Goal: Task Accomplishment & Management: Use online tool/utility

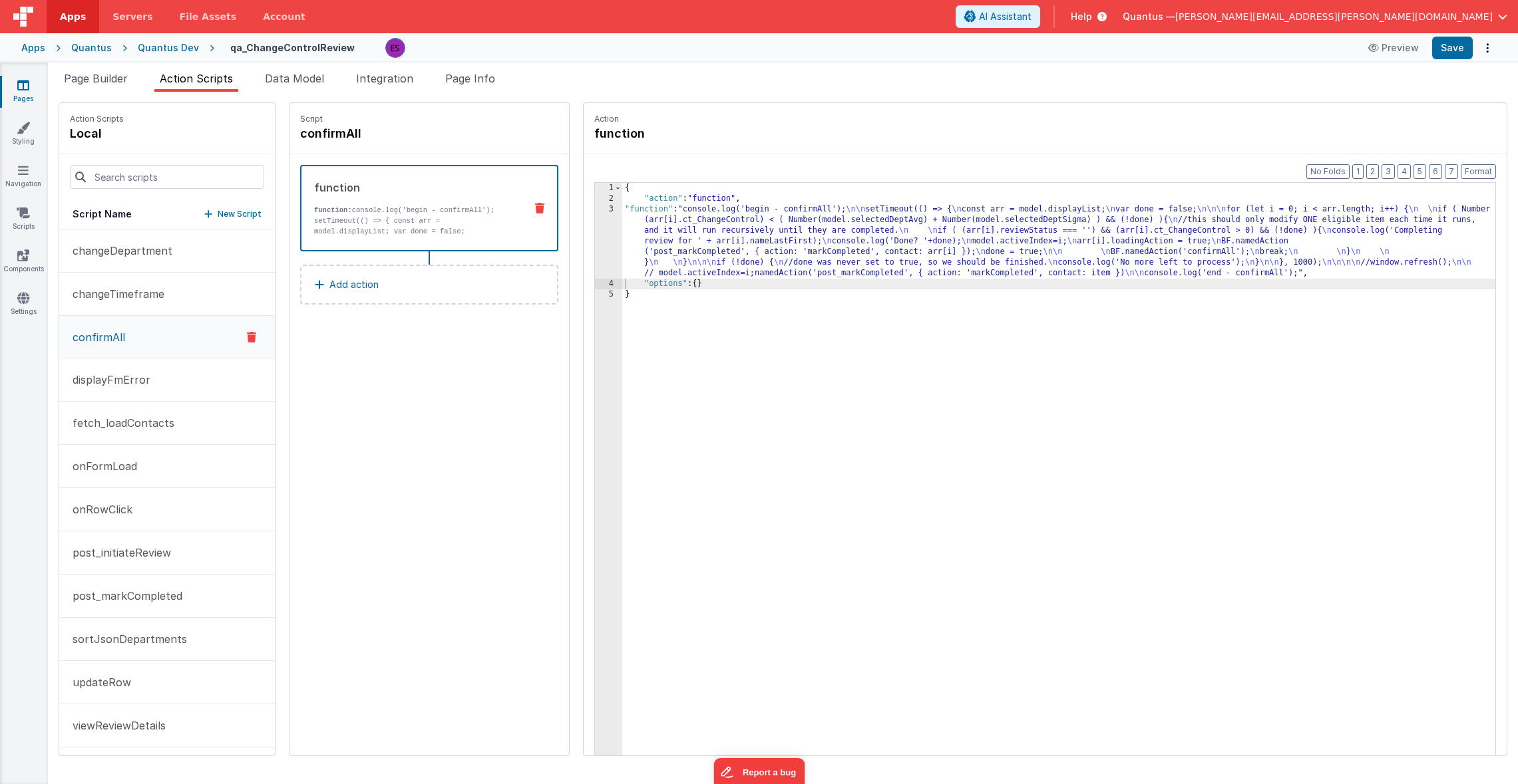
scroll to position [3, 0]
click at [739, 225] on div "{ "action" : "function" , "function" : "console.log('begin - confirmAll'); \n\n…" at bounding box center [1076, 501] width 908 height 635
click at [595, 238] on div "3" at bounding box center [609, 241] width 27 height 74
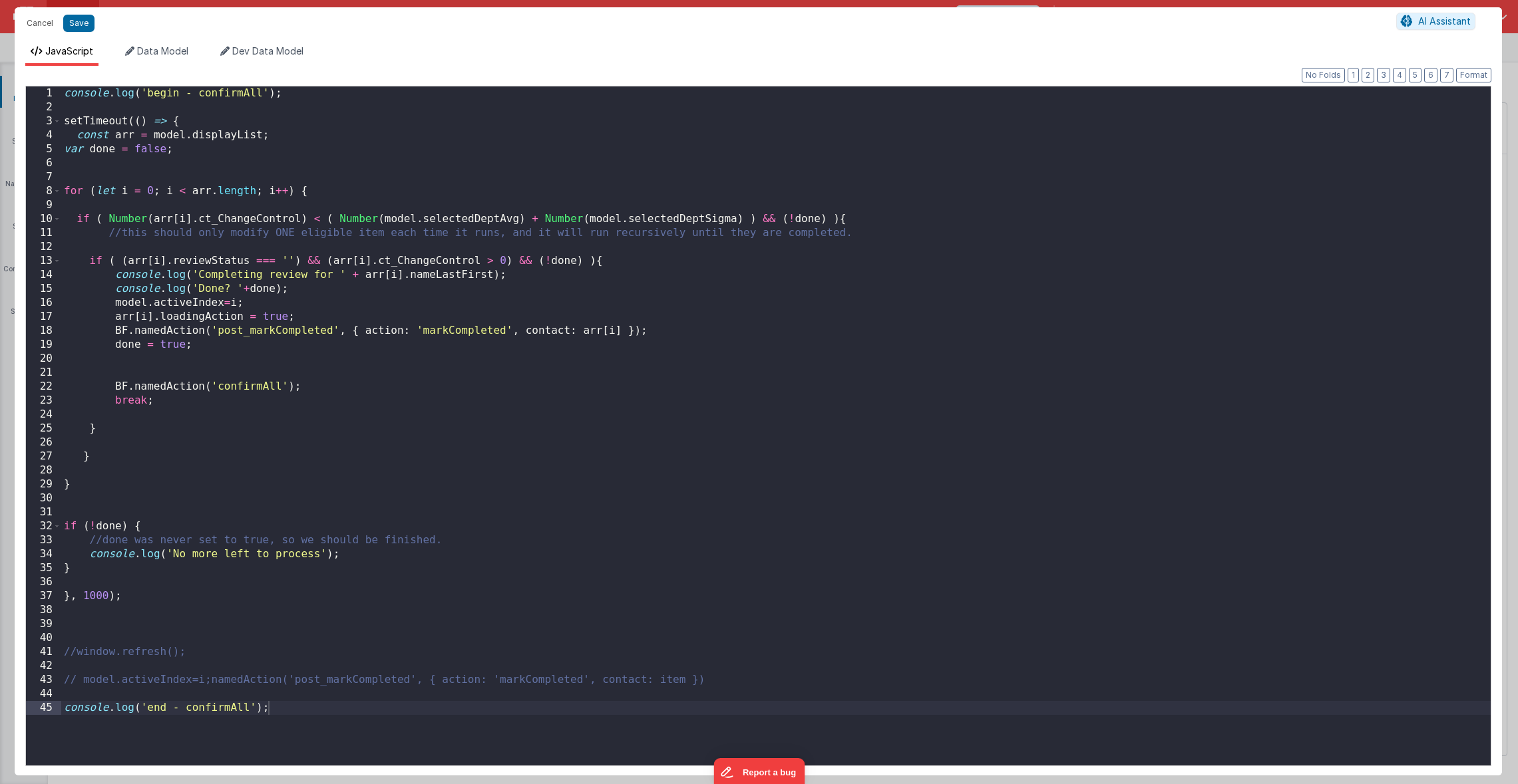
click at [348, 455] on div "console . log ( 'begin - confirmAll' ) ; setTimeout (( ) => { const arr = model…" at bounding box center [775, 440] width 1429 height 707
click at [305, 485] on div "console . log ( 'begin - confirmAll' ) ; setTimeout (( ) => { const arr = model…" at bounding box center [775, 440] width 1429 height 707
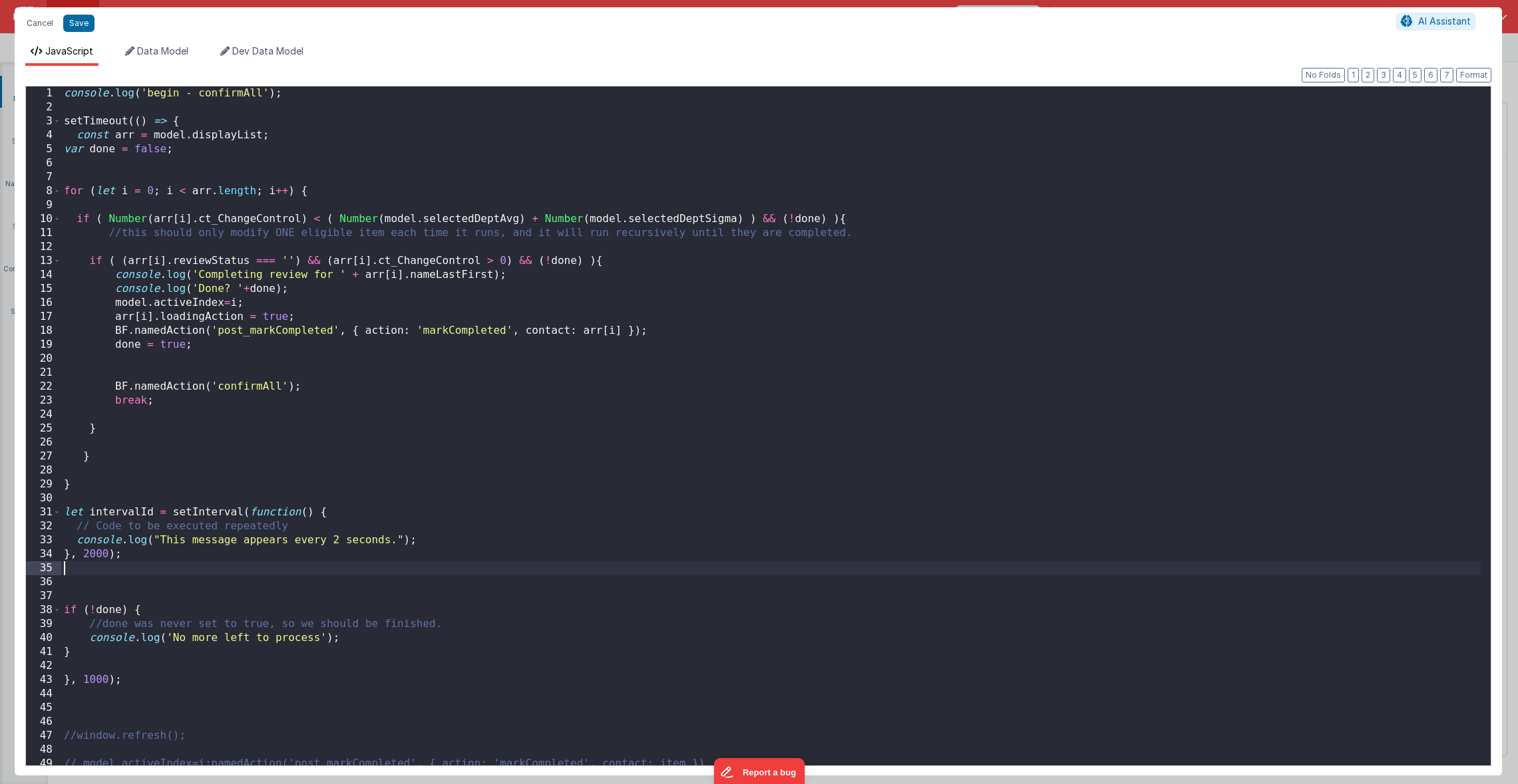
click at [99, 574] on div "console . log ( 'begin - confirmAll' ) ; setTimeout (( ) => { const arr = model…" at bounding box center [771, 440] width 1420 height 707
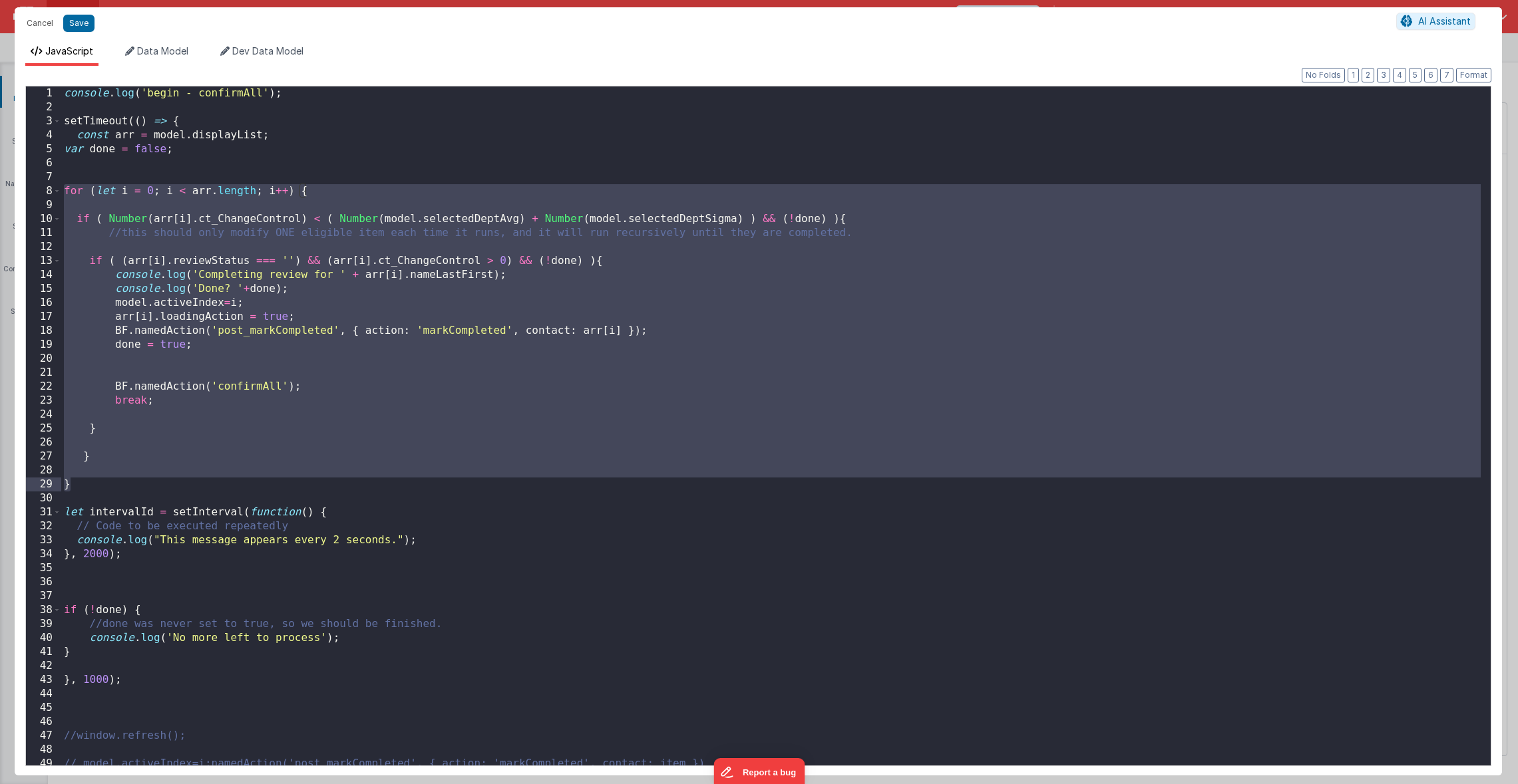
drag, startPoint x: 66, startPoint y: 193, endPoint x: 145, endPoint y: 489, distance: 306.4
click at [145, 489] on div "console . log ( 'begin - confirmAll' ) ; setTimeout (( ) => { const arr = model…" at bounding box center [771, 440] width 1420 height 707
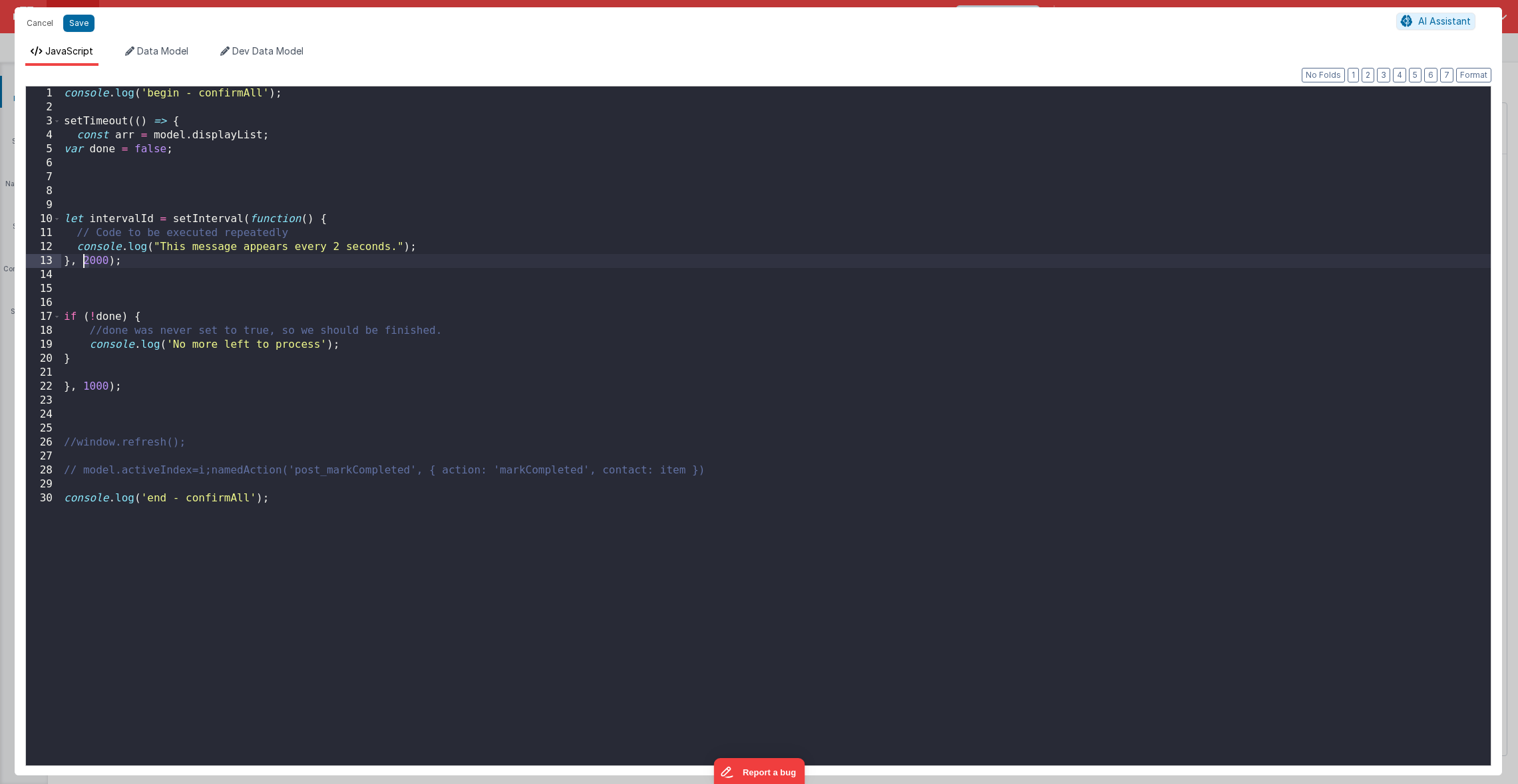
click at [85, 266] on div "console . log ( 'begin - confirmAll' ) ; setTimeout (( ) => { const arr = model…" at bounding box center [775, 440] width 1429 height 707
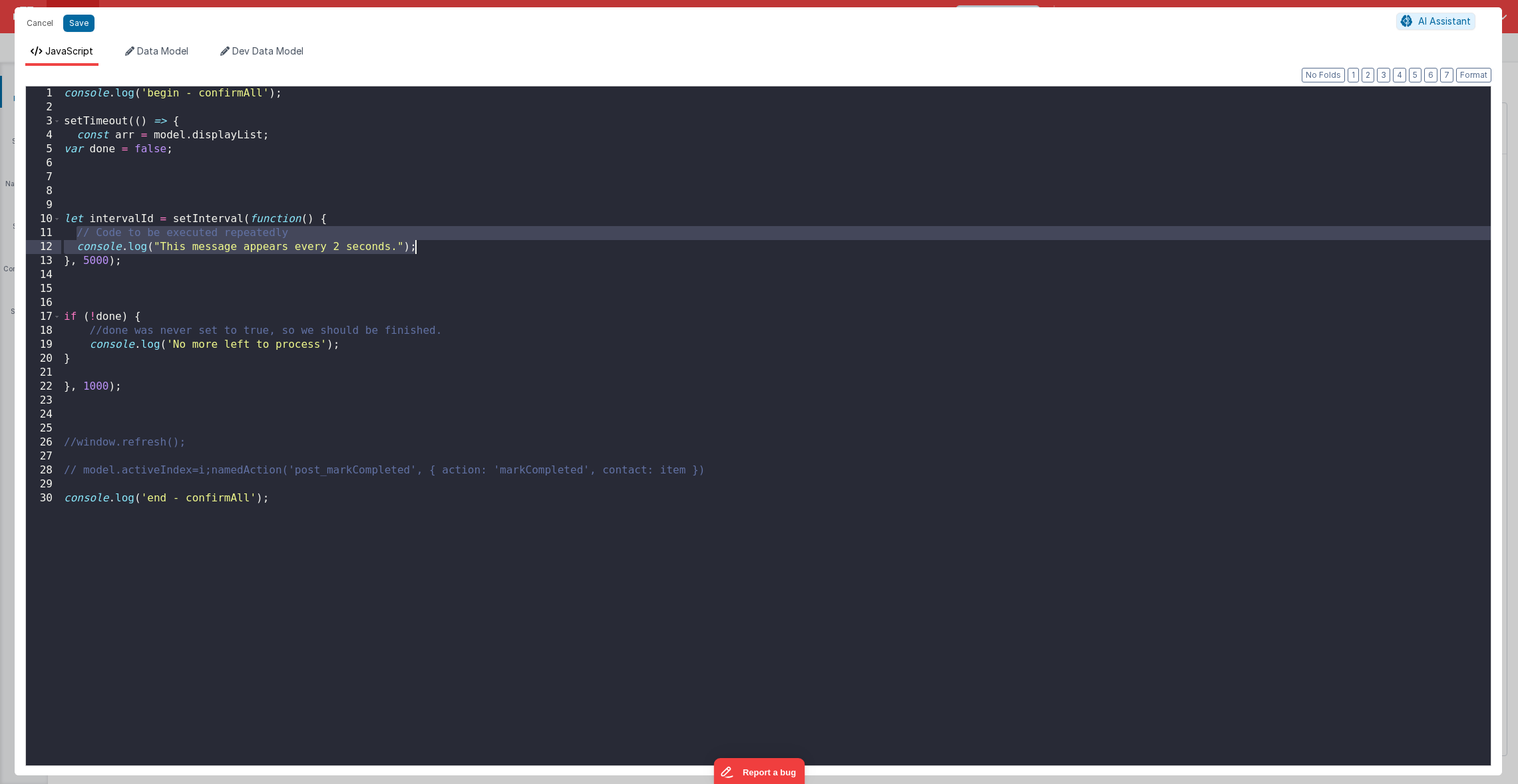
drag, startPoint x: 87, startPoint y: 234, endPoint x: 444, endPoint y: 242, distance: 357.1
click at [444, 242] on div "console . log ( 'begin - confirmAll' ) ; setTimeout (( ) => { const arr = model…" at bounding box center [775, 440] width 1429 height 707
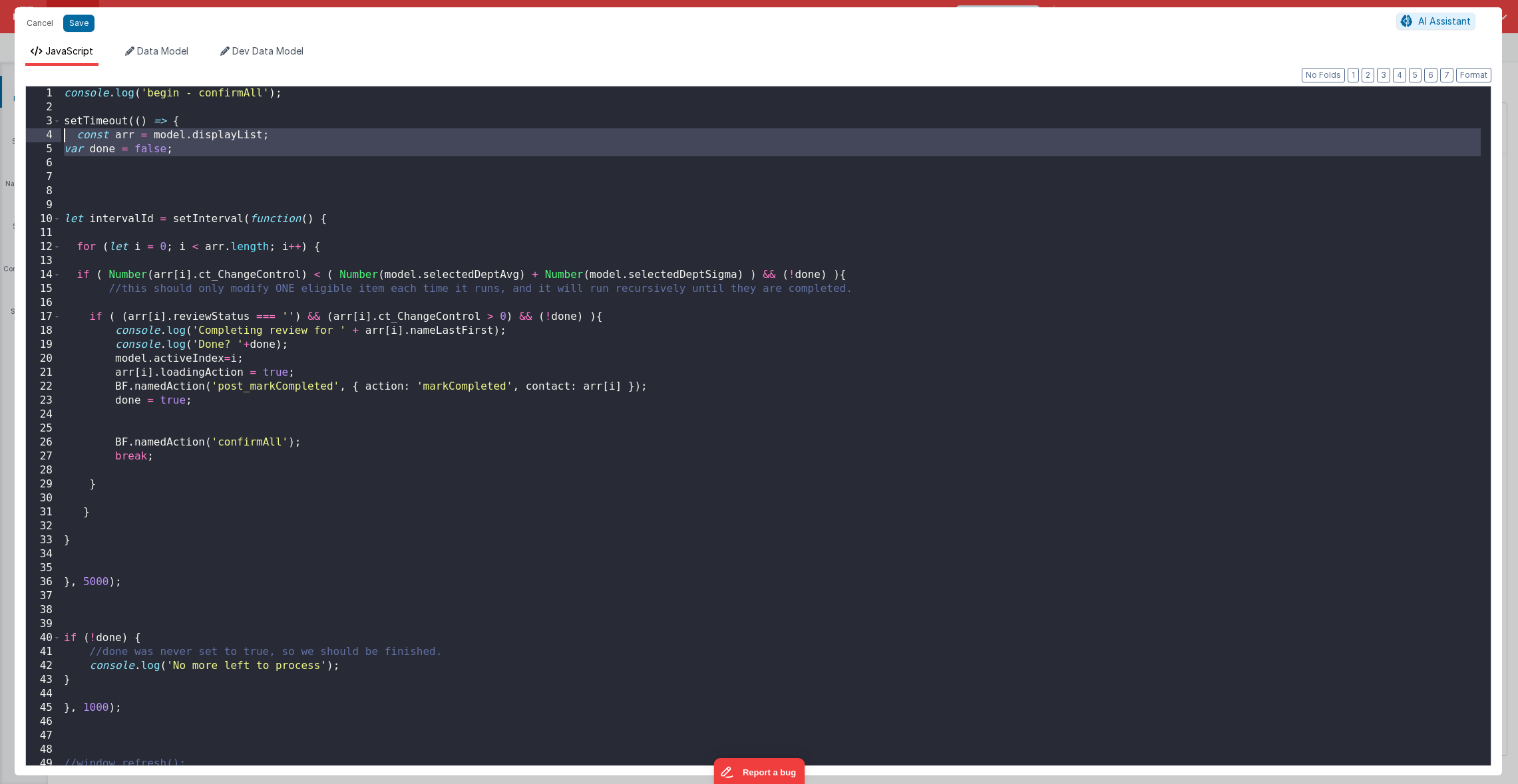
drag, startPoint x: 199, startPoint y: 157, endPoint x: 57, endPoint y: 134, distance: 143.9
click at [57, 134] on div "1 2 3 4 5 6 7 8 9 10 11 12 13 14 15 16 17 18 19 20 21 22 23 24 25 26 27 28 29 3…" at bounding box center [759, 425] width 1466 height 680
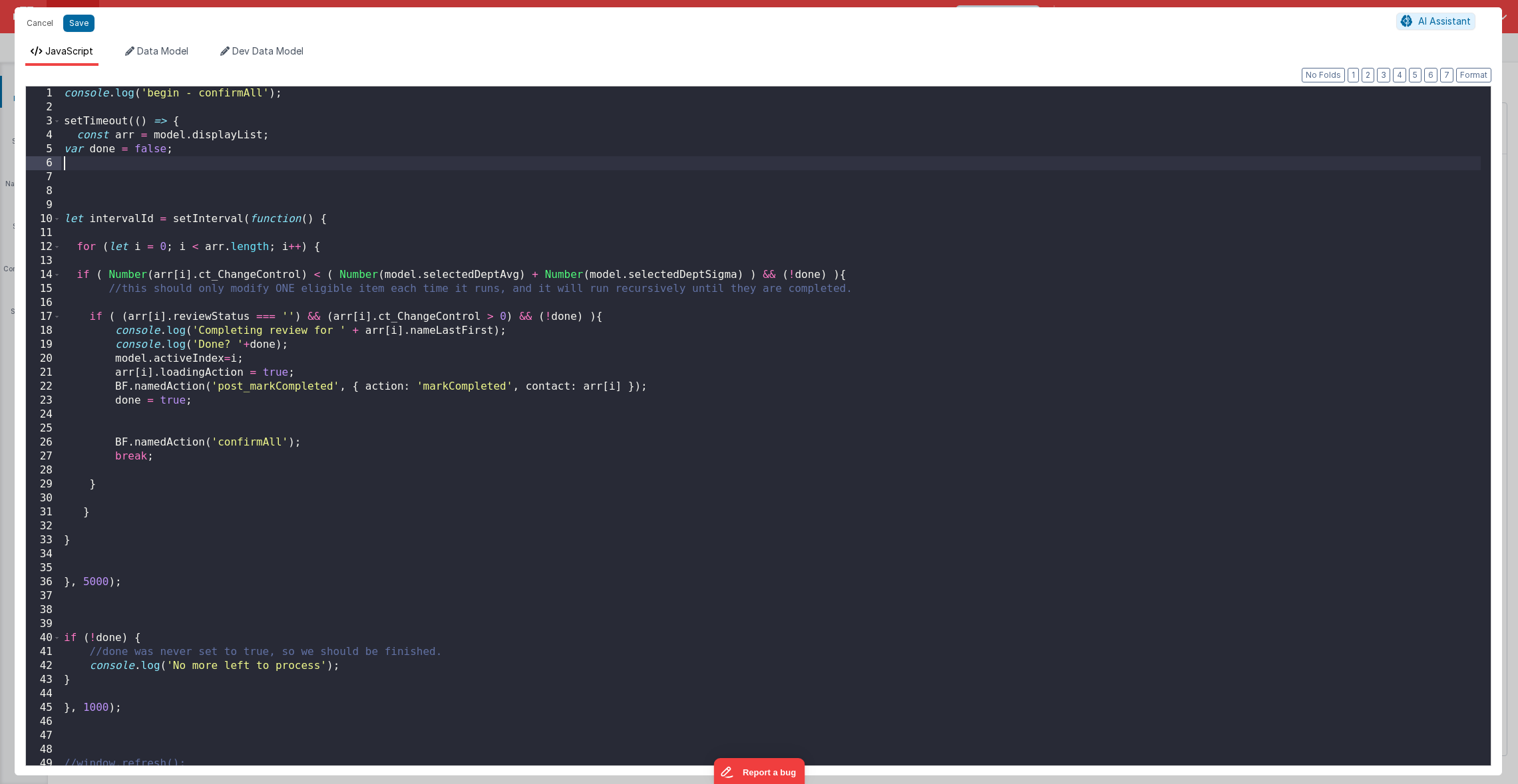
click at [125, 167] on div "console . log ( 'begin - confirmAll' ) ; setTimeout (( ) => { const arr = model…" at bounding box center [771, 440] width 1420 height 707
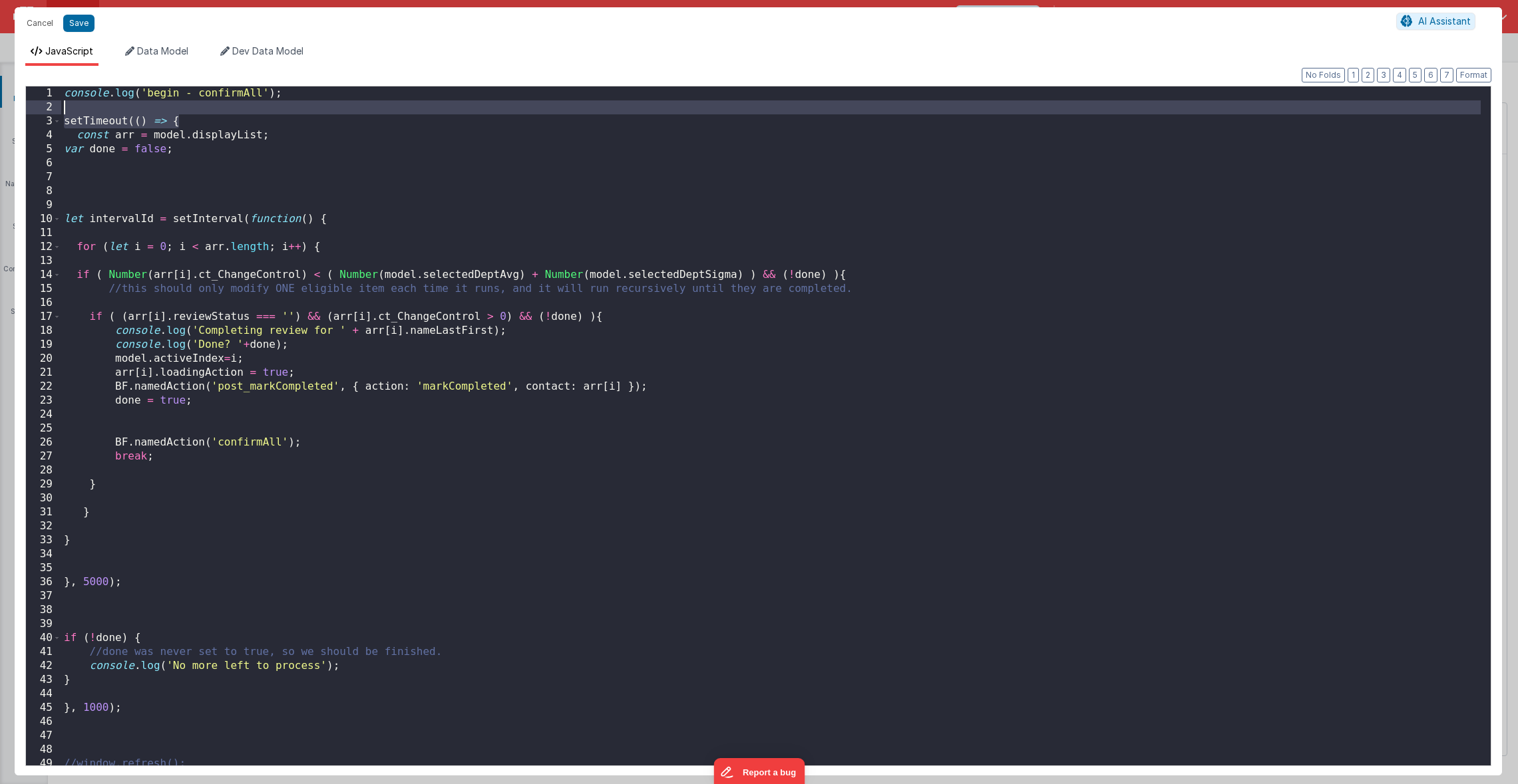
drag, startPoint x: 199, startPoint y: 119, endPoint x: 196, endPoint y: 108, distance: 11.4
click at [196, 108] on div "console . log ( 'begin - confirmAll' ) ; setTimeout (( ) => { const arr = model…" at bounding box center [771, 440] width 1420 height 707
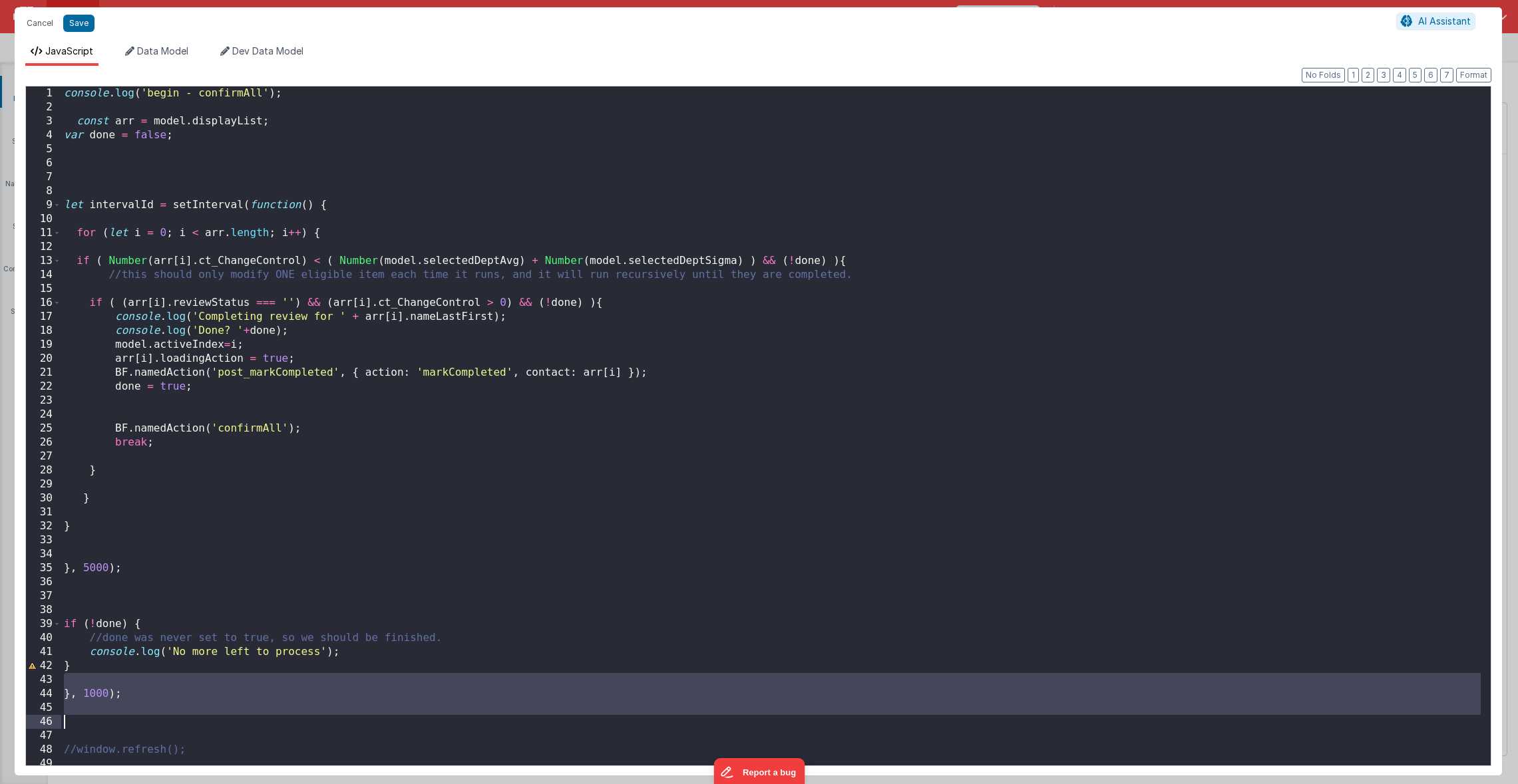
drag, startPoint x: 103, startPoint y: 682, endPoint x: 141, endPoint y: 720, distance: 53.7
click at [141, 720] on div "console . log ( 'begin - confirmAll' ) ; const arr = model . displayList ; var …" at bounding box center [771, 440] width 1420 height 707
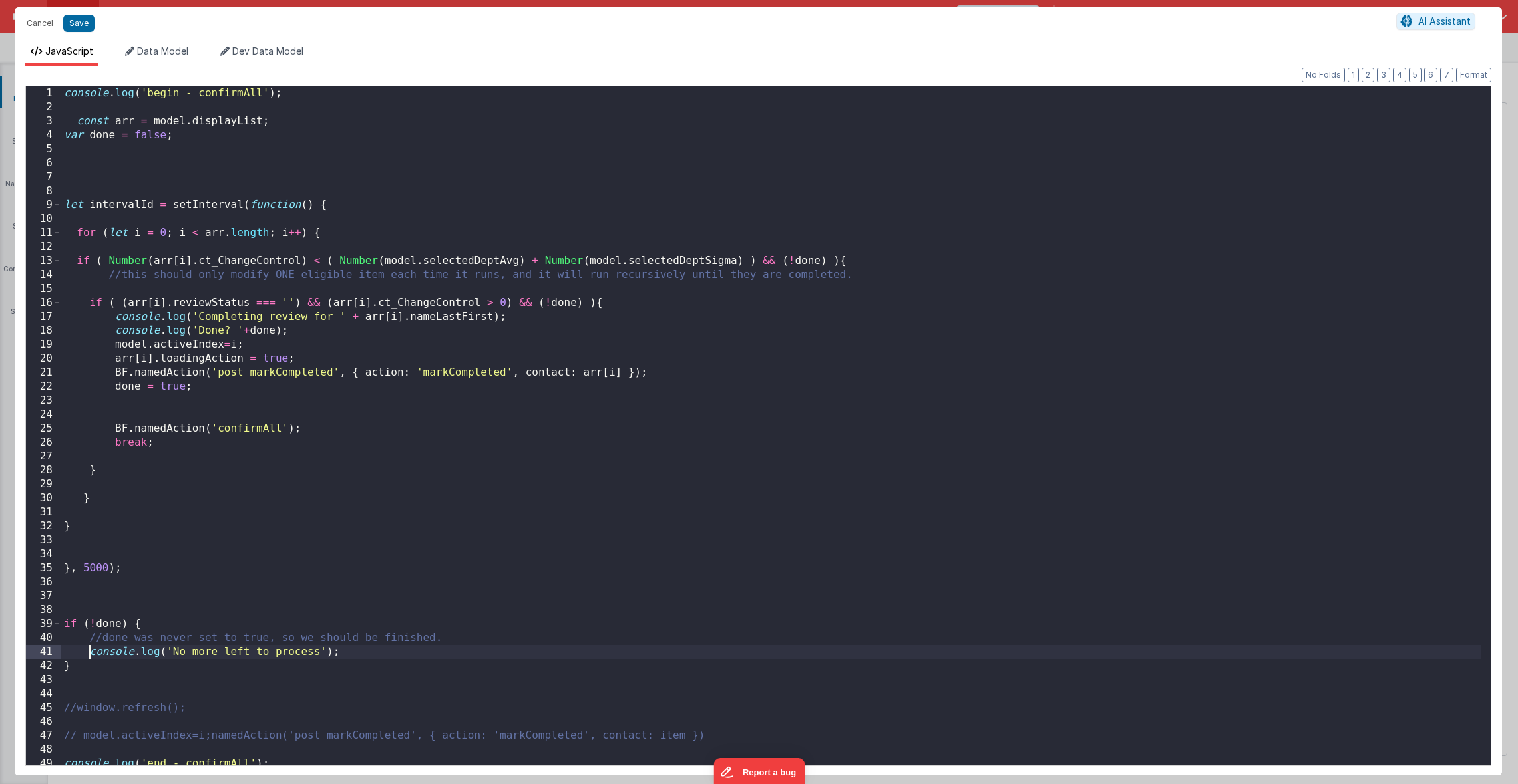
click at [88, 650] on div "console . log ( 'begin - confirmAll' ) ; const arr = model . displayList ; var …" at bounding box center [771, 440] width 1420 height 707
drag, startPoint x: 152, startPoint y: 123, endPoint x: 259, endPoint y: 127, distance: 107.1
click at [259, 127] on div "console . log ( 'begin - confirmAll' ) ; const arr = model . displayList ; var …" at bounding box center [771, 440] width 1420 height 707
click at [163, 263] on div "console . log ( 'begin - confirmAll' ) ; const arr = model . displayList ; var …" at bounding box center [771, 440] width 1420 height 707
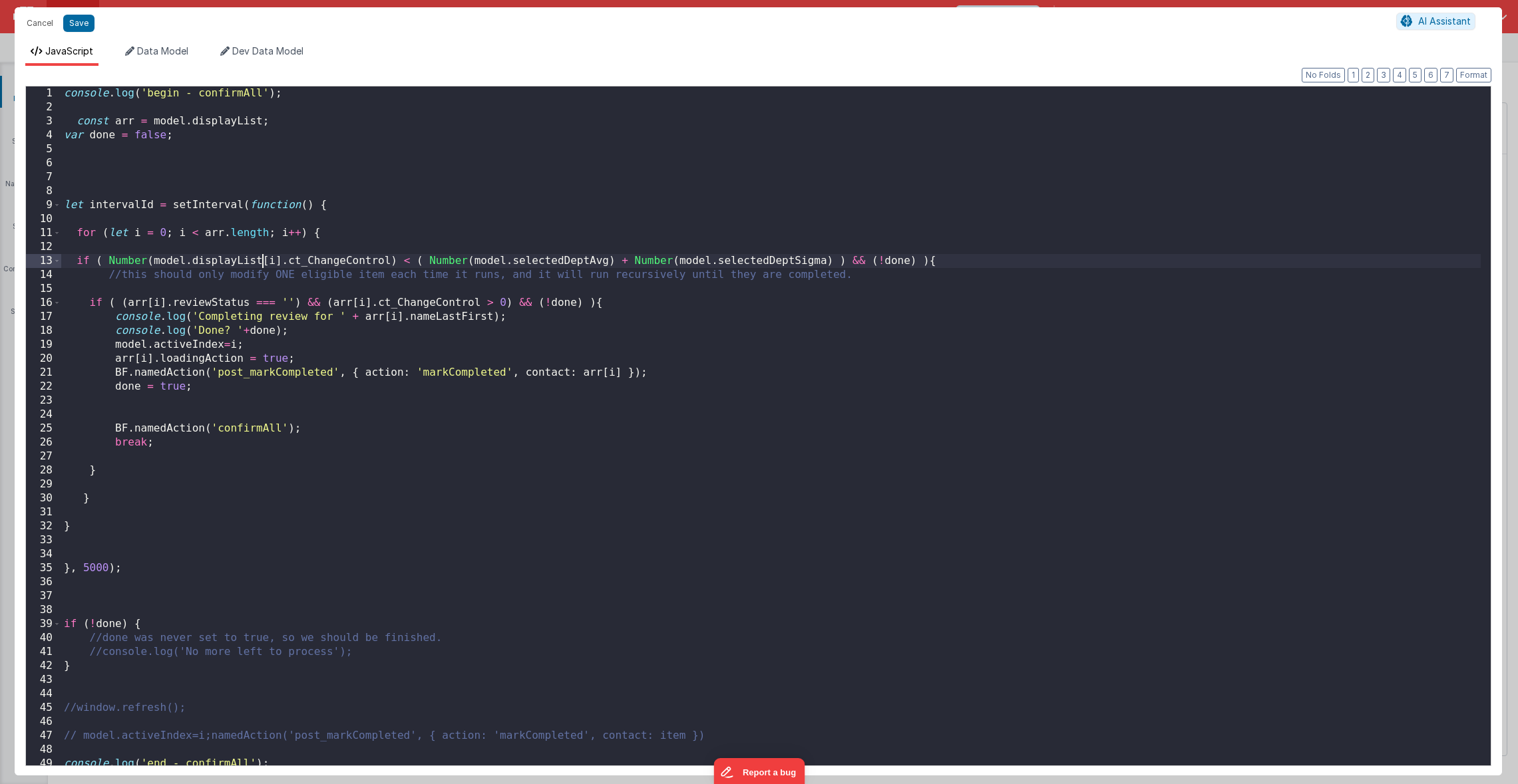
click at [214, 236] on div "console . log ( 'begin - confirmAll' ) ; const arr = model . displayList ; var …" at bounding box center [771, 440] width 1420 height 707
click at [139, 306] on div "console . log ( 'begin - confirmAll' ) ; const arr = model . displayList ; var …" at bounding box center [771, 440] width 1420 height 707
click at [427, 304] on div "console . log ( 'begin - confirmAll' ) ; const arr = model . displayList ; var …" at bounding box center [771, 440] width 1420 height 707
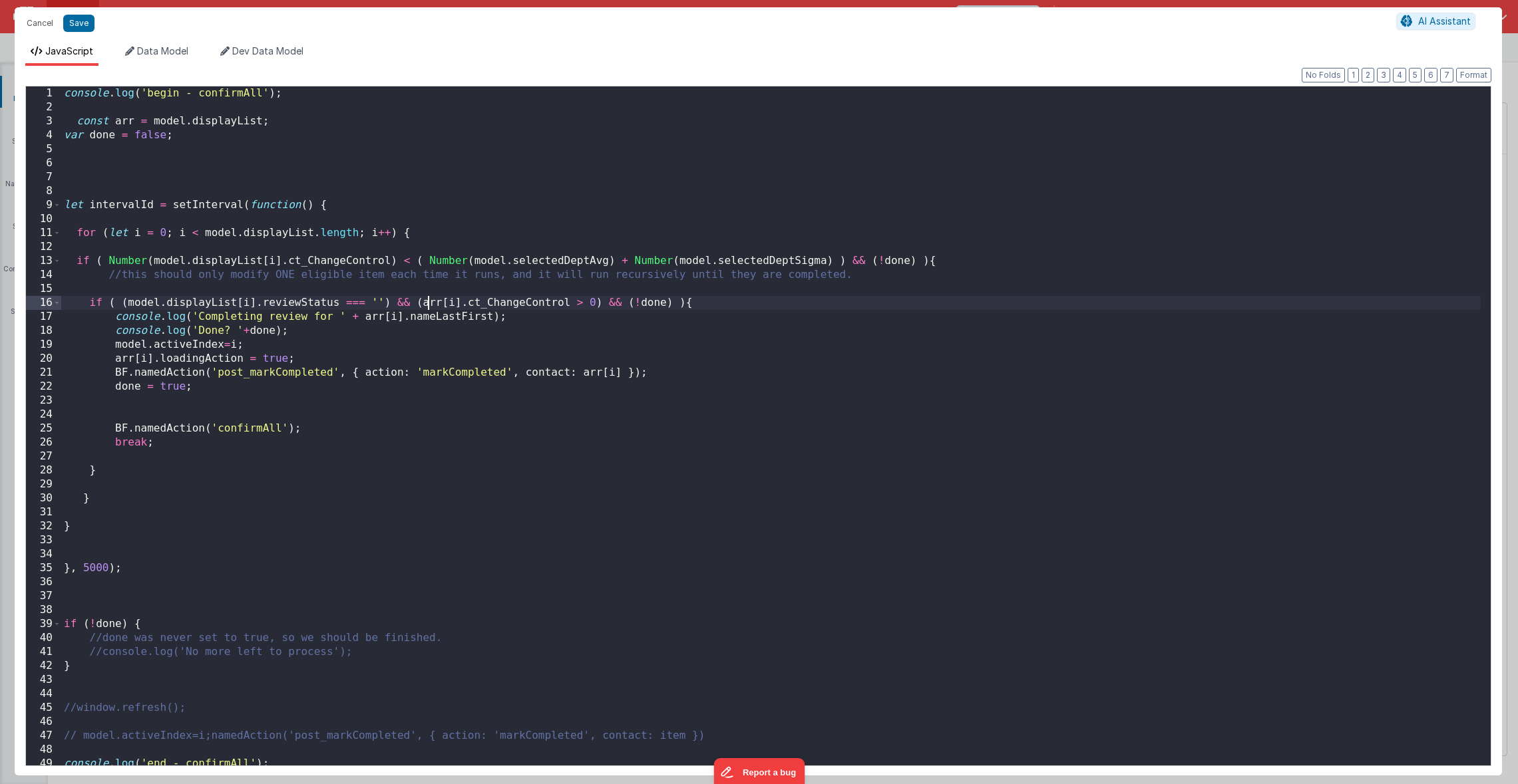
click at [427, 304] on div "console . log ( 'begin - confirmAll' ) ; const arr = model . displayList ; var …" at bounding box center [771, 440] width 1420 height 707
click at [375, 321] on div "console . log ( 'begin - confirmAll' ) ; const arr = model . displayList ; var …" at bounding box center [771, 440] width 1420 height 707
click at [586, 375] on div "console . log ( 'begin - confirmAll' ) ; const arr = model . displayList ; var …" at bounding box center [771, 440] width 1420 height 707
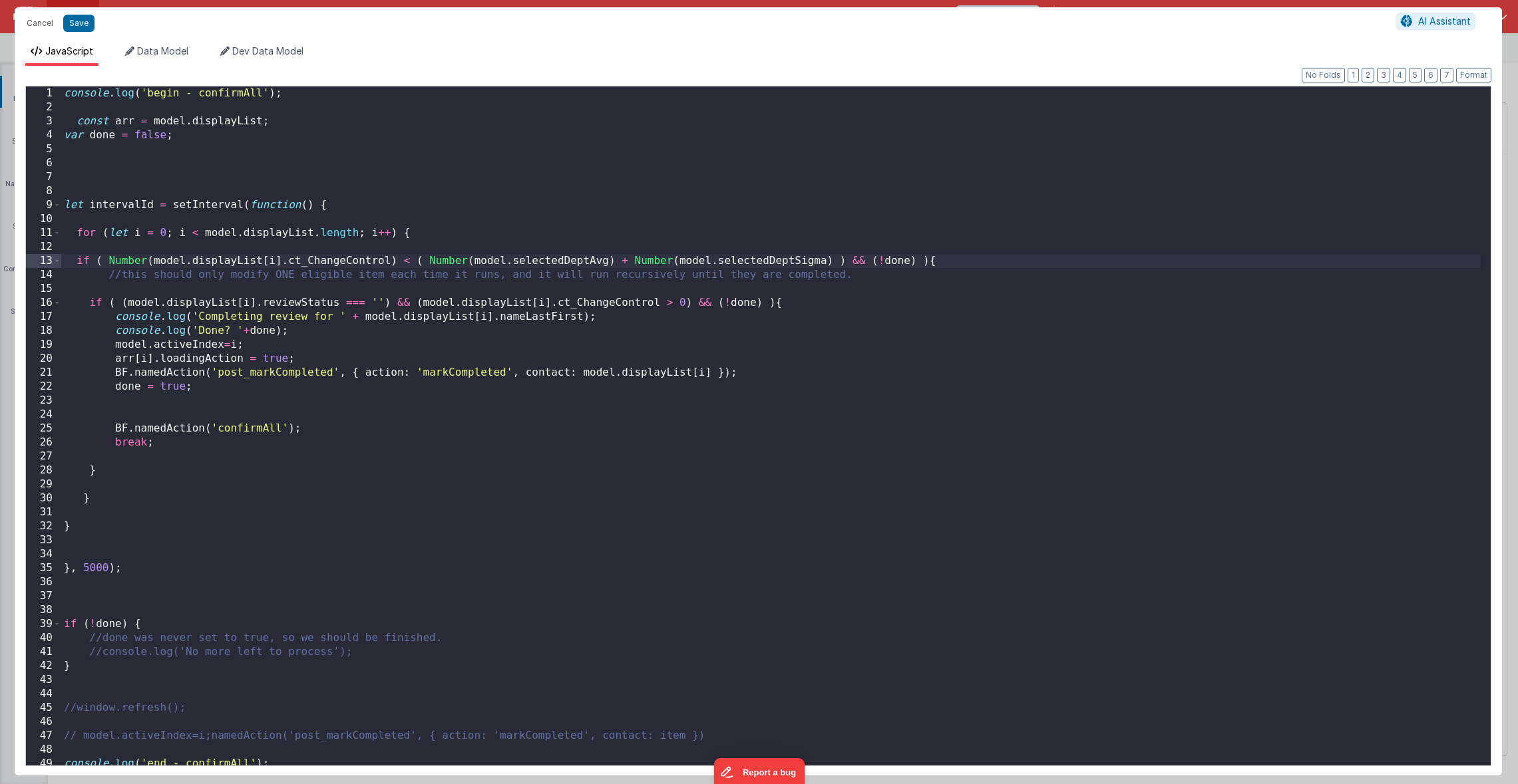
click at [78, 262] on div "console . log ( 'begin - confirmAll' ) ; const arr = model . displayList ; var …" at bounding box center [771, 440] width 1420 height 707
click at [1072, 264] on div "console . log ( 'begin - confirmAll' ) ; const arr = model . displayList ; var …" at bounding box center [771, 440] width 1420 height 707
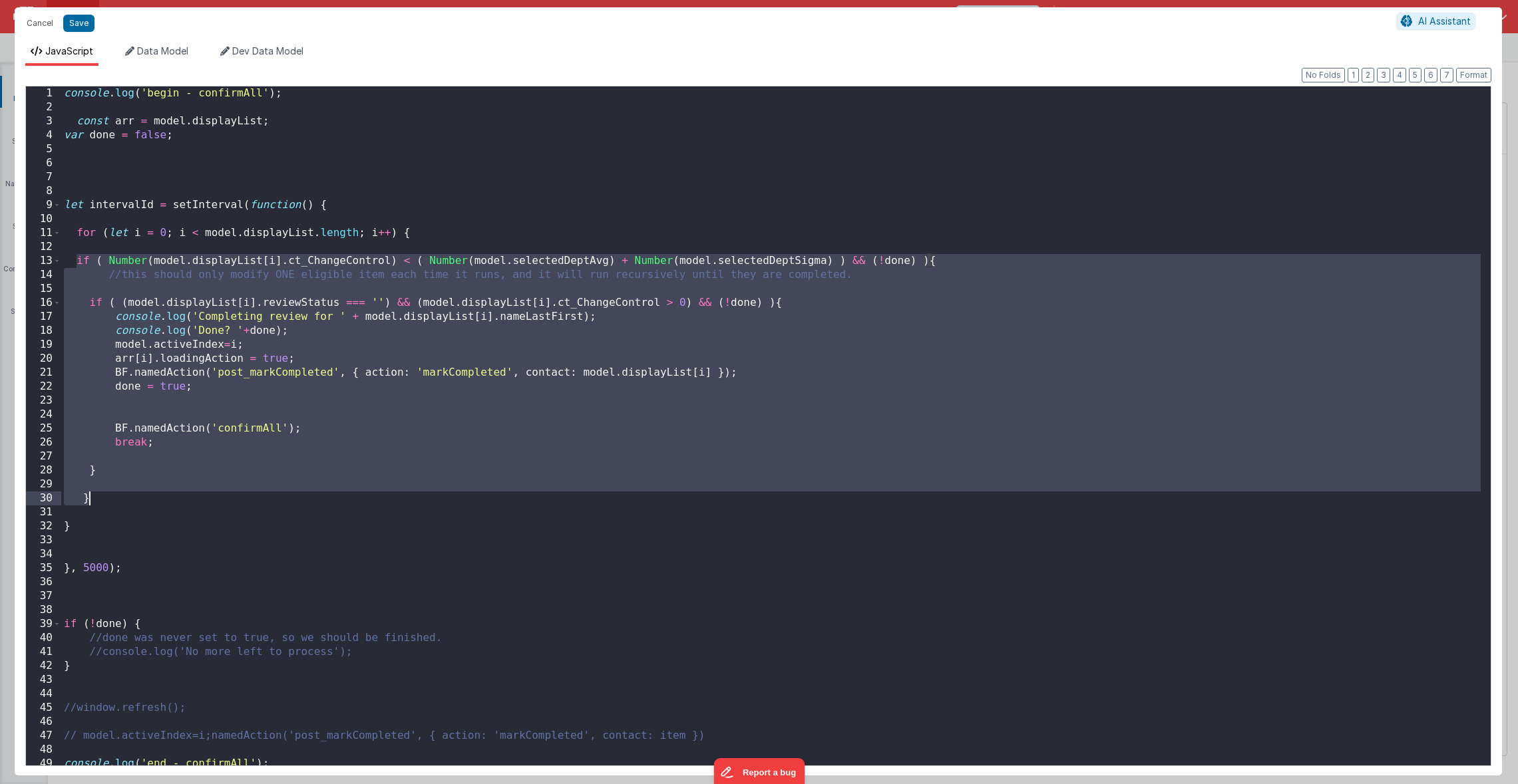
drag, startPoint x: 78, startPoint y: 262, endPoint x: 129, endPoint y: 494, distance: 237.5
click at [129, 494] on div "console . log ( 'begin - confirmAll' ) ; const arr = model . displayList ; var …" at bounding box center [771, 440] width 1420 height 707
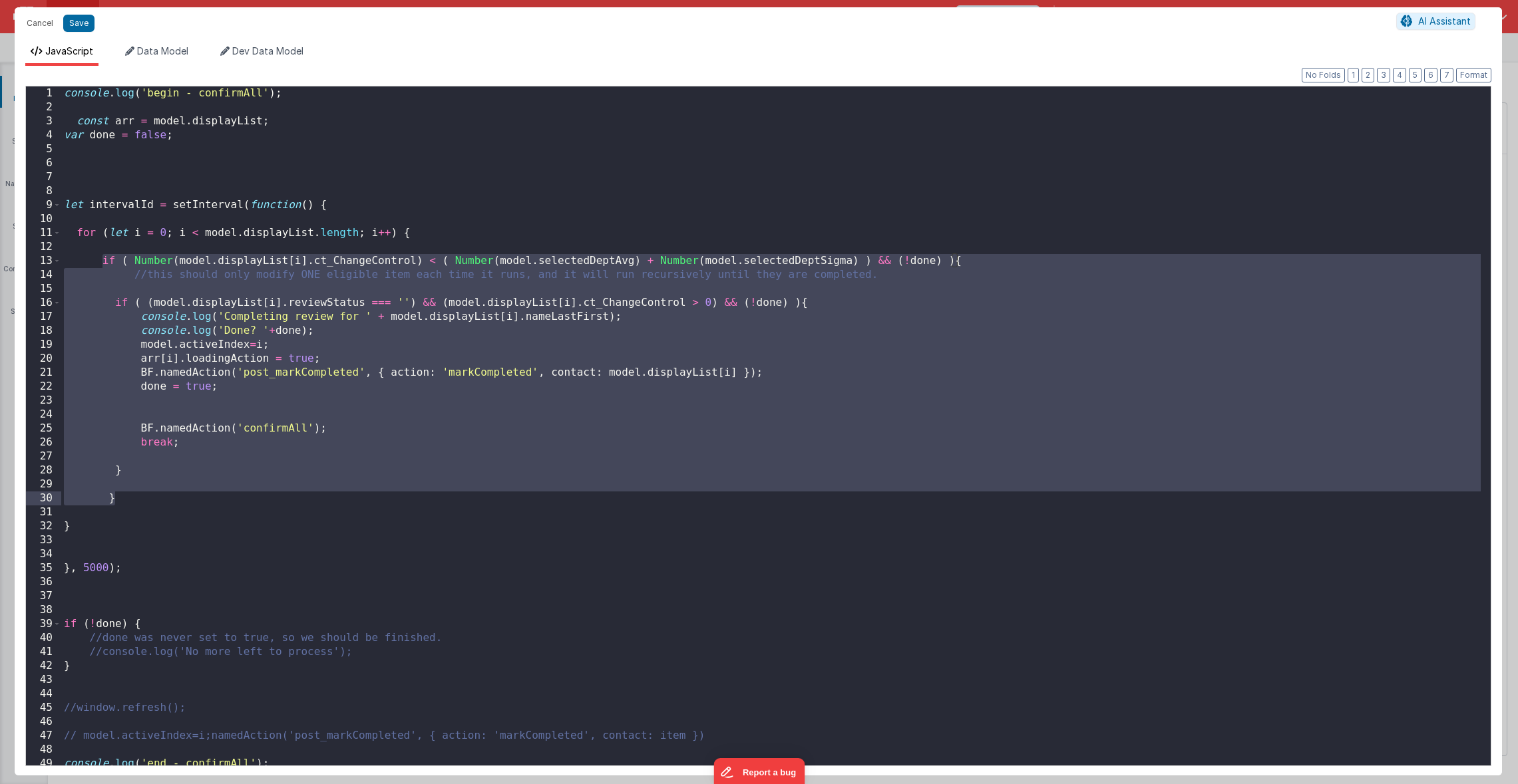
click at [188, 497] on div "console . log ( 'begin - confirmAll' ) ; const arr = model . displayList ; var …" at bounding box center [771, 440] width 1420 height 707
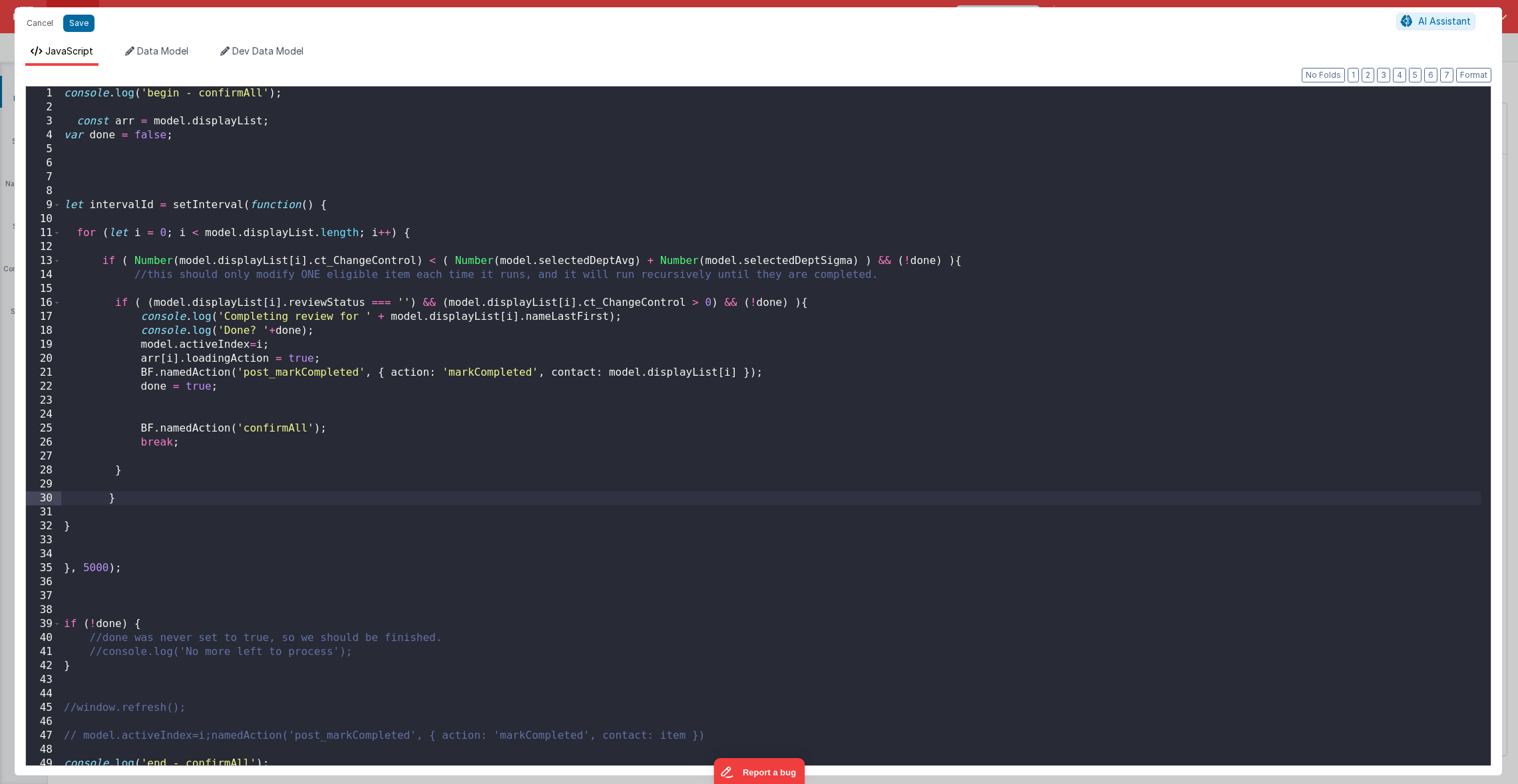
click at [149, 516] on div "console . log ( 'begin - confirmAll' ) ; const arr = model . displayList ; var …" at bounding box center [771, 440] width 1420 height 707
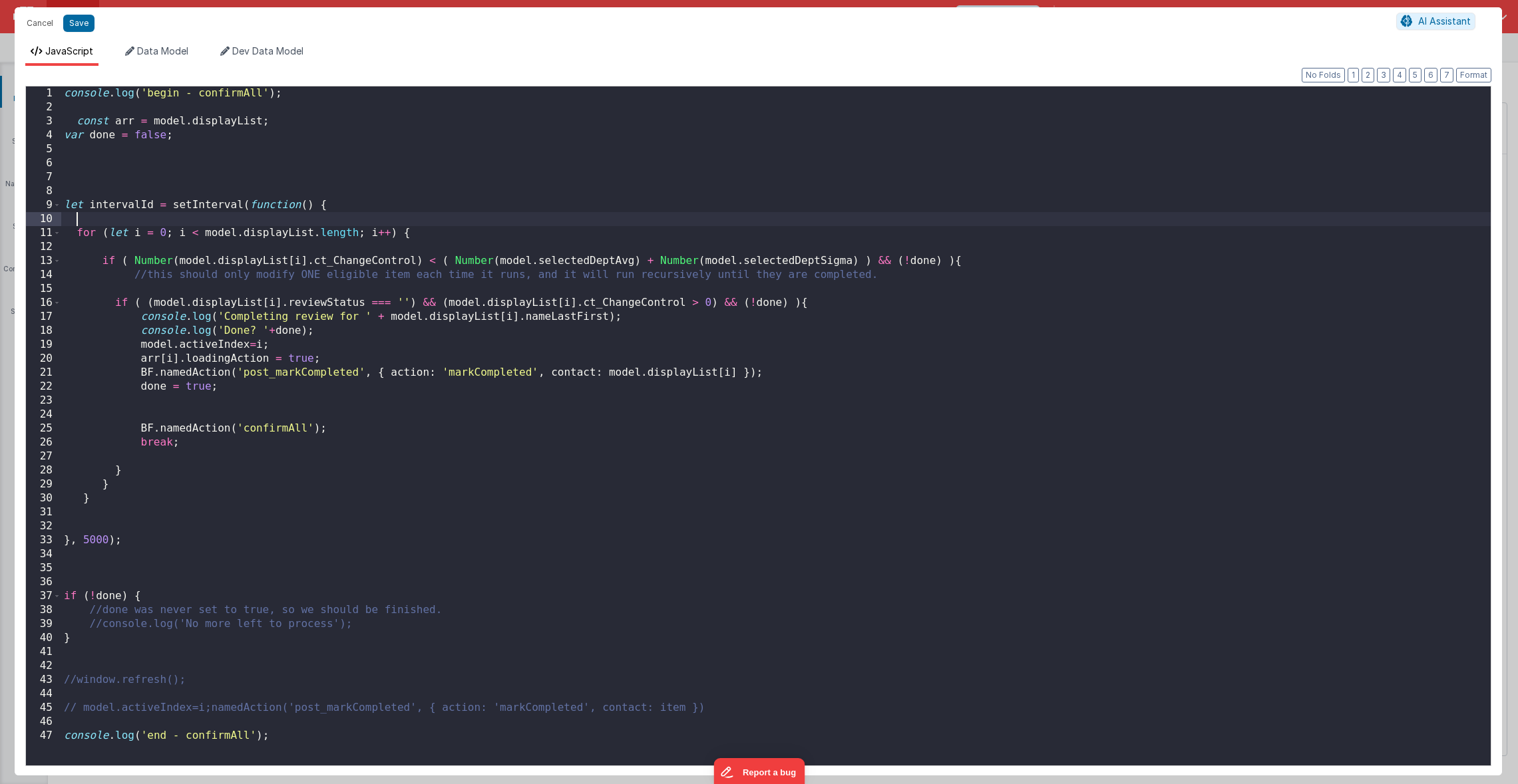
click at [178, 220] on div "console . log ( 'begin - confirmAll' ) ; const arr = model . displayList ; var …" at bounding box center [775, 440] width 1429 height 707
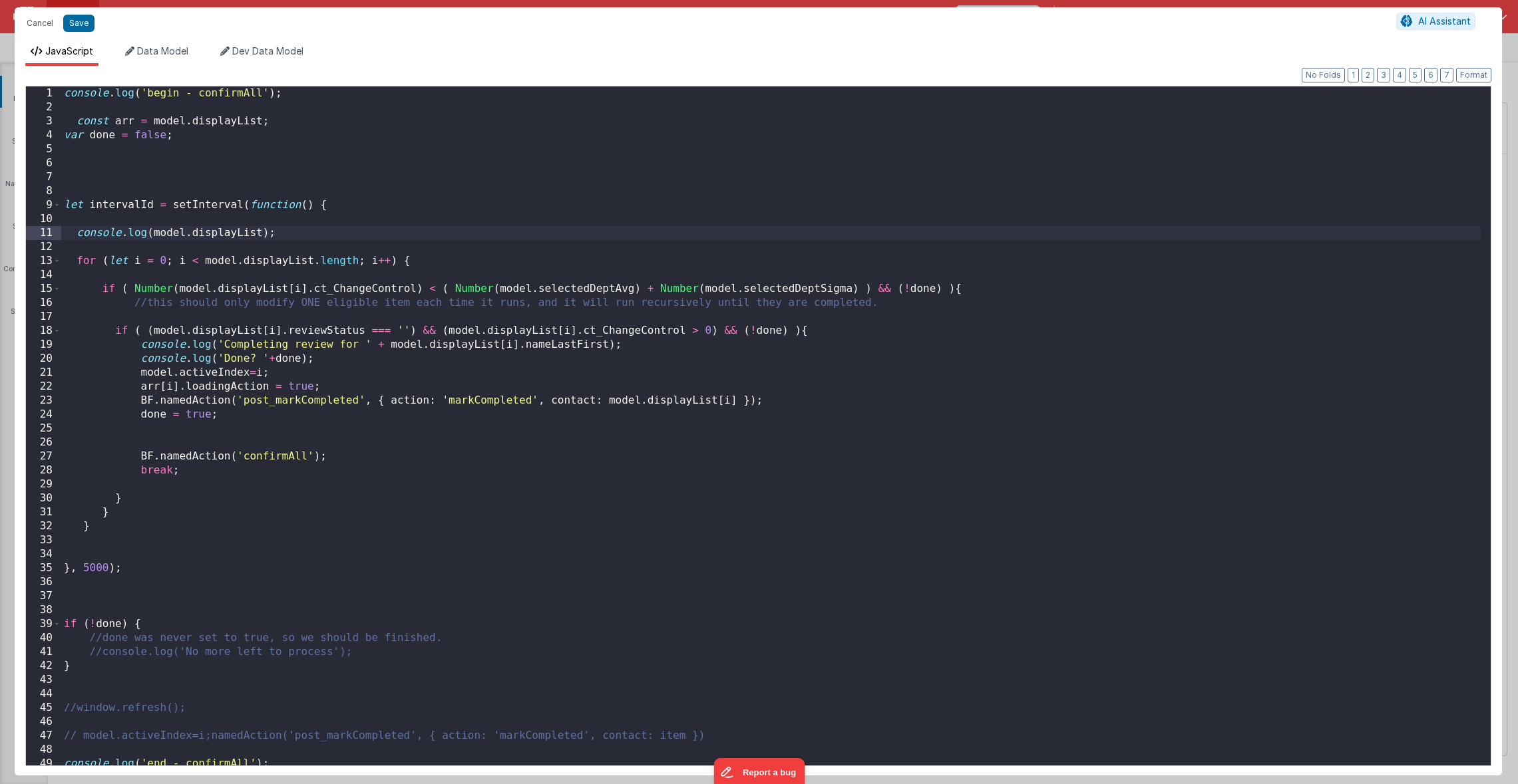
click at [155, 388] on div "console . log ( 'begin - confirmAll' ) ; const arr = model . displayList ; var …" at bounding box center [771, 440] width 1420 height 707
drag, startPoint x: 393, startPoint y: 349, endPoint x: 452, endPoint y: 345, distance: 59.1
click at [452, 345] on div "console . log ( 'begin - confirmAll' ) ; const arr = model . displayList ; var …" at bounding box center [771, 440] width 1420 height 707
click at [414, 353] on div "console . log ( 'begin - confirmAll' ) ; const arr = model . displayList ; var …" at bounding box center [771, 440] width 1420 height 707
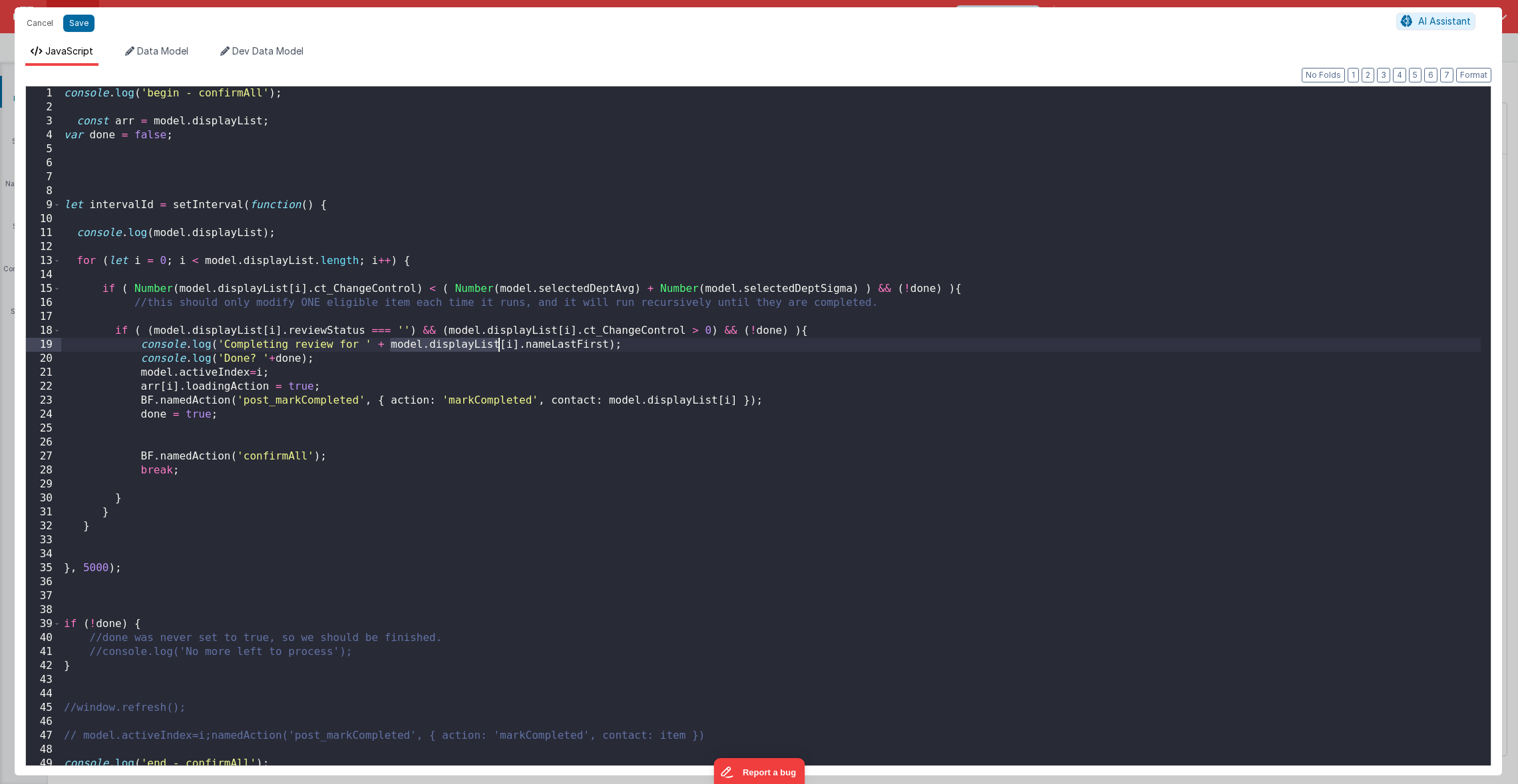
drag, startPoint x: 390, startPoint y: 348, endPoint x: 497, endPoint y: 351, distance: 107.0
click at [497, 351] on div "console . log ( 'begin - confirmAll' ) ; const arr = model . displayList ; var …" at bounding box center [771, 440] width 1420 height 707
click at [147, 389] on div "console . log ( 'begin - confirmAll' ) ; const arr = model . displayList ; var …" at bounding box center [771, 440] width 1420 height 707
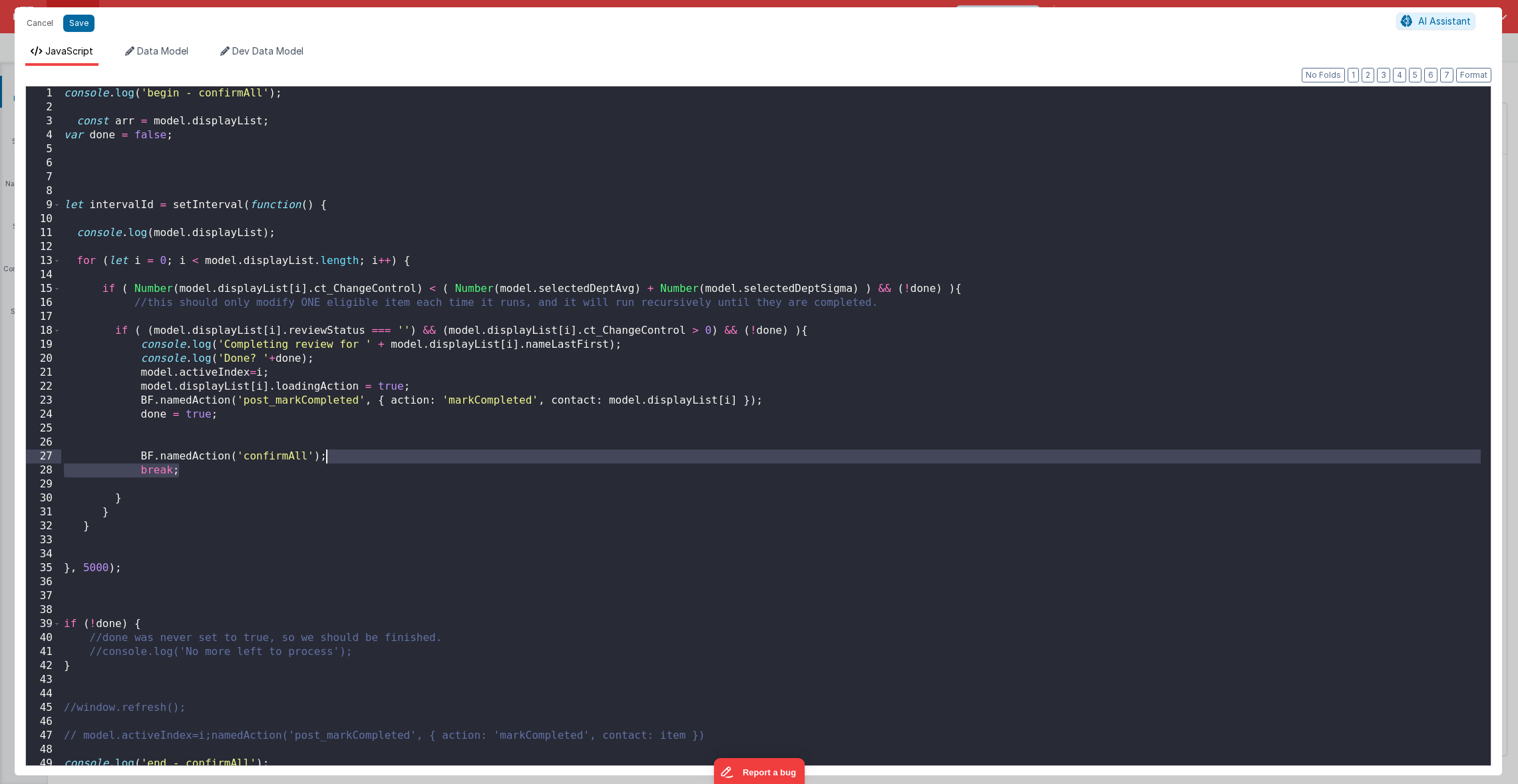
drag, startPoint x: 211, startPoint y: 475, endPoint x: 366, endPoint y: 460, distance: 155.7
click at [366, 460] on div "console . log ( 'begin - confirmAll' ) ; const arr = model . displayList ; var …" at bounding box center [771, 440] width 1420 height 707
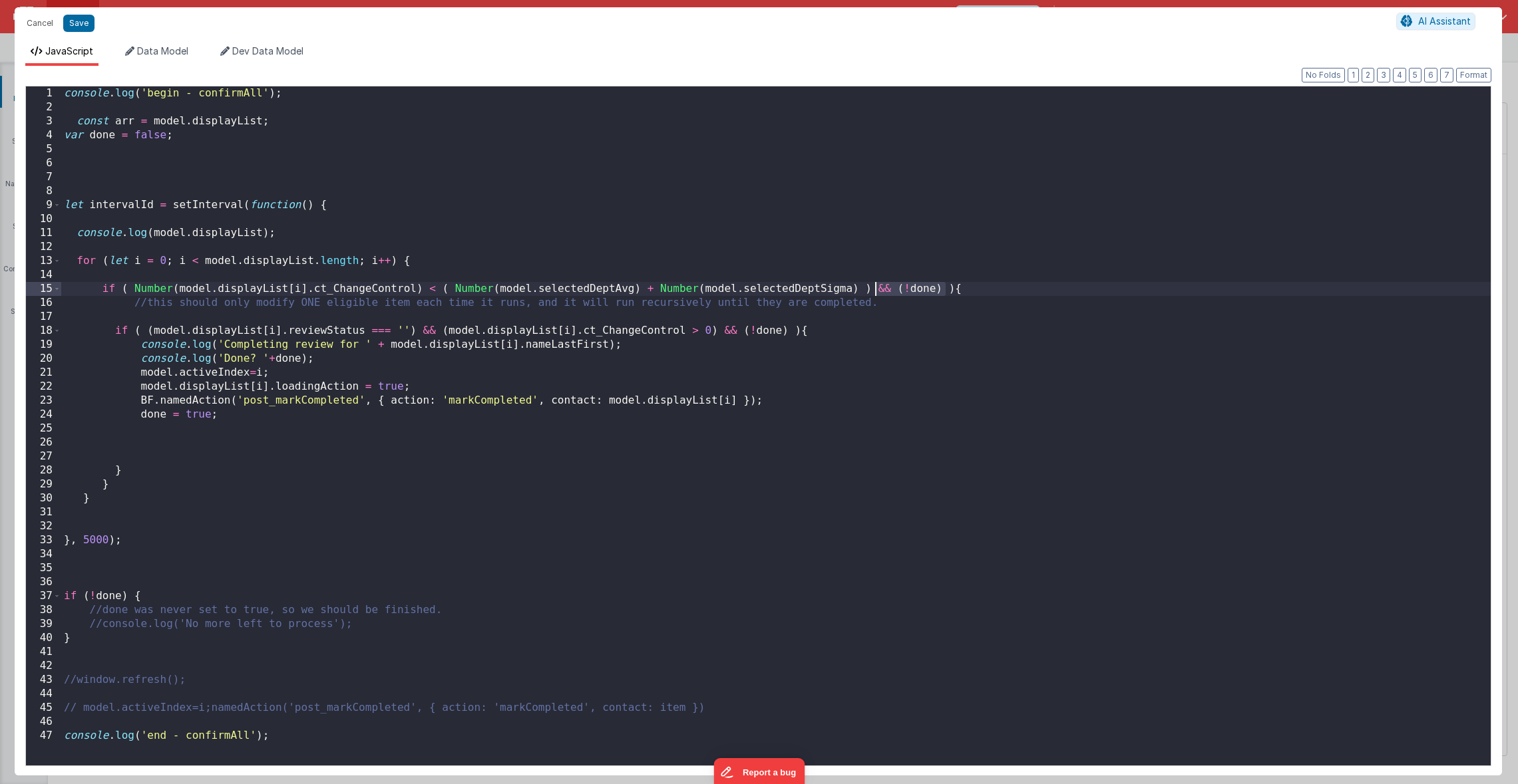
drag, startPoint x: 945, startPoint y: 289, endPoint x: 878, endPoint y: 288, distance: 67.0
click at [878, 288] on div "console . log ( 'begin - confirmAll' ) ; const arr = model . displayList ; var …" at bounding box center [775, 440] width 1429 height 707
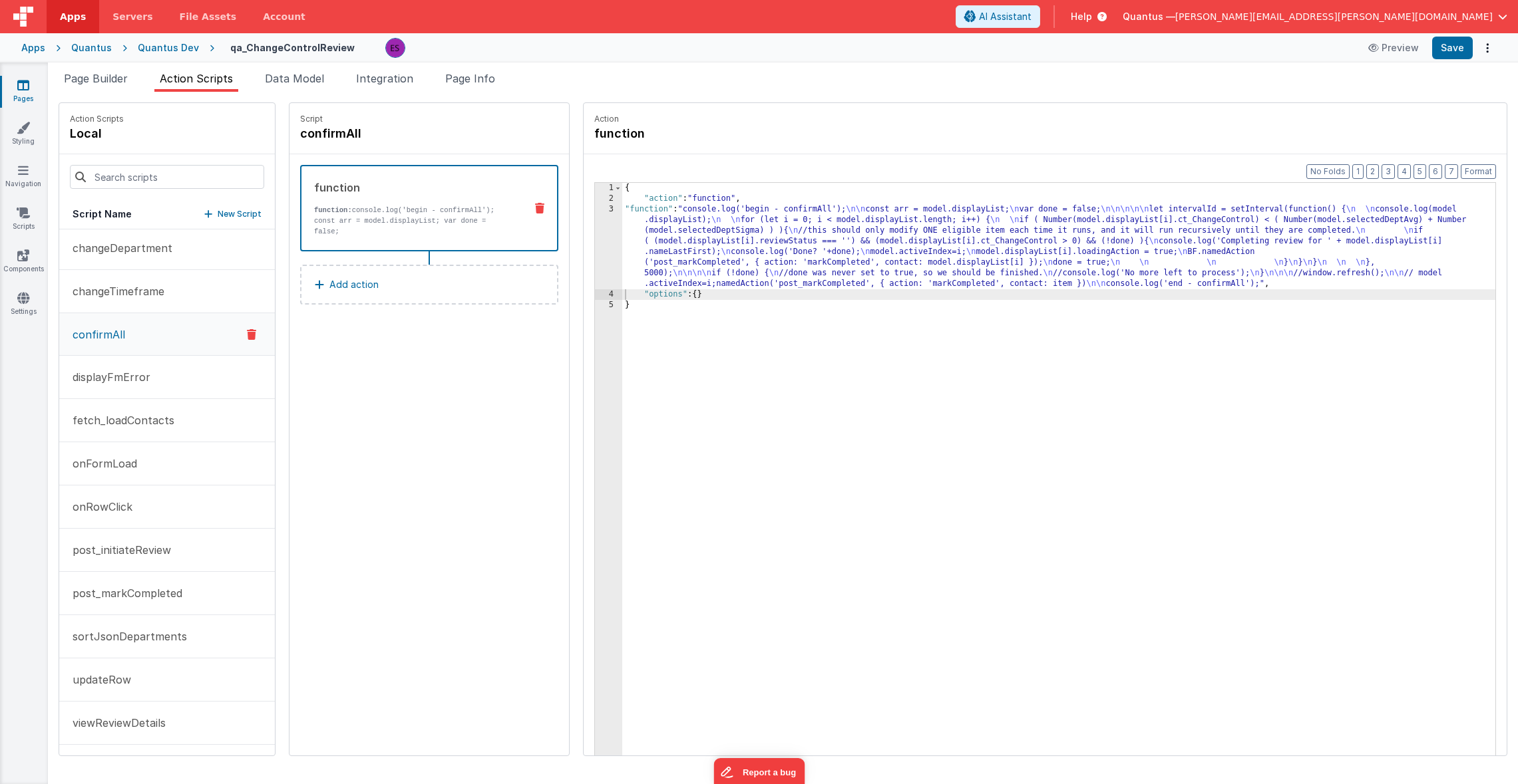
drag, startPoint x: 756, startPoint y: 420, endPoint x: 754, endPoint y: 413, distance: 7.3
click at [757, 419] on div "{ "action" : "function" , "function" : "console.log('begin - confirmAll'); \n\n…" at bounding box center [1076, 501] width 908 height 635
click at [663, 246] on div "{ "action" : "function" , "function" : "console.log('begin - confirmAll'); \n\n…" at bounding box center [1076, 501] width 908 height 635
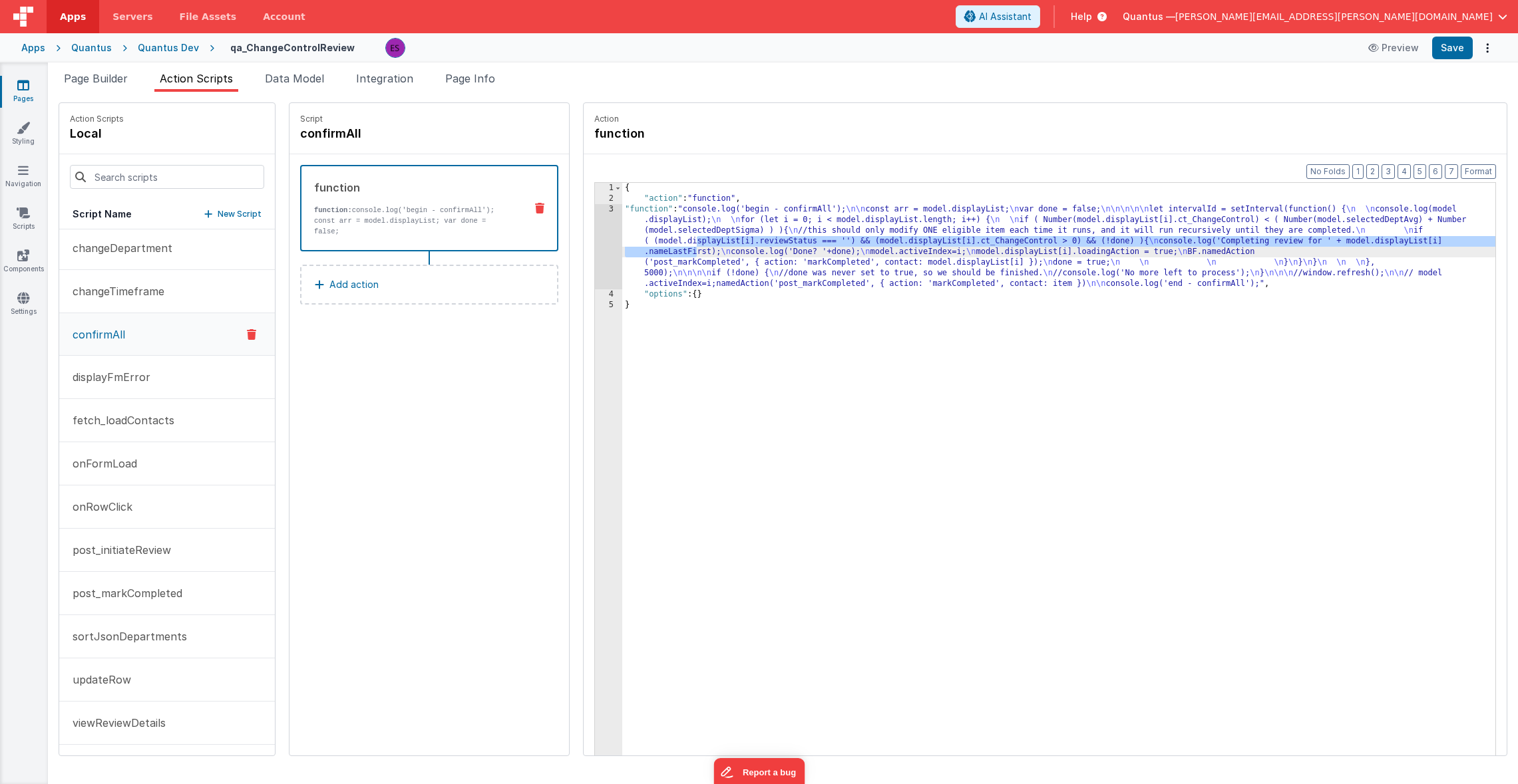
click at [595, 273] on div "3" at bounding box center [609, 246] width 27 height 85
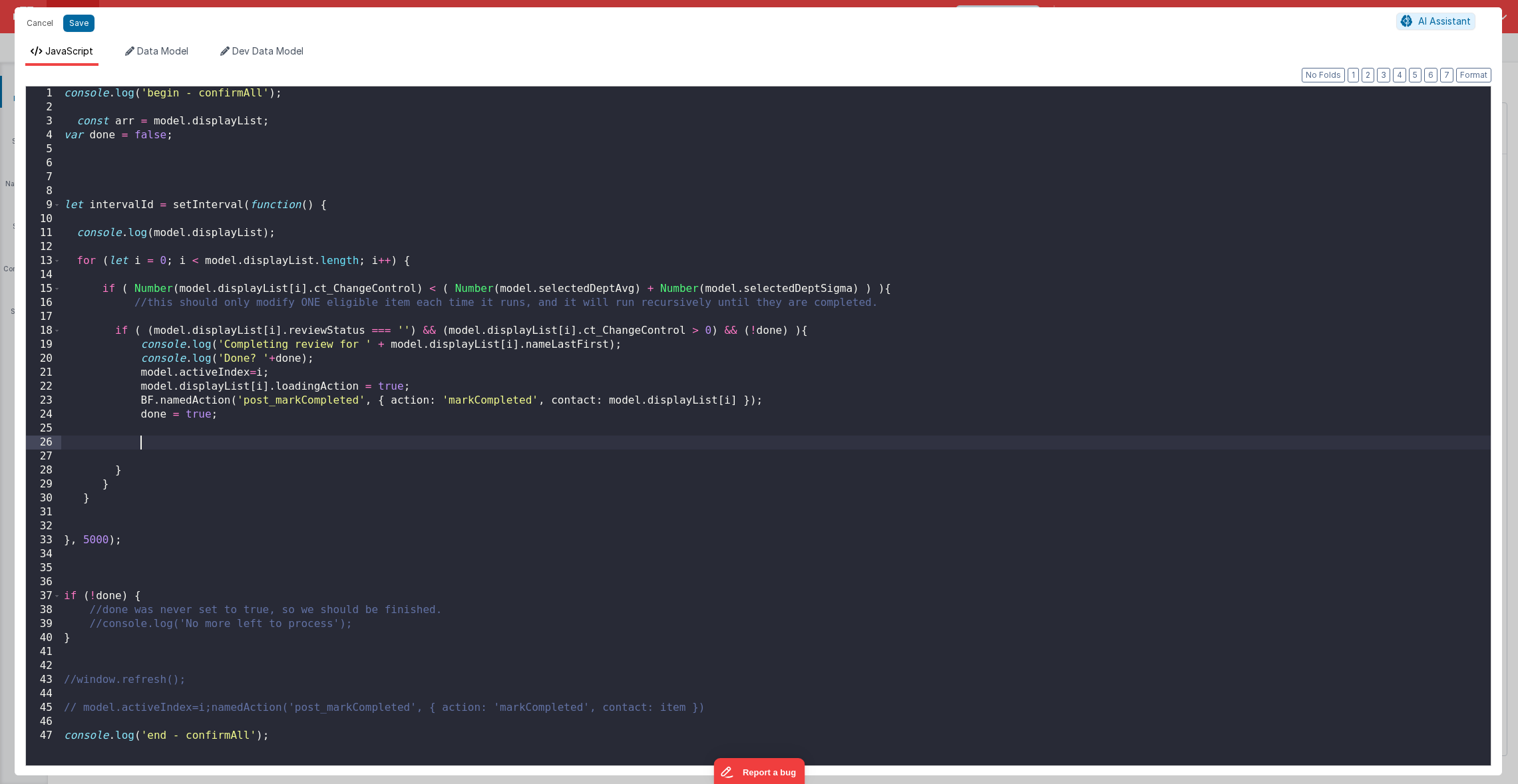
click at [408, 436] on div "console . log ( 'begin - confirmAll' ) ; const arr = model . displayList ; var …" at bounding box center [775, 440] width 1429 height 707
click at [76, 20] on button "Save" at bounding box center [79, 23] width 32 height 17
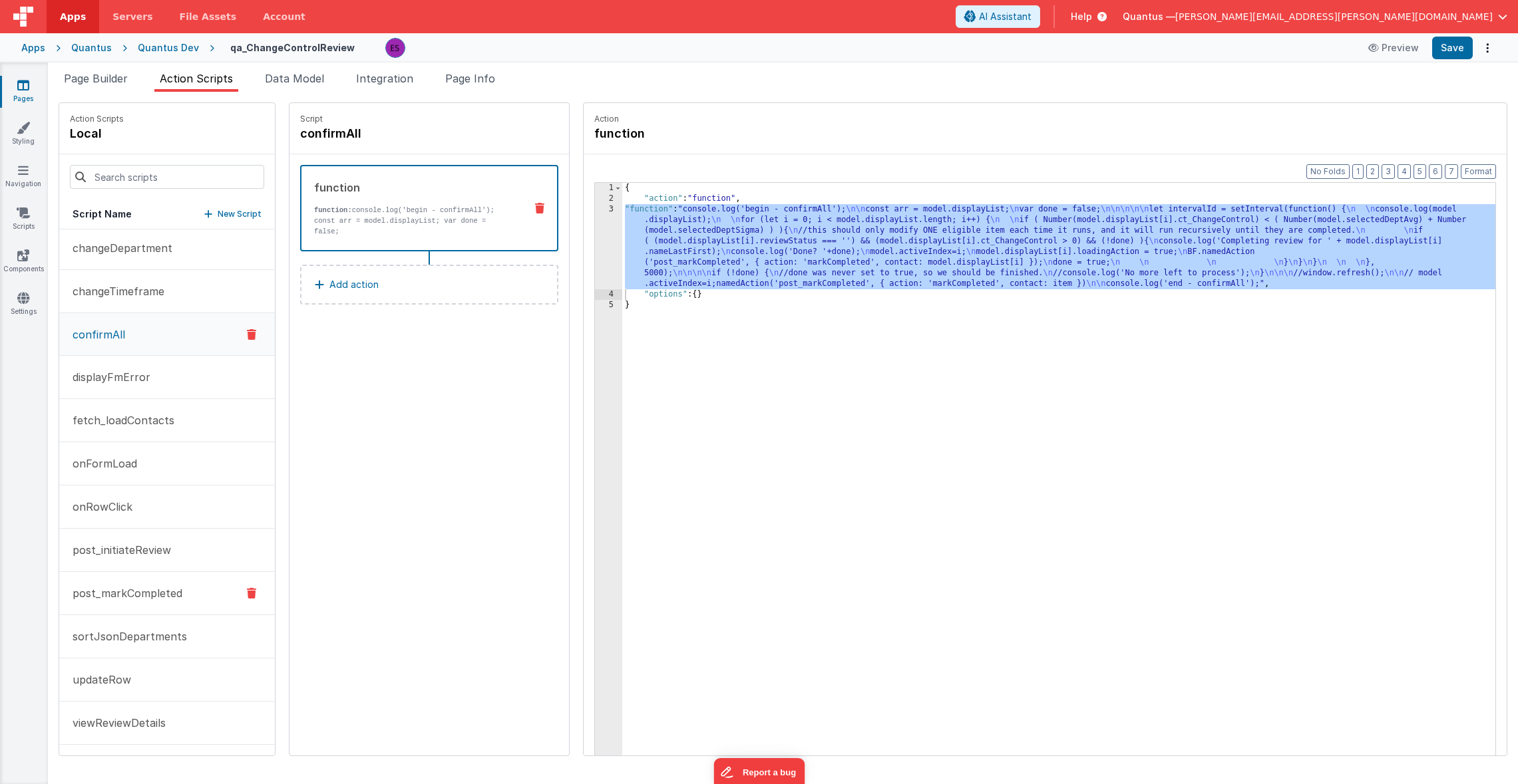
click at [93, 602] on button "post_markCompleted" at bounding box center [167, 593] width 216 height 44
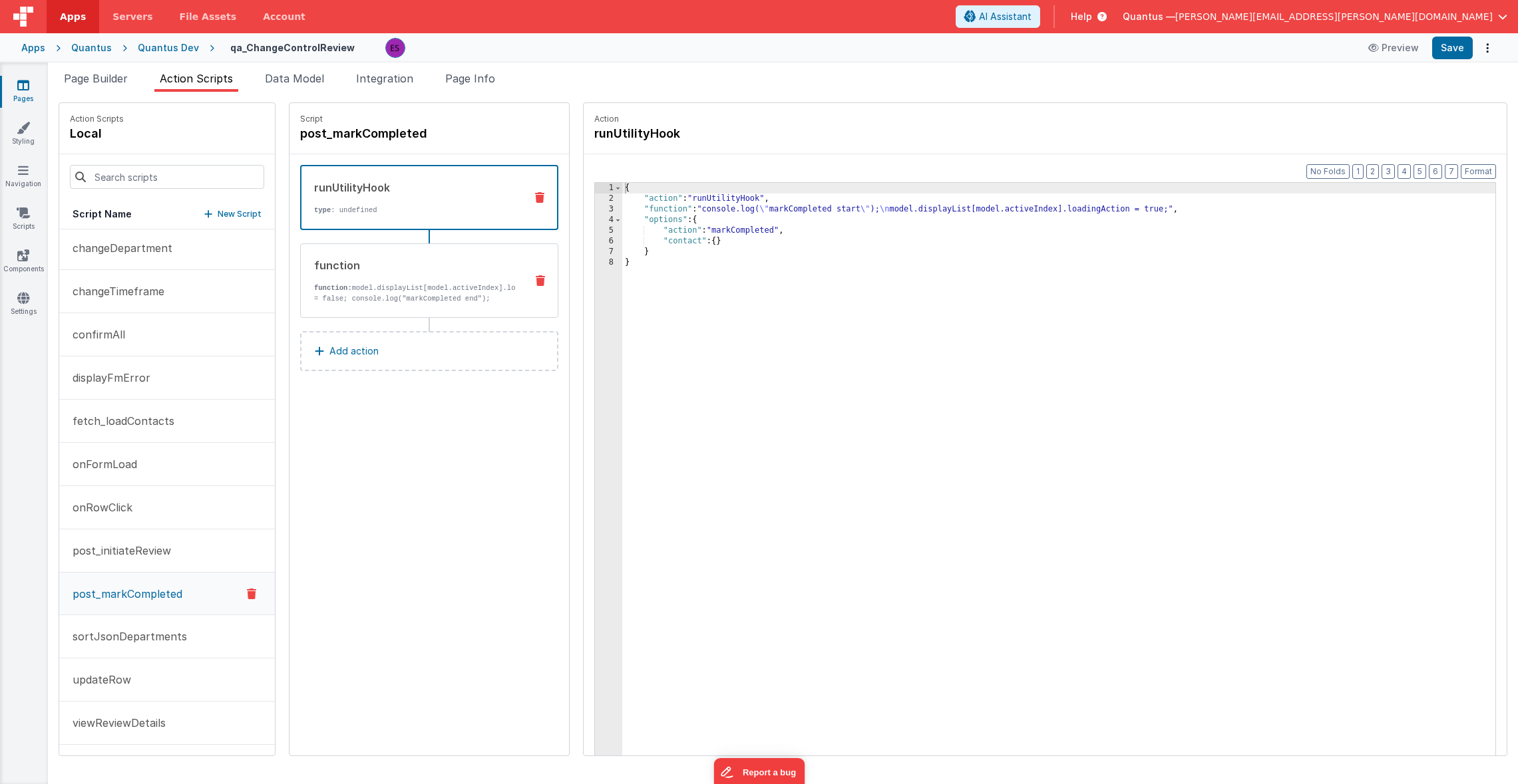
click at [372, 286] on p "function: model.displayList[model.activeIndex].loadingAction = false; console.l…" at bounding box center [414, 293] width 201 height 21
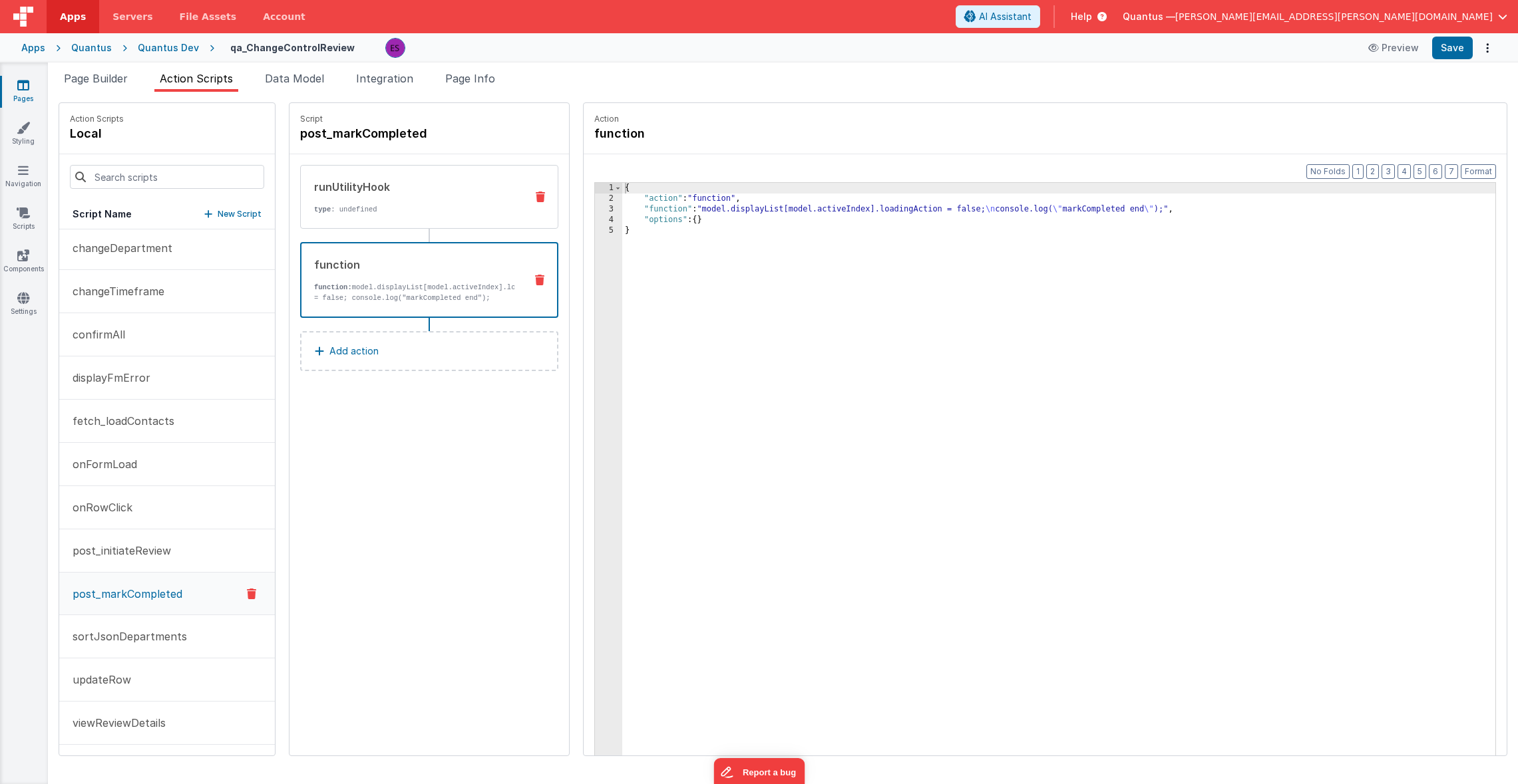
click at [408, 203] on div "runUtilityHook type : undefined" at bounding box center [408, 197] width 214 height 36
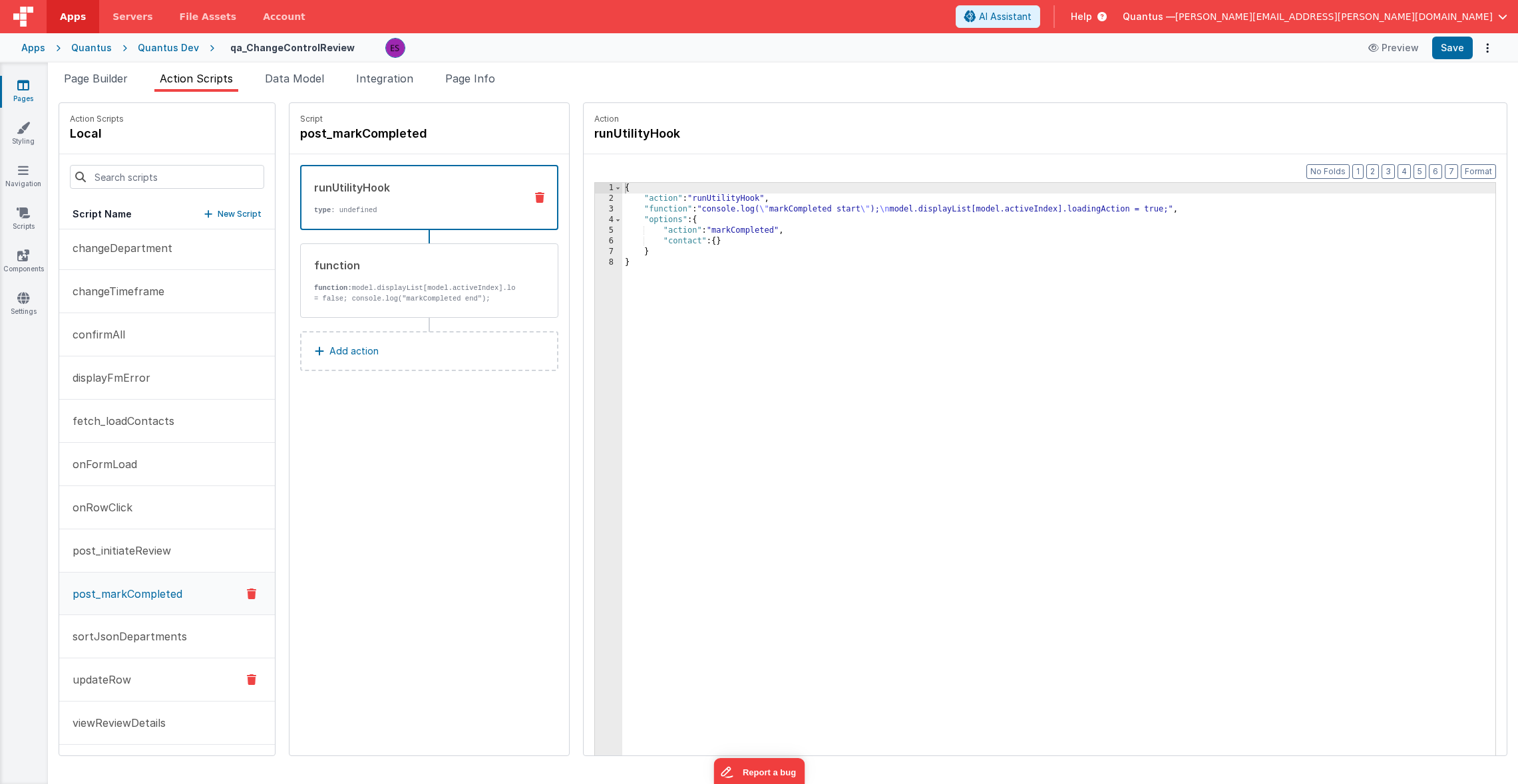
click at [67, 686] on p "updateRow" at bounding box center [98, 680] width 67 height 16
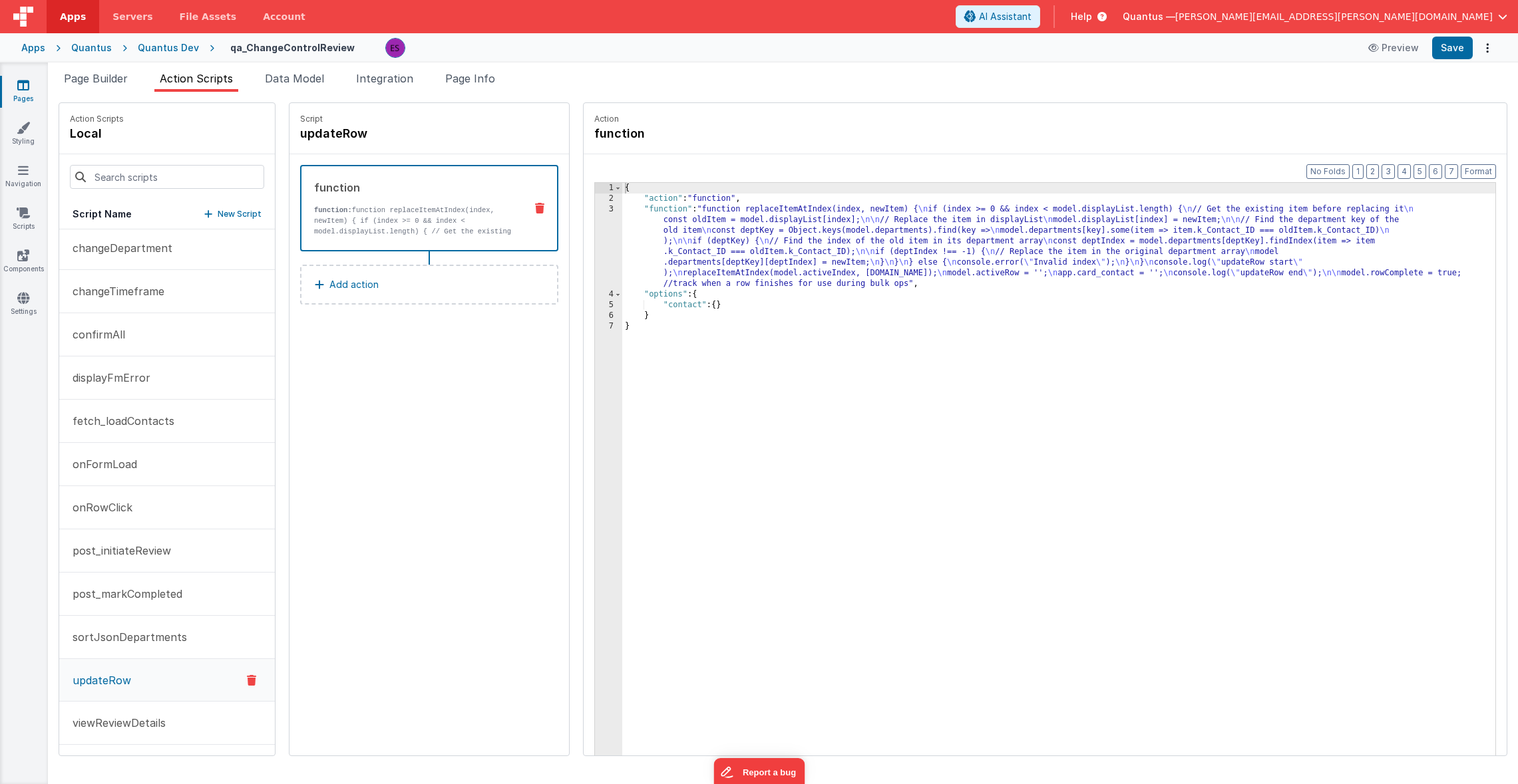
click at [659, 231] on div "{ "action" : "function" , "function" : "function replaceItemAtIndex(index, newI…" at bounding box center [1076, 501] width 908 height 635
click at [595, 252] on div "3" at bounding box center [609, 246] width 27 height 85
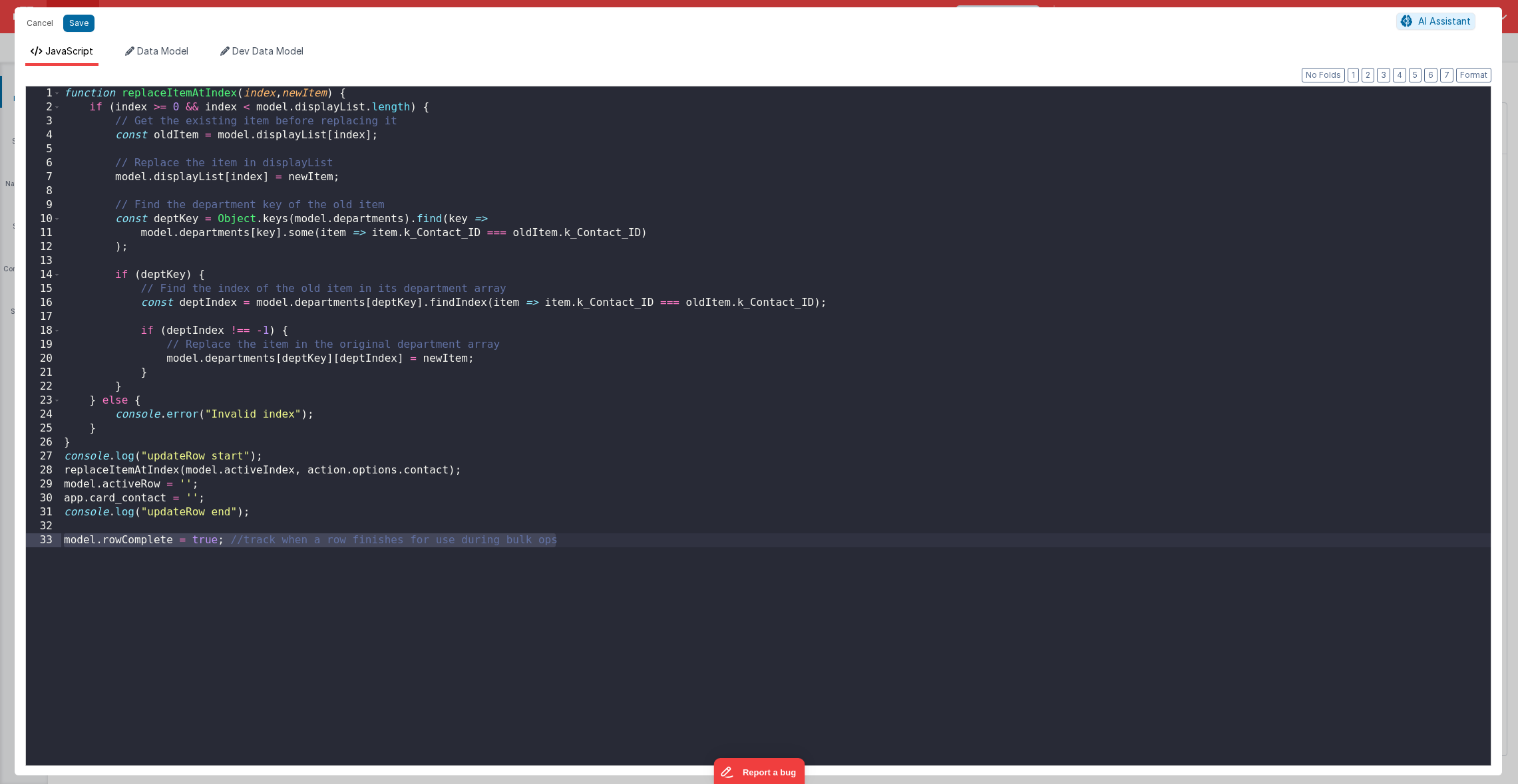
drag, startPoint x: 64, startPoint y: 547, endPoint x: 72, endPoint y: 556, distance: 12.0
click at [72, 556] on div "function replaceItemAtIndex ( index , newItem ) { if ( index >= 0 && index < mo…" at bounding box center [775, 440] width 1429 height 707
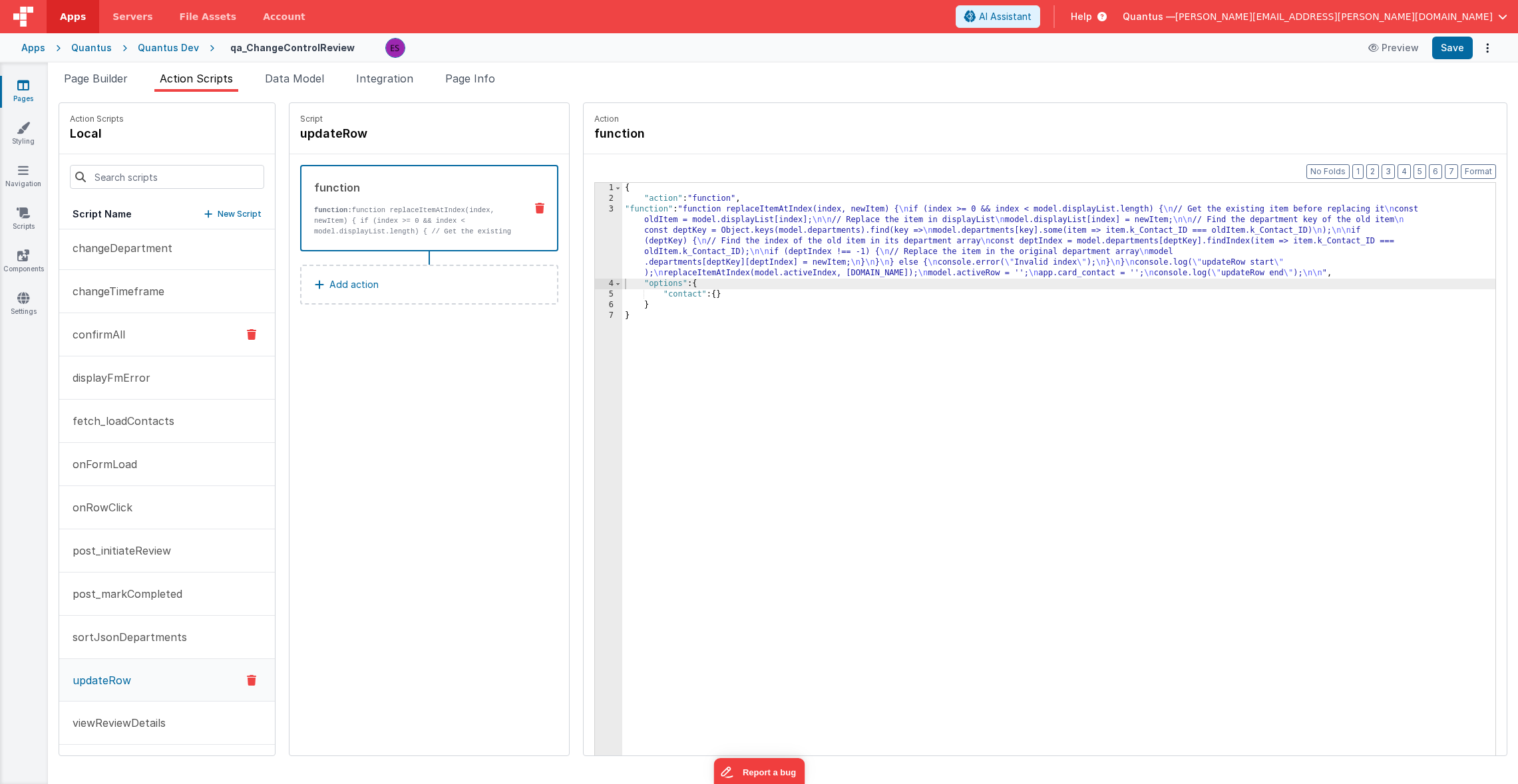
click at [127, 337] on button "confirmAll" at bounding box center [167, 335] width 216 height 44
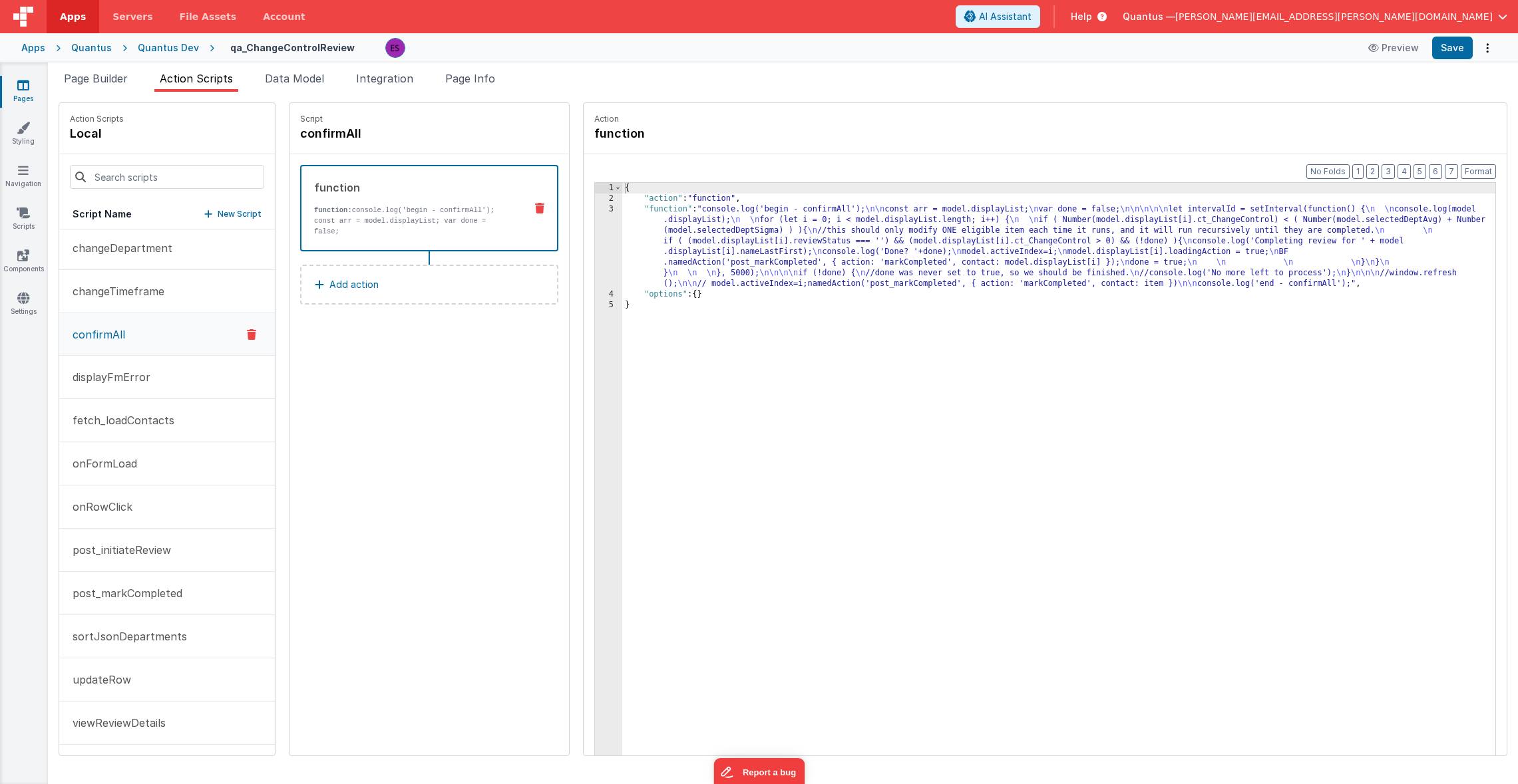
drag, startPoint x: 657, startPoint y: 237, endPoint x: 645, endPoint y: 237, distance: 12.0
click at [657, 237] on div "{ "action" : "function" , "function" : "console.log('begin - confirmAll'); \n\n…" at bounding box center [1076, 501] width 908 height 635
click at [595, 270] on div "3" at bounding box center [609, 246] width 27 height 85
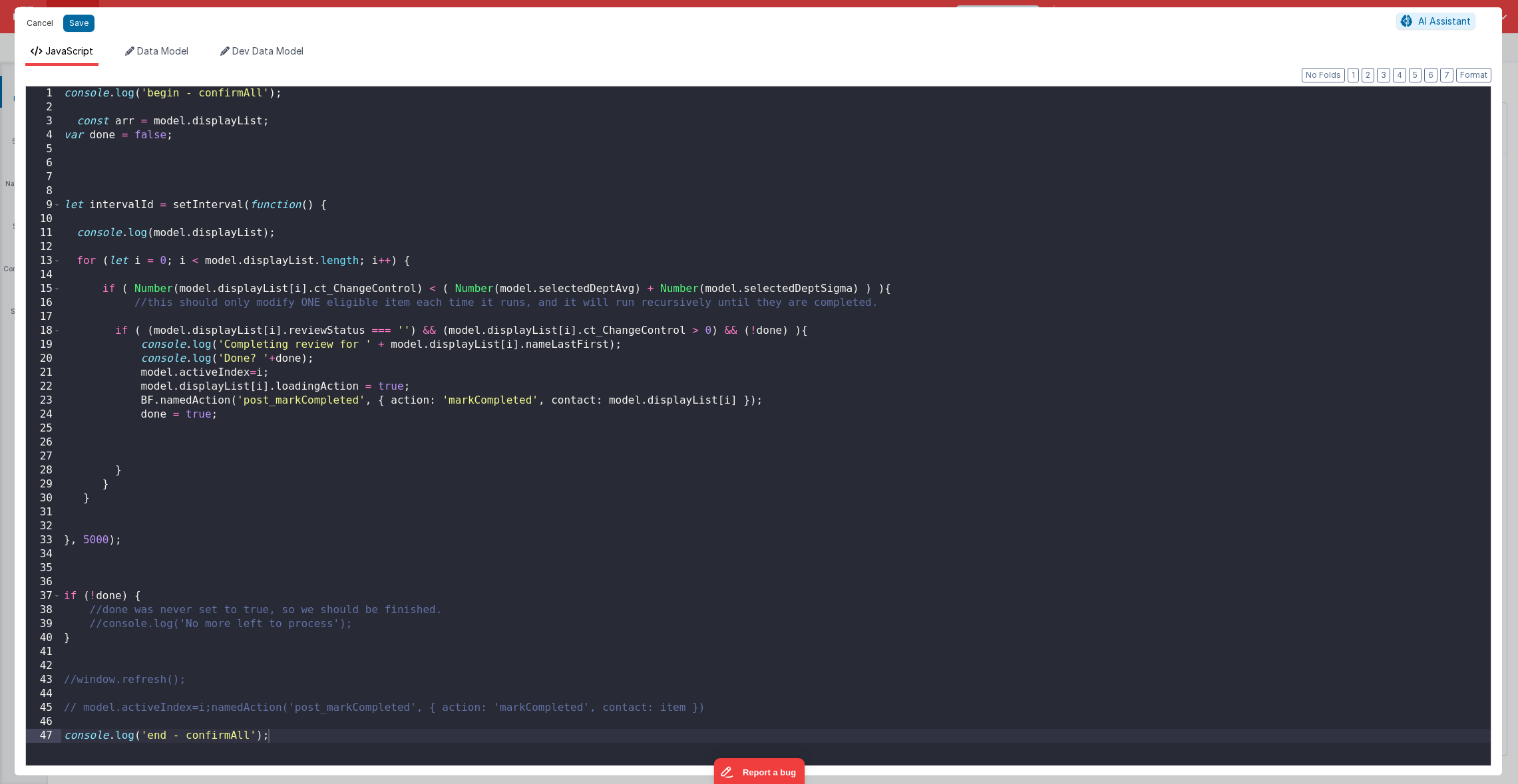
click at [46, 20] on button "Cancel" at bounding box center [39, 23] width 40 height 19
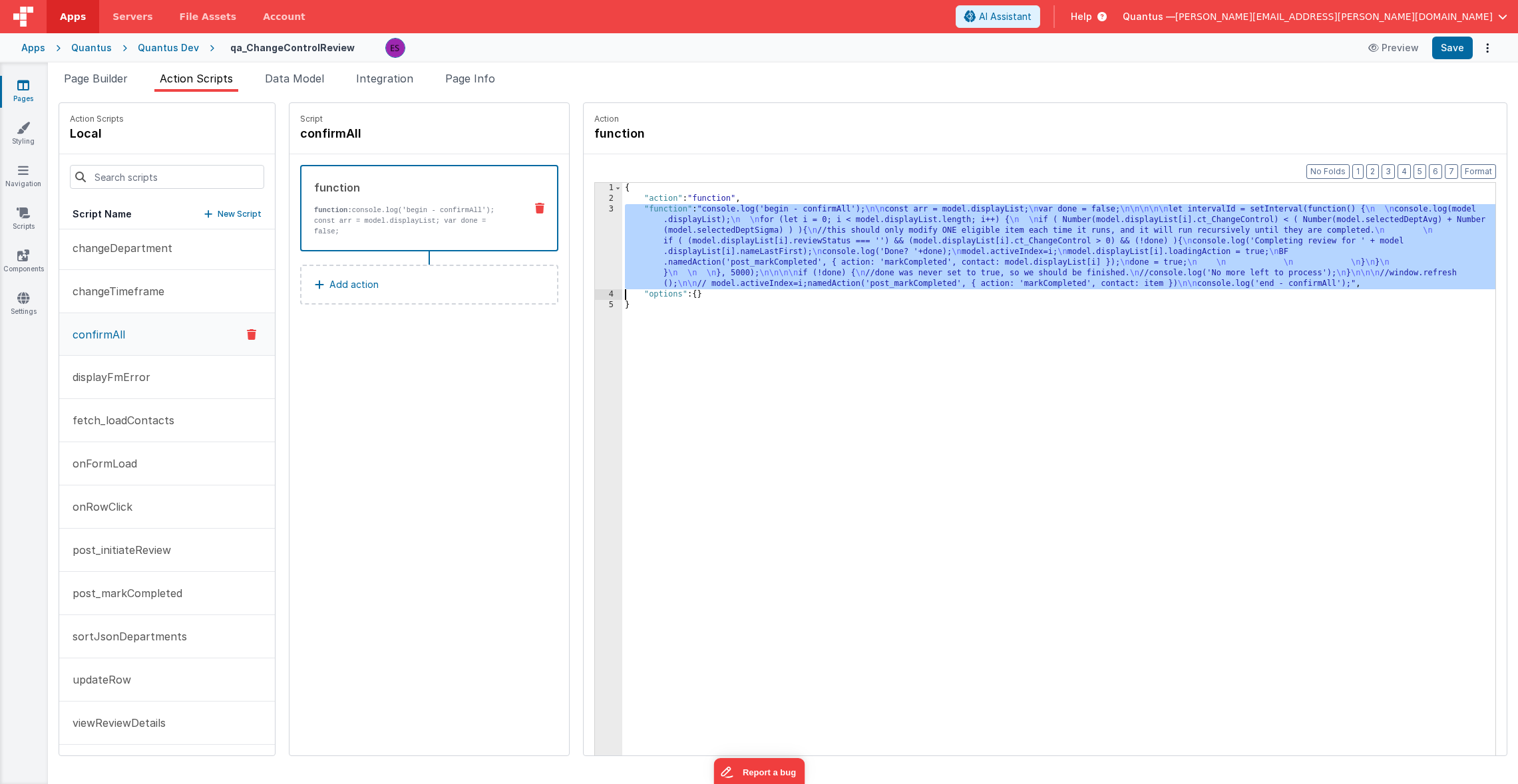
click at [633, 256] on div "{ "action" : "function" , "function" : "console.log('begin - confirmAll'); \n\n…" at bounding box center [1076, 501] width 908 height 635
click at [595, 252] on div "3" at bounding box center [609, 246] width 27 height 85
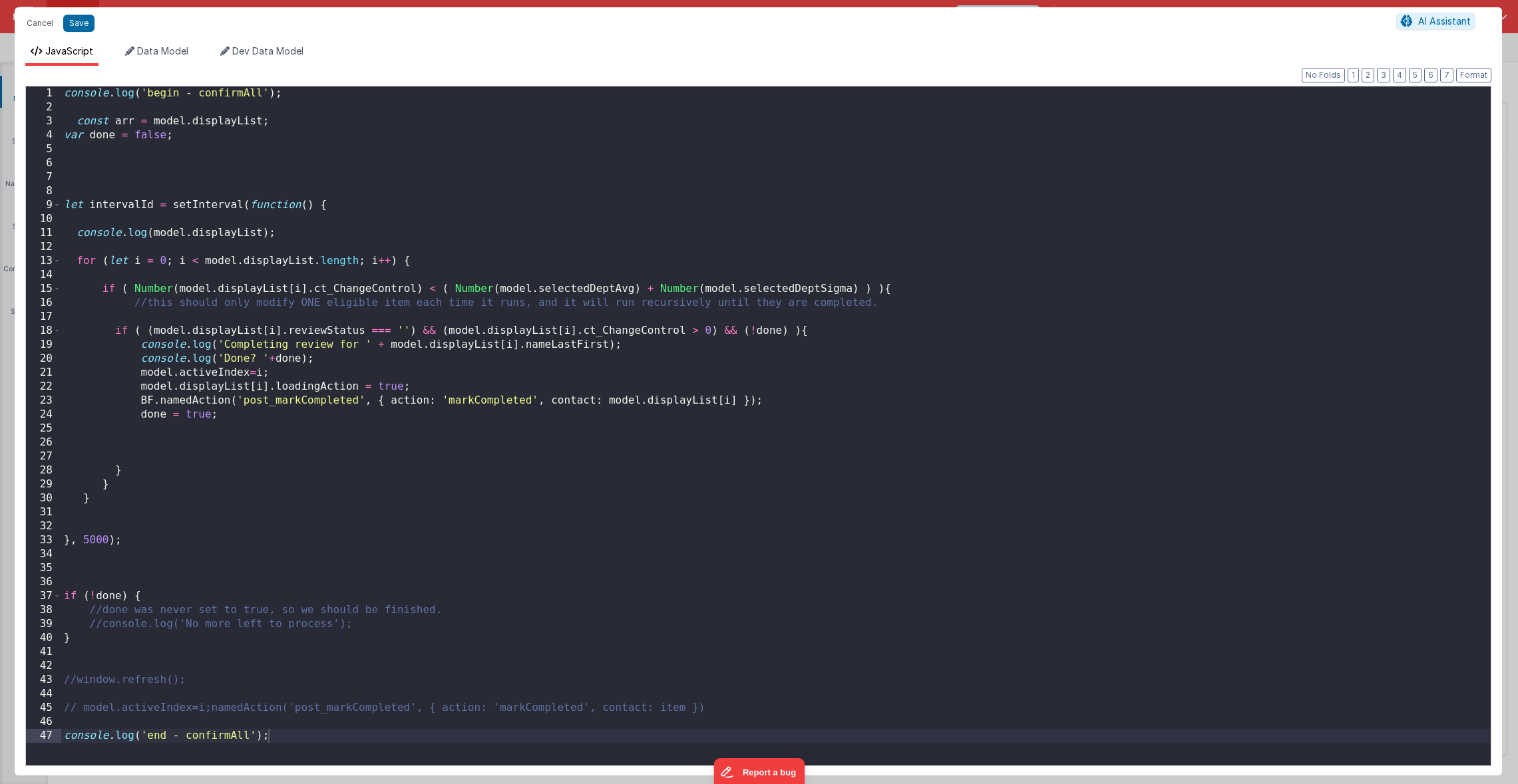
click at [118, 371] on div "console . log ( 'begin - confirmAll' ) ; const arr = model . displayList ; var …" at bounding box center [775, 440] width 1429 height 707
drag, startPoint x: 195, startPoint y: 136, endPoint x: -63, endPoint y: 133, distance: 258.0
click at [0, 133] on html "Cancel Save AI Assistant JavaScript Data Model Dev Data Model Format 7 6 5 4 3 …" at bounding box center [759, 392] width 1518 height 784
click at [85, 223] on div "console . log ( 'begin - confirmAll' ) ; const arr = model . displayList ; let …" at bounding box center [775, 440] width 1429 height 707
paste textarea
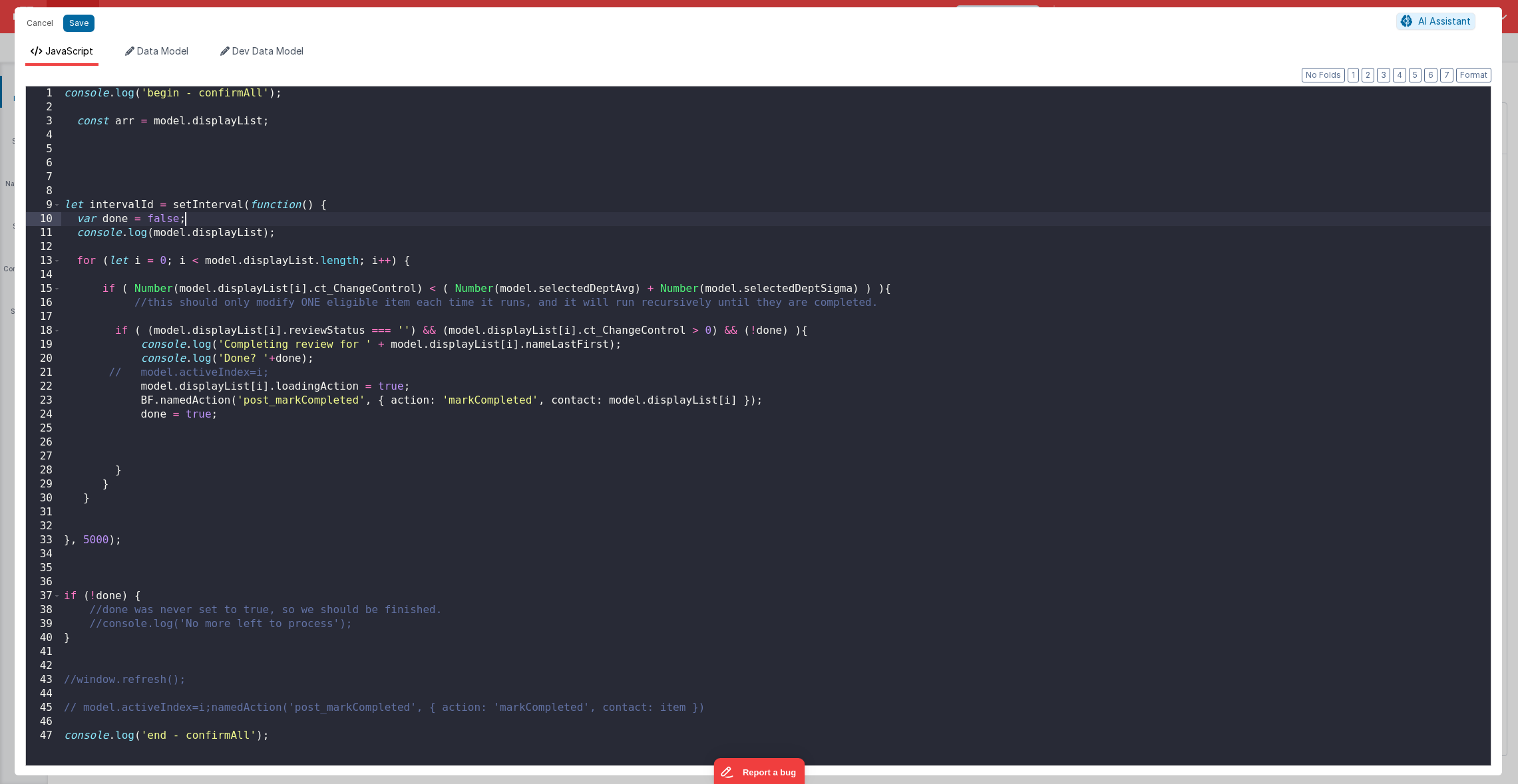
click at [139, 274] on div "console . log ( 'begin - confirmAll' ) ; const arr = model . displayList ; let …" at bounding box center [775, 440] width 1429 height 707
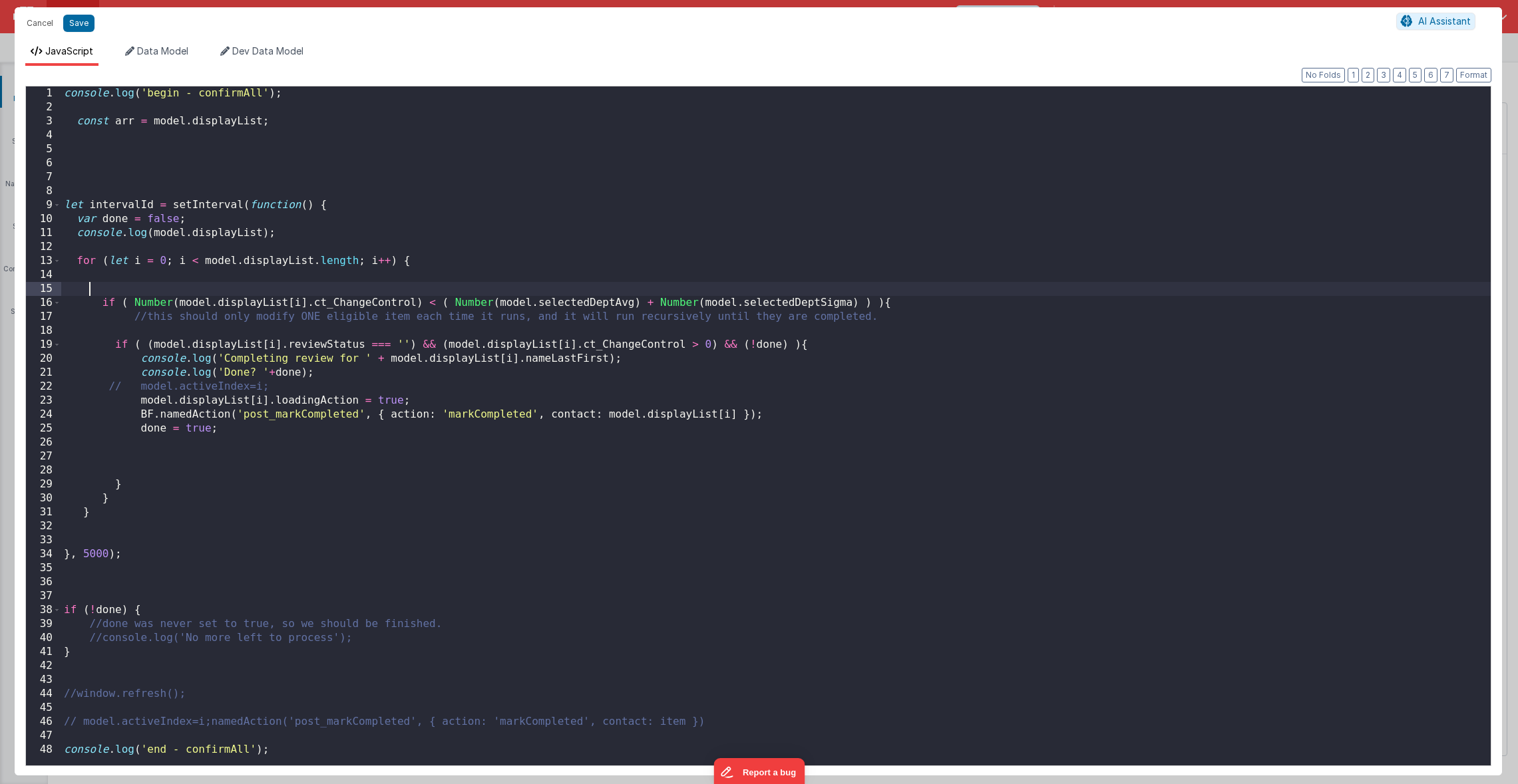
click at [871, 302] on div "console . log ( 'begin - confirmAll' ) ; const arr = model . displayList ; let …" at bounding box center [775, 440] width 1429 height 707
click at [348, 482] on div "console . log ( 'begin - confirmAll' ) ; const arr = model . displayList ; let …" at bounding box center [775, 440] width 1429 height 707
click at [342, 474] on div "console . log ( 'begin - confirmAll' ) ; const arr = model . displayList ; let …" at bounding box center [775, 440] width 1429 height 707
click at [247, 444] on div "console . log ( 'begin - confirmAll' ) ; const arr = model . displayList ; let …" at bounding box center [775, 440] width 1429 height 707
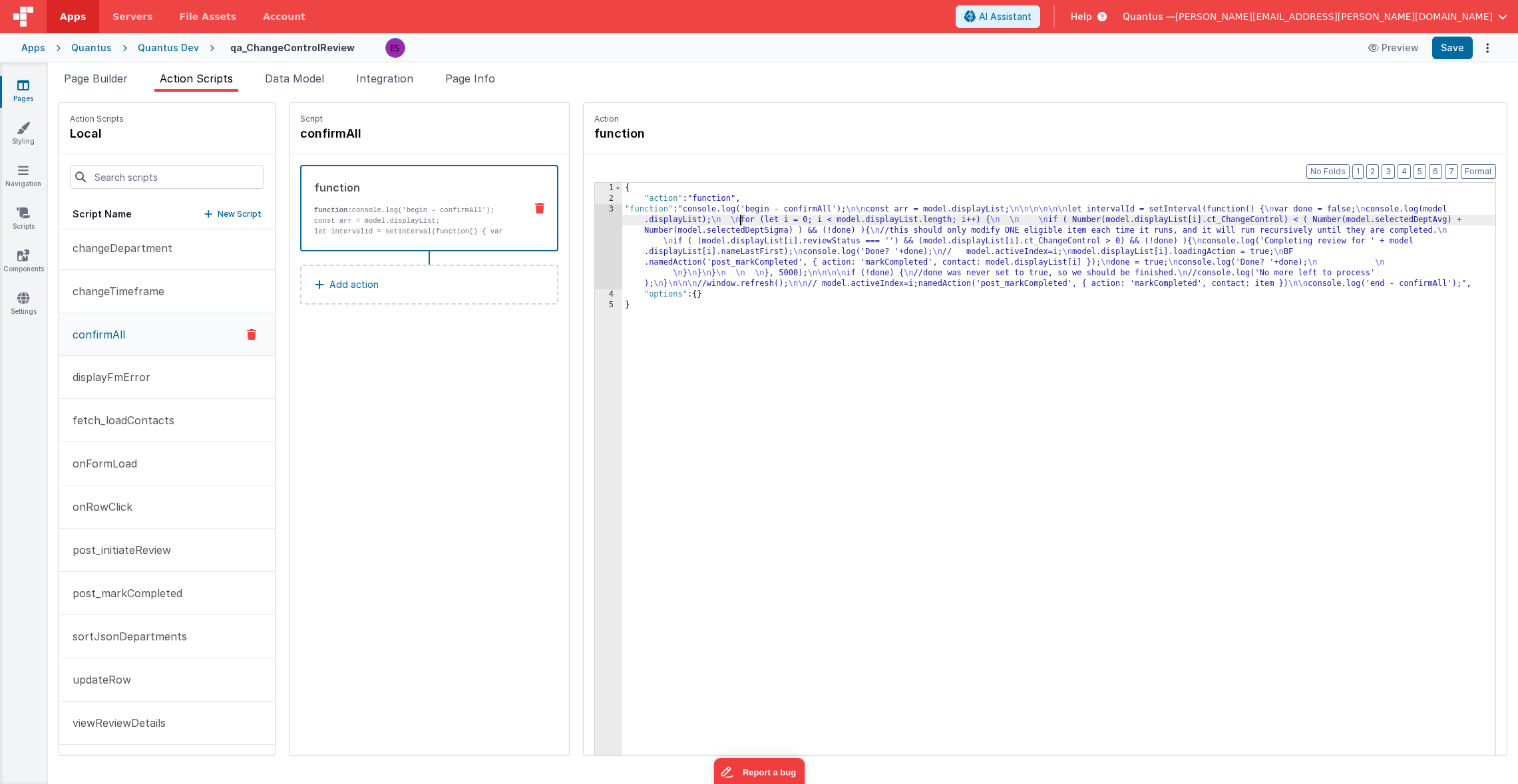
click at [706, 222] on div "{ "action" : "function" , "function" : "console.log('begin - confirmAll'); \n\n…" at bounding box center [1076, 501] width 908 height 635
click at [595, 254] on div "3" at bounding box center [609, 246] width 27 height 85
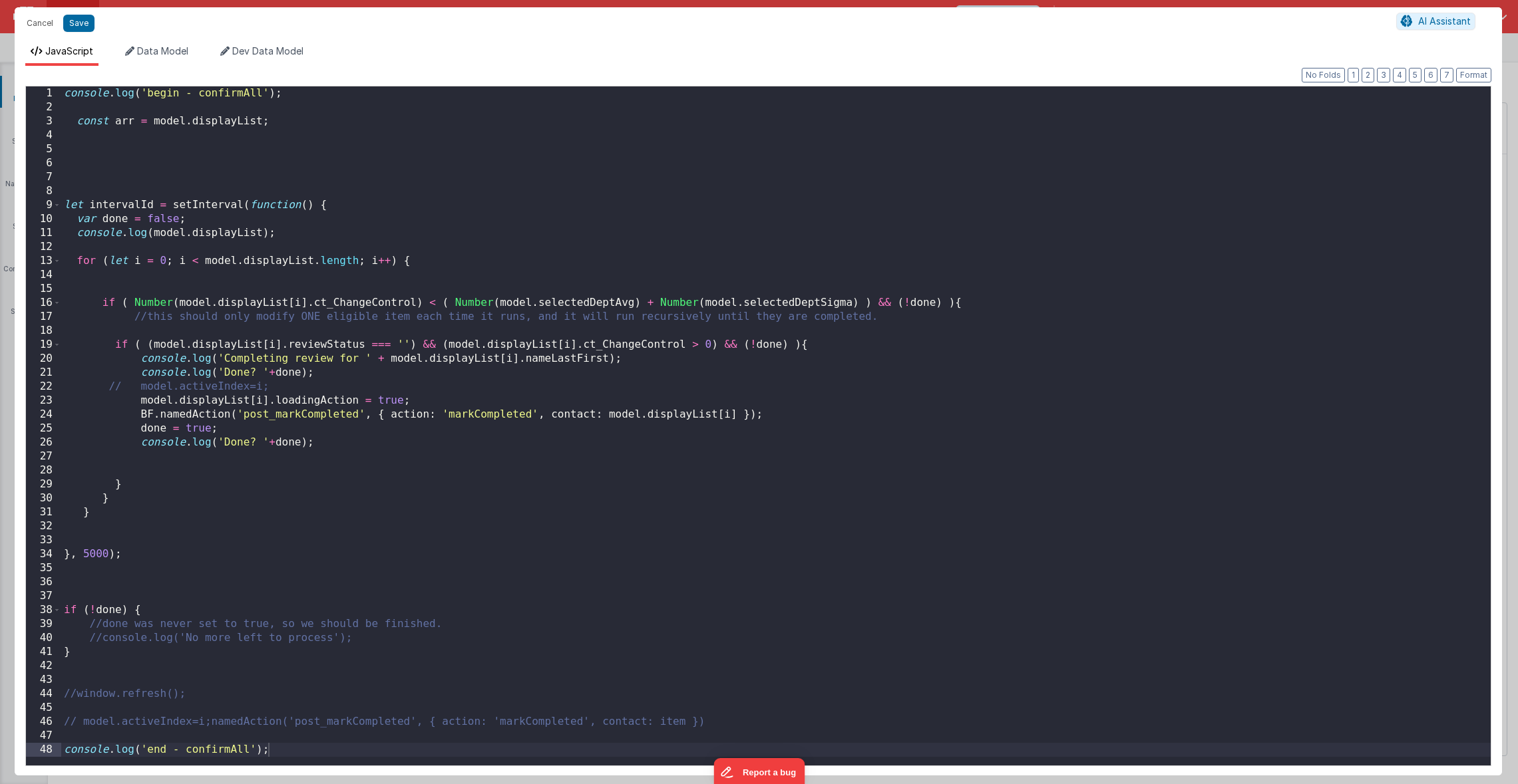
click at [276, 676] on div "console . log ( 'begin - confirmAll' ) ; const arr = model . displayList ; let …" at bounding box center [775, 440] width 1429 height 707
paste textarea
drag, startPoint x: 422, startPoint y: 696, endPoint x: 188, endPoint y: 697, distance: 234.0
click at [188, 697] on div "console . log ( 'begin - confirmAll' ) ; const arr = model . displayList ; let …" at bounding box center [771, 440] width 1420 height 707
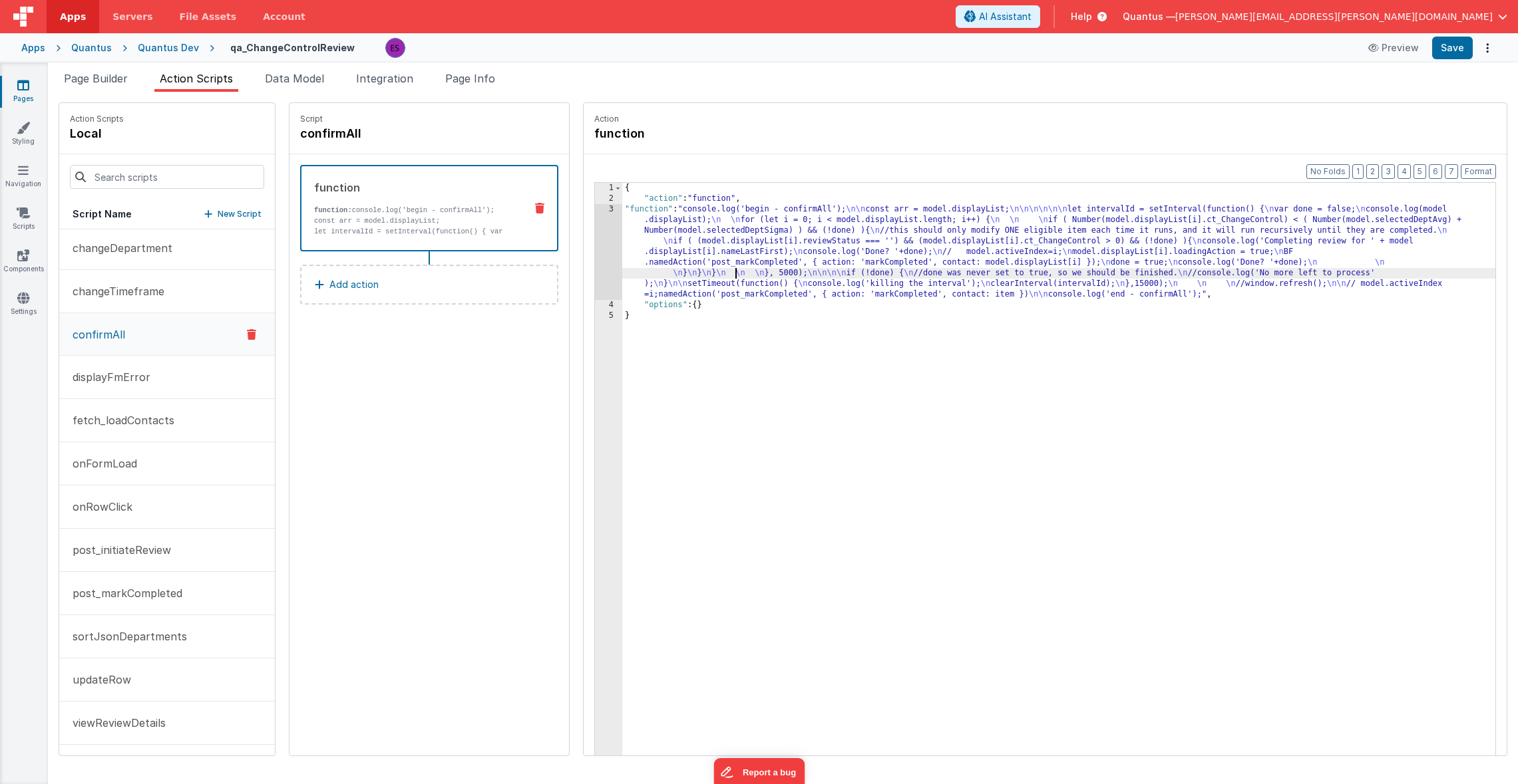
click at [703, 269] on div "{ "action" : "function" , "function" : "console.log('begin - confirmAll'); \n\n…" at bounding box center [1076, 501] width 908 height 635
click at [595, 260] on div "3" at bounding box center [609, 252] width 27 height 96
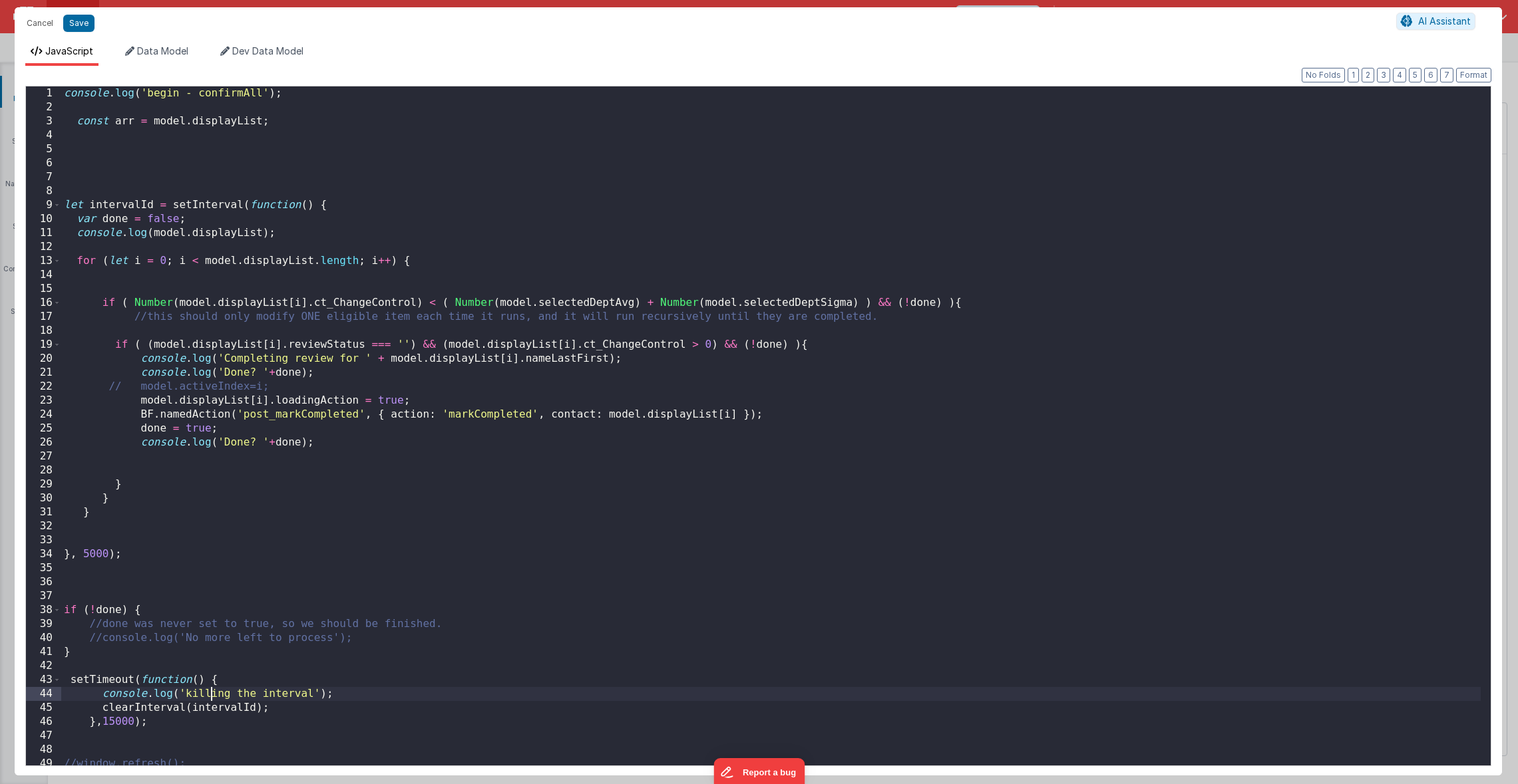
click at [210, 698] on div "console . log ( 'begin - confirmAll' ) ; const arr = model . displayList ; let …" at bounding box center [771, 440] width 1420 height 707
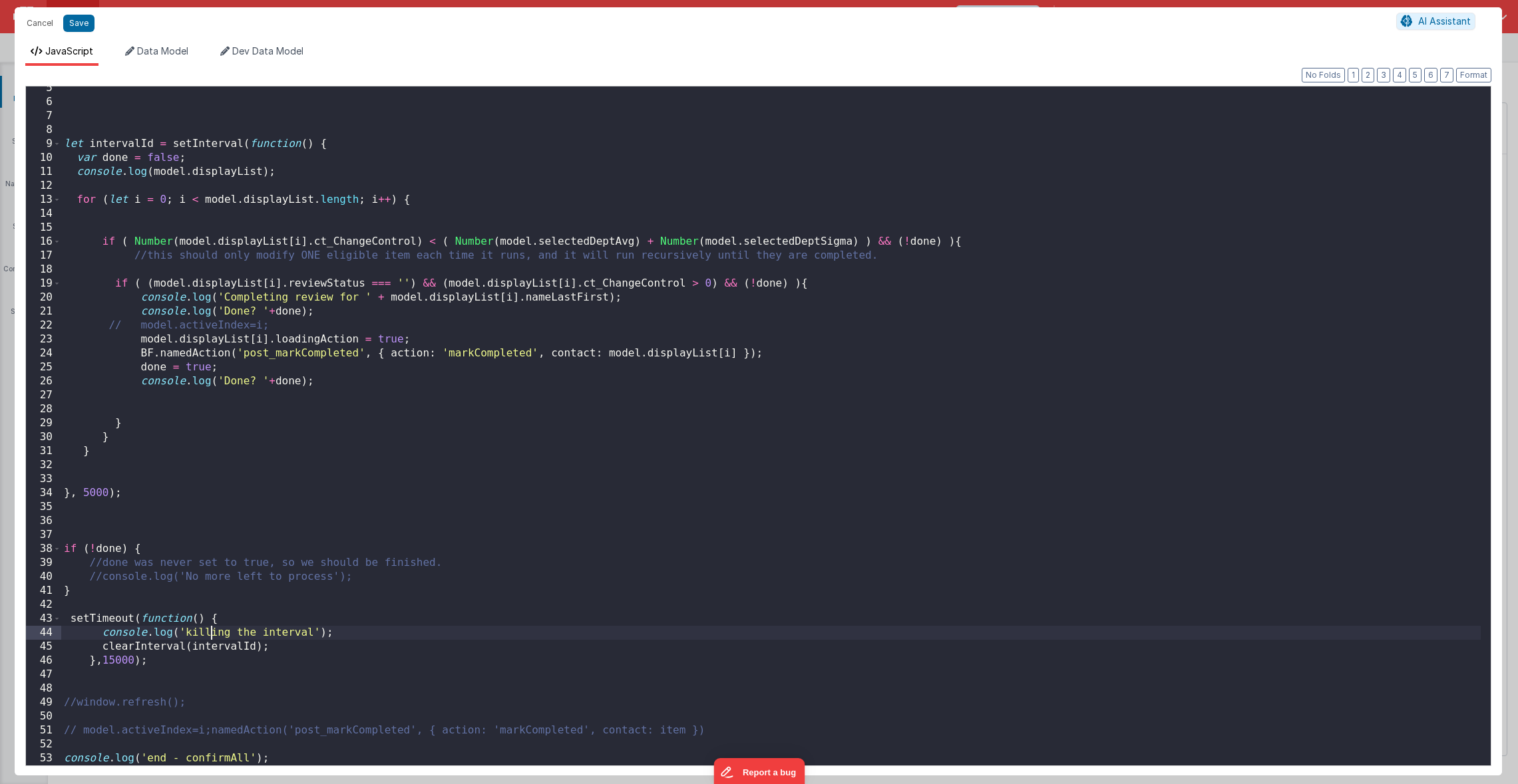
scroll to position [61, 0]
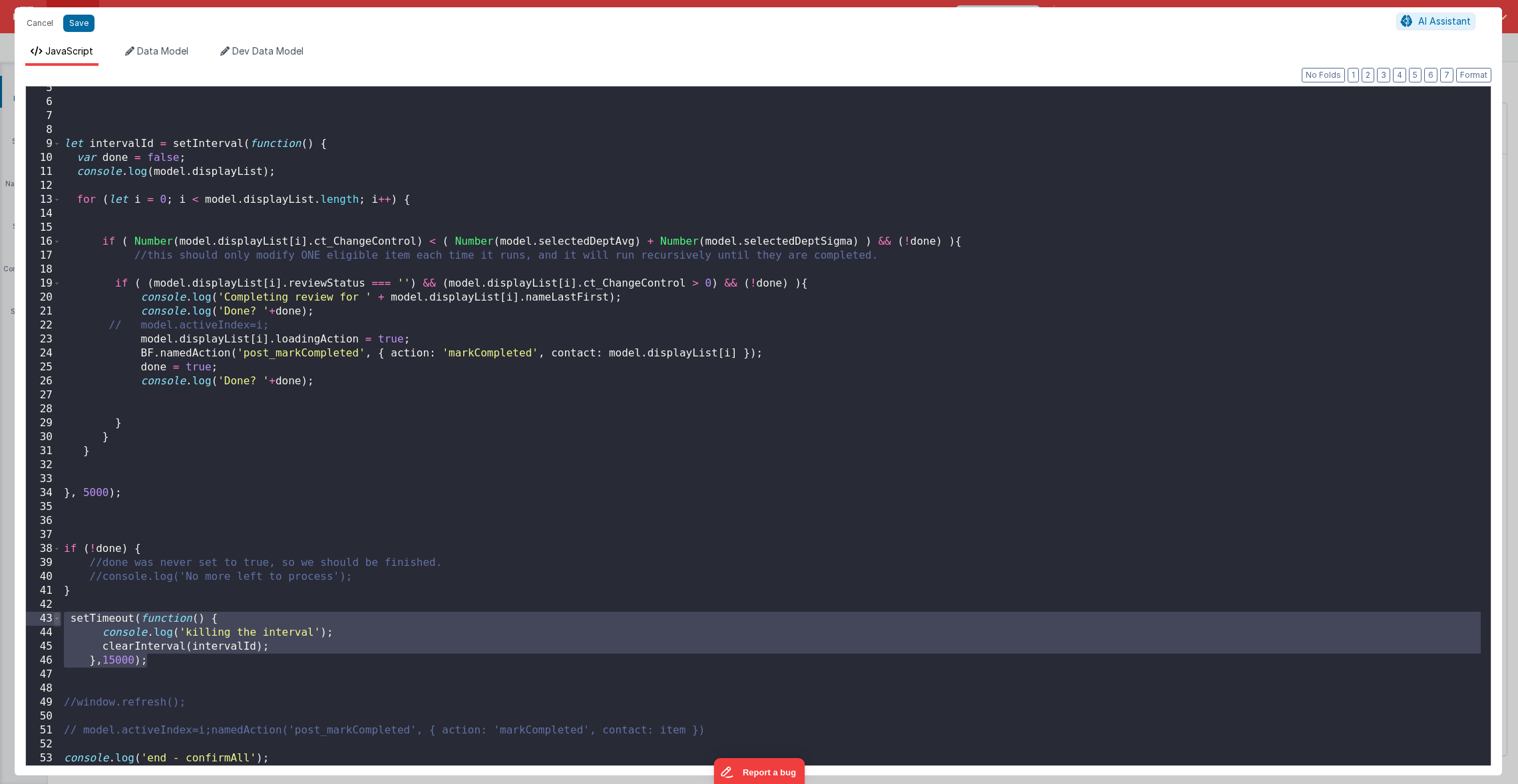
drag, startPoint x: 169, startPoint y: 660, endPoint x: 60, endPoint y: 622, distance: 115.4
click at [60, 622] on div "5 6 7 8 9 10 11 12 13 14 15 16 17 18 19 20 21 22 23 24 25 26 27 28 29 30 31 32 …" at bounding box center [759, 425] width 1466 height 680
click at [140, 229] on div "let intervalId = setInterval ( function ( ) { var done = false ; console . log …" at bounding box center [771, 435] width 1420 height 707
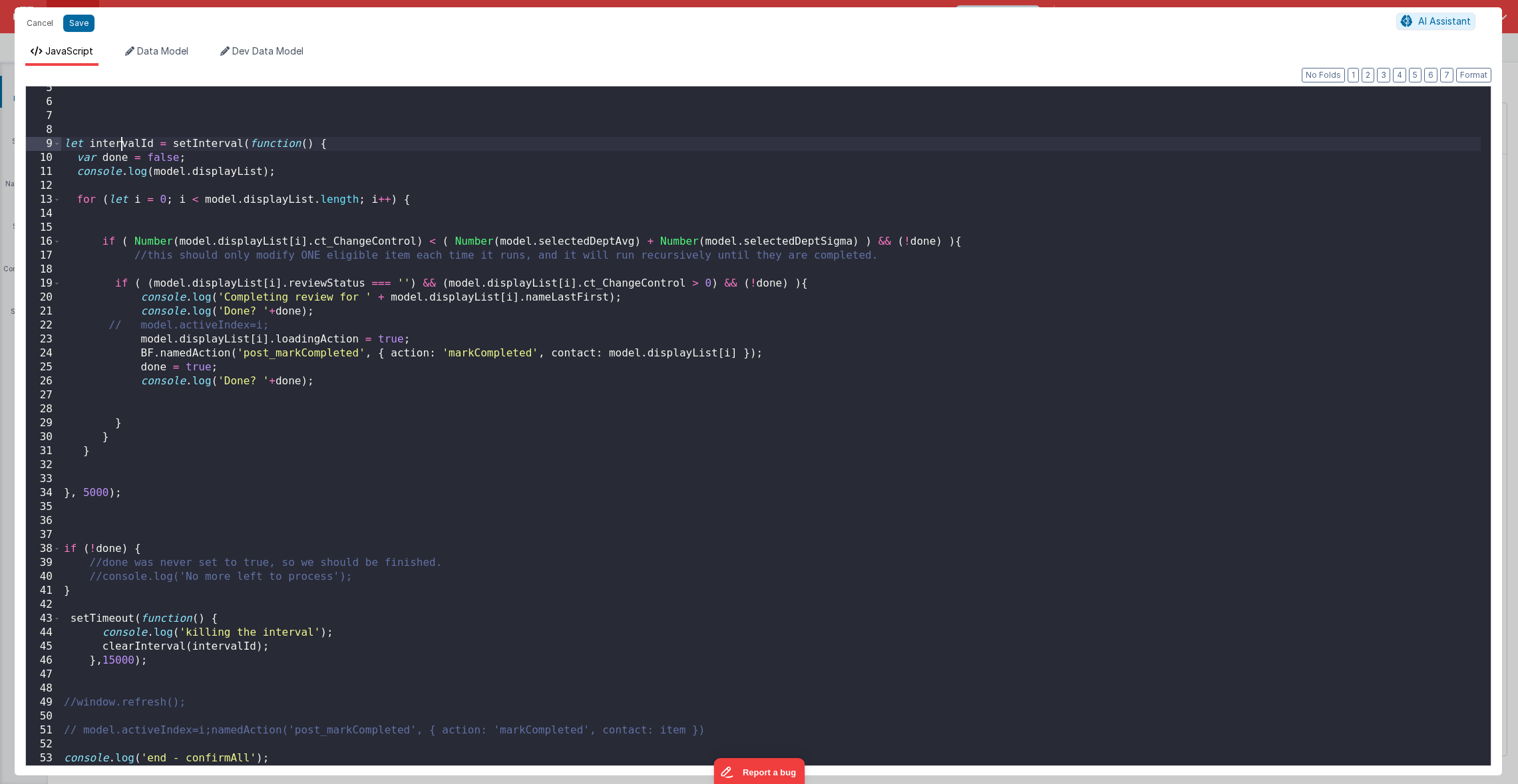
click at [119, 143] on div "let intervalId = setInterval ( function ( ) { var done = false ; console . log …" at bounding box center [771, 435] width 1420 height 707
click at [213, 644] on div "let inti = setInterval ( function ( ) { var done = false ; console . log ( mode…" at bounding box center [771, 435] width 1420 height 707
click at [126, 658] on div "let inti = setInterval ( function ( ) { var done = false ; console . log ( mode…" at bounding box center [771, 435] width 1420 height 707
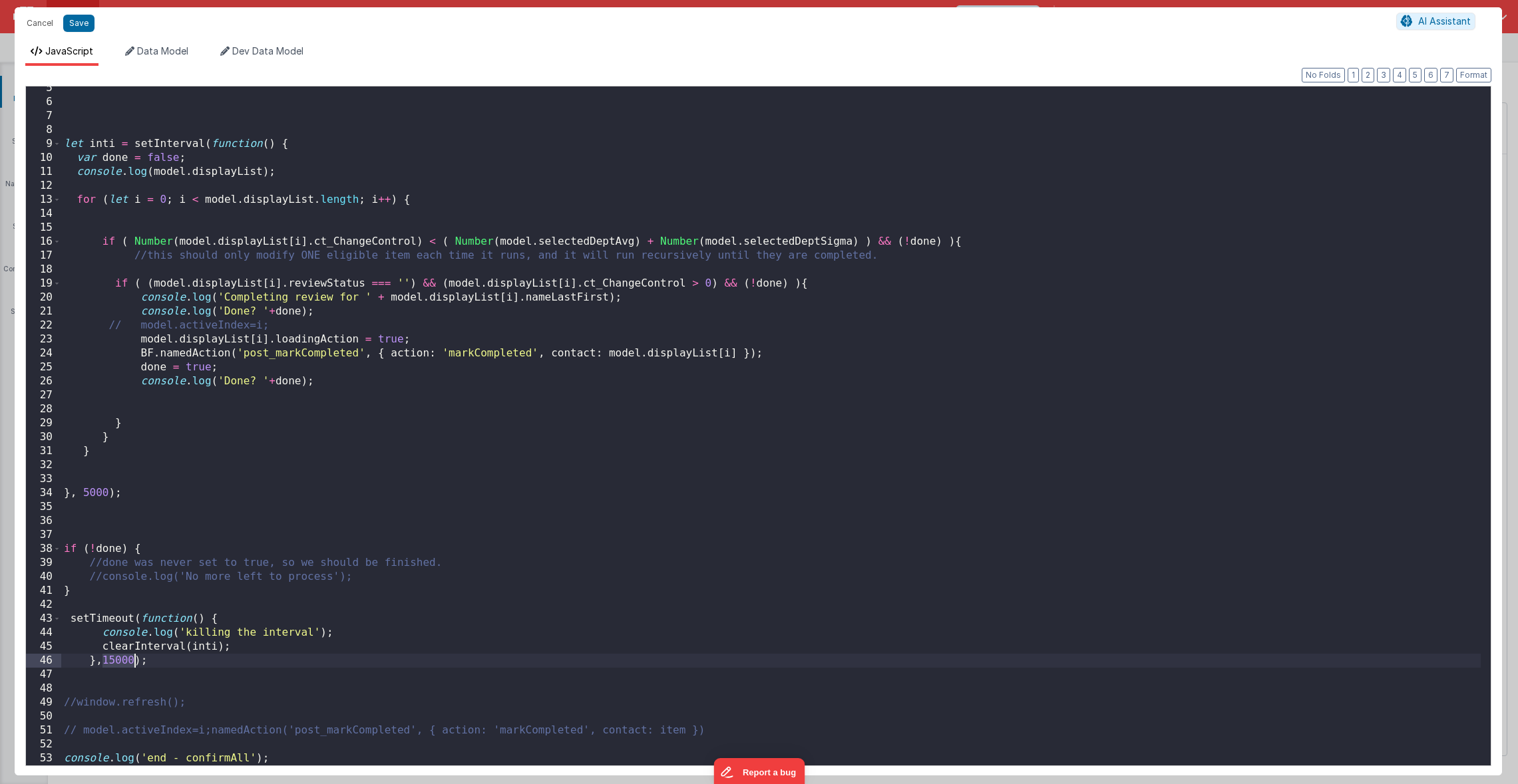
click at [126, 658] on div "let inti = setInterval ( function ( ) { var done = false ; console . log ( mode…" at bounding box center [771, 435] width 1420 height 707
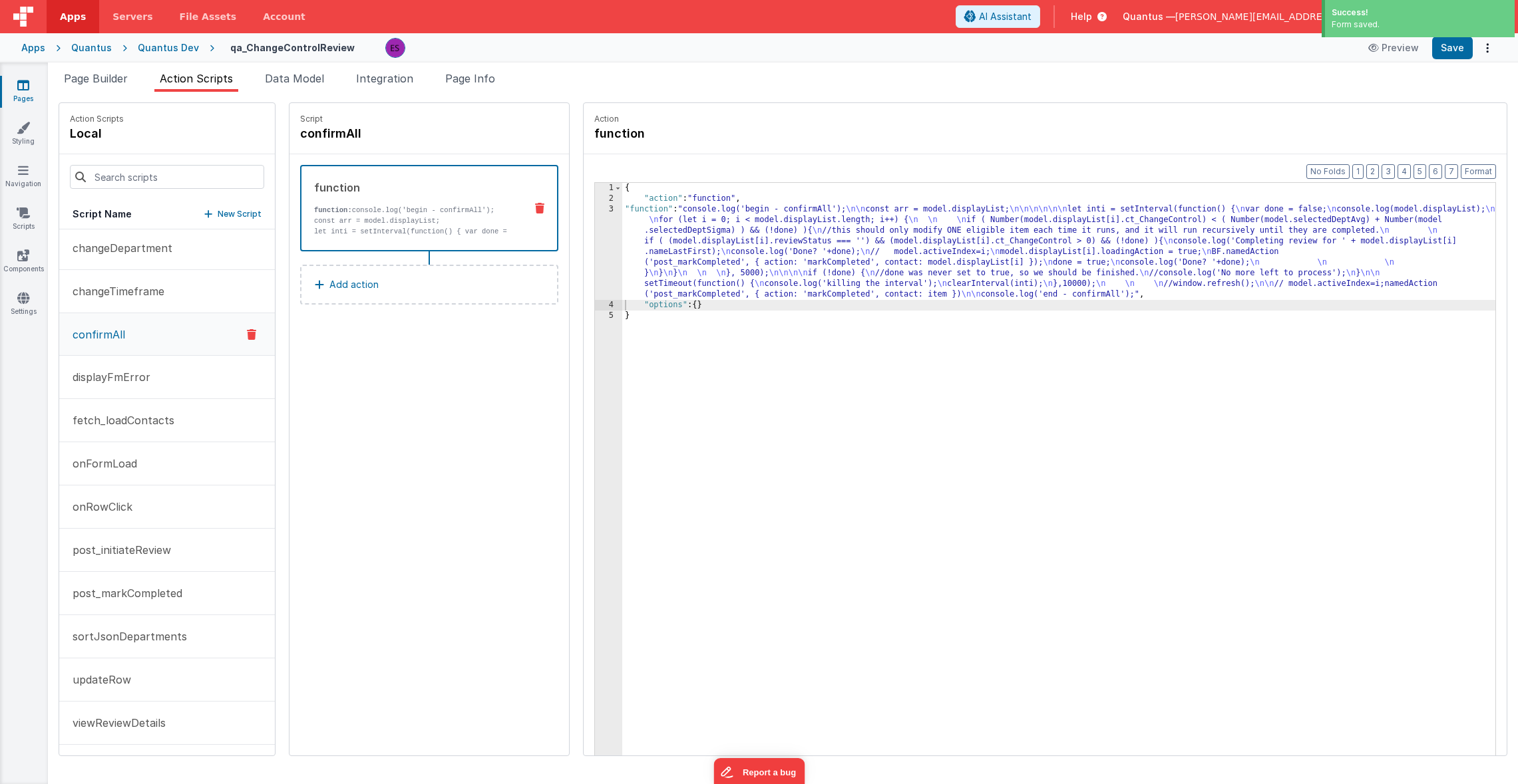
click at [858, 263] on div "{ "action" : "function" , "function" : "console.log('begin - confirmAll'); \n\n…" at bounding box center [1076, 501] width 908 height 635
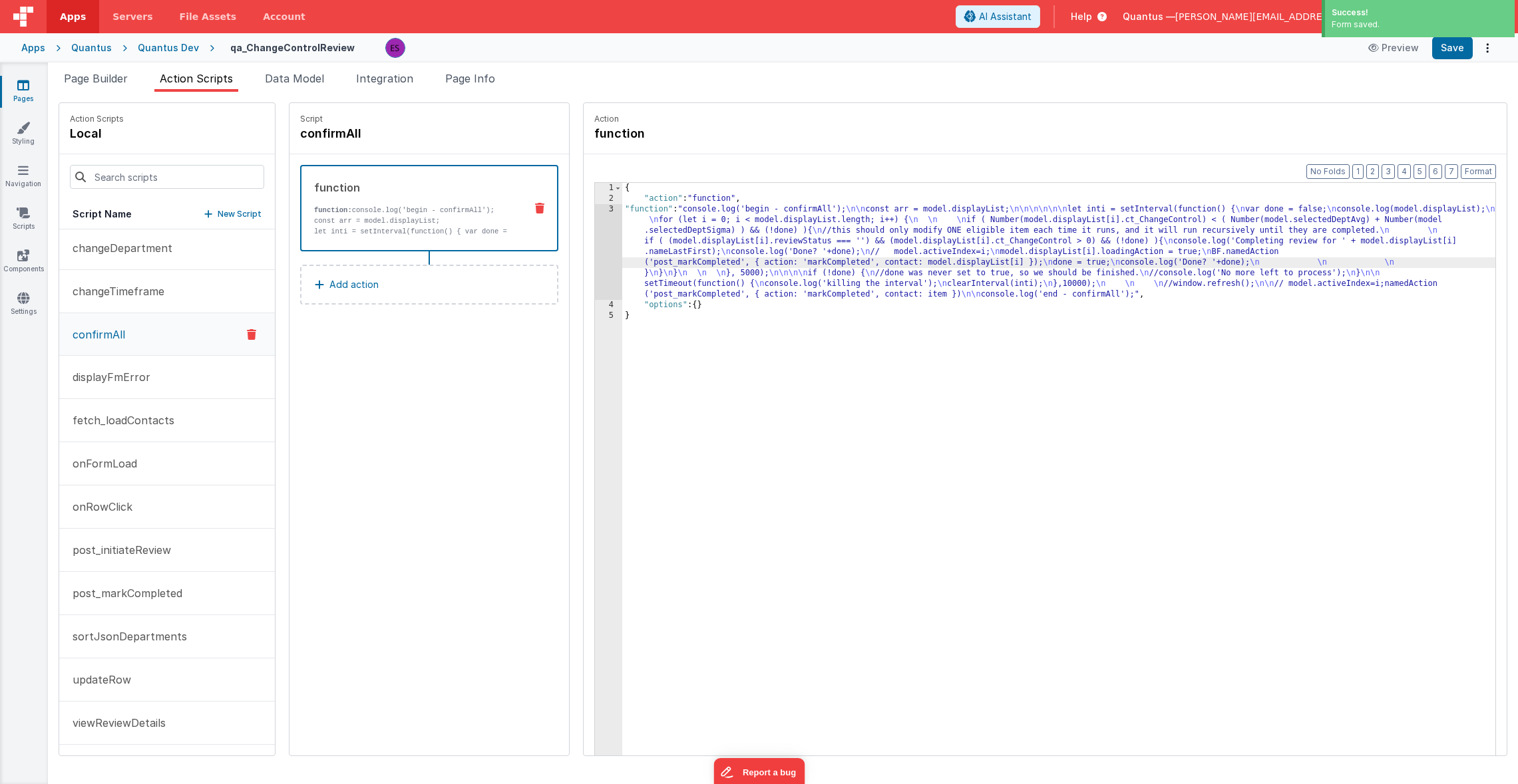
click at [595, 268] on div "3" at bounding box center [609, 252] width 27 height 96
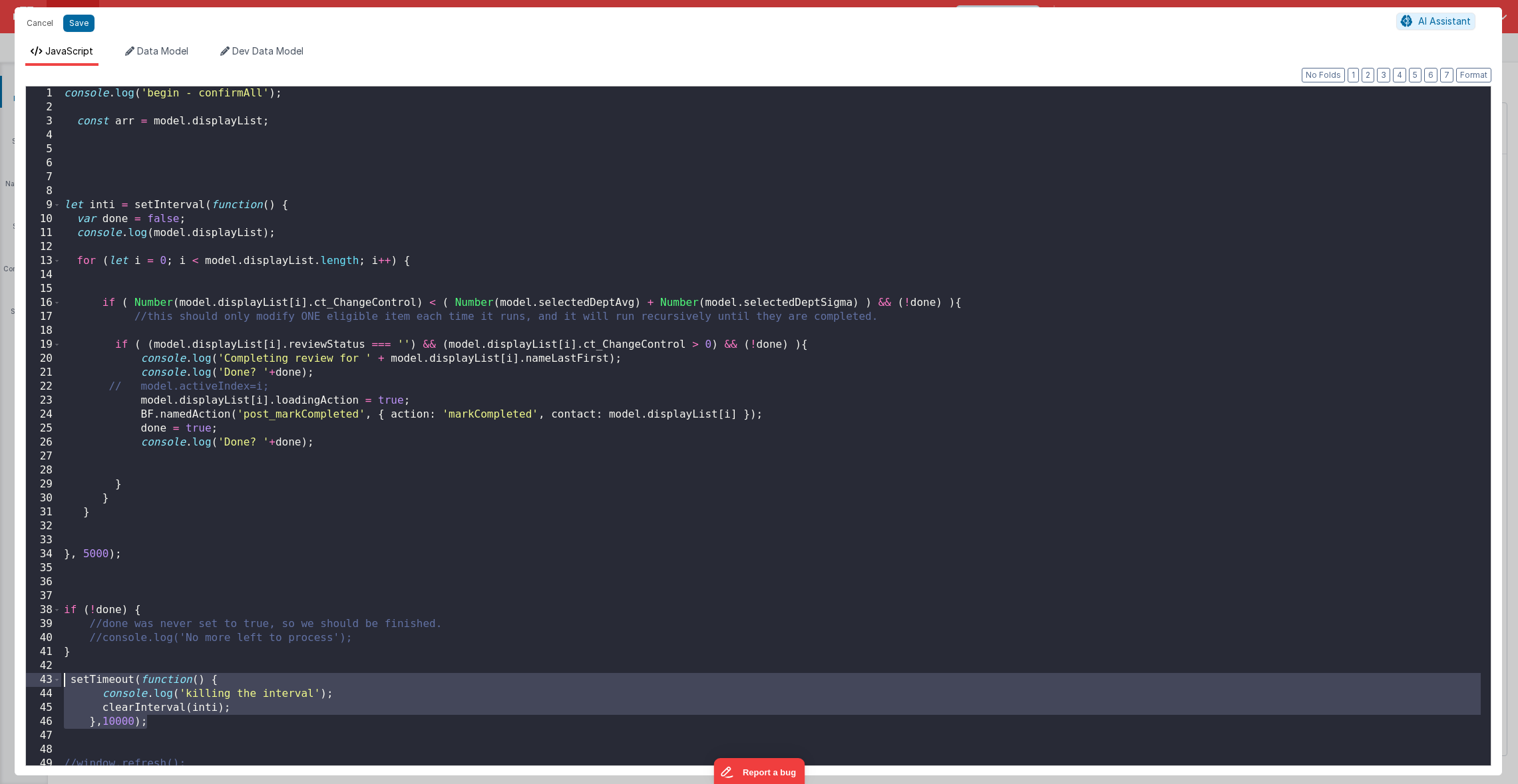
drag, startPoint x: 168, startPoint y: 728, endPoint x: 64, endPoint y: 681, distance: 114.1
click at [64, 681] on div "console . log ( 'begin - confirmAll' ) ; const arr = model . displayList ; let …" at bounding box center [771, 440] width 1420 height 707
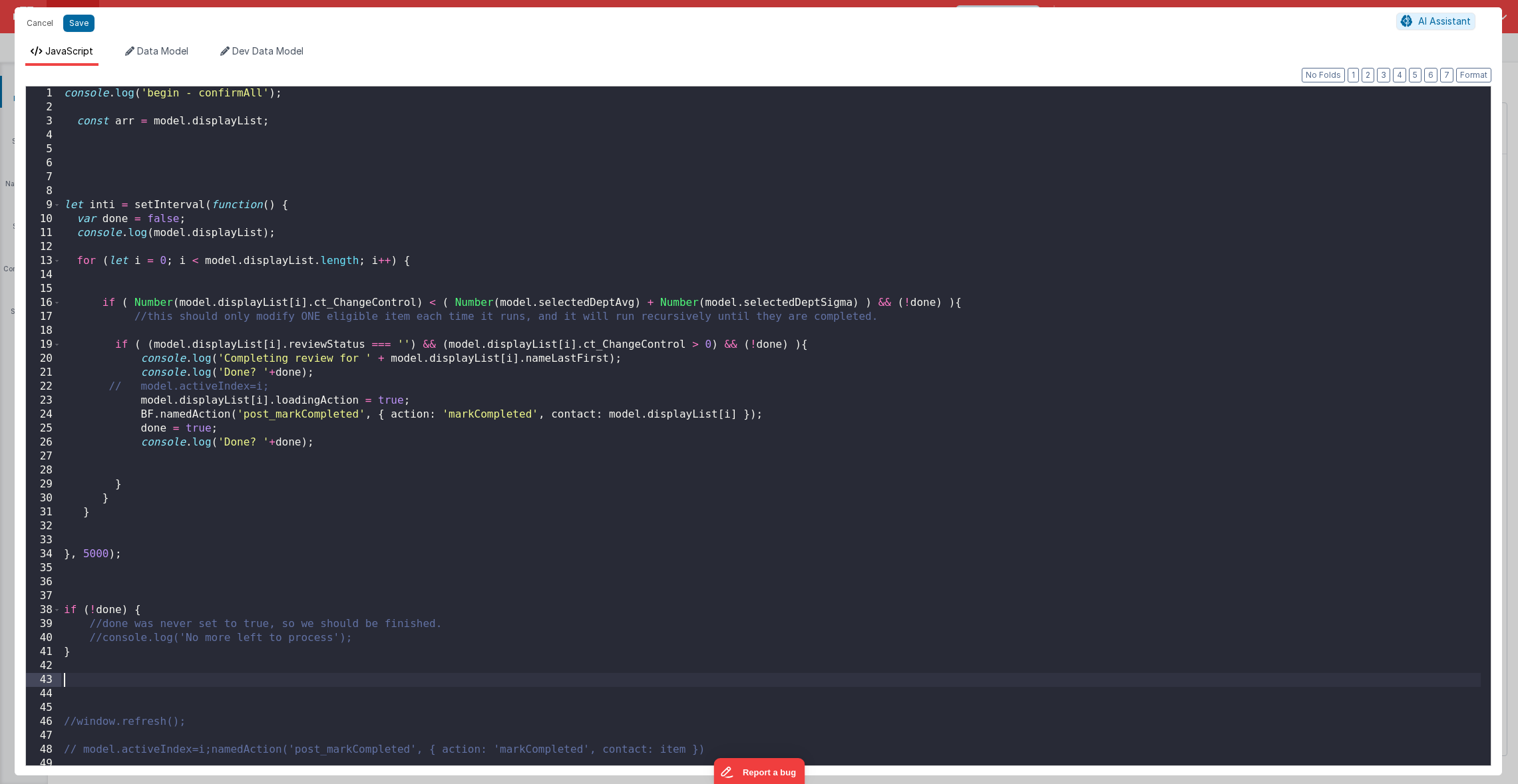
click at [159, 157] on div "console . log ( 'begin - confirmAll' ) ; const arr = model . displayList ; let …" at bounding box center [771, 440] width 1420 height 707
click at [112, 586] on div "console . log ( 'begin - confirmAll' ) ; const arr = model . displayList ; let …" at bounding box center [771, 440] width 1420 height 707
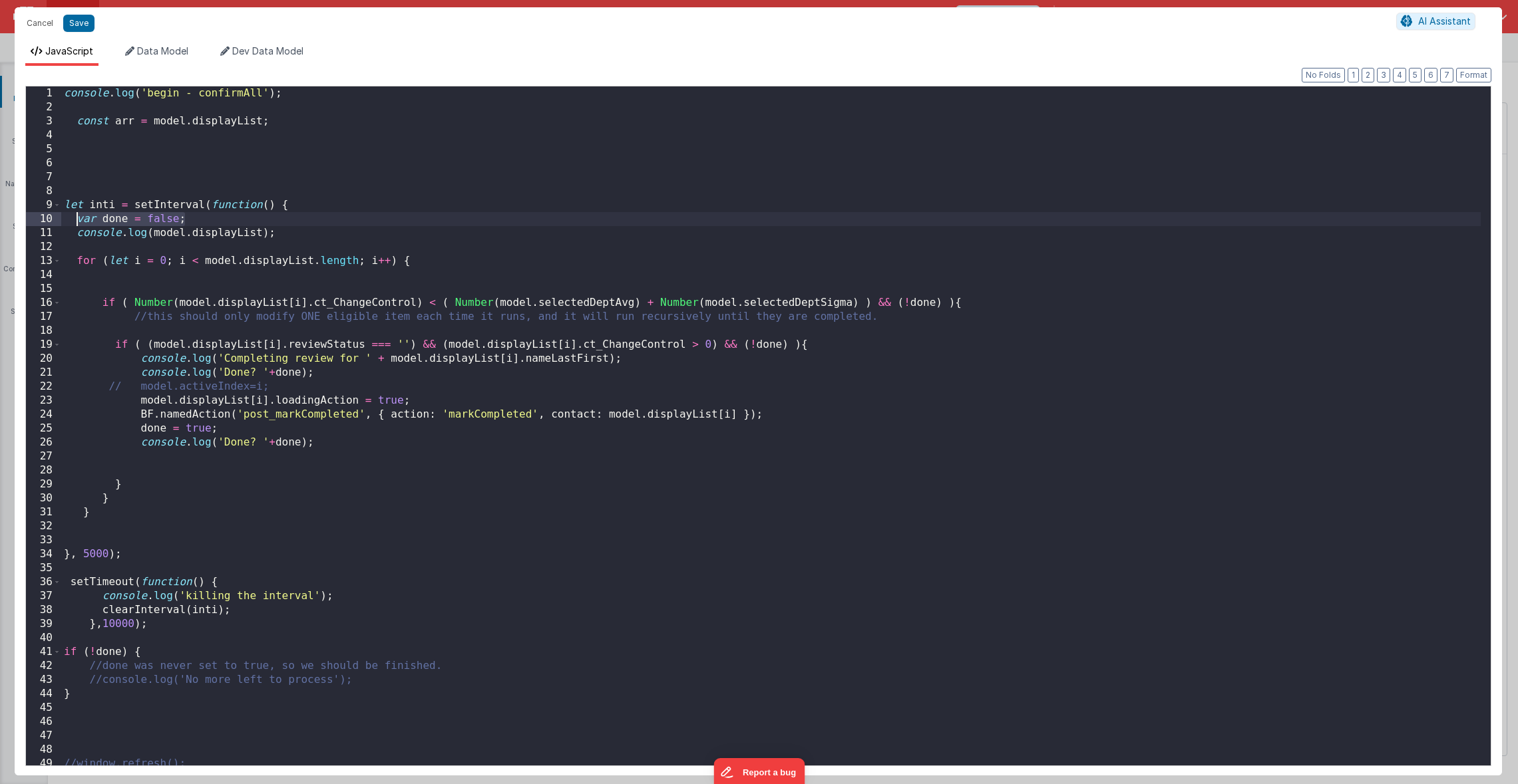
drag, startPoint x: 199, startPoint y: 220, endPoint x: 76, endPoint y: 220, distance: 123.0
click at [76, 220] on div "console . log ( 'begin - confirmAll' ) ; const arr = model . displayList ; let …" at bounding box center [771, 440] width 1420 height 707
click at [135, 138] on div "console . log ( 'begin - confirmAll' ) ; const arr = model . displayList ; let …" at bounding box center [771, 440] width 1420 height 707
paste textarea
click at [66, 141] on div "console . log ( 'begin - confirmAll' ) ; const arr = model . displayList ; var …" at bounding box center [771, 440] width 1420 height 707
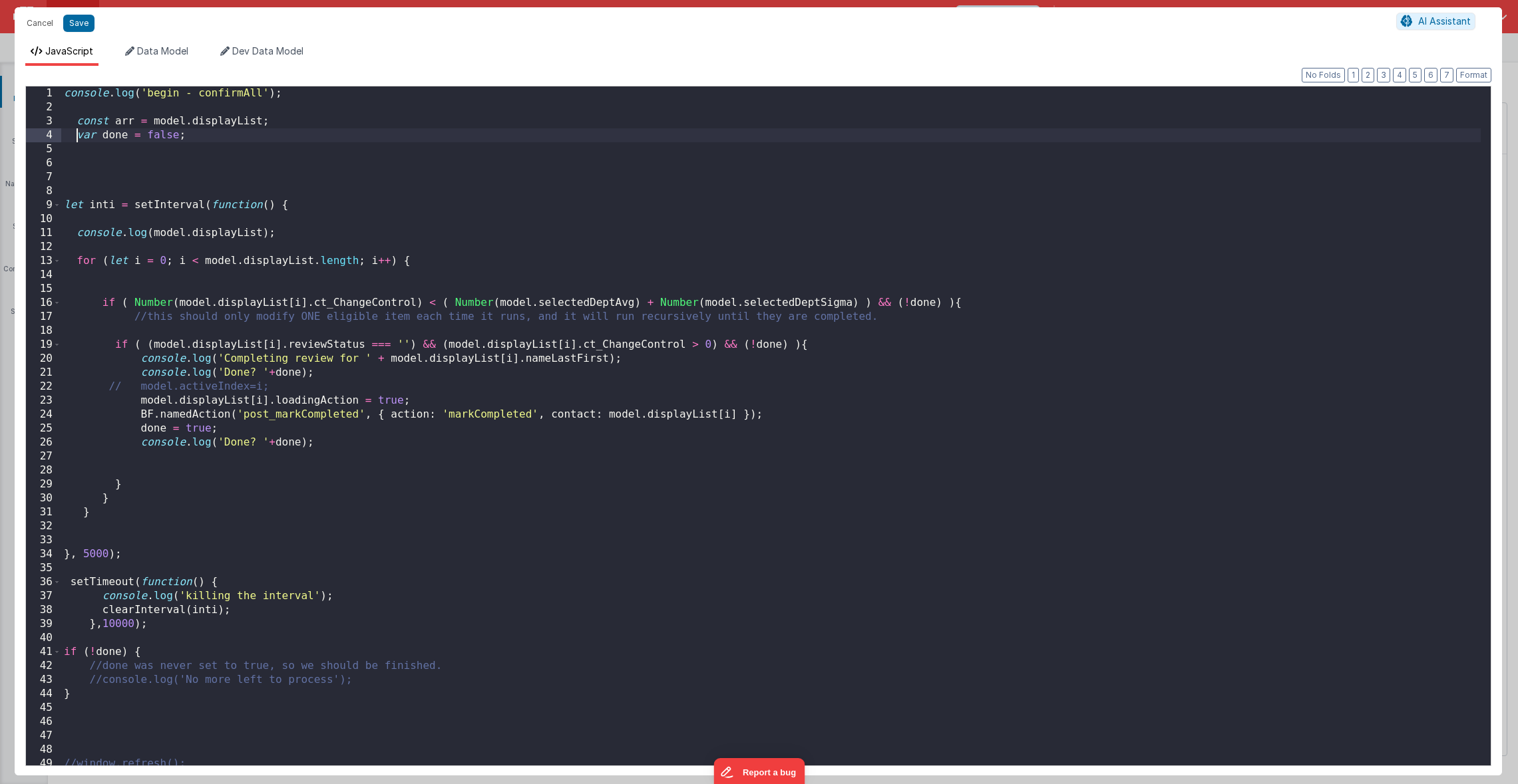
click at [97, 223] on div "console . log ( 'begin - confirmAll' ) ; const arr = model . displayList ; var …" at bounding box center [771, 440] width 1420 height 707
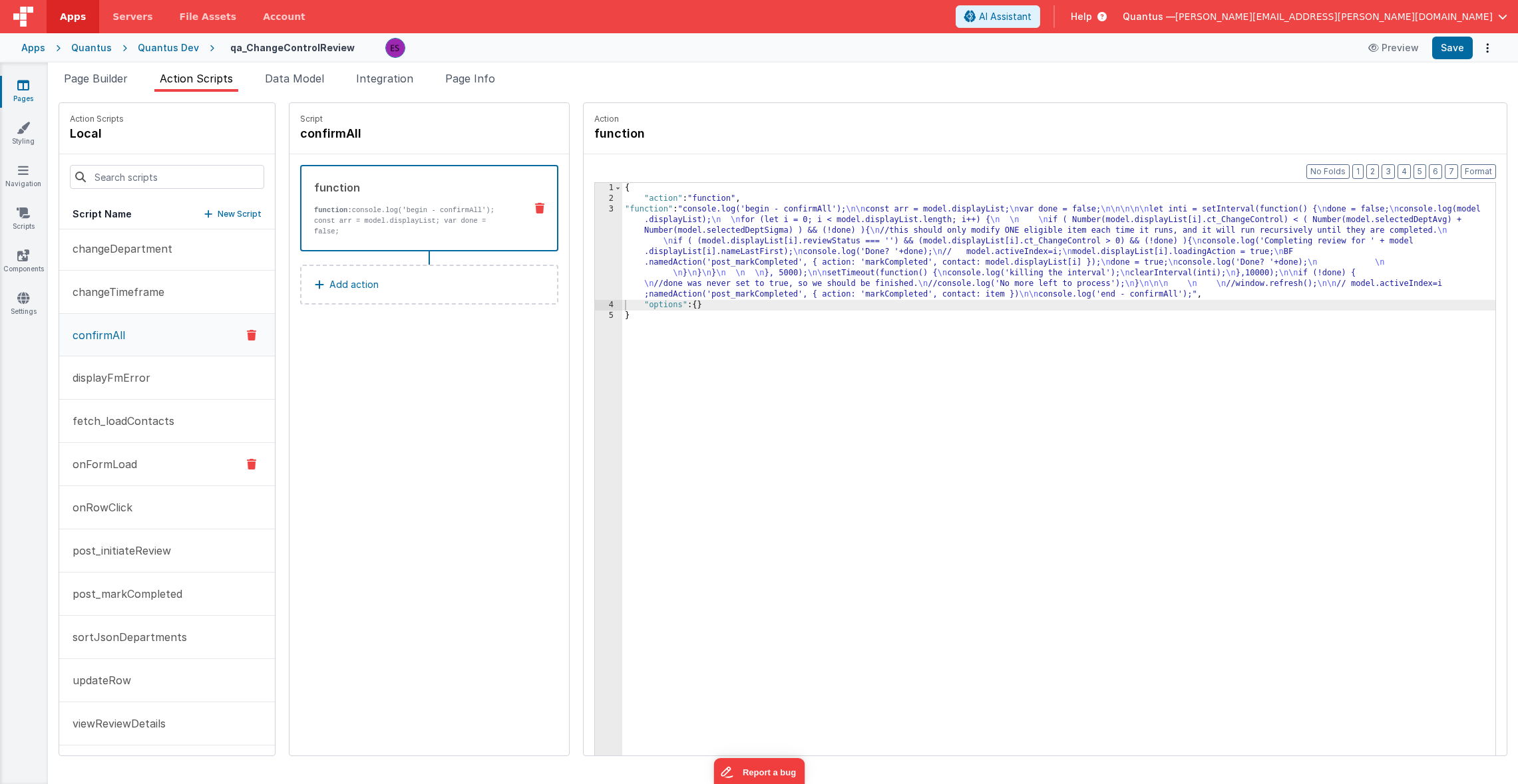
scroll to position [3, 0]
click at [117, 600] on p "post_markCompleted" at bounding box center [123, 593] width 118 height 16
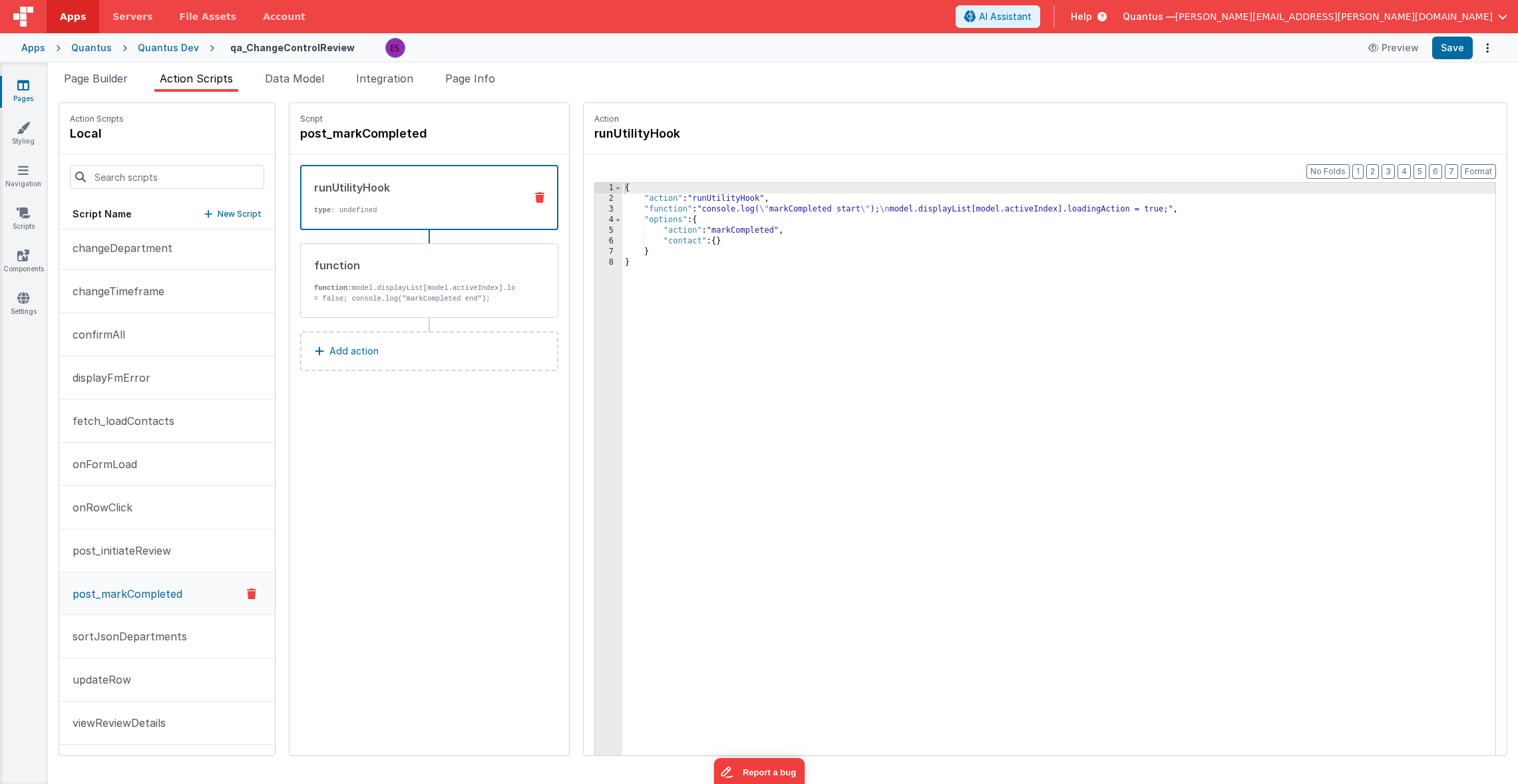
click at [595, 210] on div "3" at bounding box center [609, 210] width 27 height 10
click at [595, 209] on div "3" at bounding box center [609, 210] width 27 height 10
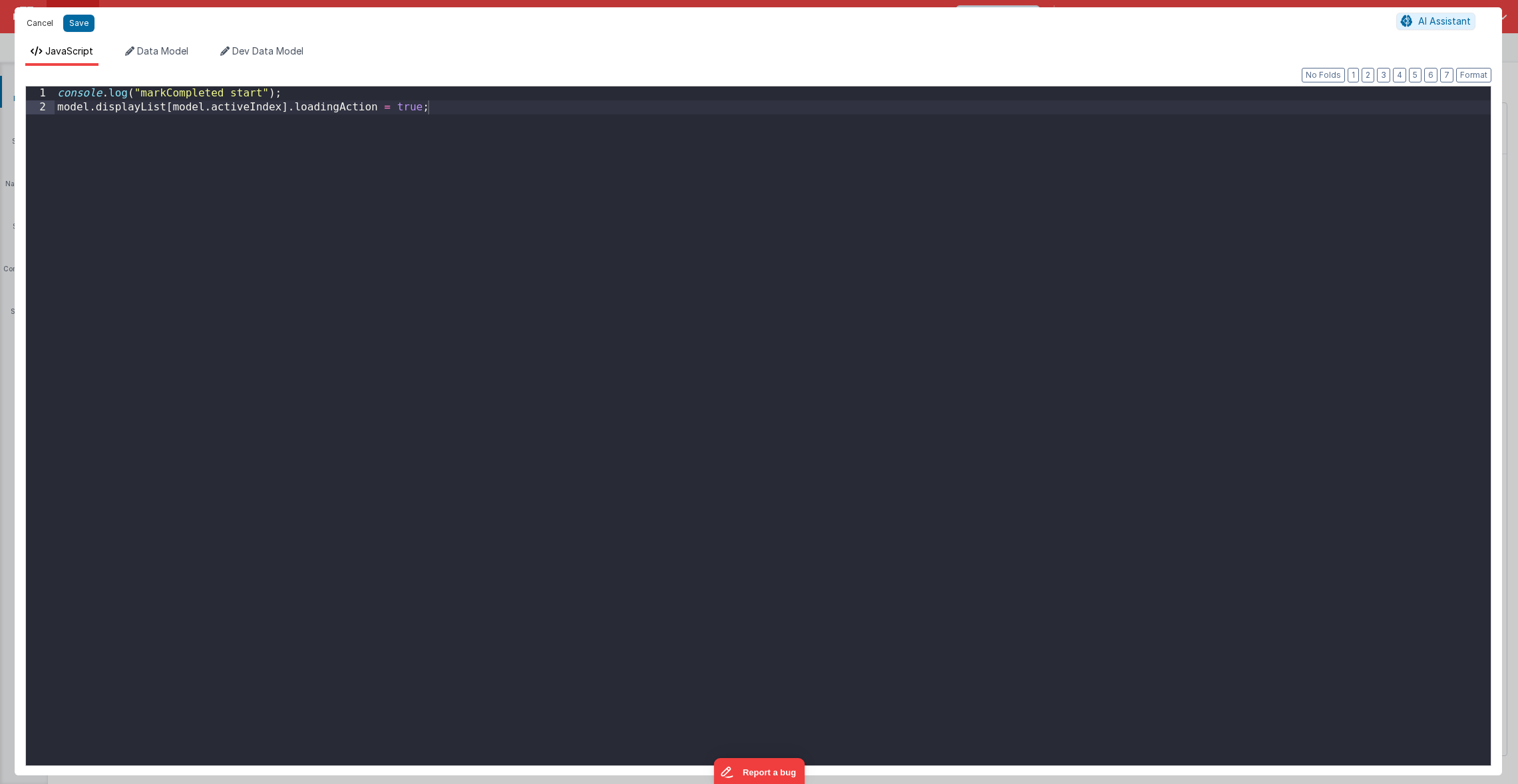
click at [44, 27] on button "Cancel" at bounding box center [39, 23] width 40 height 19
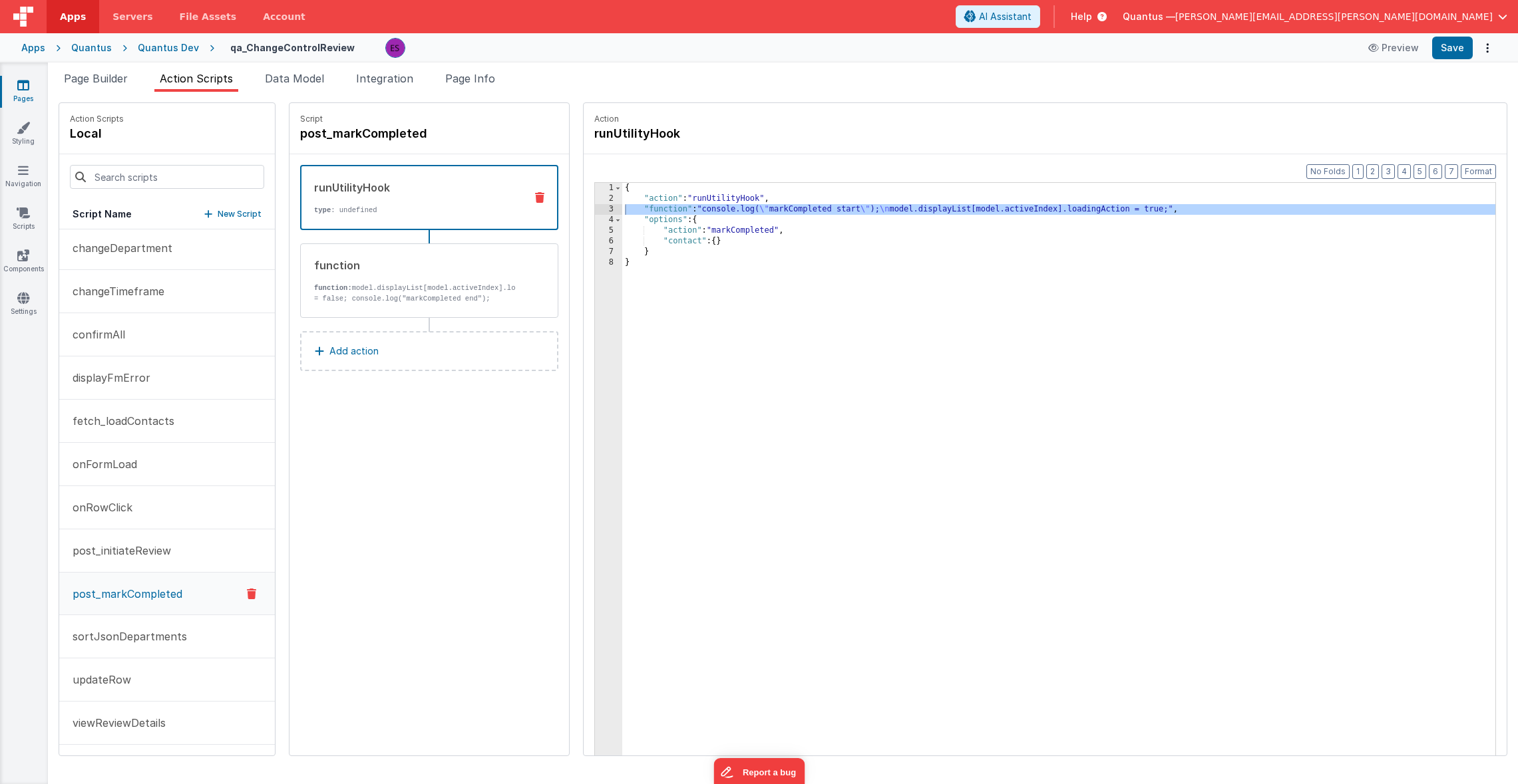
click at [689, 320] on div "{ "action" : "runUtilityHook" , "function" : "console.log( \" markCompleted sta…" at bounding box center [1076, 501] width 908 height 635
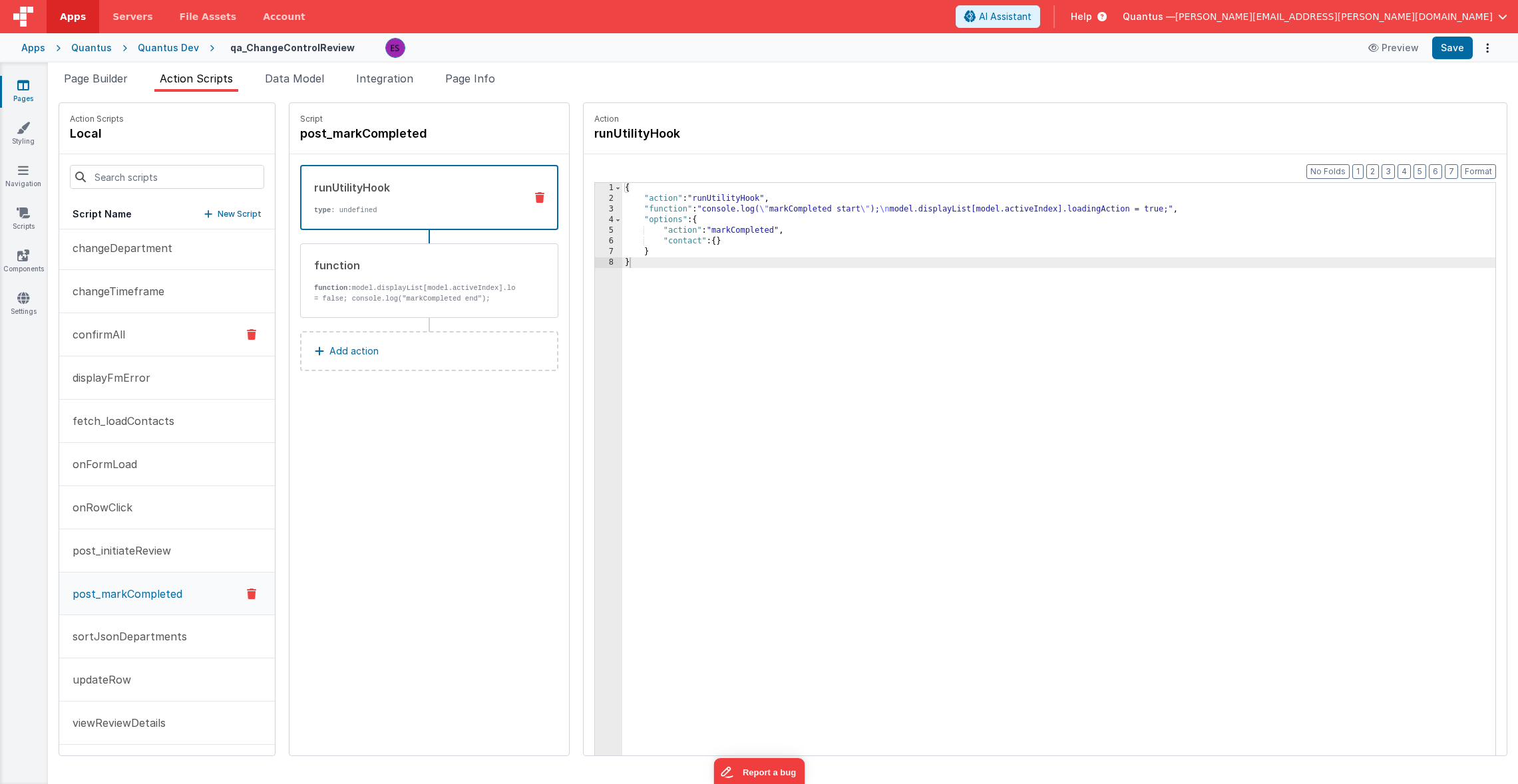
click at [104, 329] on p "confirmAll" at bounding box center [94, 335] width 61 height 16
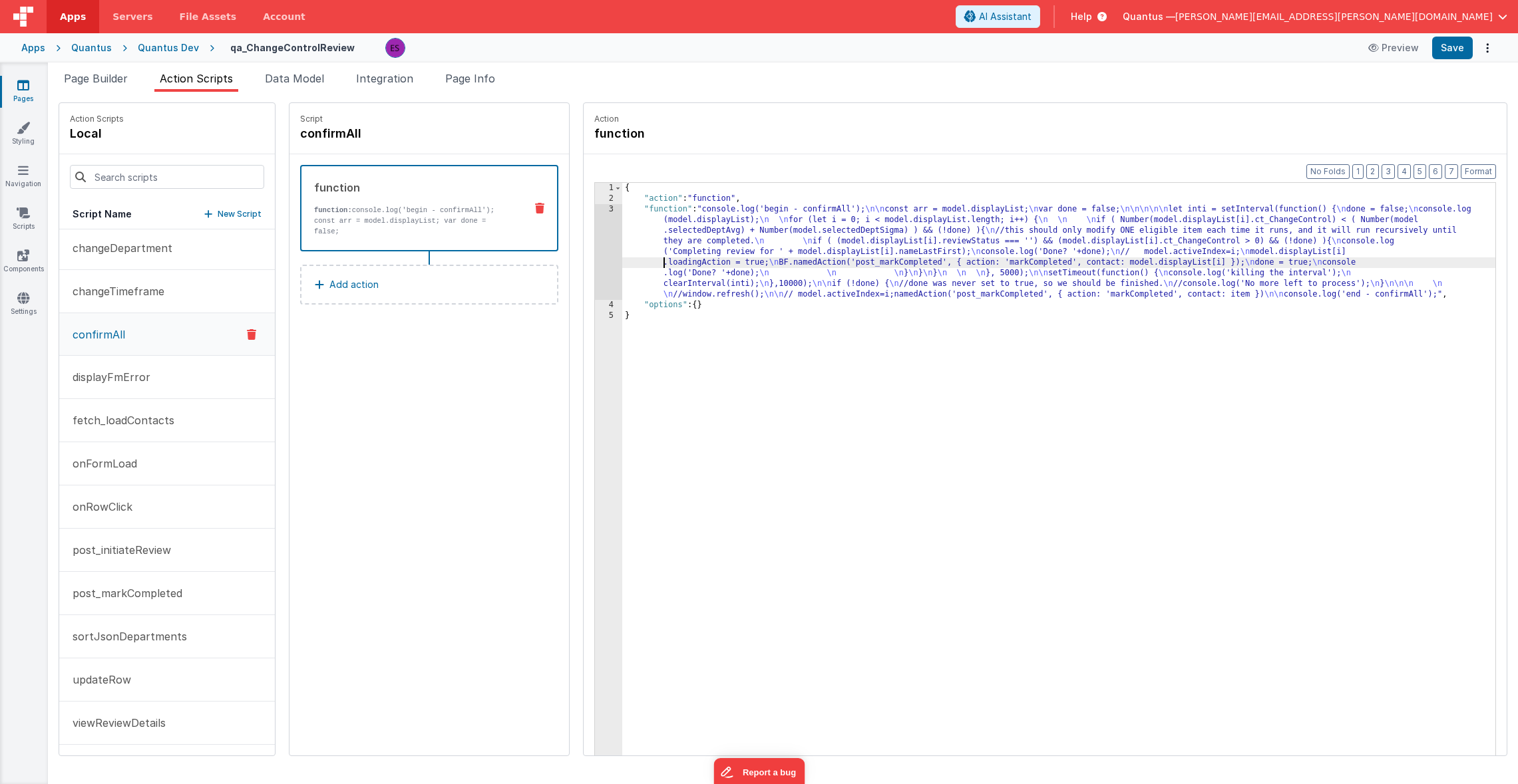
click at [622, 265] on div "{ "action" : "function" , "function" : "console.log('begin - confirmAll'); \n\n…" at bounding box center [1076, 501] width 908 height 635
click at [595, 260] on div "3" at bounding box center [609, 252] width 27 height 96
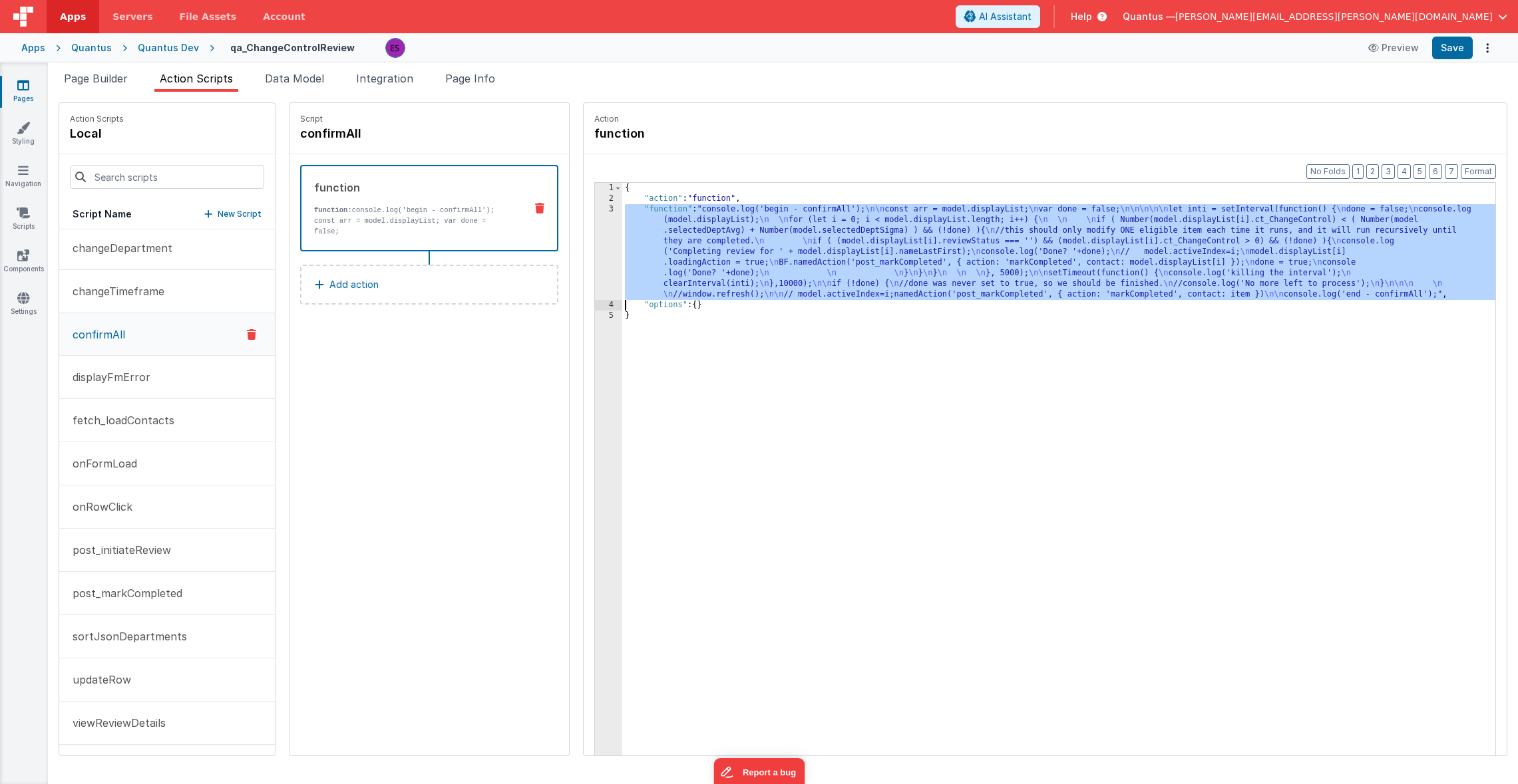
click at [595, 255] on div "3" at bounding box center [609, 252] width 27 height 96
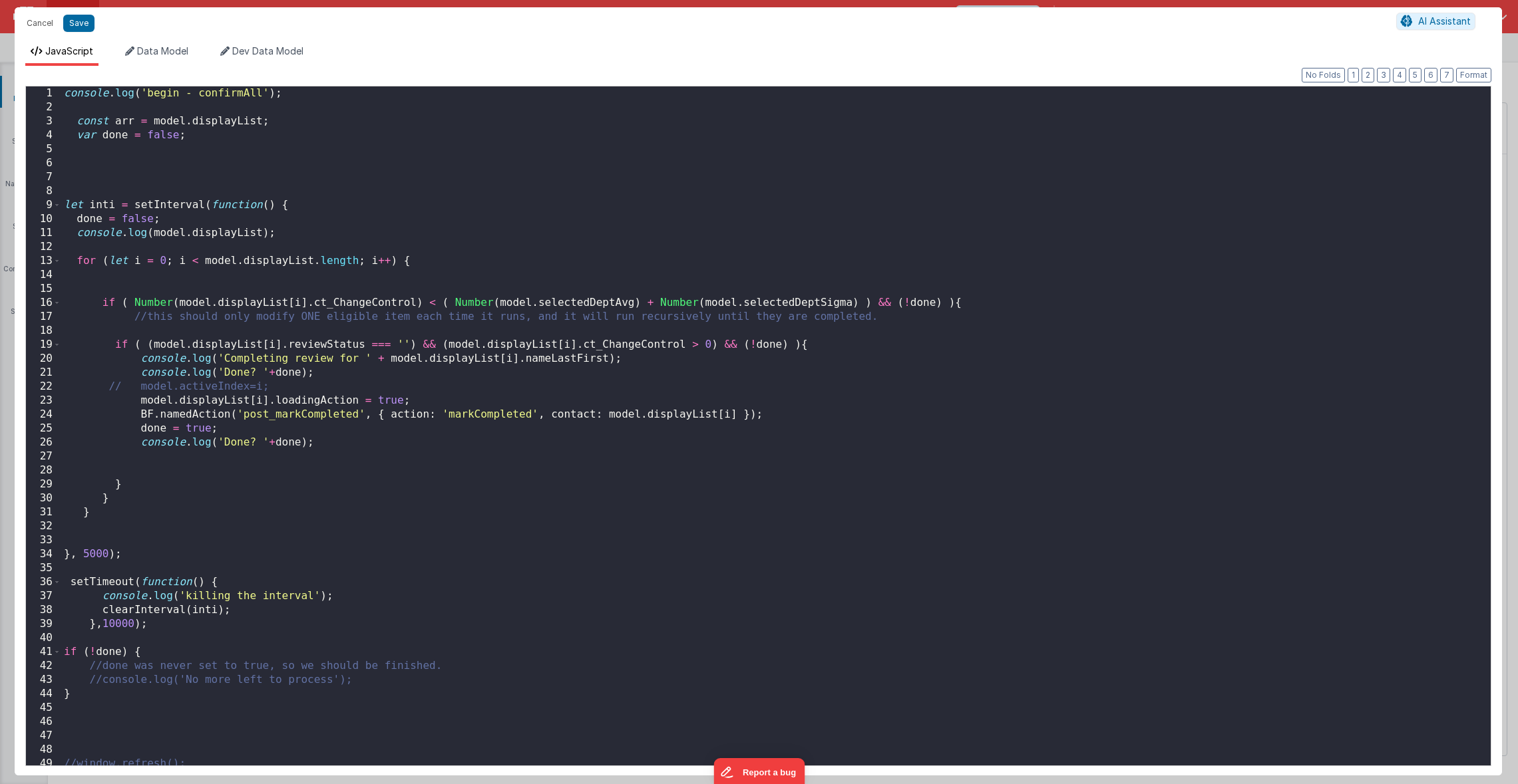
click at [121, 389] on div "console . log ( 'begin - confirmAll' ) ; const arr = model . displayList ; var …" at bounding box center [771, 440] width 1420 height 707
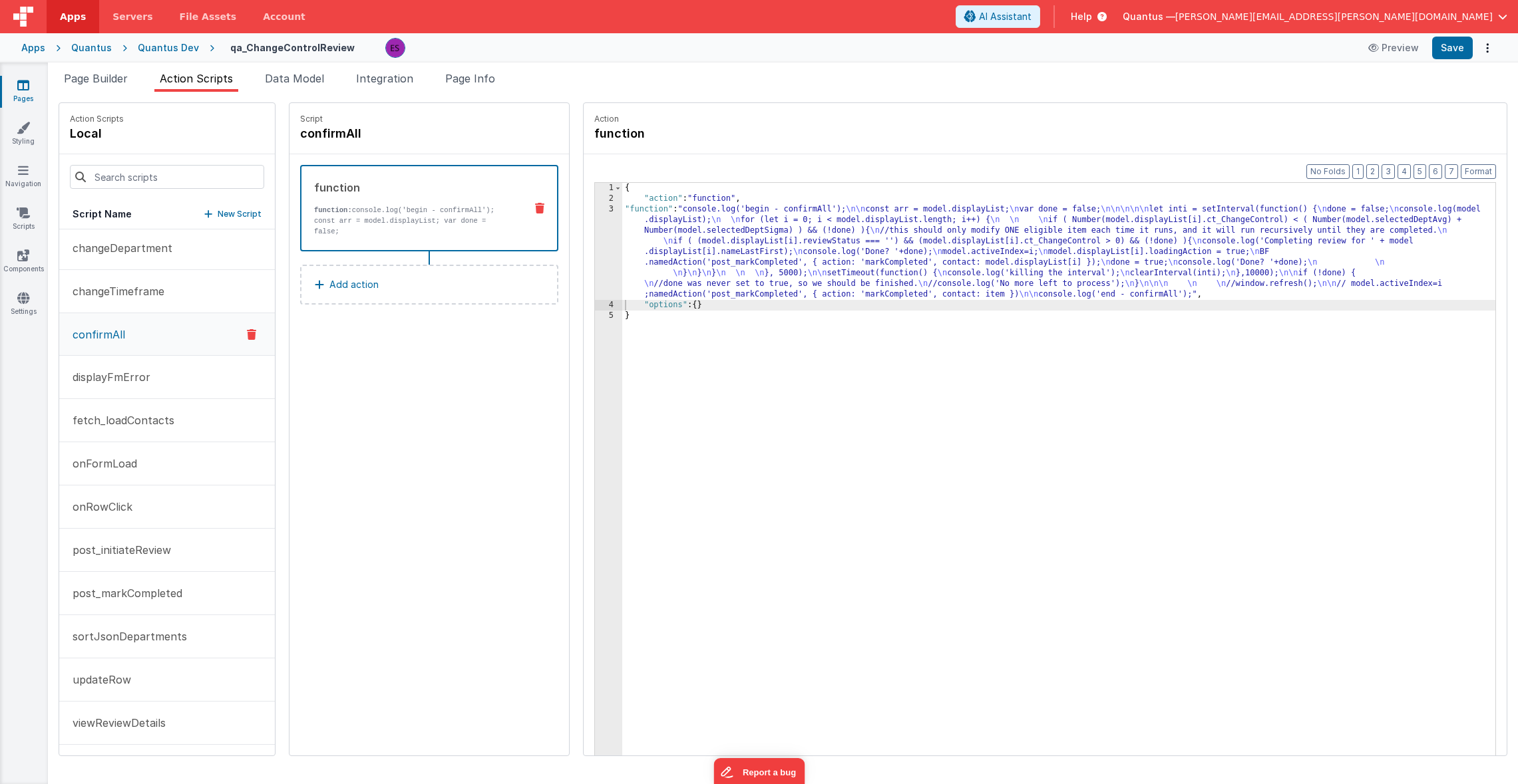
click at [622, 270] on div "{ "action" : "function" , "function" : "console.log('begin - confirmAll'); \n\n…" at bounding box center [1076, 501] width 908 height 635
click at [622, 248] on div "{ "action" : "function" , "function" : "console.log('begin - confirmAll'); \n\n…" at bounding box center [1076, 501] width 908 height 635
click at [595, 276] on div "3" at bounding box center [609, 252] width 27 height 96
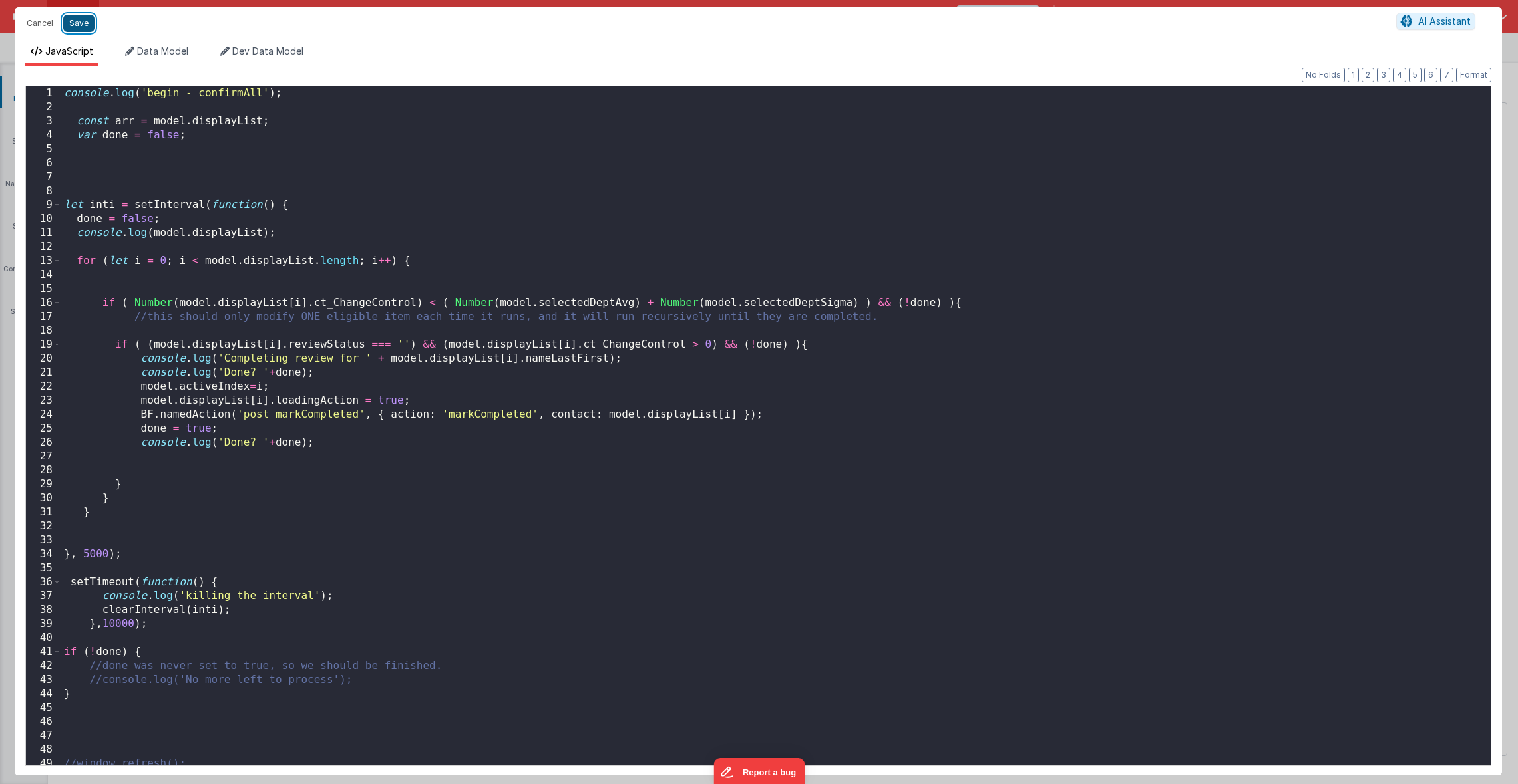
click at [72, 29] on button "Save" at bounding box center [79, 23] width 32 height 17
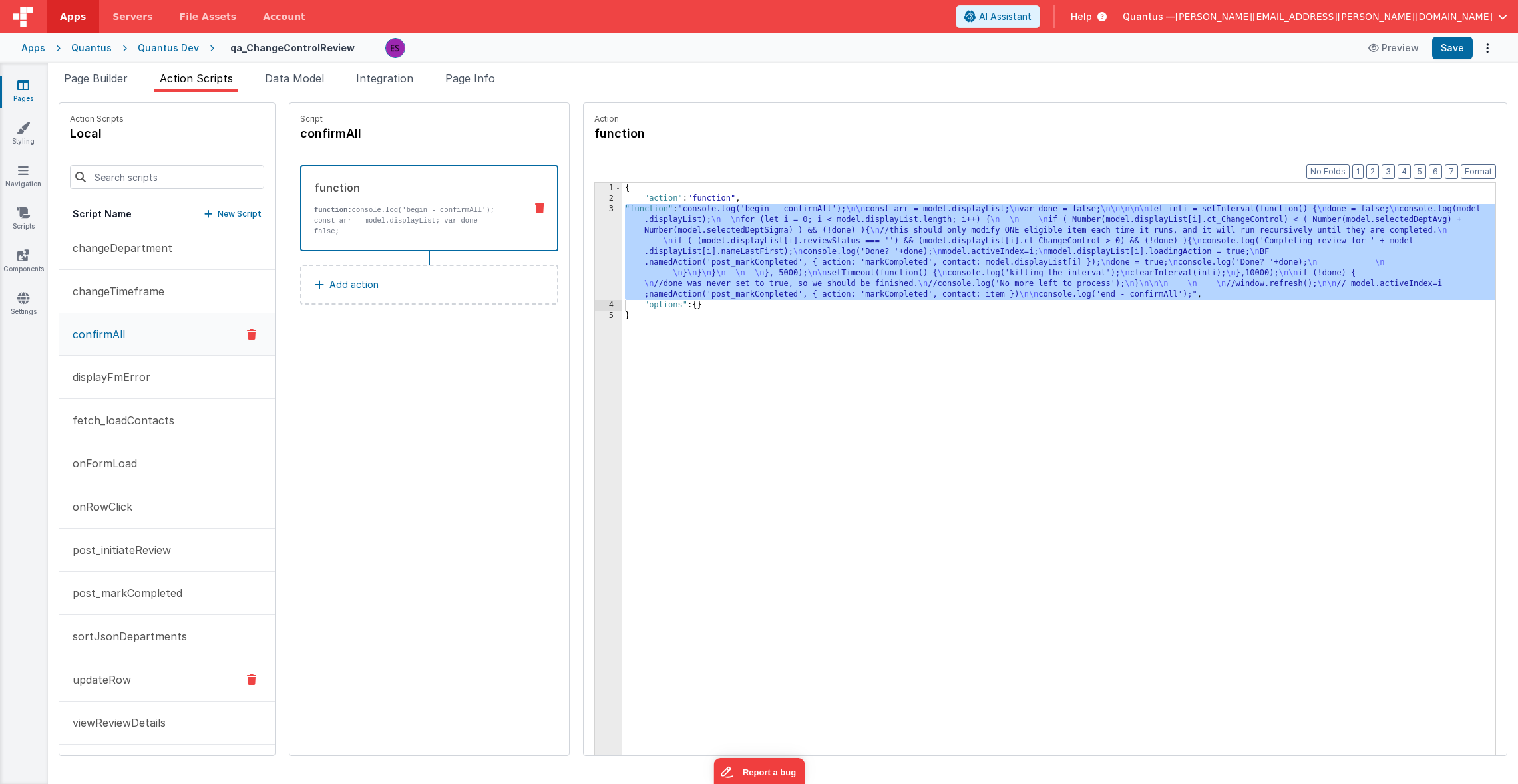
click at [101, 674] on p "updateRow" at bounding box center [98, 680] width 67 height 16
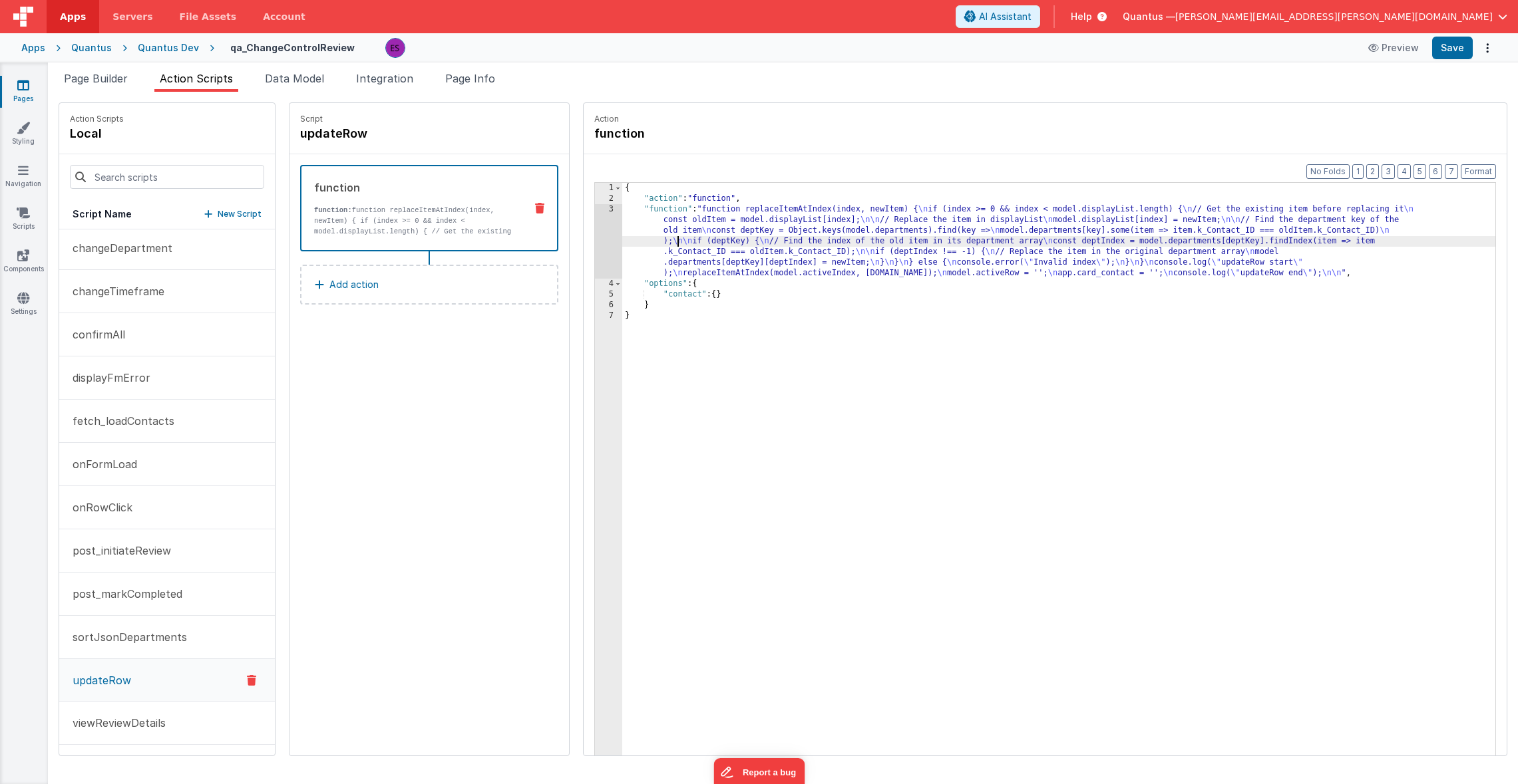
click at [644, 241] on div "{ "action" : "function" , "function" : "function replaceItemAtIndex(index, newI…" at bounding box center [1076, 501] width 908 height 635
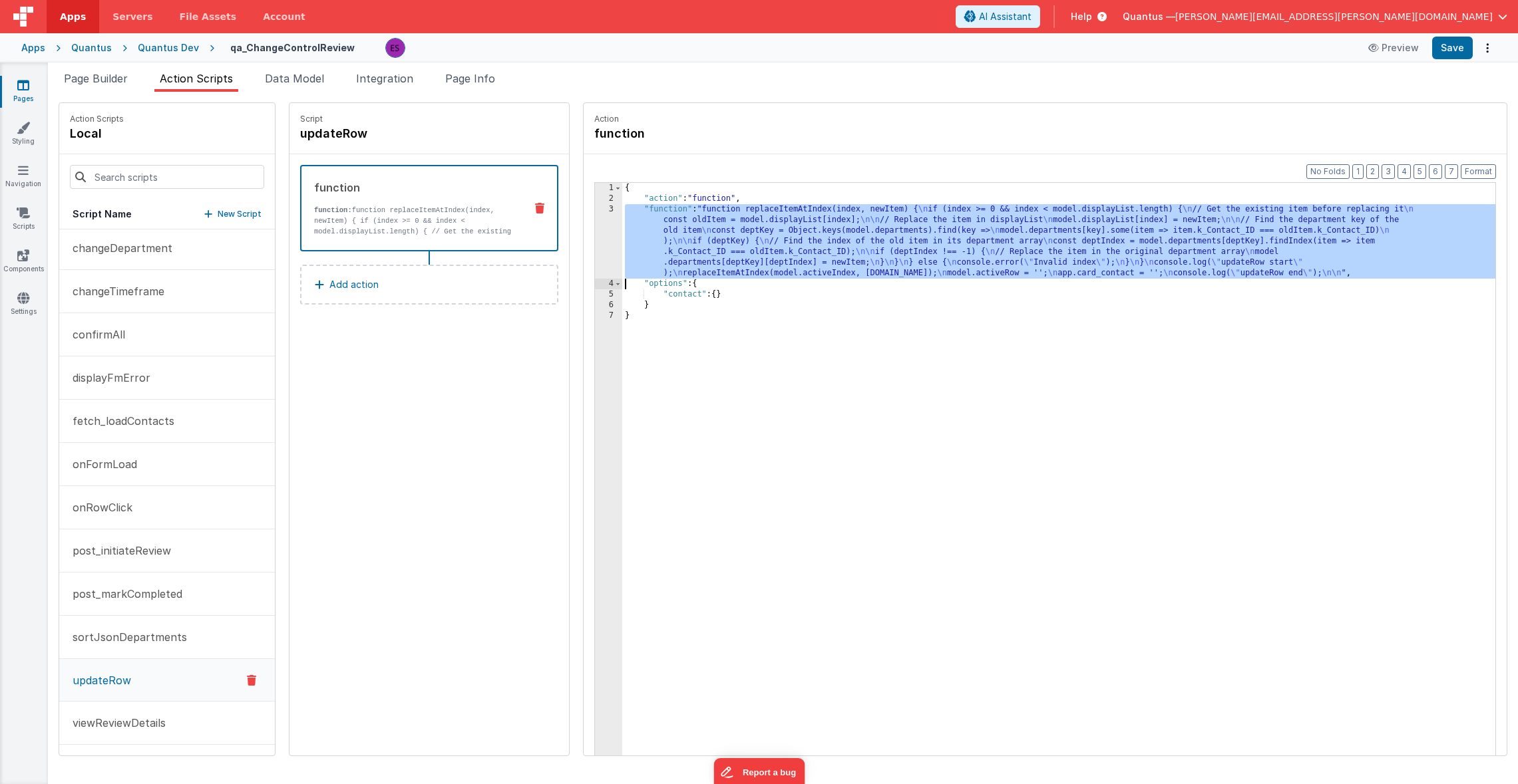
click at [595, 246] on div "3" at bounding box center [609, 241] width 27 height 74
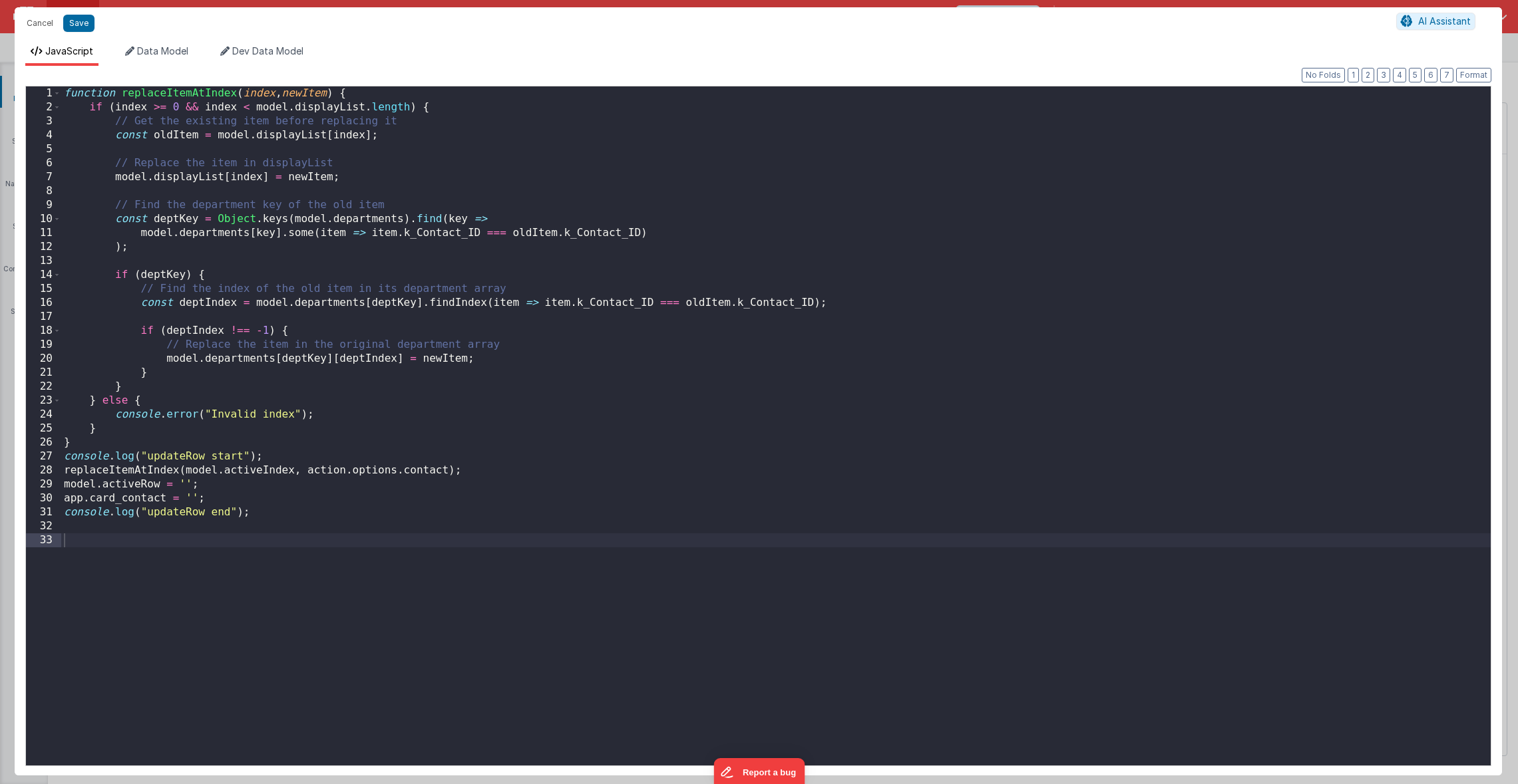
click at [187, 442] on div "function replaceItemAtIndex ( index , newItem ) { if ( index >= 0 && index < mo…" at bounding box center [775, 440] width 1429 height 707
click at [488, 463] on div "function replaceItemAtIndex ( index , newItem ) { if ( index >= 0 && index < mo…" at bounding box center [775, 440] width 1429 height 707
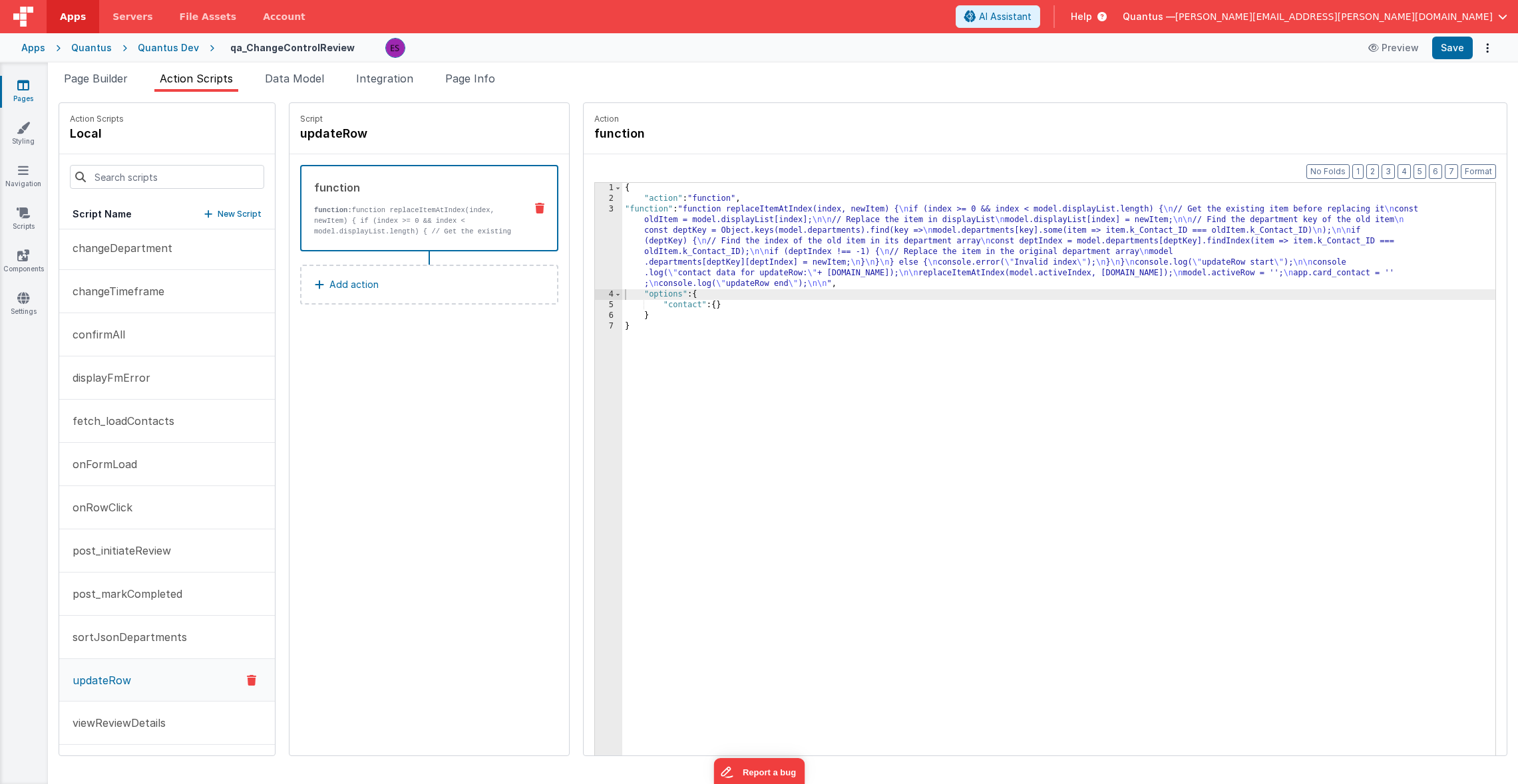
click at [703, 242] on div "{ "action" : "function" , "function" : "function replaceItemAtIndex(index, newI…" at bounding box center [1076, 501] width 908 height 635
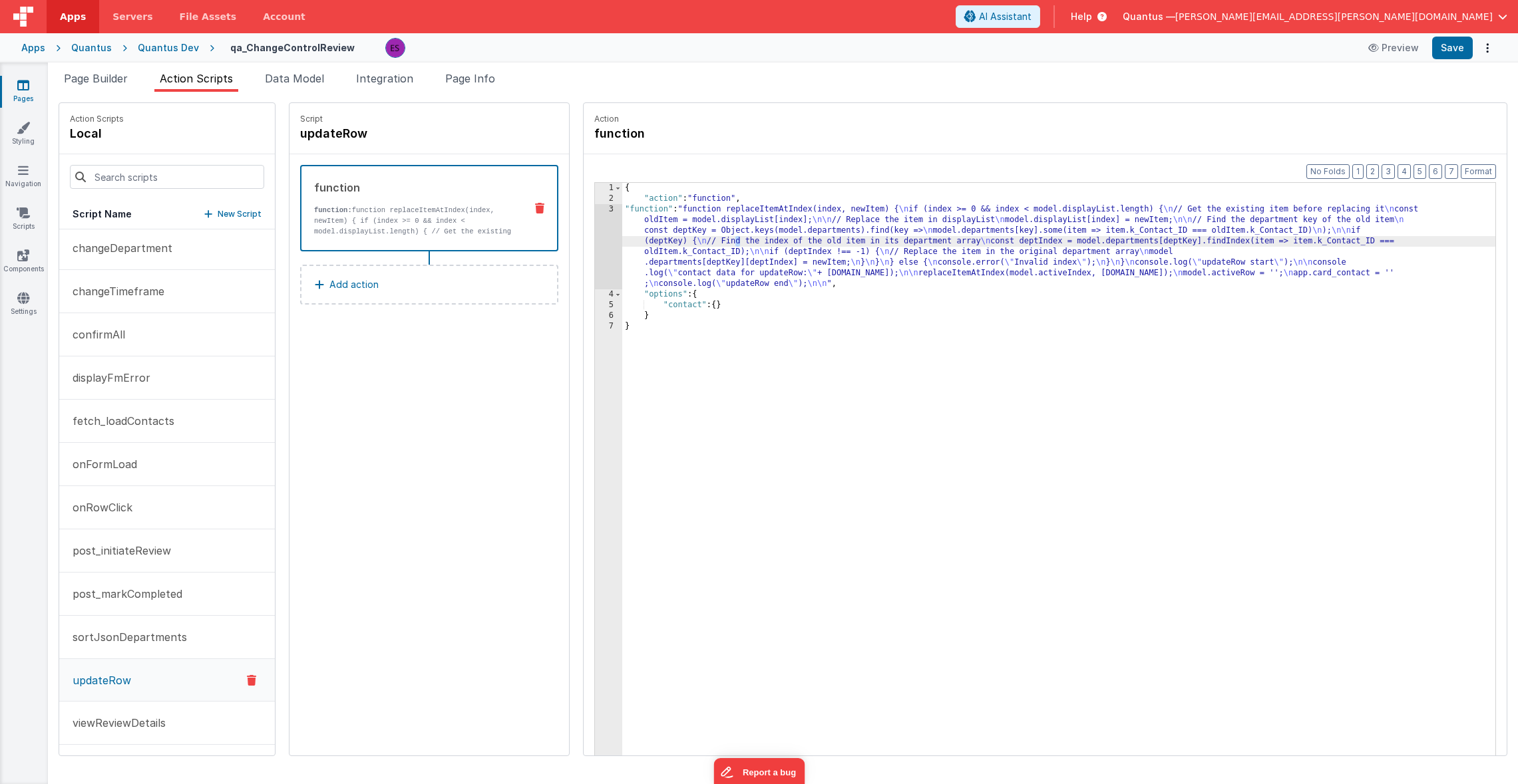
click at [595, 261] on div "3" at bounding box center [609, 246] width 27 height 85
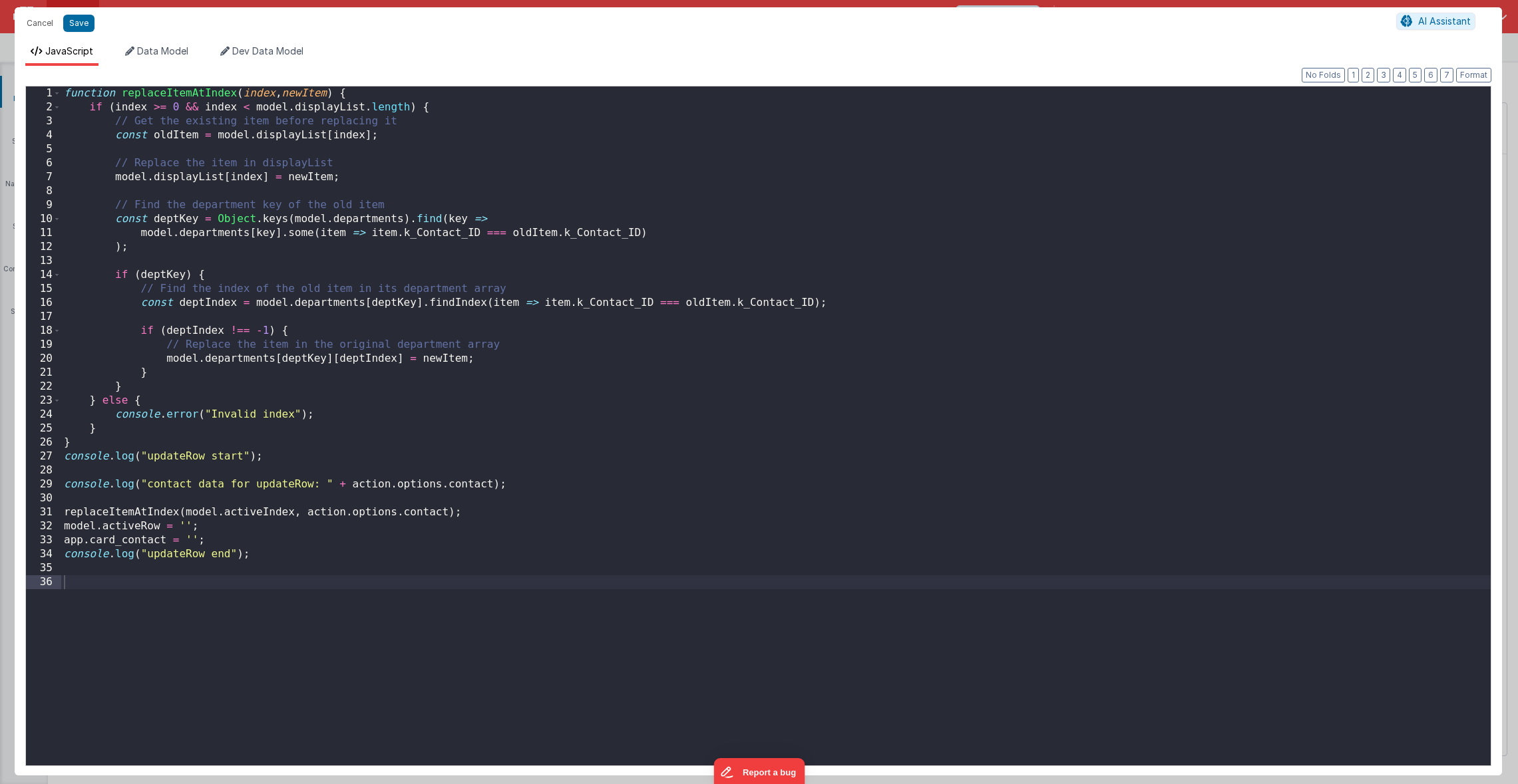
click at [353, 485] on div "function replaceItemAtIndex ( index , newItem ) { if ( index >= 0 && index < mo…" at bounding box center [775, 440] width 1429 height 707
click at [590, 481] on div "function replaceItemAtIndex ( index , newItem ) { if ( index >= 0 && index < mo…" at bounding box center [775, 440] width 1429 height 707
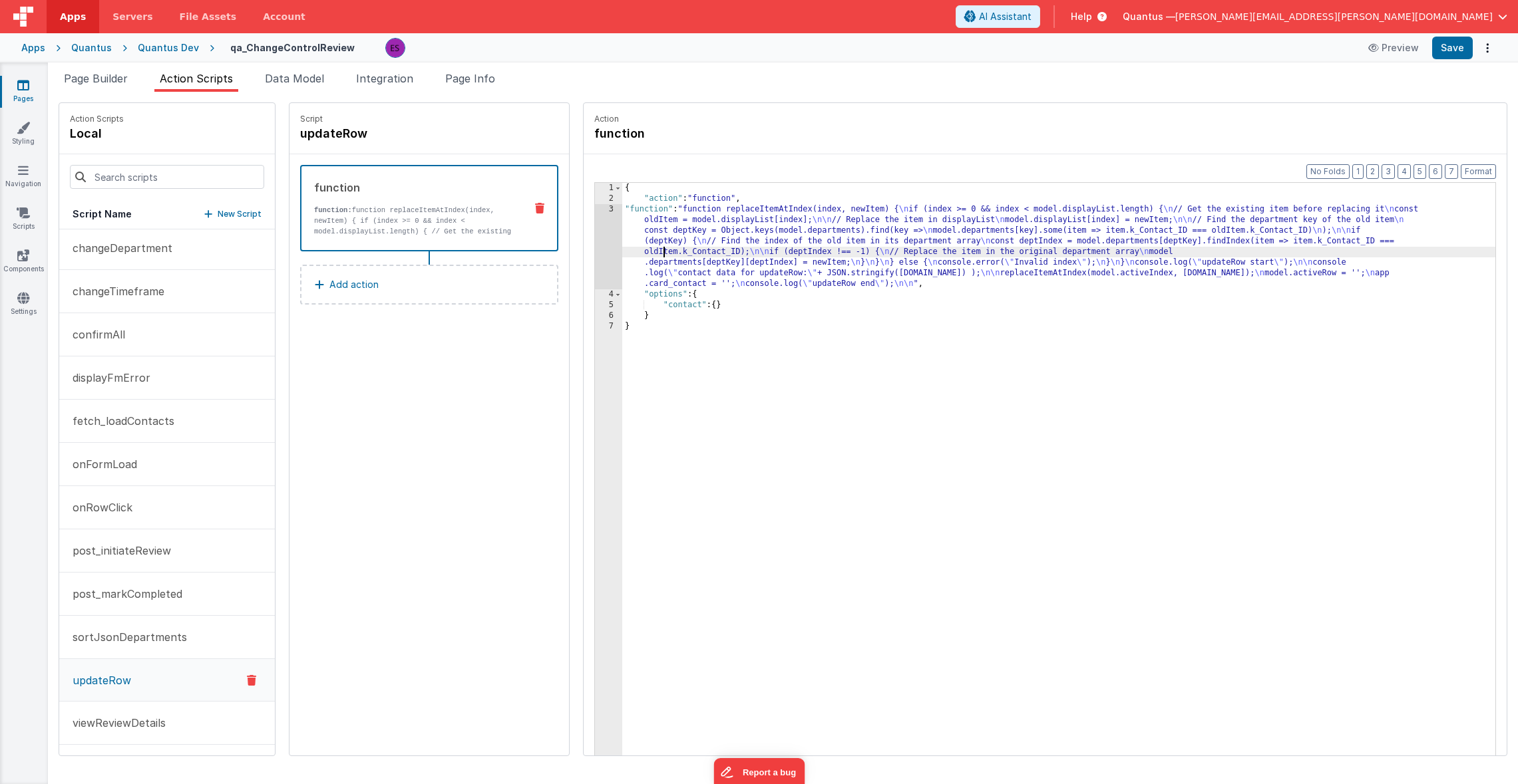
click at [628, 249] on div "{ "action" : "function" , "function" : "function replaceItemAtIndex(index, newI…" at bounding box center [1076, 501] width 908 height 635
click at [595, 237] on div "3" at bounding box center [609, 246] width 27 height 85
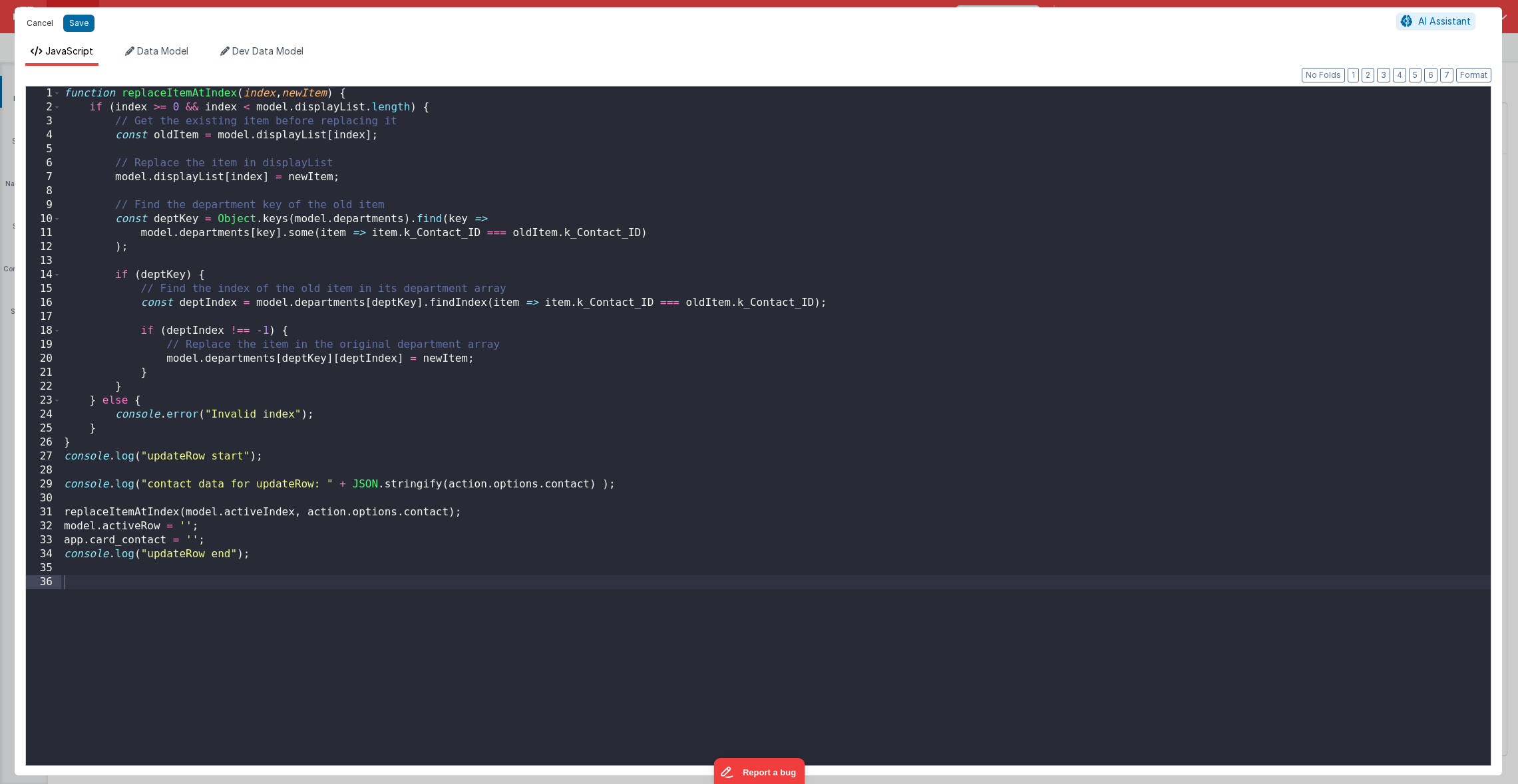
click at [45, 27] on button "Cancel" at bounding box center [39, 23] width 40 height 19
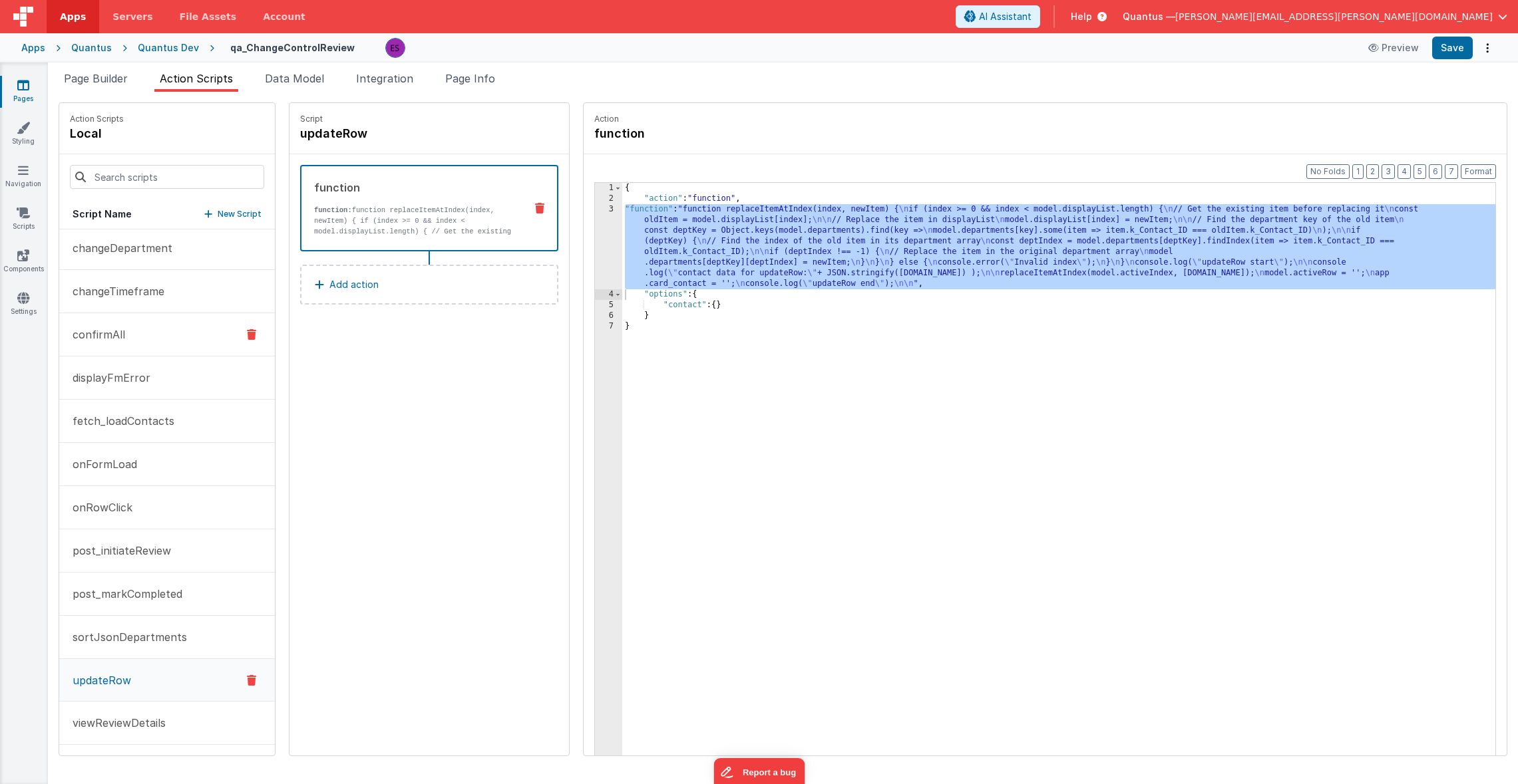
click at [100, 324] on button "confirmAll" at bounding box center [167, 335] width 216 height 44
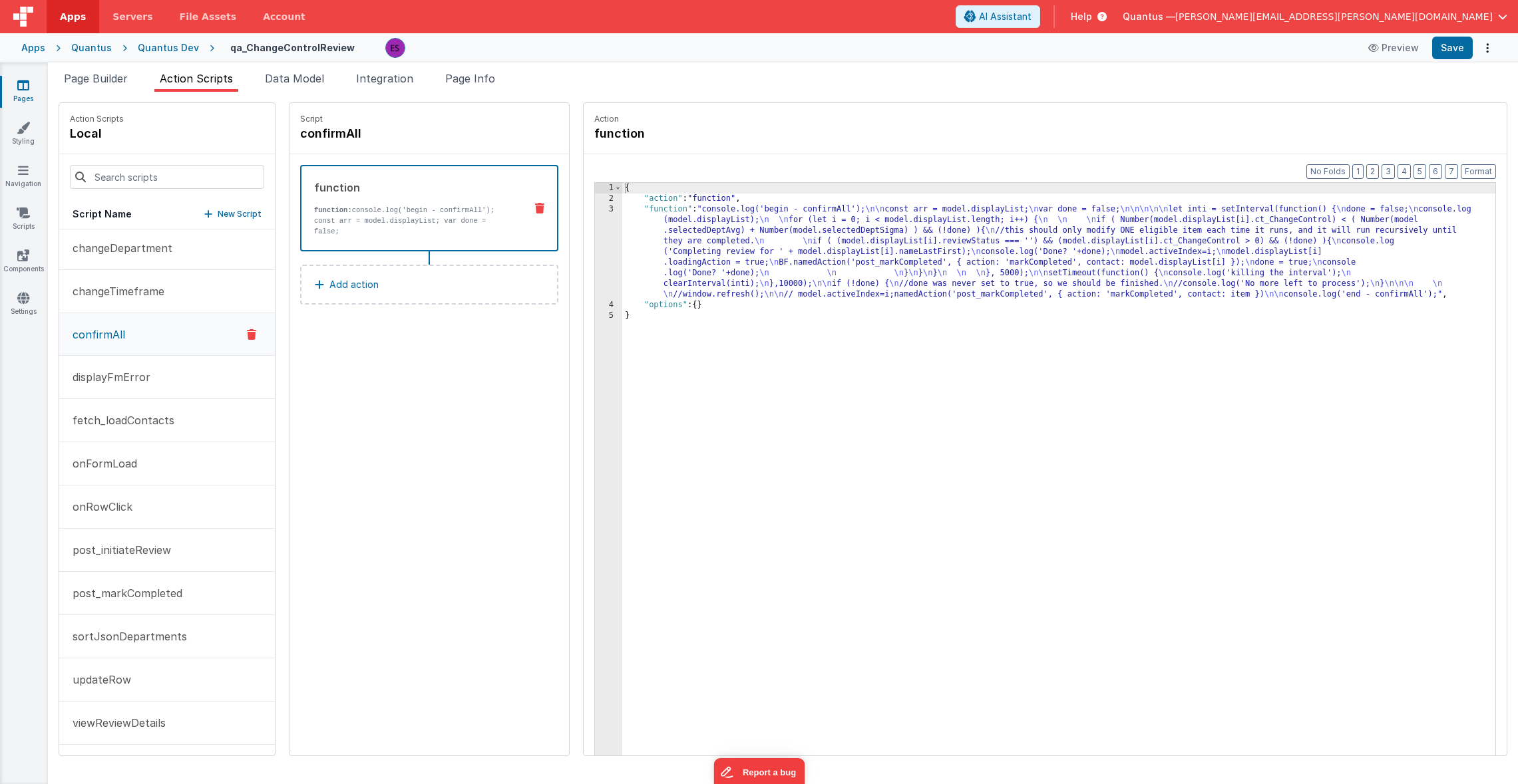
click at [642, 244] on div "{ "action" : "function" , "function" : "console.log('begin - confirmAll'); \n\n…" at bounding box center [1076, 501] width 908 height 635
click at [595, 259] on div "3" at bounding box center [609, 252] width 27 height 96
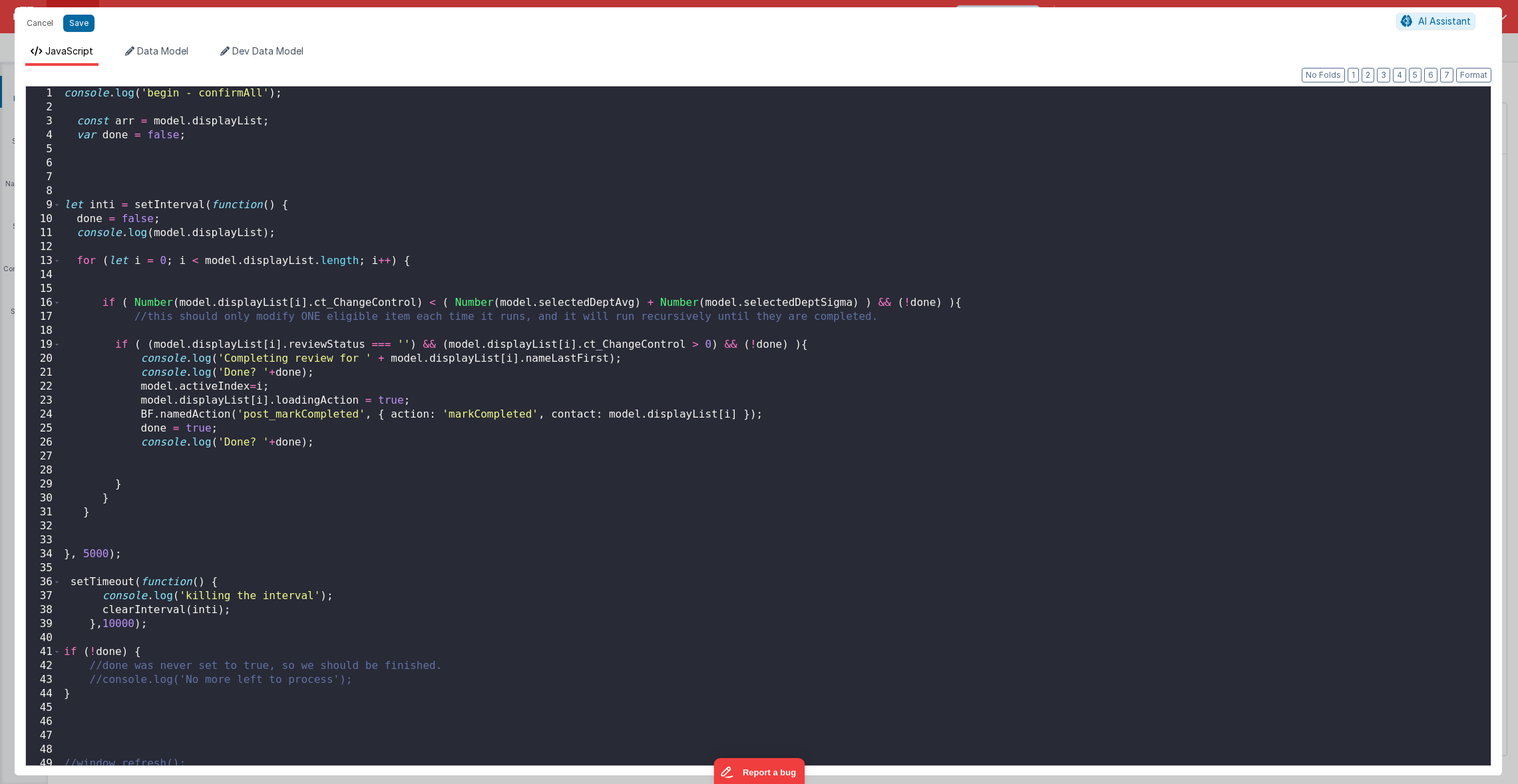
click at [400, 470] on div "console . log ( 'begin - confirmAll' ) ; const arr = model . displayList ; var …" at bounding box center [771, 440] width 1420 height 707
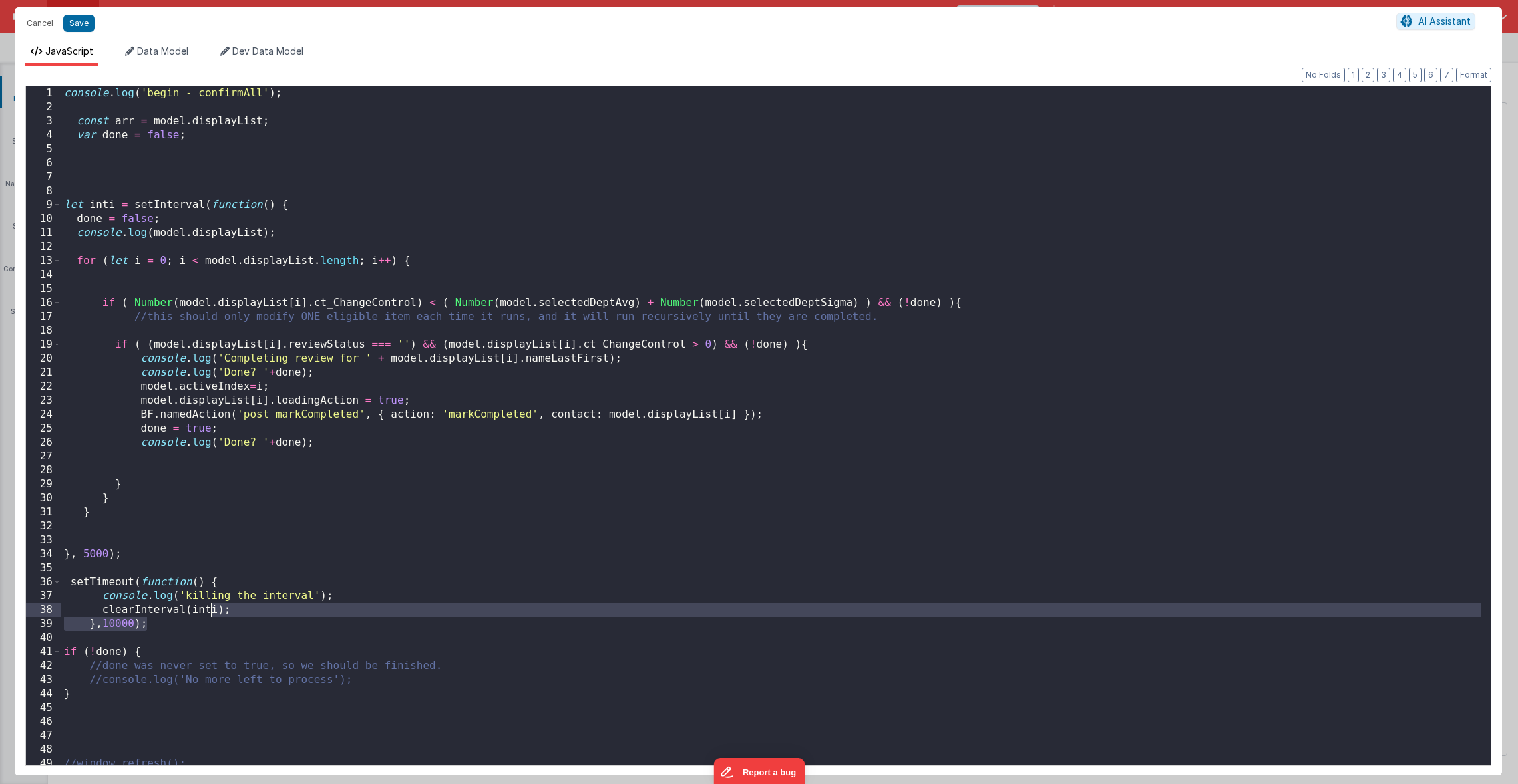
drag, startPoint x: 231, startPoint y: 618, endPoint x: 212, endPoint y: 616, distance: 19.1
click at [212, 616] on div "console . log ( 'begin - confirmAll' ) ; const arr = model . displayList ; var …" at bounding box center [771, 440] width 1420 height 707
click at [234, 621] on div "console . log ( 'begin - confirmAll' ) ; const arr = model . displayList ; var …" at bounding box center [771, 440] width 1420 height 707
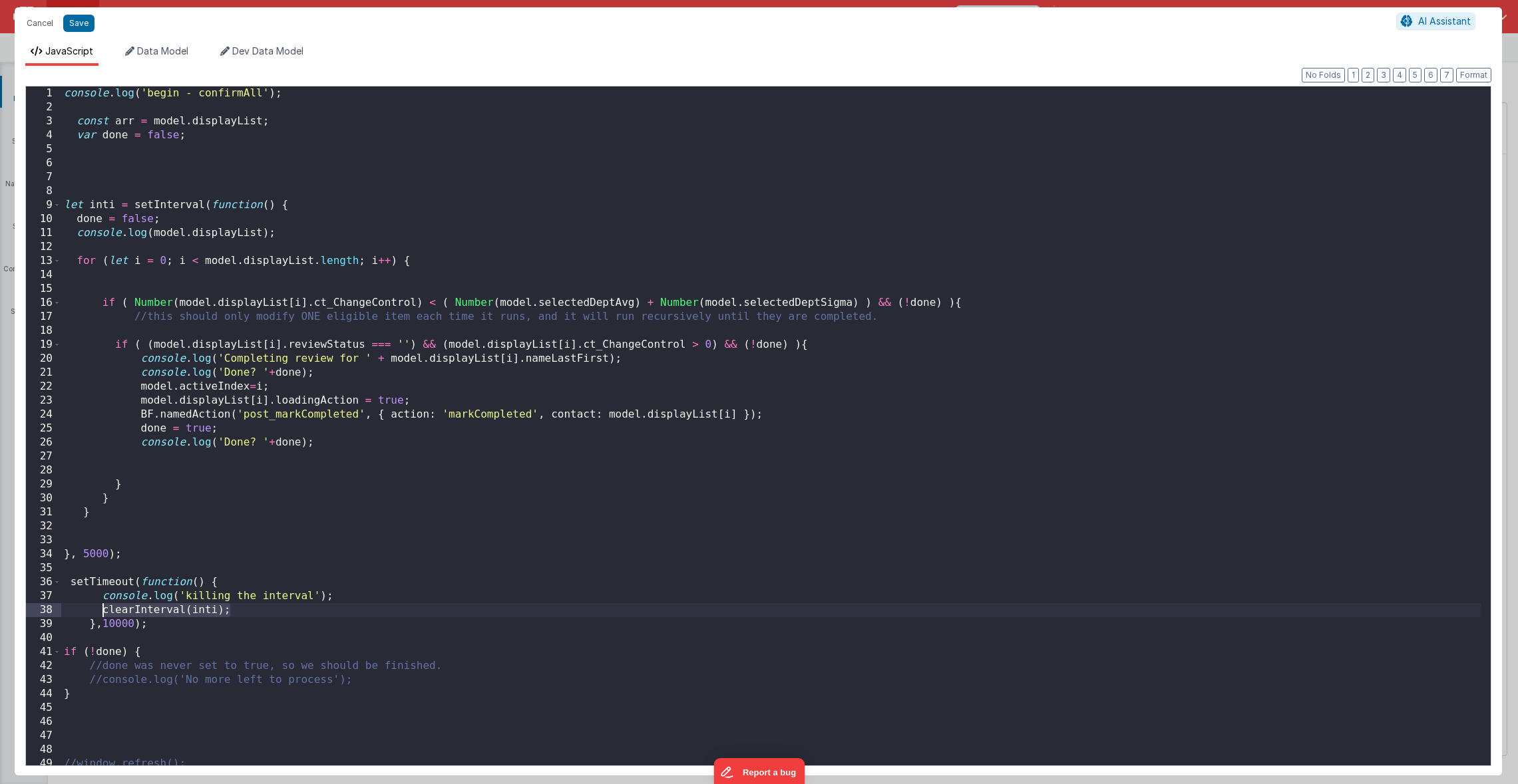
drag, startPoint x: 240, startPoint y: 612, endPoint x: 103, endPoint y: 611, distance: 137.0
click at [103, 611] on div "console . log ( 'begin - confirmAll' ) ; const arr = model . displayList ; var …" at bounding box center [771, 440] width 1420 height 707
click at [163, 454] on div "console . log ( 'begin - confirmAll' ) ; const arr = model . displayList ; var …" at bounding box center [771, 440] width 1420 height 707
paste textarea
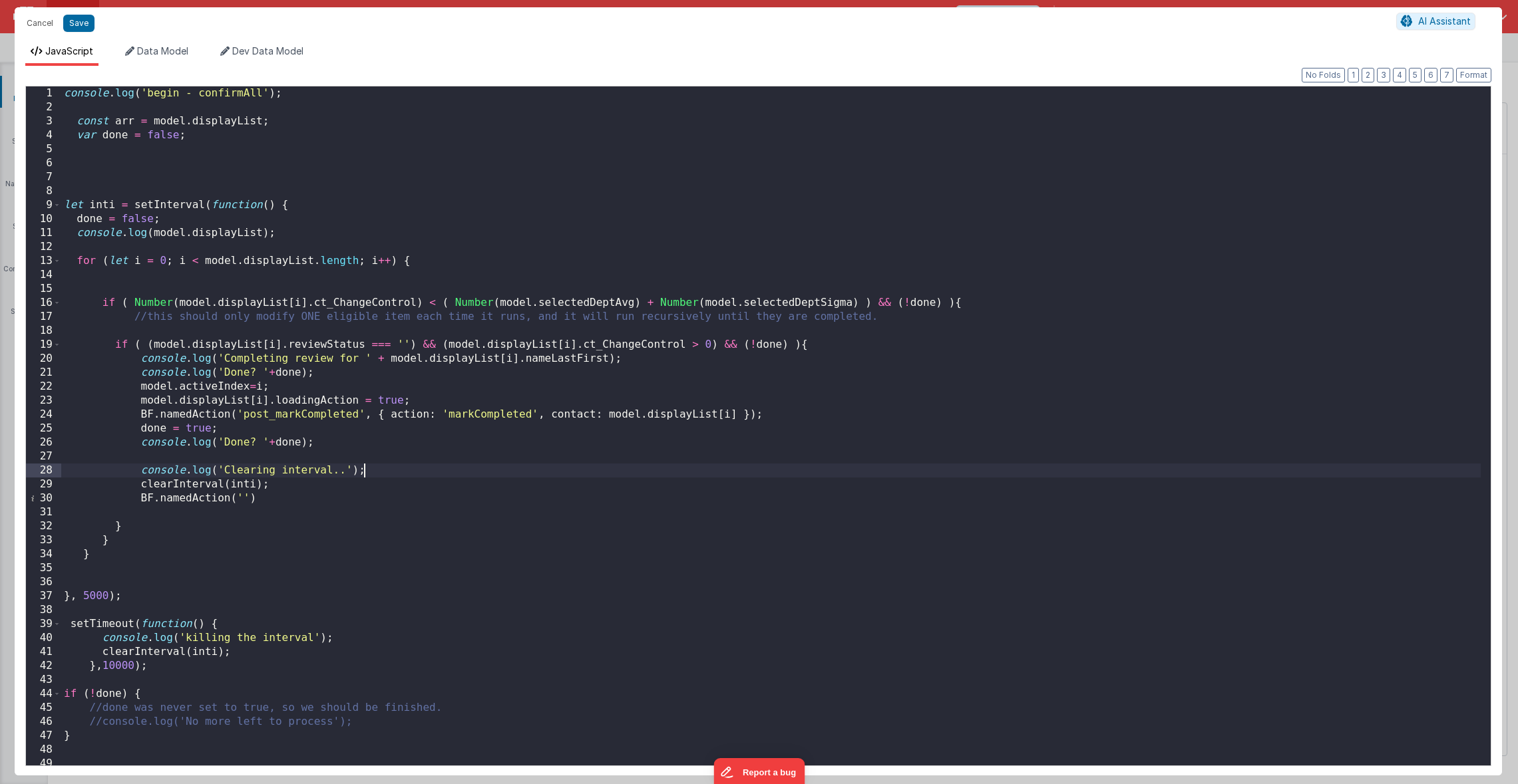
click at [242, 498] on div "console . log ( 'begin - confirmAll' ) ; const arr = model . displayList ; var …" at bounding box center [771, 440] width 1420 height 707
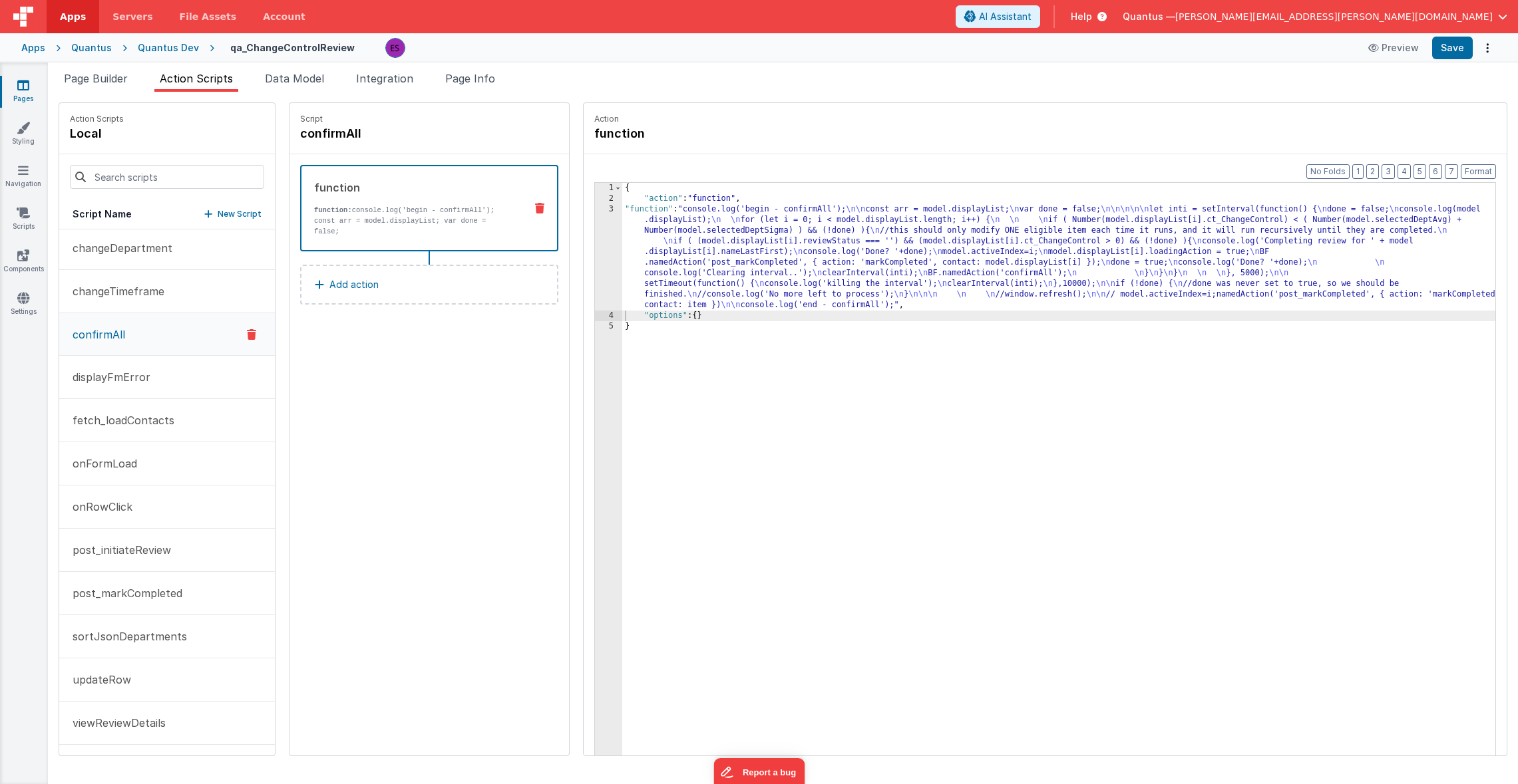
click at [622, 285] on div "{ "action" : "function" , "function" : "console.log('begin - confirmAll'); \n\n…" at bounding box center [1076, 501] width 908 height 635
click at [595, 273] on div "3" at bounding box center [609, 258] width 27 height 106
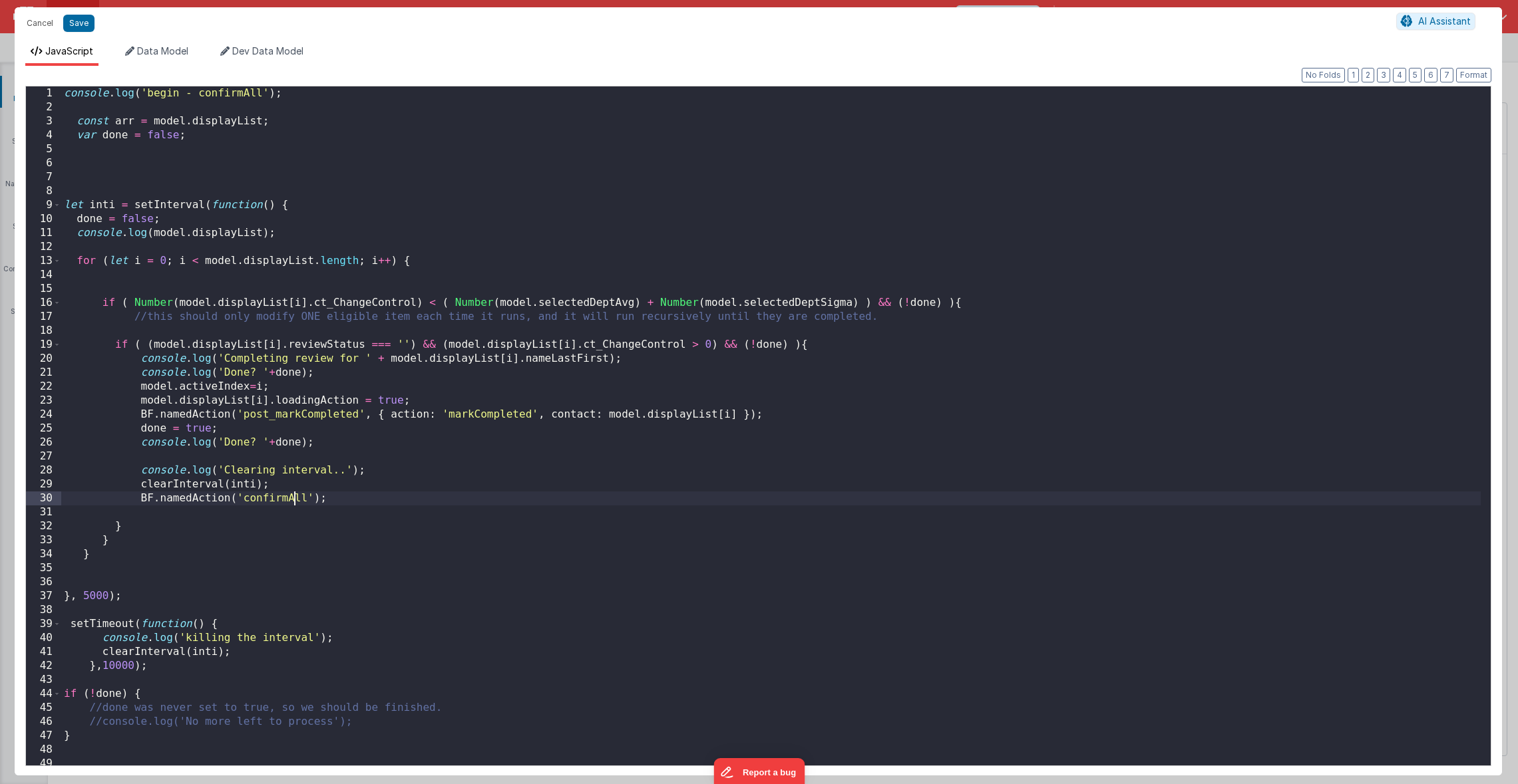
click at [295, 497] on div "console . log ( 'begin - confirmAll' ) ; const arr = model . displayList ; var …" at bounding box center [771, 440] width 1420 height 707
click at [295, 498] on div "console . log ( 'begin - confirmAll' ) ; const arr = model . displayList ; var …" at bounding box center [771, 440] width 1420 height 707
click at [127, 667] on div "console . log ( 'begin - confirmAll' ) ; const arr = model . displayList ; var …" at bounding box center [771, 440] width 1420 height 707
click at [125, 615] on div "console . log ( 'begin - confirmAll' ) ; const arr = model . displayList ; var …" at bounding box center [771, 440] width 1420 height 707
click at [80, 27] on button "Save" at bounding box center [79, 23] width 32 height 17
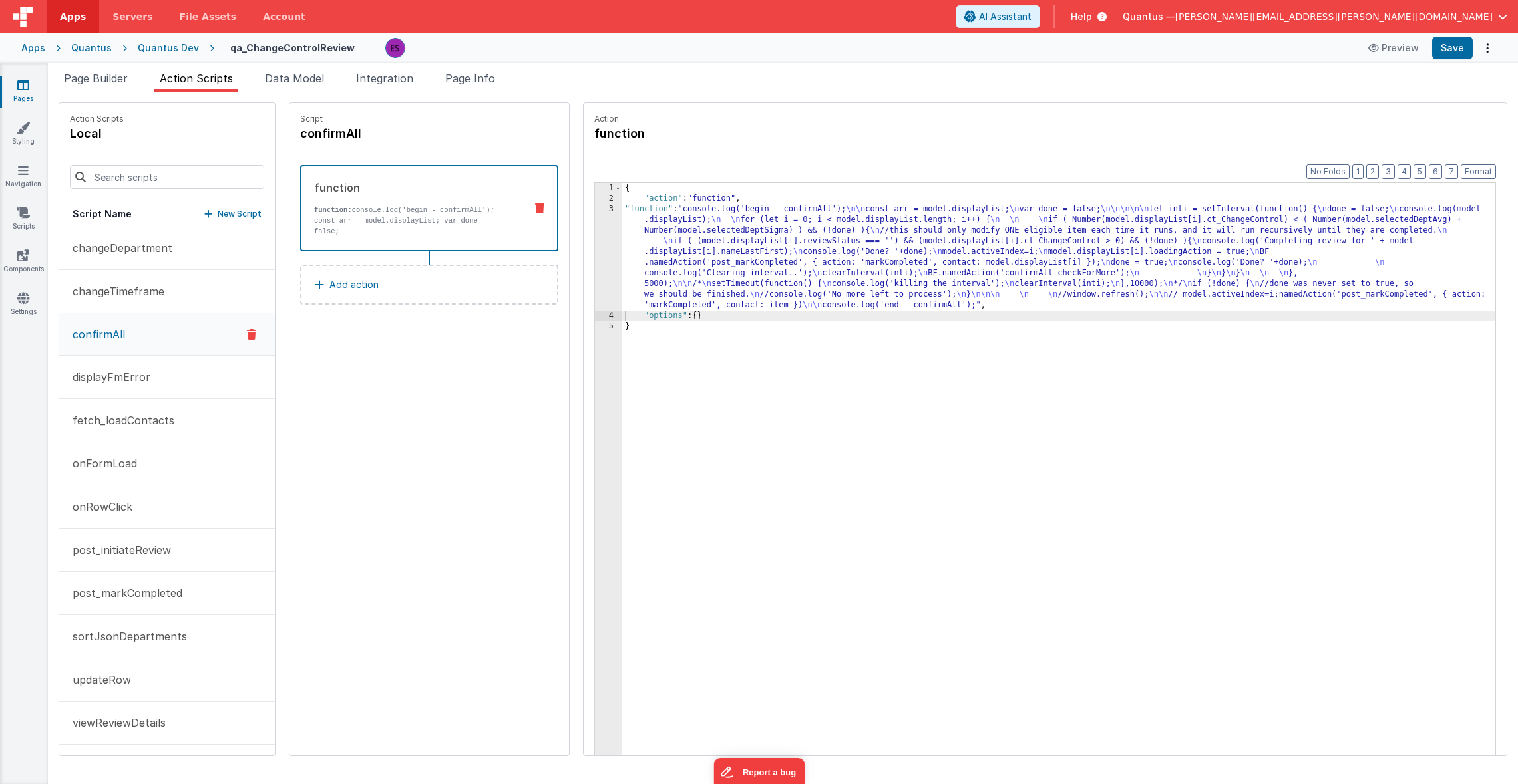
click at [102, 339] on p "confirmAll" at bounding box center [94, 335] width 61 height 16
click at [217, 207] on p "New Script" at bounding box center [239, 214] width 44 height 14
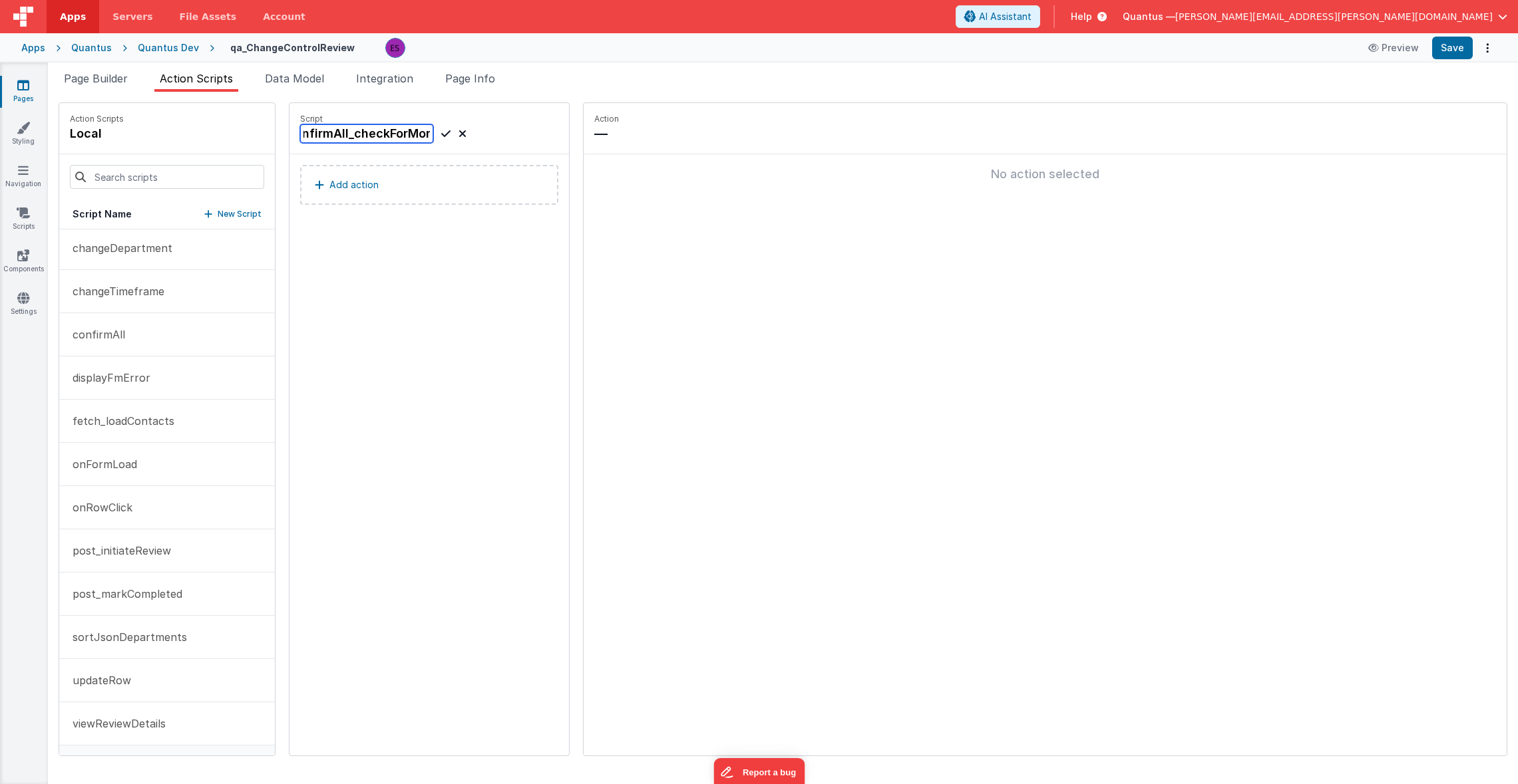
scroll to position [0, 23]
type input "confirmAll_checkForMore"
click at [441, 137] on icon at bounding box center [445, 134] width 9 height 16
click at [306, 193] on button "Add action" at bounding box center [430, 185] width 259 height 40
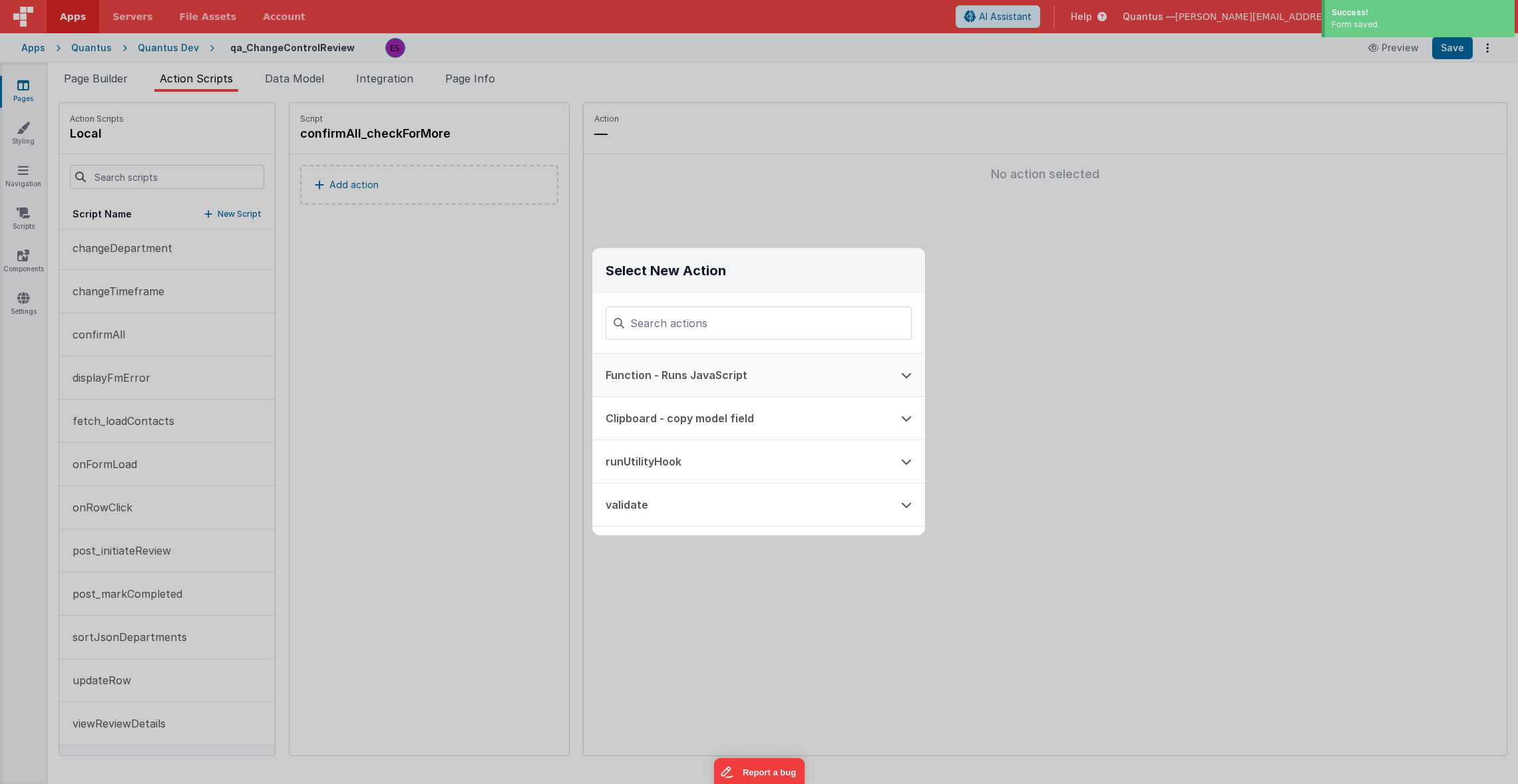
click at [640, 383] on button "Function - Runs JavaScript" at bounding box center [740, 375] width 295 height 43
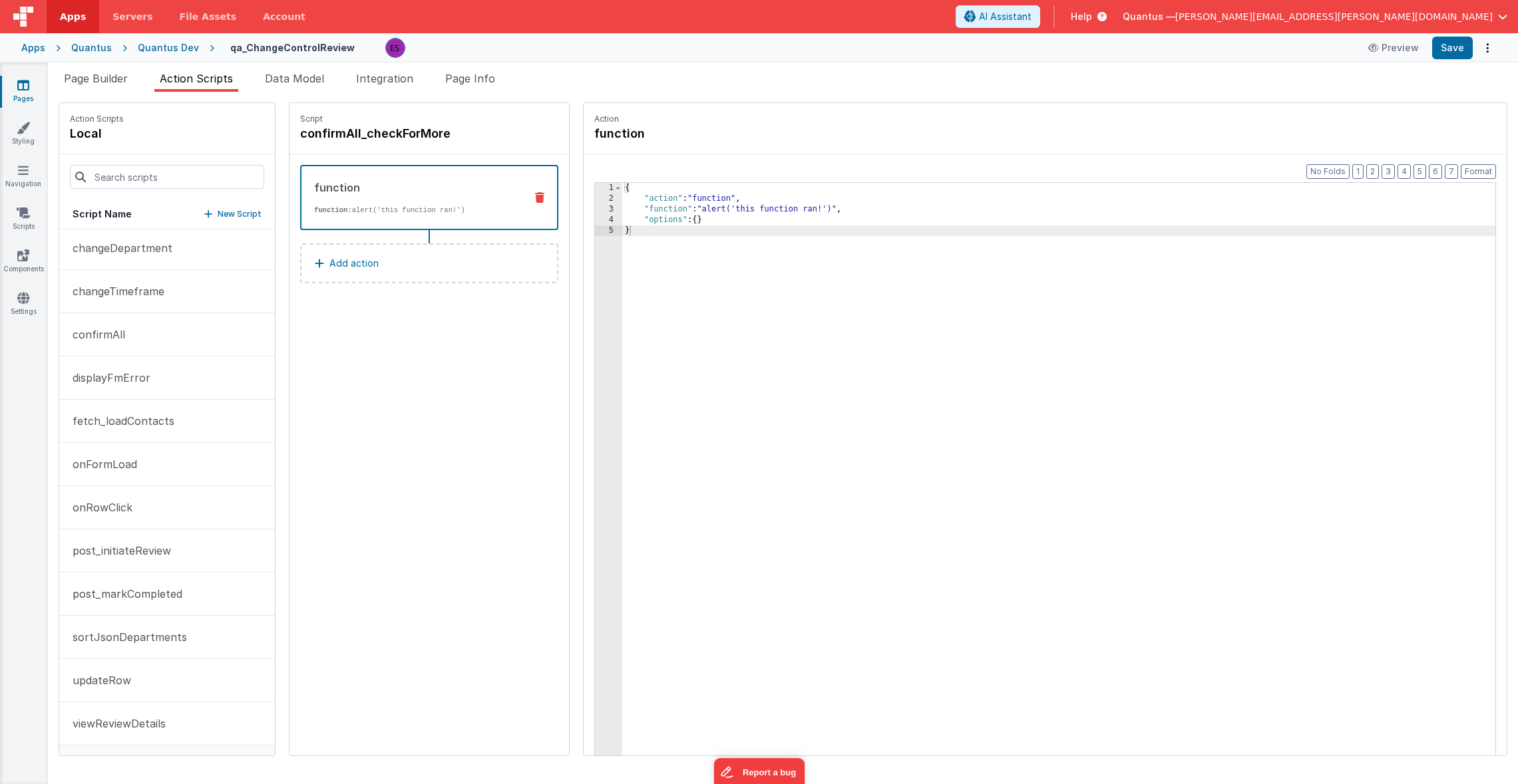
click at [595, 209] on div "3" at bounding box center [609, 210] width 27 height 10
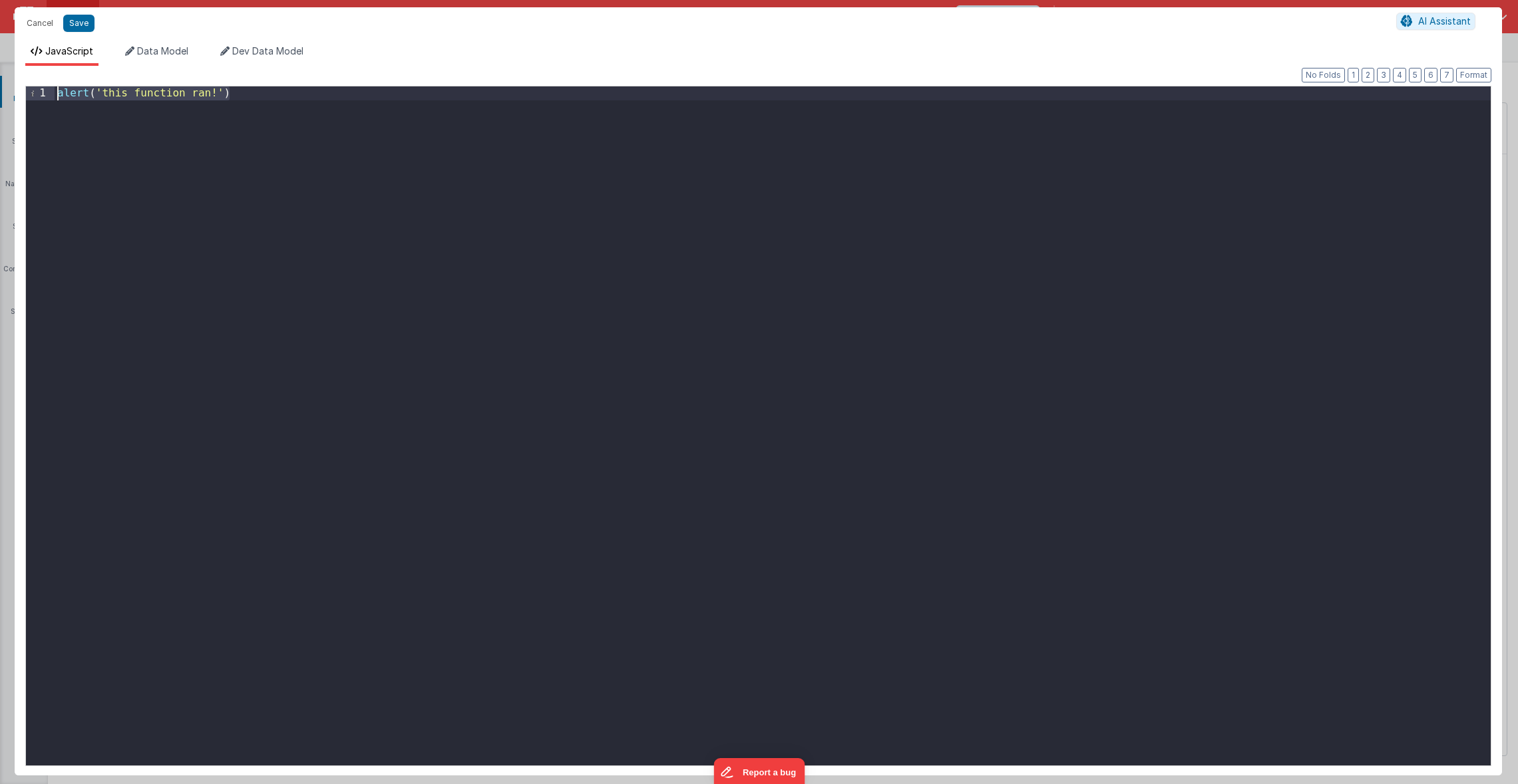
drag, startPoint x: 516, startPoint y: 219, endPoint x: -56, endPoint y: 16, distance: 607.0
click at [0, 16] on html "Cancel Save AI Assistant JavaScript Data Model Dev Data Model Format 7 6 5 4 3 …" at bounding box center [759, 392] width 1518 height 784
paste textarea
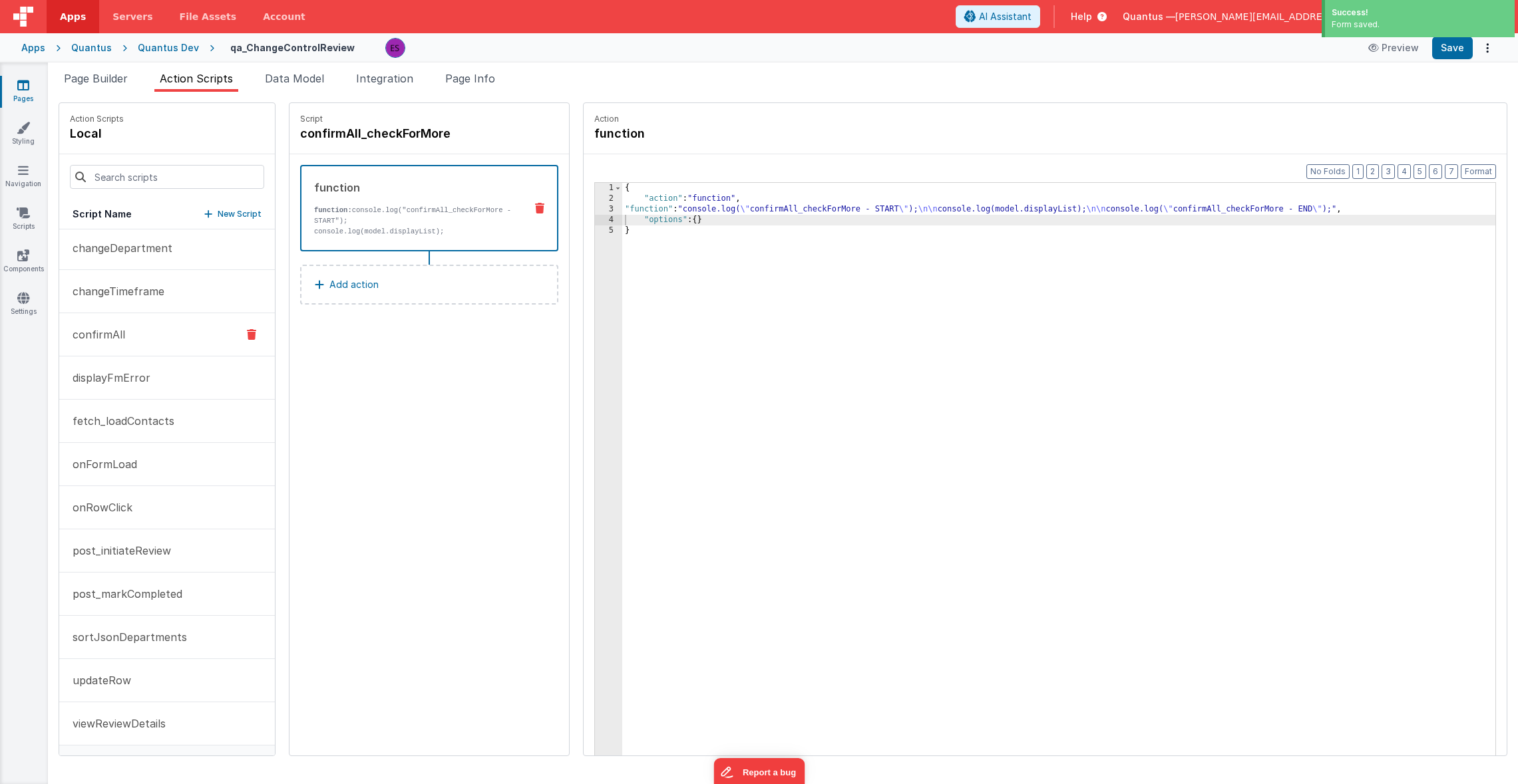
click at [150, 326] on button "confirmAll" at bounding box center [167, 335] width 216 height 44
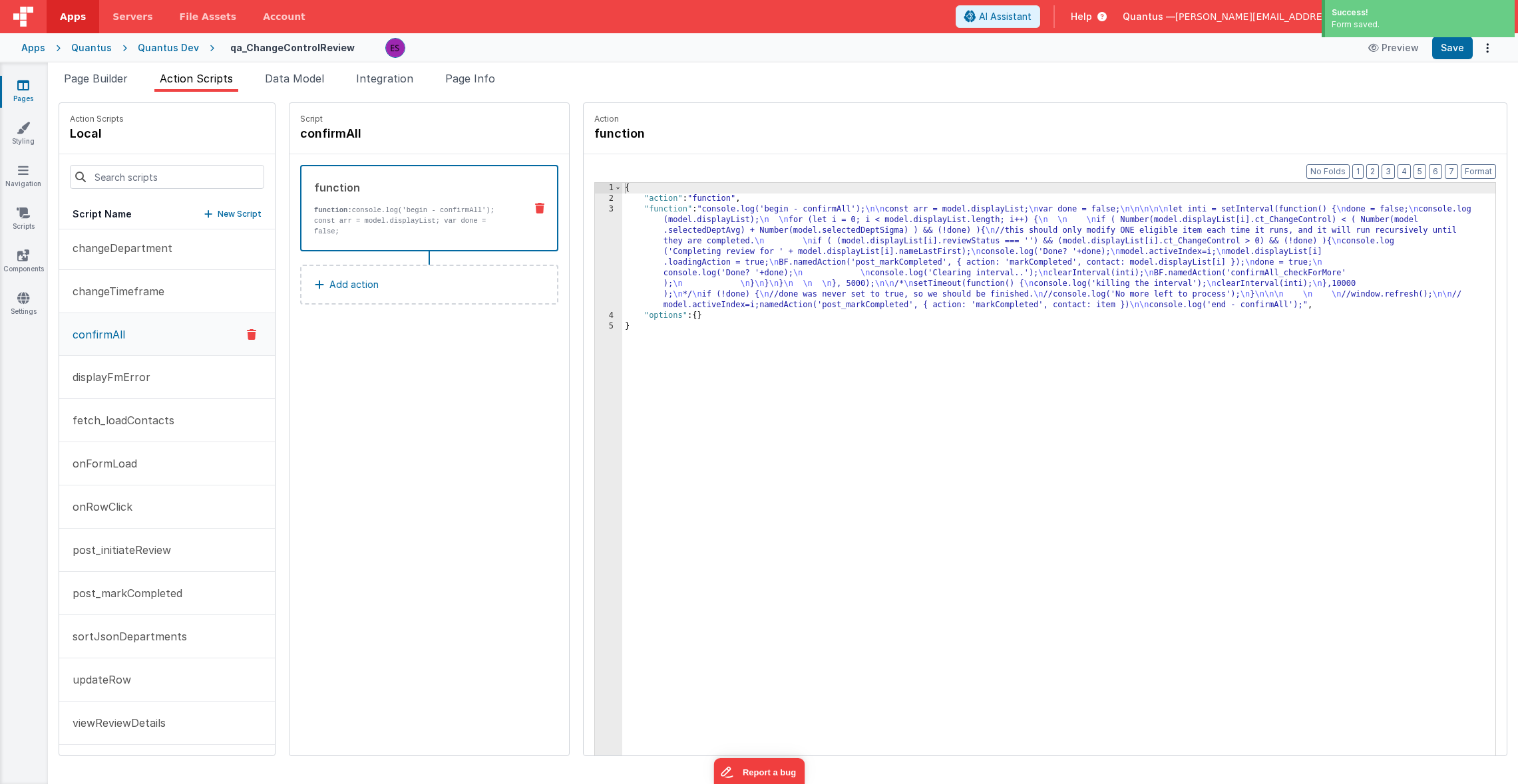
click at [785, 275] on div "{ "action" : "function" , "function" : "console.log('begin - confirmAll'); \n\n…" at bounding box center [1075, 501] width 905 height 635
click at [584, 257] on div "Format 7 6 5 4 3 2 1 No Folds 1 2 3 4 5 { "action" : "function" , "function" : …" at bounding box center [1045, 480] width 923 height 652
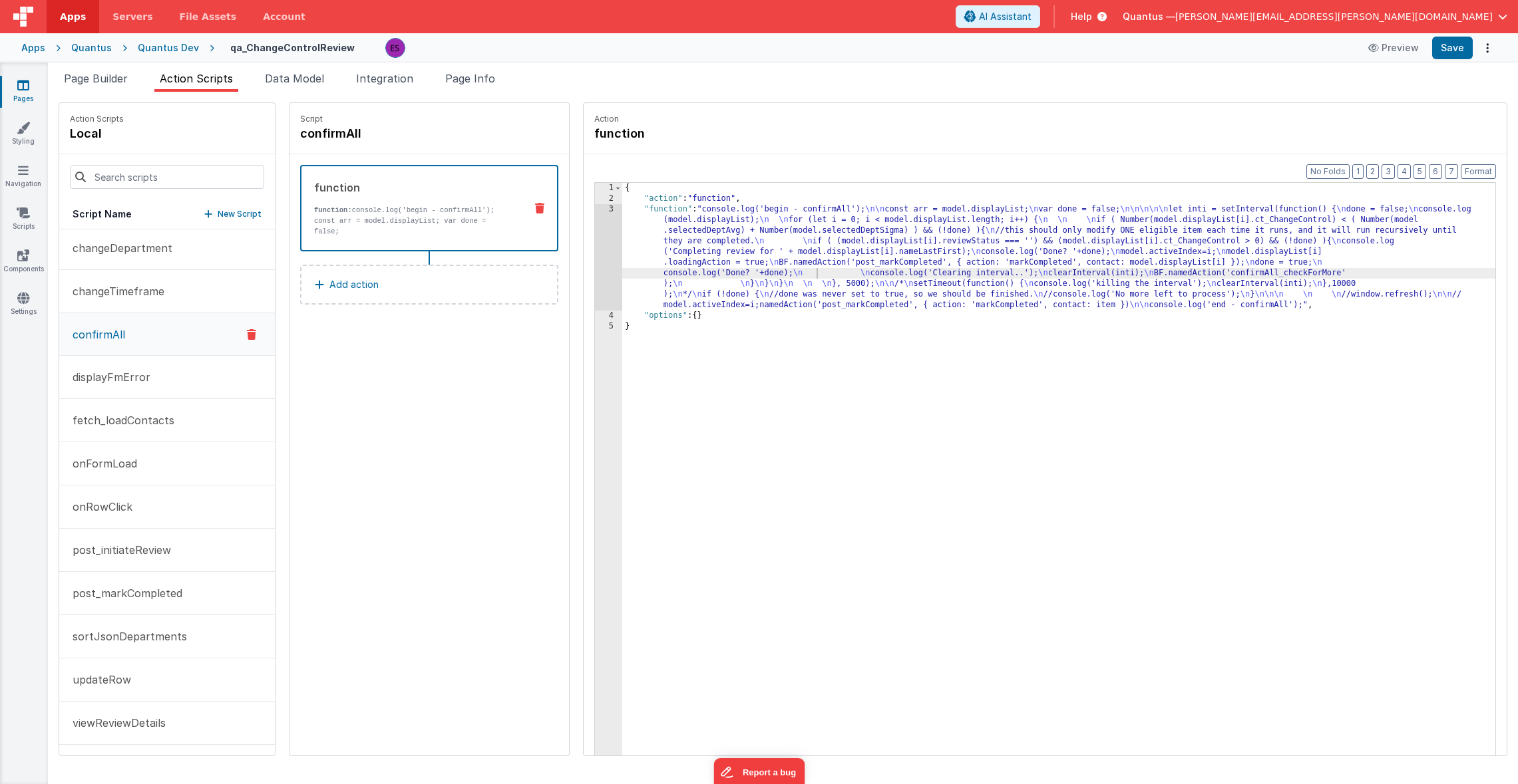
click at [595, 262] on div "3" at bounding box center [609, 258] width 27 height 106
click at [595, 260] on div "3" at bounding box center [609, 258] width 27 height 106
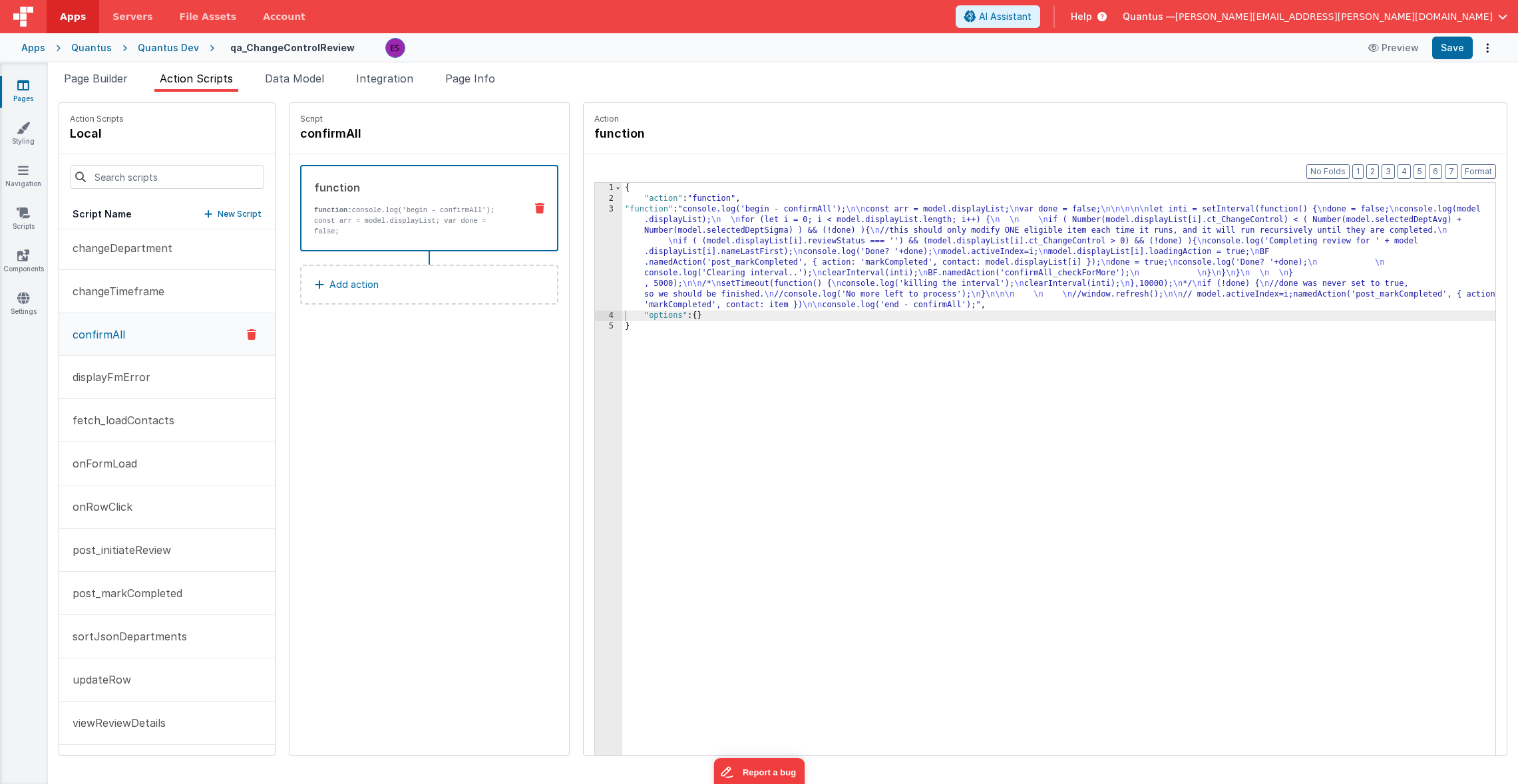
click at [645, 255] on div "{ "action" : "function" , "function" : "console.log('begin - confirmAll'); \n\n…" at bounding box center [1075, 501] width 905 height 635
click at [595, 258] on div "3" at bounding box center [609, 258] width 27 height 106
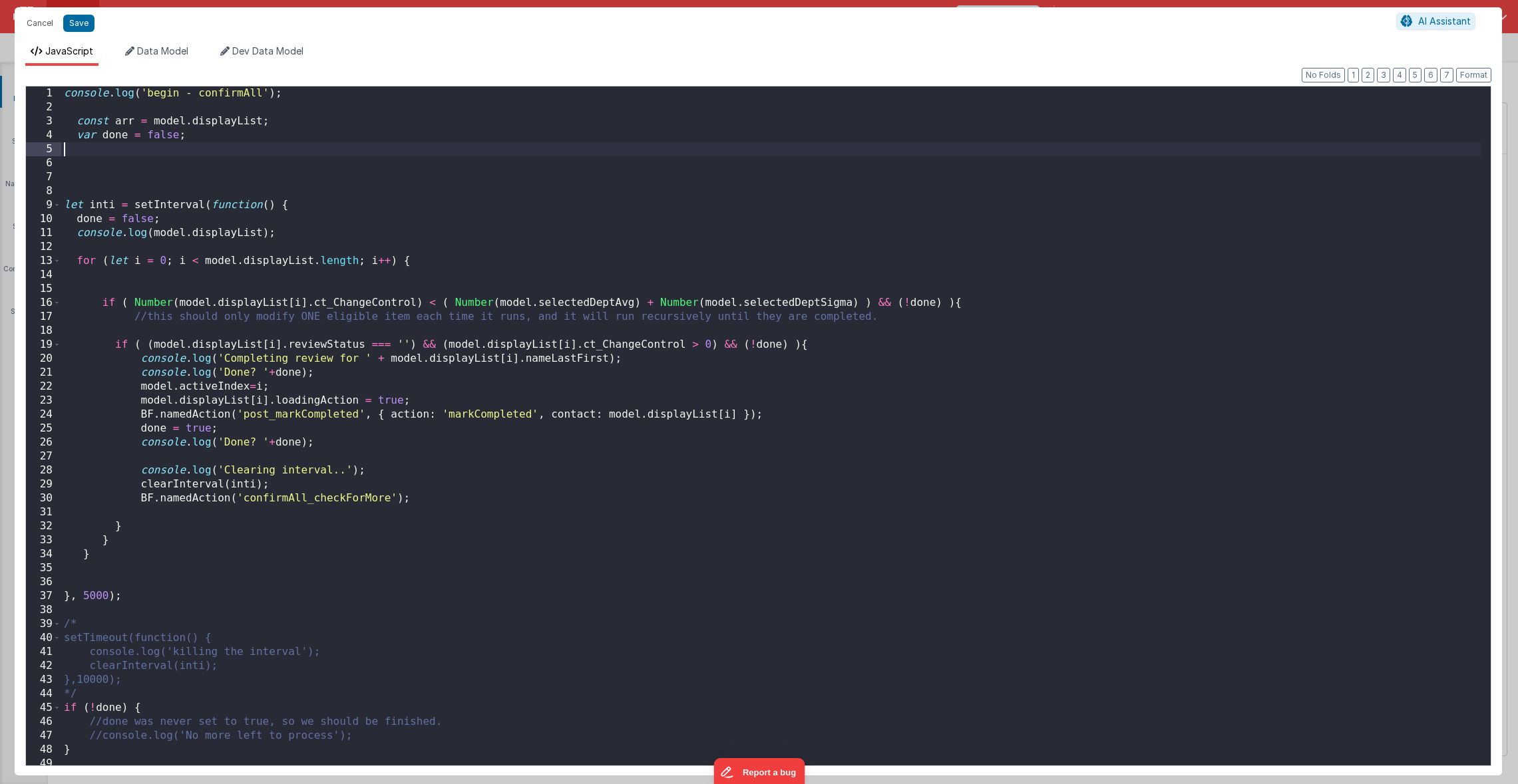
click at [309, 147] on div "console . log ( 'begin - confirmAll' ) ; const arr = model . displayList ; var …" at bounding box center [771, 440] width 1420 height 707
click at [85, 24] on button "Save" at bounding box center [79, 23] width 32 height 17
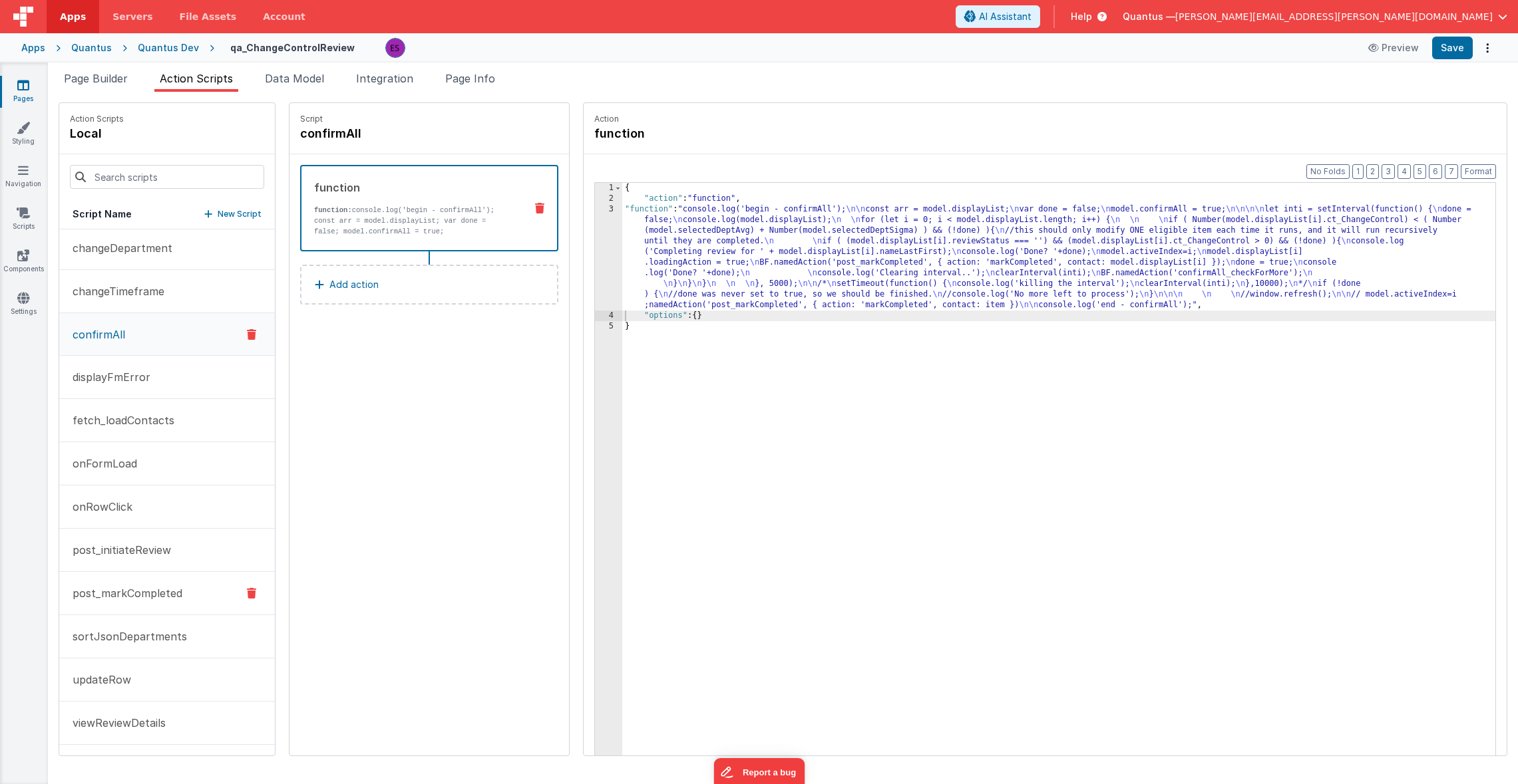
click at [134, 602] on button "post_markCompleted" at bounding box center [167, 593] width 216 height 44
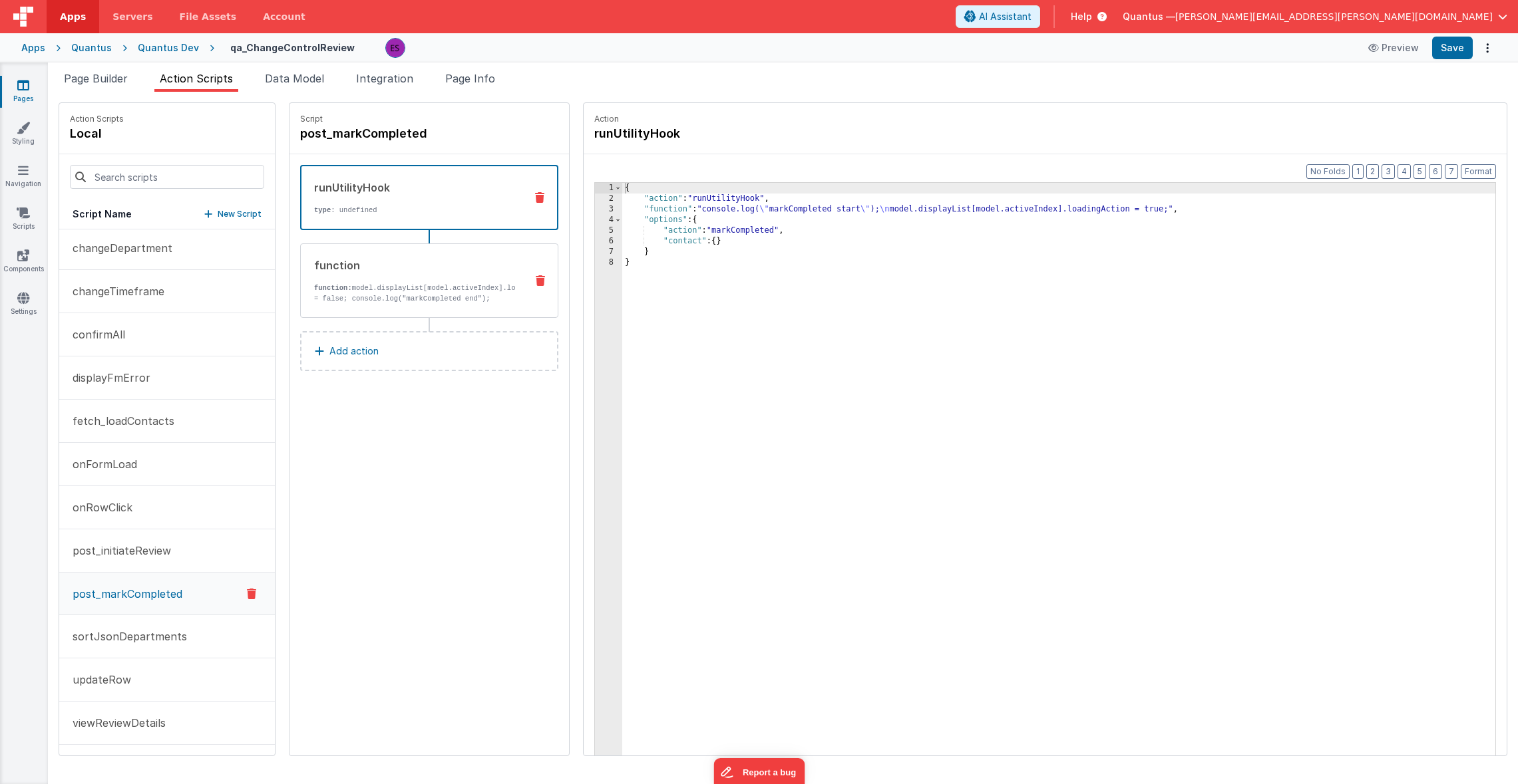
click at [416, 288] on p "function: model.displayList[model.activeIndex].loadingAction = false; console.l…" at bounding box center [414, 293] width 201 height 21
click at [387, 303] on p "function: model.displayList[model.activeIndex].loadingAction = false; console.l…" at bounding box center [414, 293] width 201 height 21
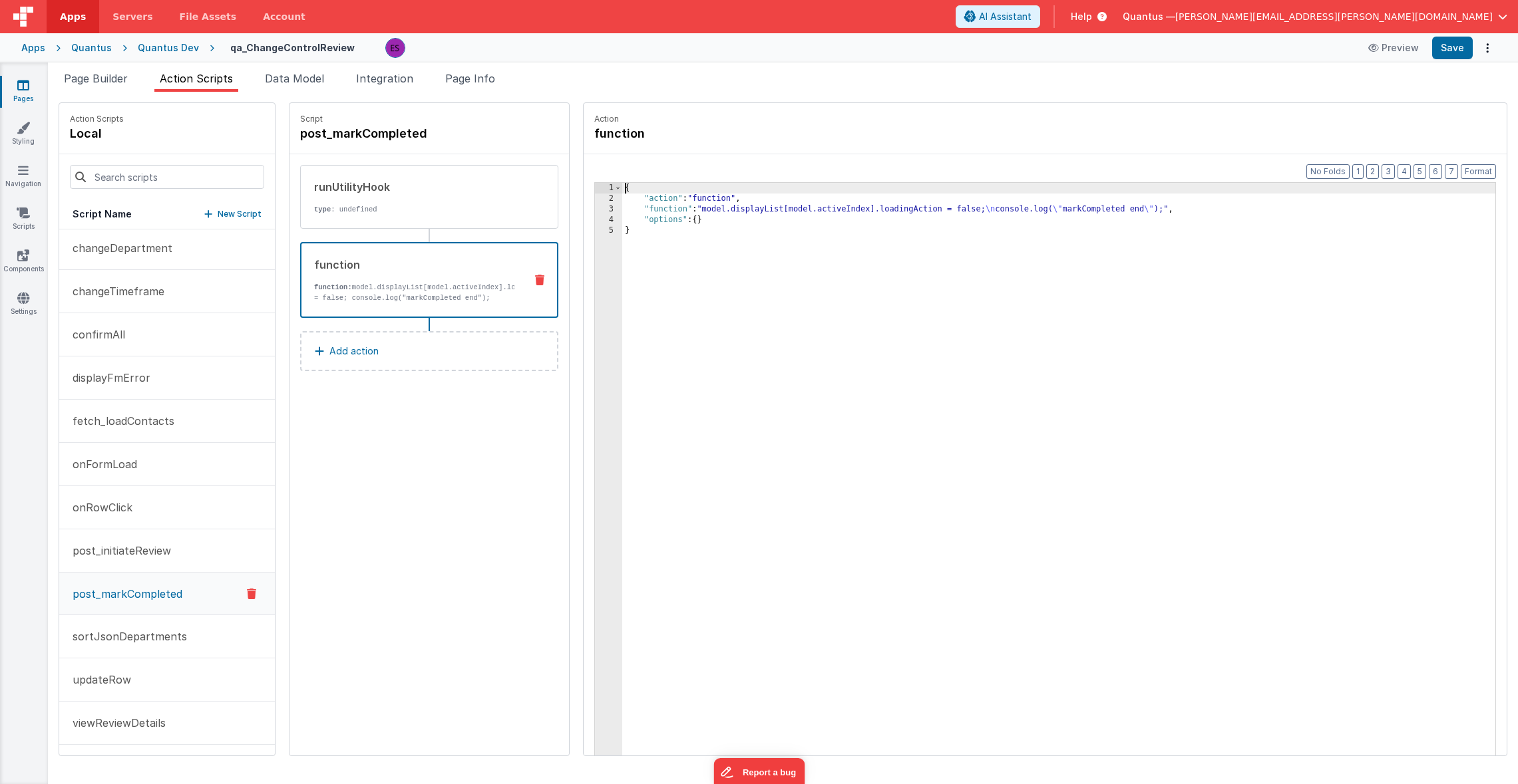
click at [595, 209] on div "3" at bounding box center [609, 210] width 27 height 10
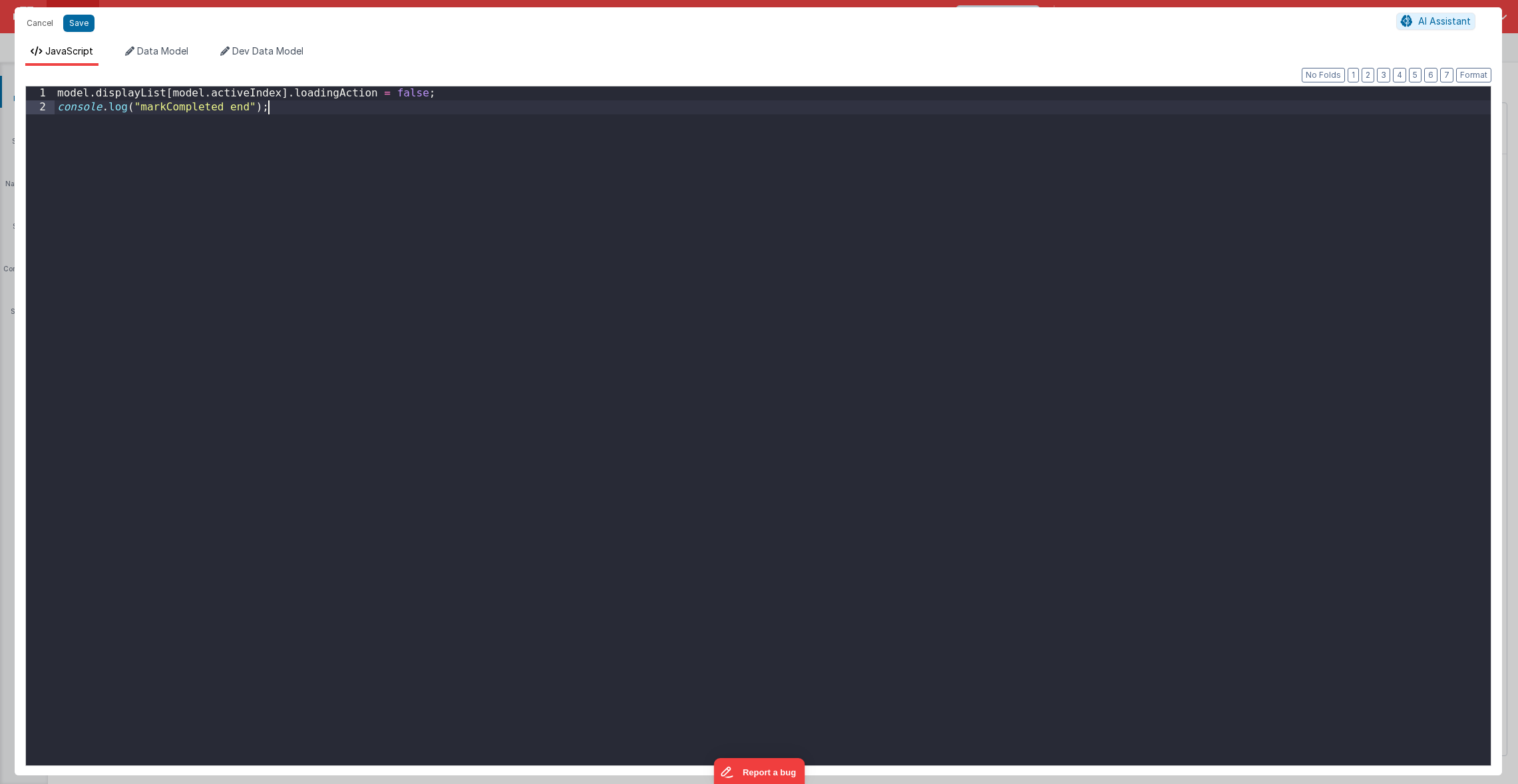
click at [762, 262] on div "model . displayList [ model . activeIndex ] . loadingAction = false ; console .…" at bounding box center [772, 440] width 1436 height 707
click at [75, 26] on button "Save" at bounding box center [79, 23] width 32 height 17
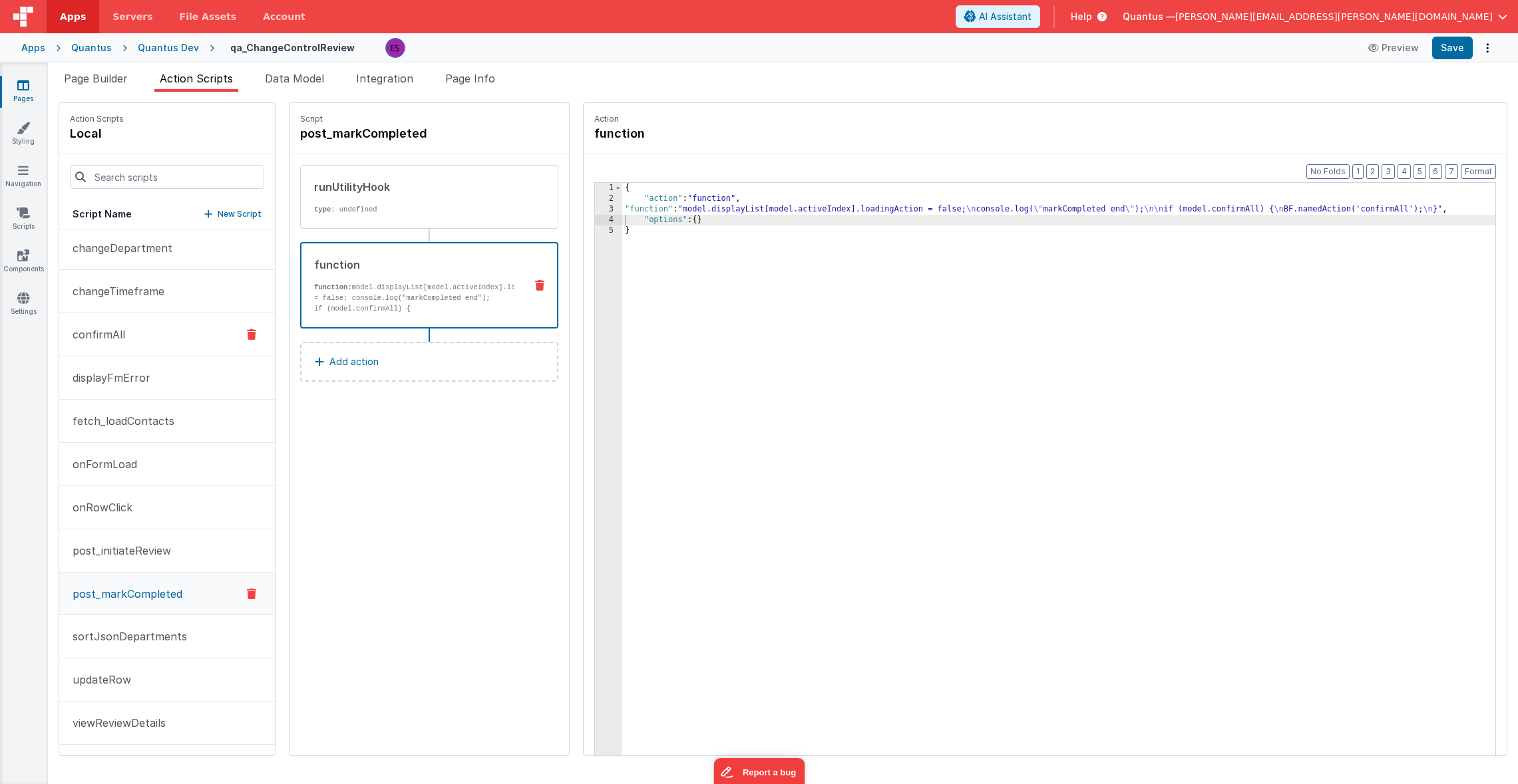
click at [116, 351] on button "confirmAll" at bounding box center [167, 335] width 216 height 44
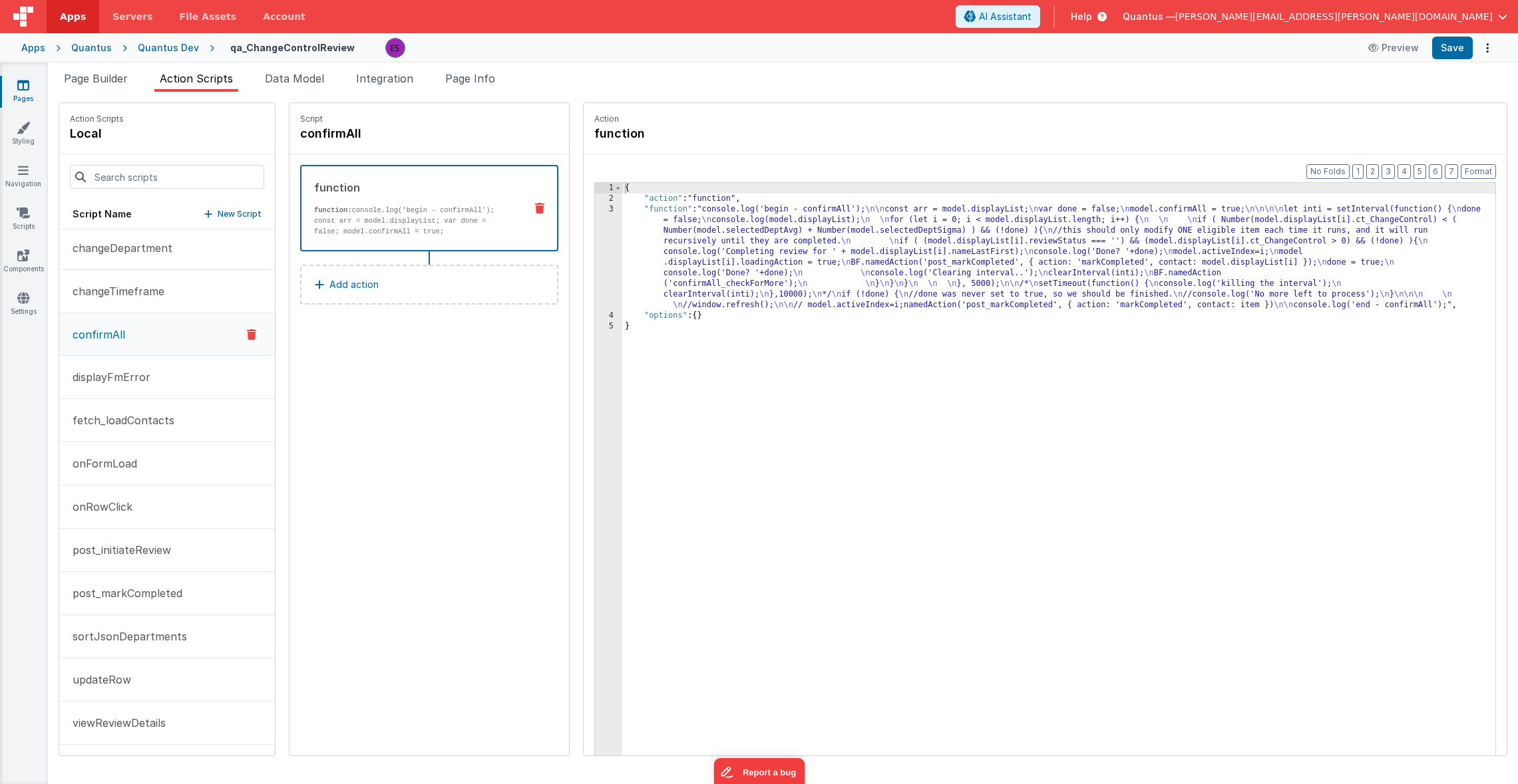
click at [622, 252] on div "{ "action" : "function" , "function" : "console.log('begin - confirmAll'); \n\n…" at bounding box center [1075, 501] width 905 height 635
click at [595, 259] on div "3" at bounding box center [609, 258] width 27 height 106
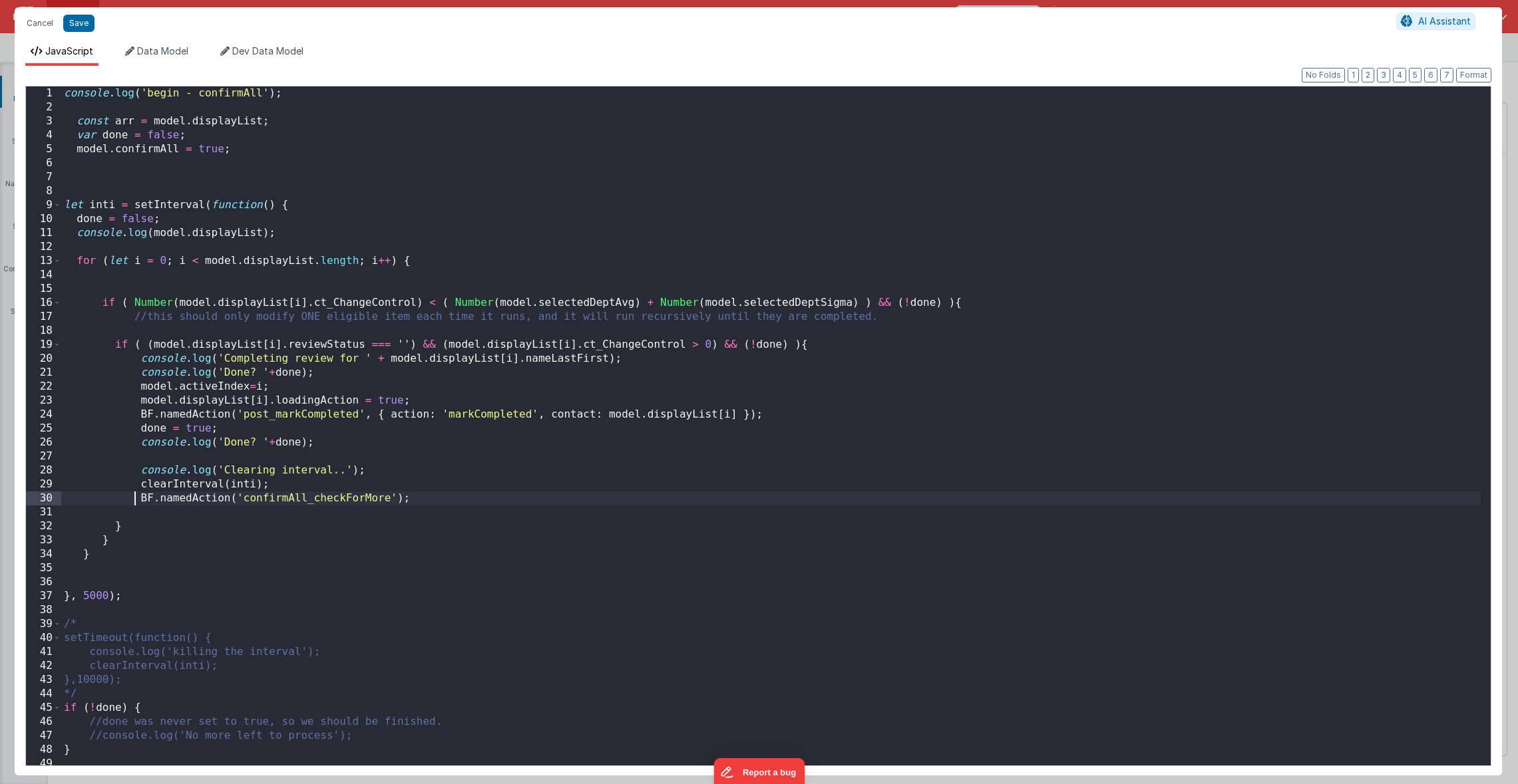
click at [137, 498] on div "console . log ( 'begin - confirmAll' ) ; const arr = model . displayList ; var …" at bounding box center [771, 440] width 1420 height 707
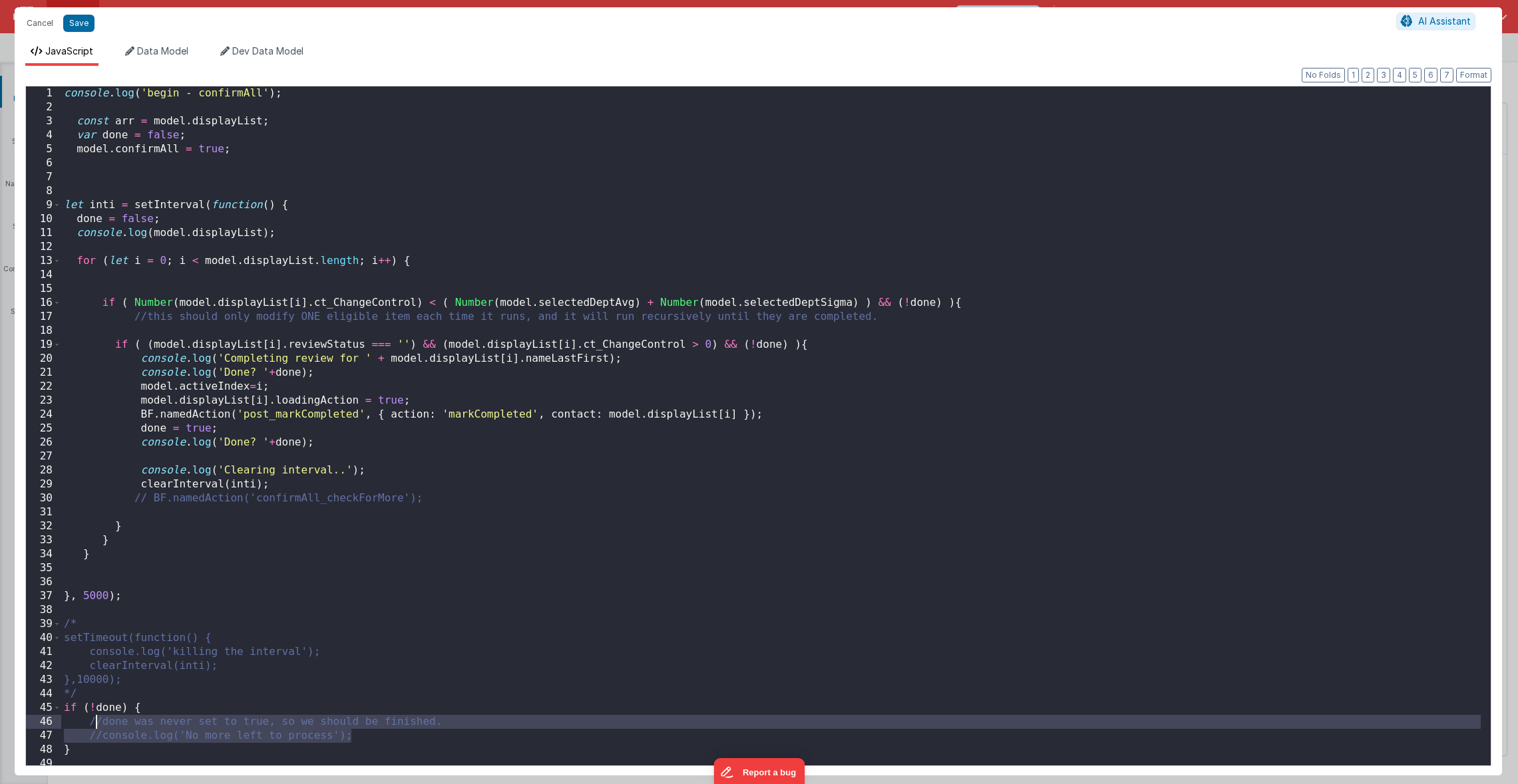
drag, startPoint x: 363, startPoint y: 738, endPoint x: 94, endPoint y: 725, distance: 269.3
click at [94, 725] on div "console . log ( 'begin - confirmAll' ) ; const arr = model . displayList ; var …" at bounding box center [771, 440] width 1420 height 707
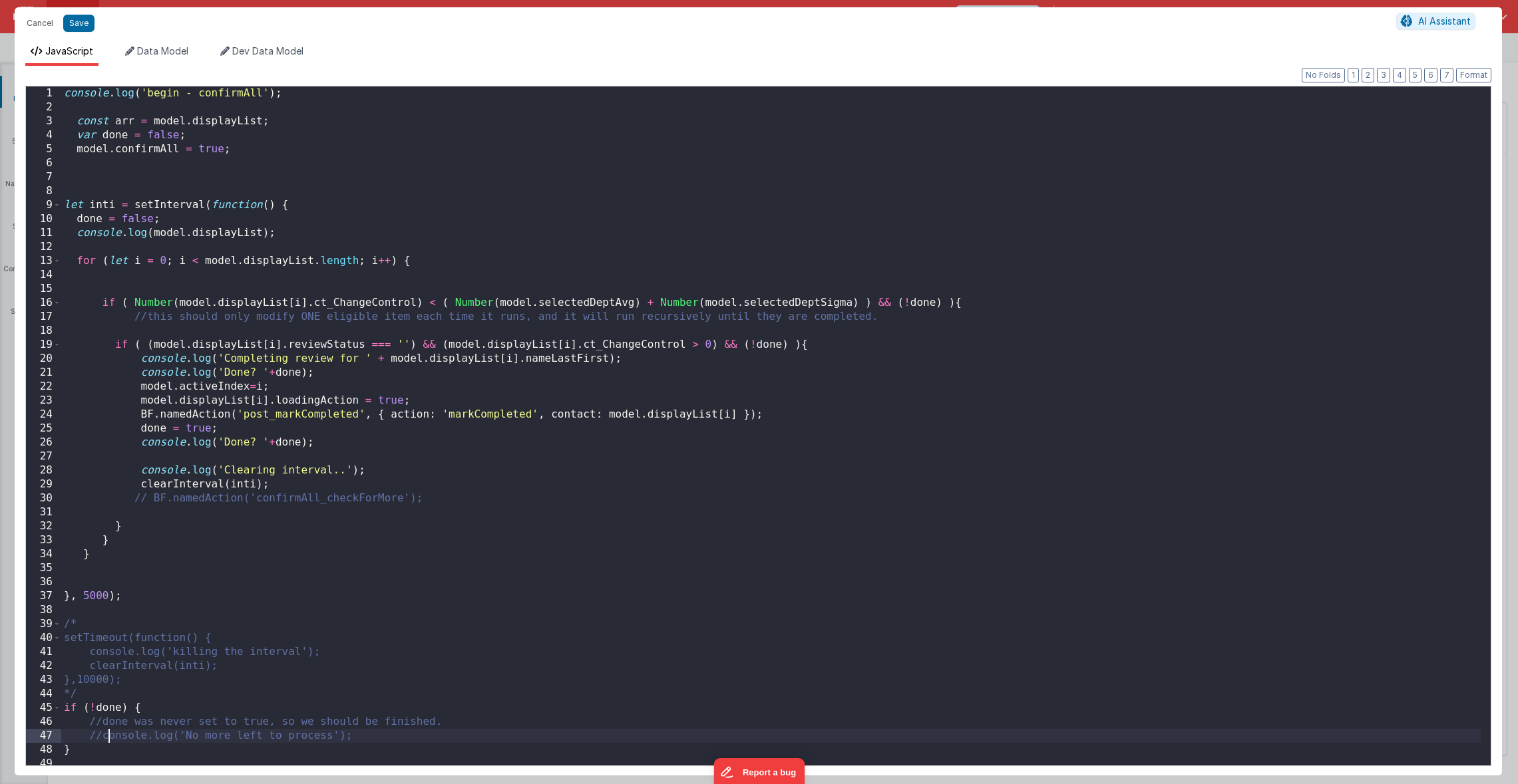
click at [111, 736] on div "console . log ( 'begin - confirmAll' ) ; const arr = model . displayList ; var …" at bounding box center [771, 440] width 1420 height 707
click at [357, 736] on div "console . log ( 'begin - confirmAll' ) ; const arr = model . displayList ; var …" at bounding box center [771, 440] width 1420 height 707
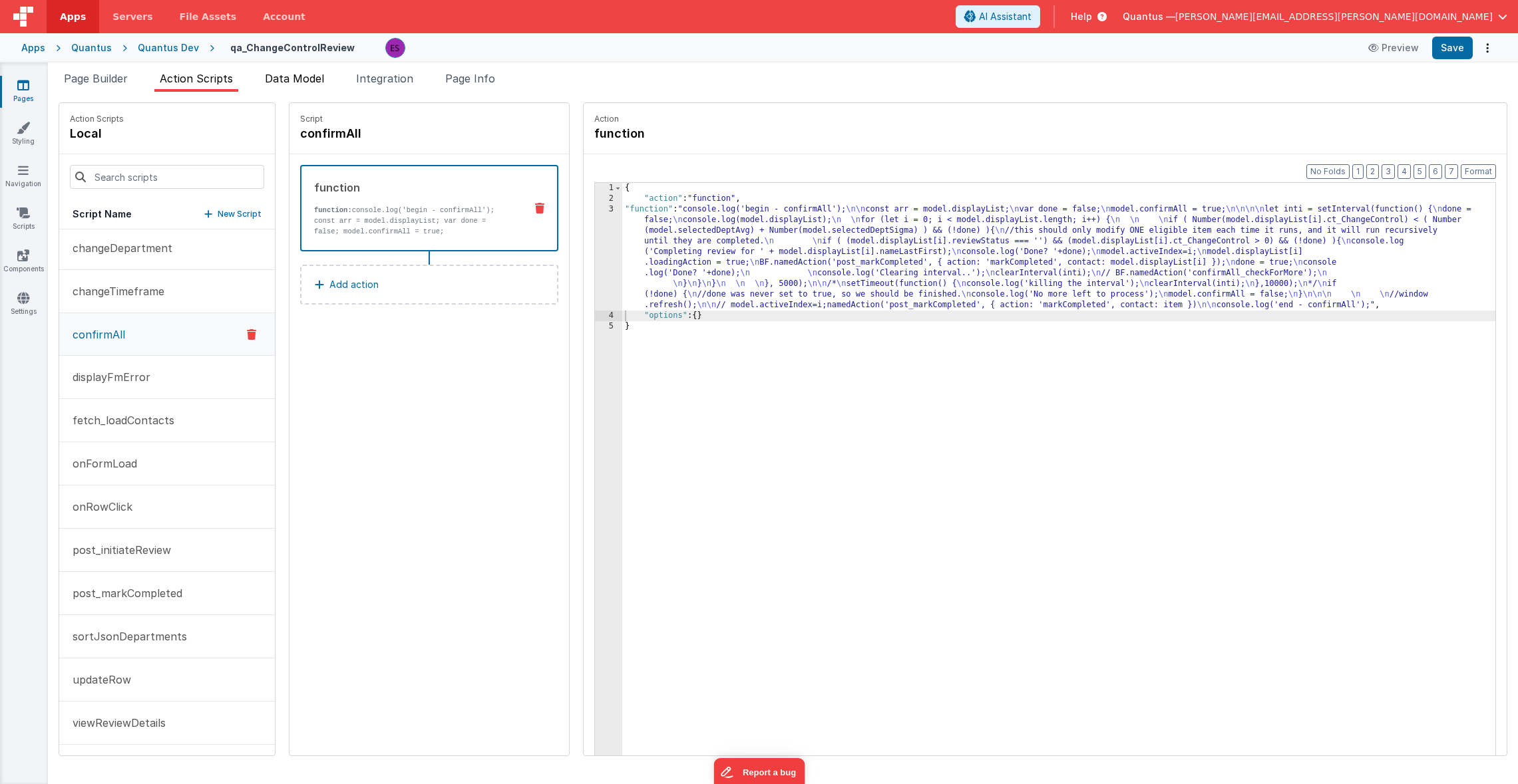
click at [303, 87] on li "Data Model" at bounding box center [295, 80] width 70 height 21
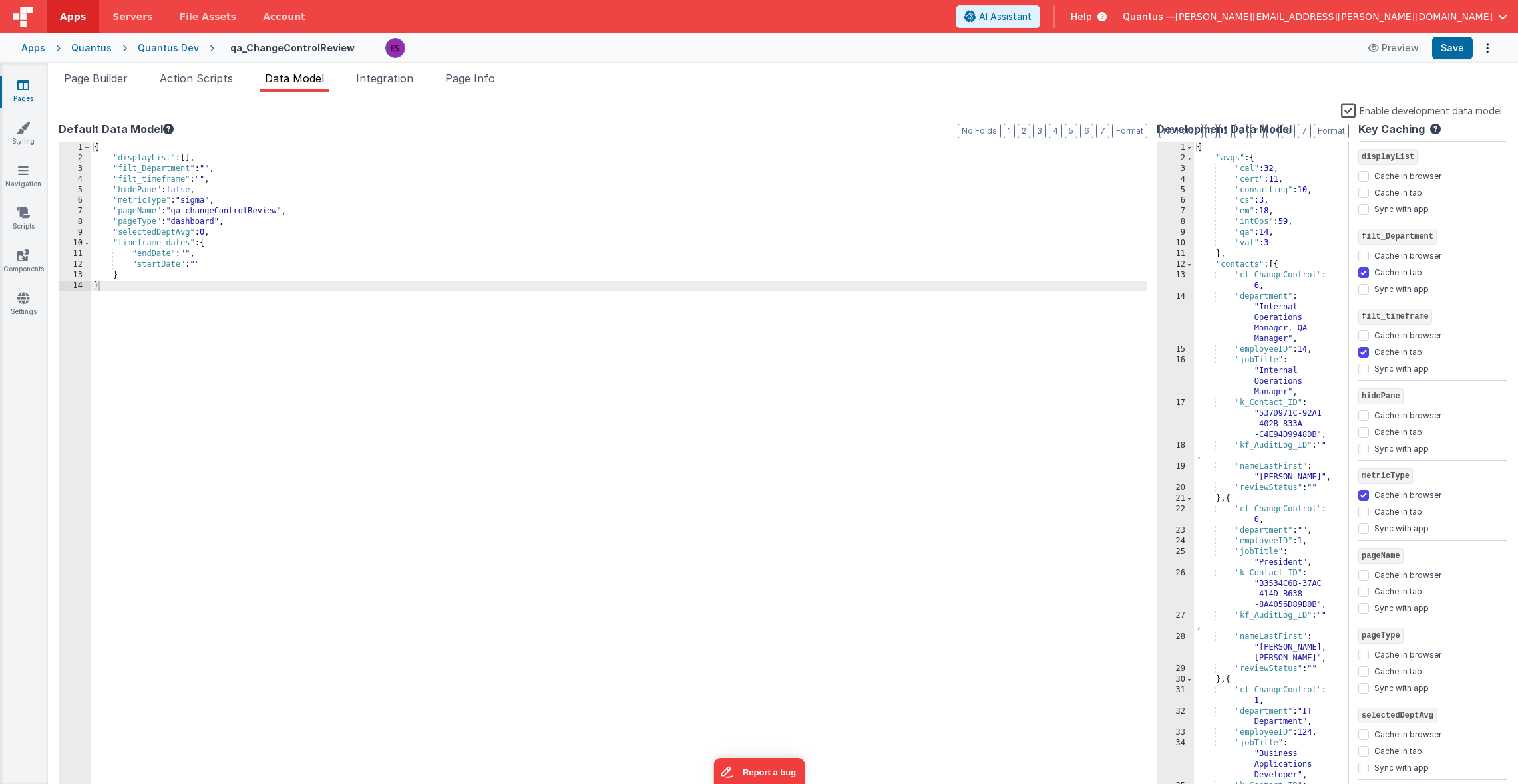
click at [309, 213] on div "{ "displayList" : [ ] , "filt_Department" : "" , "filt_timeframe" : "" , "hideP…" at bounding box center [621, 479] width 1060 height 674
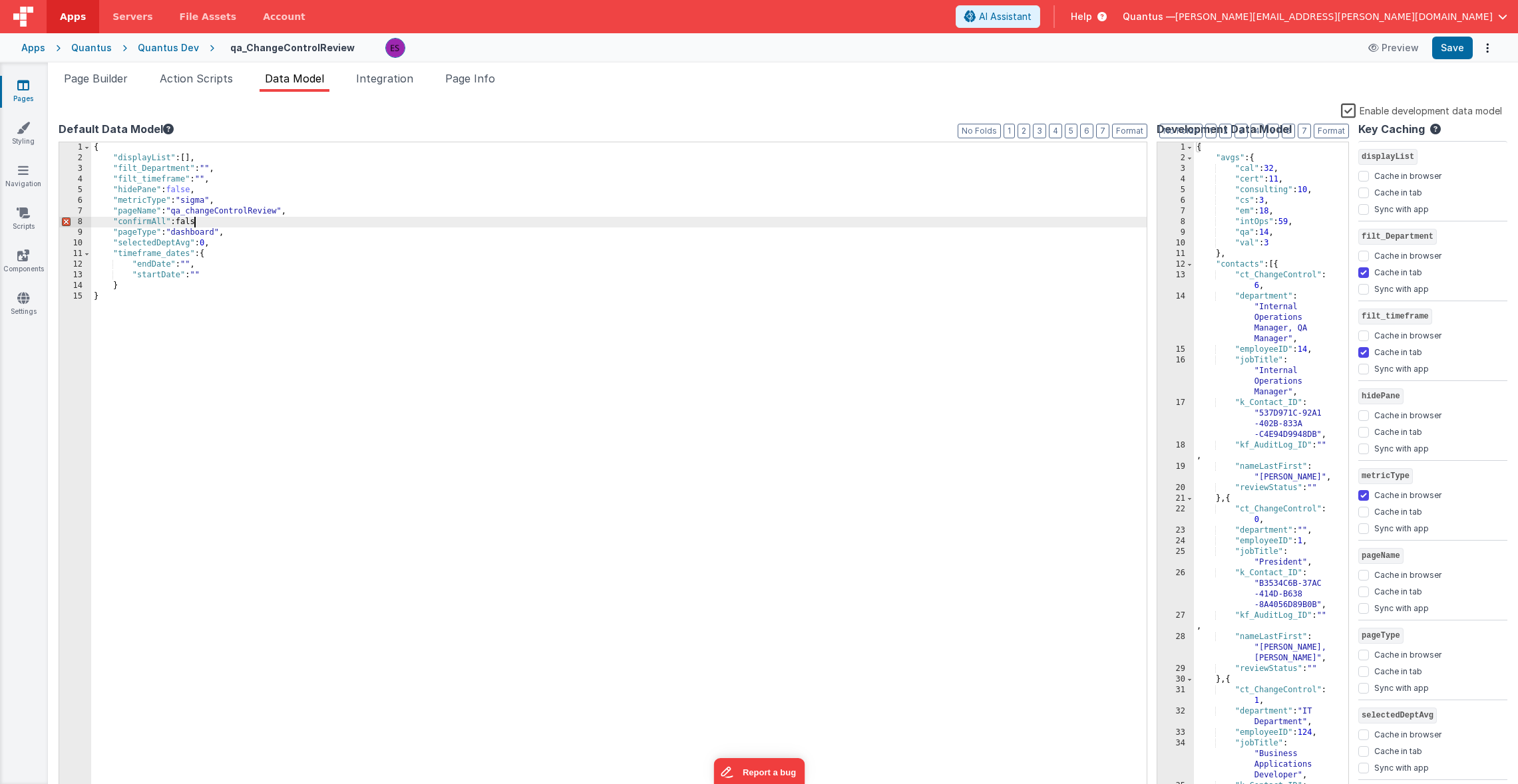
checkbox input "false"
click at [197, 84] on span "Action Scripts" at bounding box center [196, 79] width 73 height 14
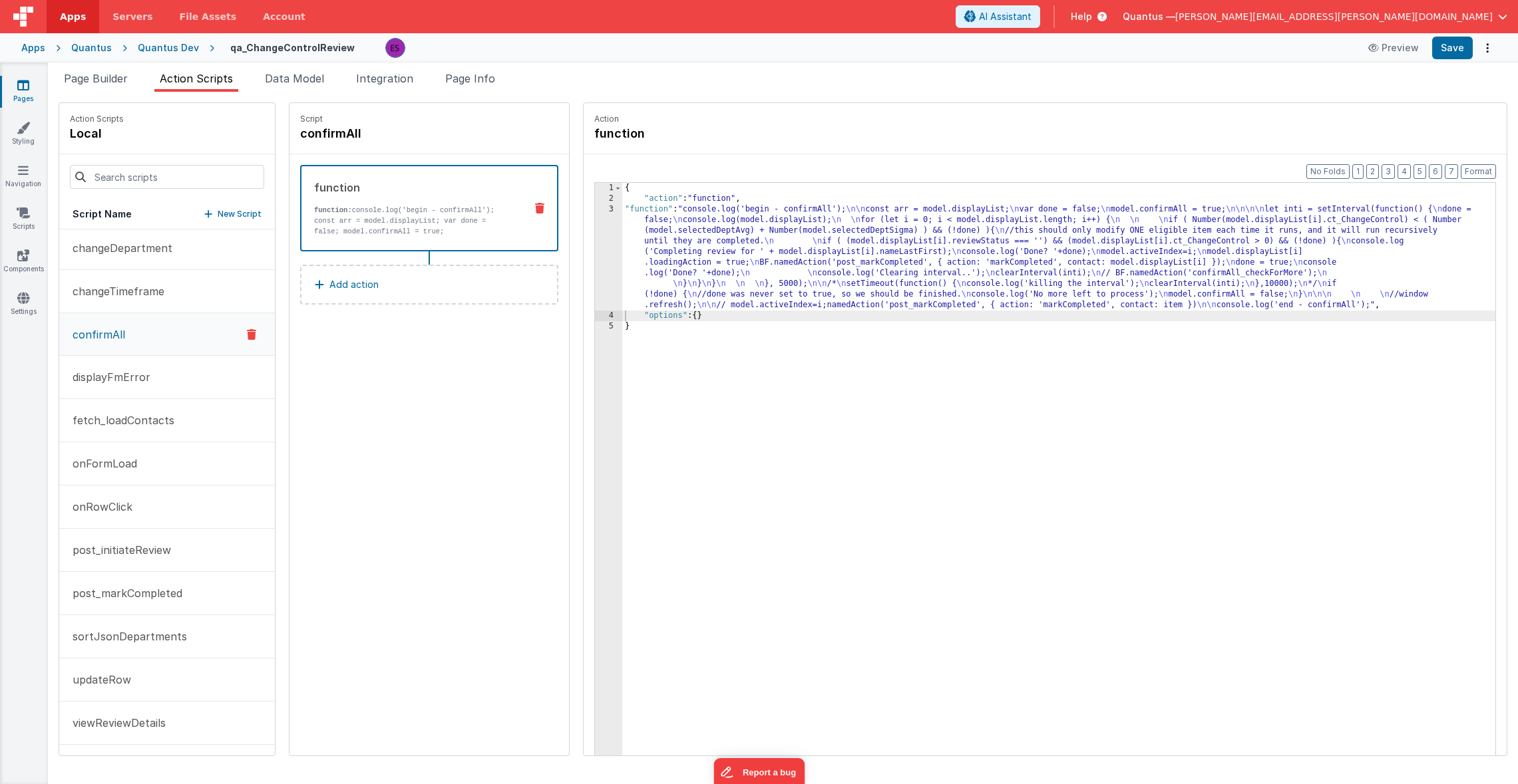
click at [622, 246] on div "{ "action" : "function" , "function" : "console.log('begin - confirmAll'); \n\n…" at bounding box center [1075, 501] width 905 height 635
click at [595, 267] on div "3" at bounding box center [609, 258] width 27 height 106
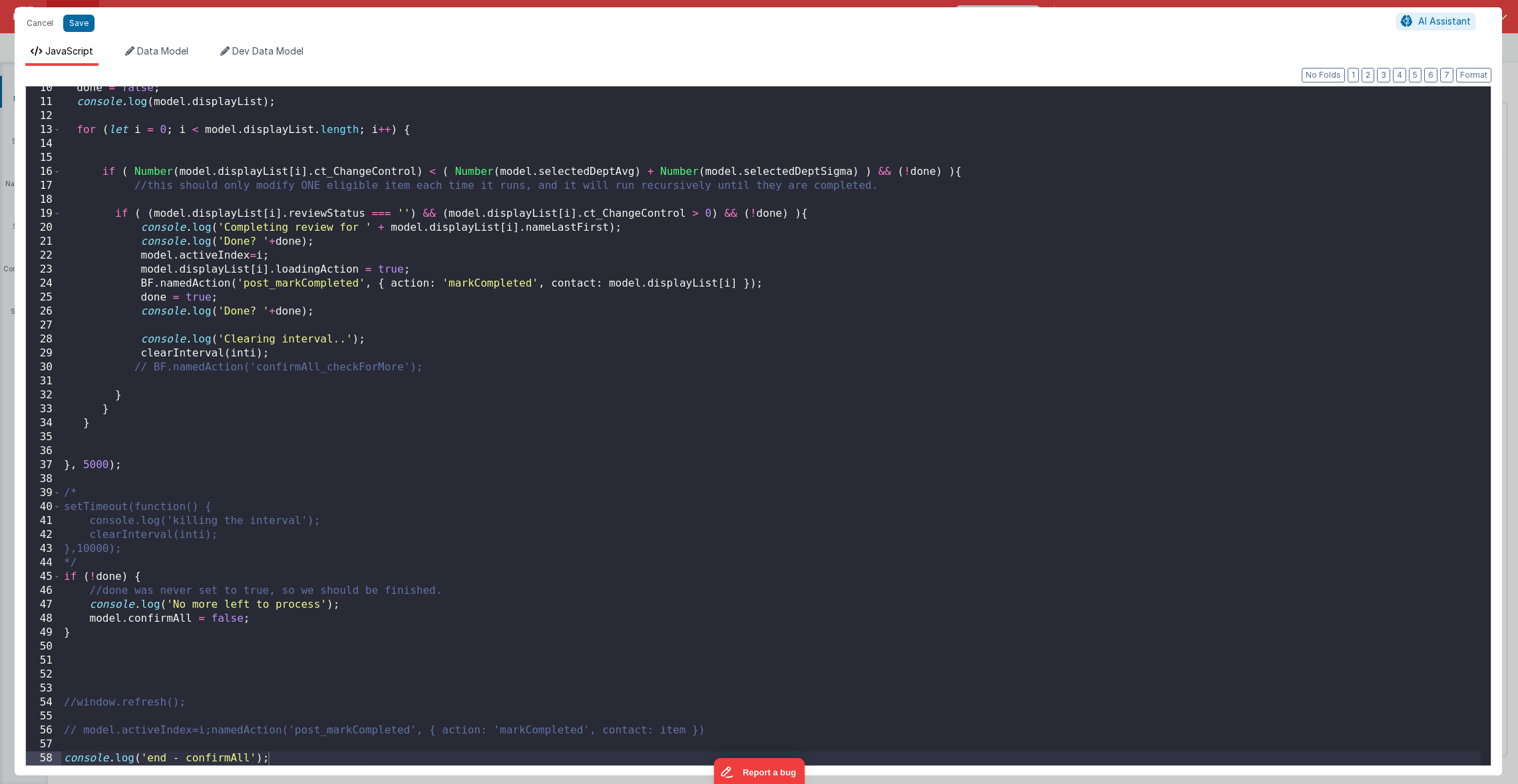
scroll to position [131, 0]
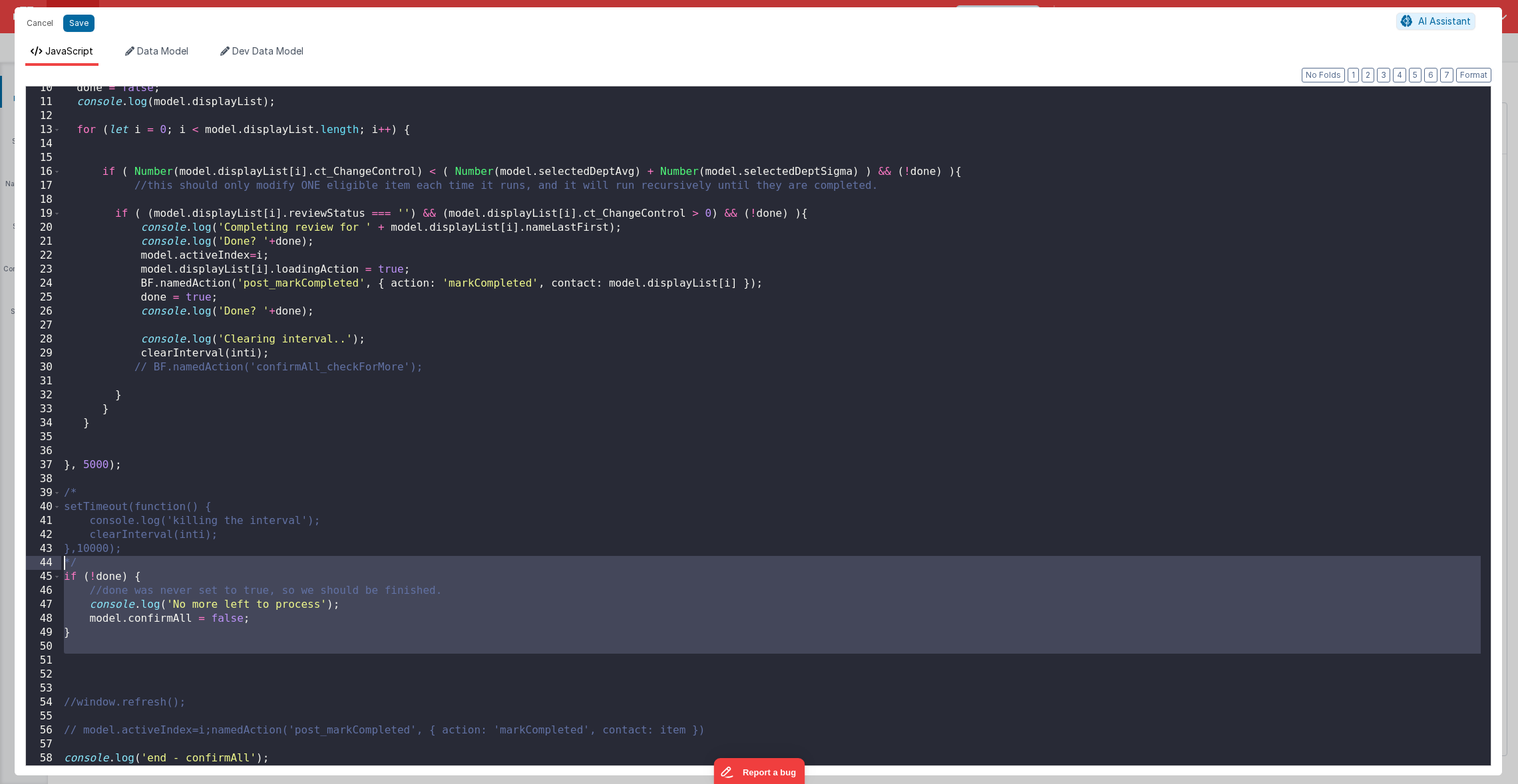
drag, startPoint x: 136, startPoint y: 667, endPoint x: -39, endPoint y: 568, distance: 201.1
click at [0, 568] on html "Cancel Save AI Assistant JavaScript Data Model Dev Data Model Format 7 6 5 4 3 …" at bounding box center [759, 392] width 1518 height 784
drag, startPoint x: 146, startPoint y: 665, endPoint x: 139, endPoint y: 664, distance: 7.1
click at [145, 666] on div "done = false ; console . log ( model . displayList ) ; for ( let i = 0 ; i < mo…" at bounding box center [771, 435] width 1420 height 707
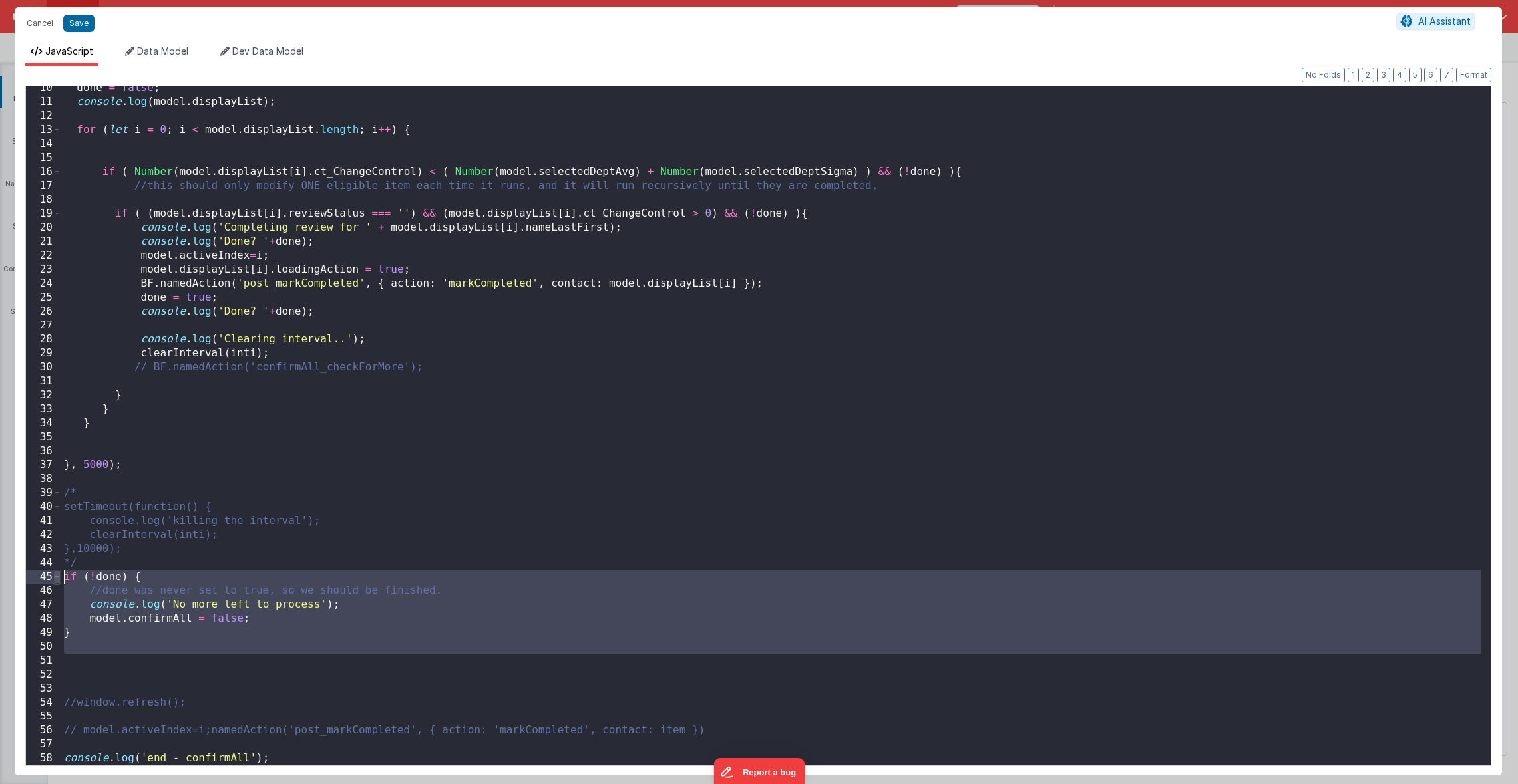
drag, startPoint x: 125, startPoint y: 658, endPoint x: 52, endPoint y: 575, distance: 110.5
click at [52, 575] on div "10 11 12 13 14 15 16 17 18 19 20 21 22 23 24 25 26 27 28 29 30 31 32 33 34 35 3…" at bounding box center [759, 425] width 1466 height 680
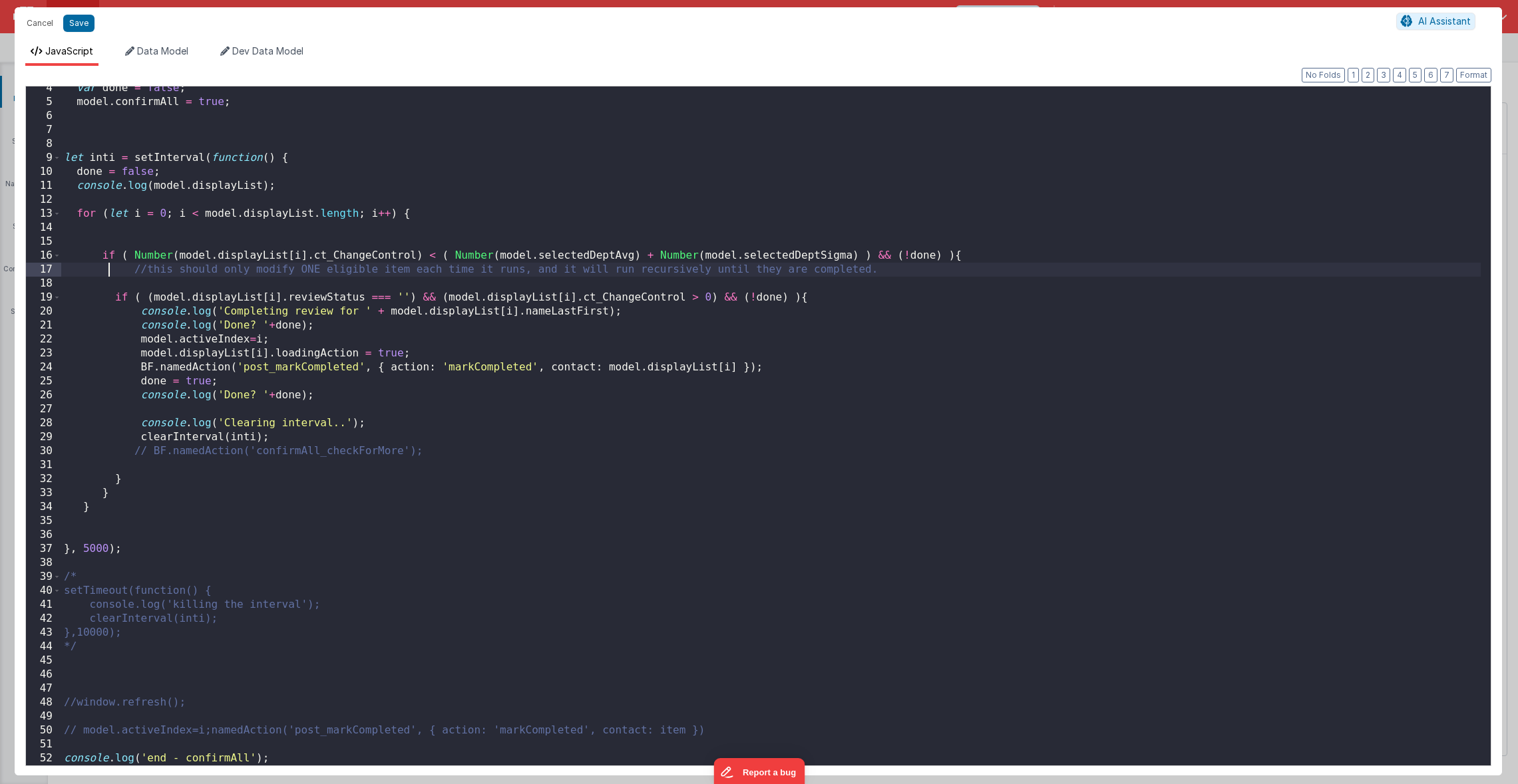
click at [109, 264] on div "var done = false ; model . confirmAll = true ; let inti = setInterval ( functio…" at bounding box center [771, 435] width 1420 height 707
click at [225, 484] on div "var done = false ; model . confirmAll = true ; let inti = setInterval ( functio…" at bounding box center [771, 435] width 1420 height 707
click at [218, 489] on div "var done = false ; model . confirmAll = true ; let inti = setInterval ( functio…" at bounding box center [771, 435] width 1420 height 707
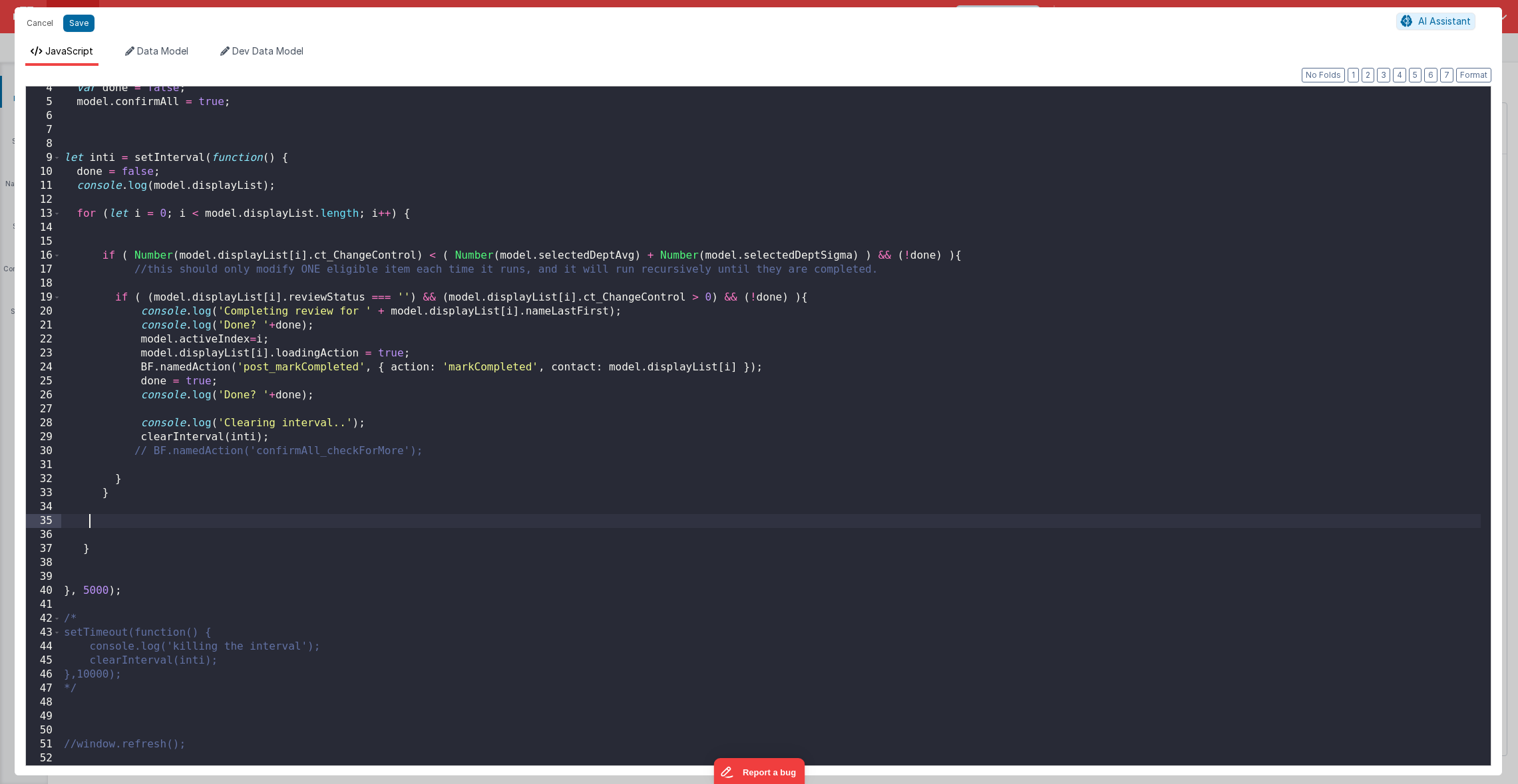
paste textarea
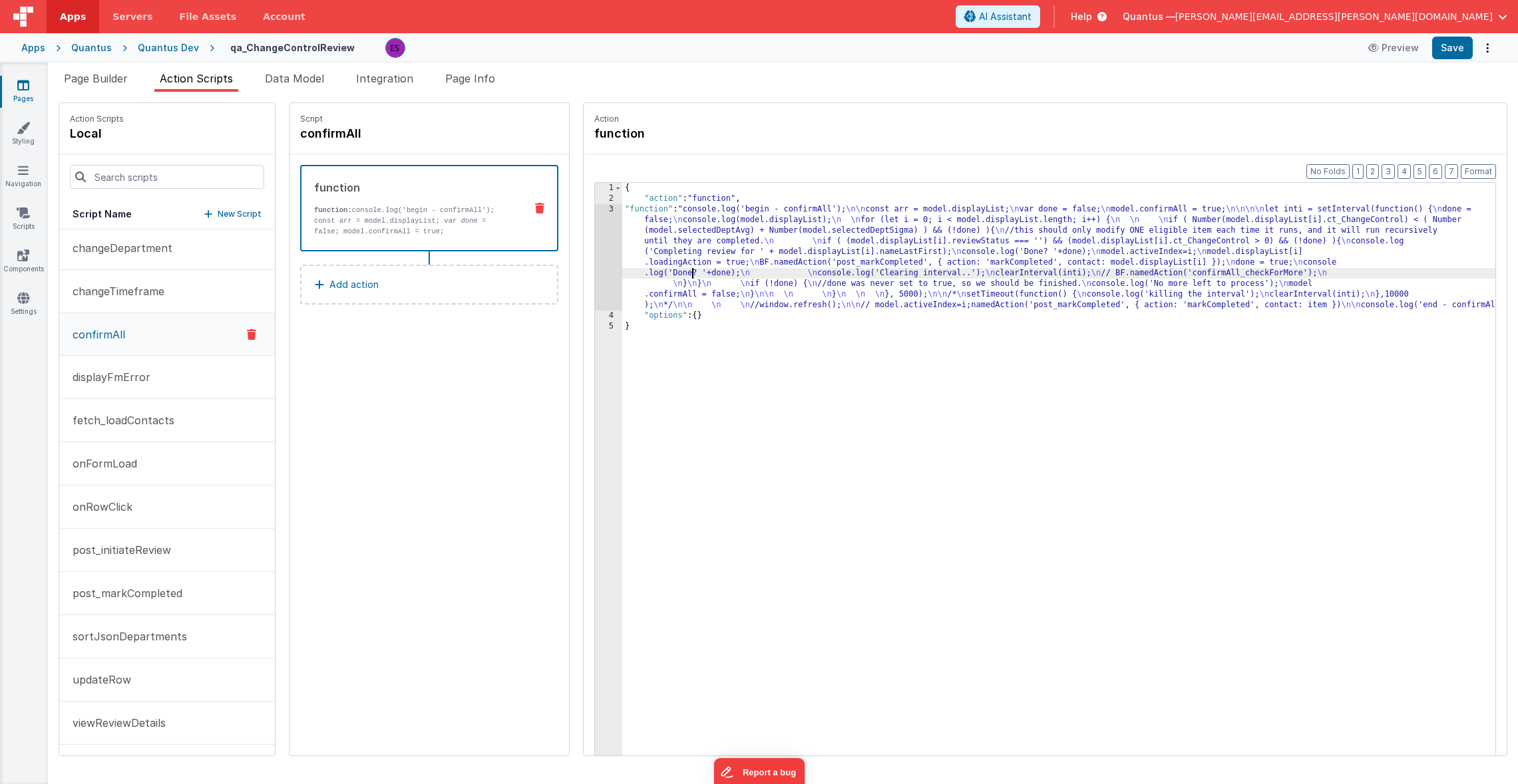
click at [657, 269] on div "{ "action" : "function" , "function" : "console.log('begin - confirmAll'); \n\n…" at bounding box center [1075, 501] width 905 height 635
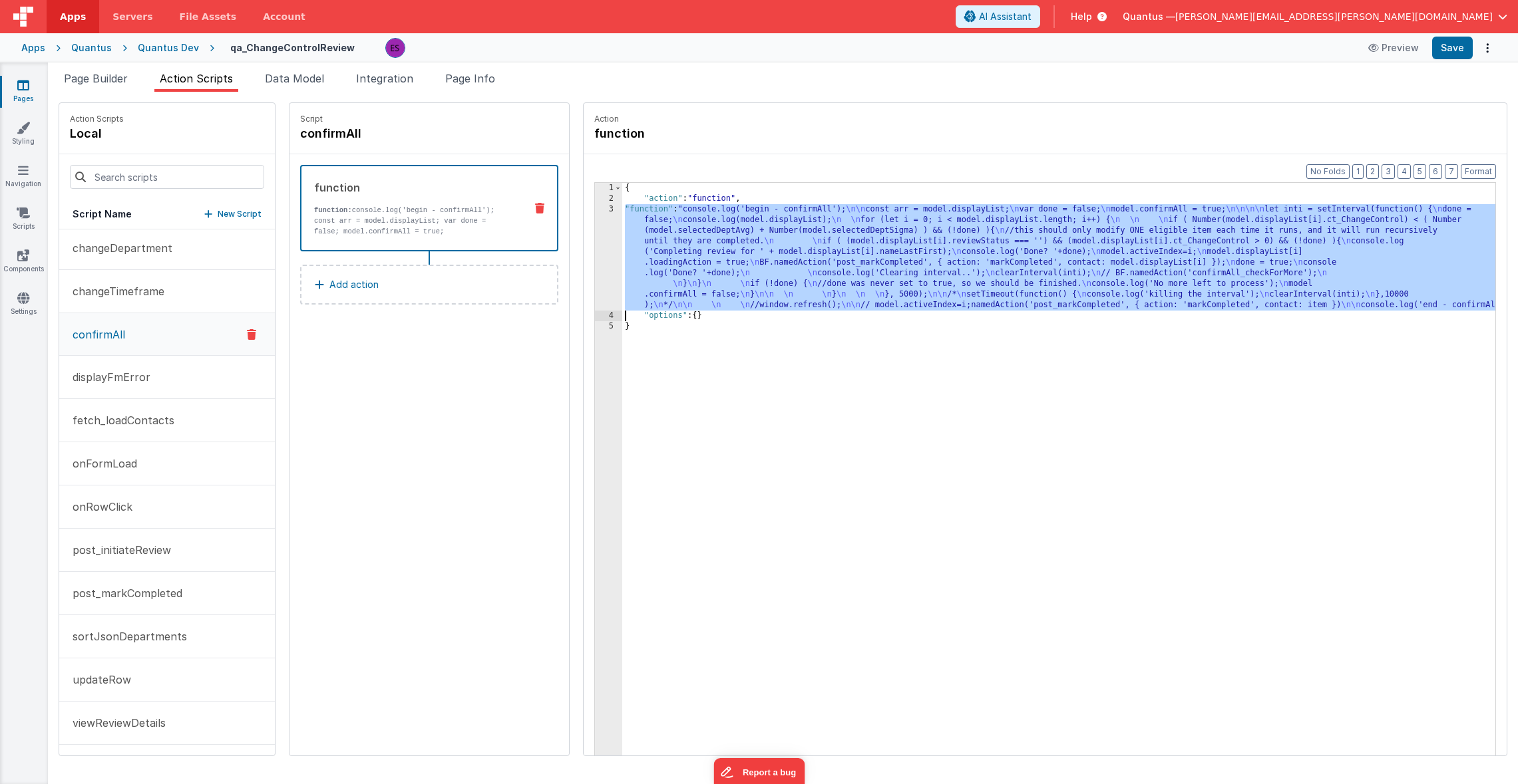
click at [595, 254] on div "3" at bounding box center [609, 258] width 27 height 106
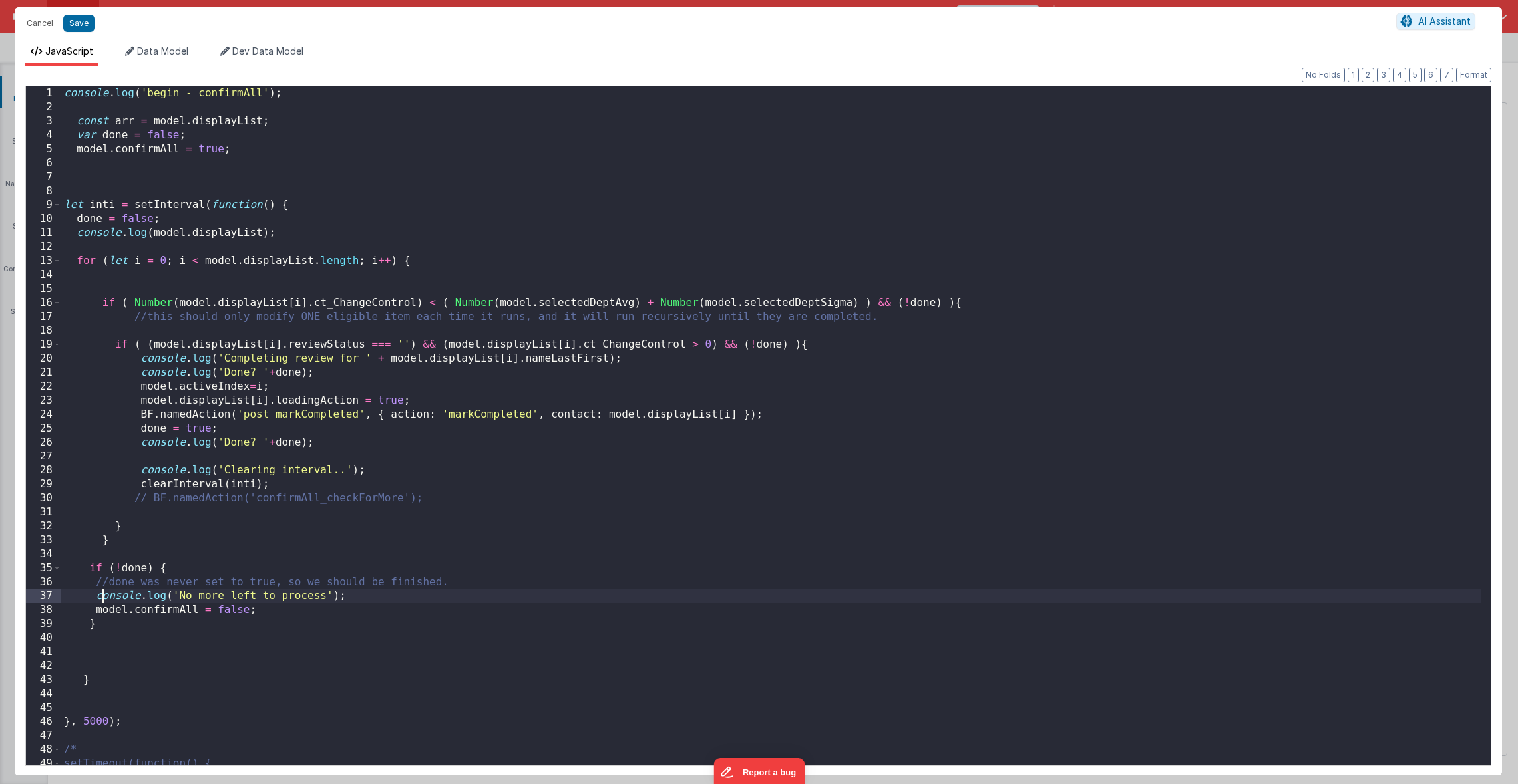
drag, startPoint x: 99, startPoint y: 603, endPoint x: 88, endPoint y: 617, distance: 17.8
click at [99, 603] on div "console . log ( 'begin - confirmAll' ) ; const arr = model . displayList ; var …" at bounding box center [771, 440] width 1420 height 707
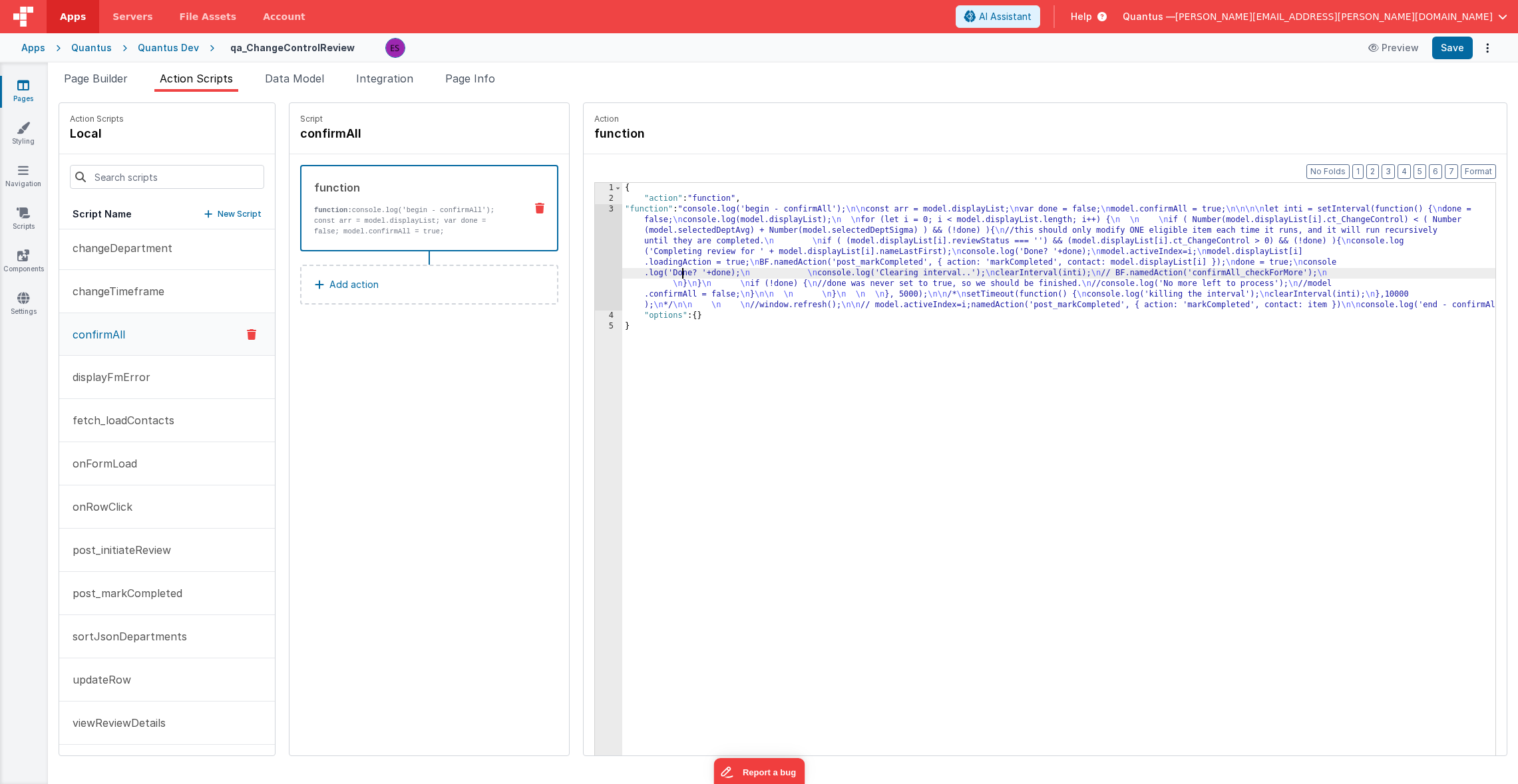
click at [650, 269] on div "{ "action" : "function" , "function" : "console.log('begin - confirmAll'); \n\n…" at bounding box center [1075, 501] width 905 height 635
click at [595, 259] on div "3" at bounding box center [609, 258] width 27 height 106
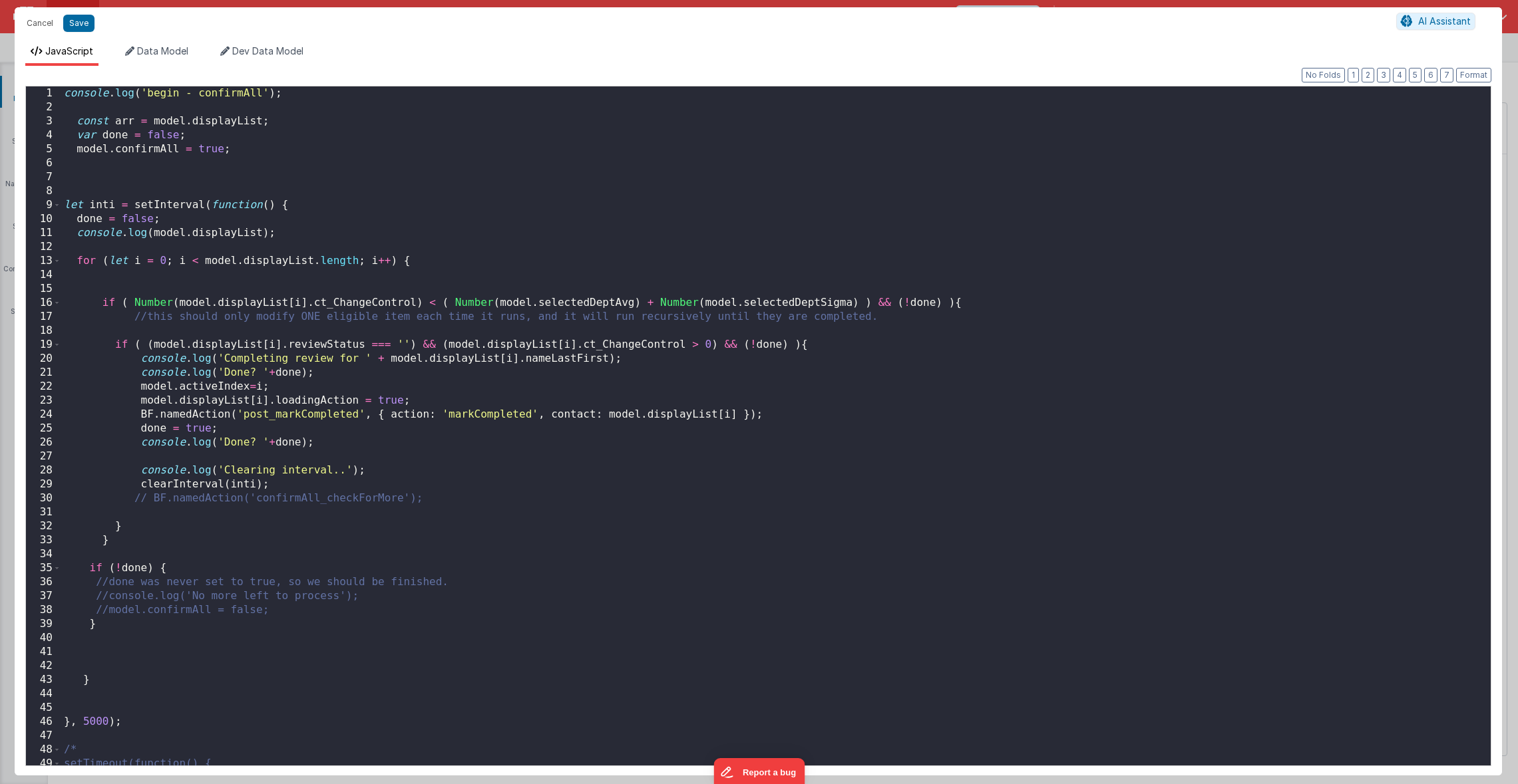
click at [300, 165] on div "console . log ( 'begin - confirmAll' ) ; const arr = model . displayList ; var …" at bounding box center [771, 440] width 1420 height 707
click at [193, 333] on div "console . log ( 'begin - confirmAll' ) ; const arr = model . displayList ; var …" at bounding box center [771, 440] width 1420 height 707
click at [817, 344] on div "console . log ( 'begin - confirmAll' ) ; const arr = model . displayList ; var …" at bounding box center [771, 440] width 1420 height 707
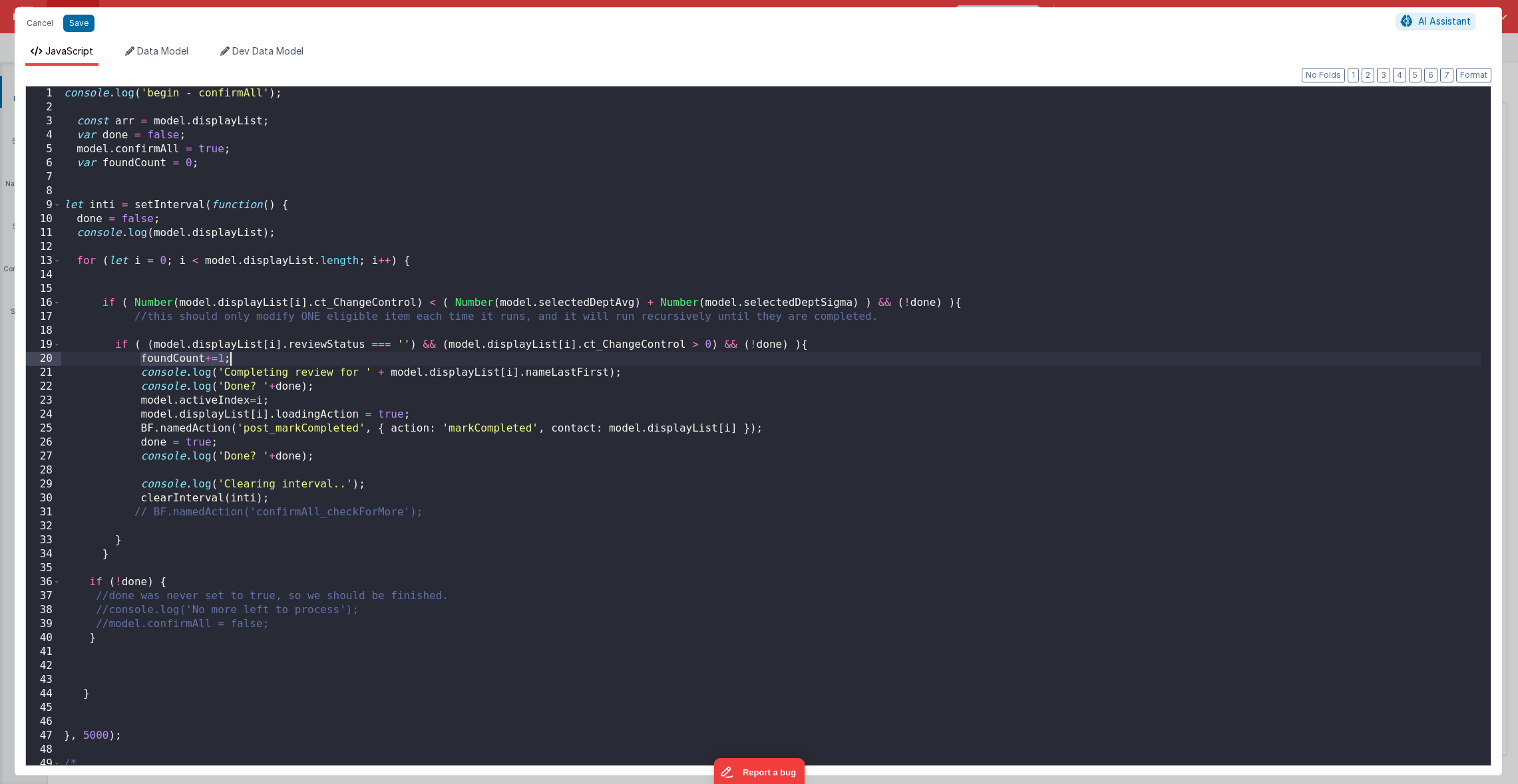
drag, startPoint x: 142, startPoint y: 363, endPoint x: 235, endPoint y: 365, distance: 93.0
click at [235, 365] on div "console . log ( 'begin - confirmAll' ) ; const arr = model . displayList ; var …" at bounding box center [771, 440] width 1420 height 707
drag, startPoint x: 120, startPoint y: 590, endPoint x: 148, endPoint y: 589, distance: 28.0
click at [148, 588] on div "console . log ( 'begin - confirmAll' ) ; const arr = model . displayList ; var …" at bounding box center [771, 440] width 1420 height 707
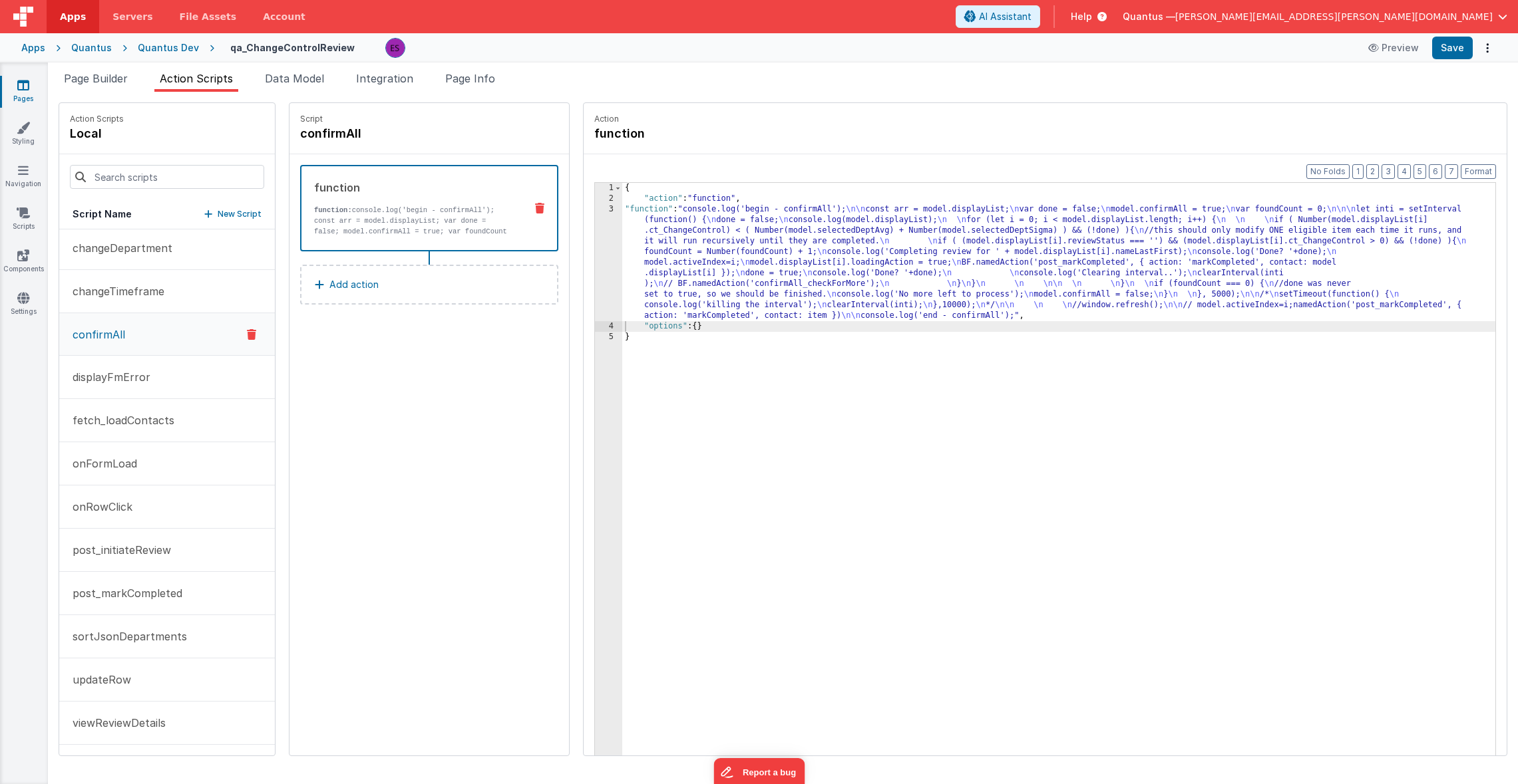
click at [643, 255] on div "{ "action" : "function" , "function" : "console.log('begin - confirmAll'); \n\n…" at bounding box center [1075, 501] width 905 height 635
click at [595, 258] on div "3" at bounding box center [609, 263] width 27 height 117
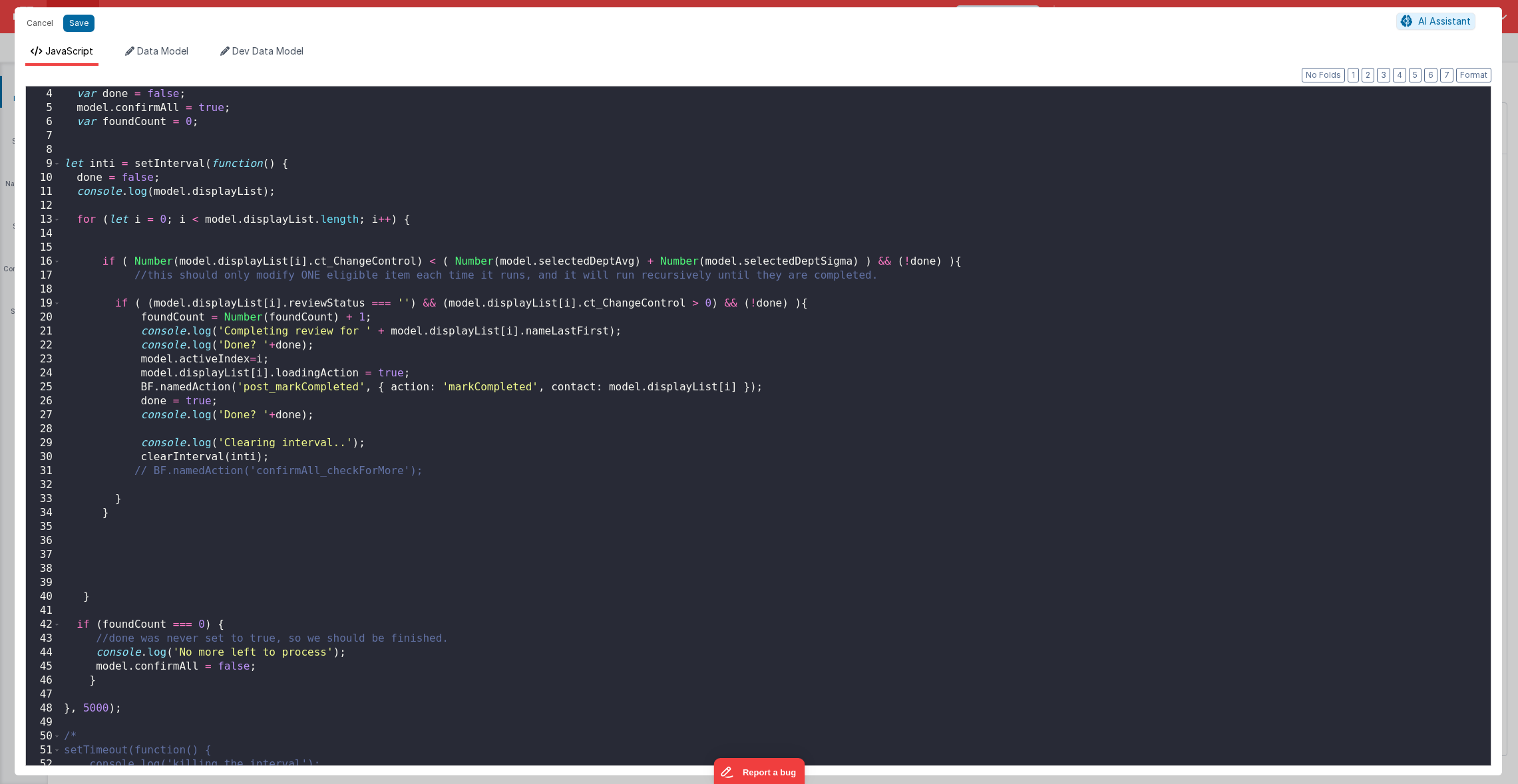
scroll to position [2, 0]
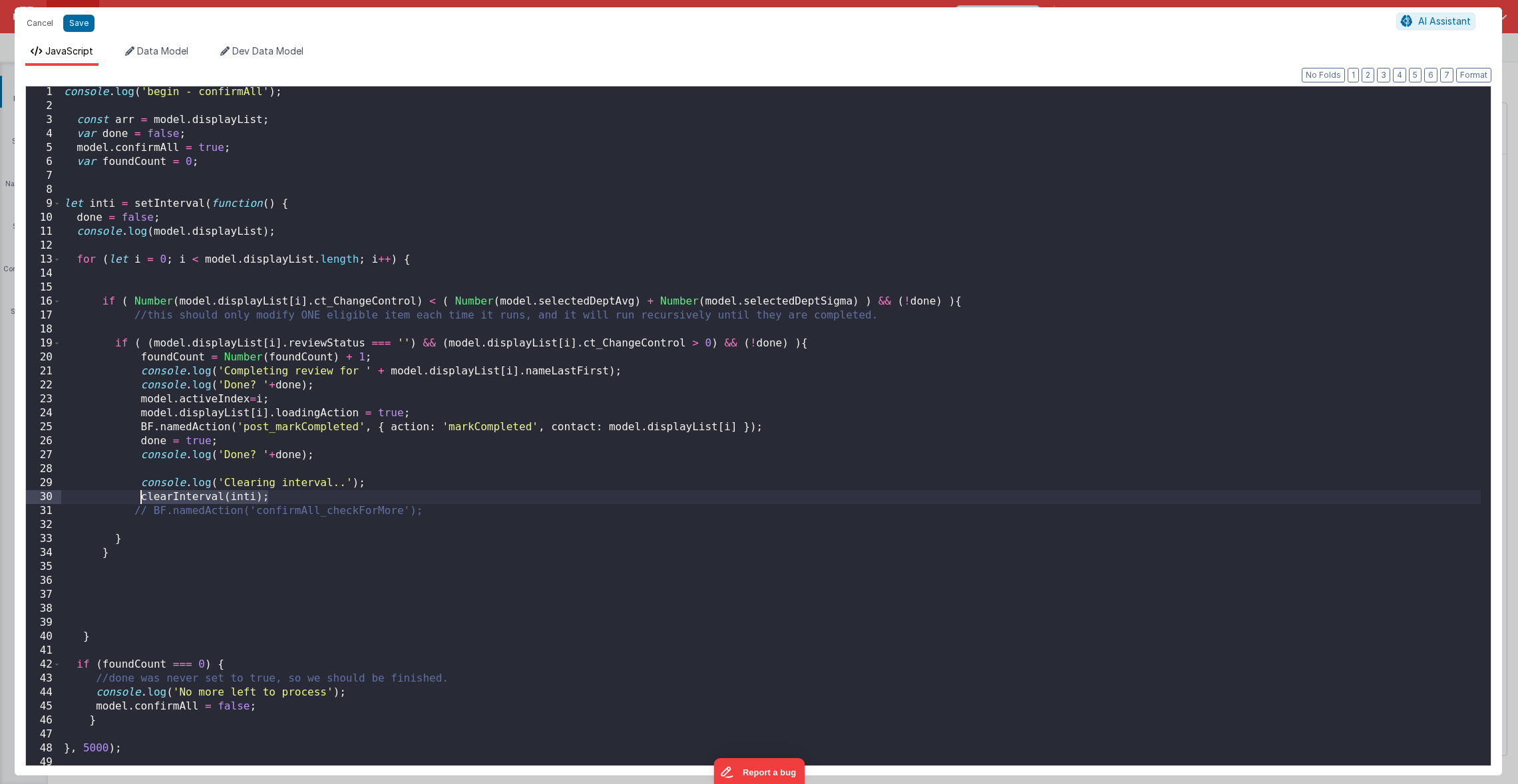
drag, startPoint x: 299, startPoint y: 497, endPoint x: 139, endPoint y: 495, distance: 160.0
click at [139, 495] on div "console . log ( 'begin - confirmAll' ) ; const arr = model . displayList ; var …" at bounding box center [771, 438] width 1420 height 707
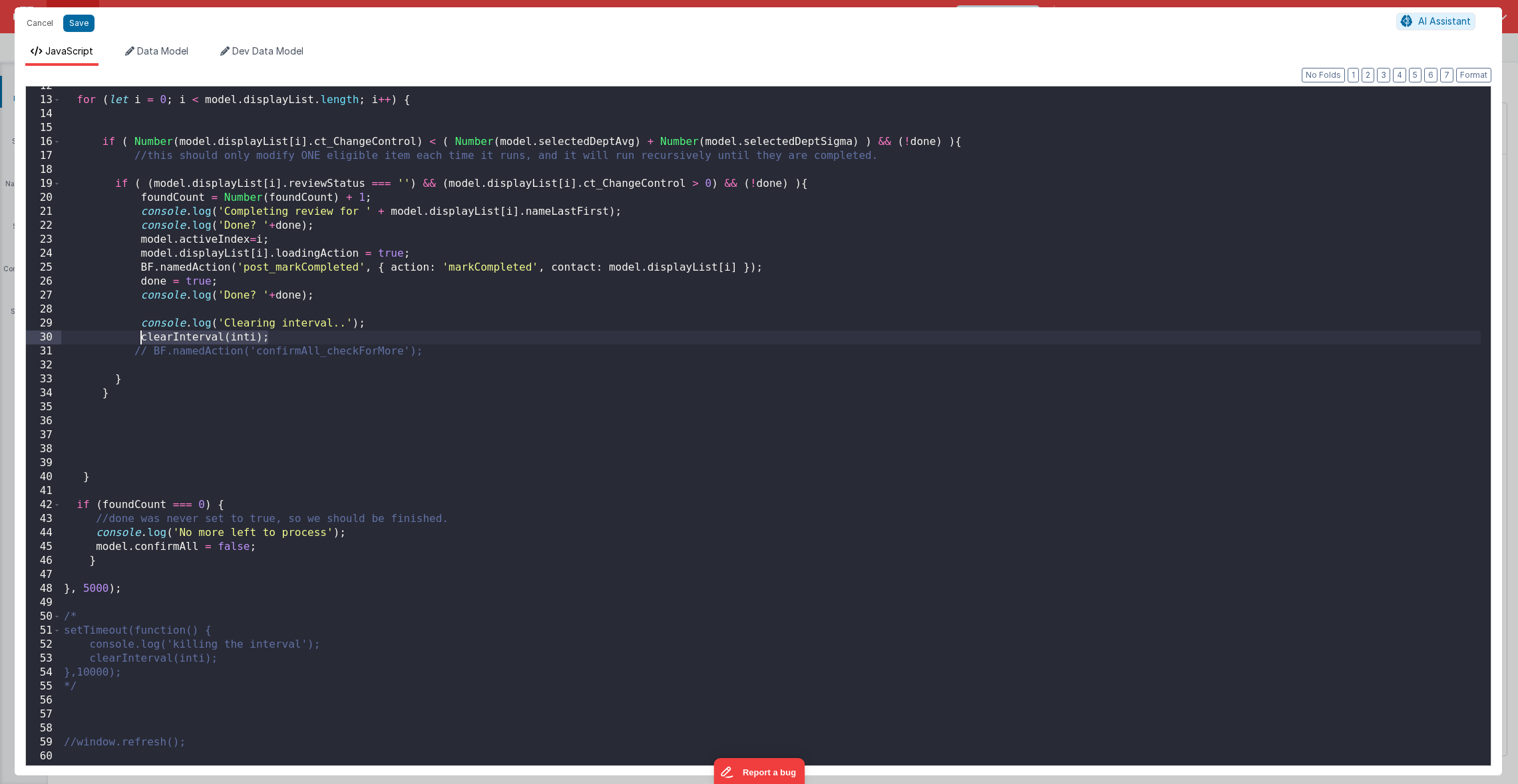
scroll to position [201, 0]
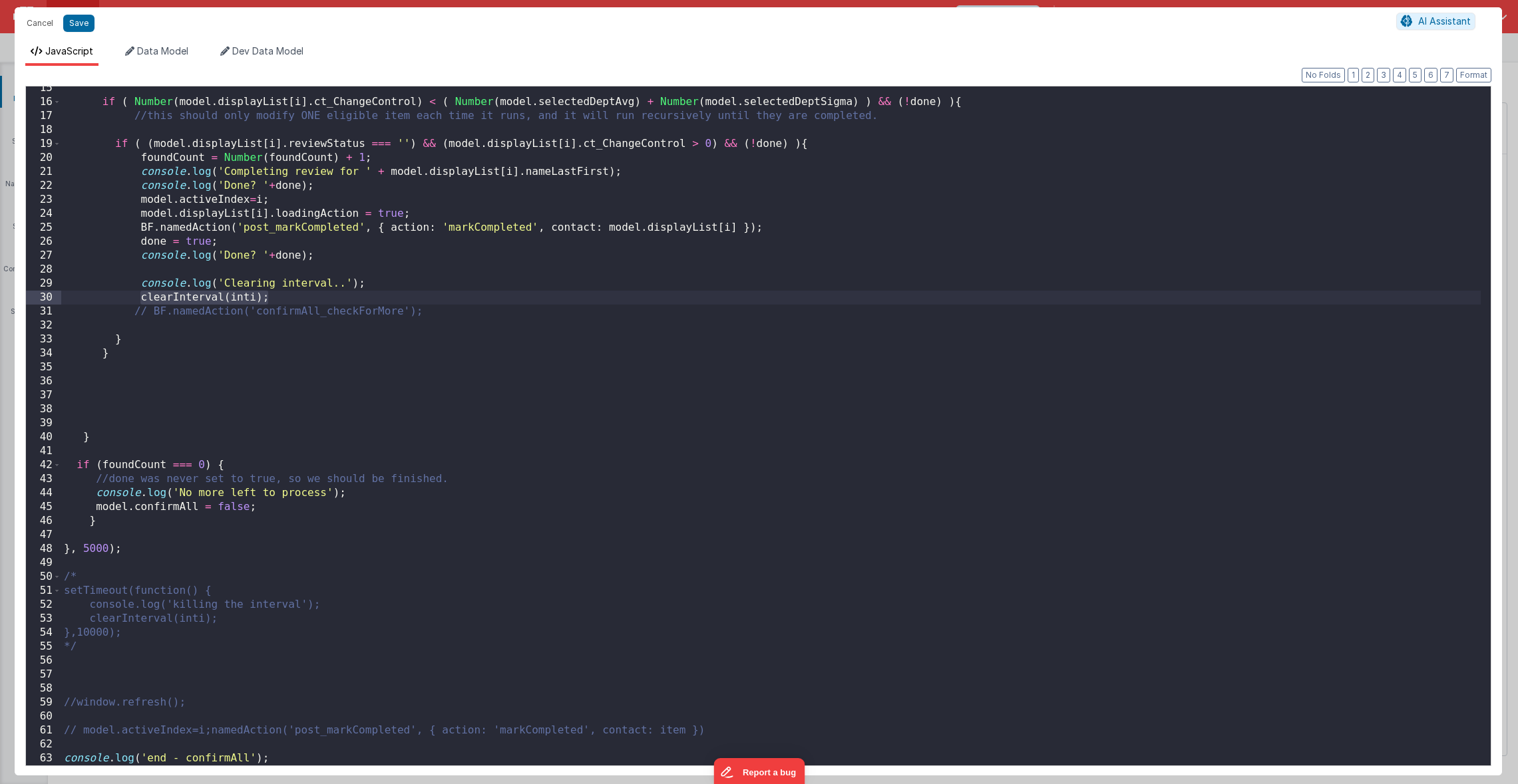
click at [271, 505] on div "if ( Number ( model . displayList [ i ] . ct_ChangeControl ) < ( Number ( model…" at bounding box center [771, 435] width 1420 height 707
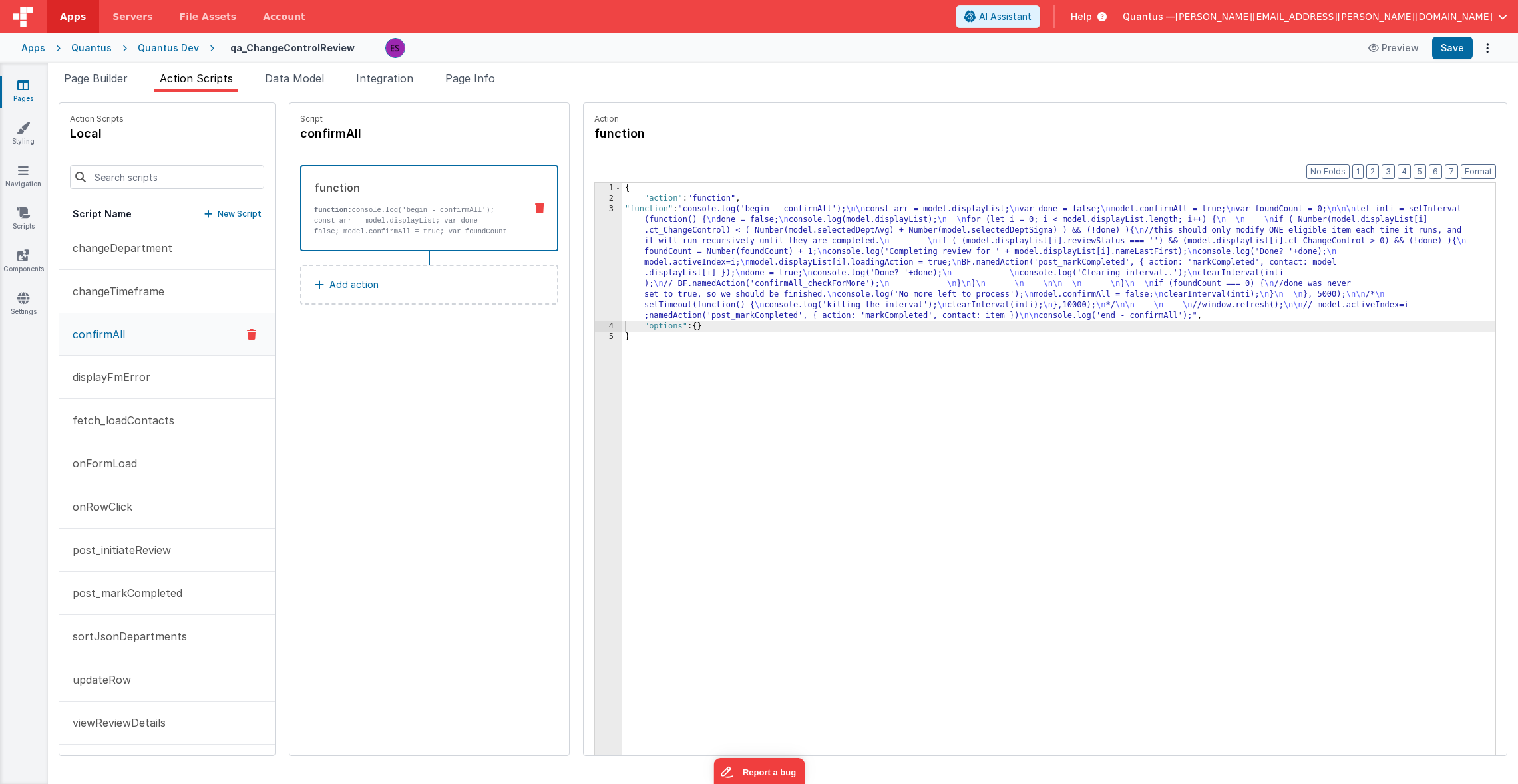
click at [670, 258] on div "{ "action" : "function" , "function" : "console.log('begin - confirmAll'); \n\n…" at bounding box center [1075, 501] width 905 height 635
click at [595, 258] on div "3" at bounding box center [609, 263] width 27 height 117
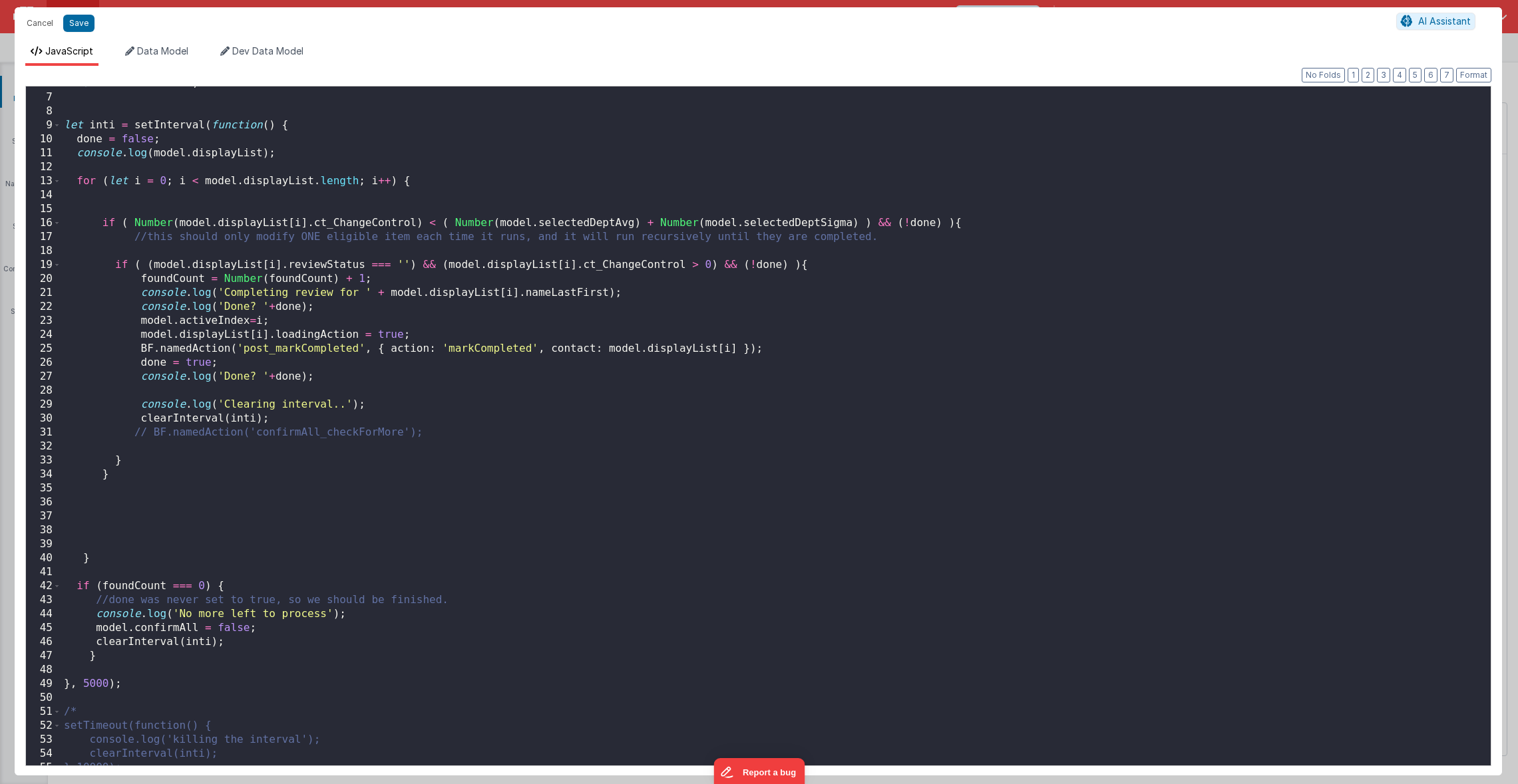
scroll to position [80, 0]
drag, startPoint x: 83, startPoint y: 687, endPoint x: 91, endPoint y: 685, distance: 8.2
click at [91, 685] on div "var foundCount = 0 ; let inti = setInterval ( function ( ) { done = false ; con…" at bounding box center [771, 430] width 1420 height 707
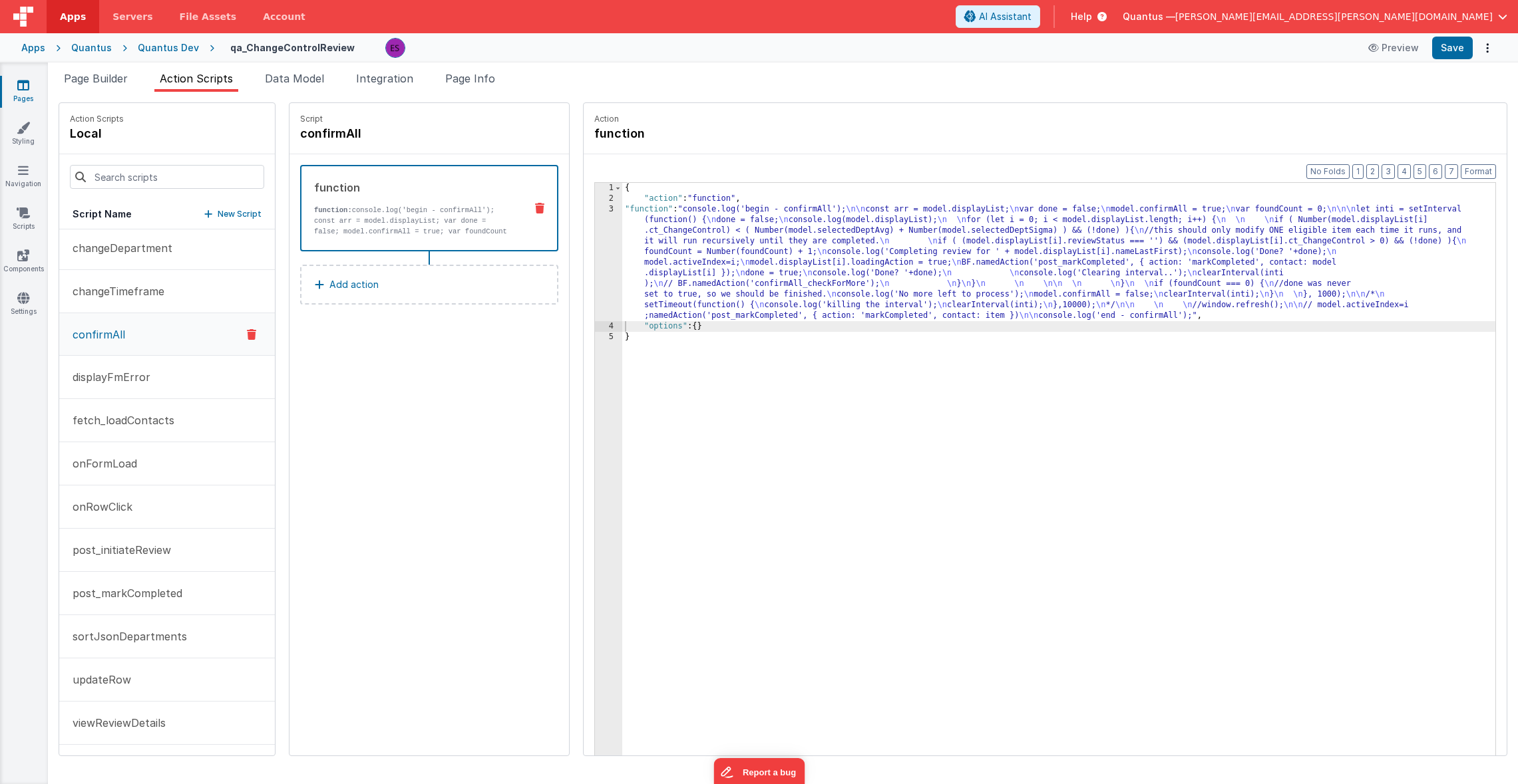
click at [351, 281] on button "Add action" at bounding box center [430, 284] width 259 height 40
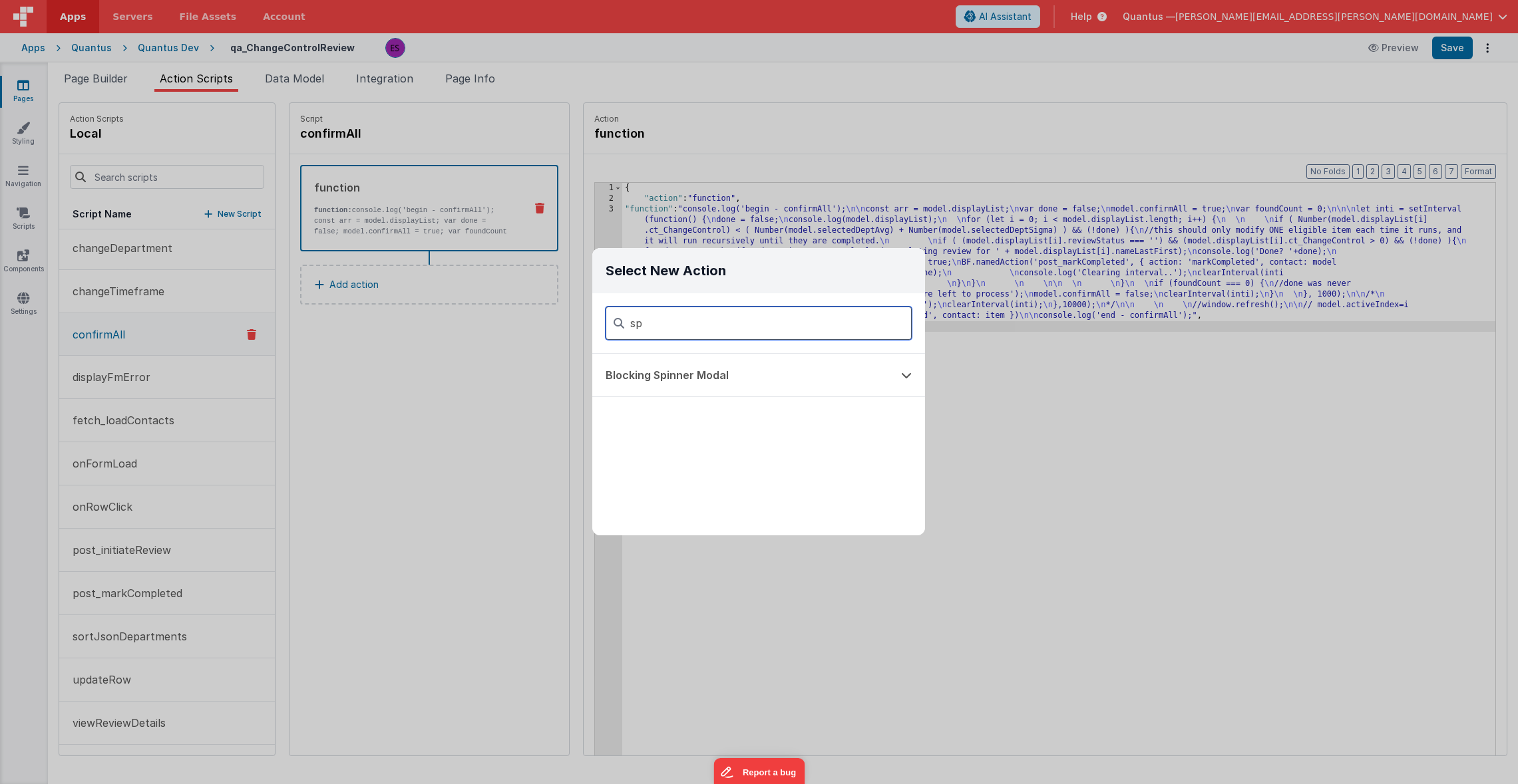
type input "s"
type input "lo"
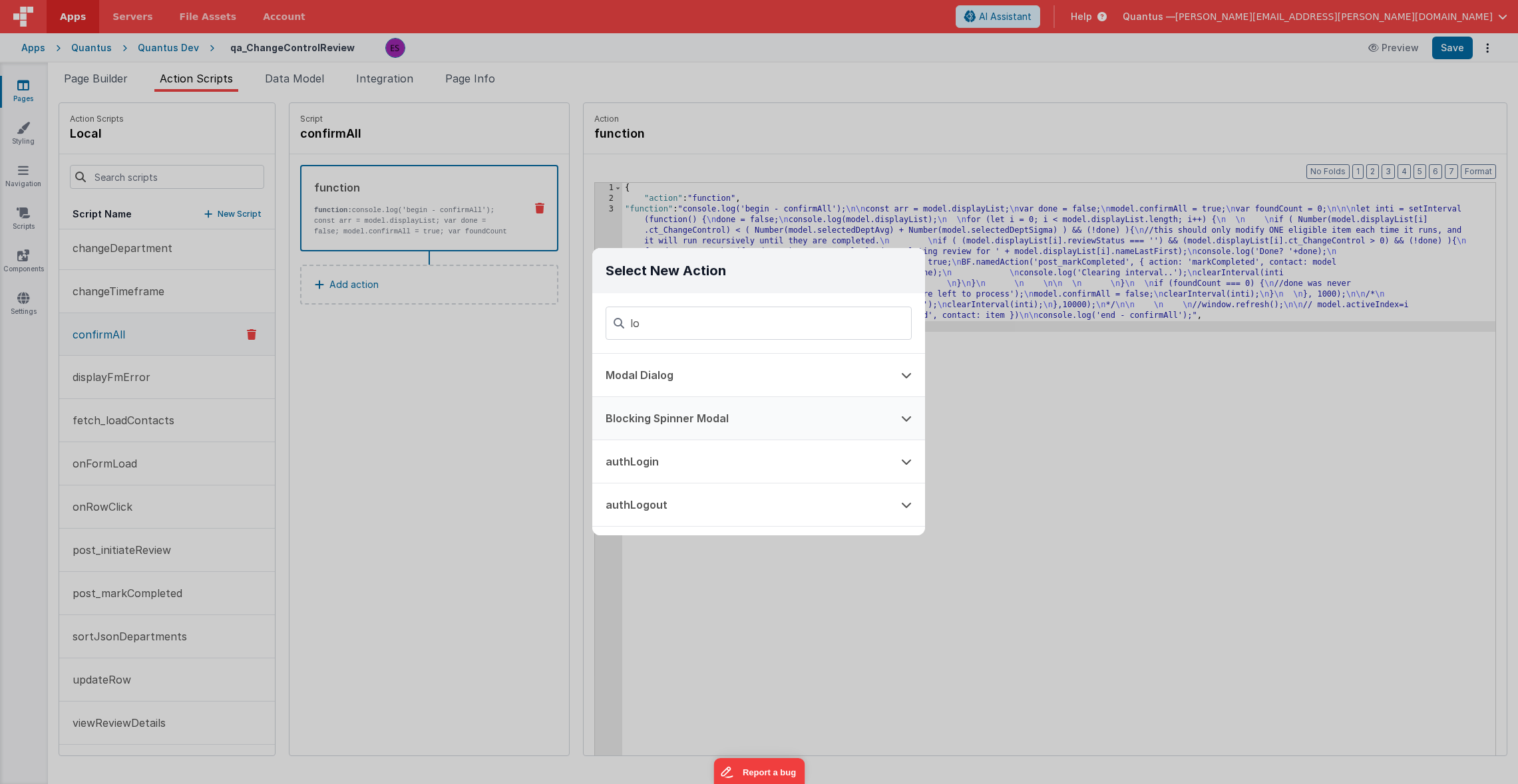
click at [911, 420] on icon at bounding box center [906, 419] width 10 height 10
click at [667, 421] on button "Blocking Spinner Modal" at bounding box center [740, 419] width 295 height 43
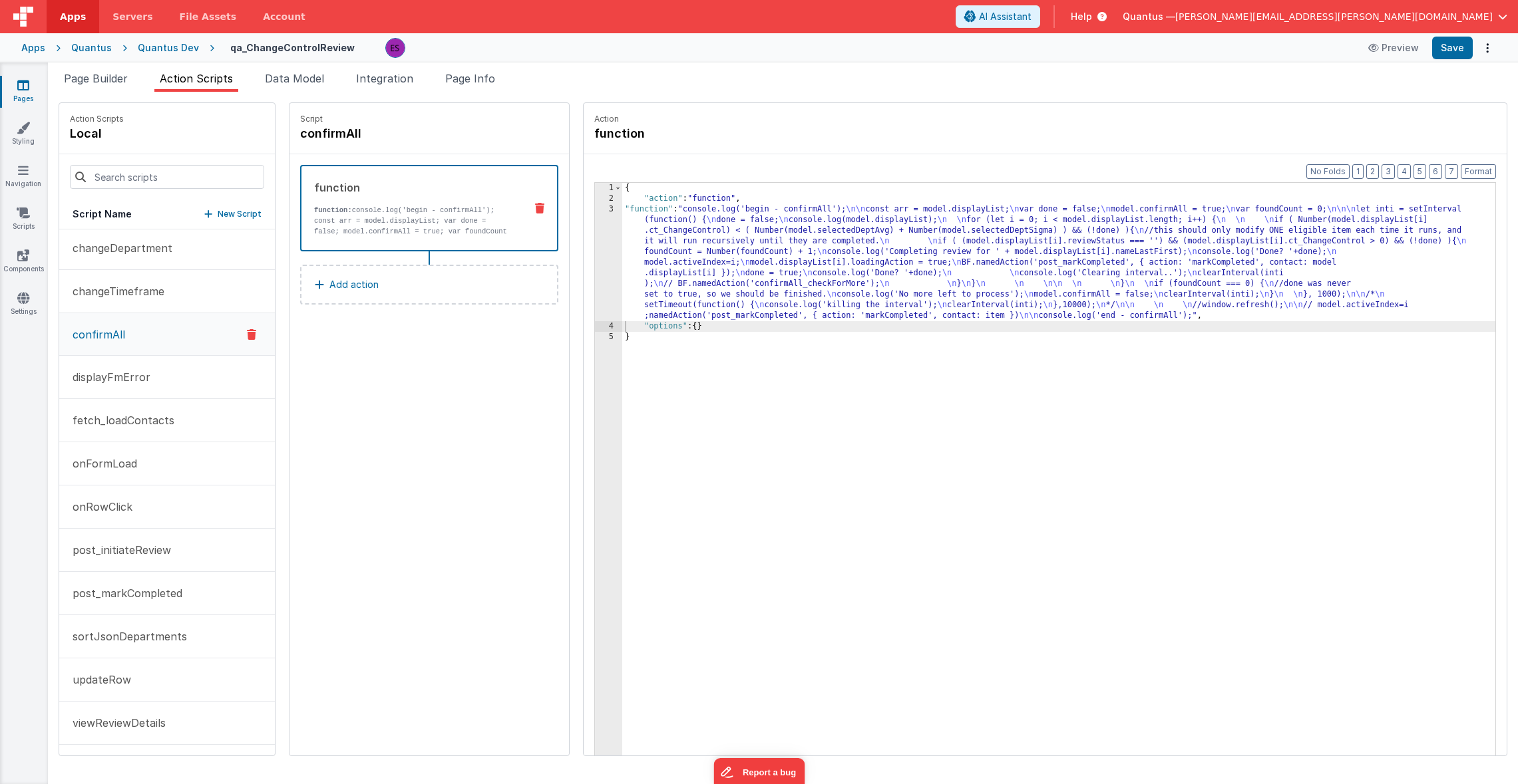
click at [339, 292] on p "Add action" at bounding box center [354, 284] width 50 height 16
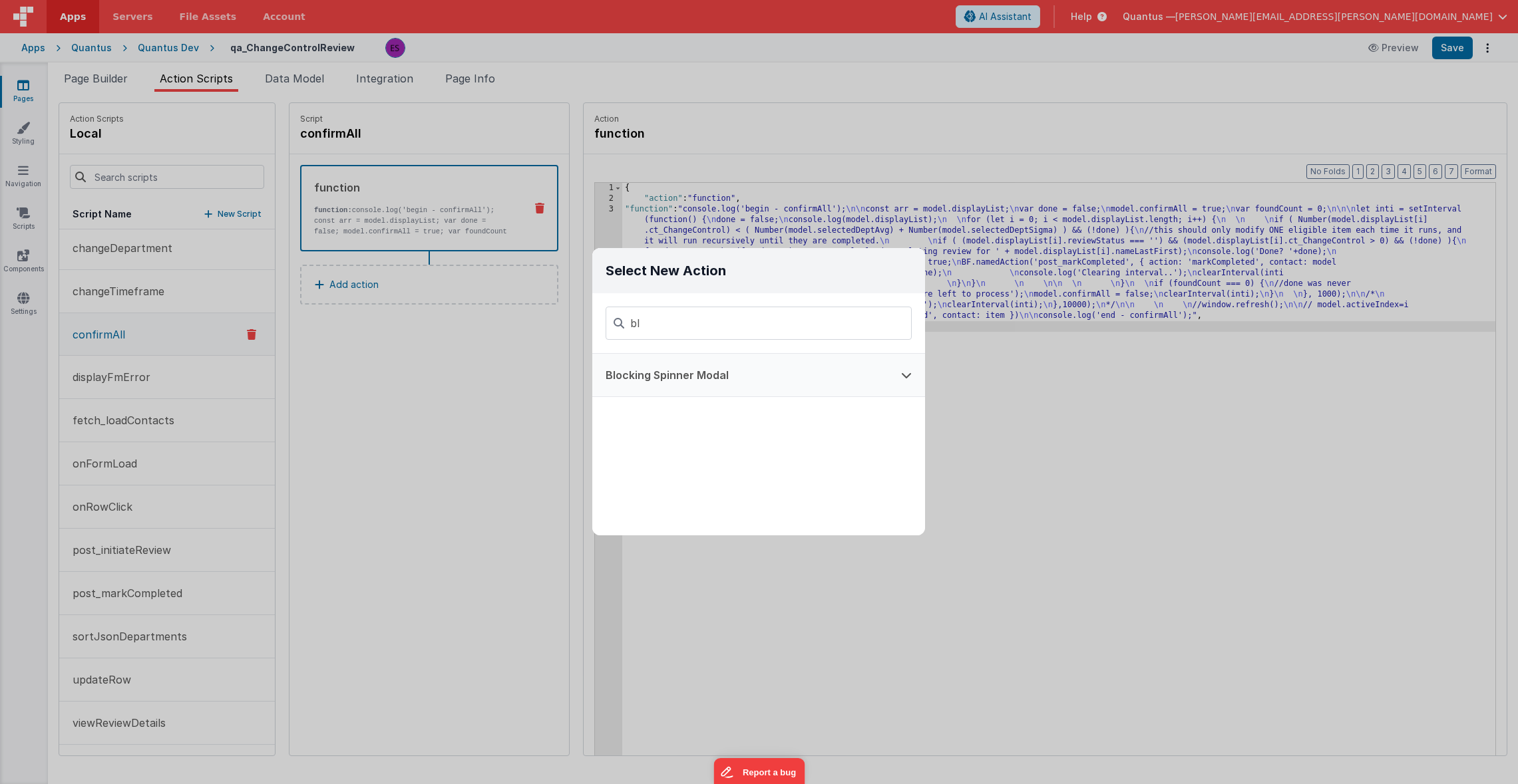
type input "bl"
click at [650, 371] on button "Blocking Spinner Modal" at bounding box center [740, 375] width 295 height 43
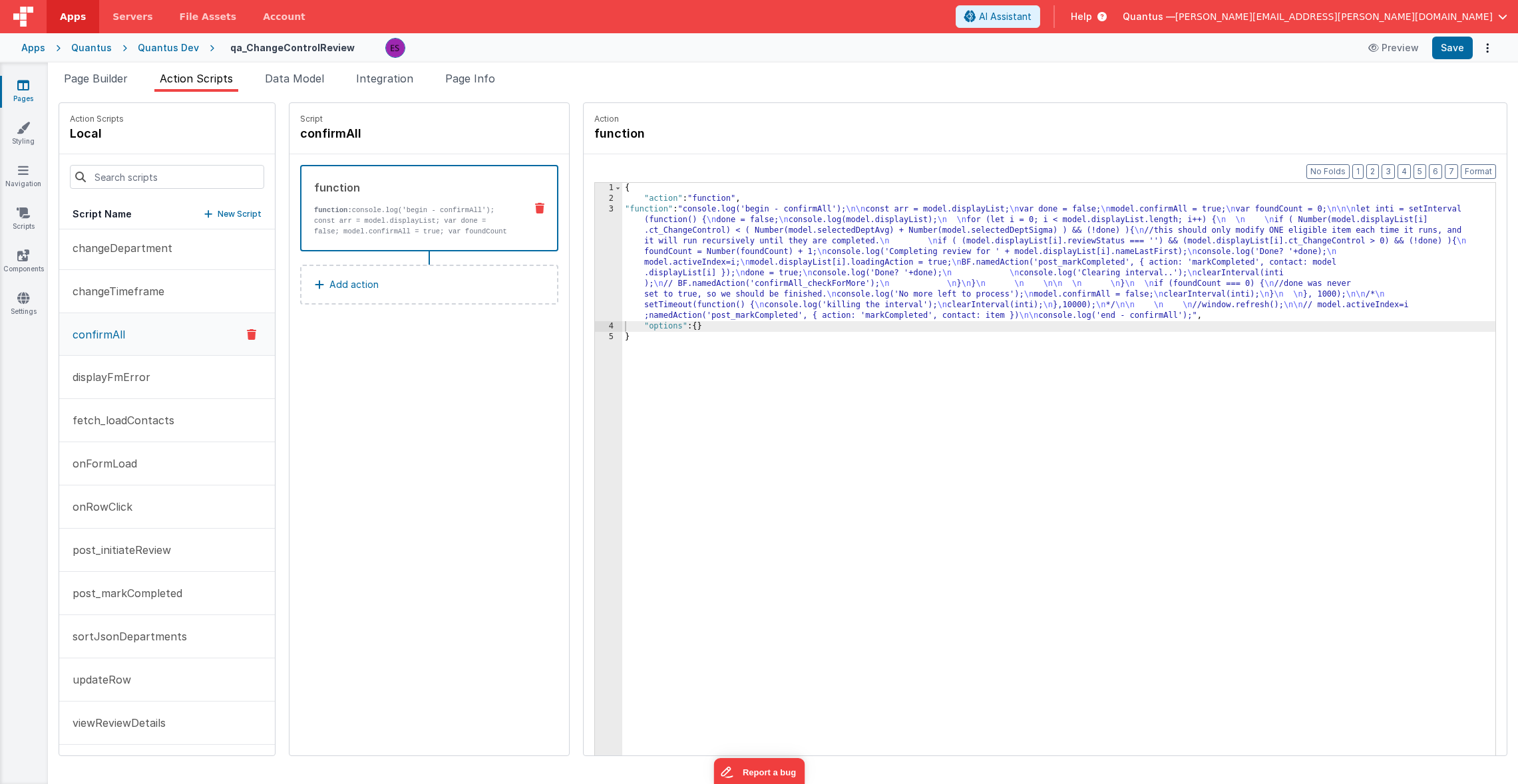
click at [1092, 15] on span "Help" at bounding box center [1080, 17] width 21 height 14
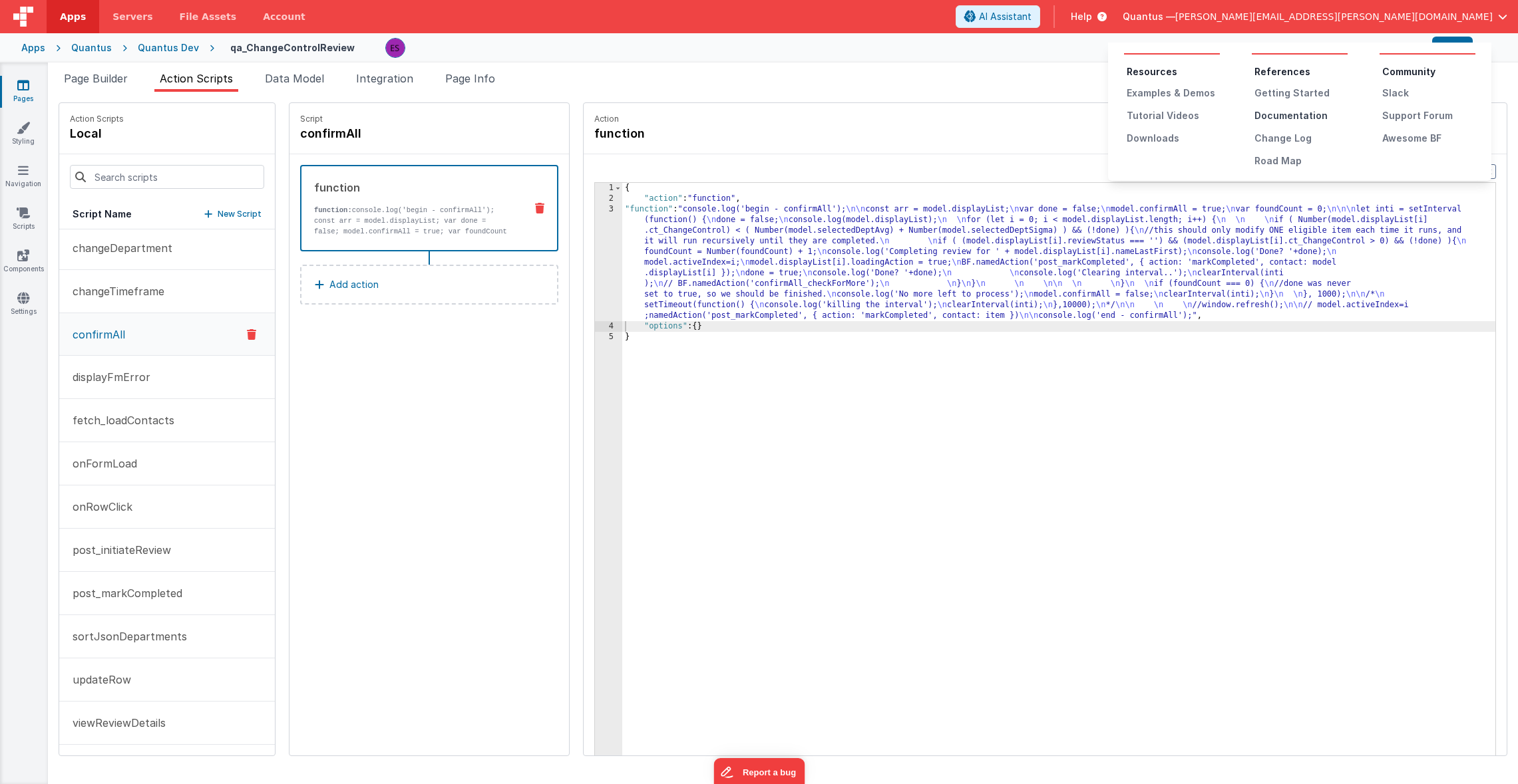
click at [1273, 116] on div "Documentation" at bounding box center [1301, 116] width 93 height 14
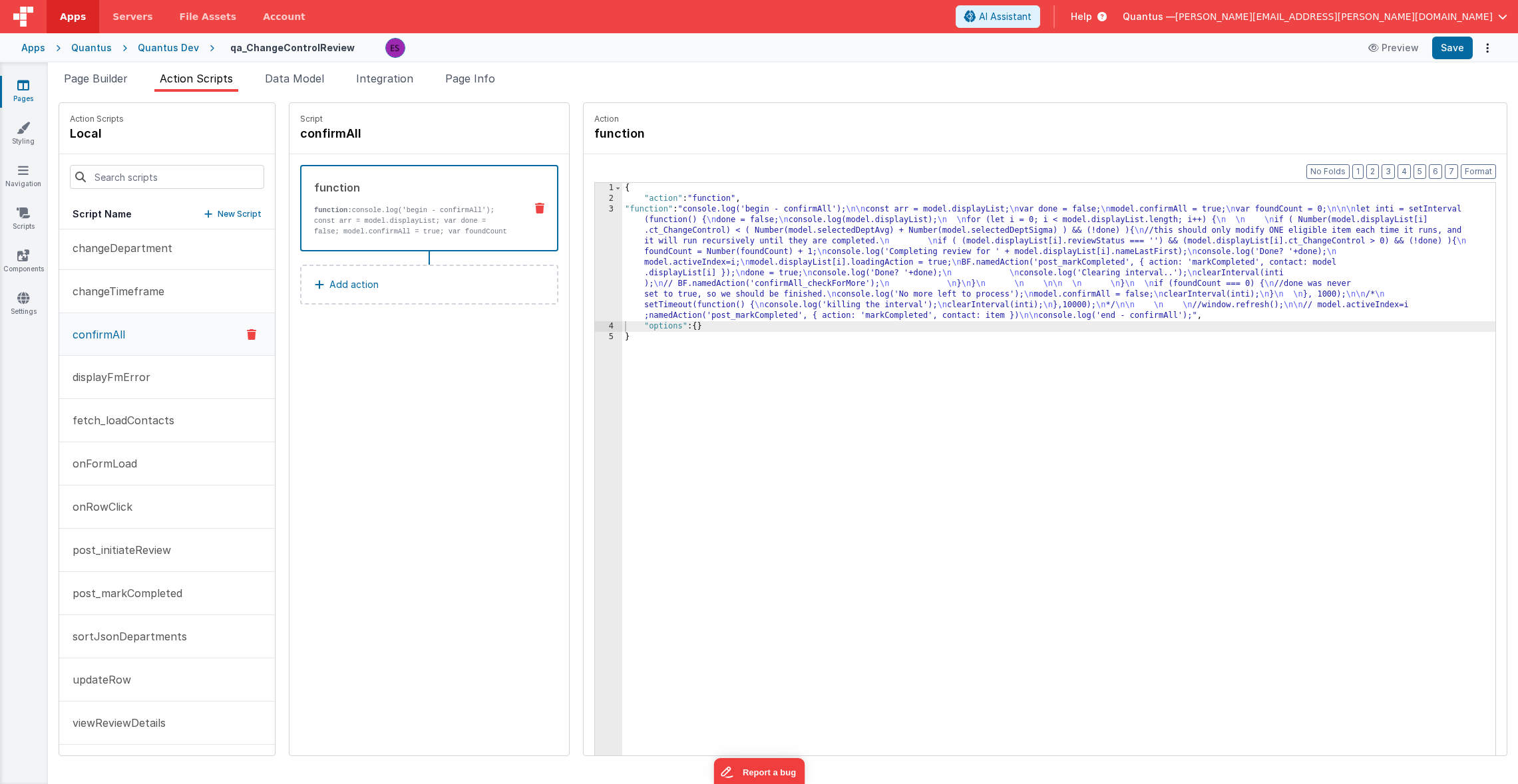
click at [622, 249] on div "{ "action" : "function" , "function" : "console.log('begin - confirmAll'); \n\n…" at bounding box center [1075, 501] width 905 height 635
click at [122, 82] on span "Page Builder" at bounding box center [96, 79] width 64 height 14
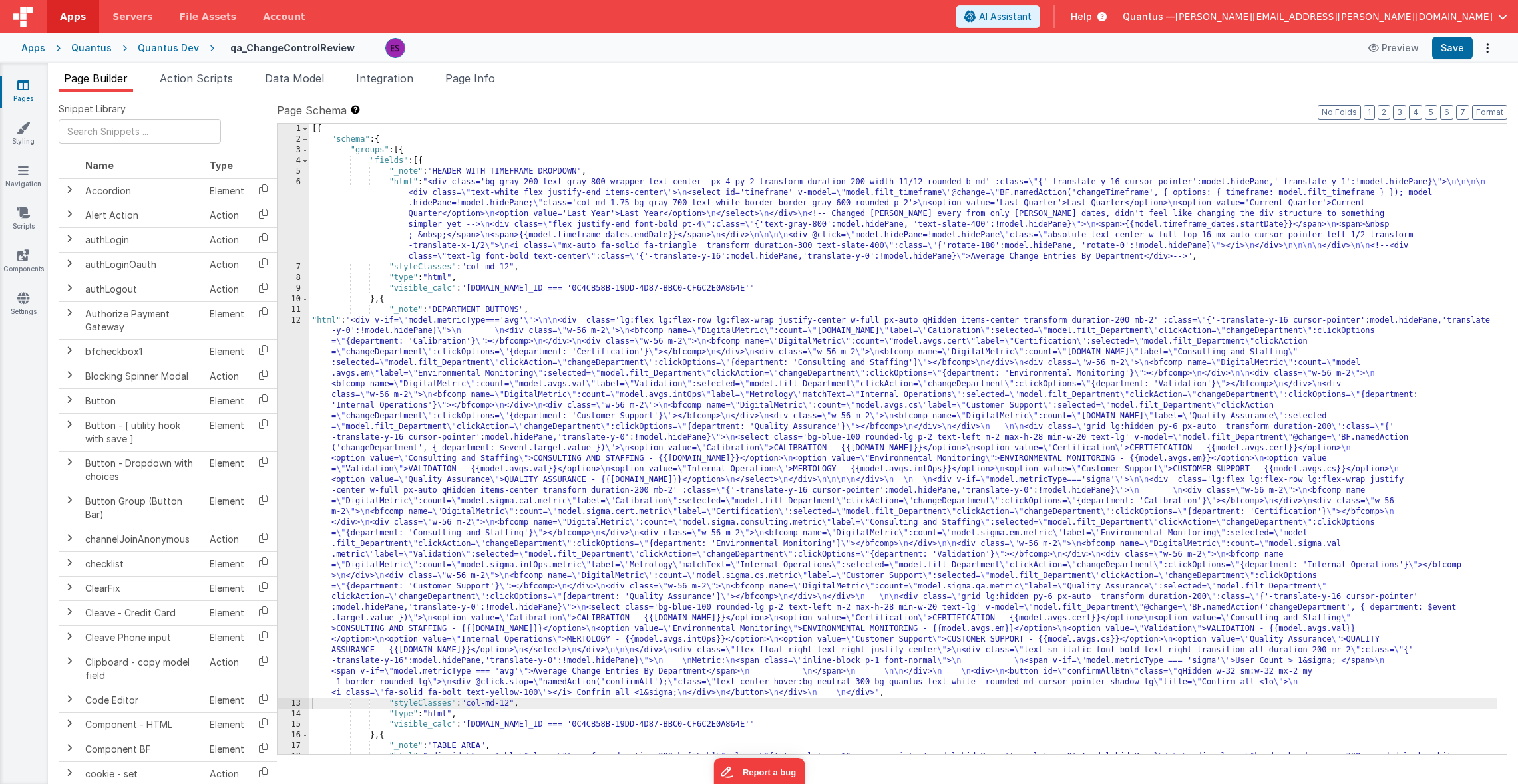
click at [388, 401] on div "[{ "schema" : { "groups" : [{ "fields" : [{ "_note" : "HEADER WITH TIMEFRAME DR…" at bounding box center [902, 578] width 1187 height 907
click at [414, 231] on div "[{ "schema" : { "groups" : [{ "fields" : [{ "_note" : "HEADER WITH TIMEFRAME DR…" at bounding box center [902, 578] width 1187 height 907
click at [384, 395] on div "[{ "schema" : { "groups" : [{ "fields" : [{ "_note" : "HEADER WITH TIMEFRAME DR…" at bounding box center [902, 578] width 1187 height 907
click at [295, 351] on div "12" at bounding box center [293, 507] width 32 height 383
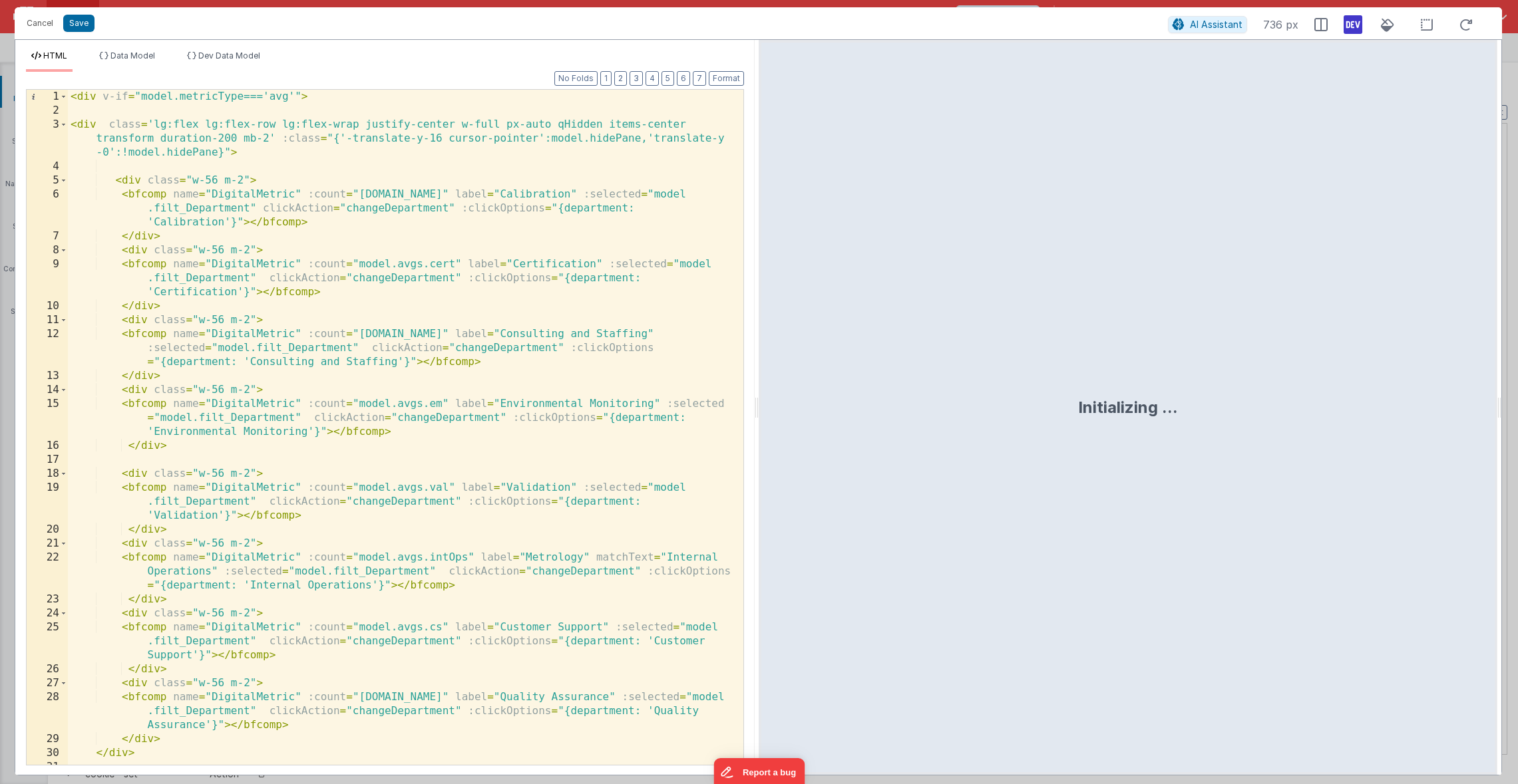
click at [74, 98] on div "< div v-if = "model.metricType==='avg'" > < div class = 'lg:flex lg:flex-row lg…" at bounding box center [400, 441] width 665 height 703
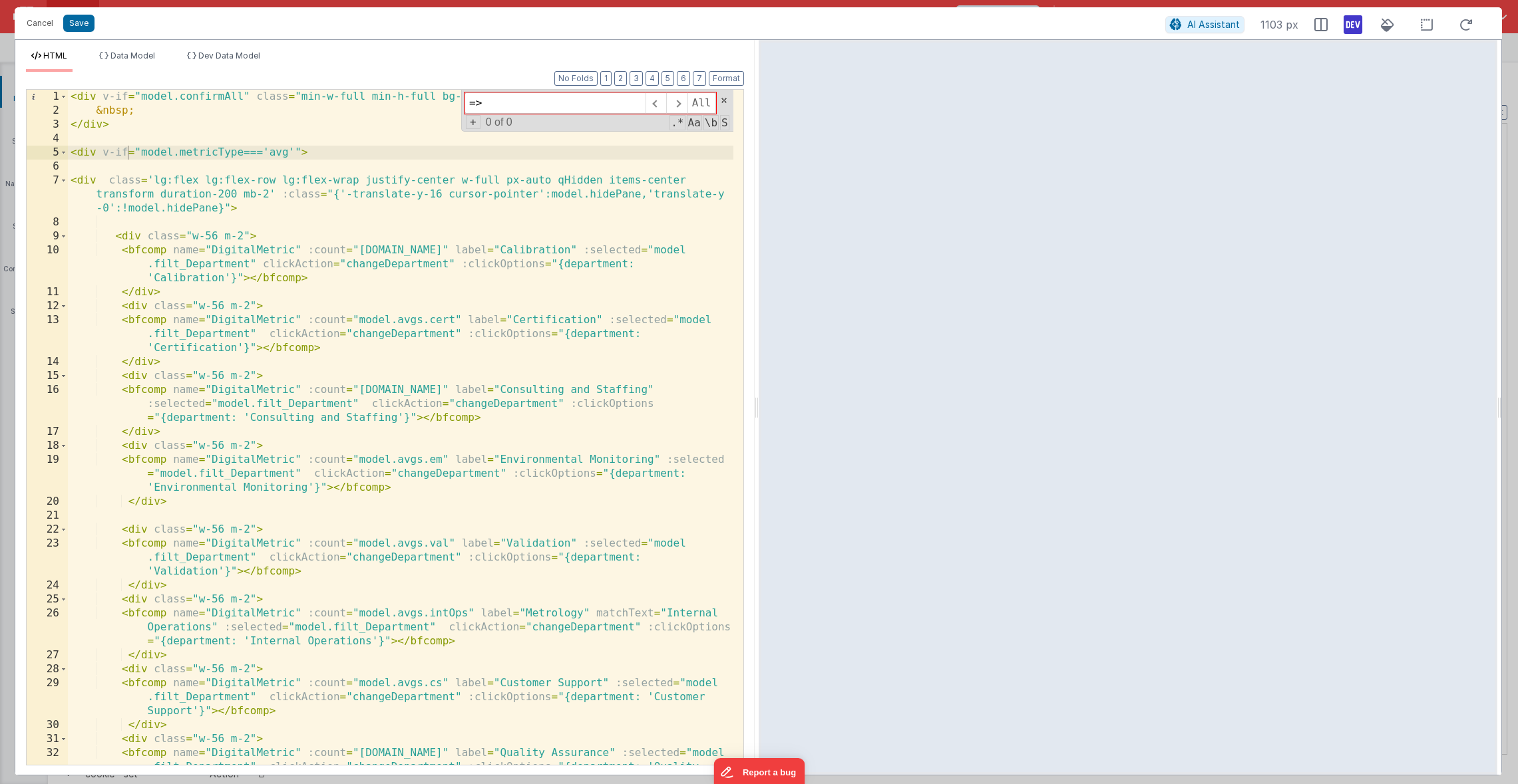
type input "="
click at [110, 127] on div "< div v-if = "model.confirmAll" class = "min-w-full min-h-full bg-black opacity…" at bounding box center [400, 455] width 665 height 731
click at [727, 97] on span at bounding box center [723, 100] width 9 height 9
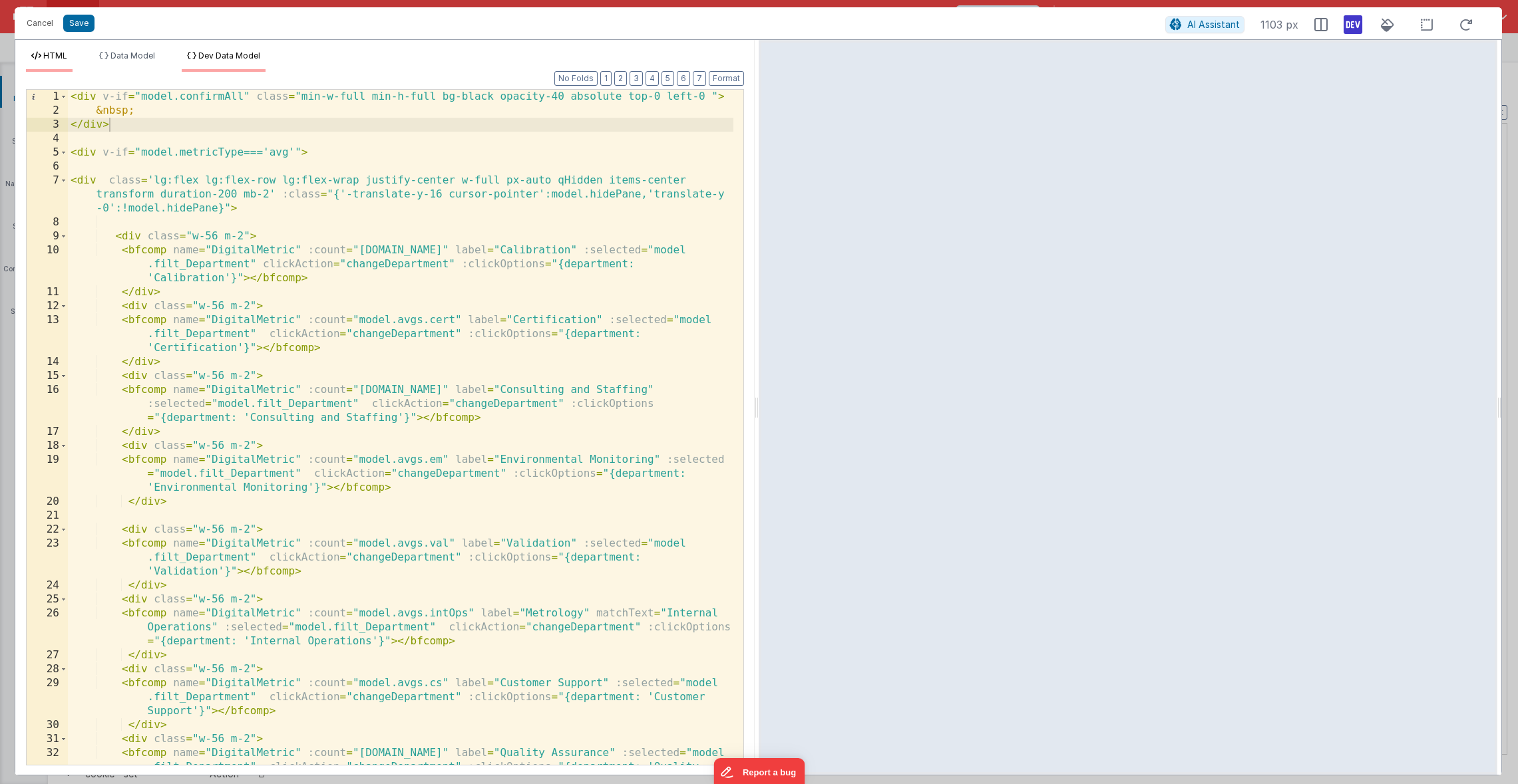
click at [238, 56] on span "Dev Data Model" at bounding box center [229, 56] width 62 height 10
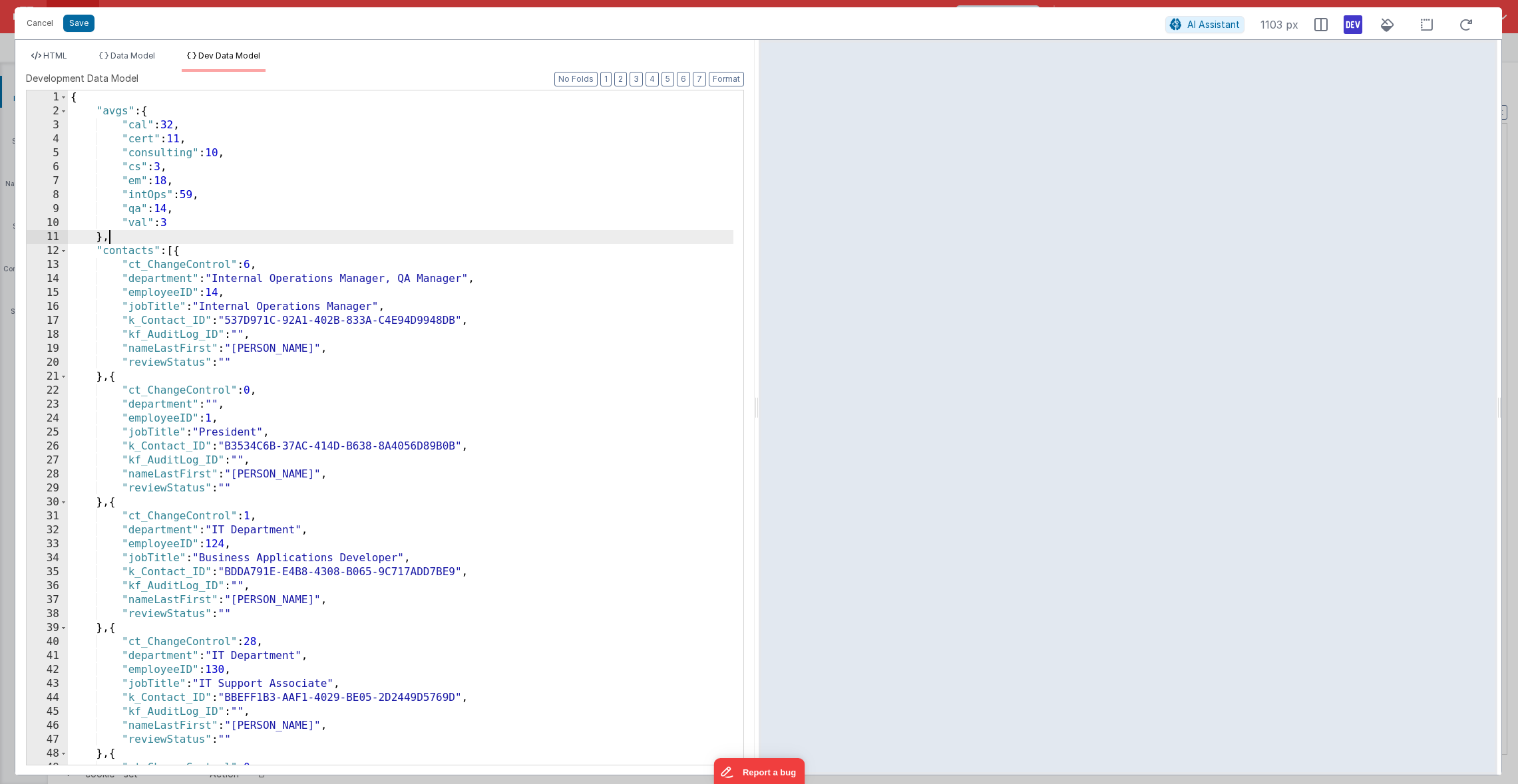
click at [235, 231] on div "{ "avgs" : { "cal" : 32 , "cert" : 11 , "consulting" : 10 , "cs" : 3 , "em" : 1…" at bounding box center [400, 442] width 665 height 703
click at [64, 55] on span "HTML" at bounding box center [56, 56] width 24 height 10
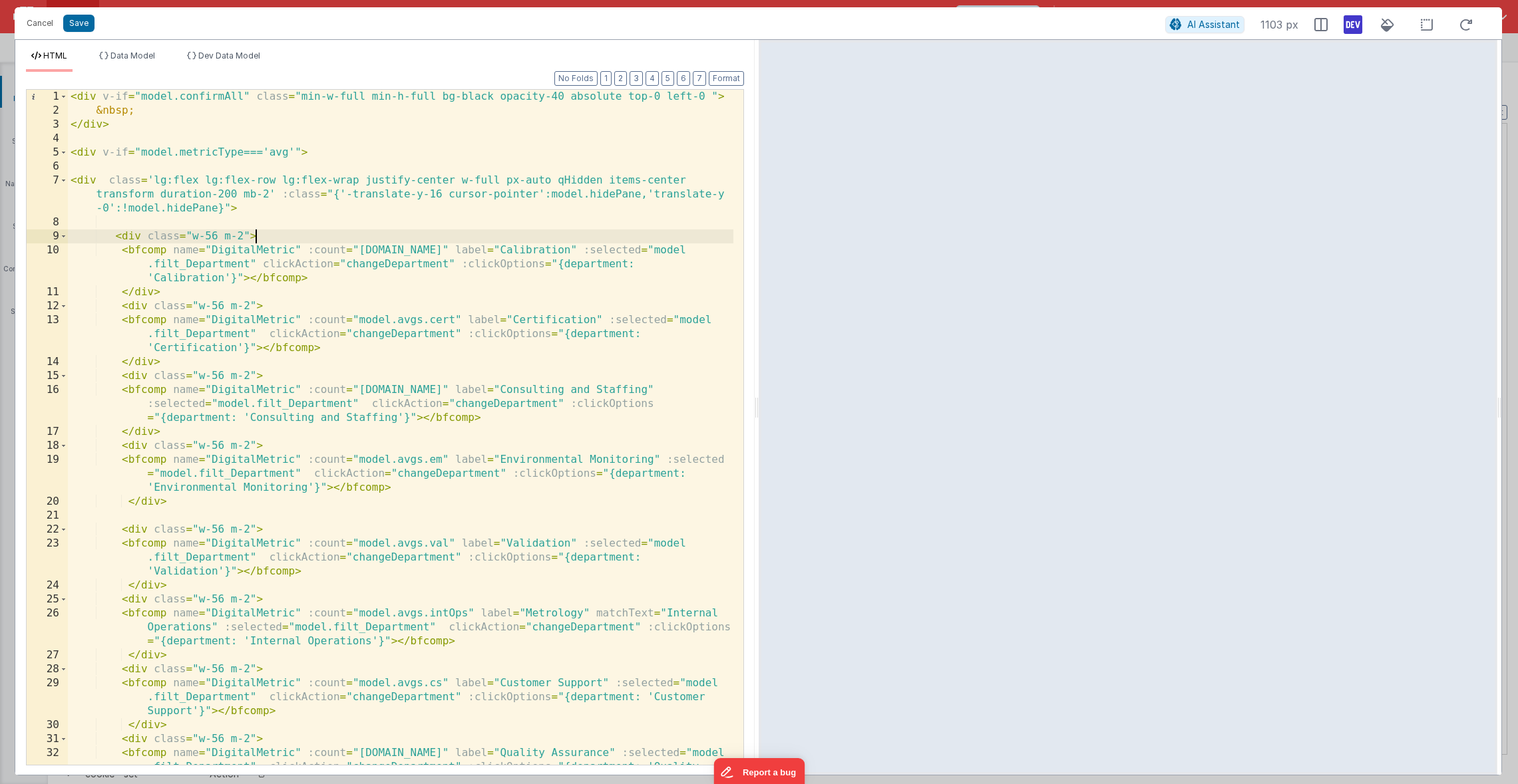
click at [335, 240] on div "< div v-if = "model.confirmAll" class = "min-w-full min-h-full bg-black opacity…" at bounding box center [400, 455] width 665 height 731
click at [301, 97] on div "< div v-if = "model.confirmAll" class = "min-w-full min-h-full bg-black opacity…" at bounding box center [400, 455] width 665 height 731
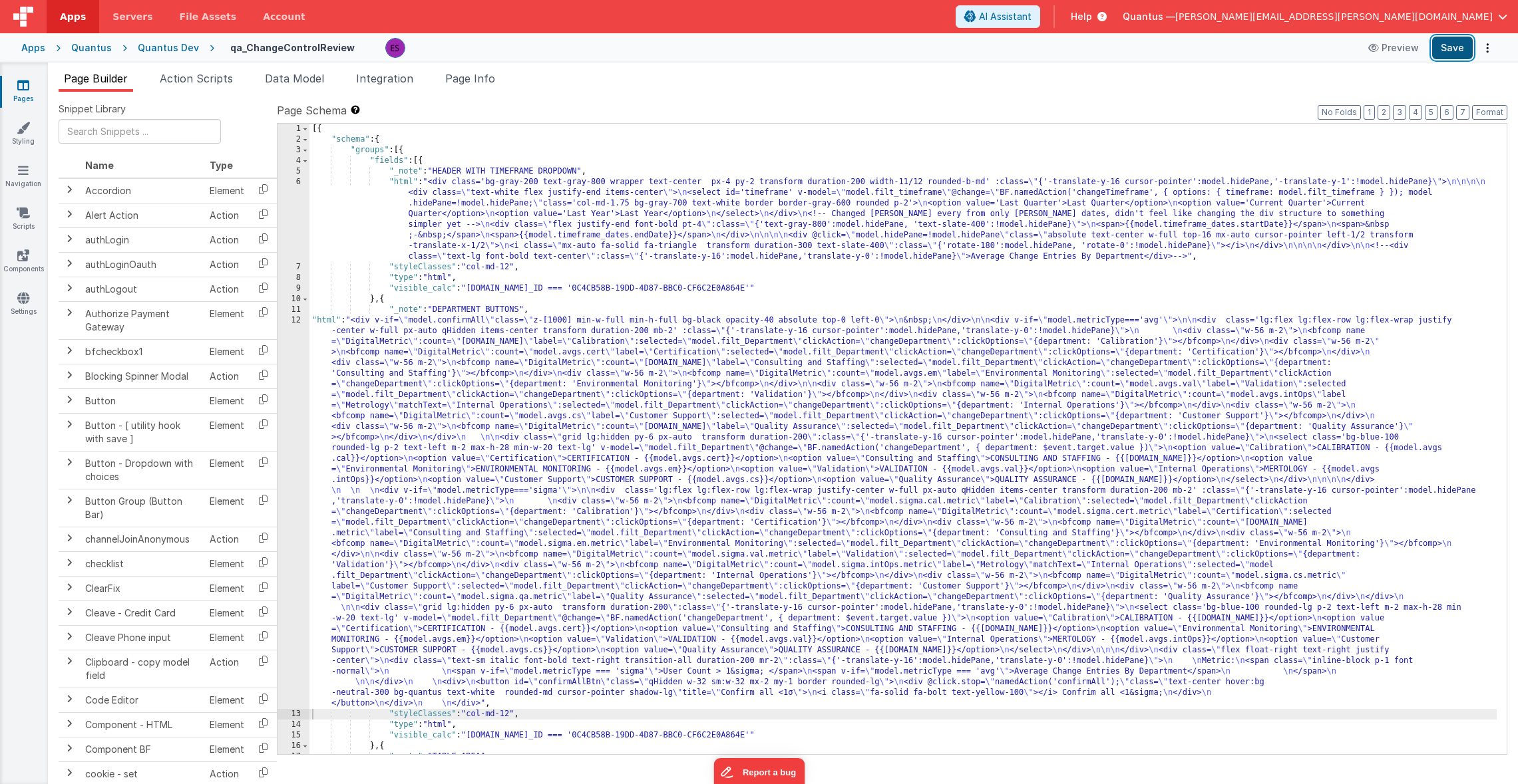
click at [1455, 48] on button "Save" at bounding box center [1451, 48] width 40 height 22
click at [363, 385] on div "[{ "schema" : { "groups" : [{ "fields" : [{ "_note" : "HEADER WITH TIMEFRAME DR…" at bounding box center [902, 578] width 1187 height 907
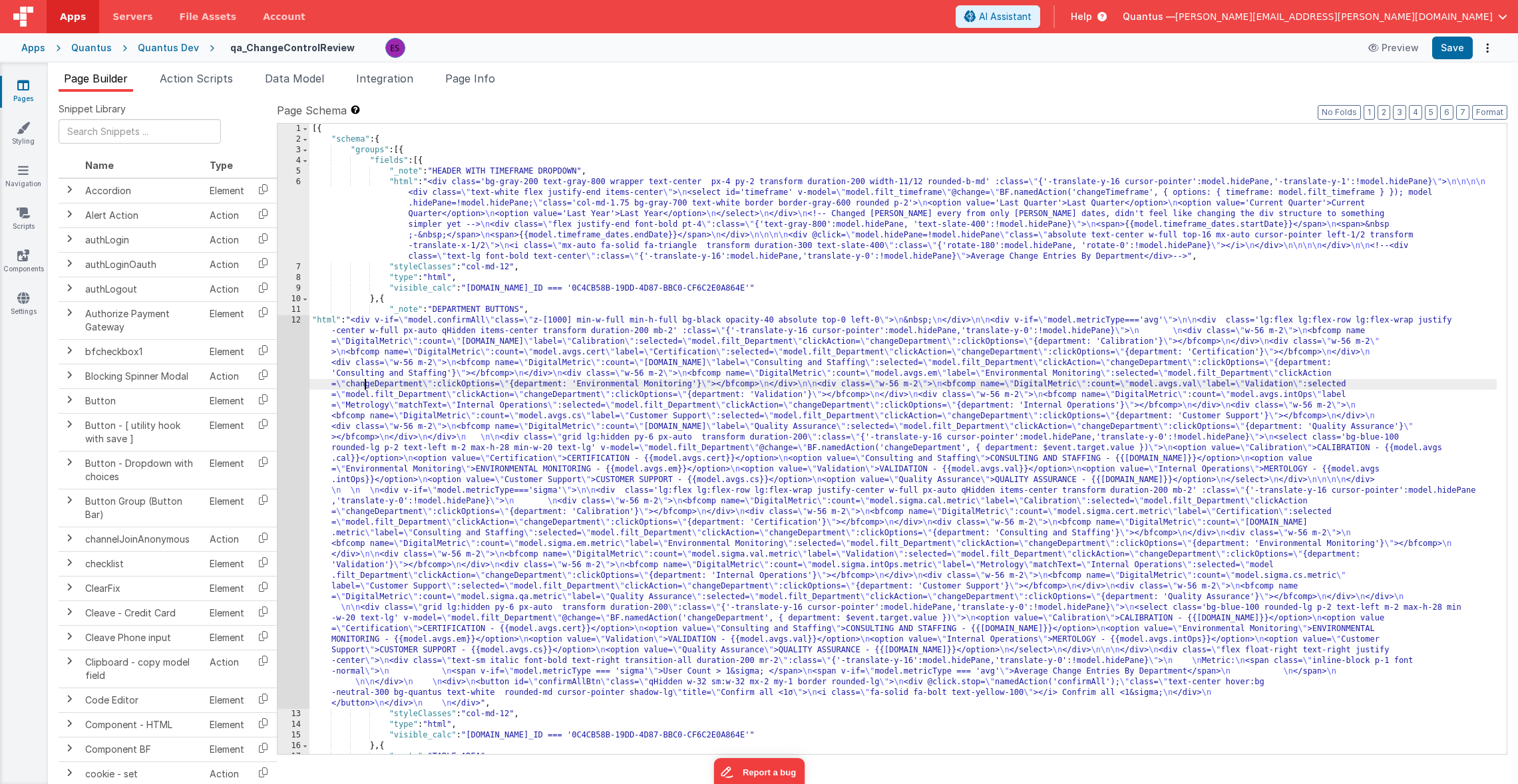
click at [339, 363] on div "[{ "schema" : { "groups" : [{ "fields" : [{ "_note" : "HEADER WITH TIMEFRAME DR…" at bounding box center [902, 578] width 1187 height 907
click at [295, 364] on div "12" at bounding box center [293, 512] width 32 height 394
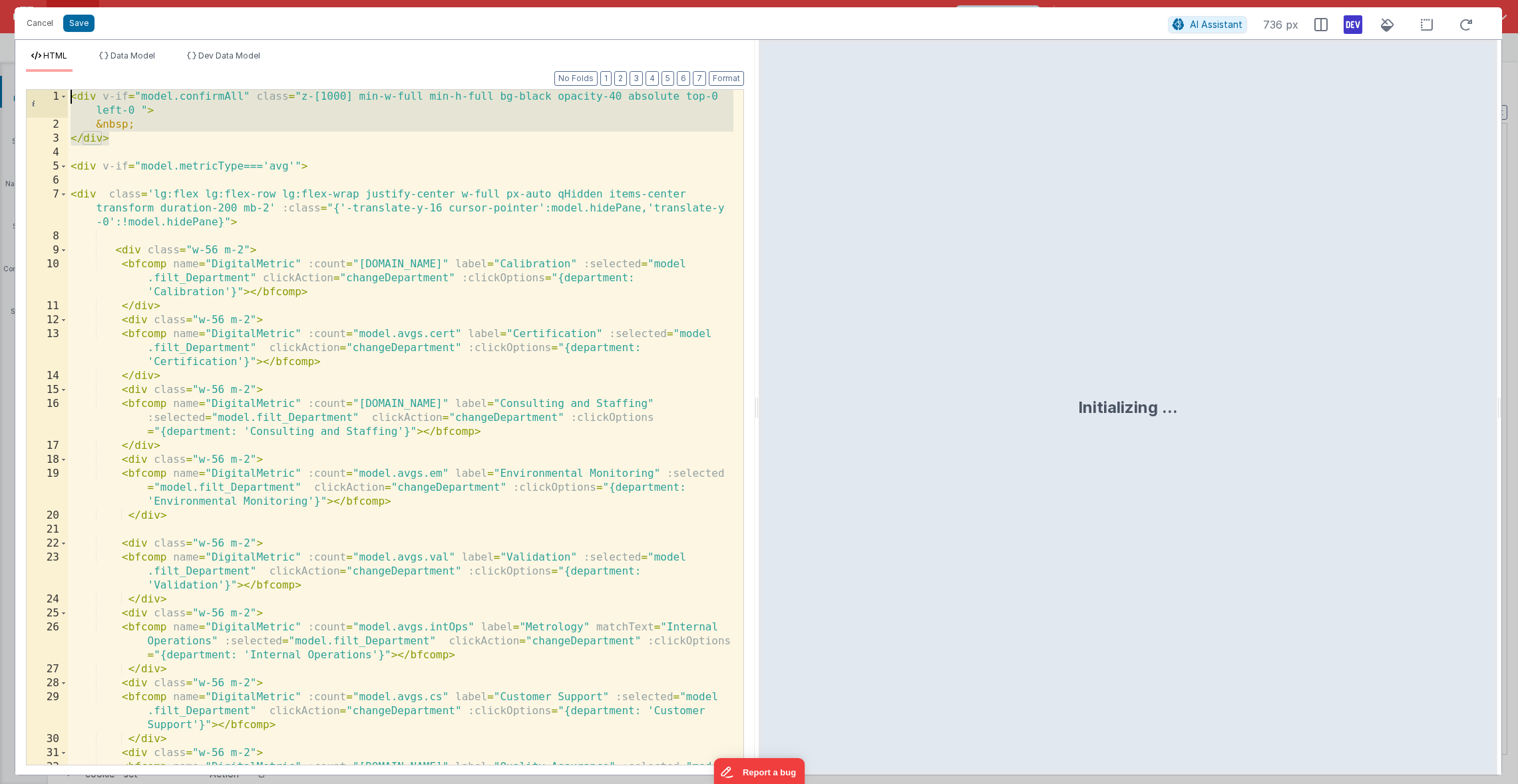
drag, startPoint x: 196, startPoint y: 141, endPoint x: -2, endPoint y: 95, distance: 203.3
click at [0, 95] on html "Cancel Save AI Assistant 736 px HTML Data Model Dev Data Model Format 7 6 5 4 3…" at bounding box center [759, 392] width 1518 height 784
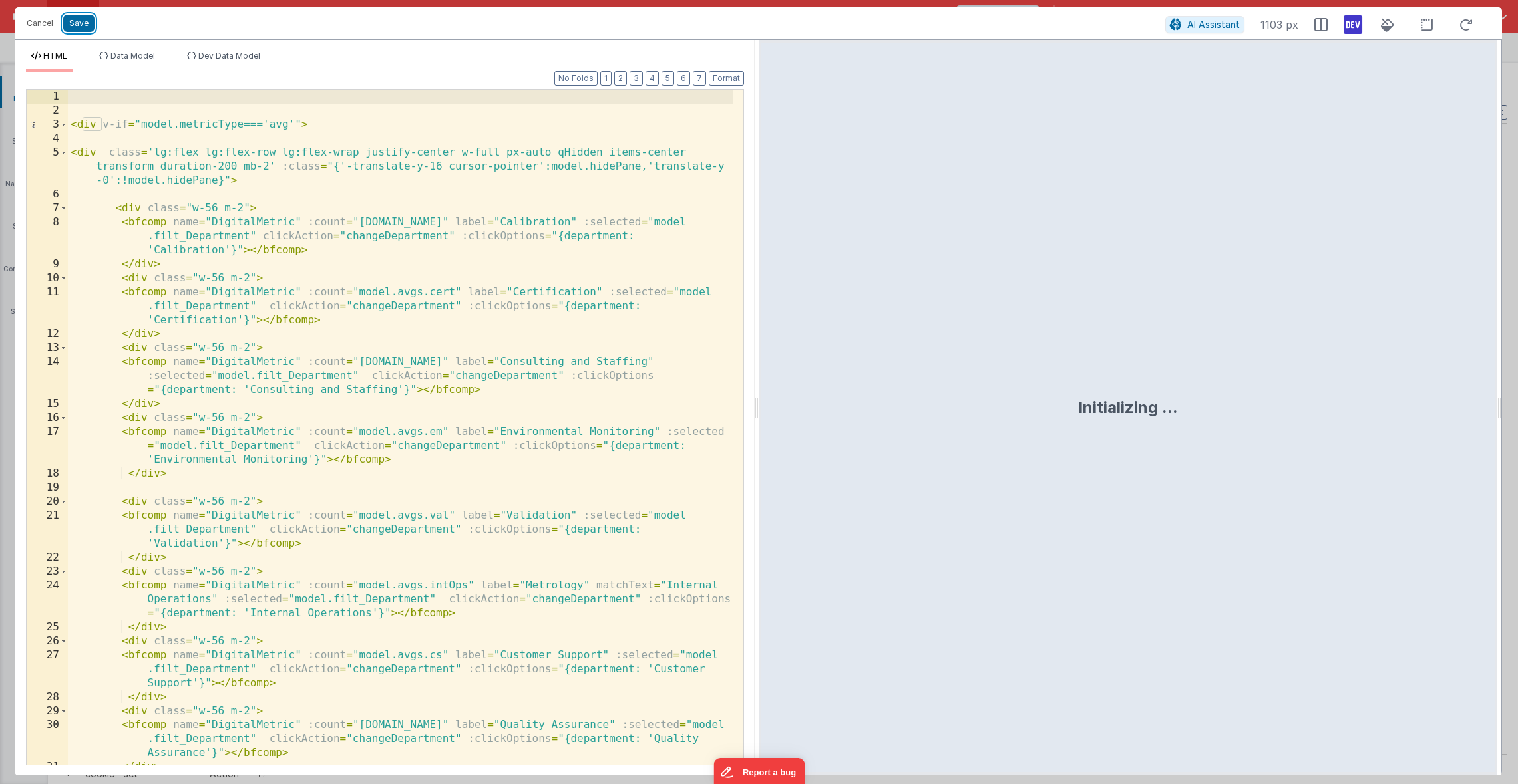
click at [78, 34] on div "Cancel Save AI Assistant 1103 px" at bounding box center [758, 23] width 1487 height 32
click at [78, 33] on div "Cancel Save AI Assistant 1103 px" at bounding box center [758, 23] width 1487 height 32
click at [81, 26] on button "Save" at bounding box center [79, 23] width 32 height 17
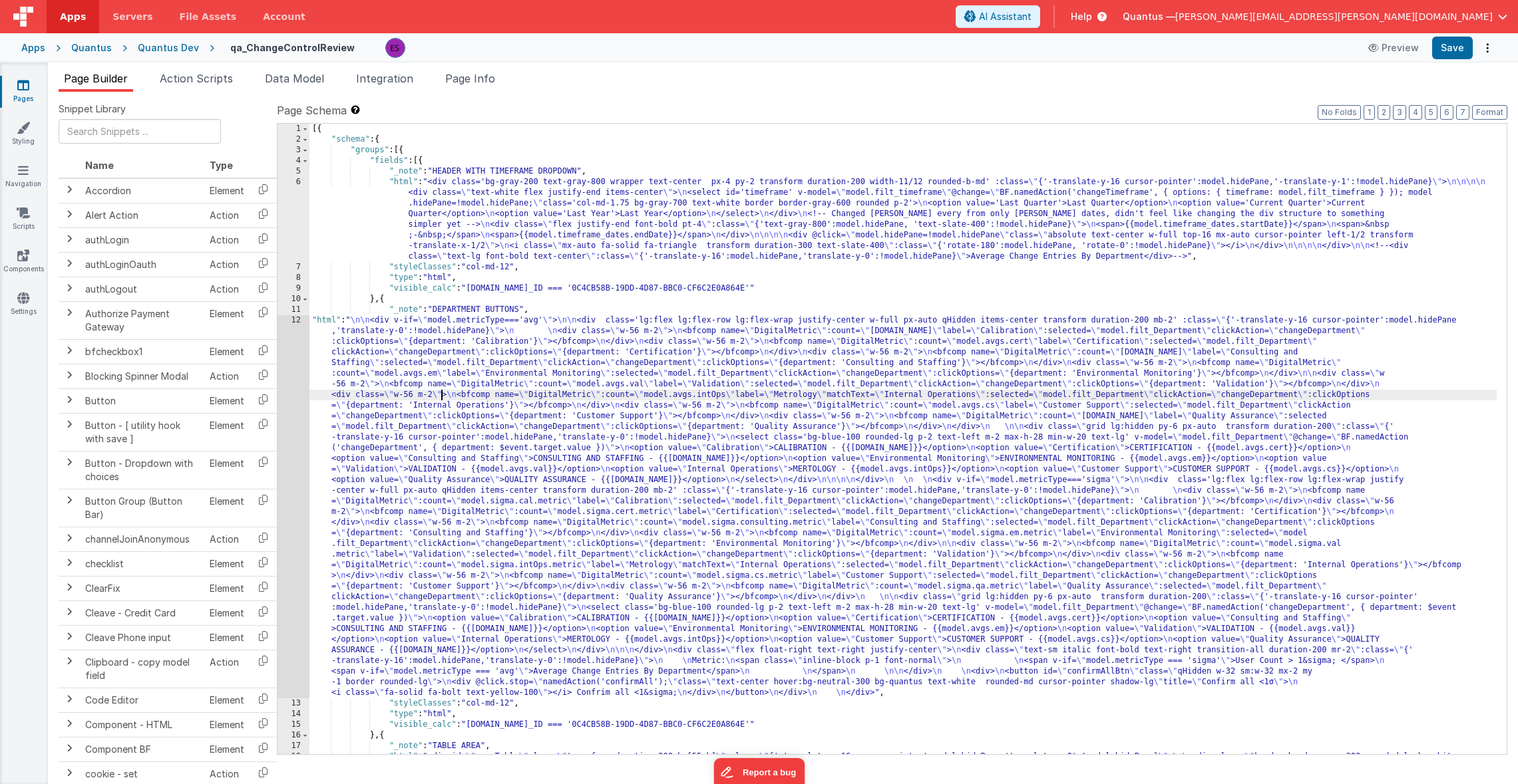
click at [443, 395] on div "[{ "schema" : { "groups" : [{ "fields" : [{ "_note" : "HEADER WITH TIMEFRAME DR…" at bounding box center [902, 578] width 1187 height 907
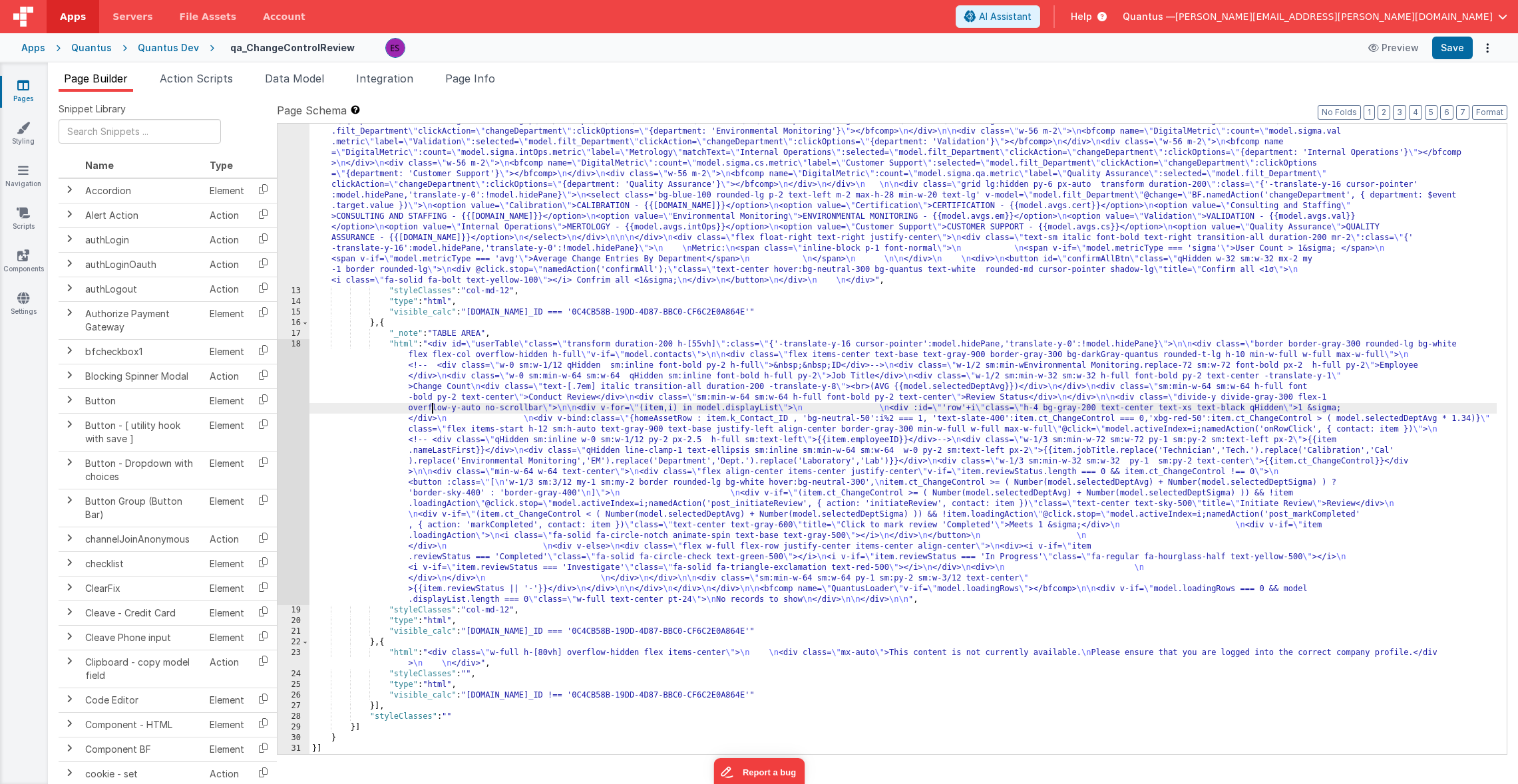
click at [432, 404] on div ""html" : " \n\n <div v-if= \" model.metricType==='avg' \" > \n\n <div class='lg…" at bounding box center [902, 415] width 1187 height 1025
click at [290, 405] on div "18" at bounding box center [293, 472] width 32 height 266
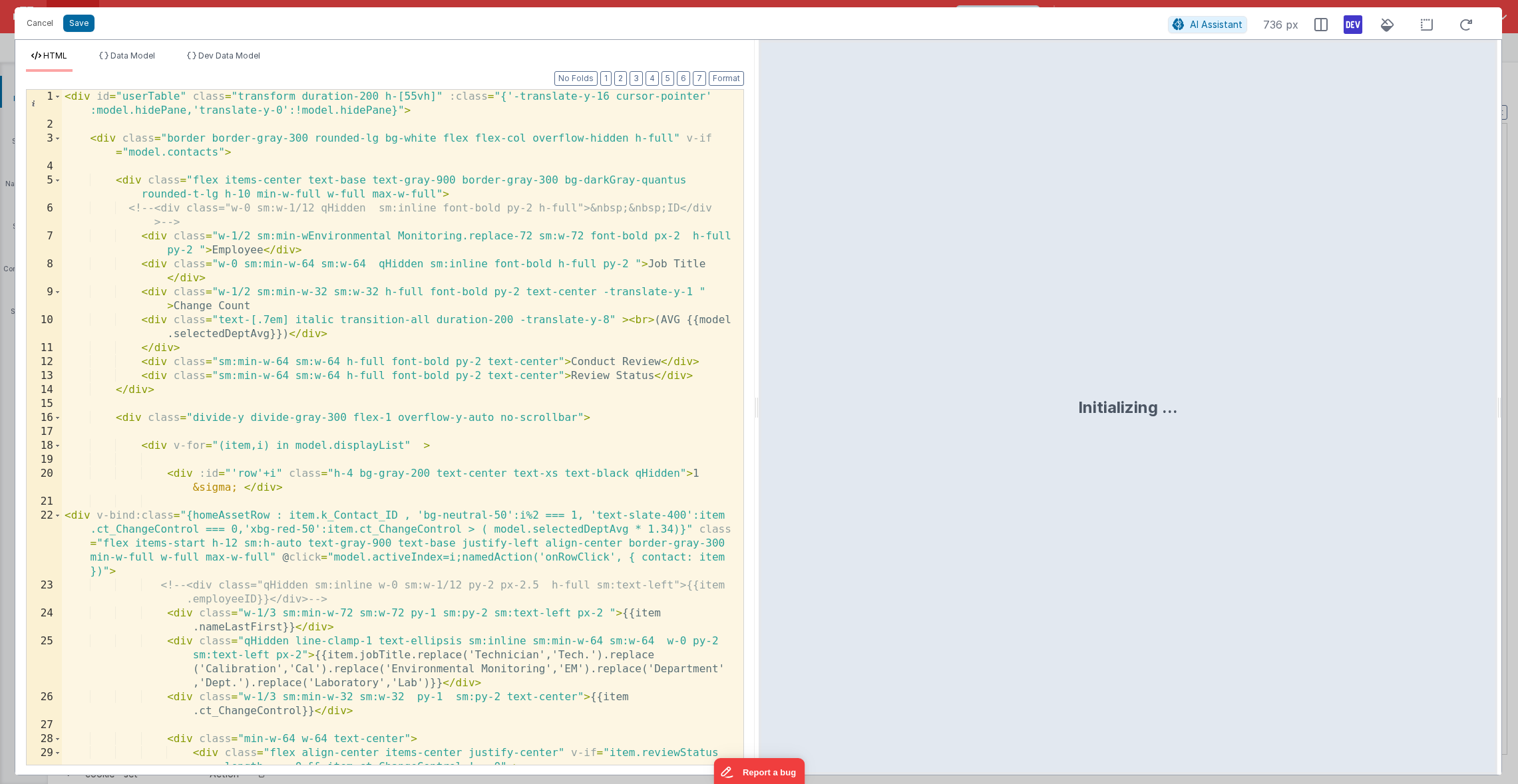
click at [68, 100] on div "< div id = "userTable" class = "transform duration-200 h-[55vh]" :class = "{'-t…" at bounding box center [397, 448] width 671 height 717
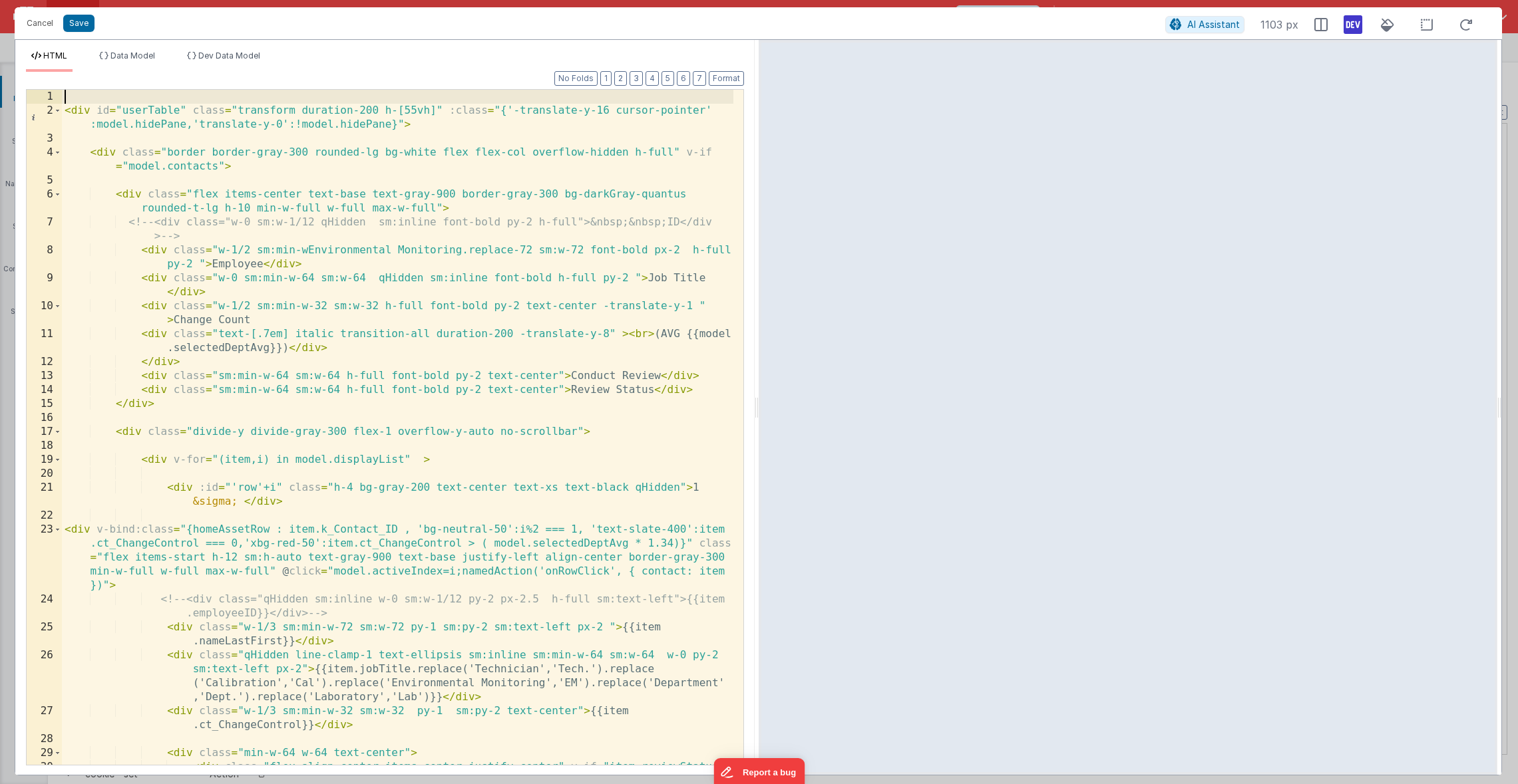
paste textarea
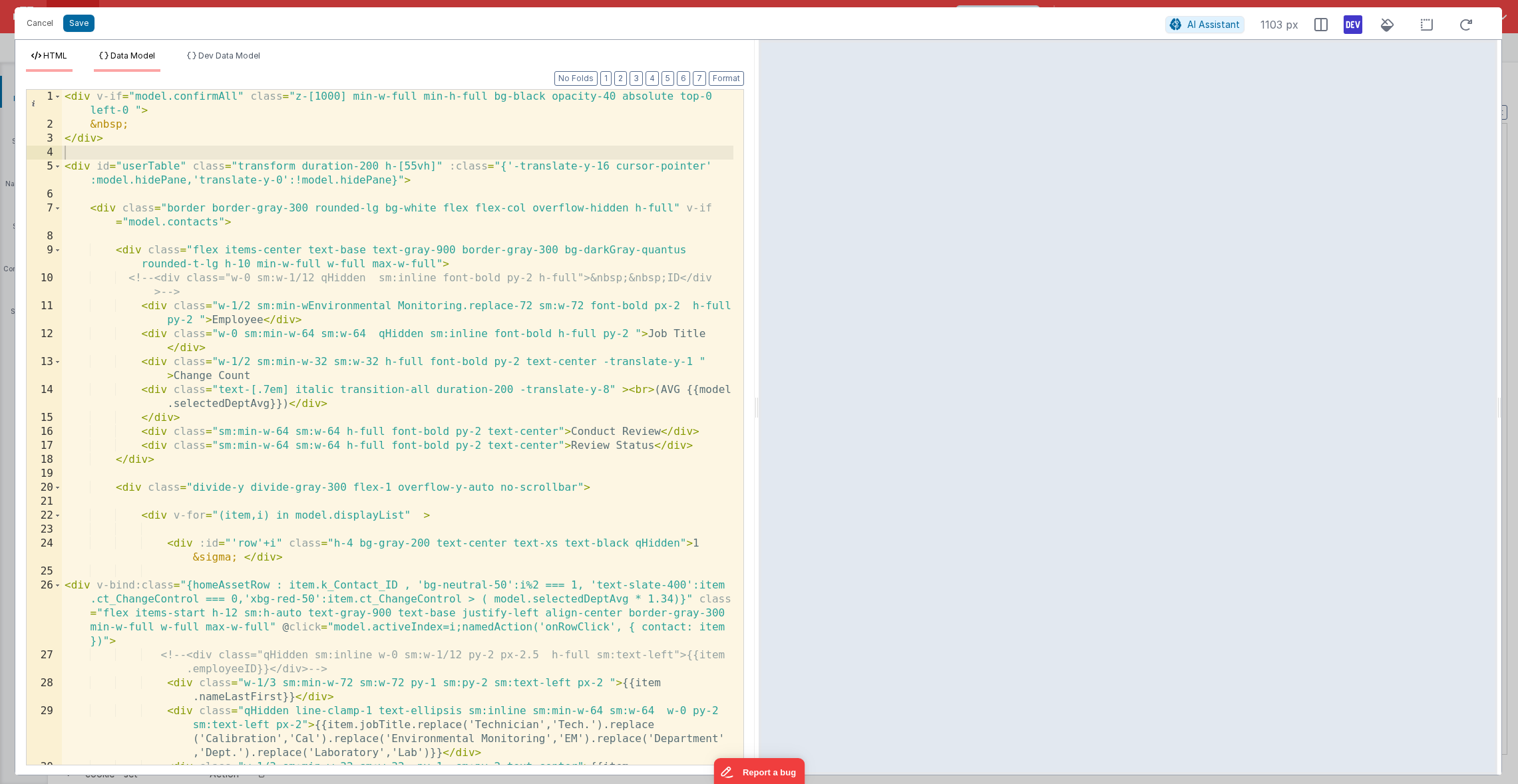
click at [103, 58] on icon at bounding box center [104, 56] width 9 height 8
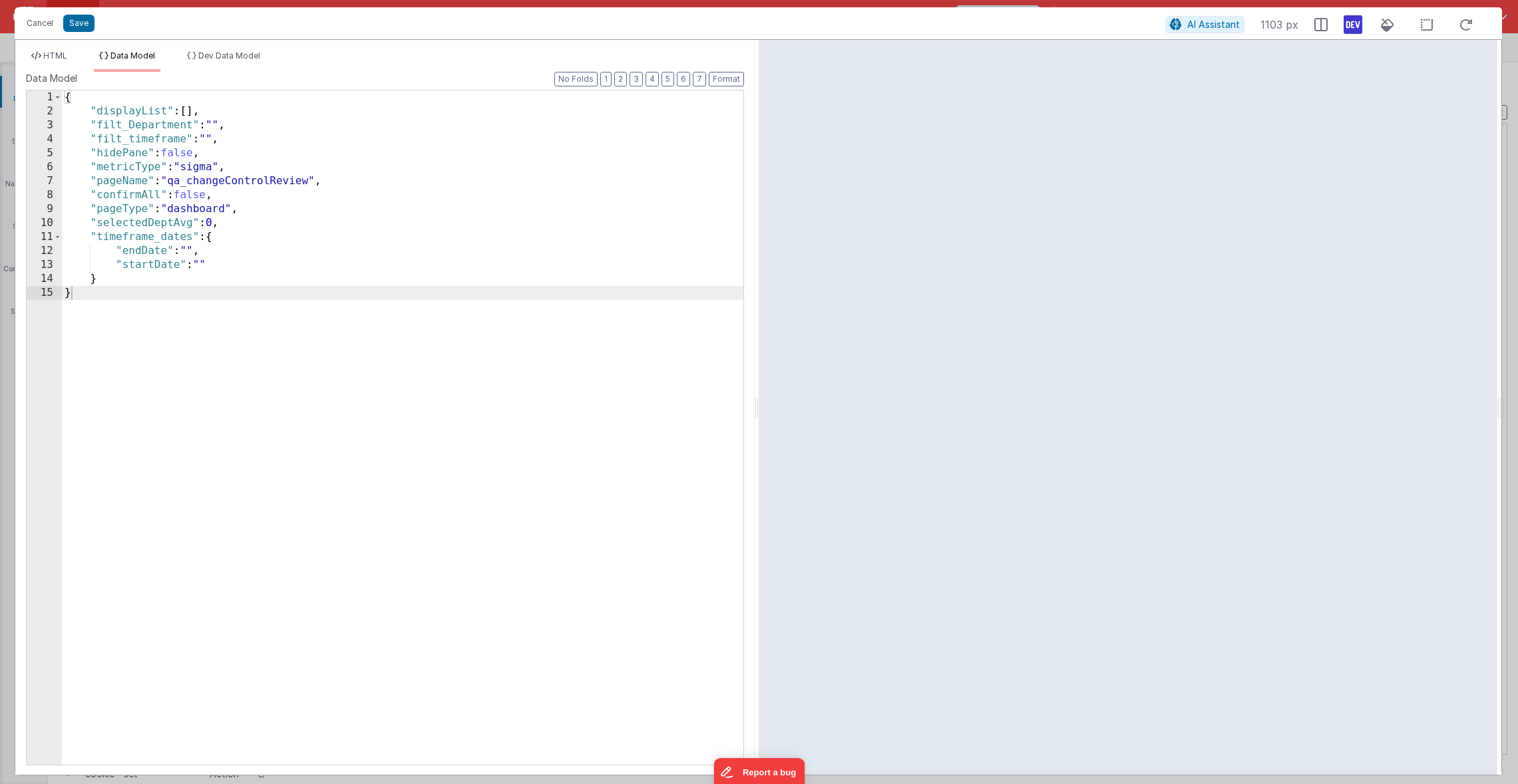
click at [277, 223] on div "{ "displayList" : [ ] , "filt_Department" : "" , "filt_timeframe" : "" , "hideP…" at bounding box center [402, 442] width 682 height 703
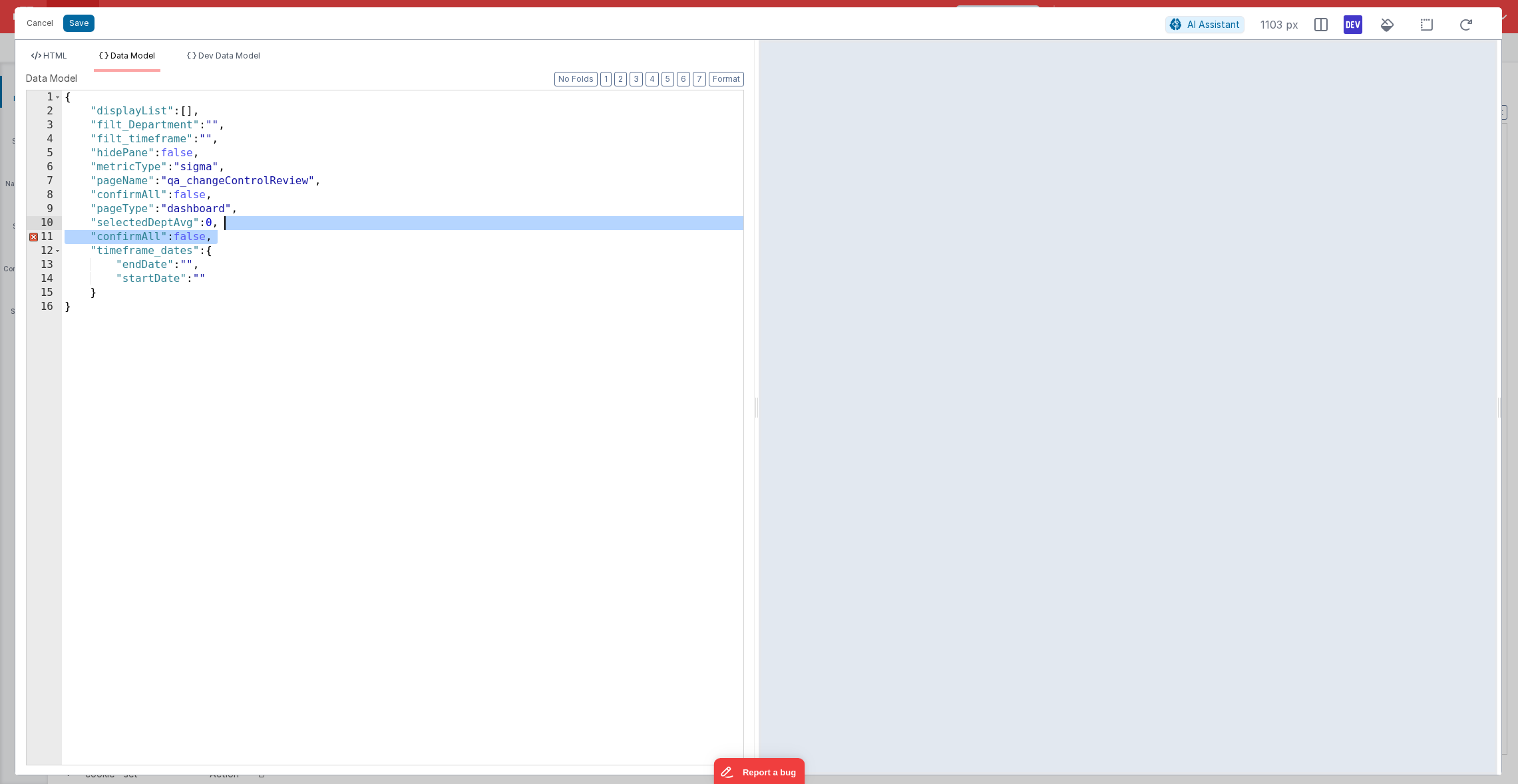
drag, startPoint x: 241, startPoint y: 237, endPoint x: 253, endPoint y: 223, distance: 18.4
click at [253, 223] on div "{ "displayList" : [ ] , "filt_Department" : "" , "filt_timeframe" : "" , "hideP…" at bounding box center [402, 442] width 682 height 703
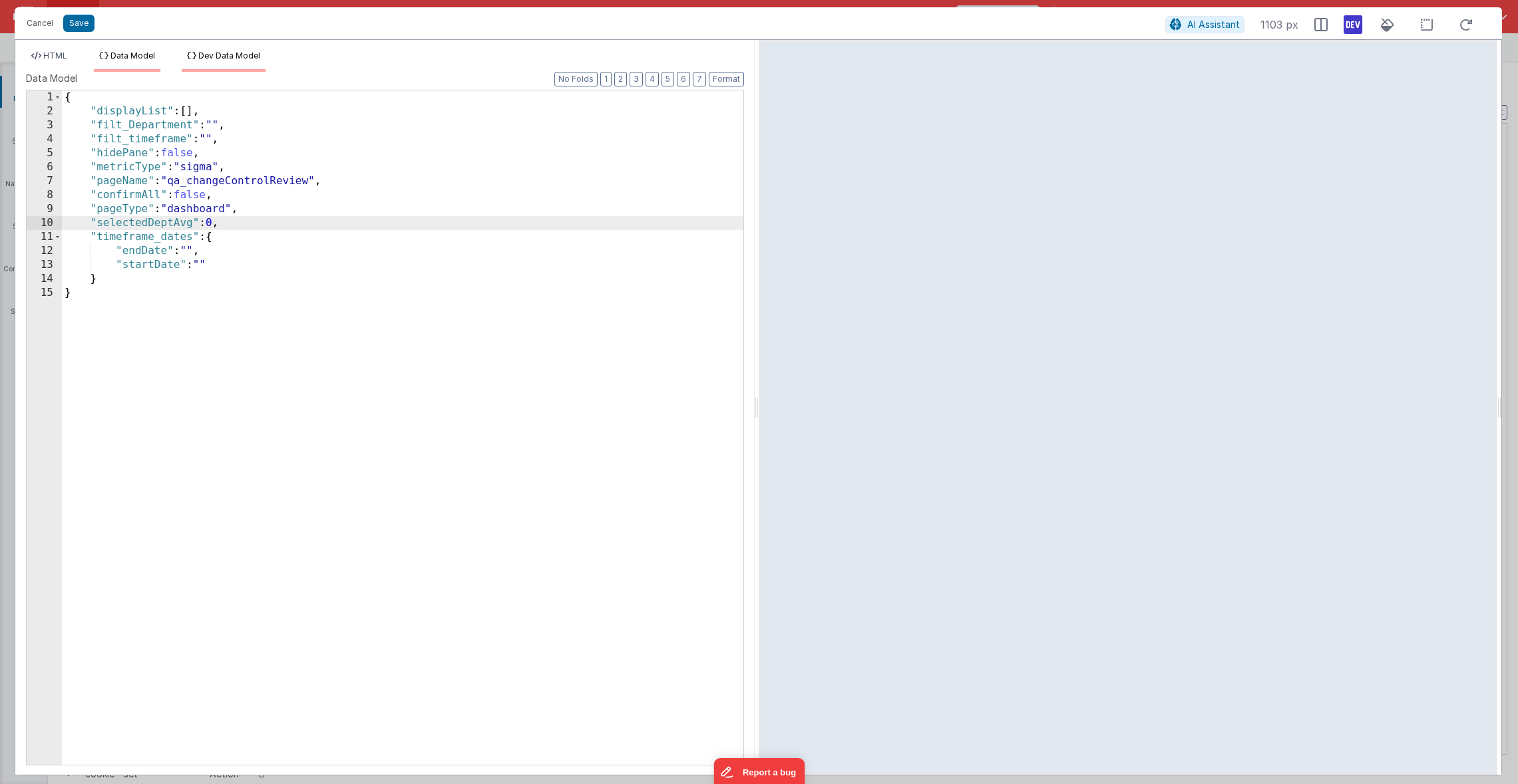
click at [208, 59] on span "Dev Data Model" at bounding box center [229, 56] width 62 height 10
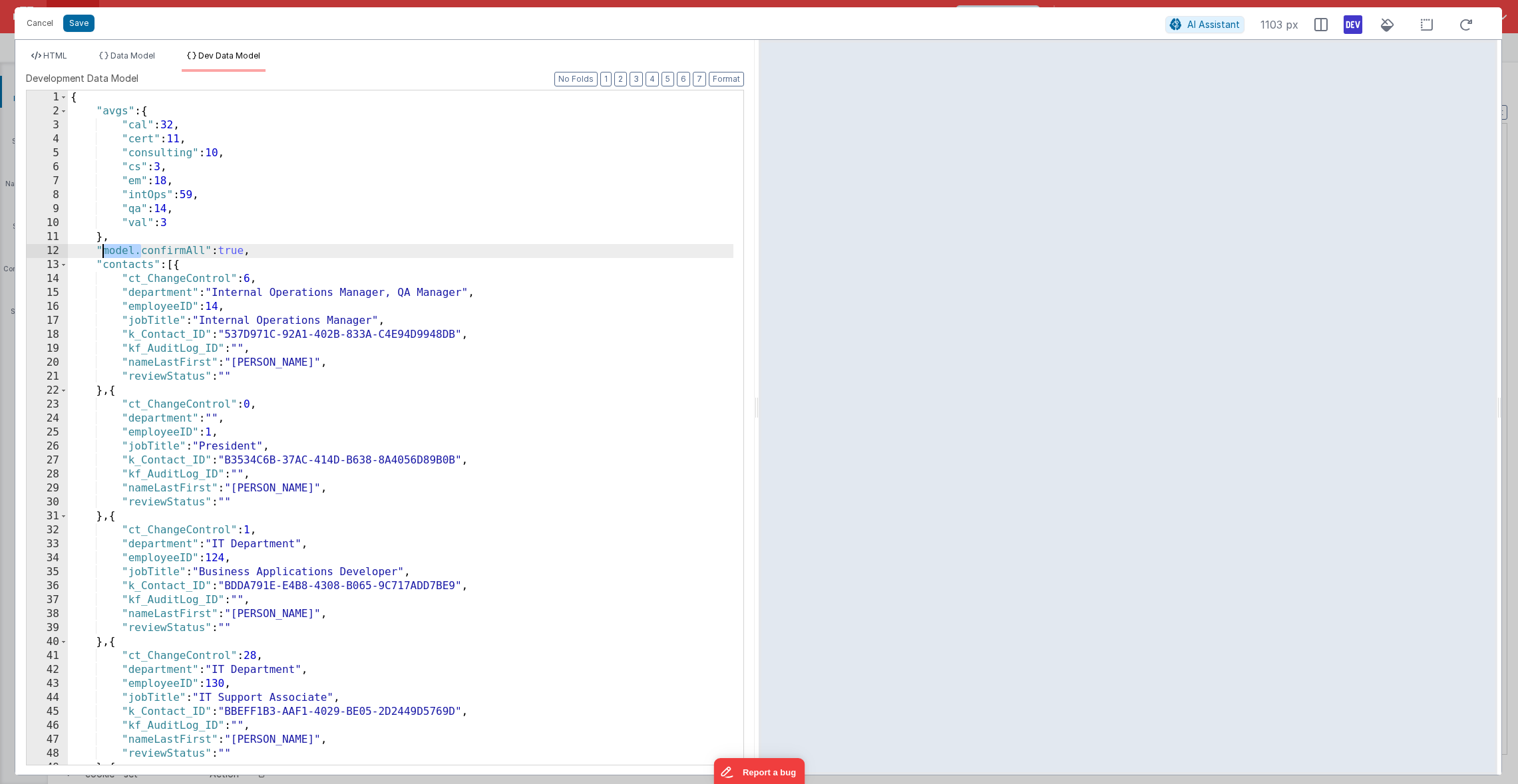
drag, startPoint x: 140, startPoint y: 250, endPoint x: 104, endPoint y: 246, distance: 36.2
click at [101, 246] on div "{ "avgs" : { "cal" : 32 , "cert" : 11 , "consulting" : 10 , "cs" : 3 , "em" : 1…" at bounding box center [400, 442] width 665 height 703
click at [68, 60] on li "HTML" at bounding box center [49, 61] width 46 height 21
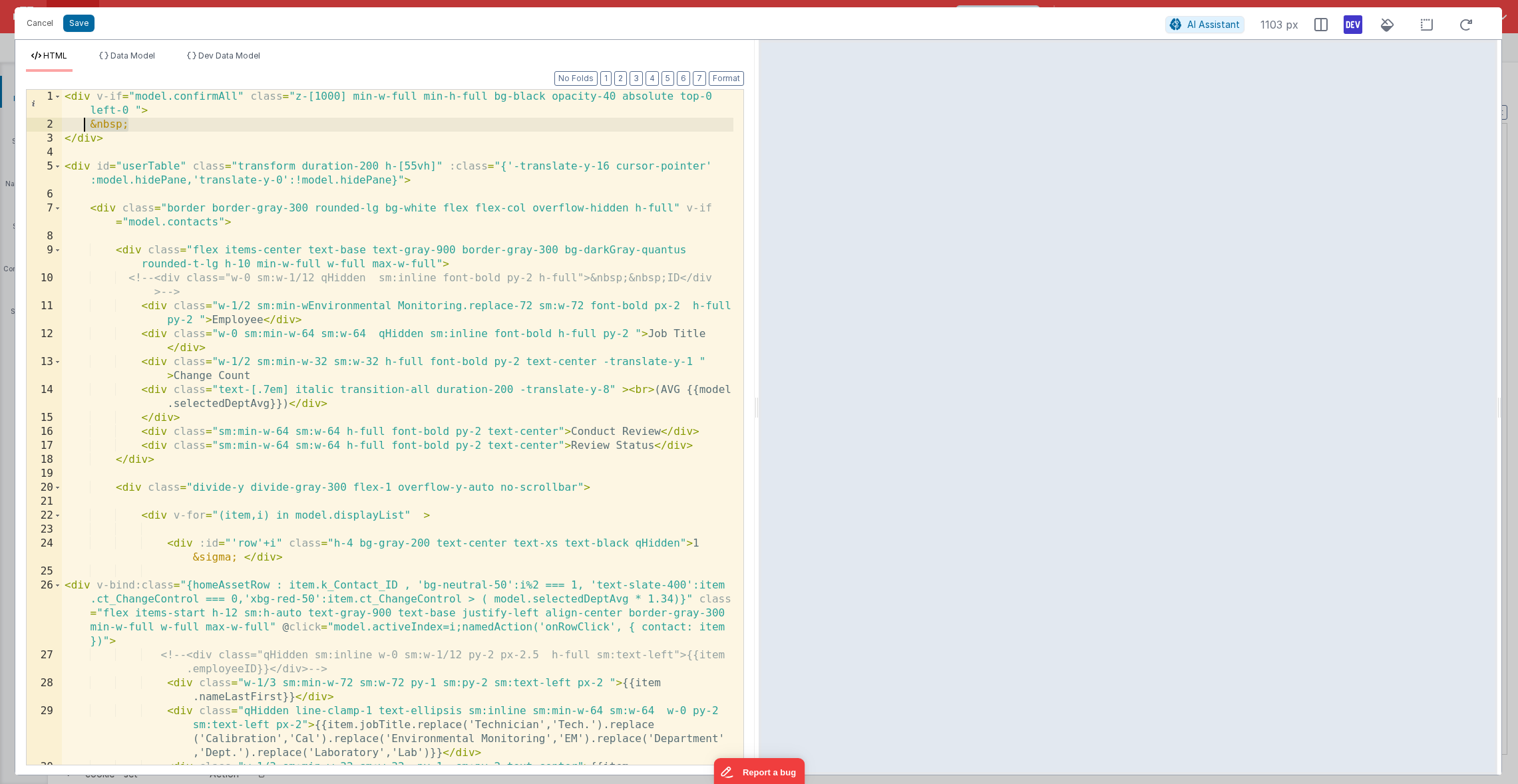
drag, startPoint x: 145, startPoint y: 122, endPoint x: 86, endPoint y: 122, distance: 59.0
click at [86, 122] on div "< div v-if = "model.confirmAll" class = "z-[1000] min-w-full min-h-full bg-blac…" at bounding box center [397, 455] width 671 height 731
click at [74, 25] on button "Save" at bounding box center [79, 23] width 32 height 17
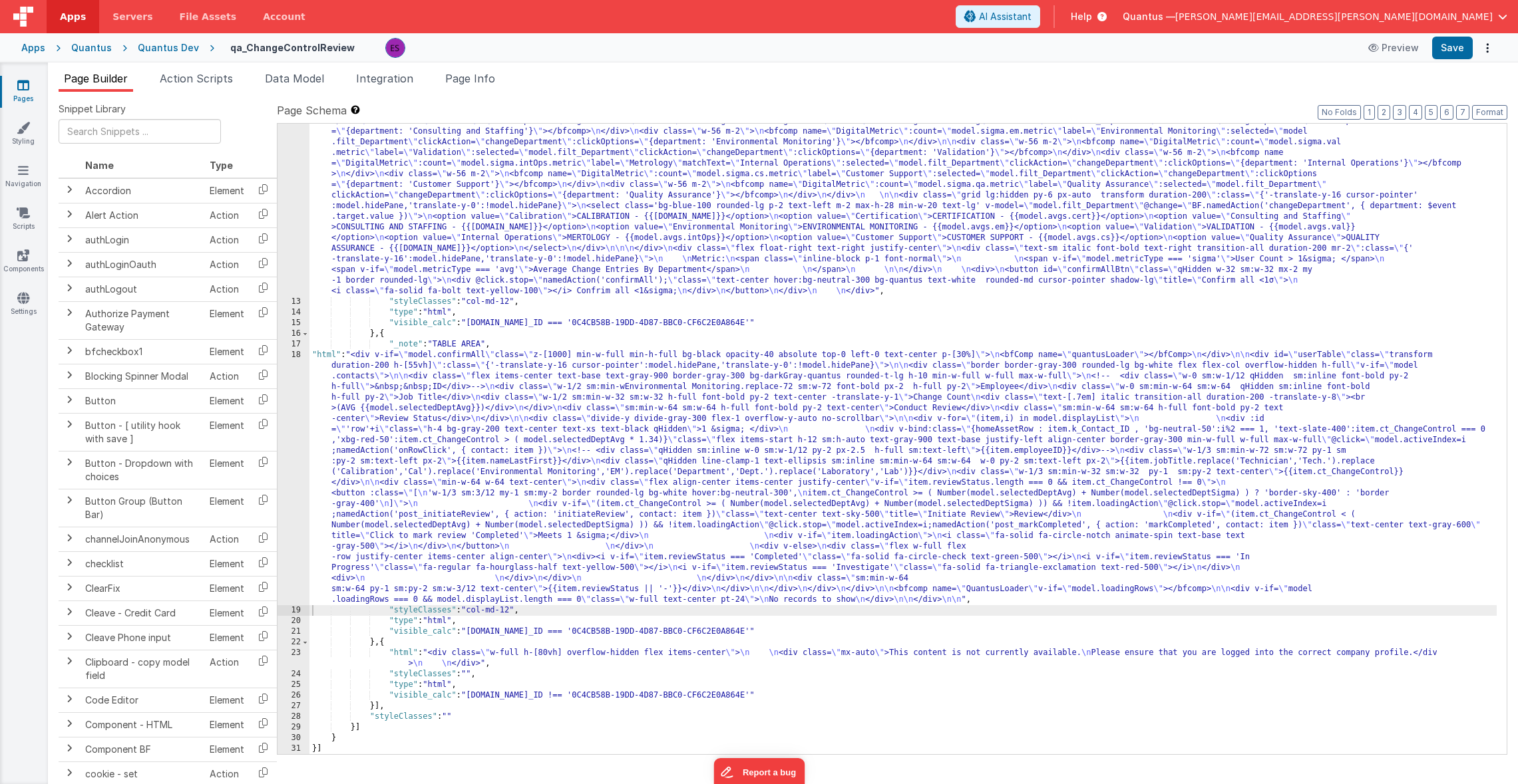
scroll to position [401, 0]
click at [16, 258] on link "Components" at bounding box center [23, 262] width 48 height 27
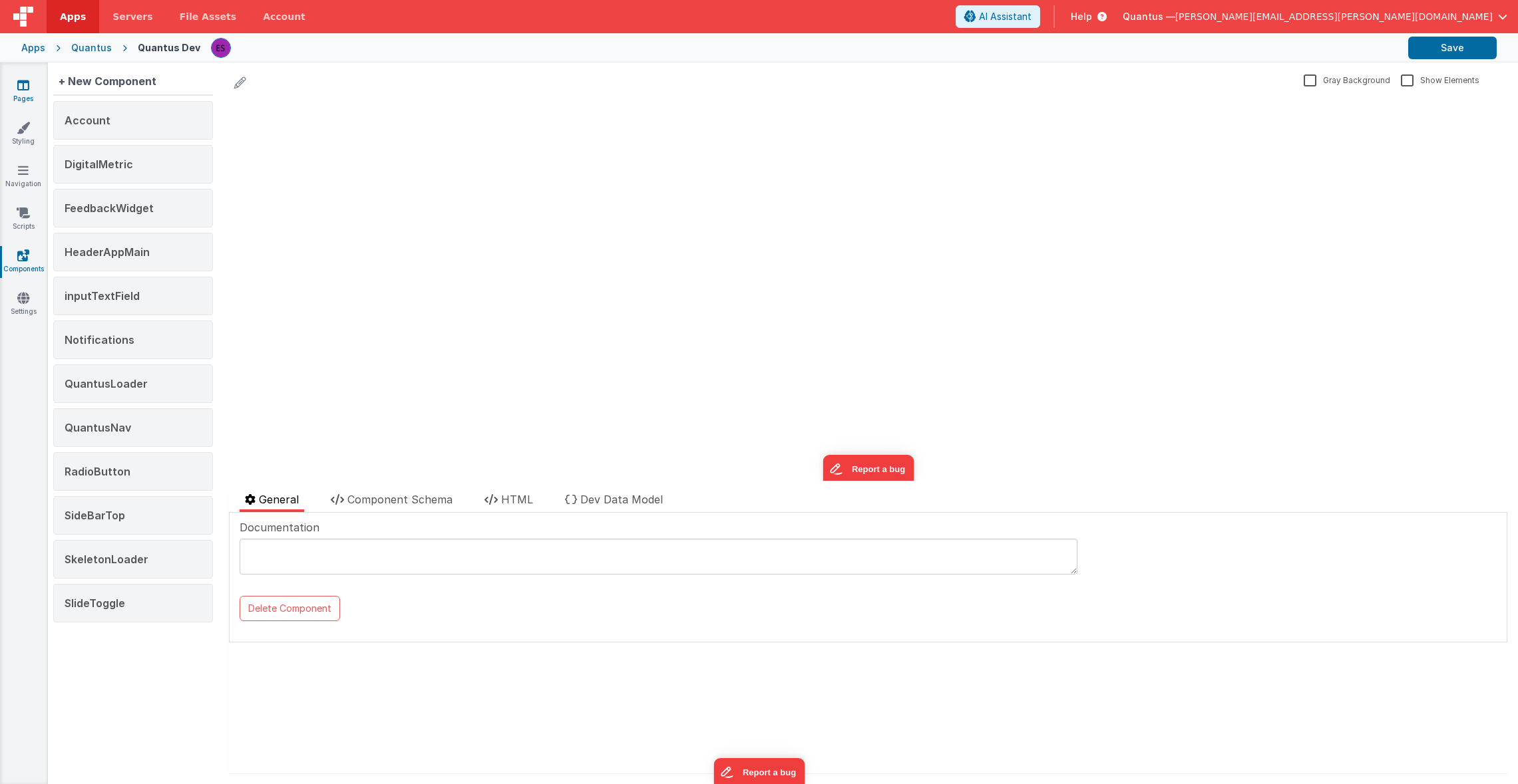
click at [30, 91] on link "Pages" at bounding box center [23, 92] width 48 height 27
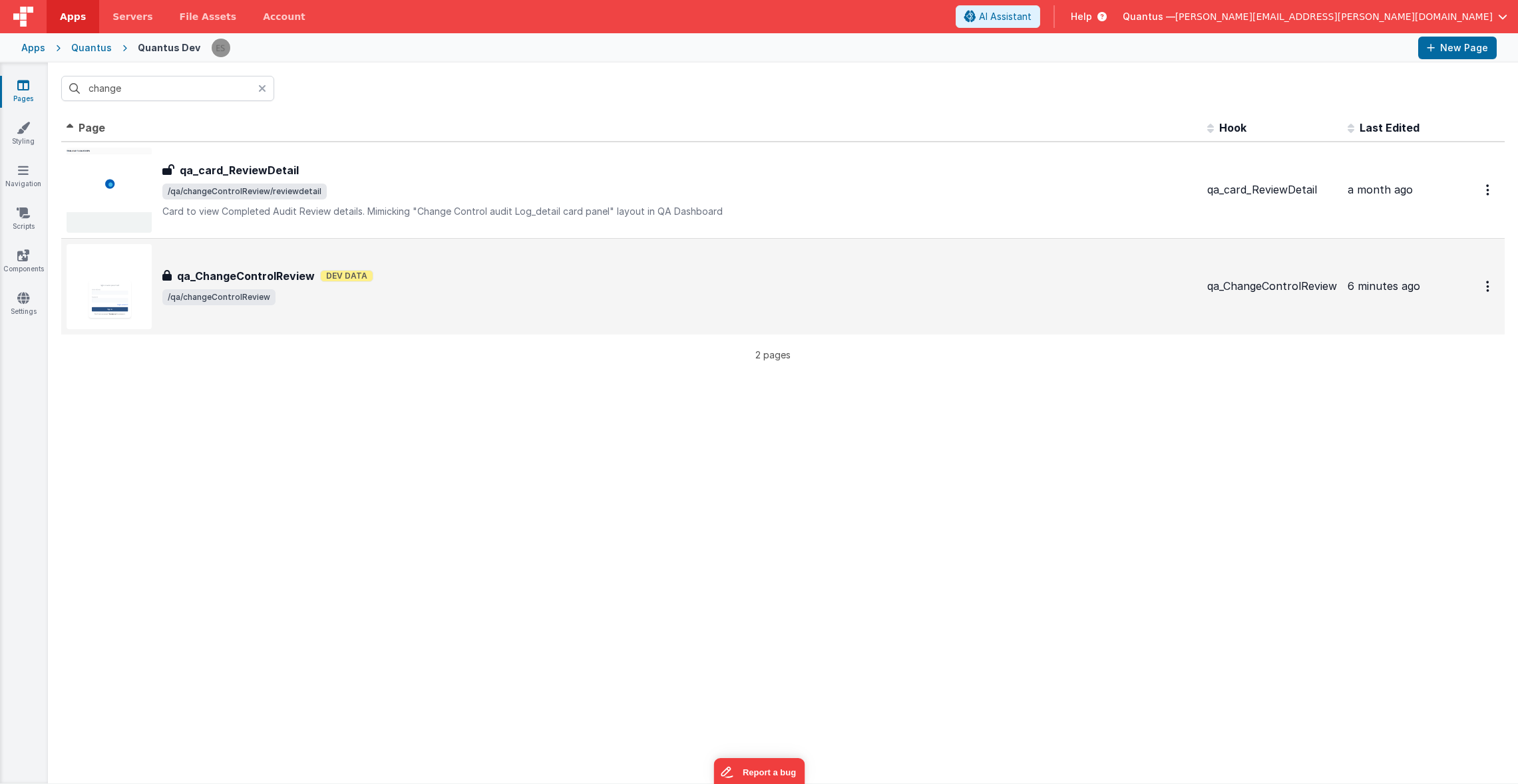
click at [408, 282] on div "qa_ChangeControlReview Dev Data" at bounding box center [680, 276] width 1034 height 16
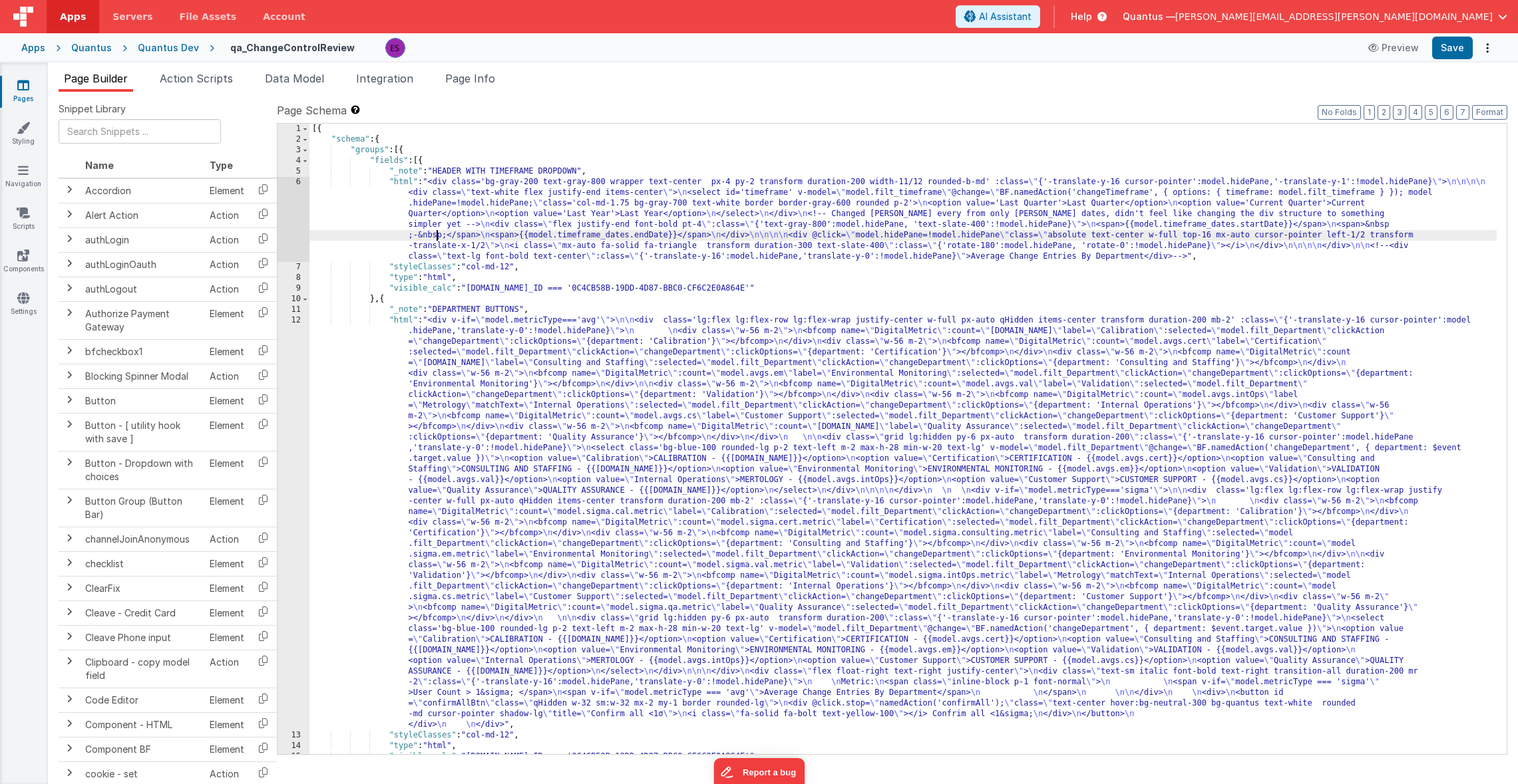
click at [435, 236] on div "[{ "schema" : { "groups" : [{ "fields" : [{ "_note" : "HEADER WITH TIMEFRAME DR…" at bounding box center [902, 450] width 1187 height 652
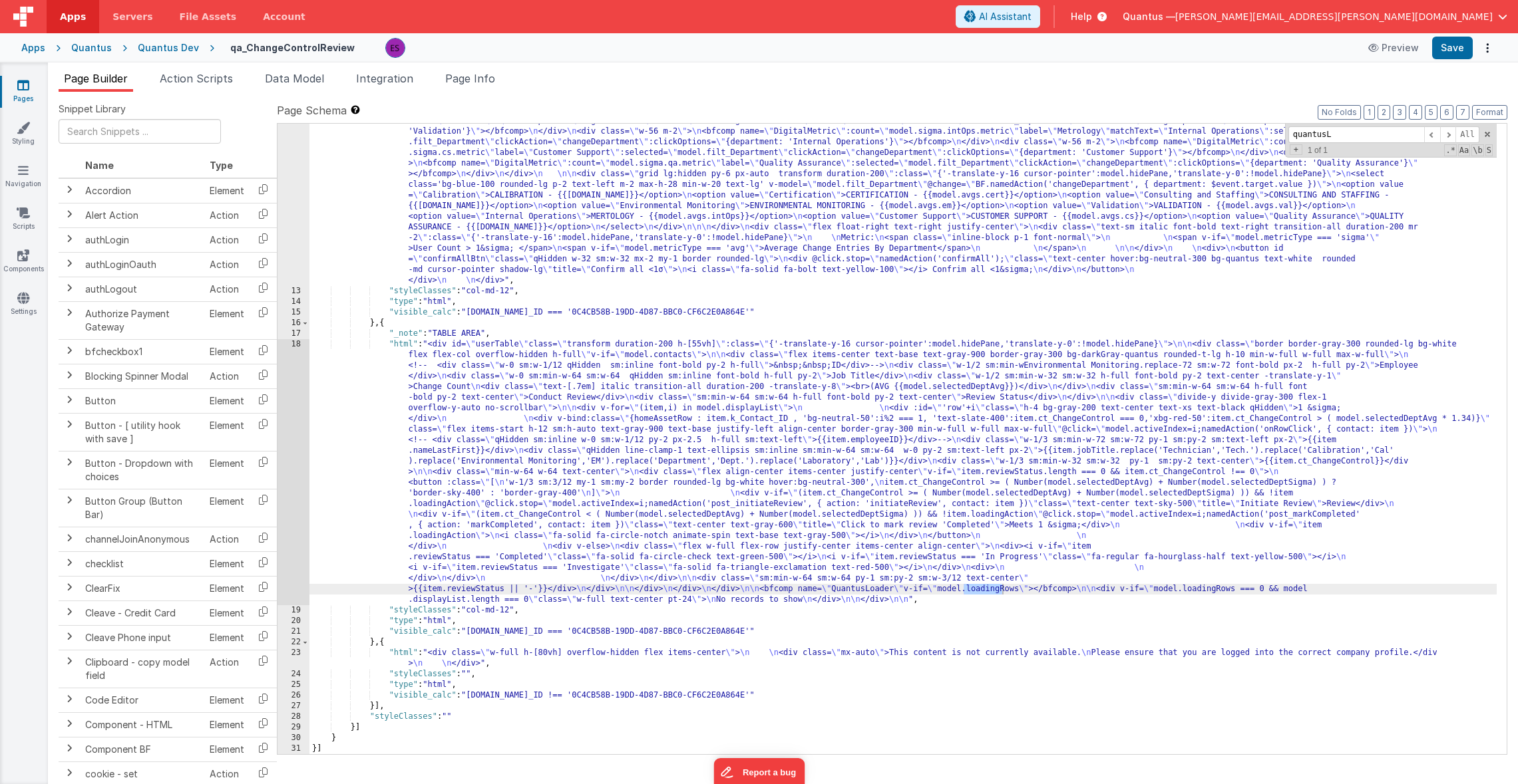
scroll to position [444, 0]
click at [1125, 411] on div ""html" : "<div v-if= \" model.metricType==='avg' \" > \n\n <div class='lg:flex …" at bounding box center [902, 399] width 1187 height 1056
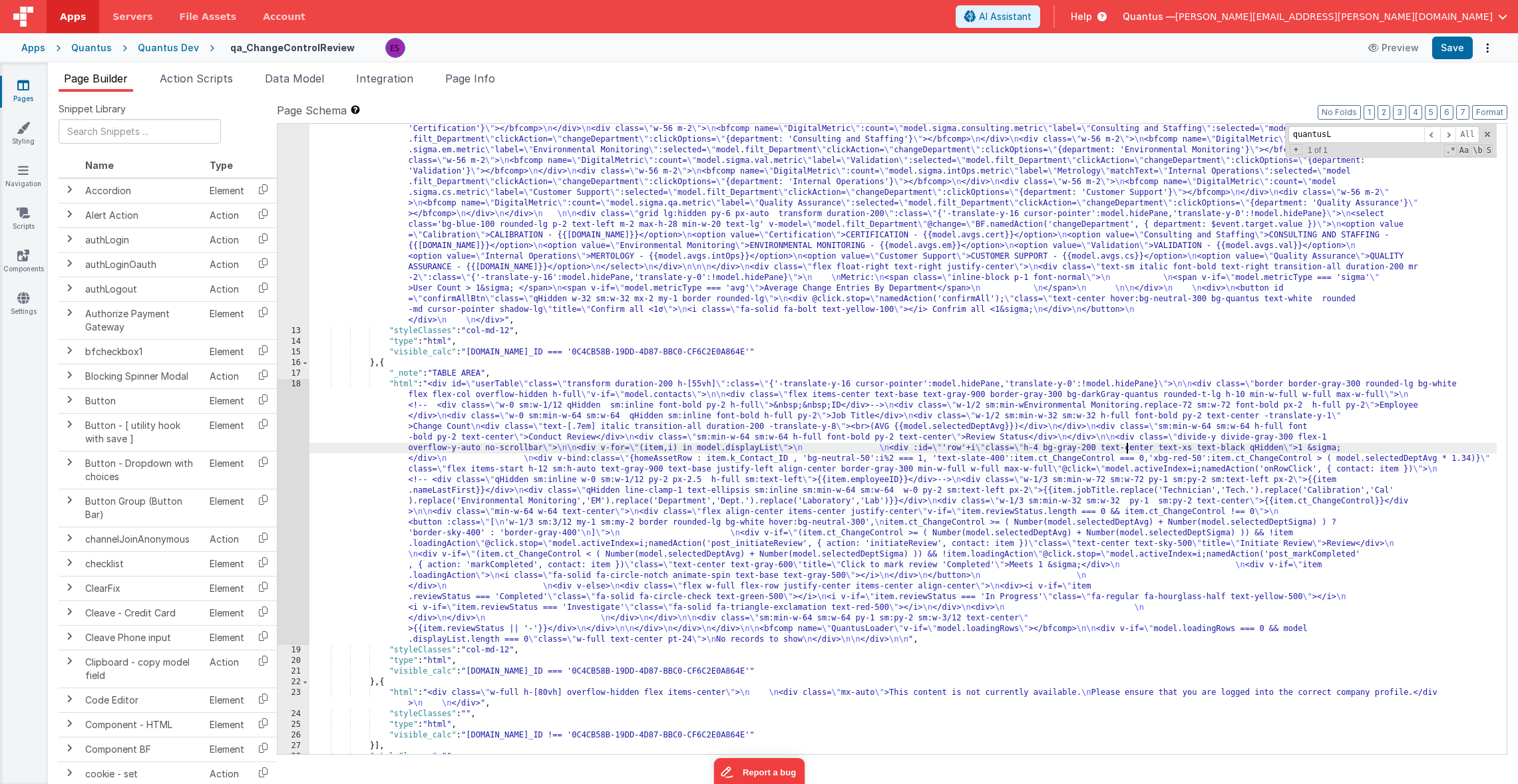
click at [291, 448] on div "18" at bounding box center [293, 512] width 32 height 266
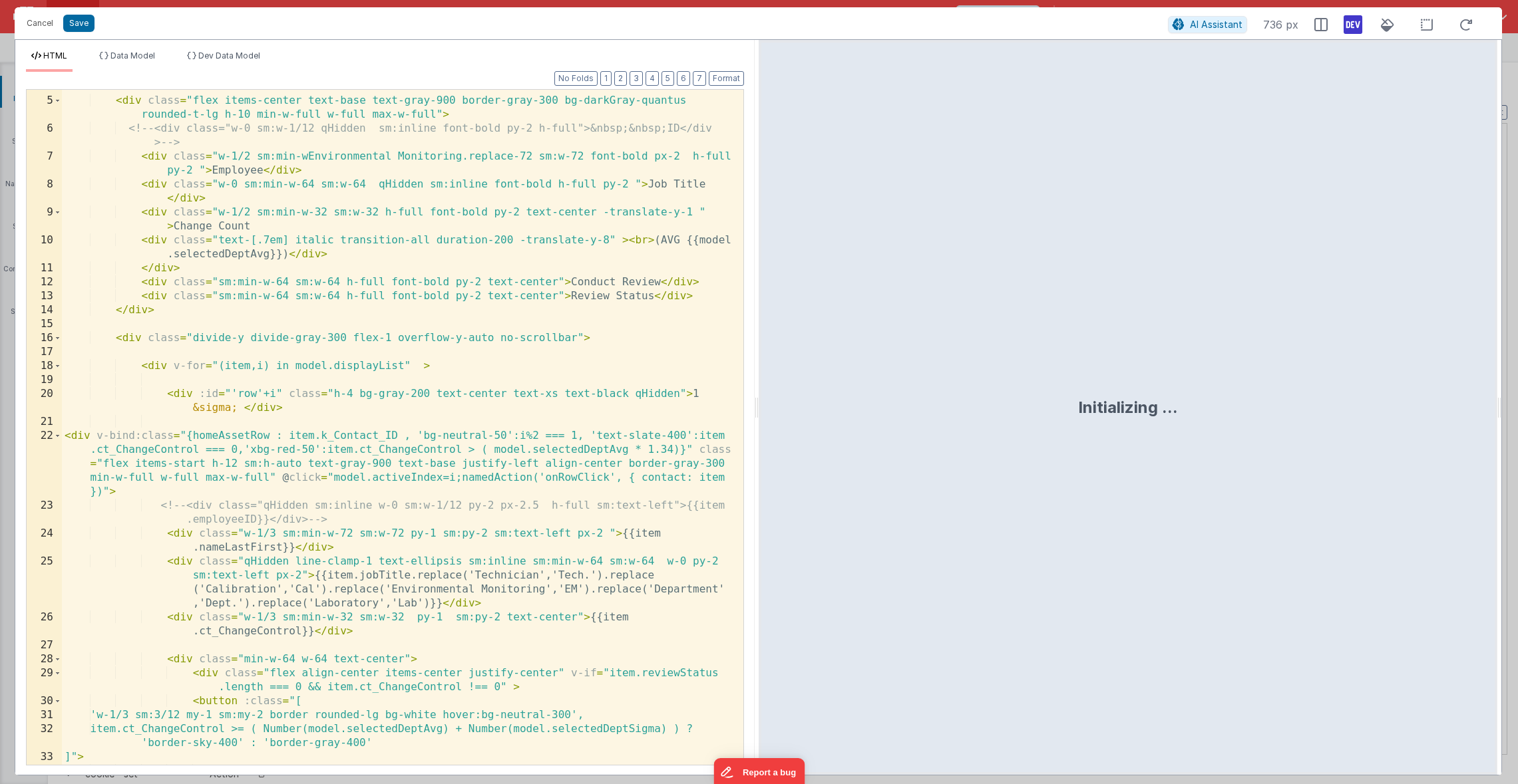
scroll to position [160, 0]
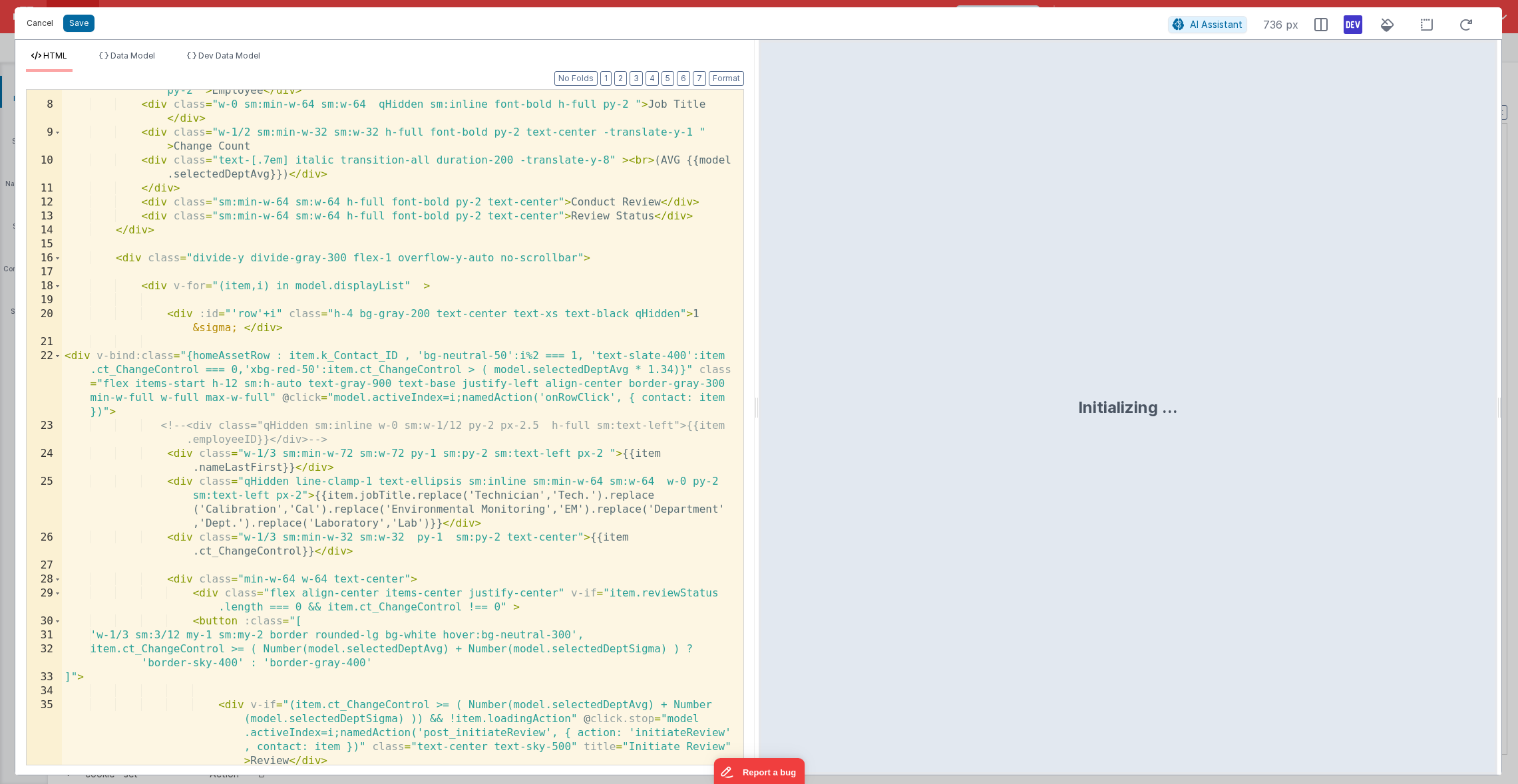
drag, startPoint x: 42, startPoint y: 26, endPoint x: 165, endPoint y: 94, distance: 140.5
click at [42, 26] on button "Cancel" at bounding box center [39, 23] width 40 height 19
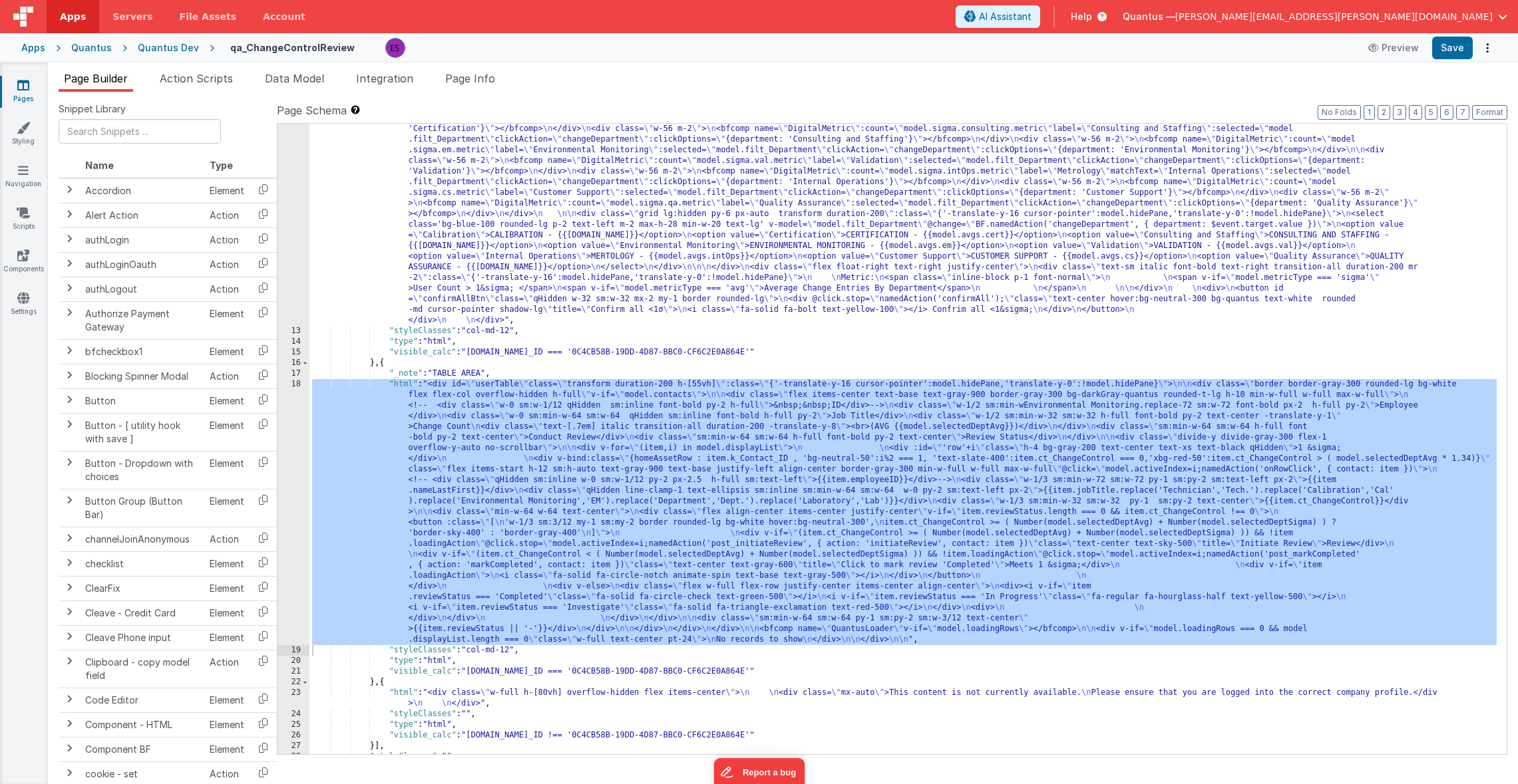
click at [646, 330] on div ""html" : "<div v-if= \" model.metricType==='avg' \" > \n\n <div class='lg:flex …" at bounding box center [902, 439] width 1187 height 1056
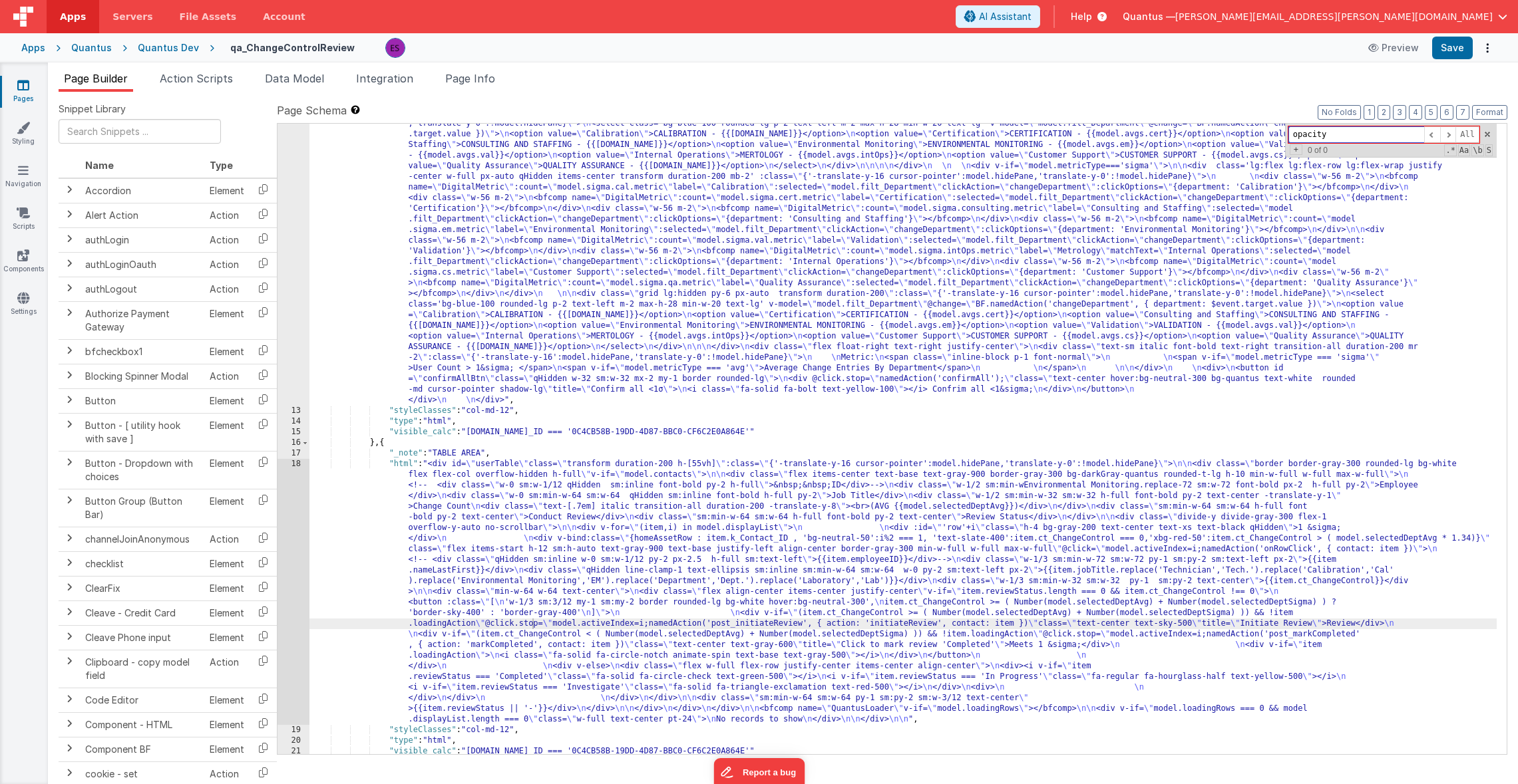
scroll to position [0, 0]
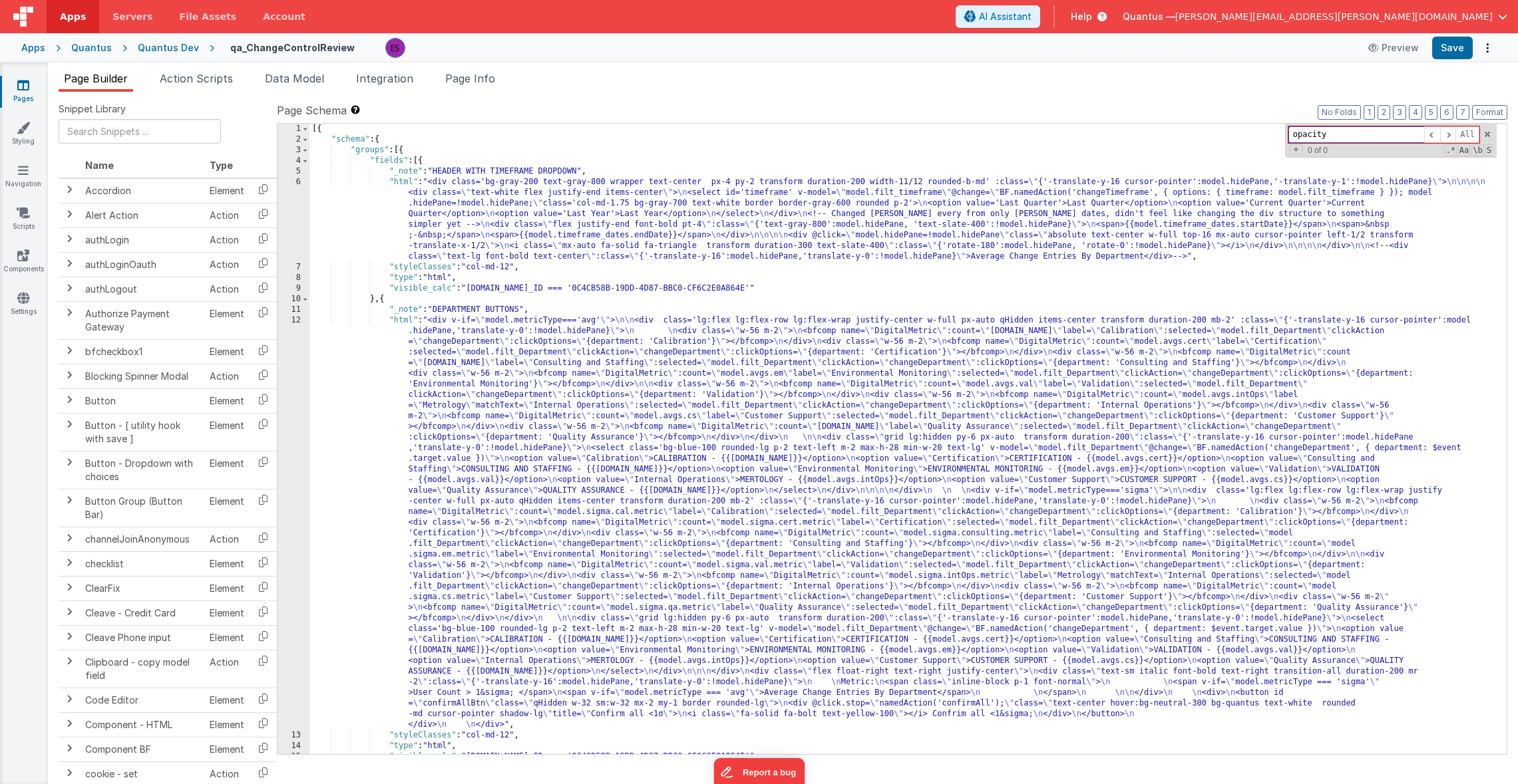
type input "opacity"
click at [465, 136] on div "[{ "schema" : { "groups" : [{ "fields" : [{ "_note" : "HEADER WITH TIMEFRAME DR…" at bounding box center [902, 450] width 1187 height 652
click at [914, 308] on div "[{ "schema" : { "groups" : [{ "fields" : [{ "_note" : "HEADER WITH TIMEFRAME DR…" at bounding box center [902, 450] width 1187 height 652
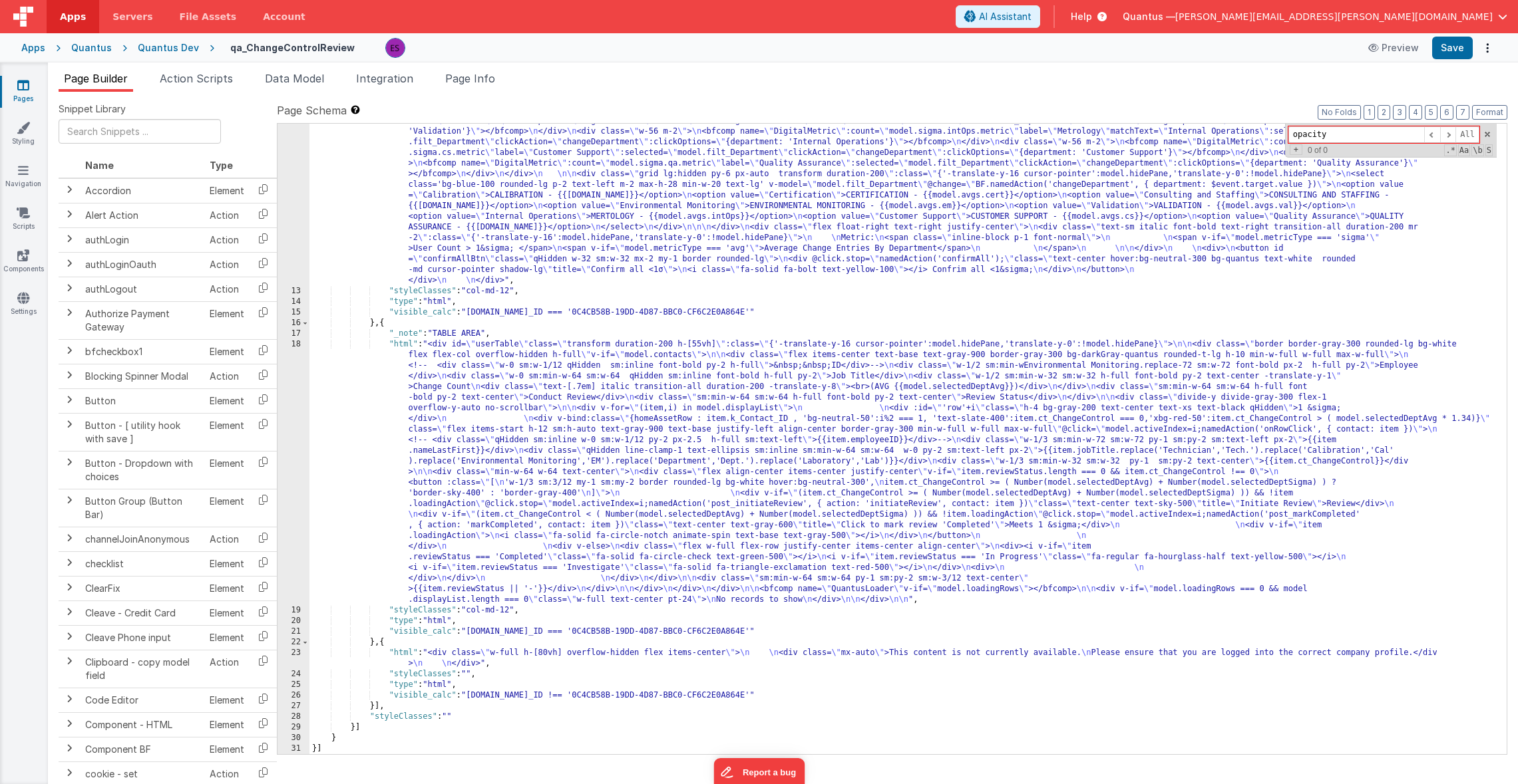
scroll to position [444, 0]
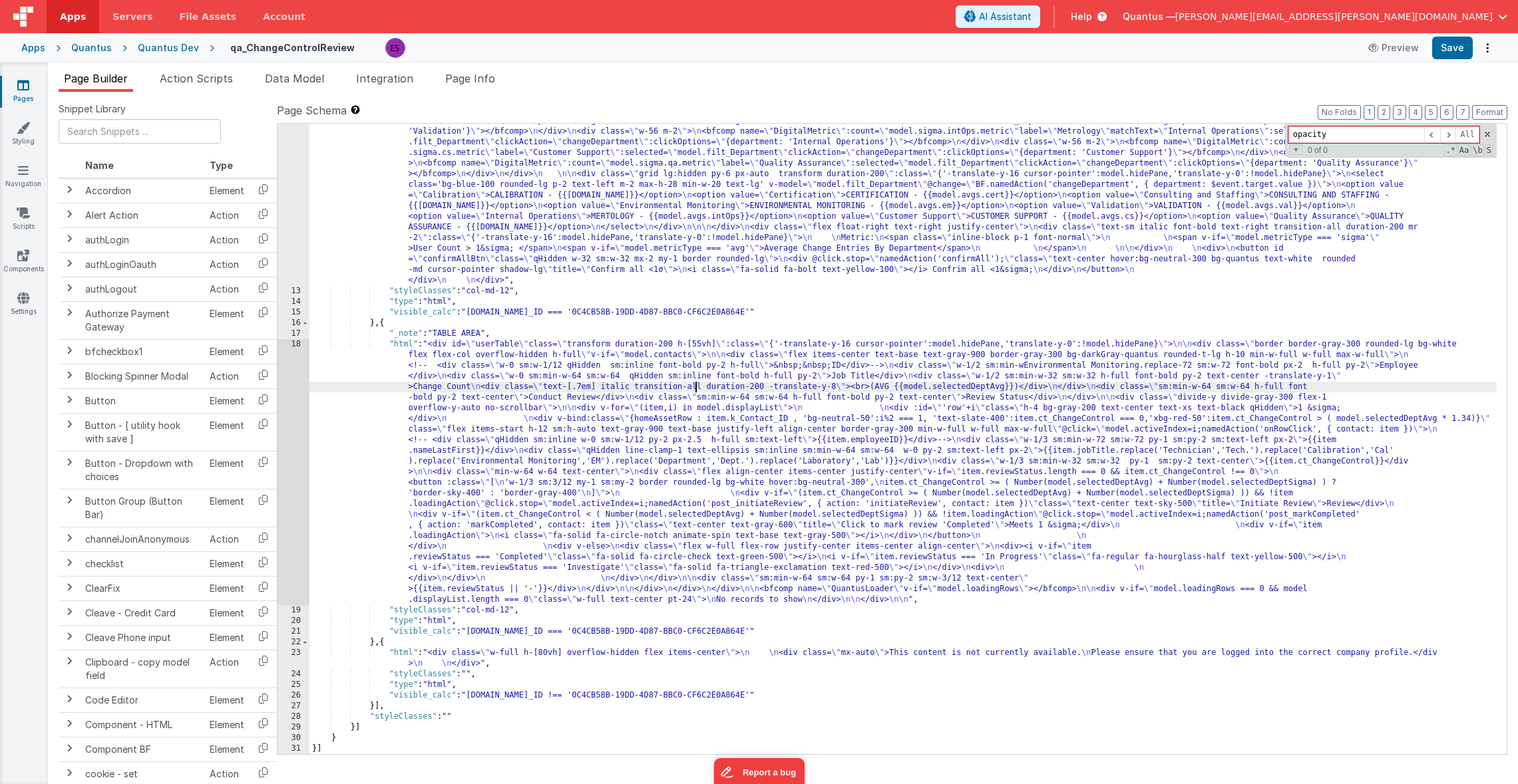
click at [695, 383] on div ""html" : "<div v-if= \" model.metricType==='avg' \" > \n\n <div class='lg:flex …" at bounding box center [902, 399] width 1187 height 1056
click at [334, 426] on div ""html" : "<div v-if= \" model.metricType==='avg' \" > \n\n <div class='lg:flex …" at bounding box center [902, 399] width 1187 height 1056
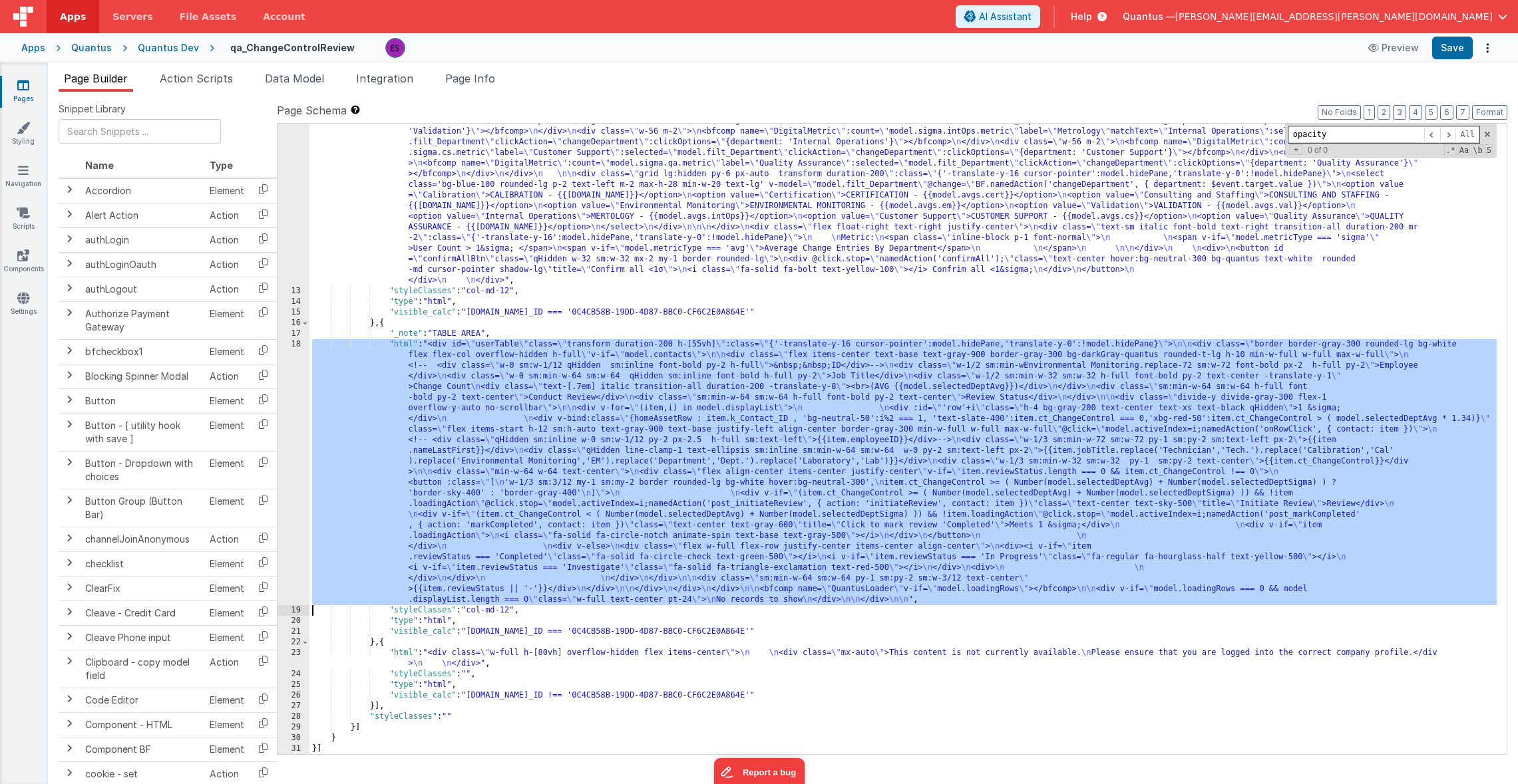
click at [293, 437] on div "18" at bounding box center [293, 472] width 32 height 266
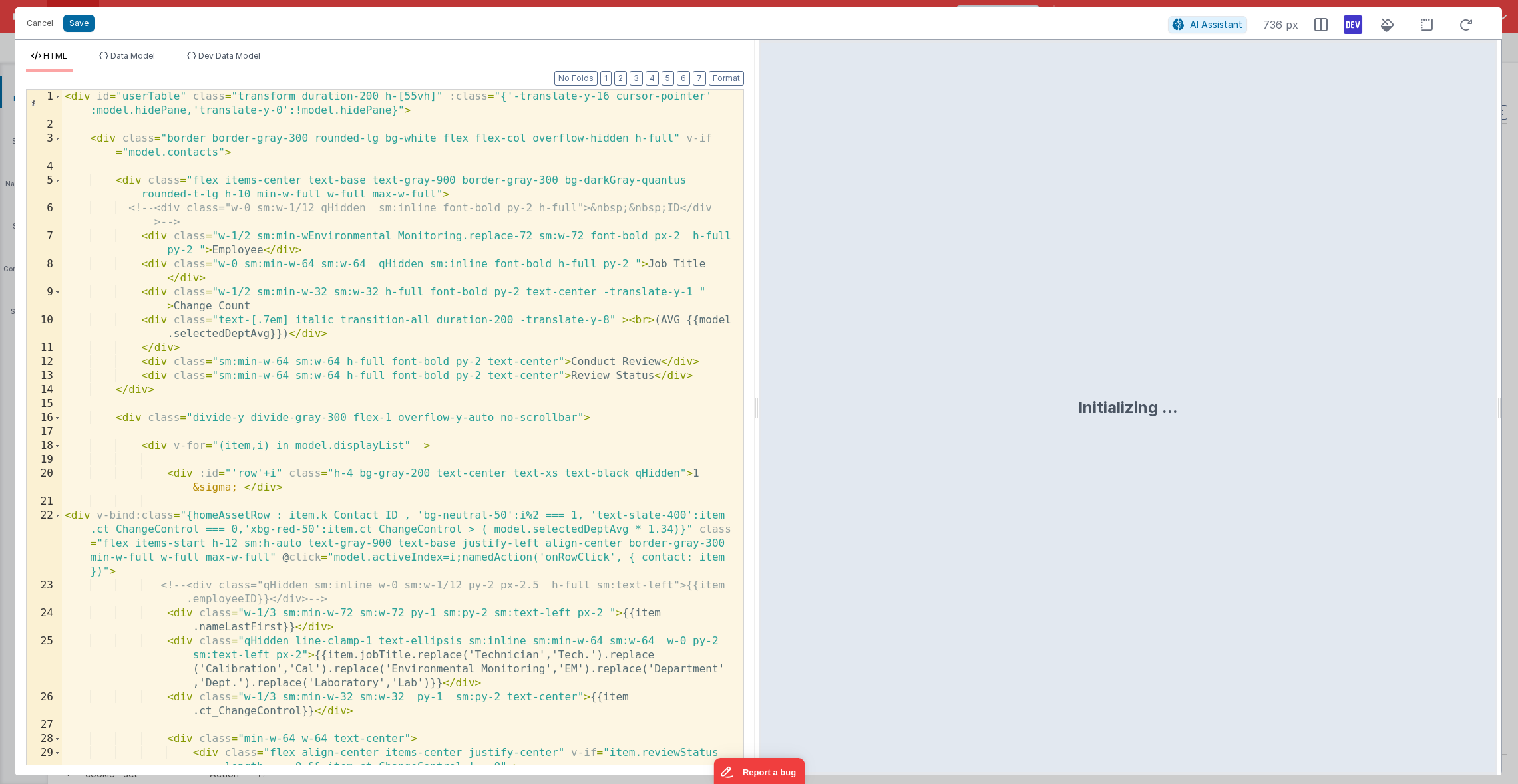
click at [67, 98] on div "< div id = "userTable" class = "transform duration-200 h-[55vh]" :class = "{'-t…" at bounding box center [397, 448] width 671 height 717
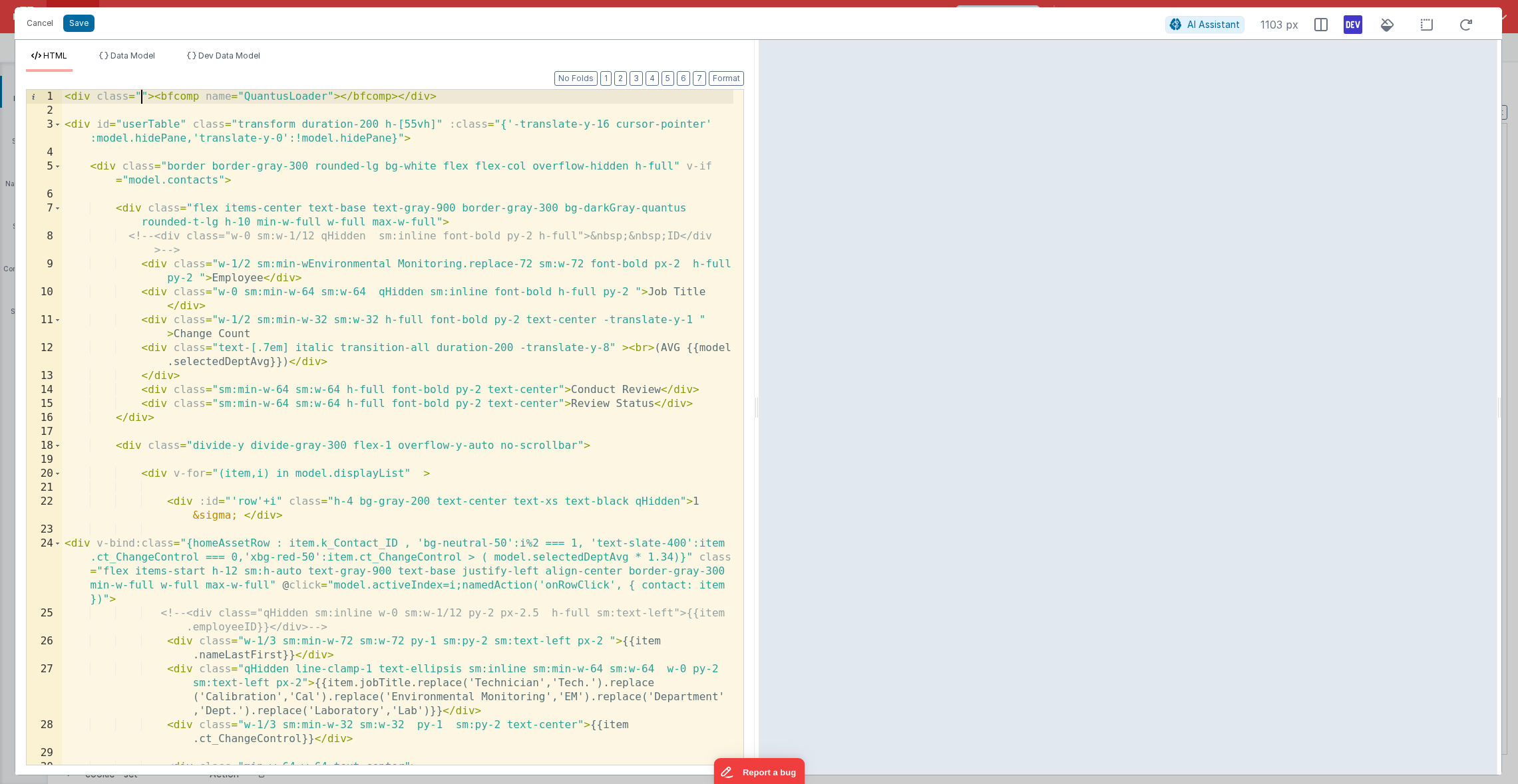
drag, startPoint x: 140, startPoint y: 96, endPoint x: 158, endPoint y: 268, distance: 172.9
click at [140, 96] on div "< div class = "" > < bfcomp name = "QuantusLoader" > </ bfcomp > </ div > < div…" at bounding box center [397, 448] width 671 height 717
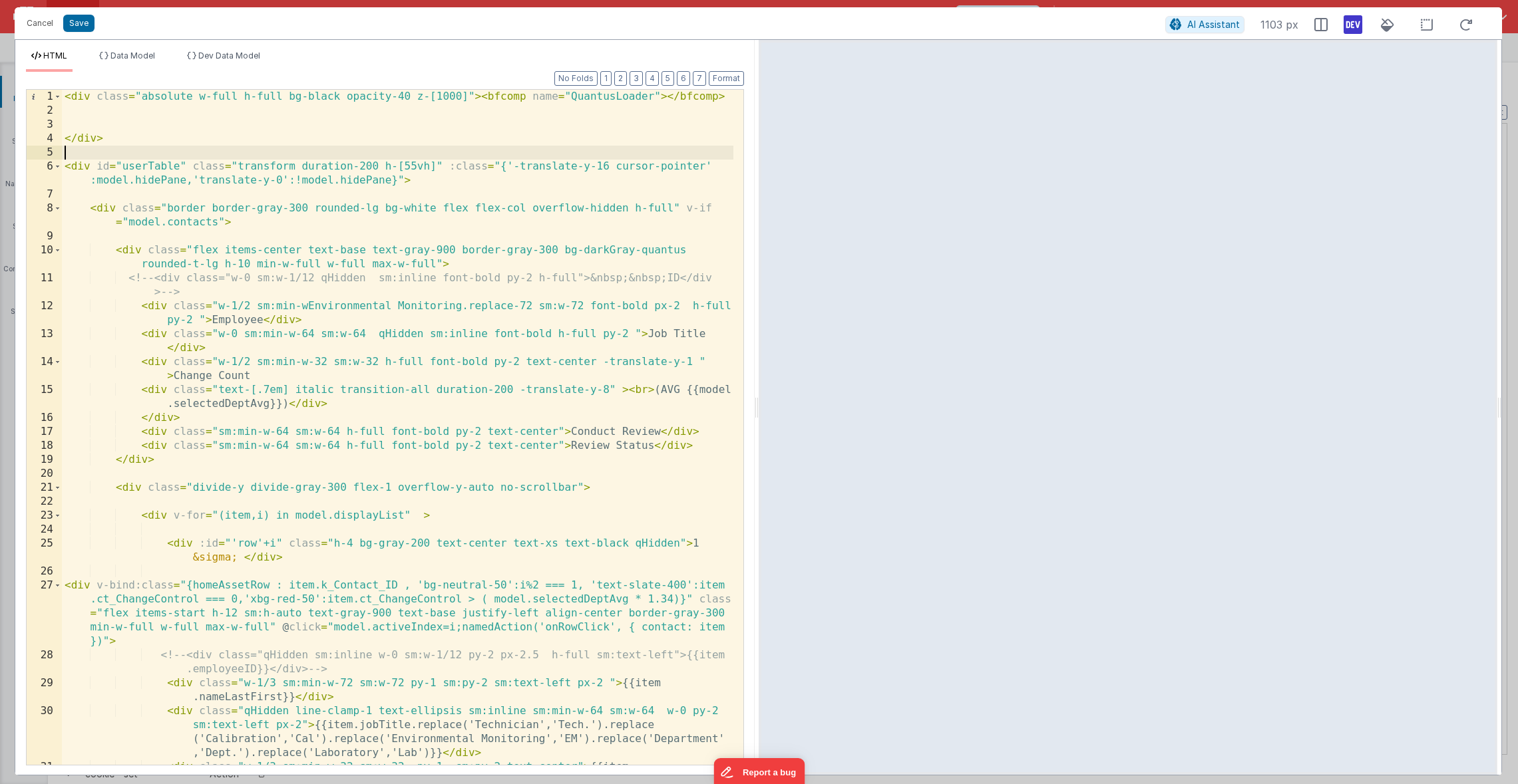
paste textarea
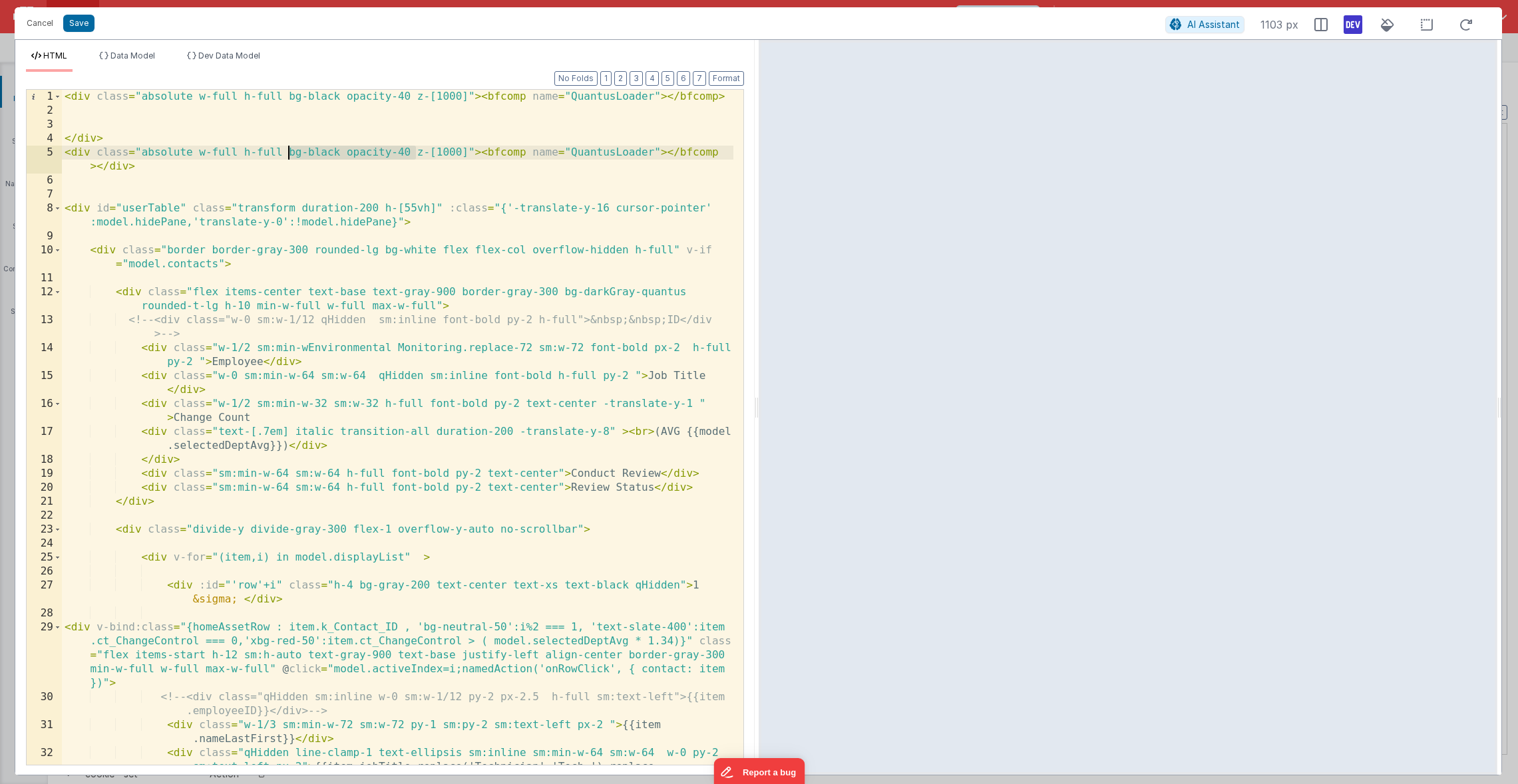
drag, startPoint x: 414, startPoint y: 151, endPoint x: 289, endPoint y: 154, distance: 125.0
click at [289, 154] on div "< div class = "absolute w-full h-full bg-black opacity-40 z-[1000]" > < bfcomp …" at bounding box center [397, 462] width 671 height 745
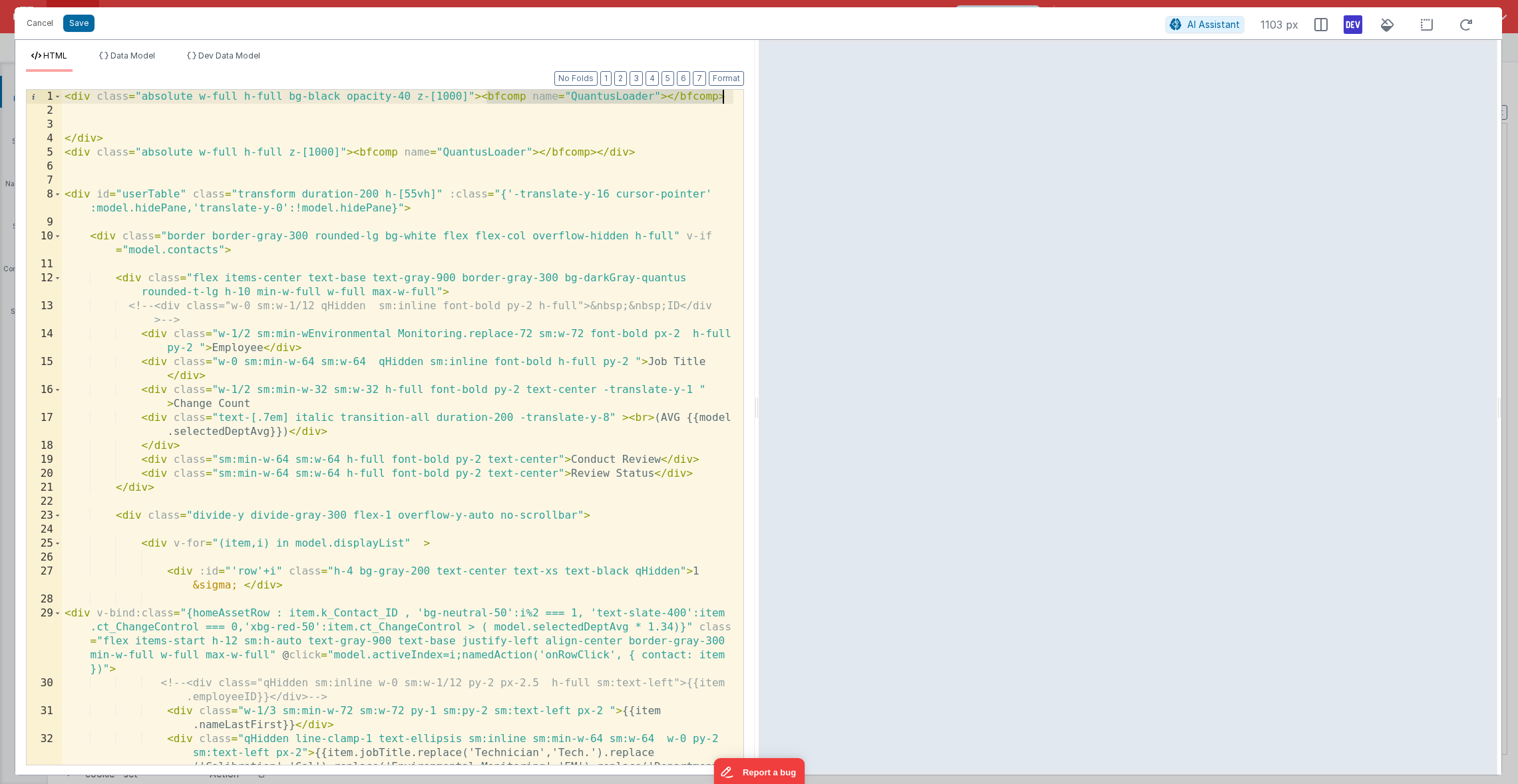
drag, startPoint x: 483, startPoint y: 97, endPoint x: 723, endPoint y: 100, distance: 240.0
click at [723, 100] on div "< div class = "absolute w-full h-full bg-black opacity-40 z-[1000]" > < bfcomp …" at bounding box center [397, 462] width 671 height 745
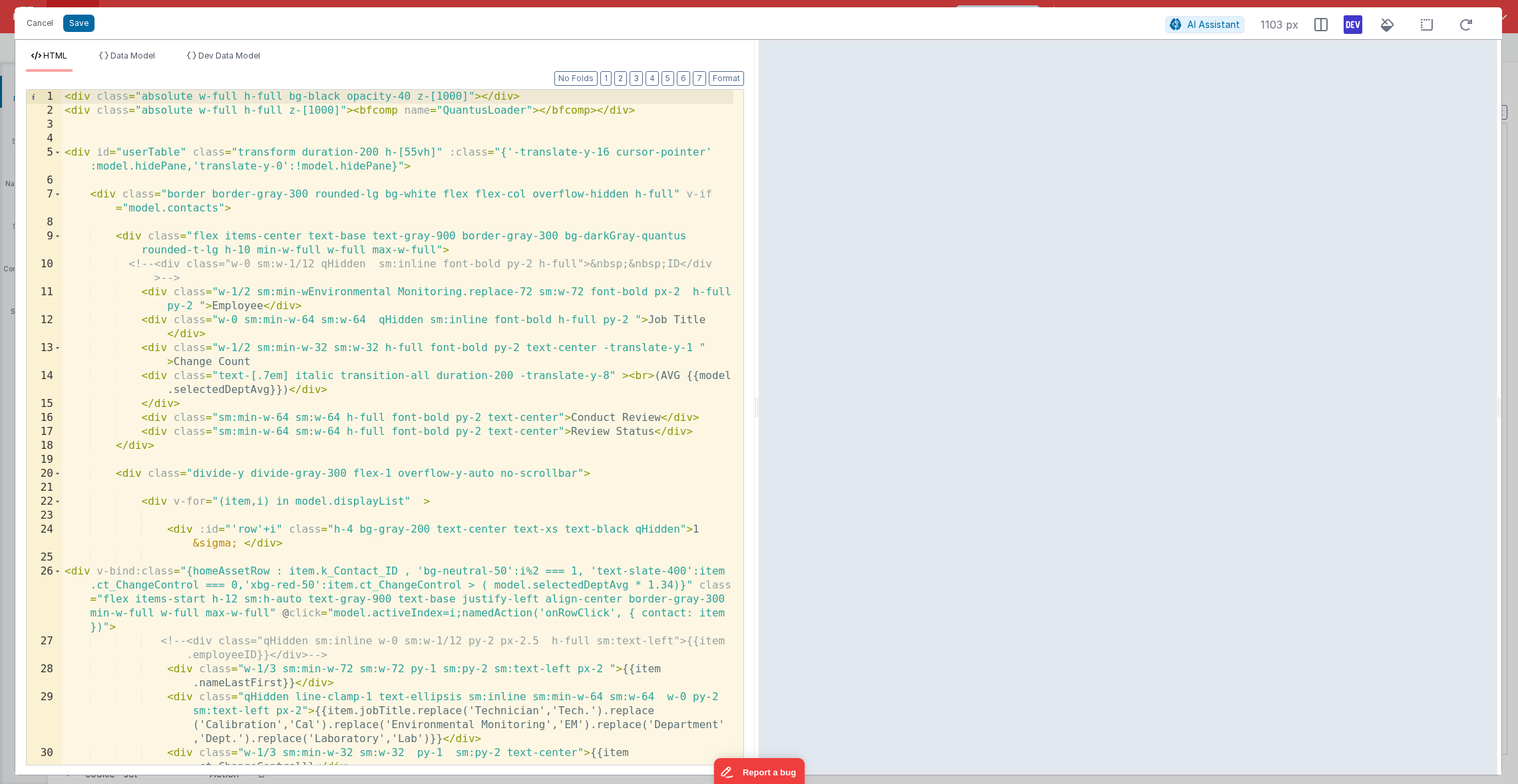
drag, startPoint x: 342, startPoint y: 109, endPoint x: 339, endPoint y: 116, distance: 7.6
click at [342, 110] on div "< div class = "absolute w-full h-full bg-black opacity-40 z-[1000]" > </ div > …" at bounding box center [397, 441] width 671 height 703
click at [98, 95] on div "< div class = "absolute w-full h-full bg-black opacity-40 z-[1000]" > </ div > …" at bounding box center [397, 441] width 671 height 703
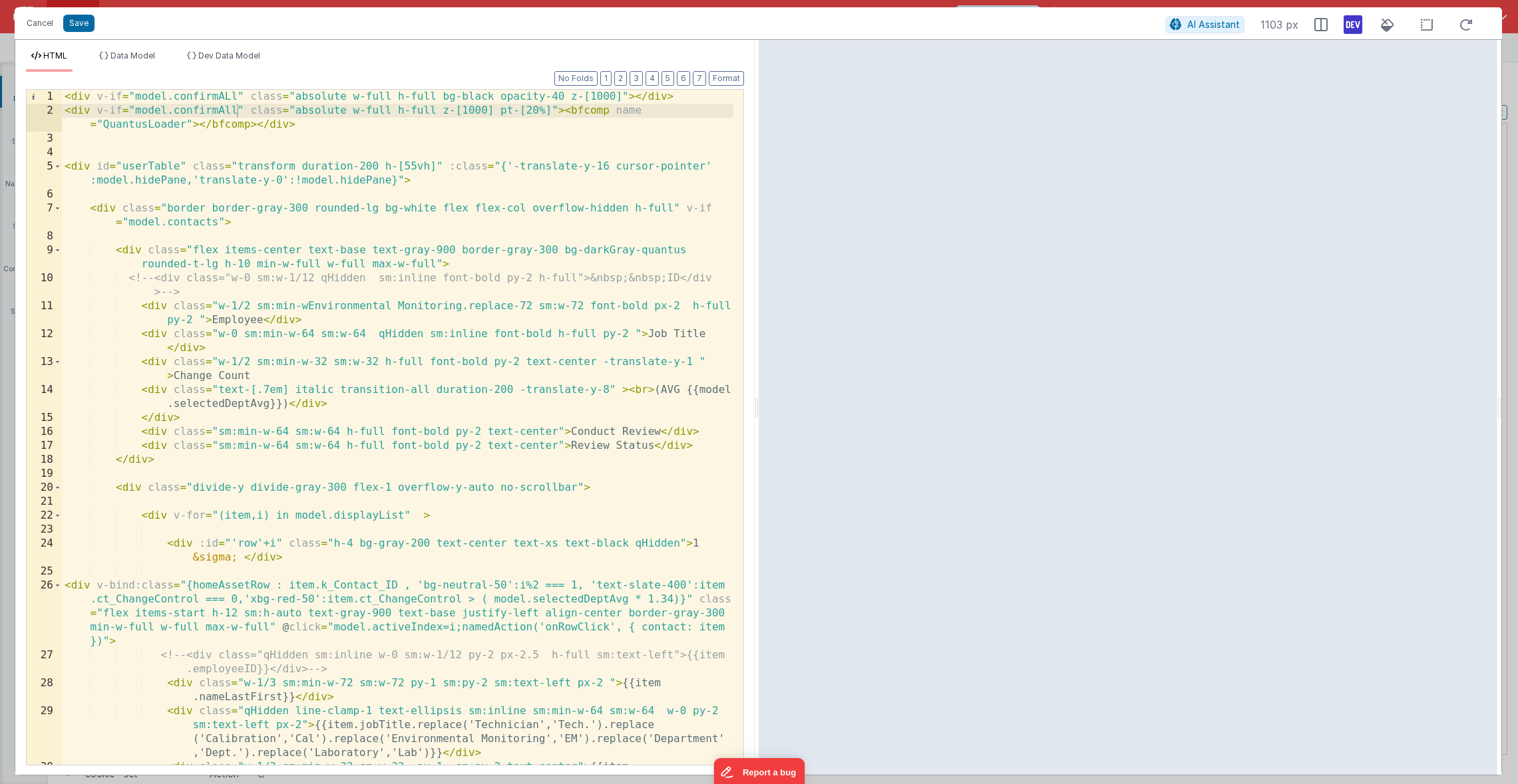
click at [207, 50] on div "HTML Data Model Dev Data Model Format 7 6 5 4 3 2 1 No Folds 1 2 3 4 5 6 7 8 9 …" at bounding box center [384, 407] width 739 height 735
click at [205, 56] on span "Dev Data Model" at bounding box center [229, 56] width 62 height 10
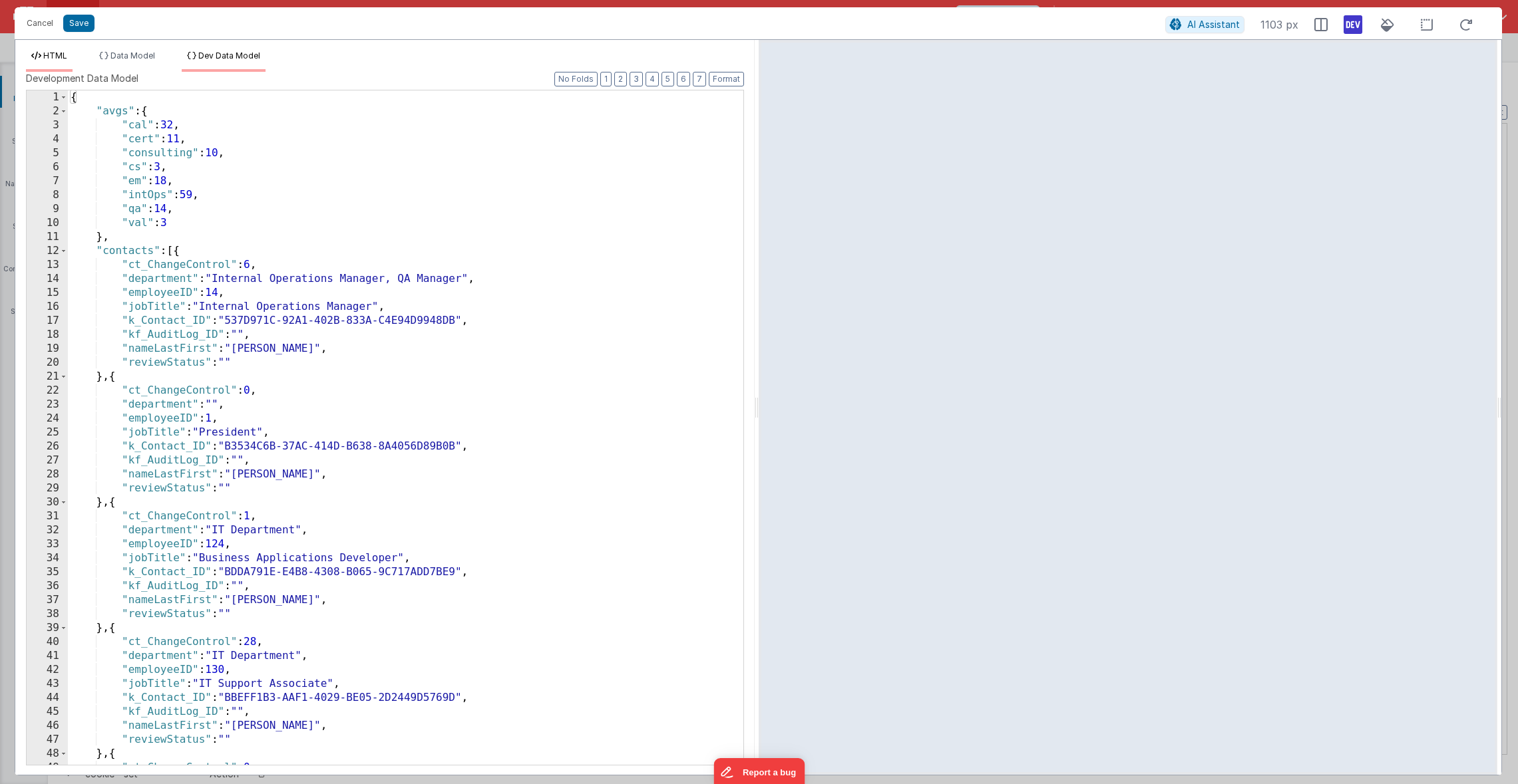
click at [41, 60] on li "HTML" at bounding box center [49, 61] width 46 height 21
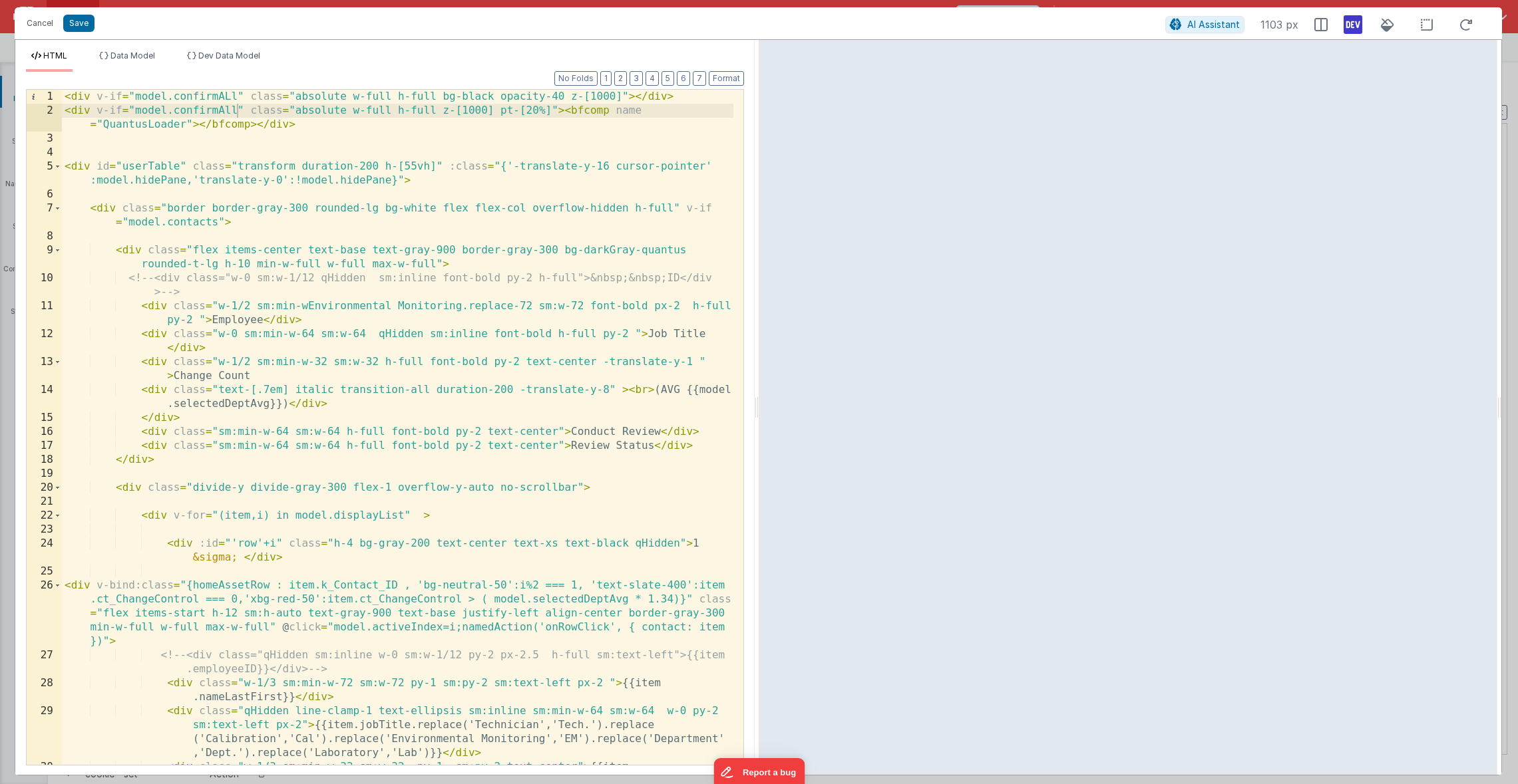
click at [221, 234] on div "< div v-if = "model.confirmALl" class = "absolute w-full h-full bg-black opacit…" at bounding box center [397, 448] width 671 height 717
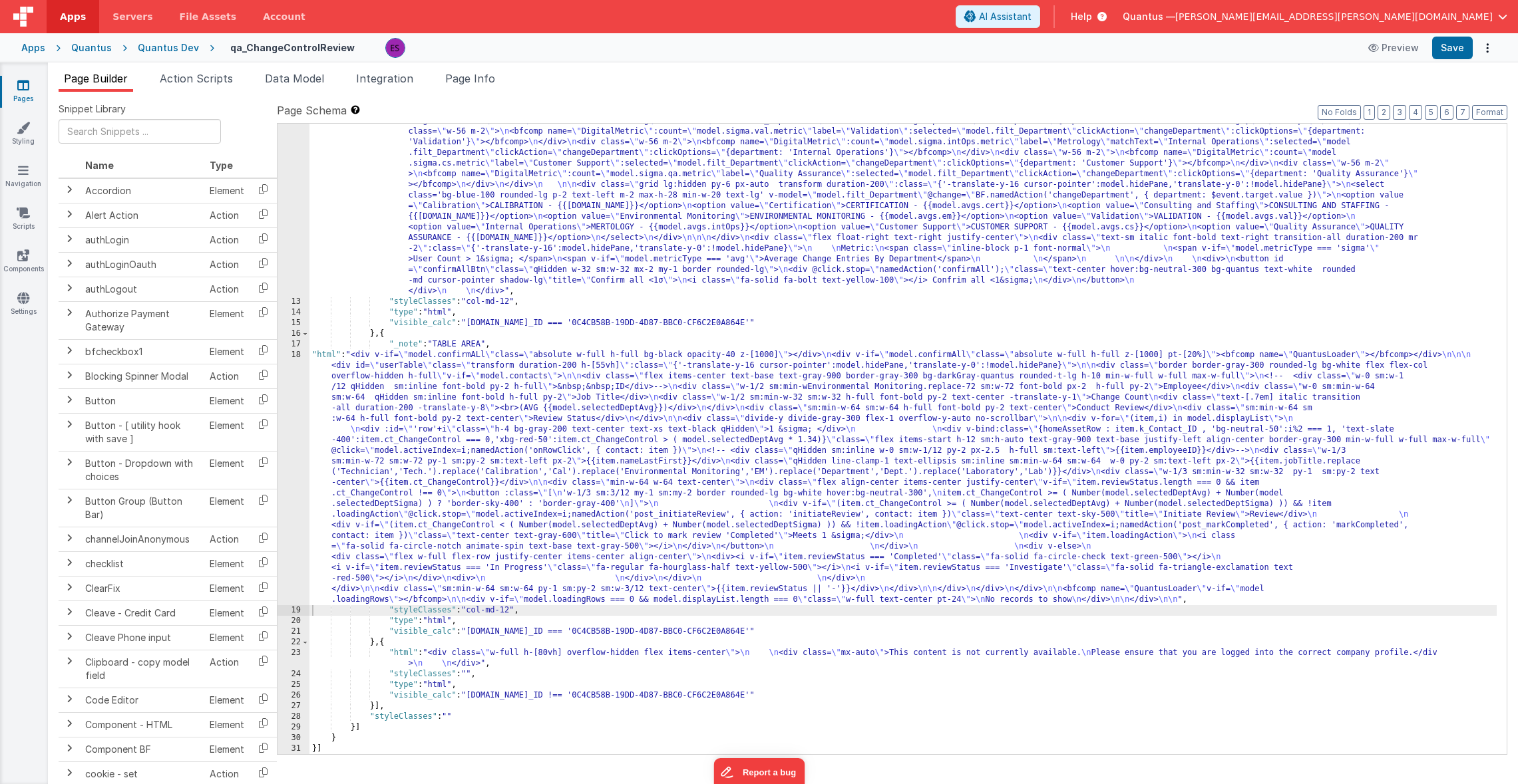
scroll to position [434, 0]
click at [384, 405] on div ""html" : "<div v-if= \" model.metricType==='avg' \" > \n\n <div class='lg:flex …" at bounding box center [902, 410] width 1187 height 1056
click at [287, 397] on div "18" at bounding box center [293, 478] width 32 height 255
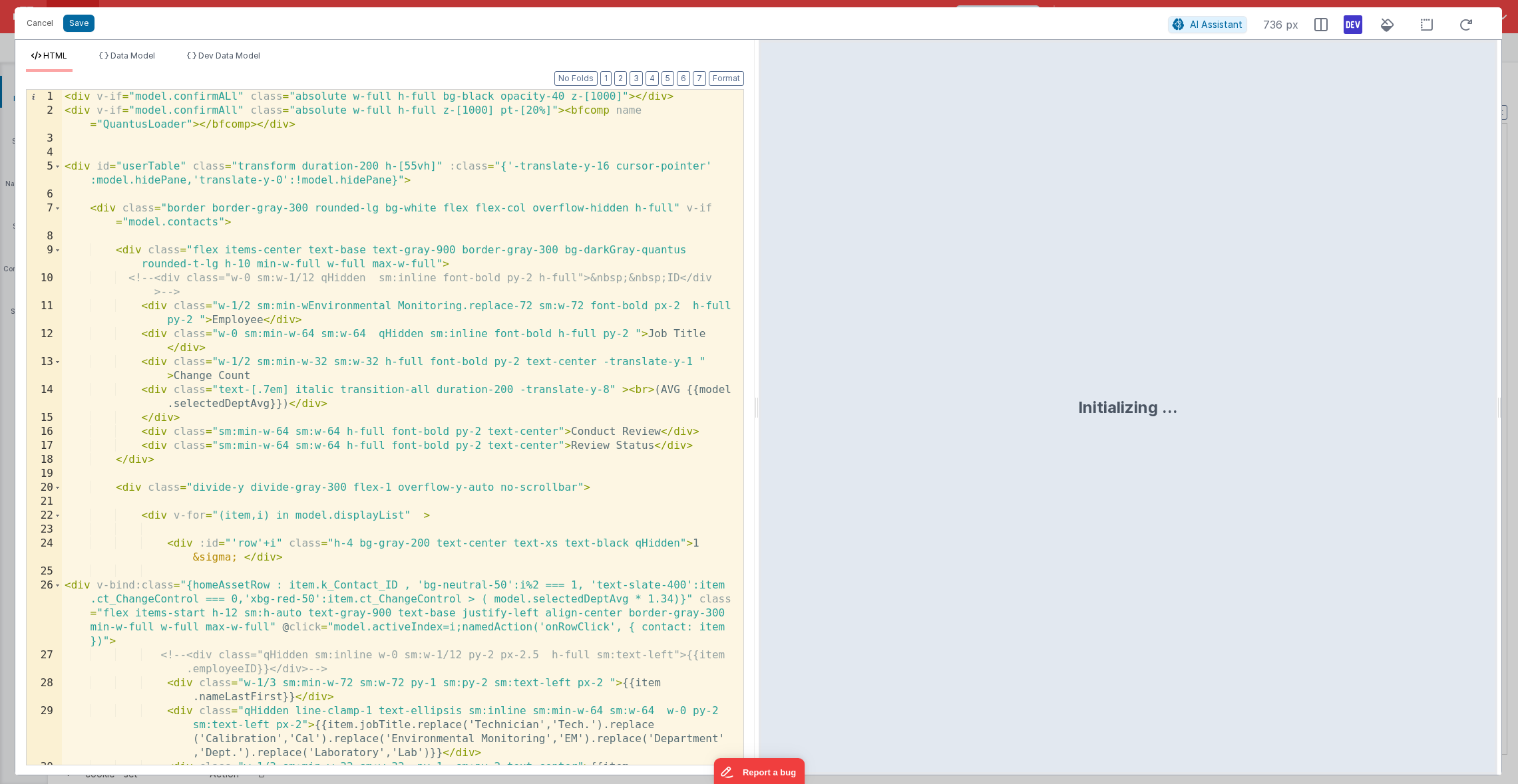
drag, startPoint x: 230, startPoint y: 101, endPoint x: 230, endPoint y: 109, distance: 8.0
click at [230, 102] on div "< div v-if = "model.confirmALl" class = "absolute w-full h-full bg-black opacit…" at bounding box center [397, 448] width 671 height 717
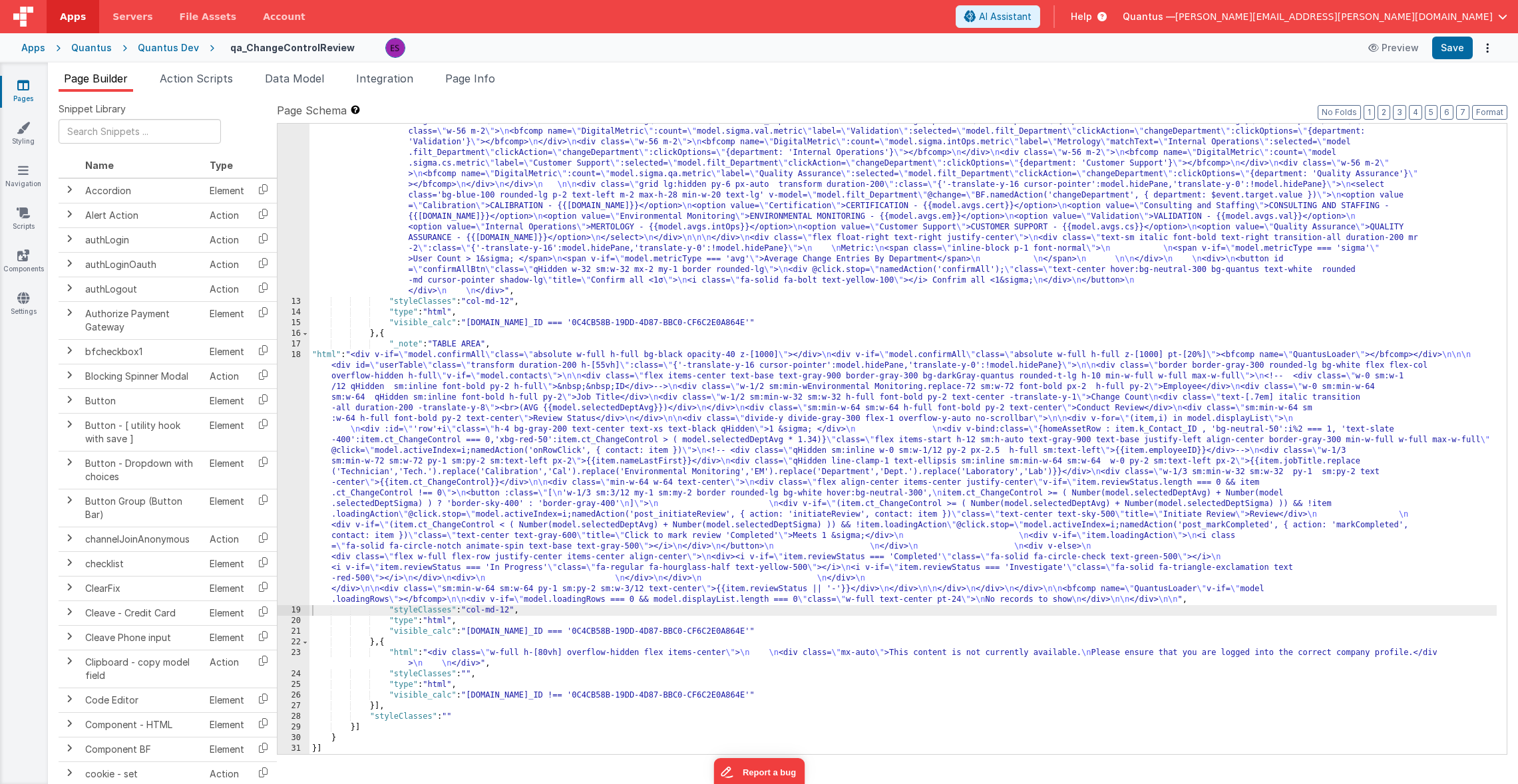
click at [390, 429] on div ""html" : "<div v-if= \" model.metricType==='avg' \" > \n\n <div class='lg:flex …" at bounding box center [902, 410] width 1187 height 1056
type input "confirm all"
drag, startPoint x: 1084, startPoint y: 279, endPoint x: 1082, endPoint y: 297, distance: 18.1
click at [1084, 279] on div ""html" : "<div v-if= \" model.metricType==='avg' \" > \n\n <div class='lg:flex …" at bounding box center [902, 410] width 1187 height 1056
click at [285, 224] on div "12" at bounding box center [293, 89] width 32 height 415
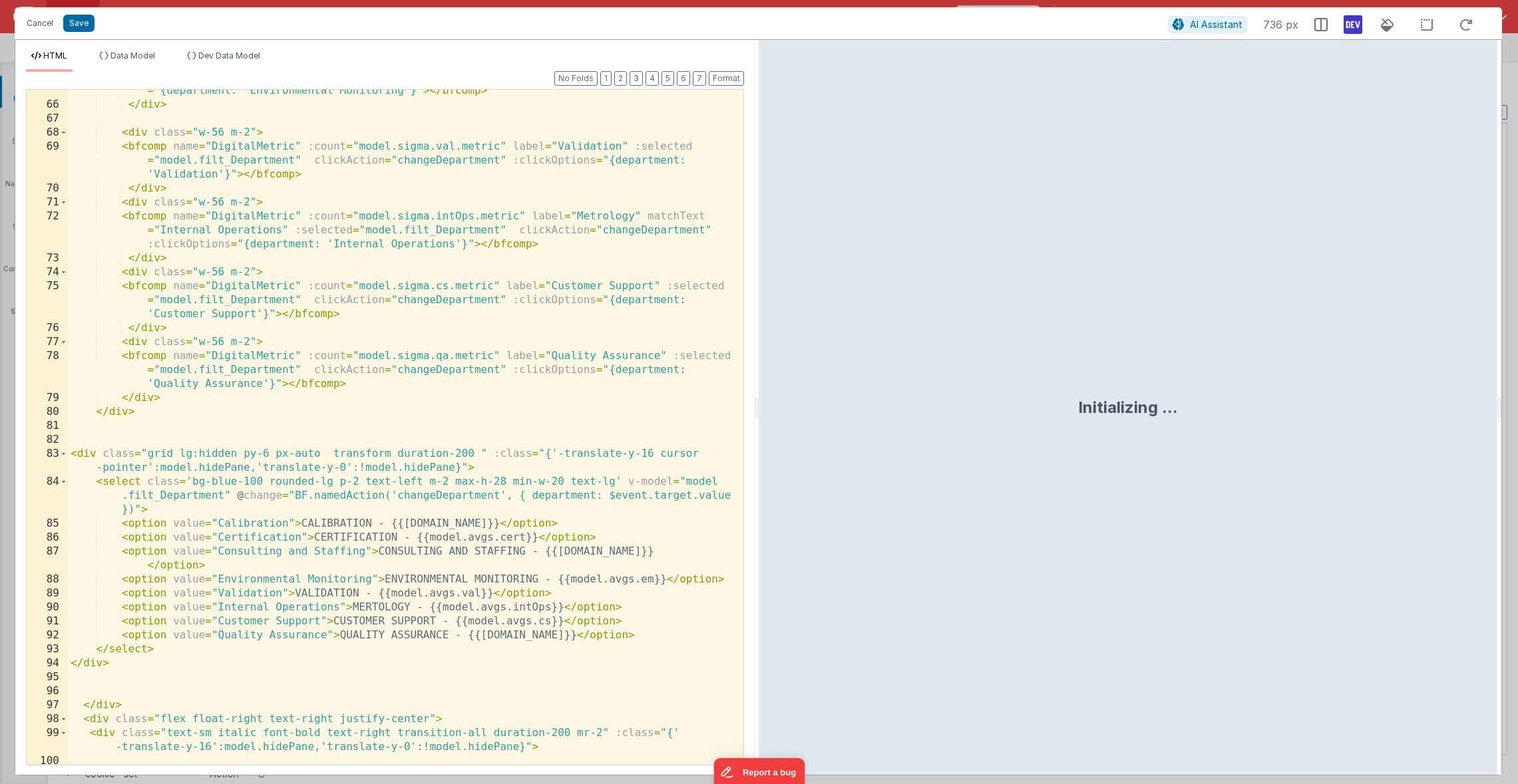
scroll to position [1658, 0]
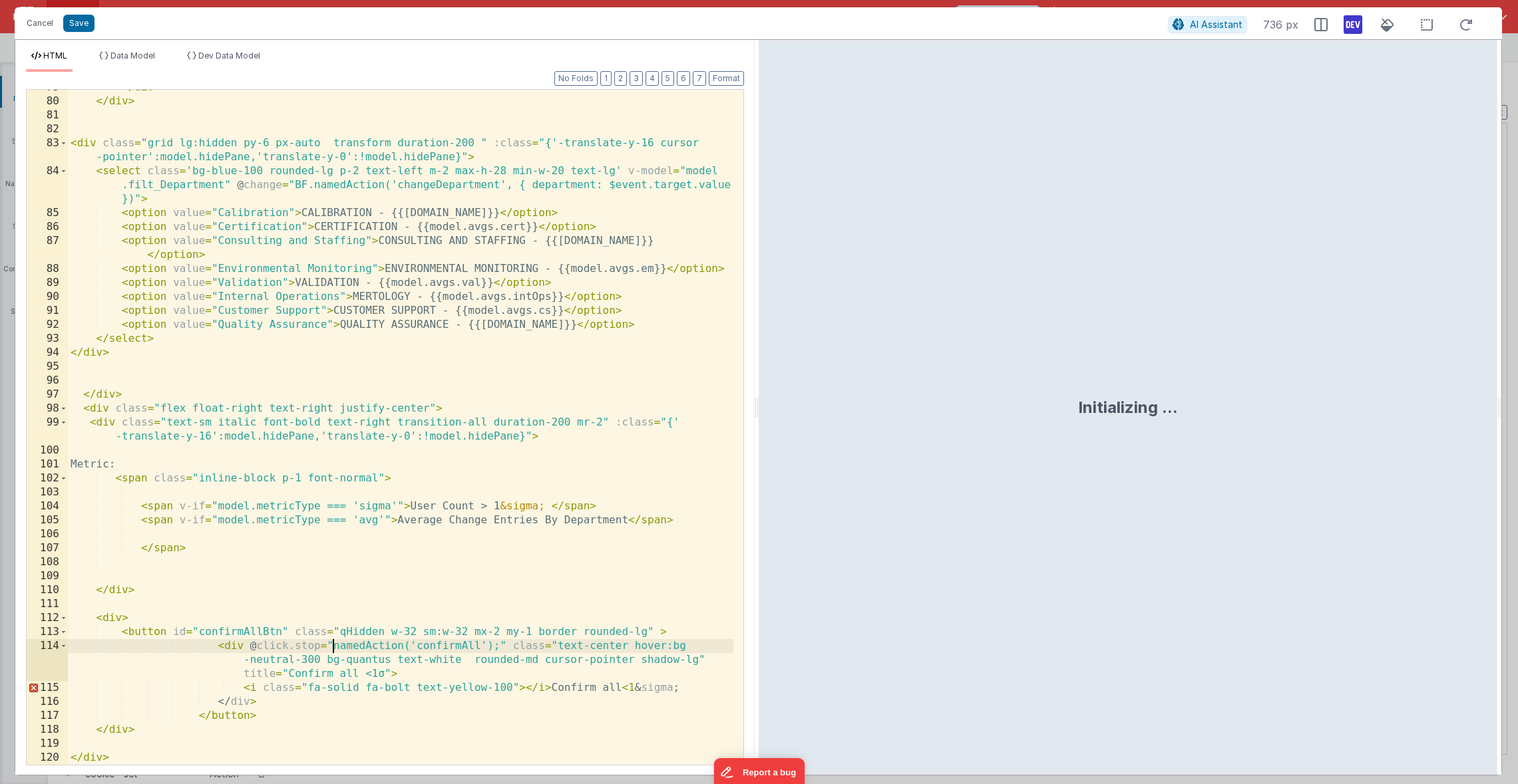
click at [330, 645] on div "</ div > </ div > < div class = "grid lg:hidden py-6 px-auto transform duration…" at bounding box center [400, 431] width 665 height 703
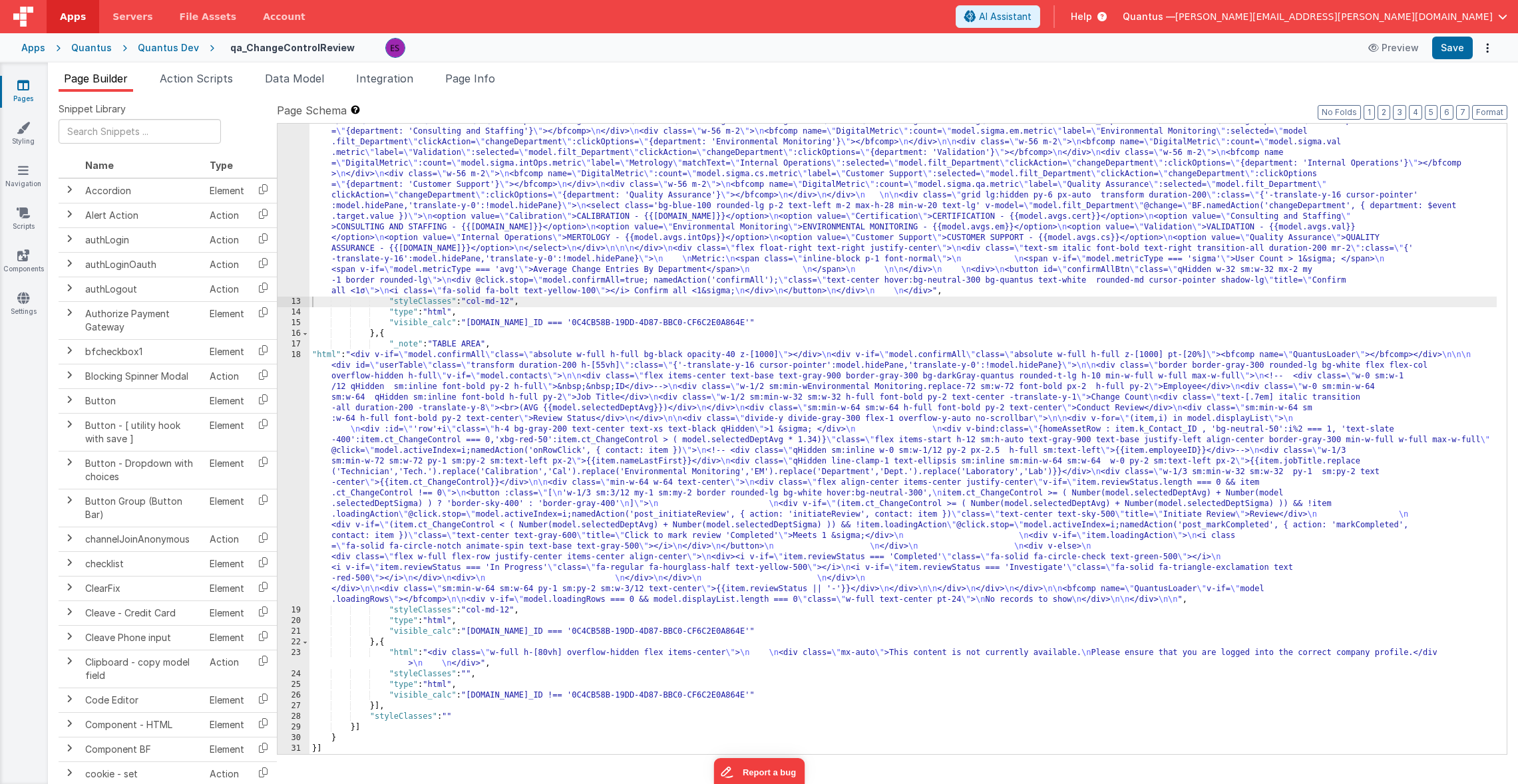
scroll to position [401, 0]
click at [430, 405] on div ""html" : "<div v-if= \" model.metricType==='avg' \" > \n\n <div class='lg:flex …" at bounding box center [902, 425] width 1187 height 1025
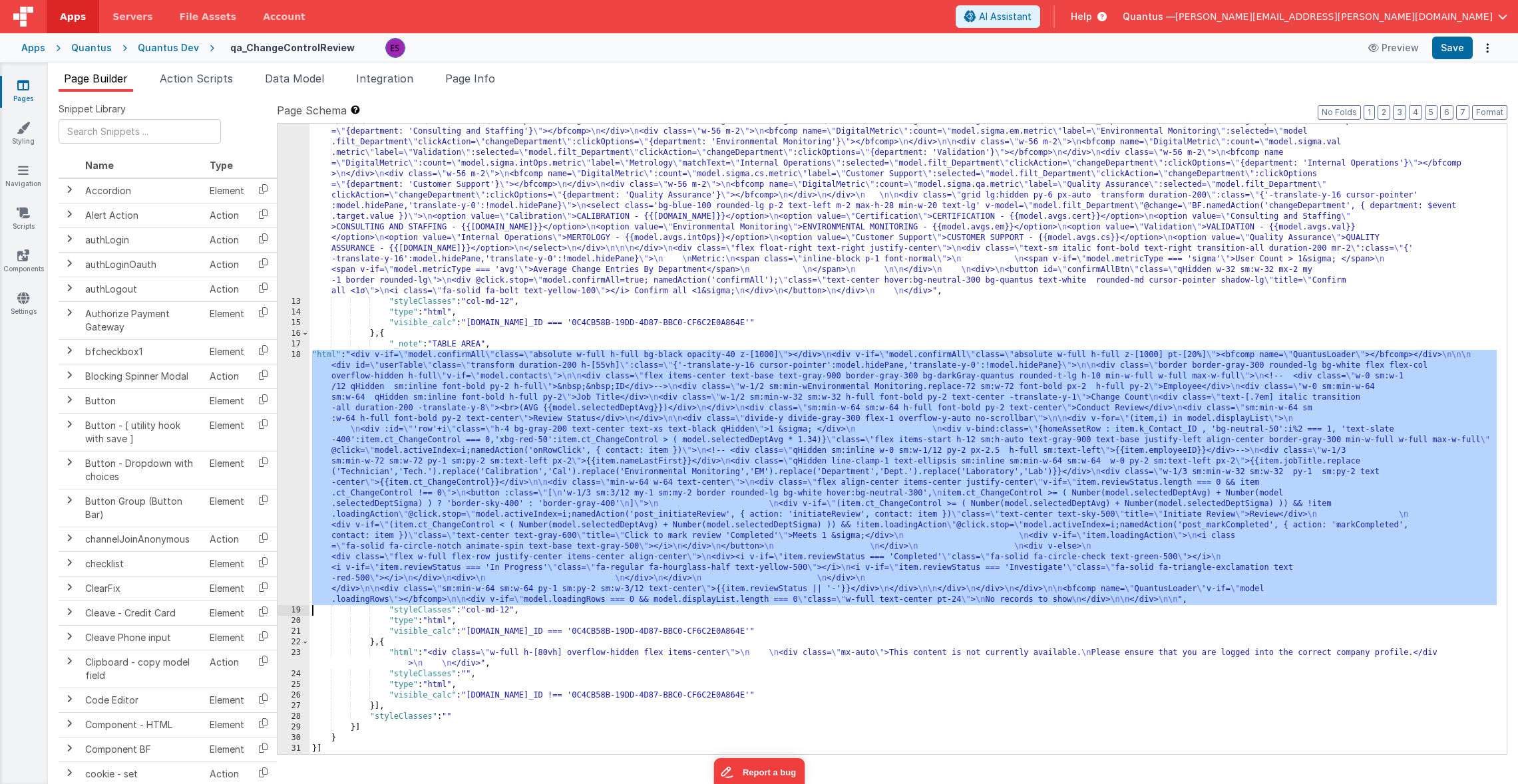
click at [288, 420] on div "18" at bounding box center [293, 478] width 32 height 255
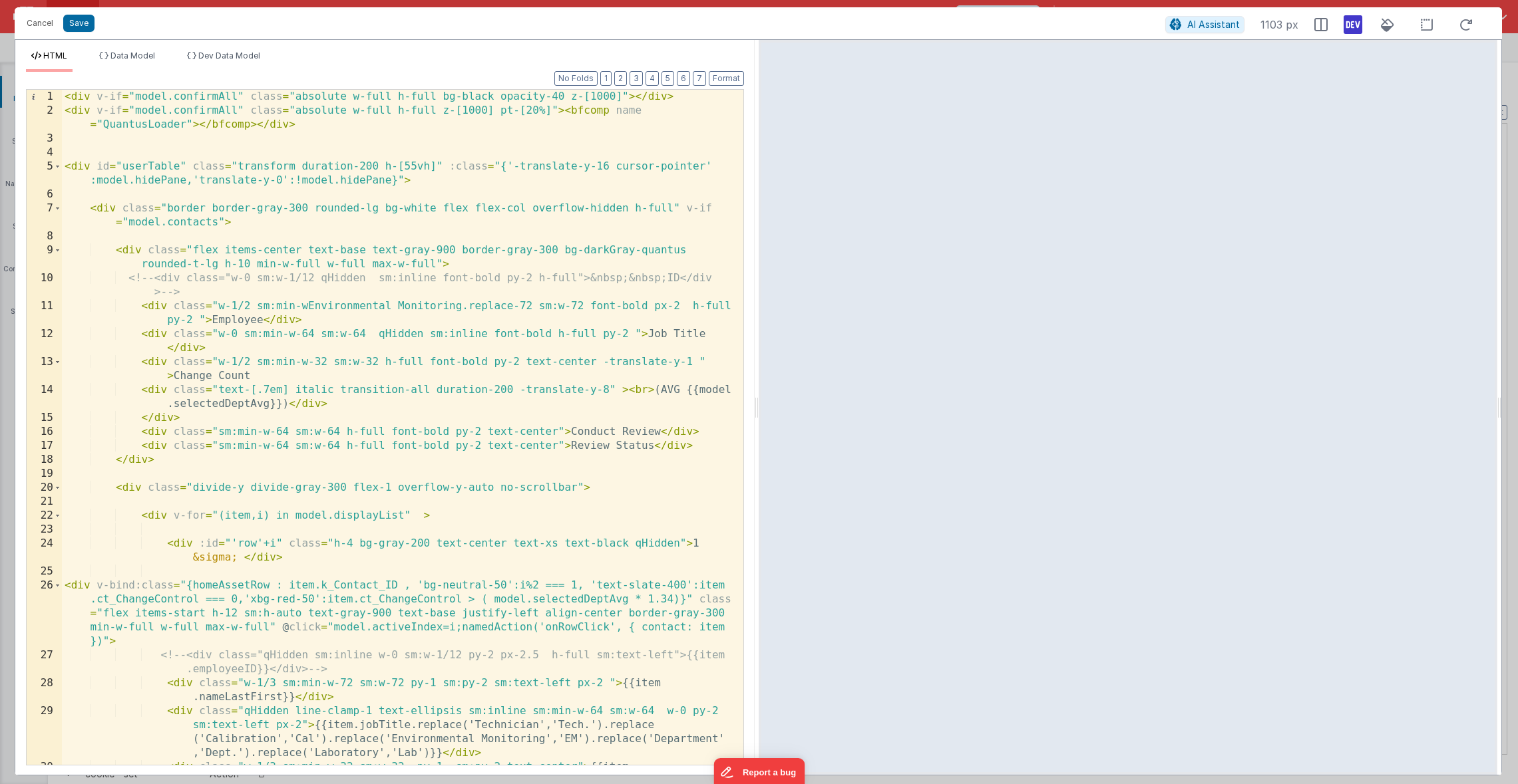
click at [622, 92] on div "< div v-if = "model.confirmAll" class = "absolute w-full h-full bg-black opacit…" at bounding box center [397, 448] width 671 height 717
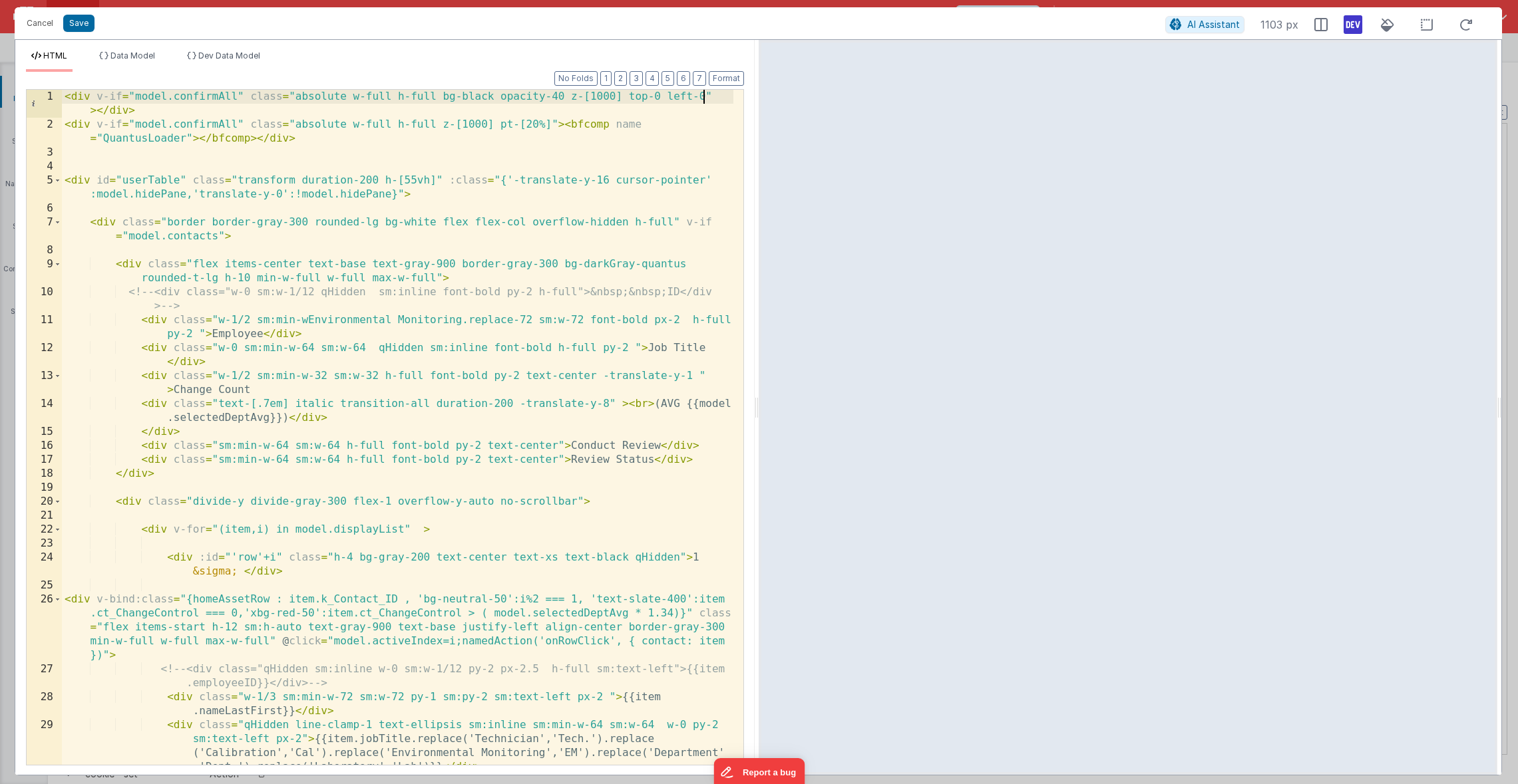
click at [551, 128] on div "< div v-if = "model.confirmAll" class = "absolute w-full h-full bg-black opacit…" at bounding box center [397, 455] width 671 height 731
click at [209, 52] on span "Dev Data Model" at bounding box center [229, 56] width 62 height 10
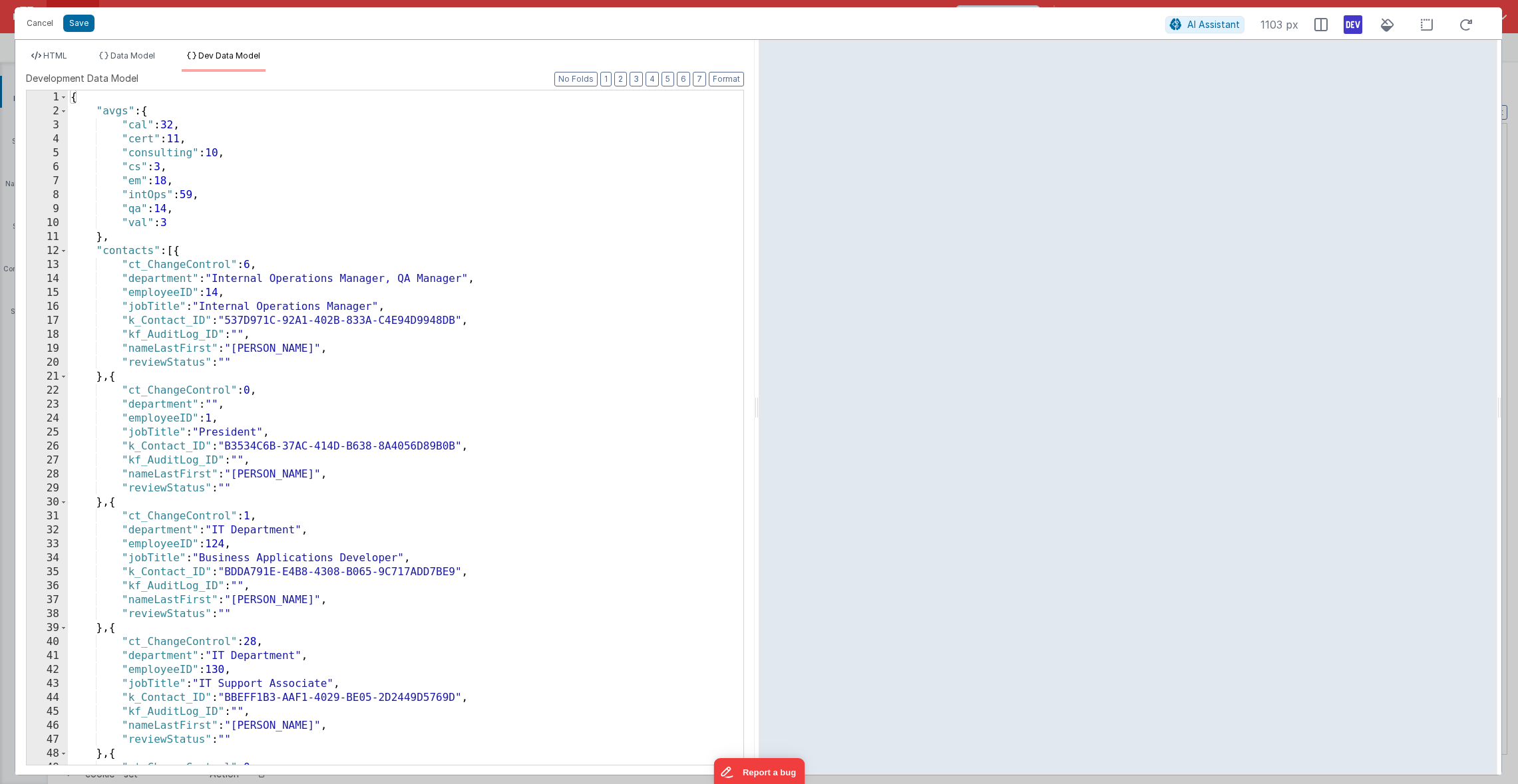
click at [235, 231] on div "{ "avgs" : { "cal" : 32 , "cert" : 11 , "consulting" : 10 , "cs" : 3 , "em" : 1…" at bounding box center [400, 442] width 665 height 703
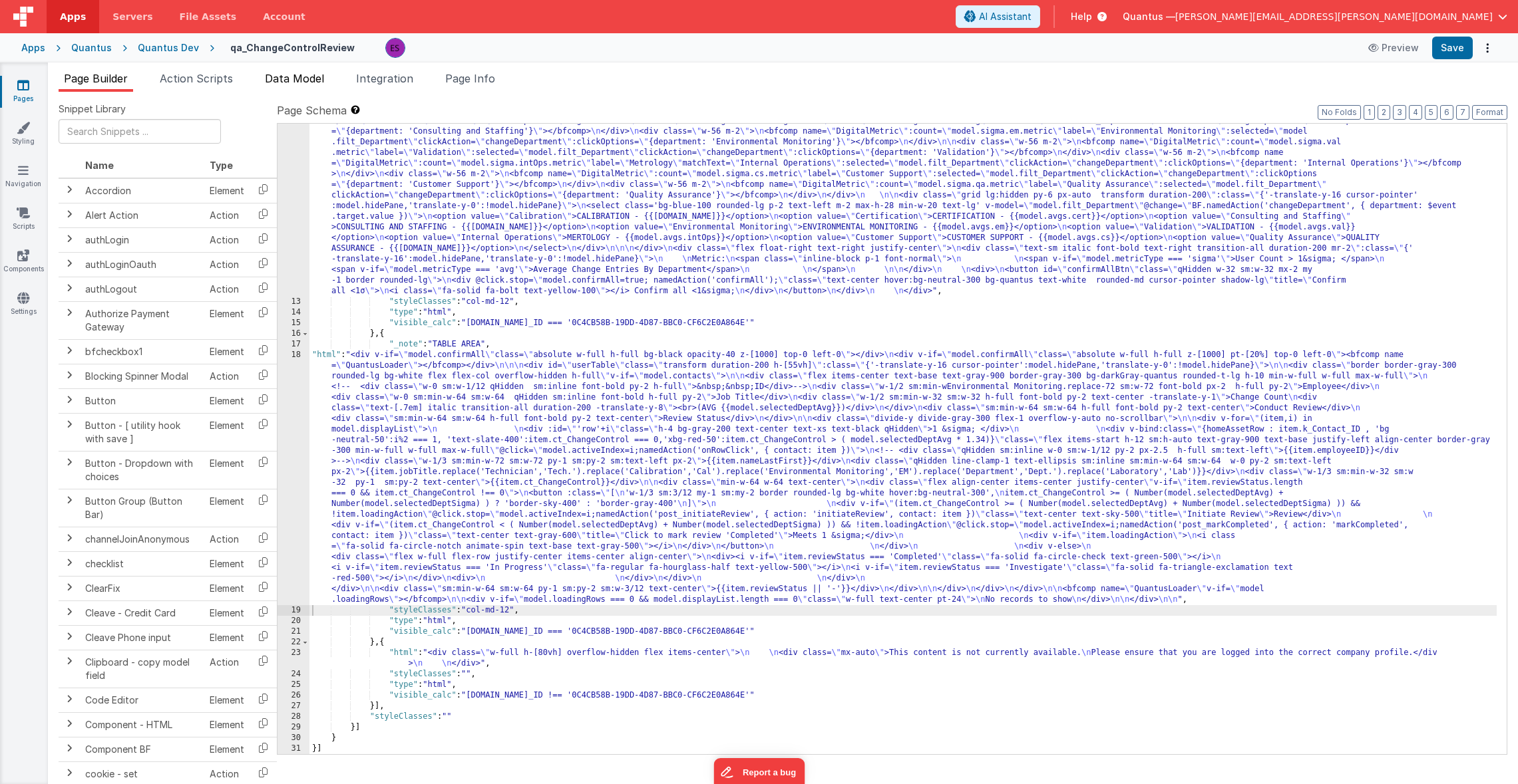
click at [318, 79] on span "Data Model" at bounding box center [294, 79] width 59 height 14
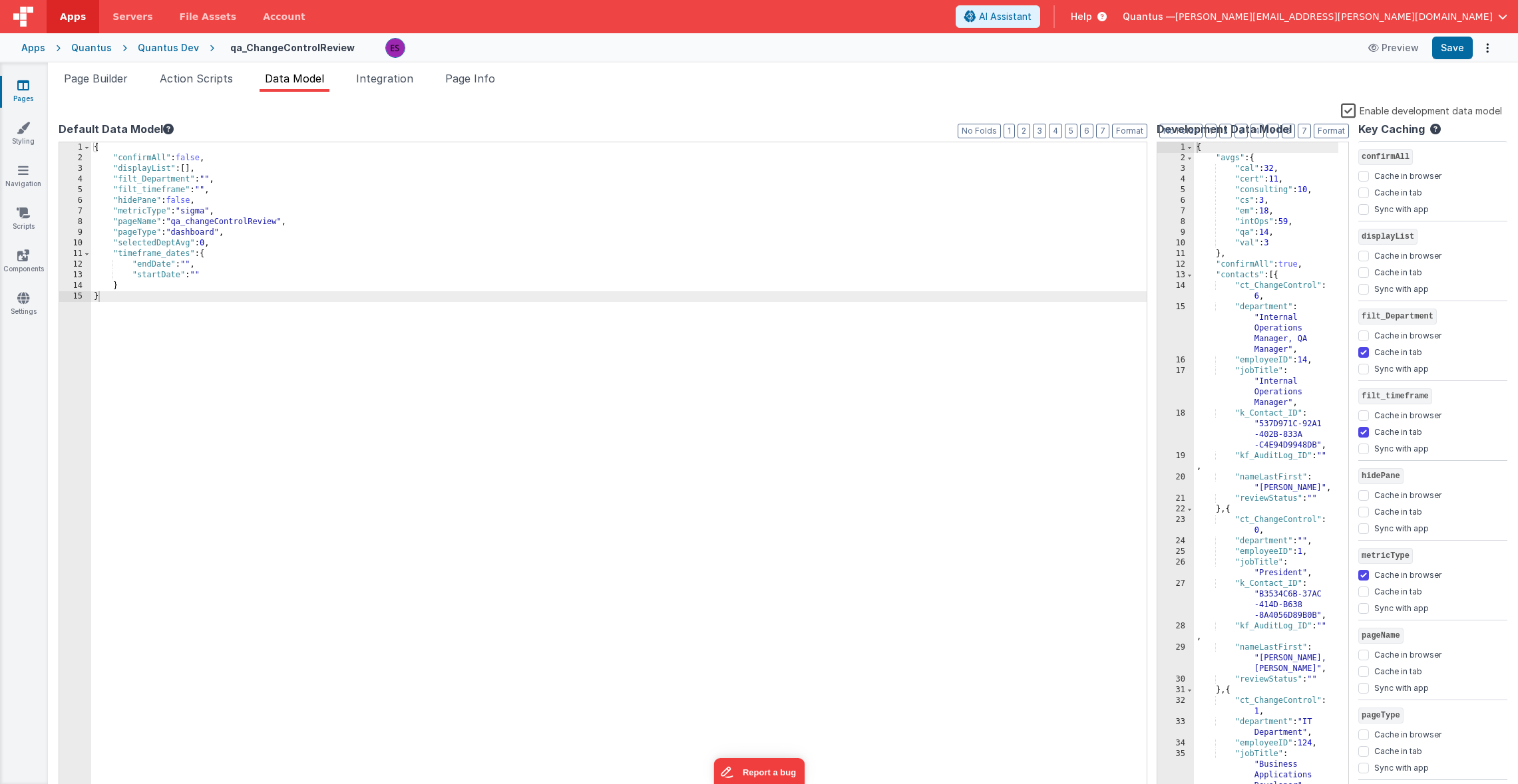
drag, startPoint x: 1353, startPoint y: 113, endPoint x: 1339, endPoint y: 121, distance: 16.1
click at [1353, 113] on label "Enable development data model" at bounding box center [1421, 110] width 161 height 15
click at [0, 0] on input "Enable development data model" at bounding box center [0, 0] width 0 height 0
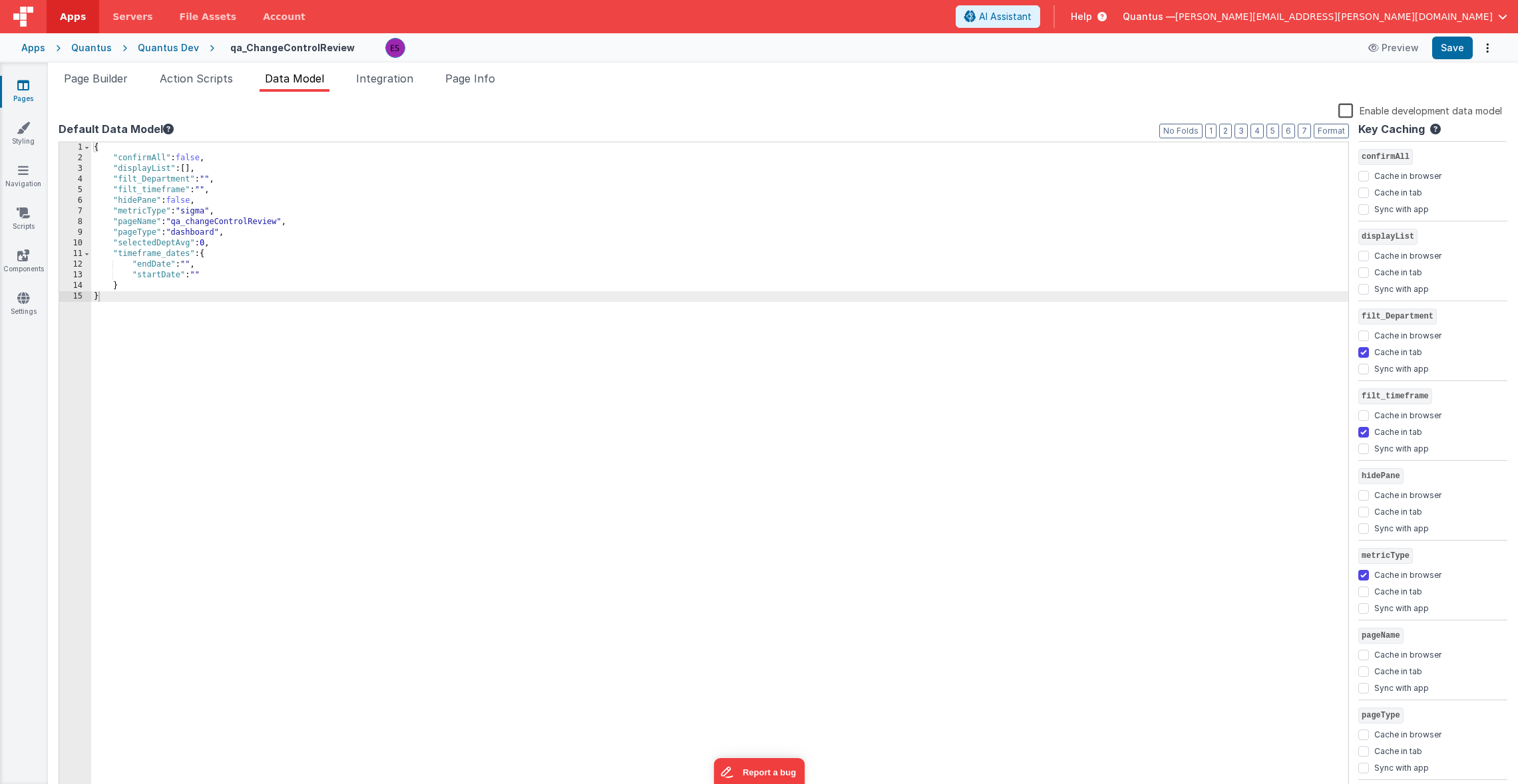
click at [847, 314] on div "{ "confirmAll" : false , "displayList" : [ ] , "filt_Department" : "" , "filt_t…" at bounding box center [719, 479] width 1257 height 674
click at [121, 82] on span "Page Builder" at bounding box center [96, 79] width 64 height 14
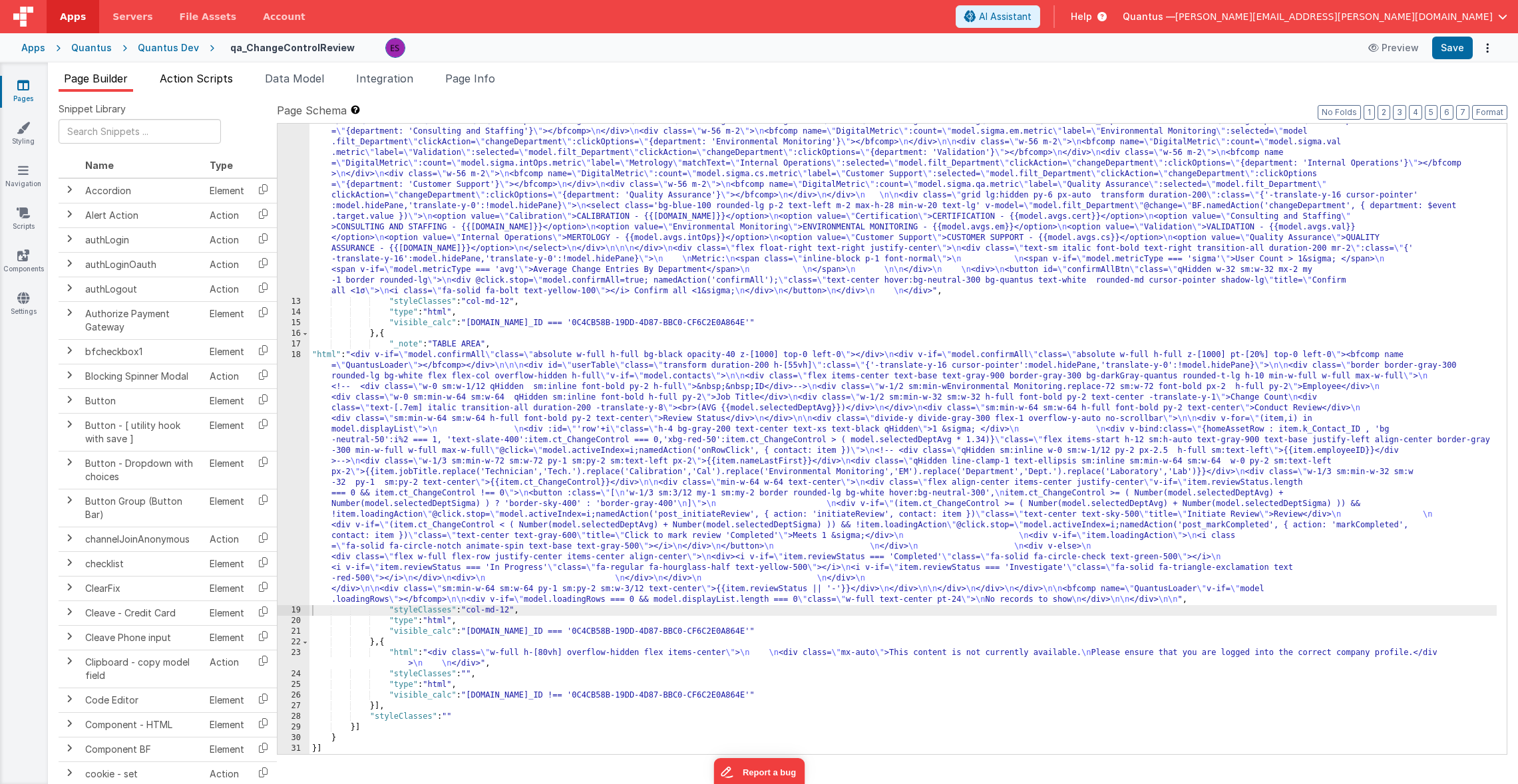
click at [211, 81] on span "Action Scripts" at bounding box center [196, 79] width 73 height 14
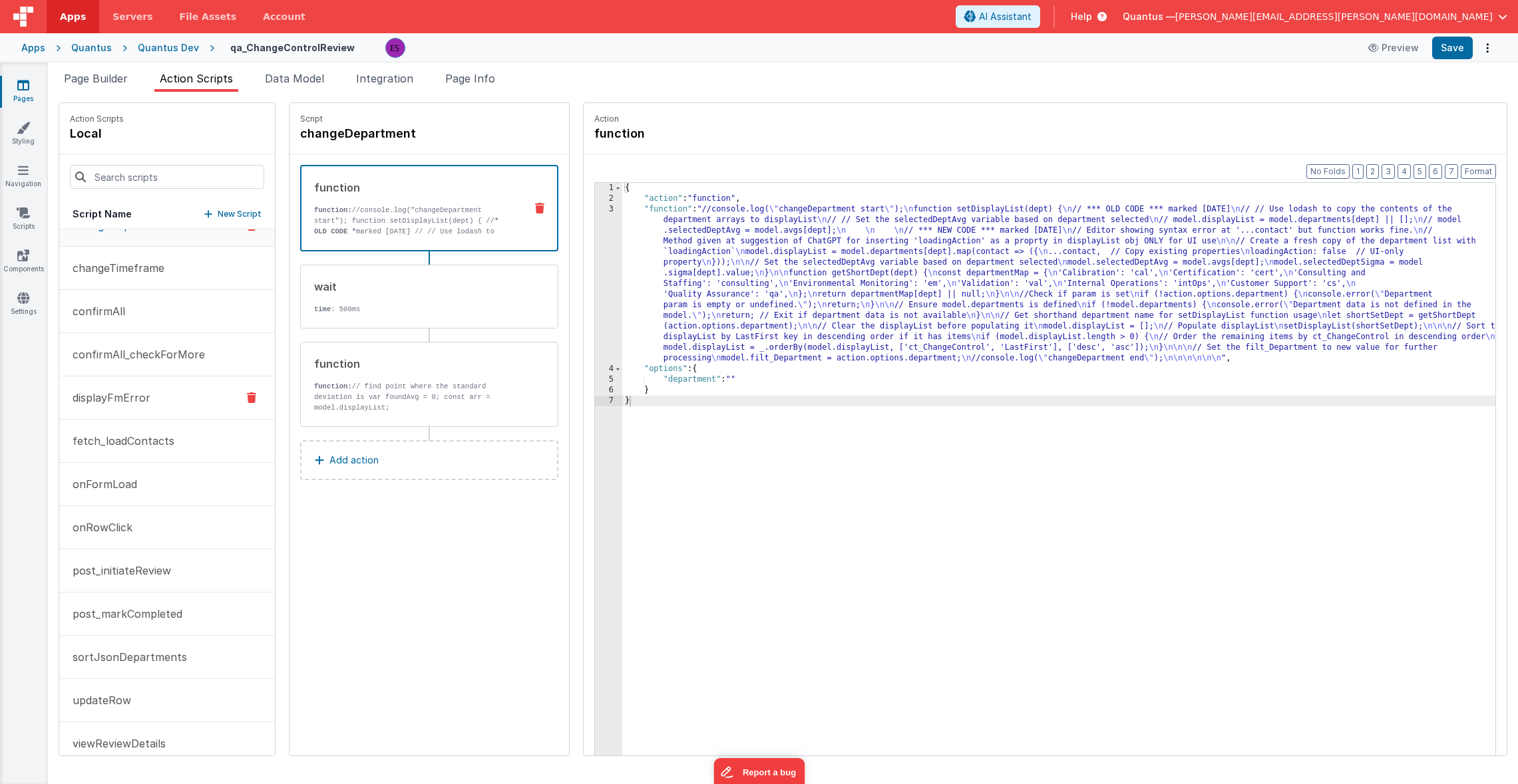
scroll to position [0, 0]
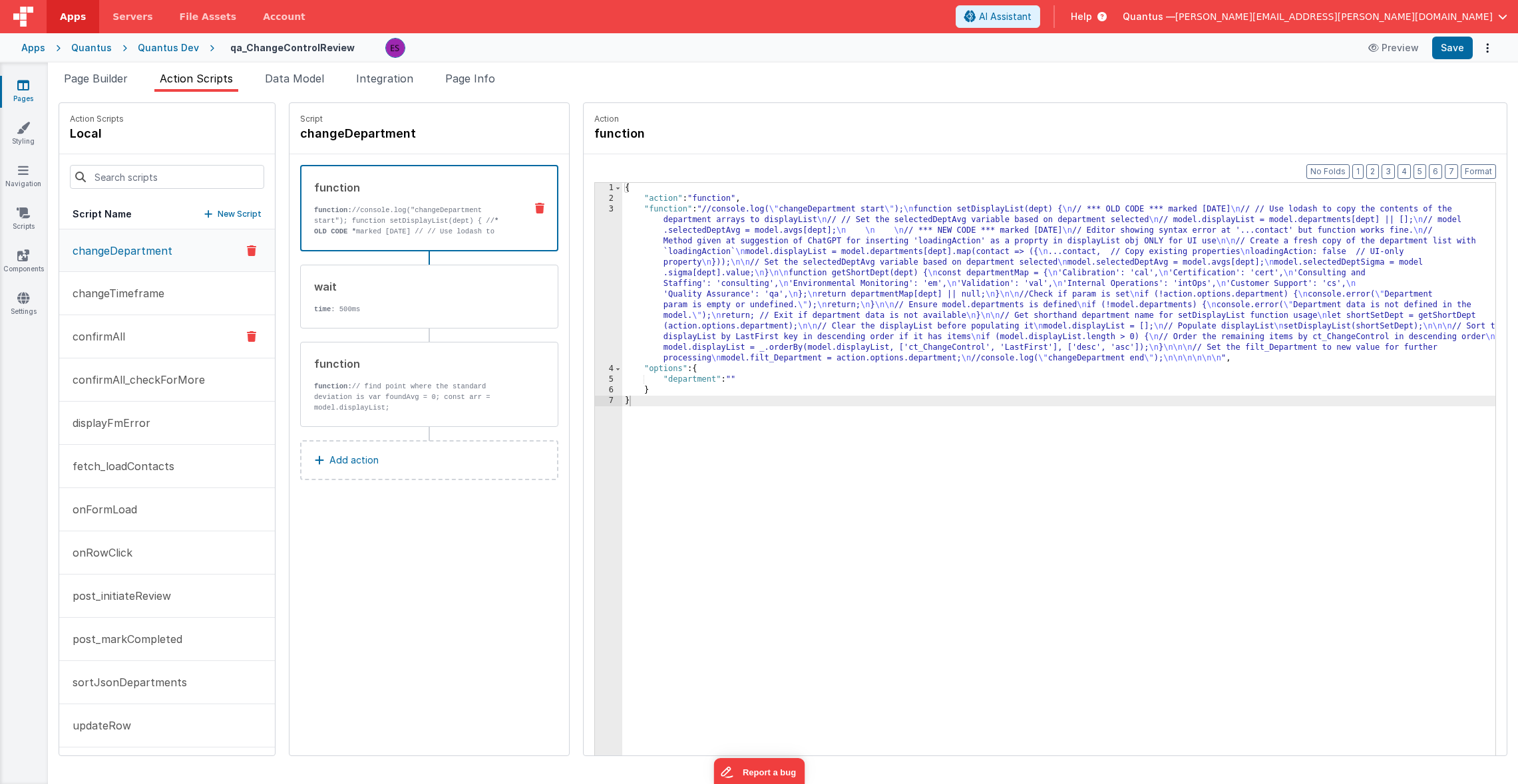
click at [80, 336] on p "confirmAll" at bounding box center [94, 336] width 61 height 16
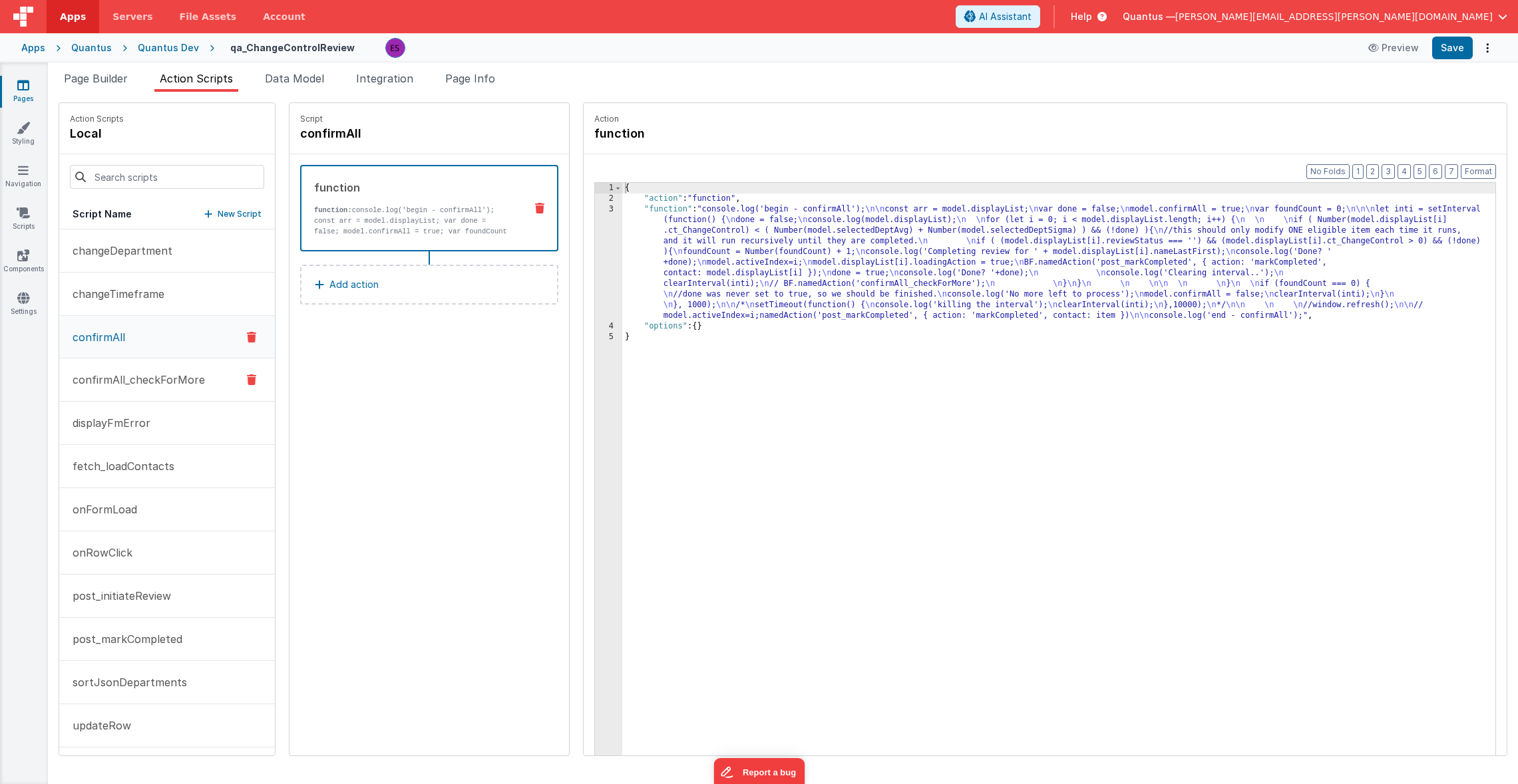
click at [99, 384] on p "confirmAll_checkForMore" at bounding box center [134, 379] width 140 height 16
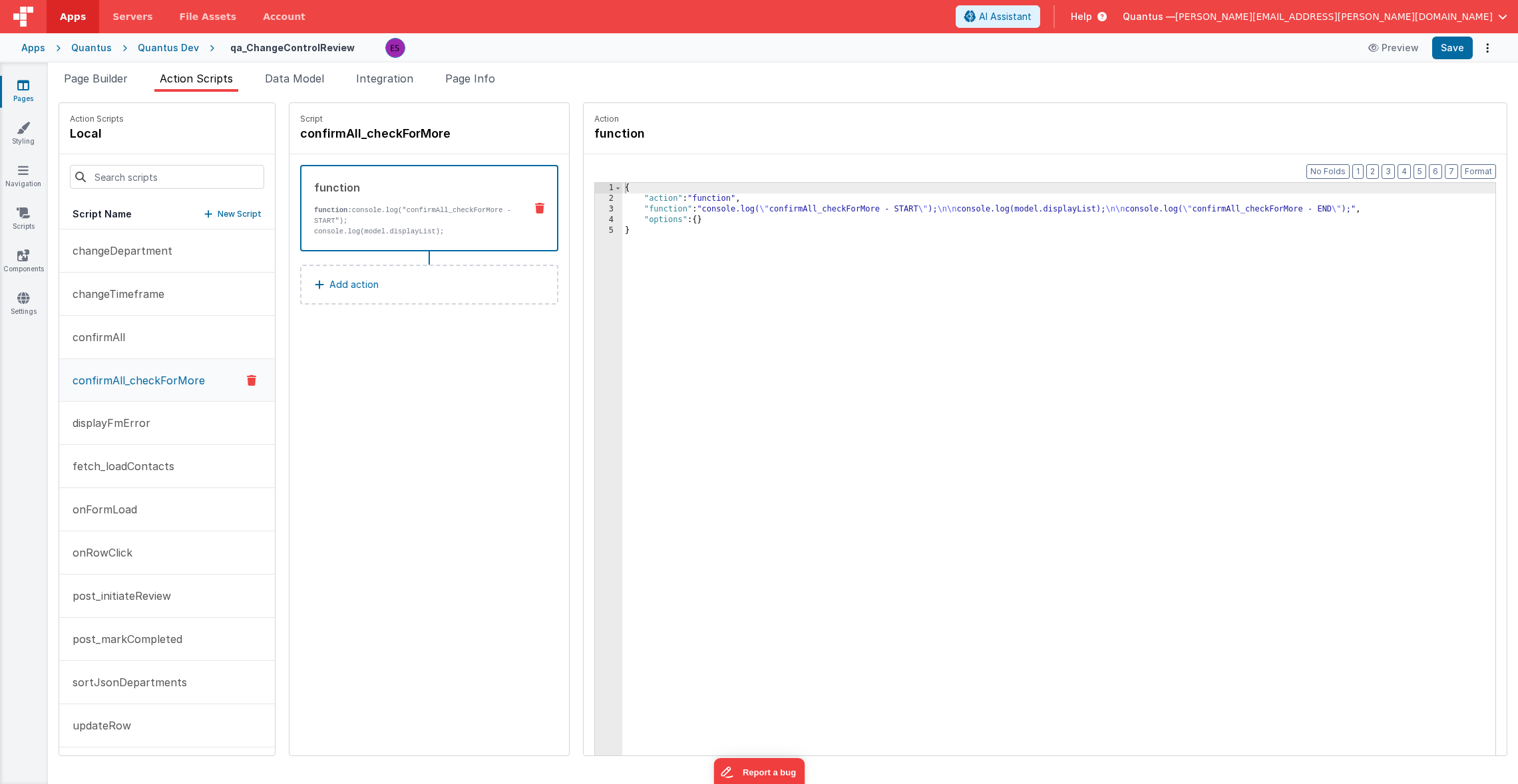
click at [247, 381] on icon at bounding box center [251, 380] width 9 height 16
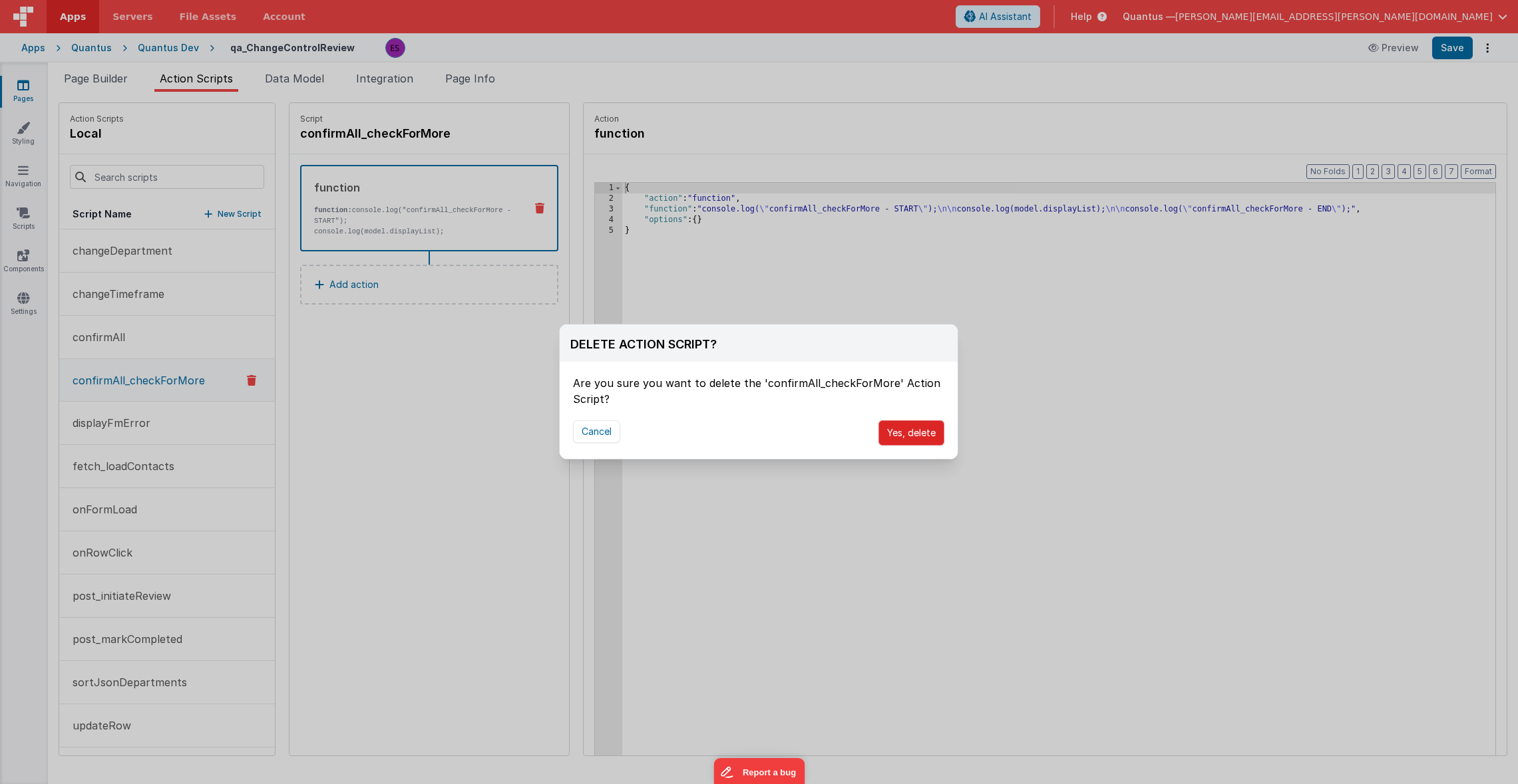
click at [921, 435] on button "Yes, delete" at bounding box center [911, 433] width 66 height 26
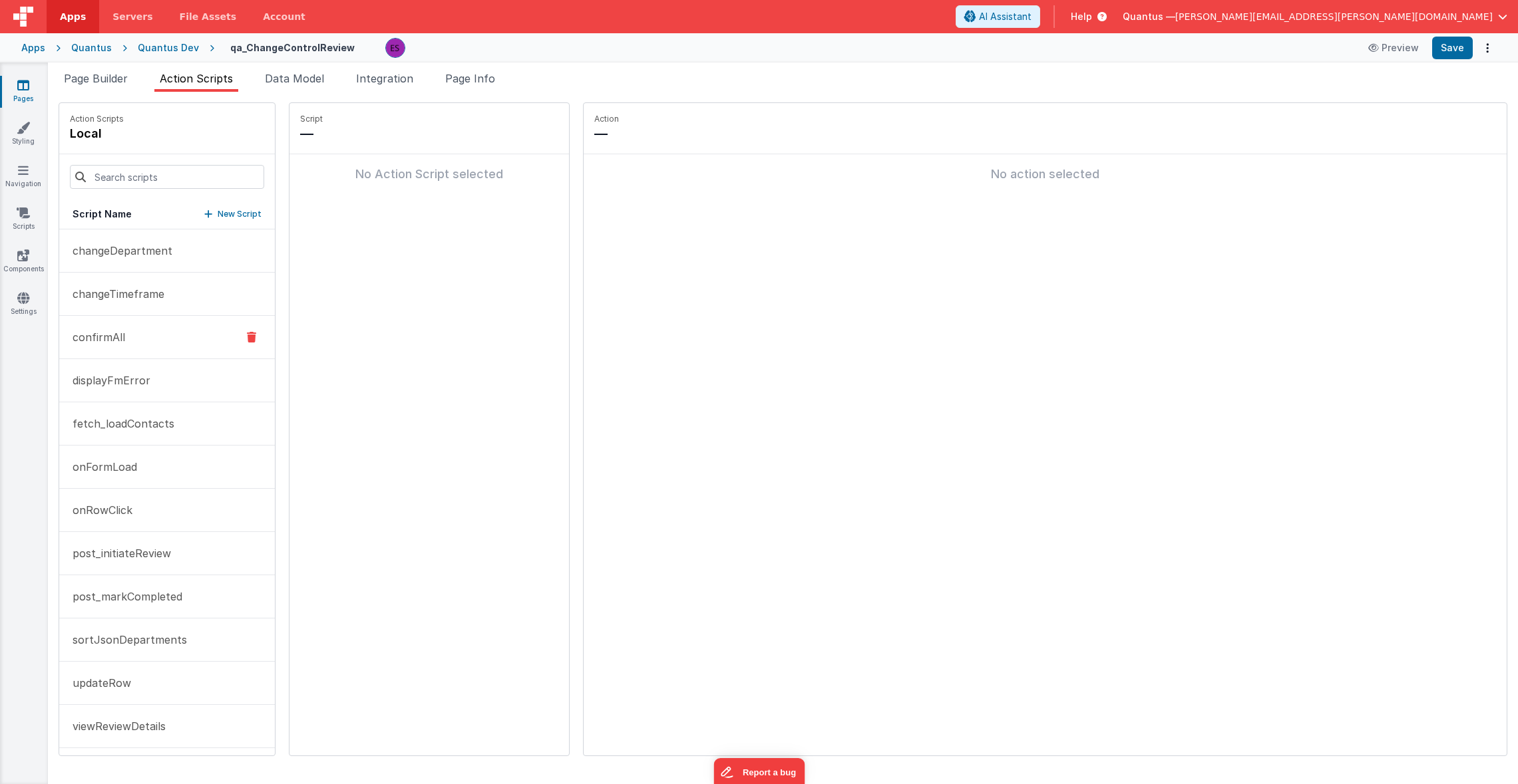
click at [160, 341] on button "confirmAll" at bounding box center [167, 337] width 216 height 44
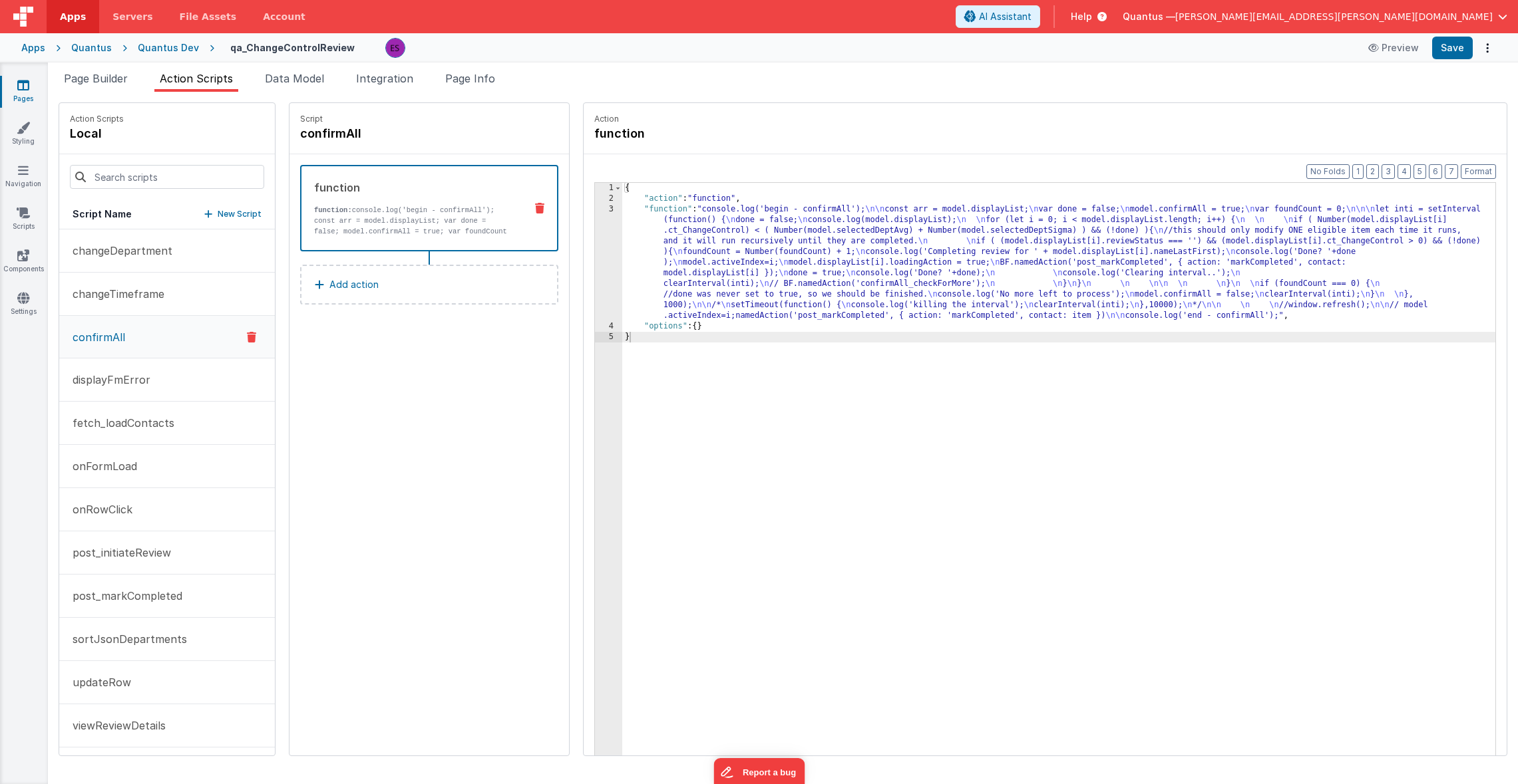
click at [622, 263] on div "{ "action" : "function" , "function" : "console.log('begin - confirmAll'); \n\n…" at bounding box center [1076, 501] width 908 height 635
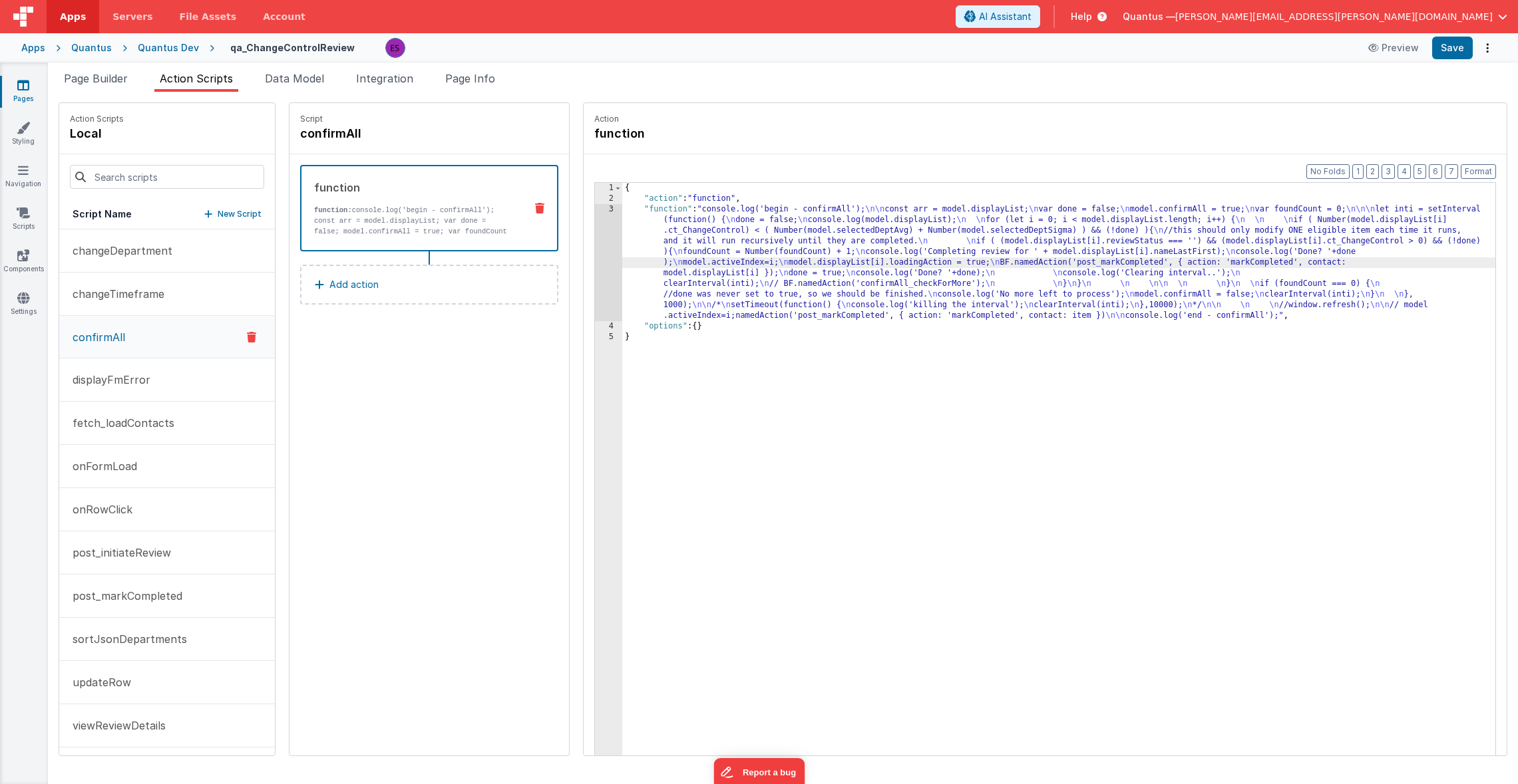
click at [595, 264] on div "3" at bounding box center [609, 263] width 27 height 117
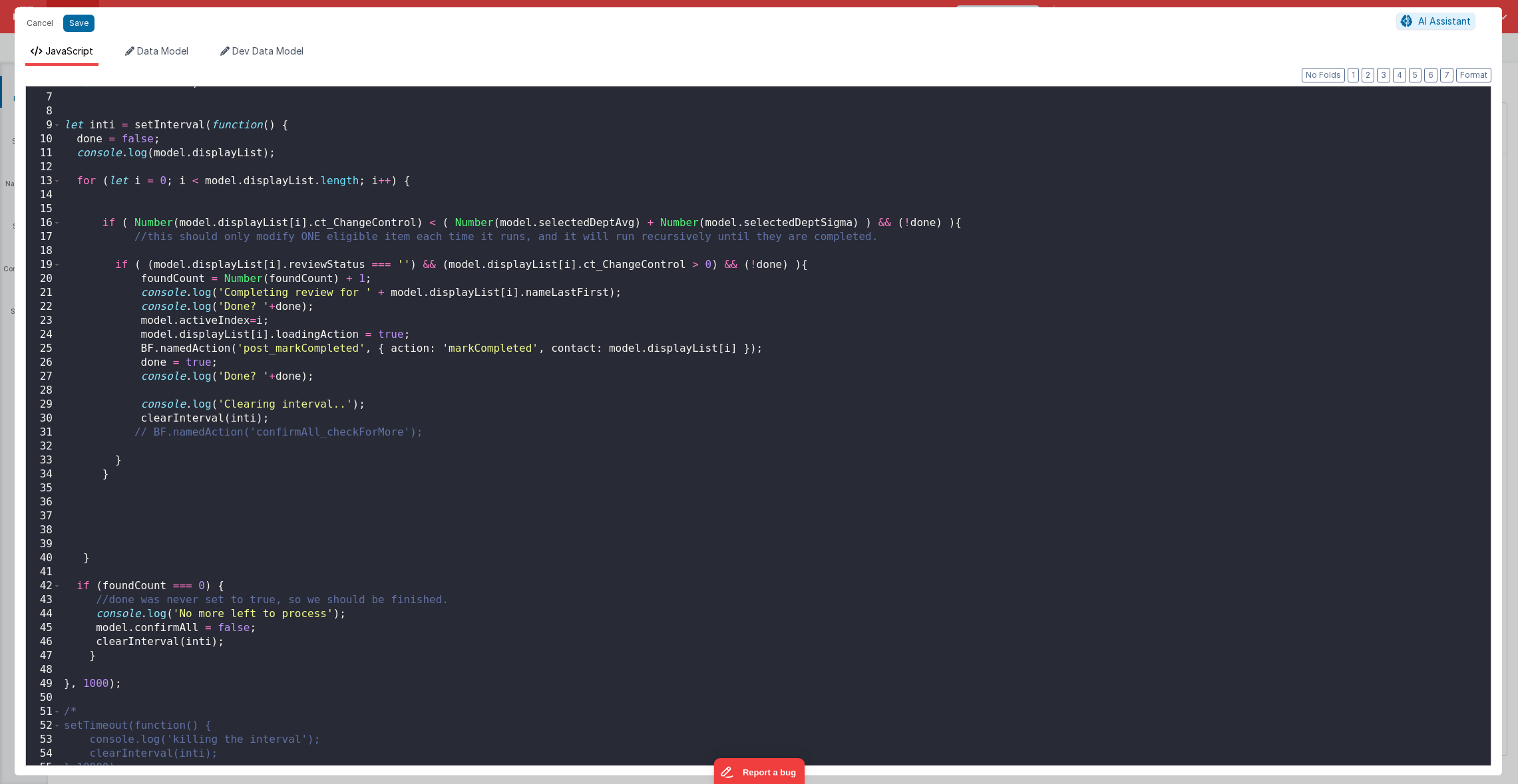
scroll to position [215, 0]
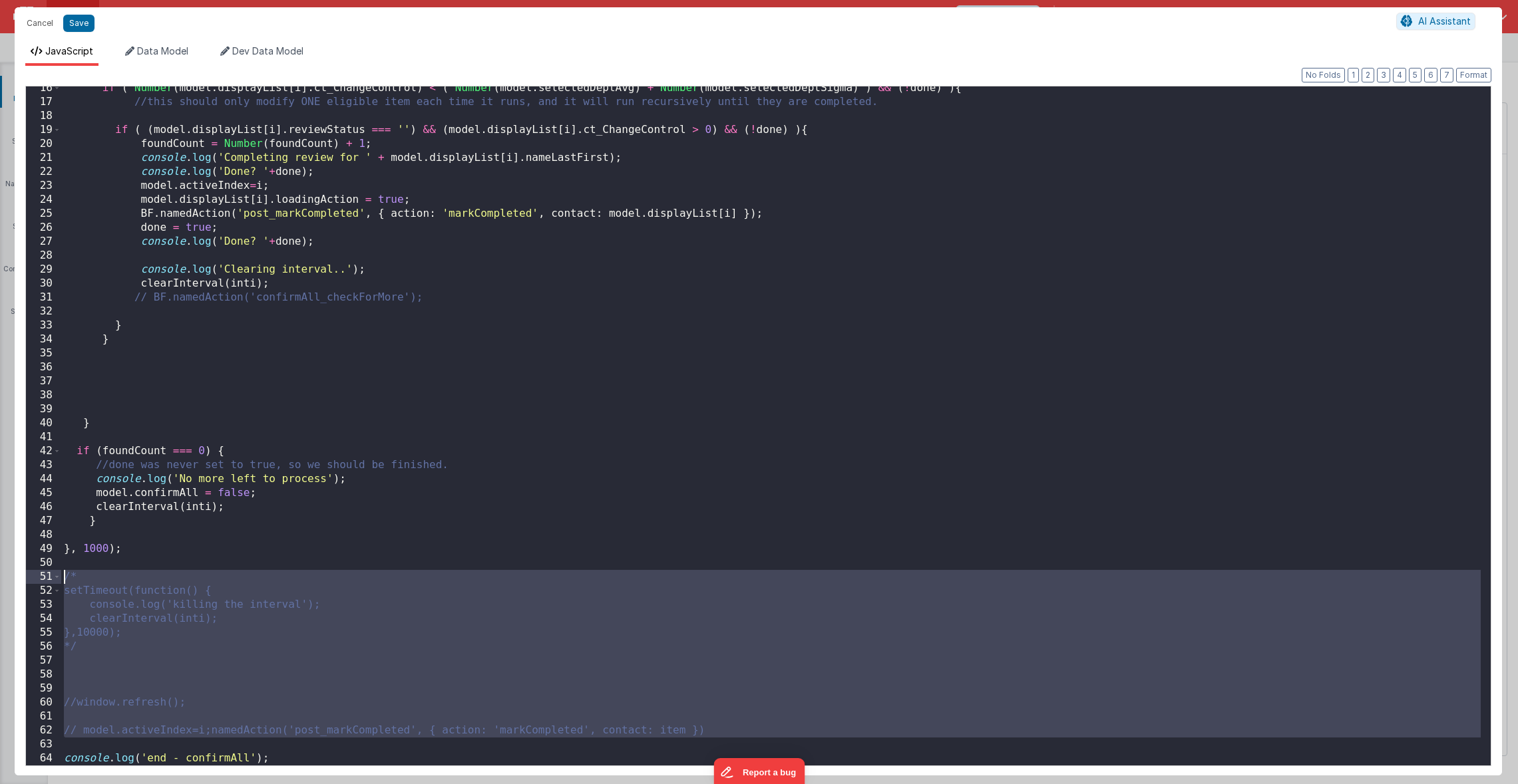
drag, startPoint x: 180, startPoint y: 744, endPoint x: -35, endPoint y: 578, distance: 271.6
click at [0, 578] on html "Cancel Save AI Assistant JavaScript Data Model Dev Data Model Format 7 6 5 4 3 …" at bounding box center [759, 392] width 1518 height 784
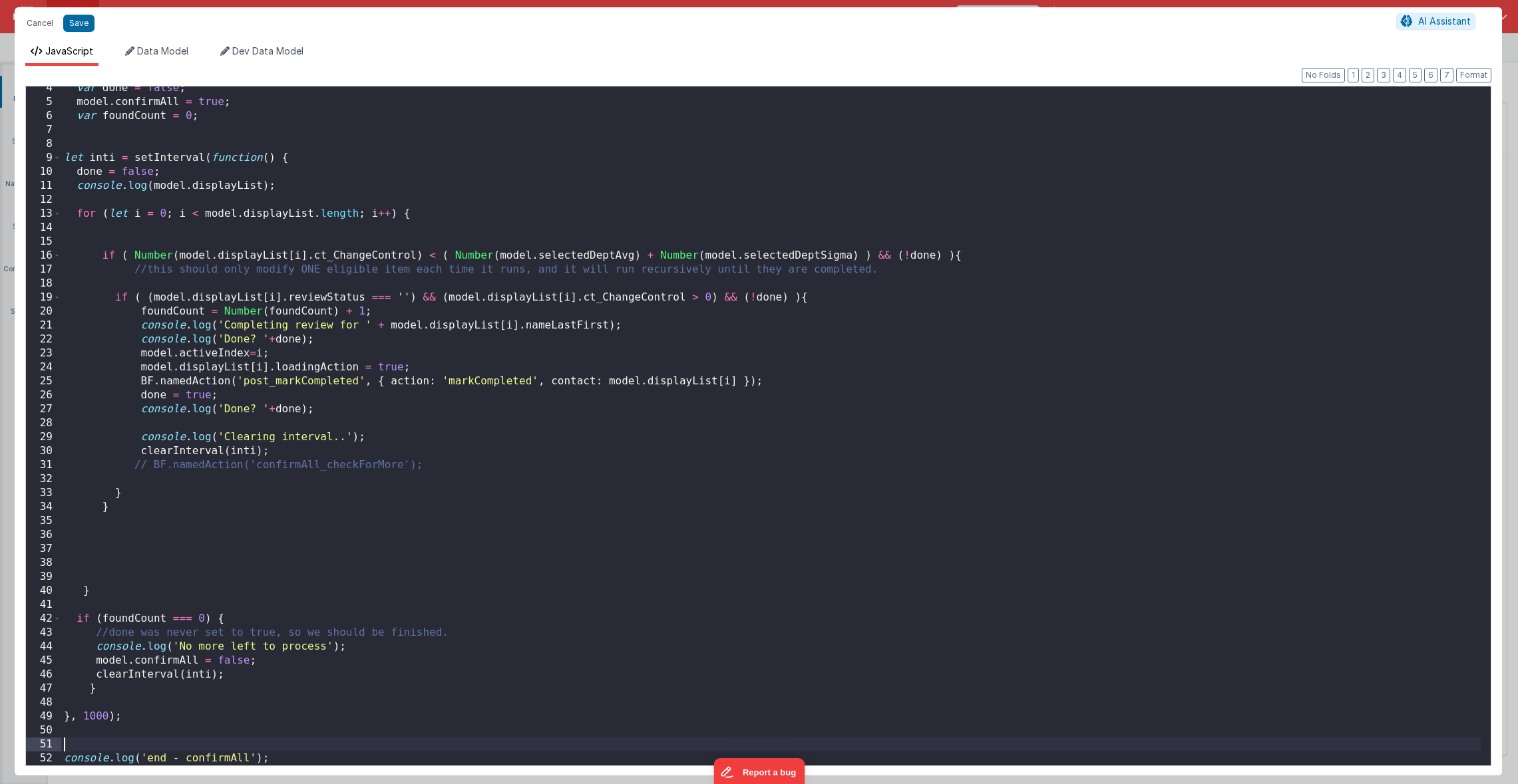
scroll to position [47, 0]
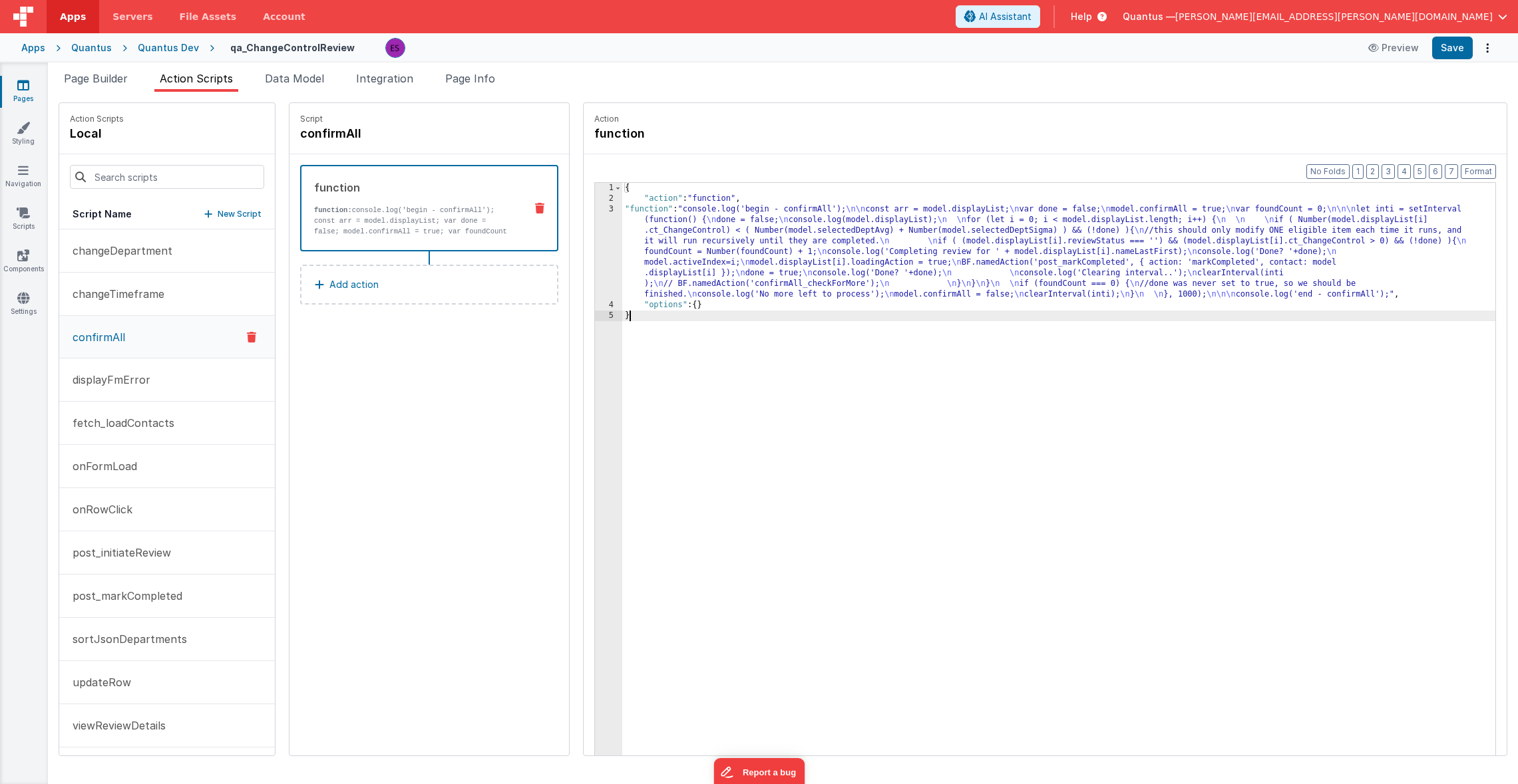
click at [801, 400] on div "{ "action" : "function" , "function" : "console.log('begin - confirmAll'); \n\n…" at bounding box center [1076, 501] width 908 height 635
click at [118, 88] on li "Page Builder" at bounding box center [95, 80] width 74 height 21
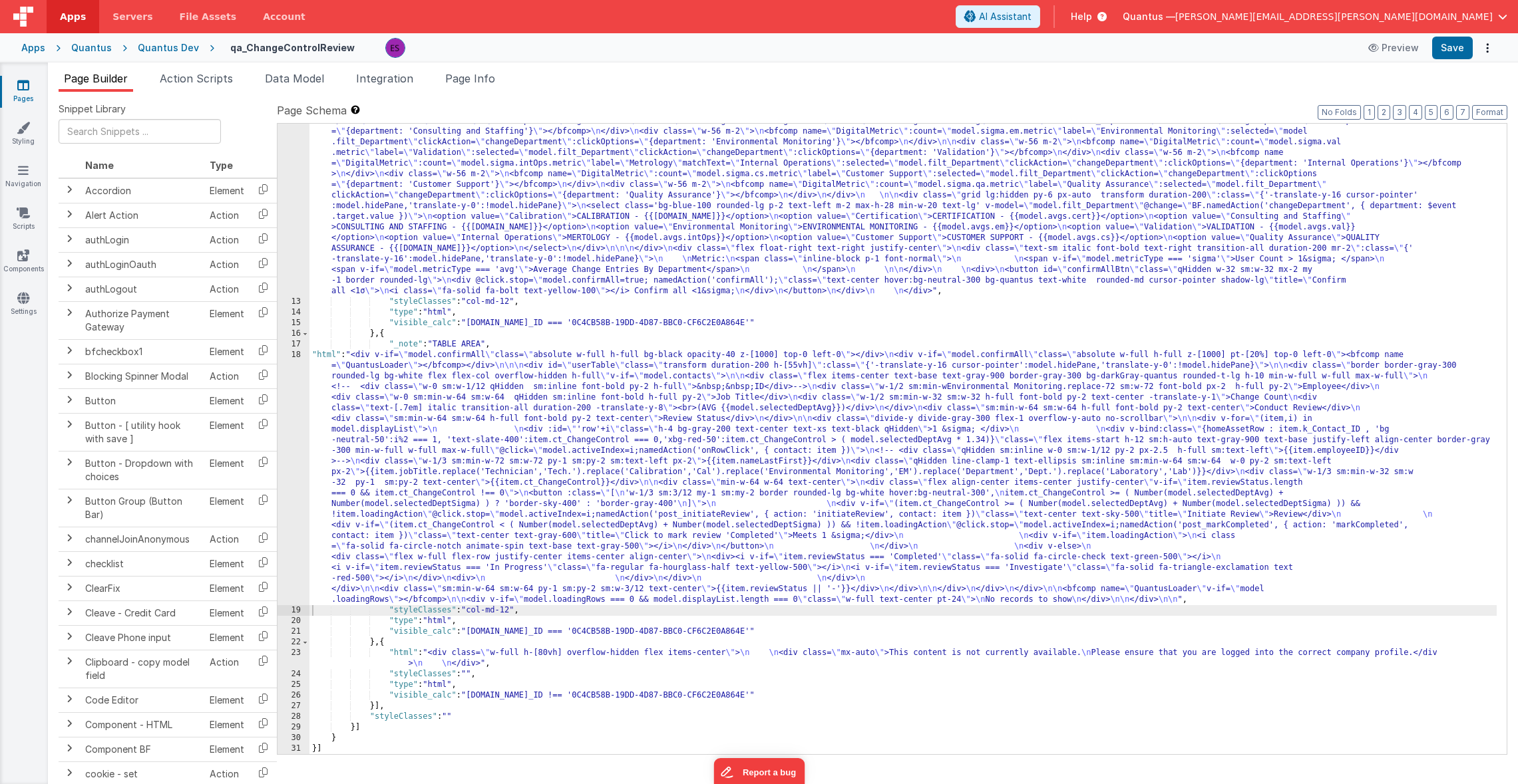
click at [340, 436] on div ""html" : "<div v-if= \" model.metricType==='avg' \" > \n\n <div class='lg:flex …" at bounding box center [902, 425] width 1187 height 1025
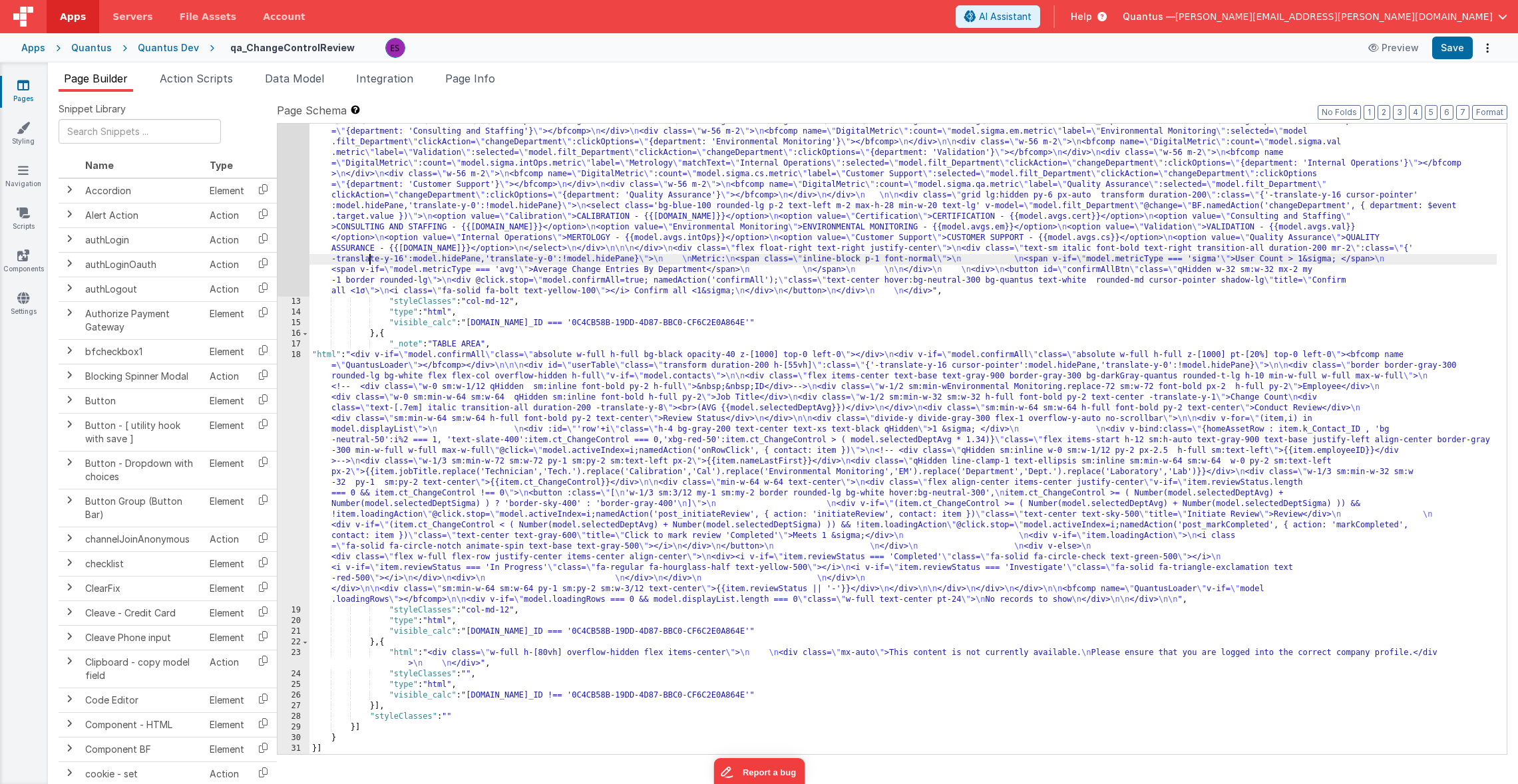
click at [368, 255] on div ""html" : "<div v-if= \" model.metricType==='avg' \" > \n\n <div class='lg:flex …" at bounding box center [902, 425] width 1187 height 1025
click at [289, 249] on div "12" at bounding box center [293, 105] width 32 height 383
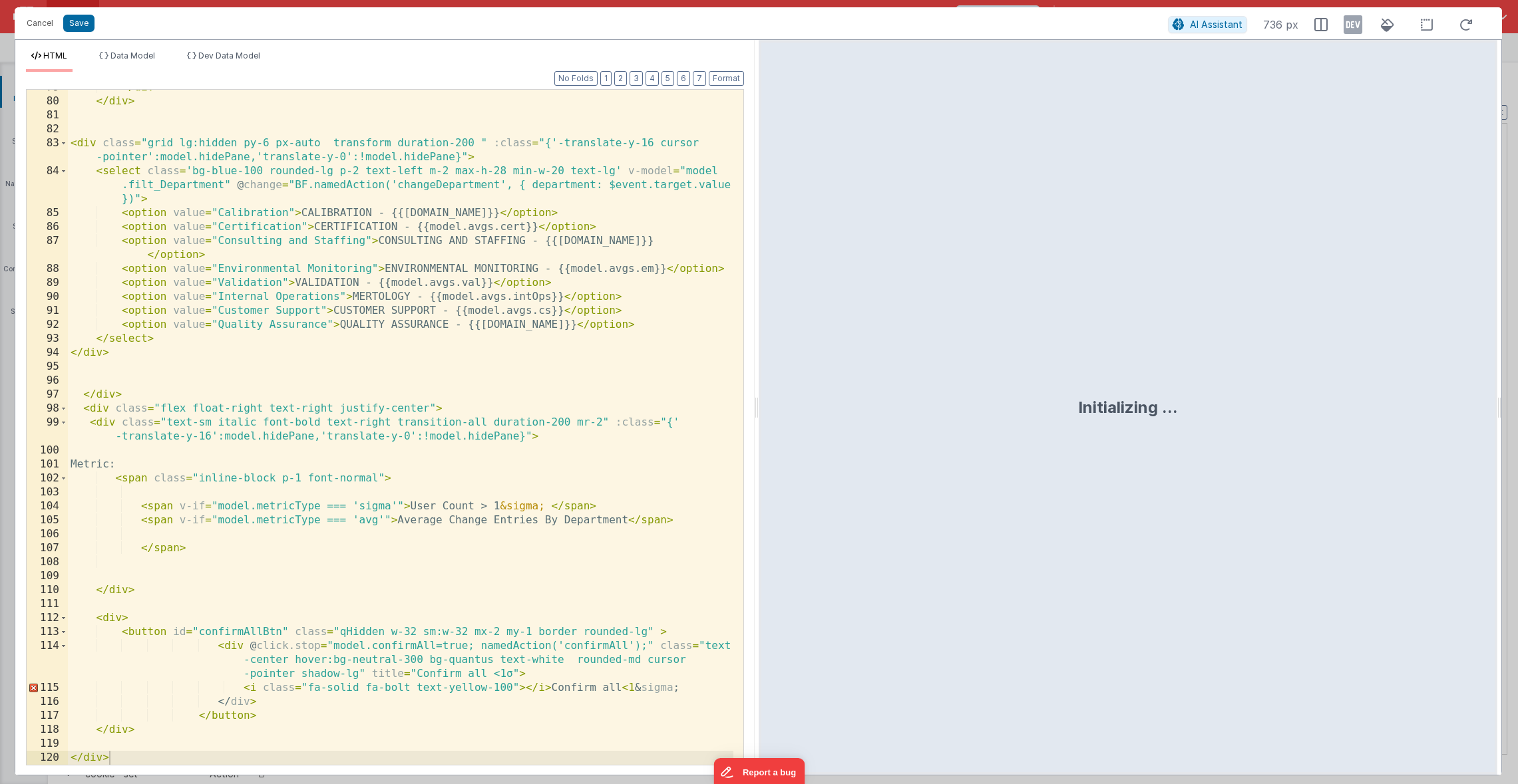
scroll to position [1658, 0]
click at [92, 407] on div "</ div > </ div > < div class = "grid lg:hidden py-6 px-auto transform duration…" at bounding box center [400, 431] width 665 height 703
click at [100, 407] on div "</ div > </ div > < div class = "grid lg:hidden py-6 px-auto transform duration…" at bounding box center [400, 431] width 665 height 703
click at [103, 425] on div "</ div > </ div > < div class = "grid lg:hidden py-6 px-auto transform duration…" at bounding box center [400, 431] width 665 height 703
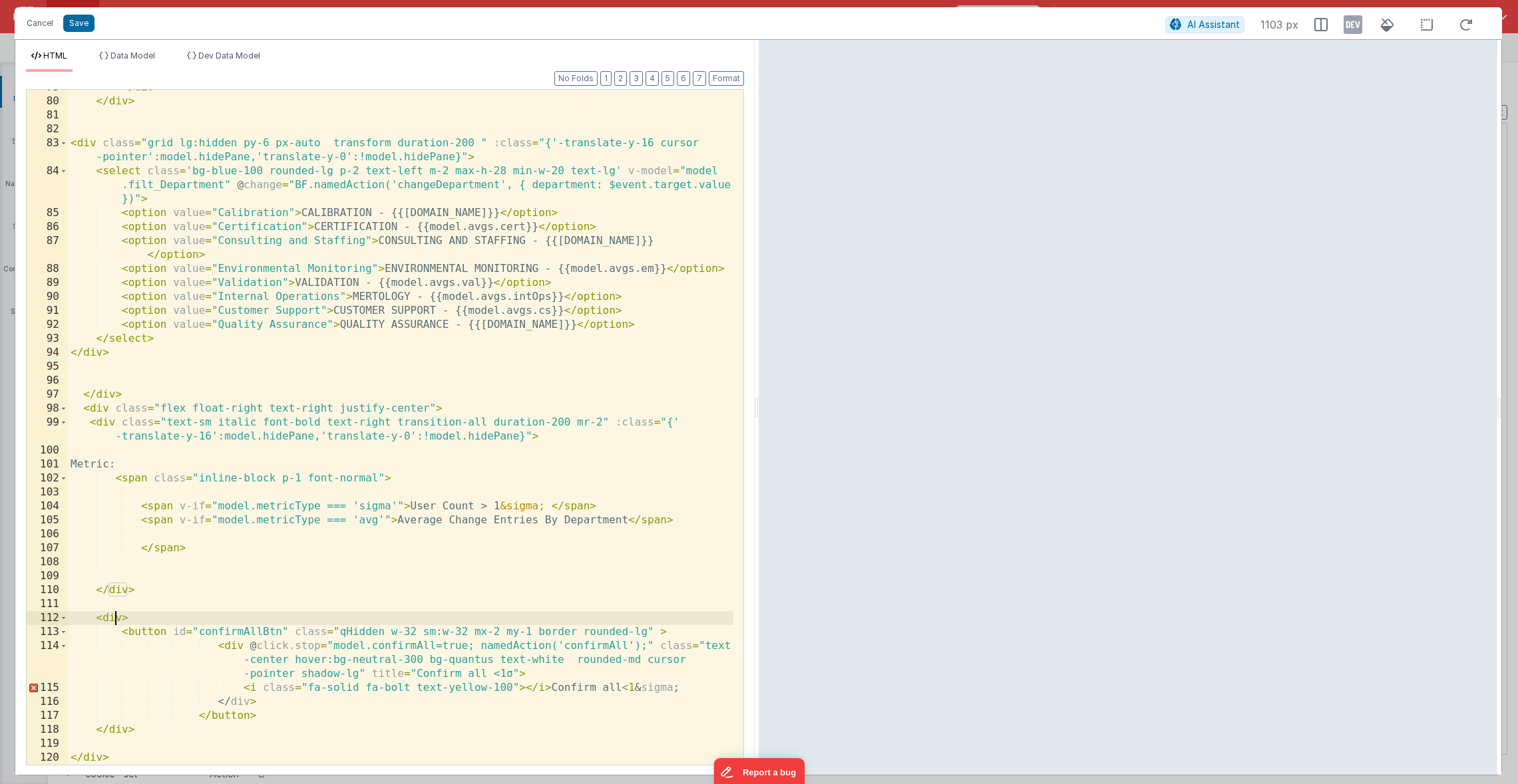
click at [115, 620] on div "</ div > </ div > < div class = "grid lg:hidden py-6 px-auto transform duration…" at bounding box center [400, 431] width 665 height 703
click at [245, 705] on div "</ div > </ div > < div class = "grid lg:hidden py-6 px-auto transform duration…" at bounding box center [400, 431] width 665 height 703
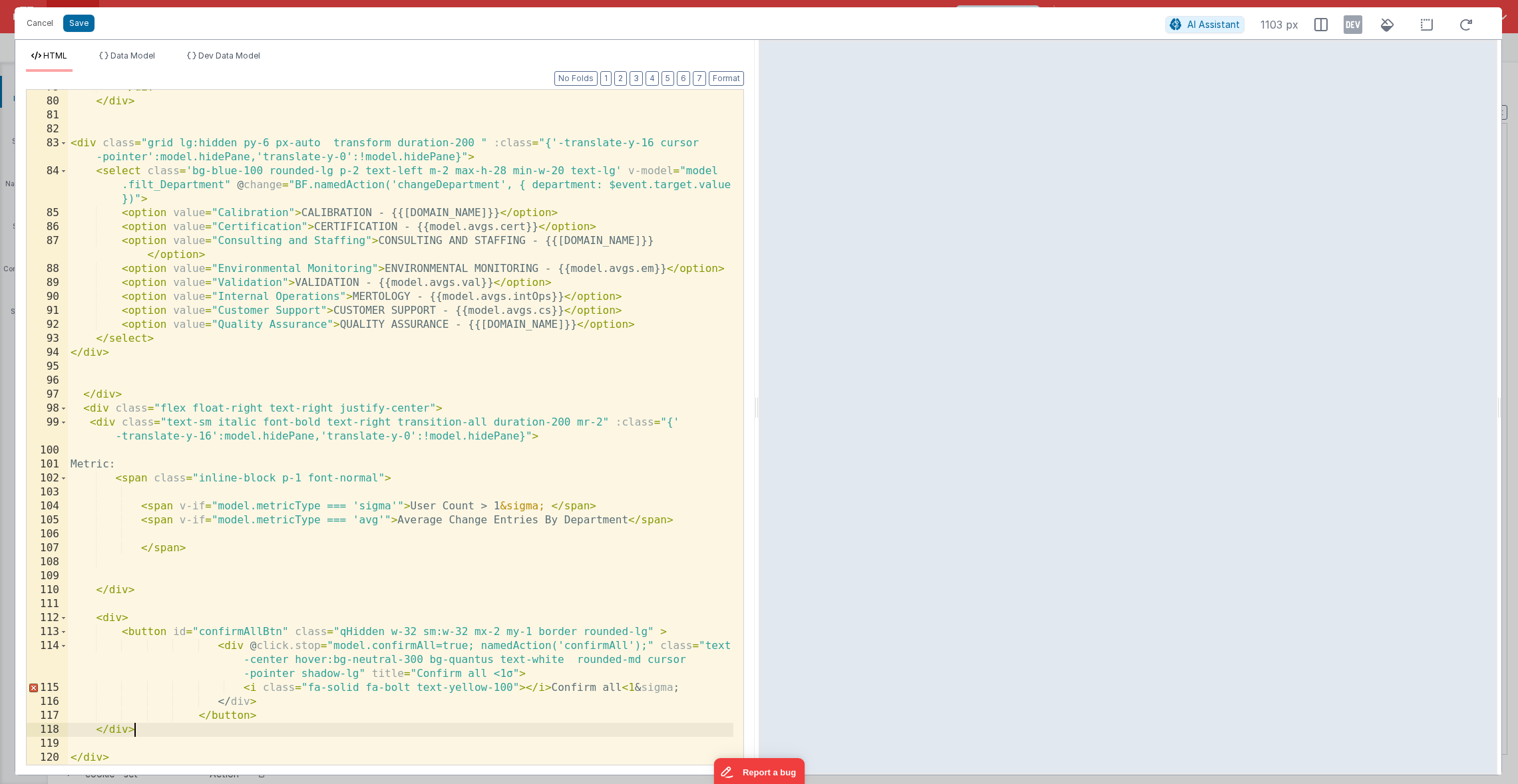
click at [225, 726] on div "</ div > </ div > < div class = "grid lg:hidden py-6 px-auto transform duration…" at bounding box center [400, 431] width 665 height 703
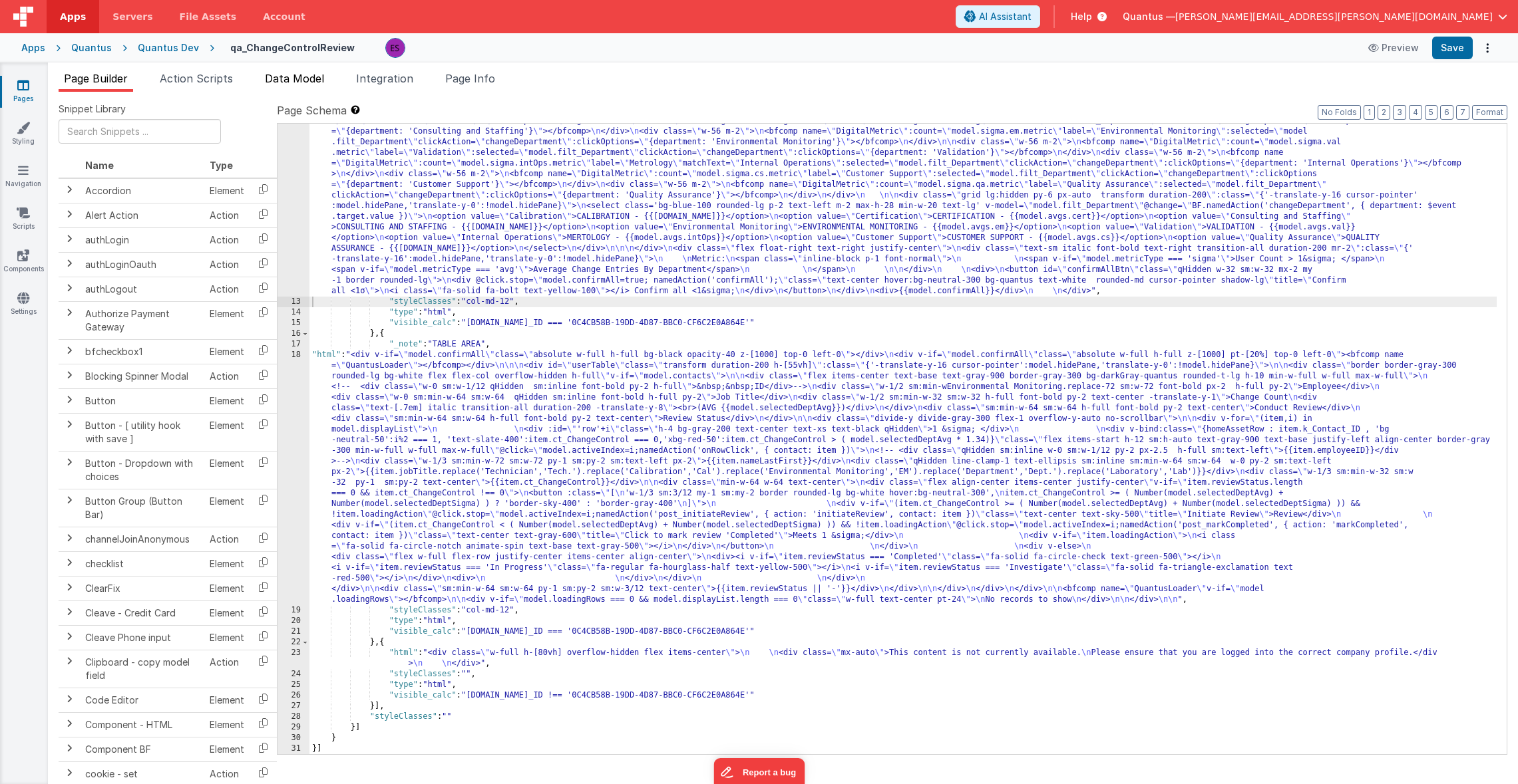
click at [302, 76] on span "Data Model" at bounding box center [294, 79] width 59 height 14
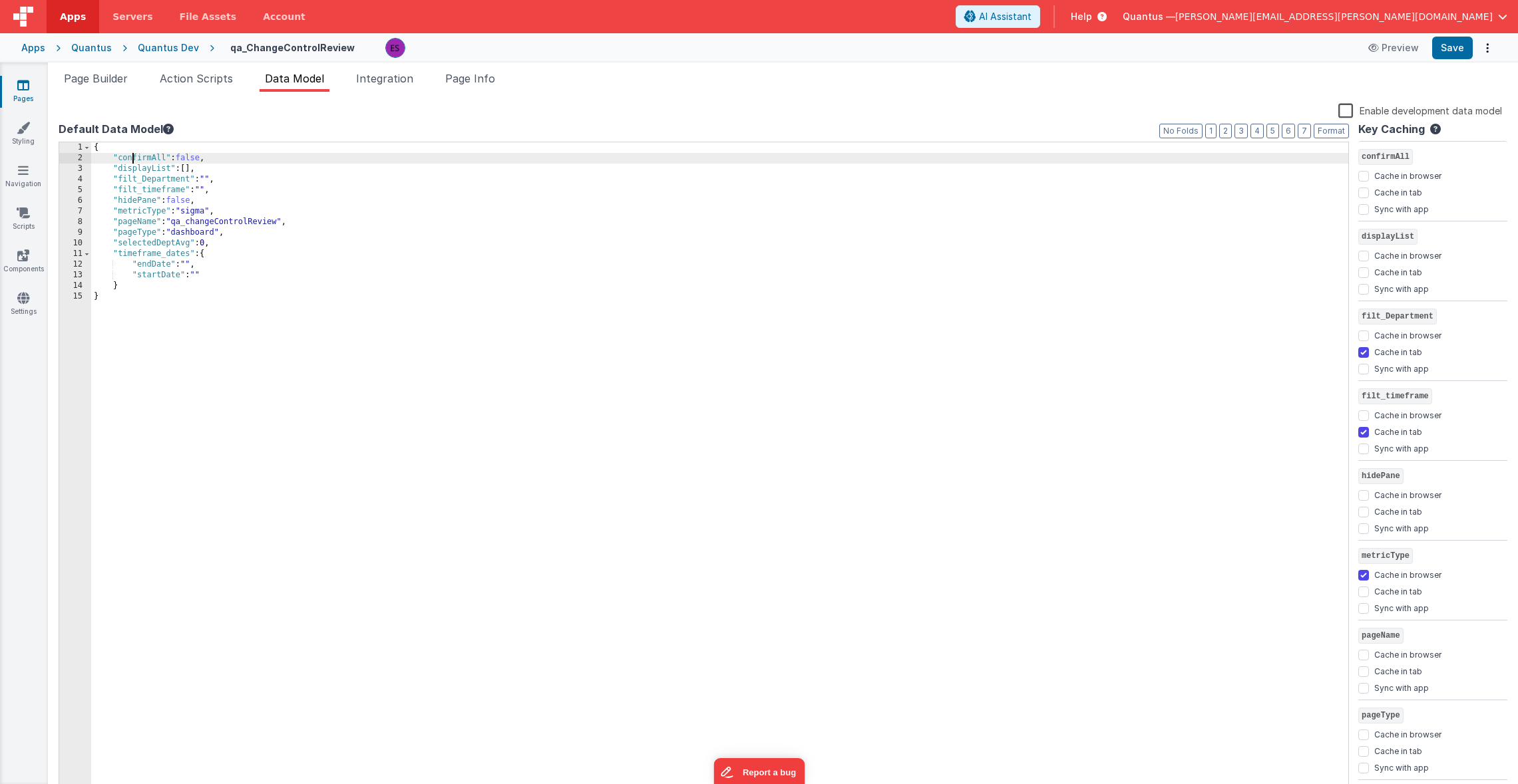
click at [134, 160] on div "{ "confirmAll" : false , "displayList" : [ ] , "filt_Department" : "" , "filt_t…" at bounding box center [719, 479] width 1257 height 674
click at [94, 78] on span "Page Builder" at bounding box center [96, 79] width 64 height 14
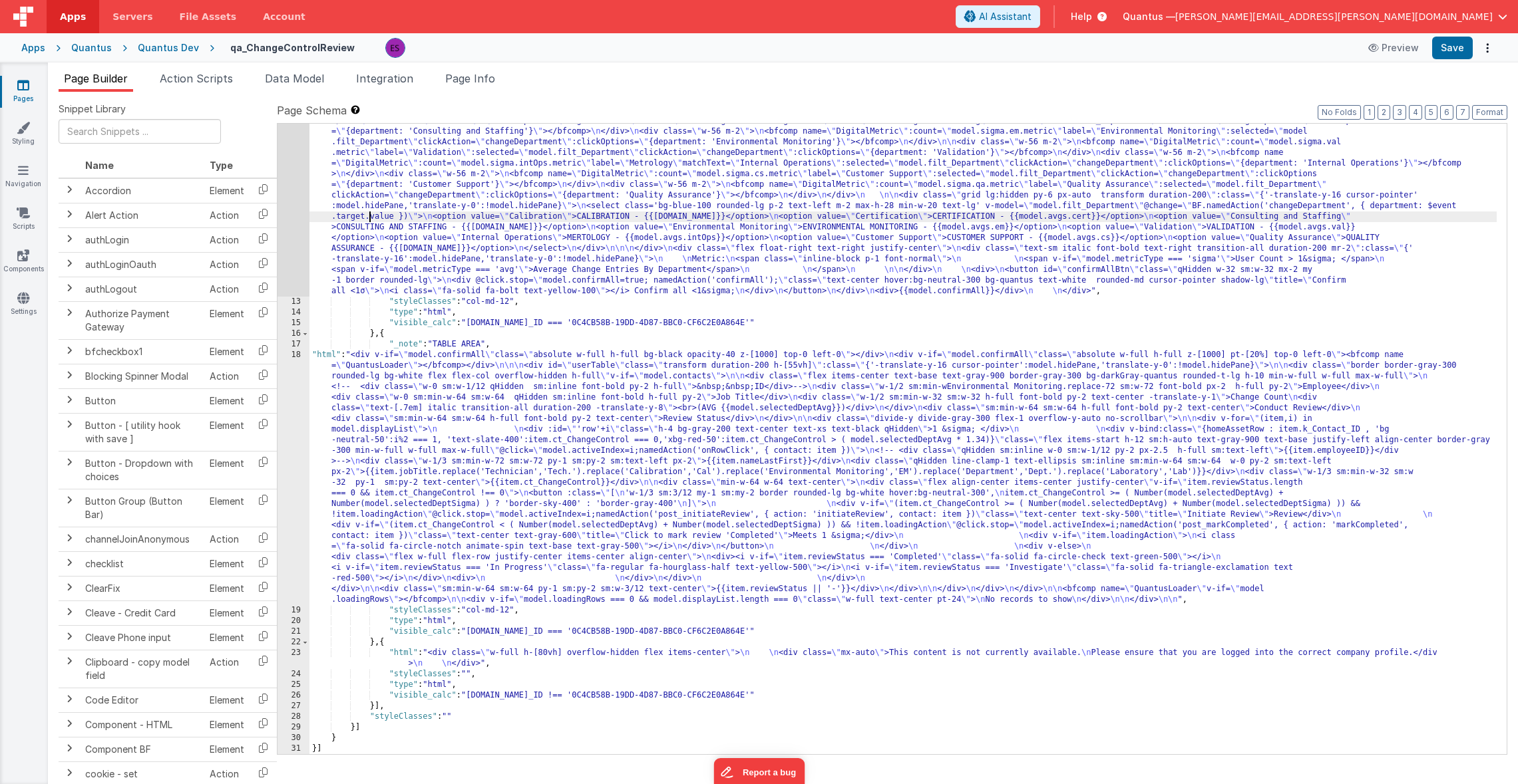
click at [372, 215] on div ""html" : "<div v-if= \" model.metricType==='avg' \" > \n\n <div class='lg:flex …" at bounding box center [902, 425] width 1187 height 1025
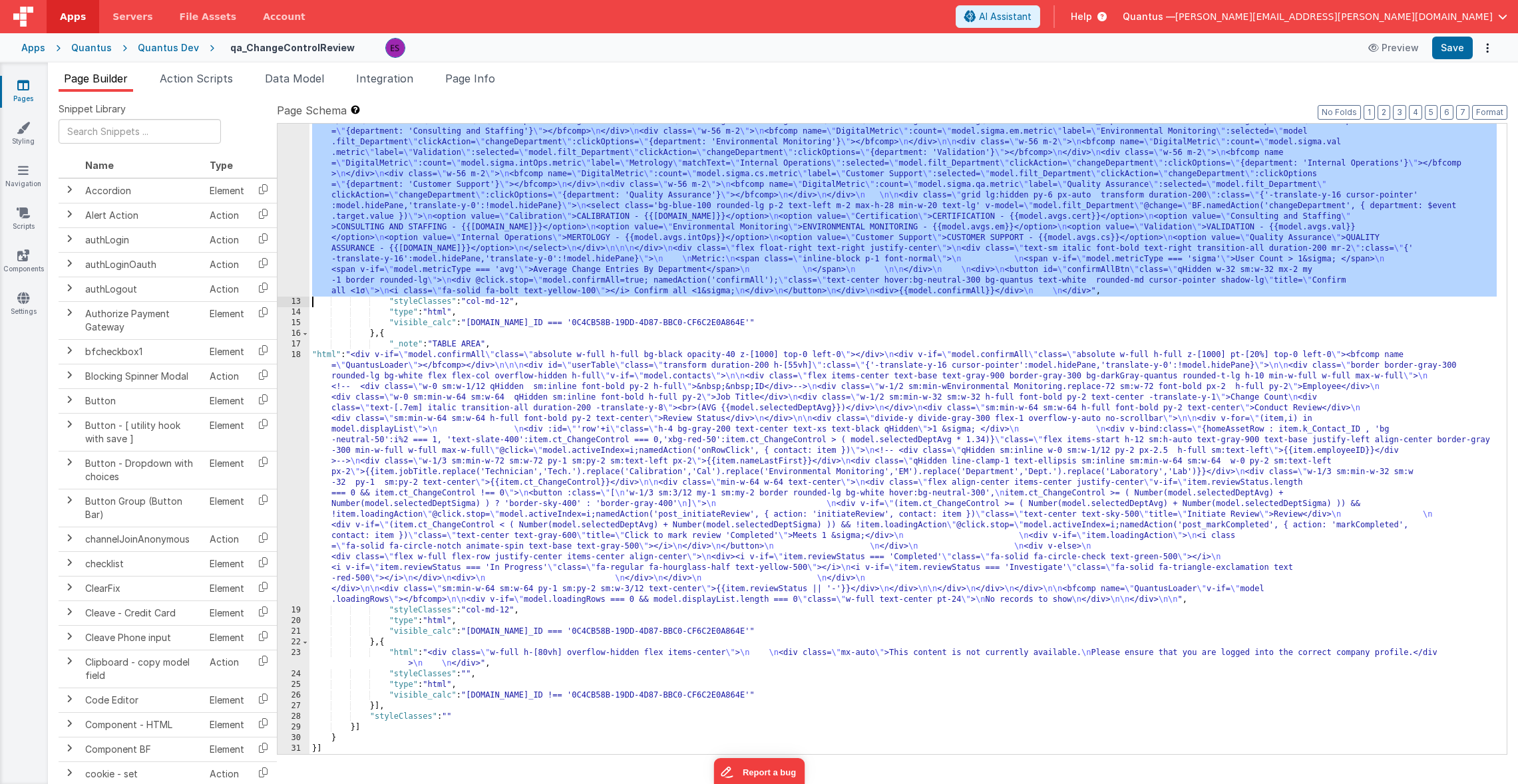
click at [289, 241] on div "12" at bounding box center [293, 105] width 32 height 383
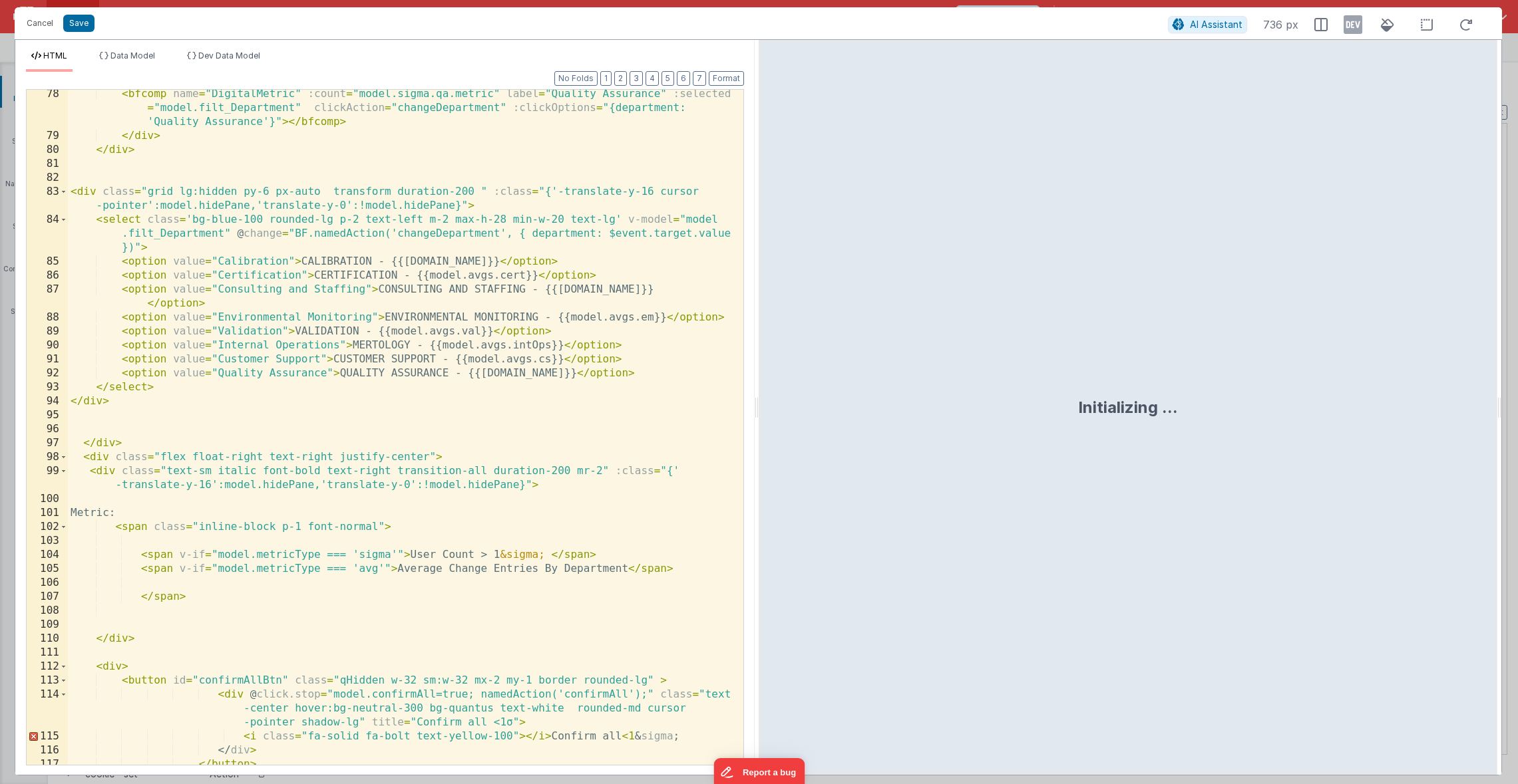
scroll to position [1672, 0]
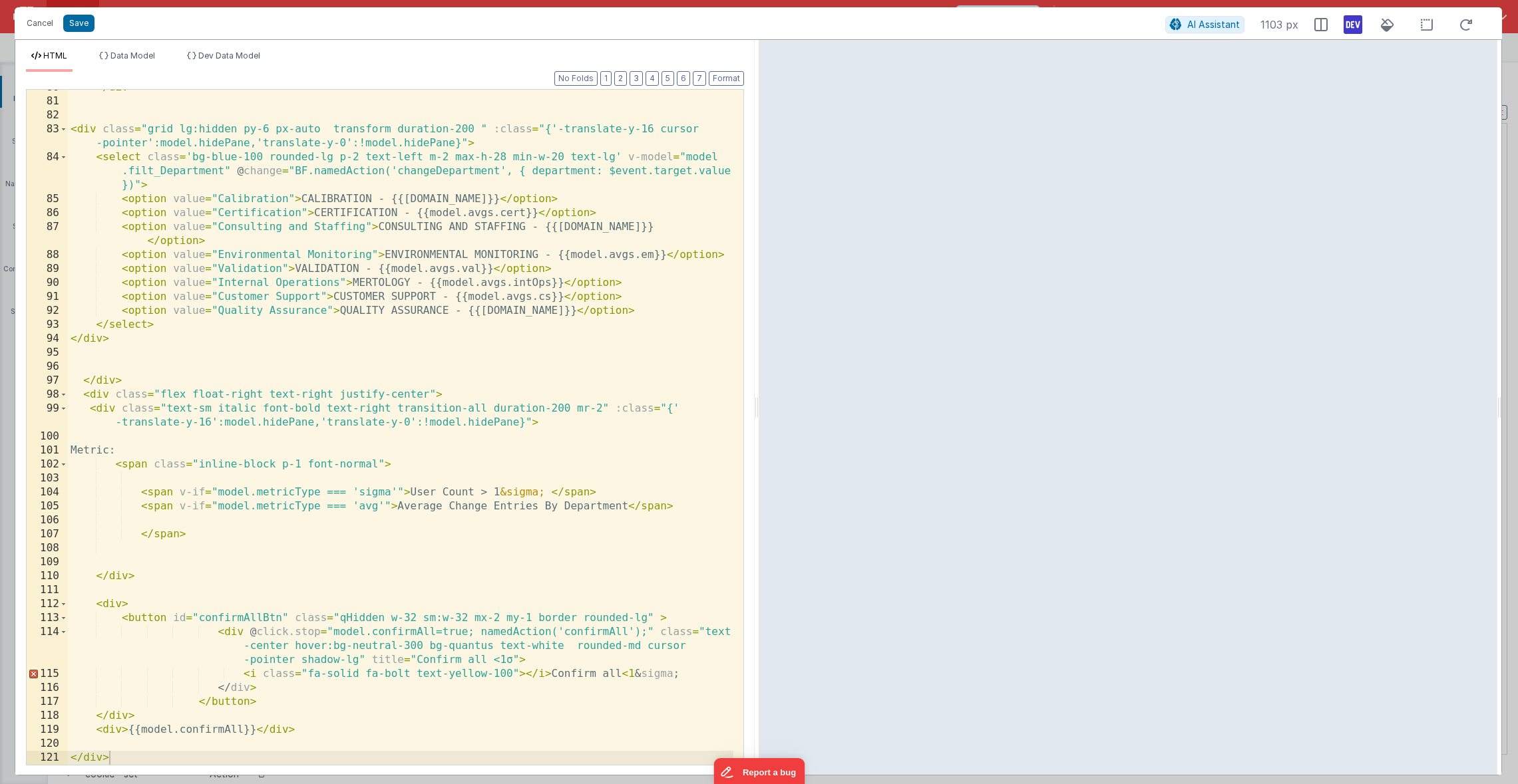
click at [1351, 32] on icon at bounding box center [1353, 24] width 19 height 21
click at [1352, 26] on icon at bounding box center [1353, 24] width 19 height 21
click at [258, 739] on div "</ div > < div class = "grid lg:hidden py-6 px-auto transform duration-200 " :c…" at bounding box center [400, 431] width 665 height 703
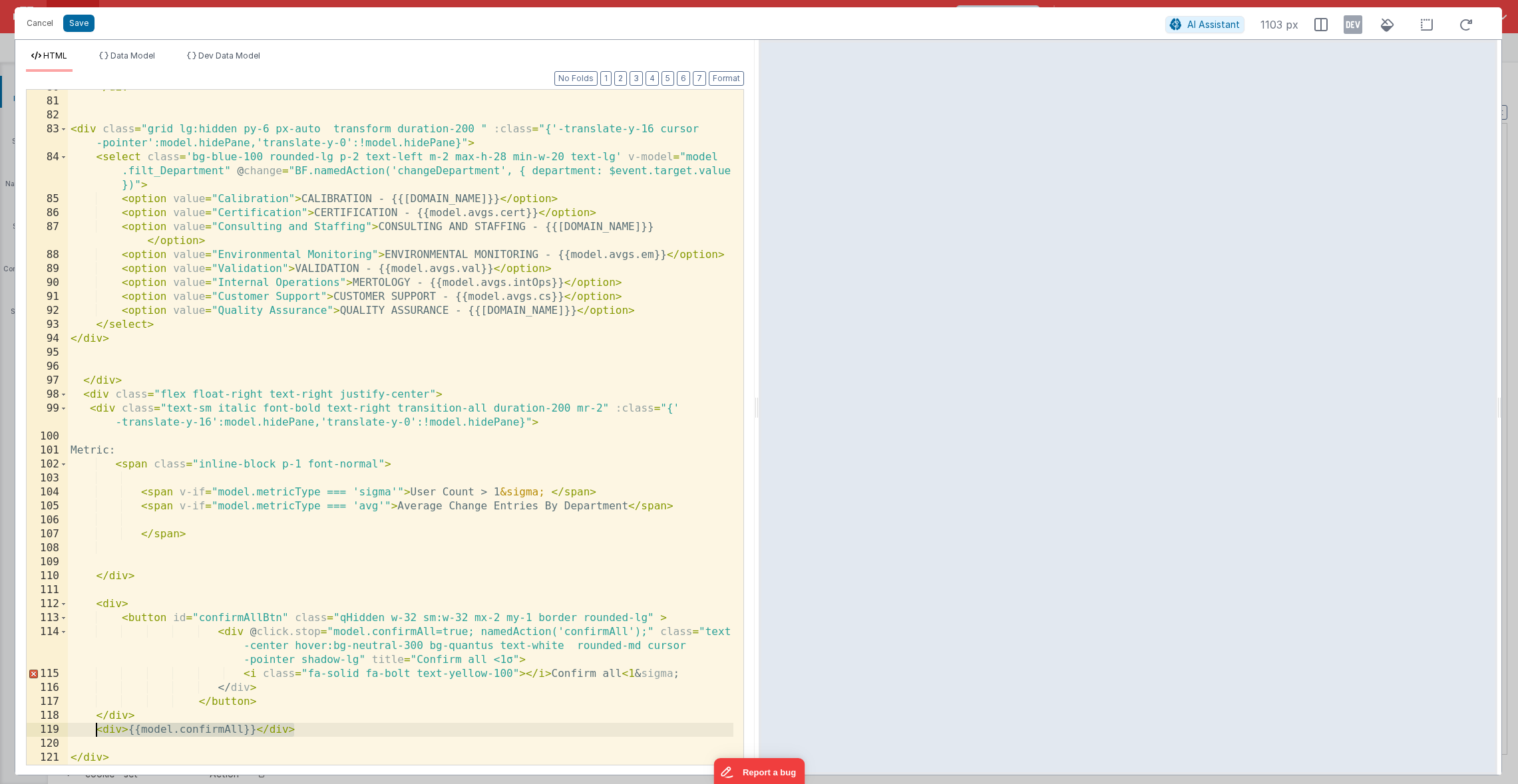
drag, startPoint x: 223, startPoint y: 732, endPoint x: 99, endPoint y: 734, distance: 124.0
click at [99, 734] on div "</ div > < div class = "grid lg:hidden py-6 px-auto transform duration-200 " :c…" at bounding box center [400, 431] width 665 height 703
click at [164, 448] on div "</ div > < div class = "grid lg:hidden py-6 px-auto transform duration-200 " :c…" at bounding box center [400, 431] width 665 height 703
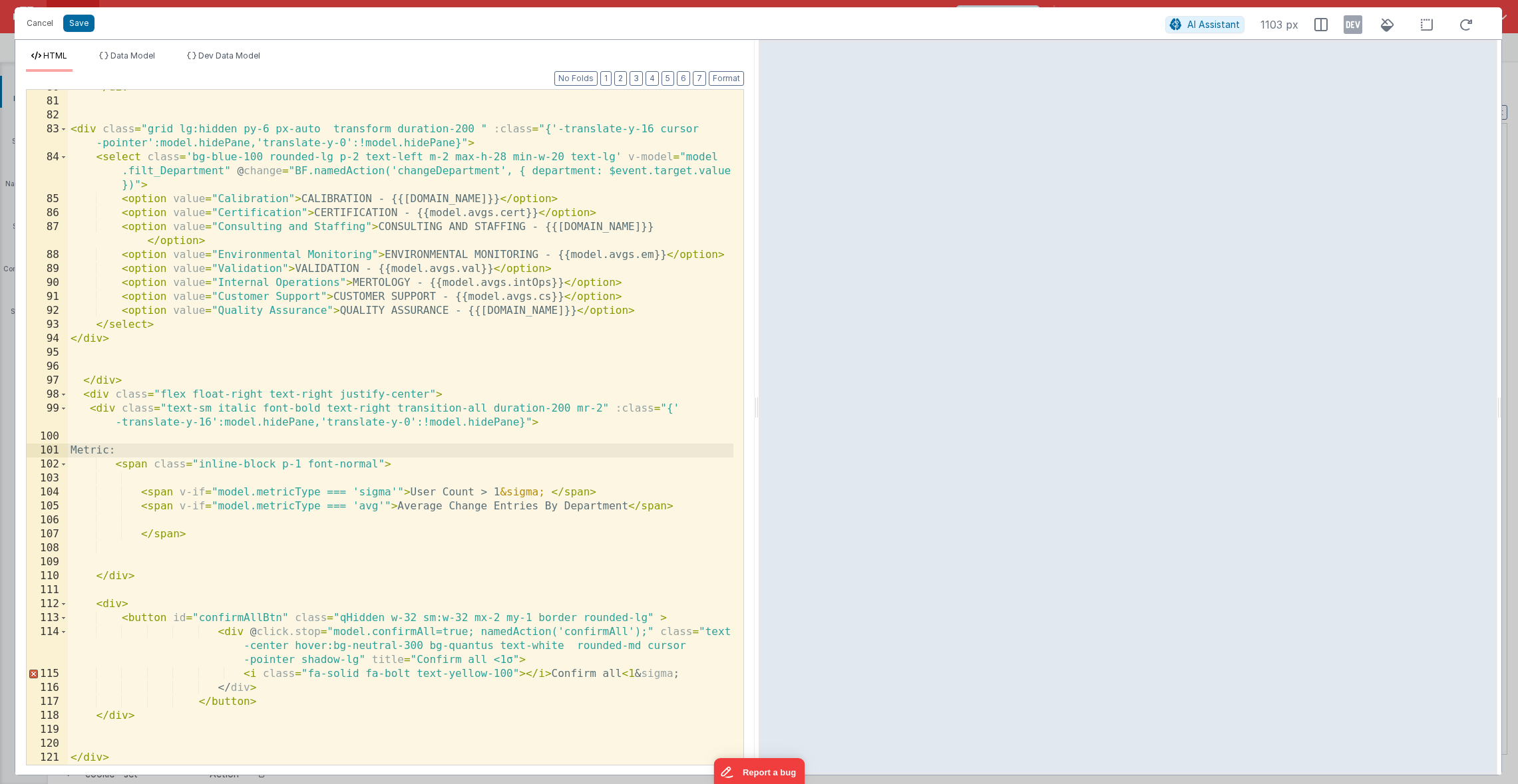
paste textarea
drag, startPoint x: 148, startPoint y: 450, endPoint x: 181, endPoint y: 452, distance: 33.1
click at [181, 452] on div "</ div > < div class = "grid lg:hidden py-6 px-auto transform duration-200 " :c…" at bounding box center [400, 431] width 665 height 703
drag, startPoint x: 281, startPoint y: 452, endPoint x: 327, endPoint y: 454, distance: 46.0
click at [327, 454] on div "</ div > < div class = "grid lg:hidden py-6 px-auto transform duration-200 " :c…" at bounding box center [400, 431] width 665 height 703
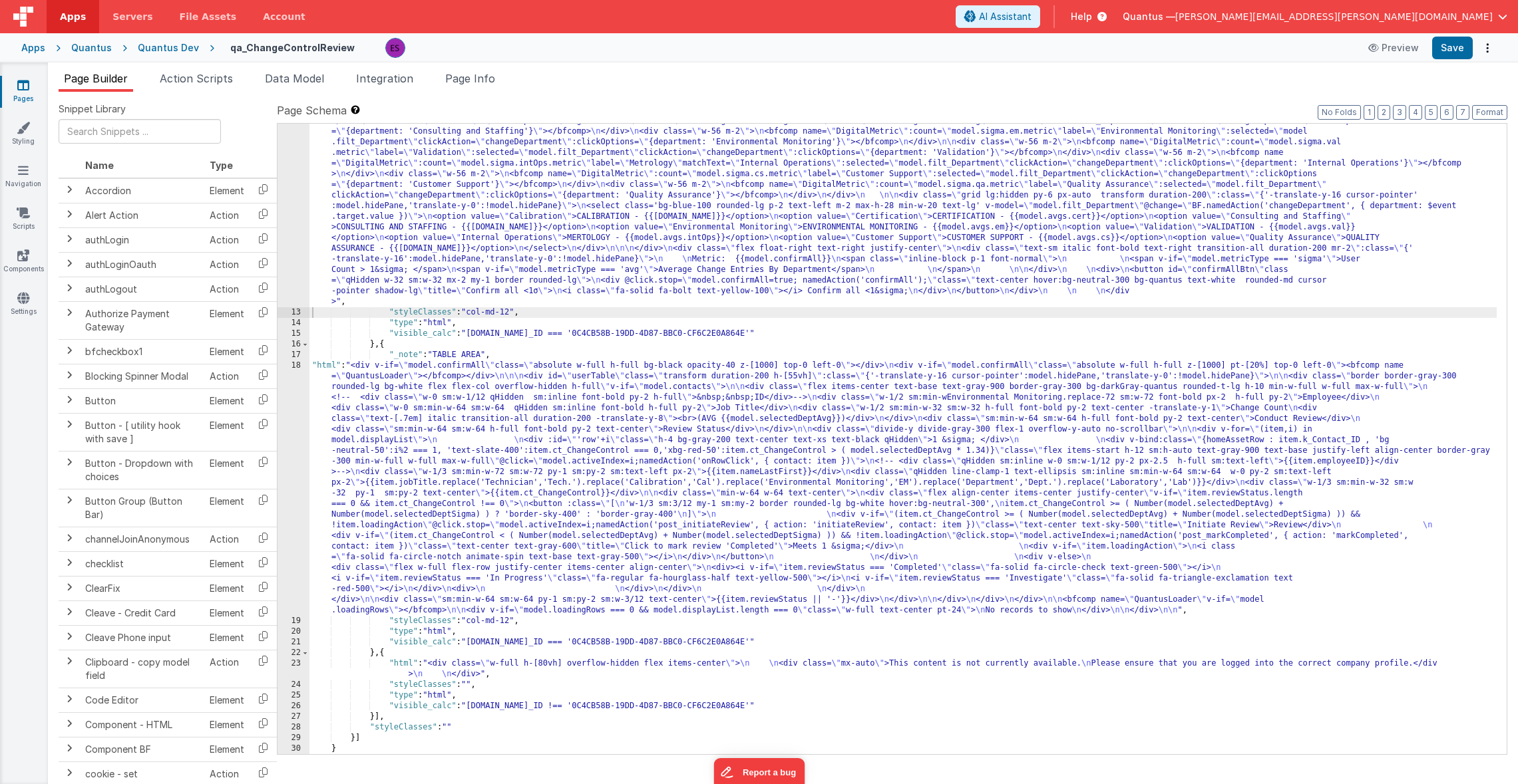
click at [374, 467] on div ""html" : "<div v-if= \" model.metricType==='avg' \" > \n\n <div class='lg:flex …" at bounding box center [902, 431] width 1187 height 1035
click at [389, 233] on div ""html" : "<div v-if= \" model.metricType==='avg' \" > \n\n <div class='lg:flex …" at bounding box center [902, 431] width 1187 height 1035
click at [283, 264] on div "12" at bounding box center [293, 110] width 32 height 394
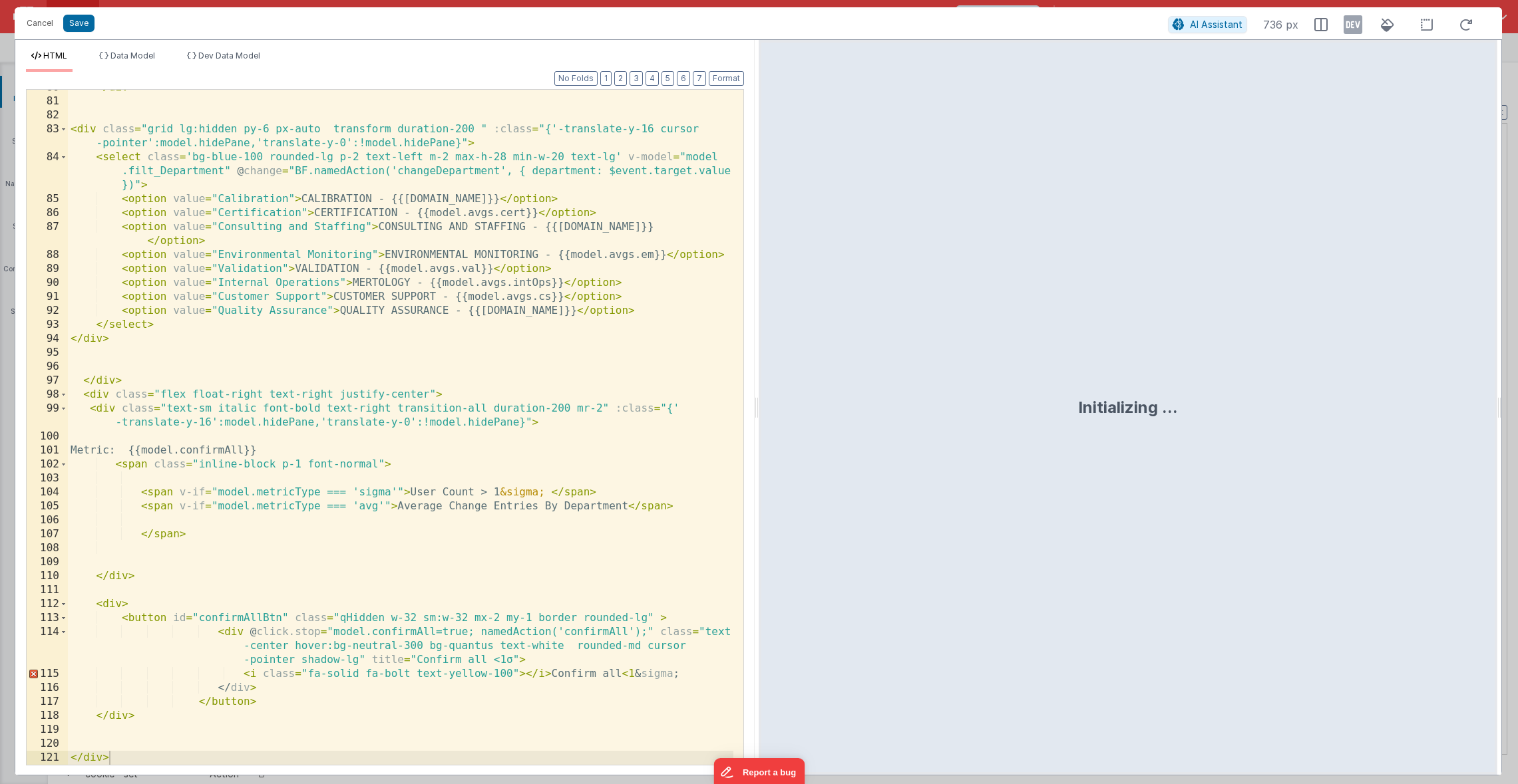
click at [153, 454] on div "</ div > < div class = "grid lg:hidden py-6 px-auto transform duration-200 " :c…" at bounding box center [400, 431] width 665 height 703
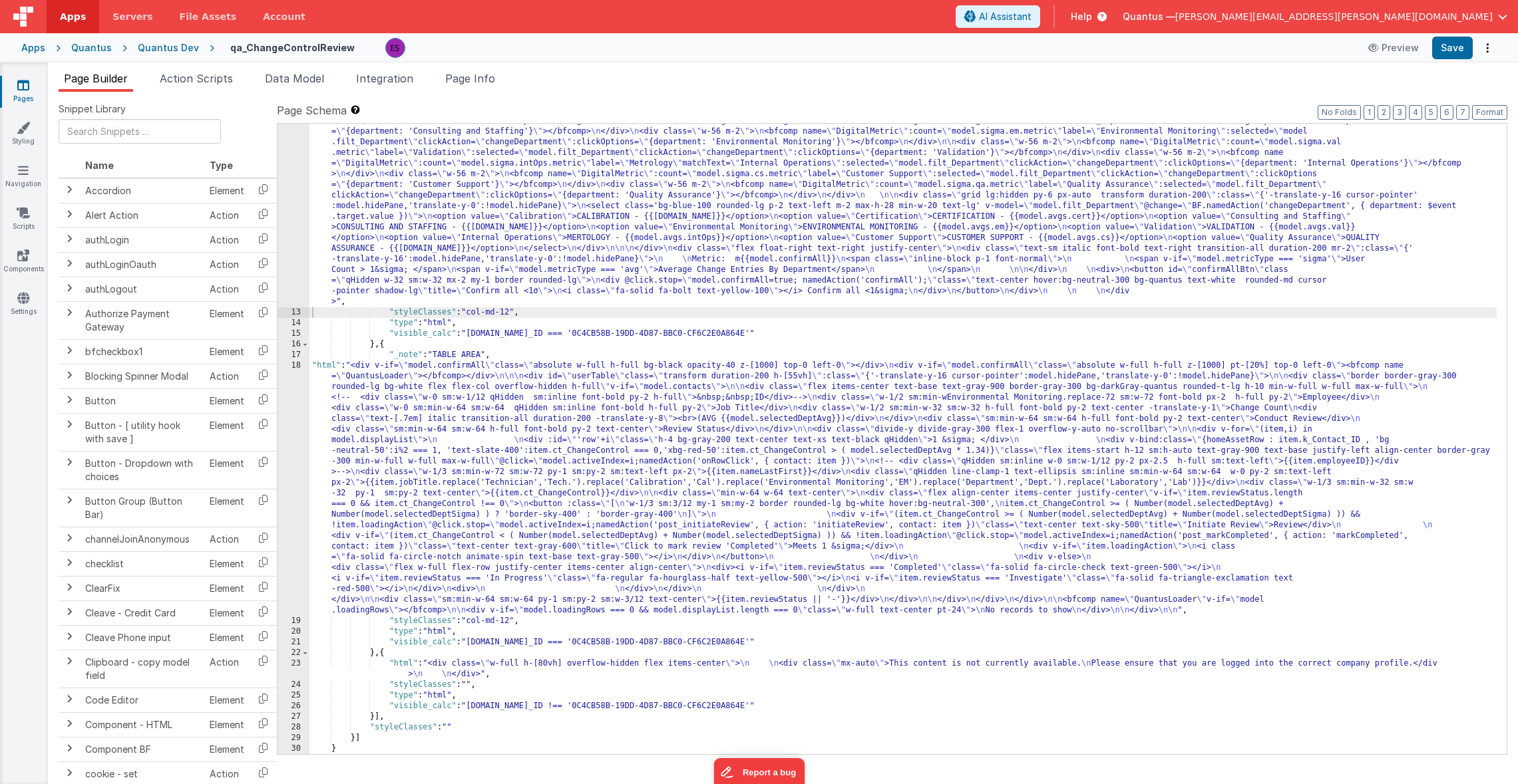
click at [348, 424] on div ""html" : "<div v-if= \" model.metricType==='avg' \" > \n\n <div class='lg:flex …" at bounding box center [902, 431] width 1187 height 1035
click at [290, 425] on div "18" at bounding box center [293, 488] width 32 height 255
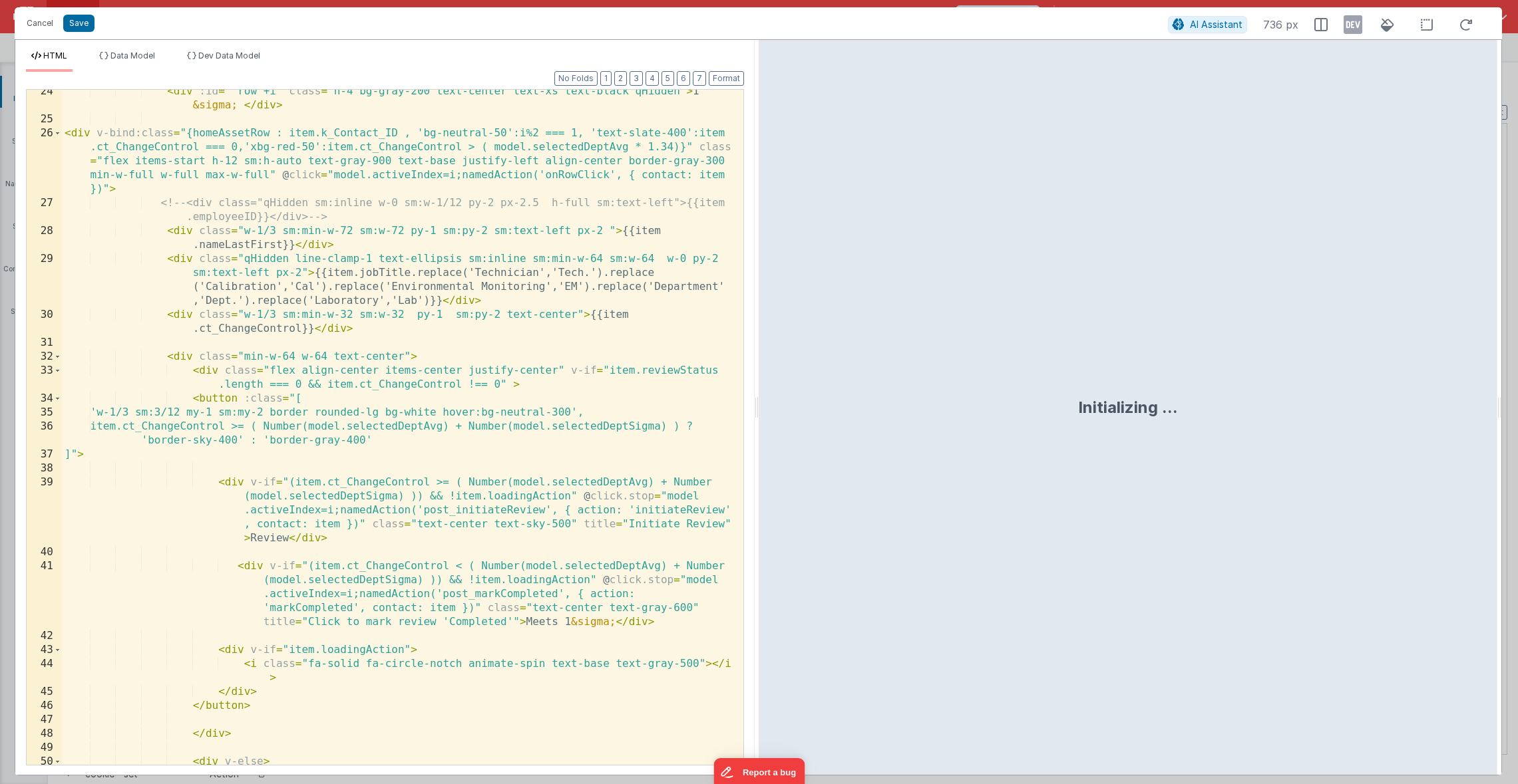
scroll to position [187, 0]
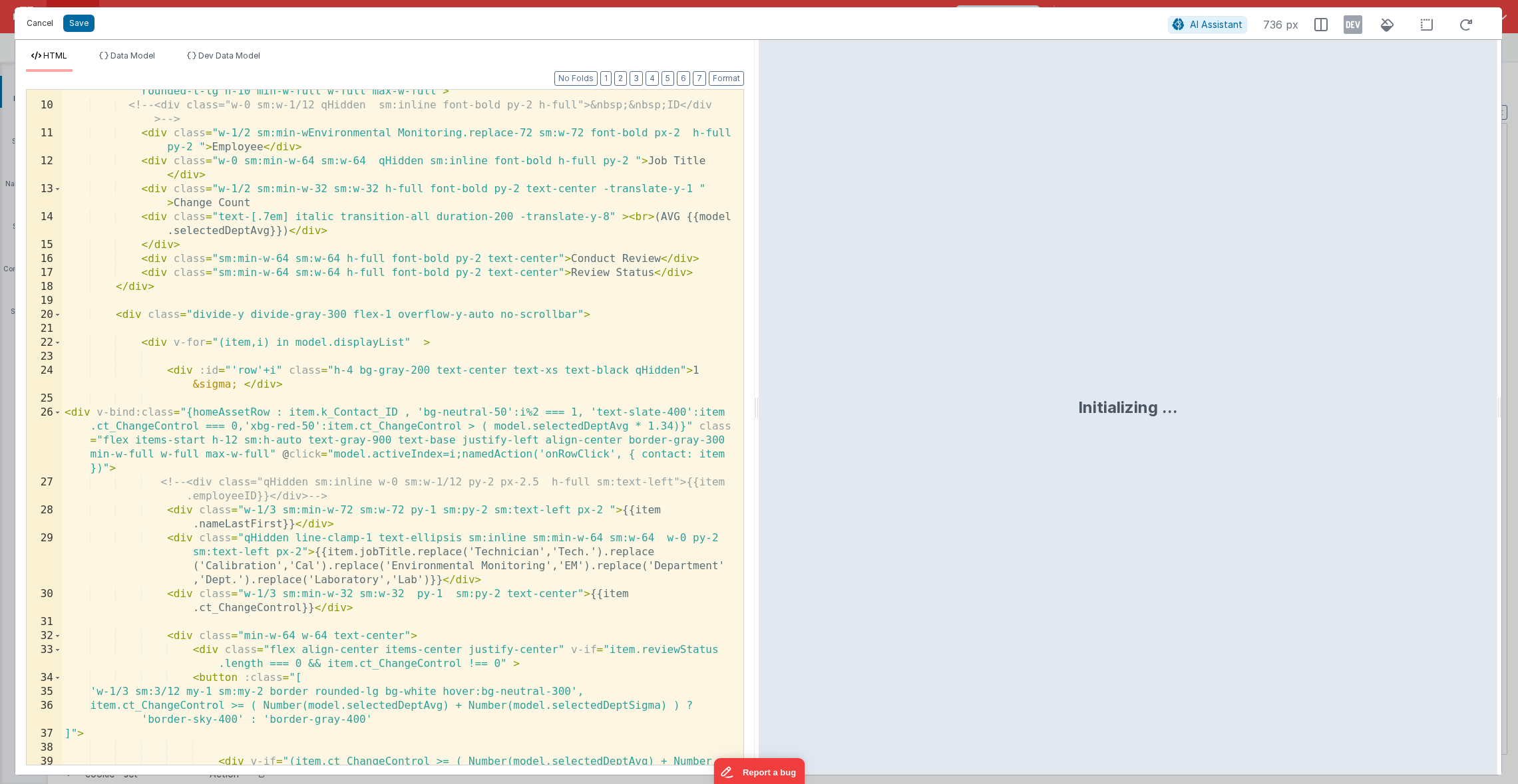
click at [44, 26] on button "Cancel" at bounding box center [39, 23] width 40 height 19
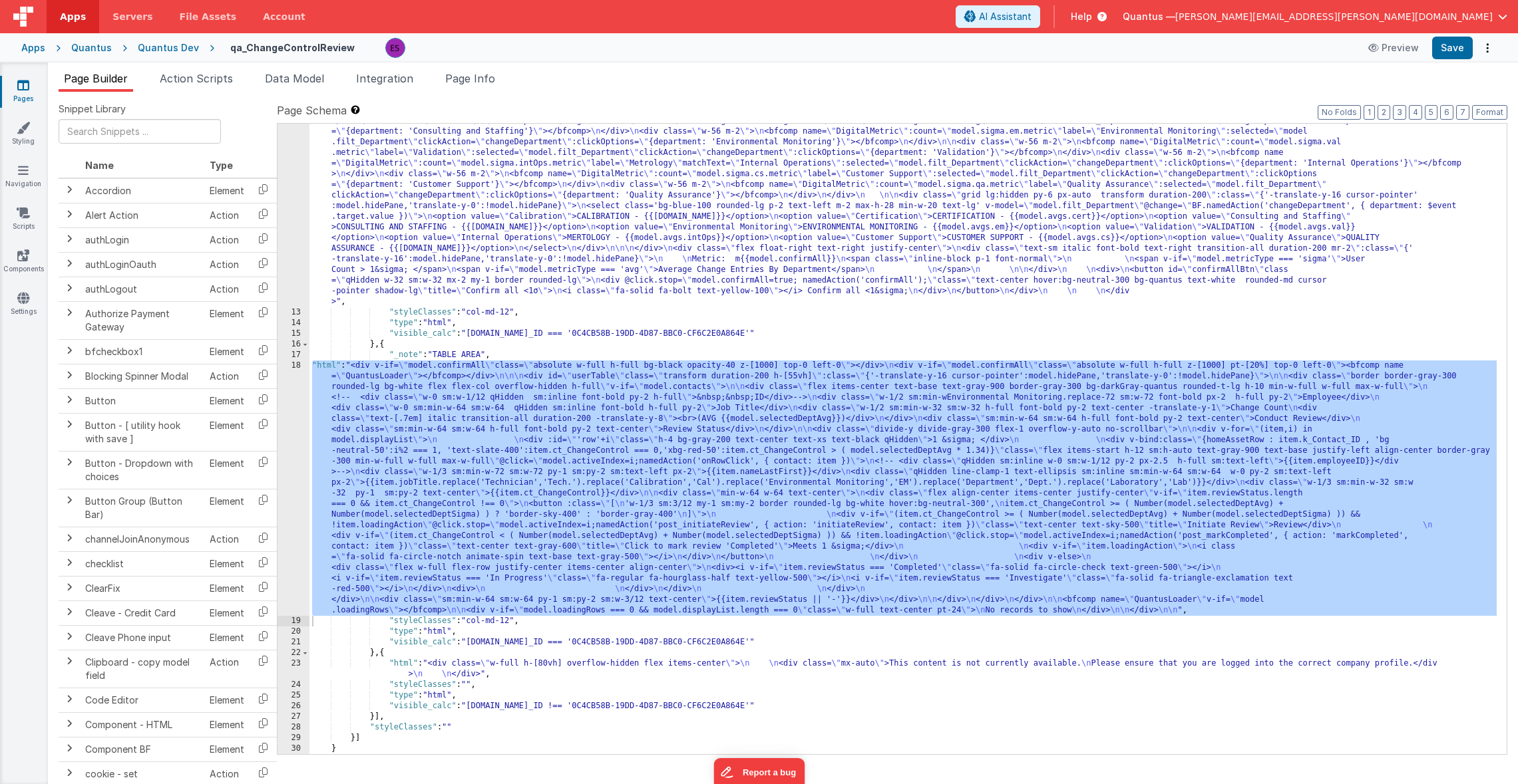
click at [408, 264] on div ""html" : "<div v-if= \" model.metricType==='avg' \" > \n\n <div class='lg:flex …" at bounding box center [902, 431] width 1187 height 1035
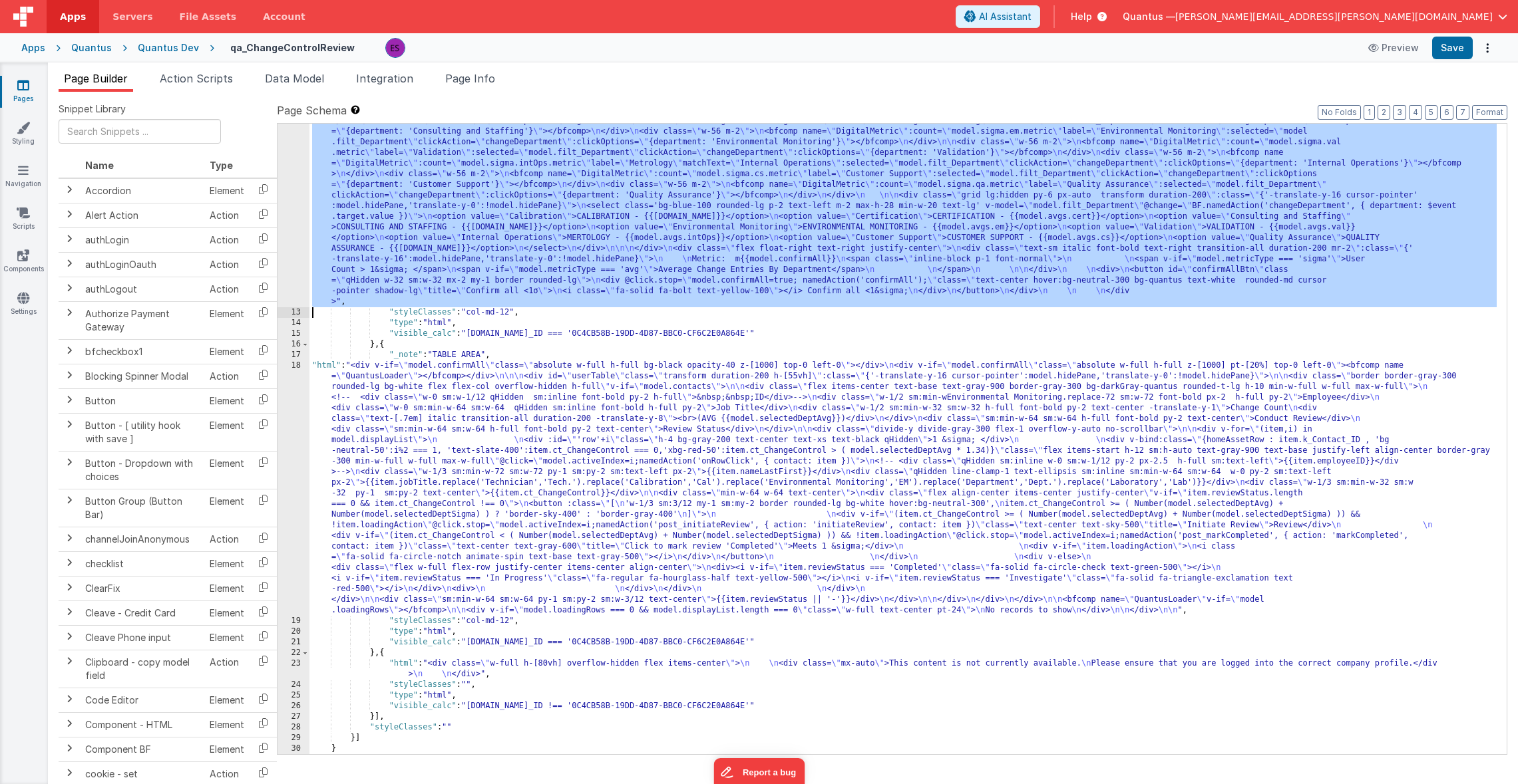
click at [289, 252] on div "12" at bounding box center [293, 110] width 32 height 394
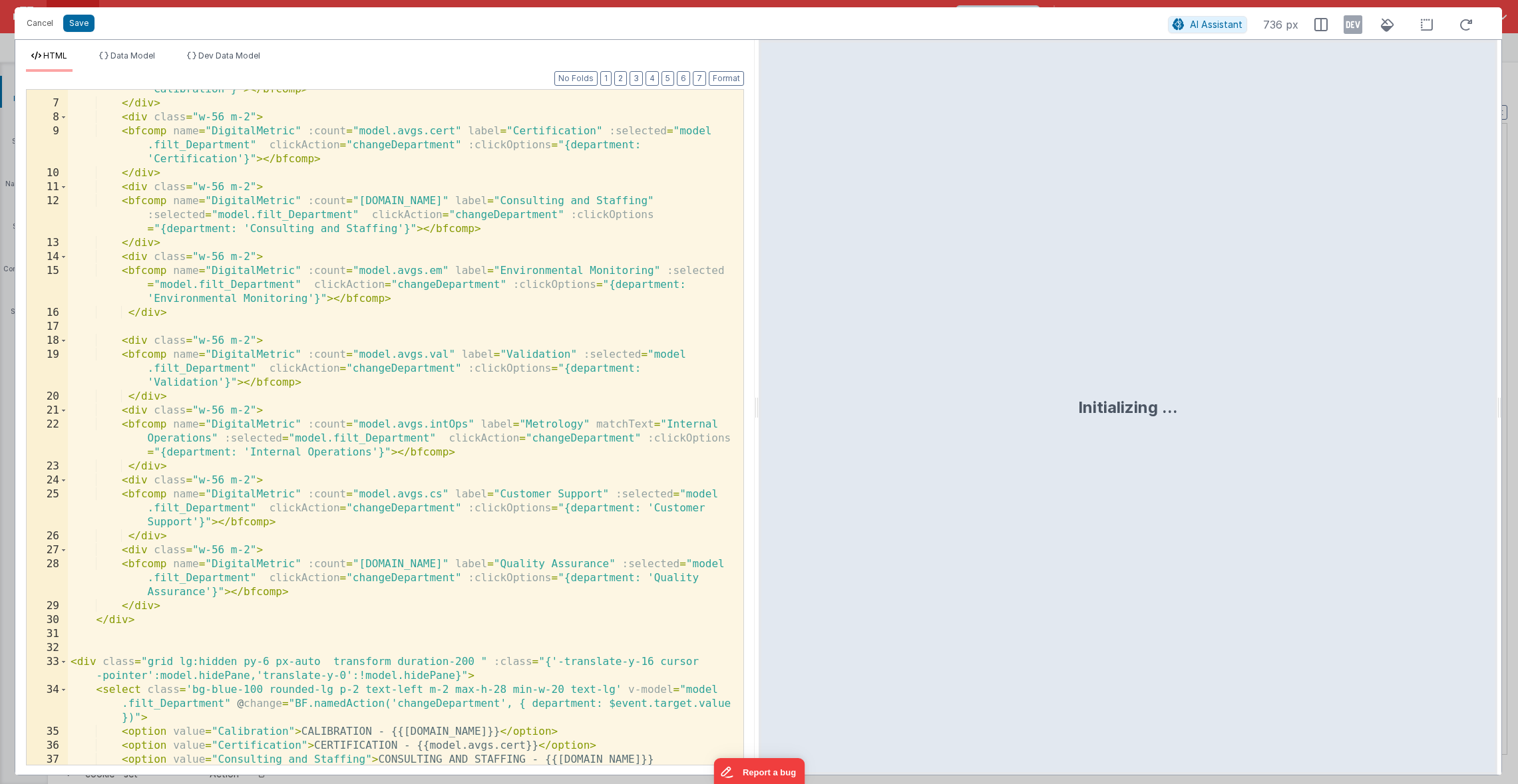
scroll to position [1672, 0]
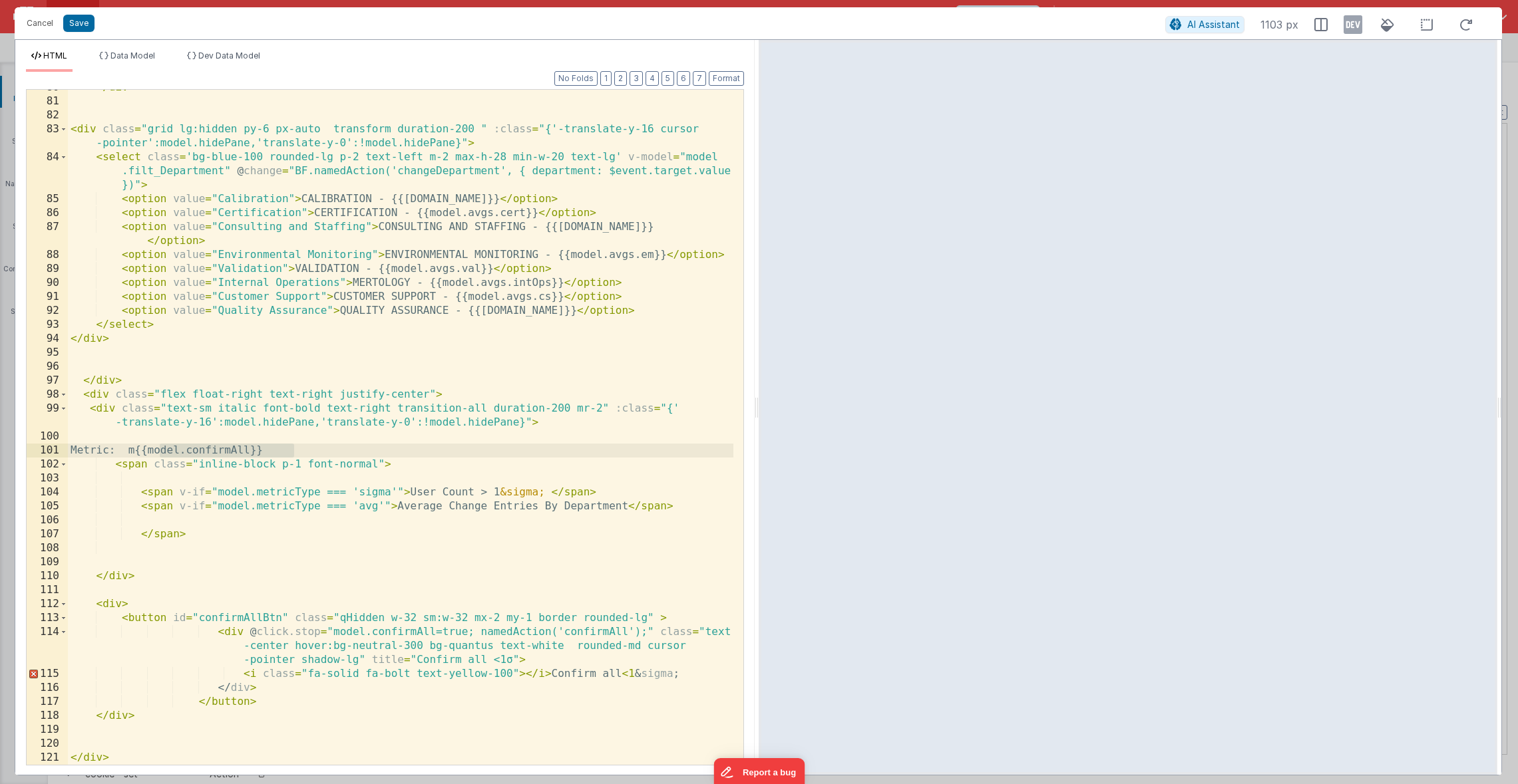
drag, startPoint x: 163, startPoint y: 448, endPoint x: 304, endPoint y: 455, distance: 141.2
click at [304, 455] on div "</ div > < div class = "grid lg:hidden py-6 px-auto transform duration-200 " :c…" at bounding box center [400, 431] width 665 height 703
click at [96, 452] on div "</ div > < div class = "grid lg:hidden py-6 px-auto transform duration-200 " :c…" at bounding box center [400, 431] width 665 height 703
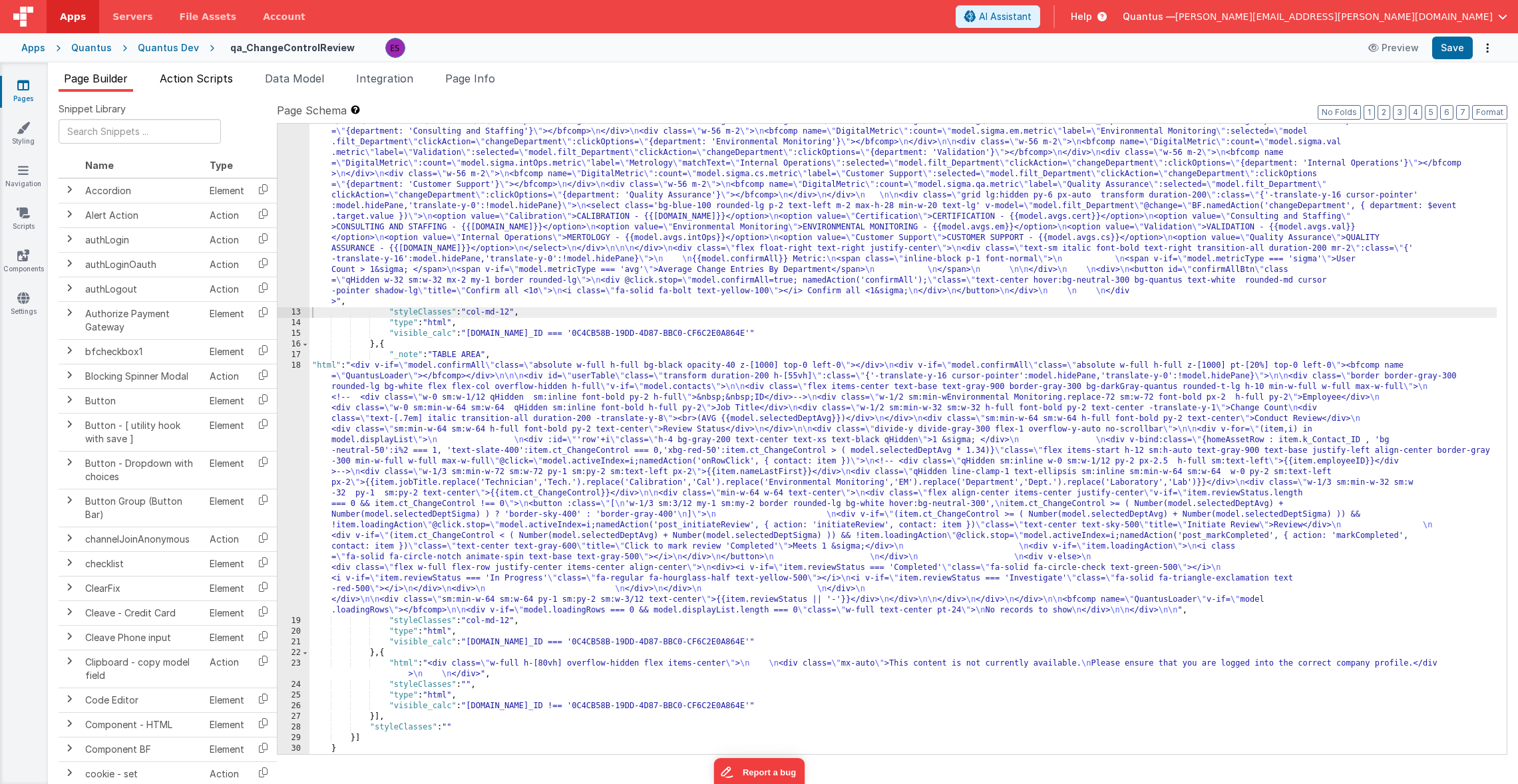
click at [205, 78] on span "Action Scripts" at bounding box center [196, 79] width 73 height 14
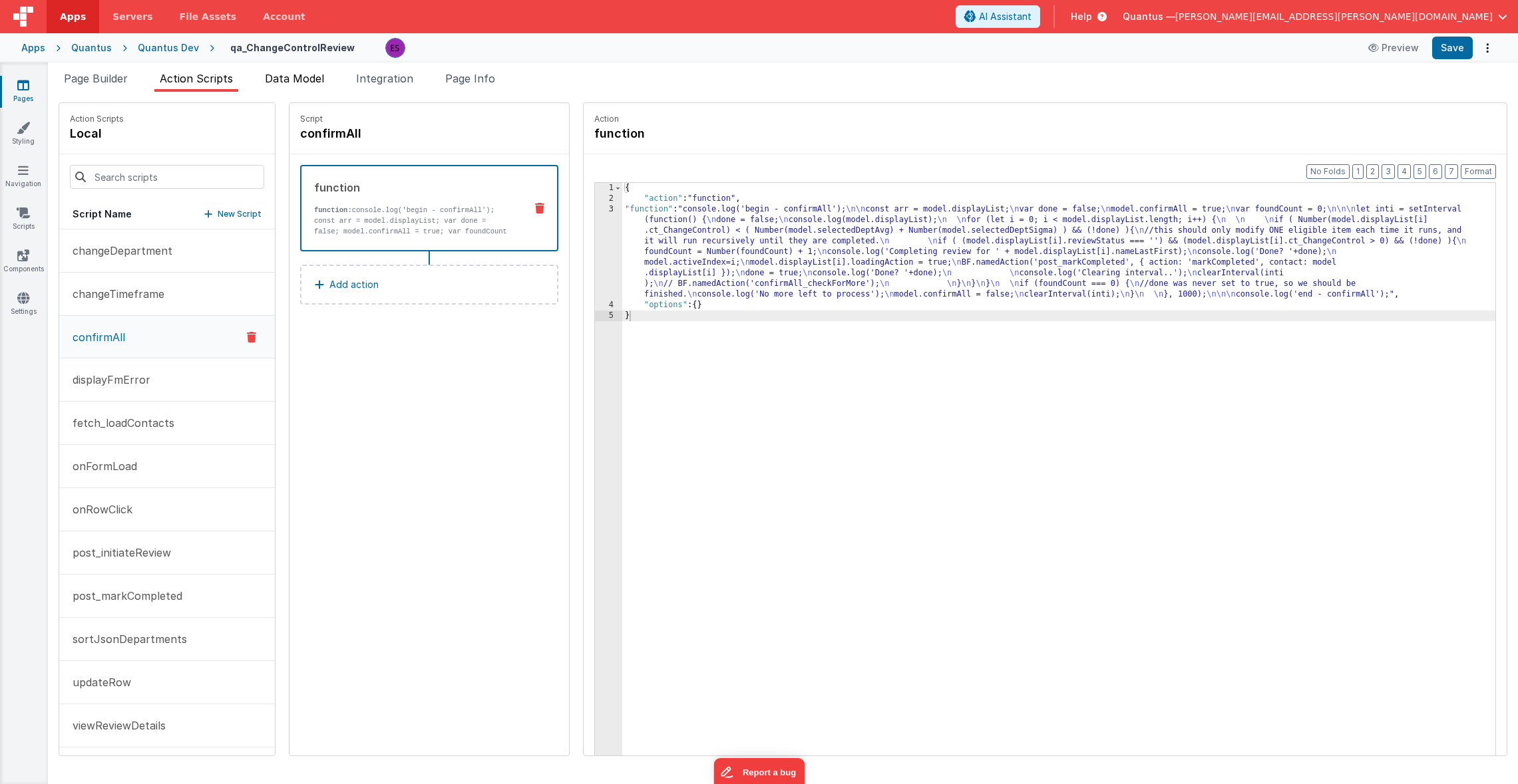
click at [277, 80] on span "Data Model" at bounding box center [294, 79] width 59 height 14
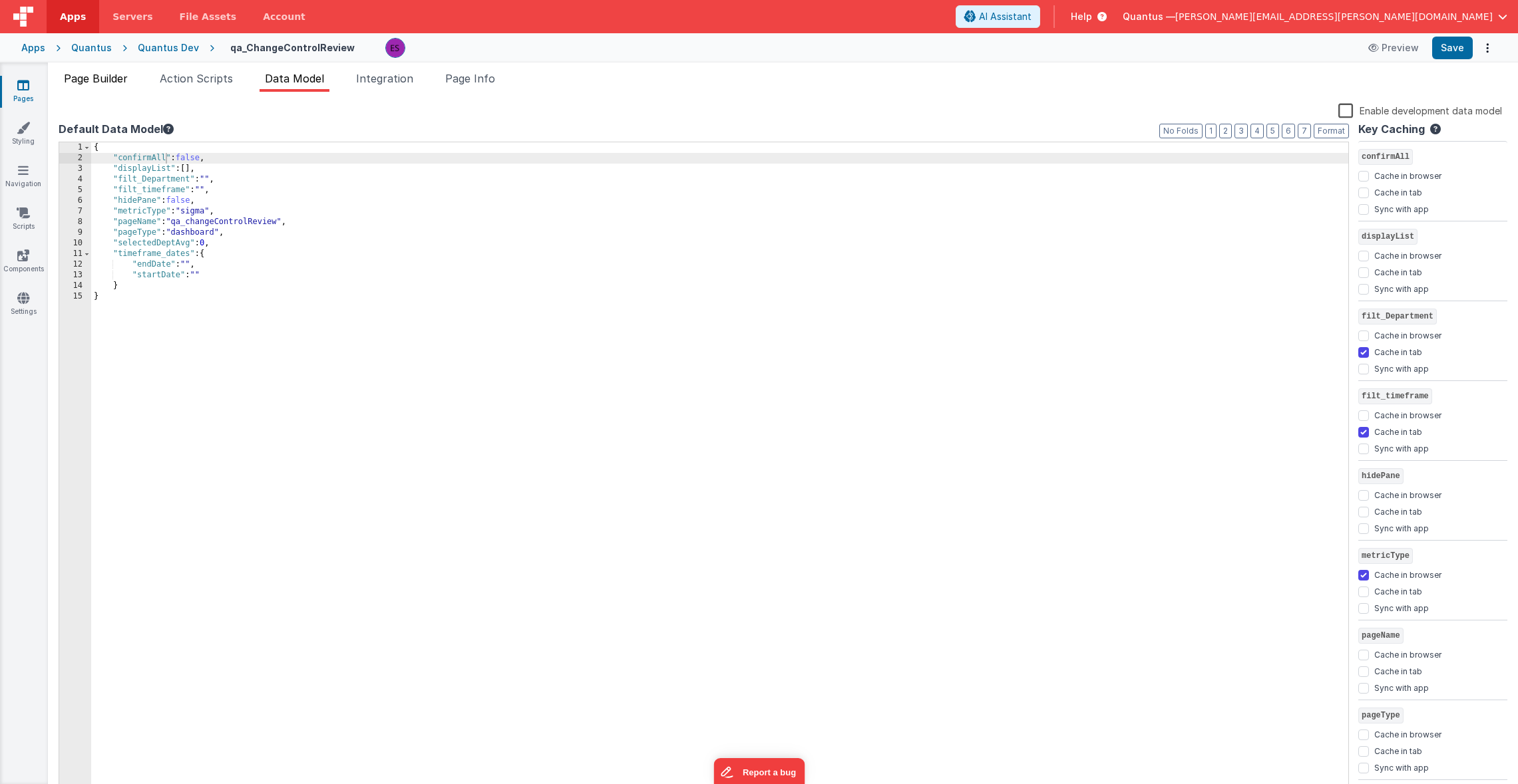
click at [75, 74] on span "Page Builder" at bounding box center [96, 79] width 64 height 14
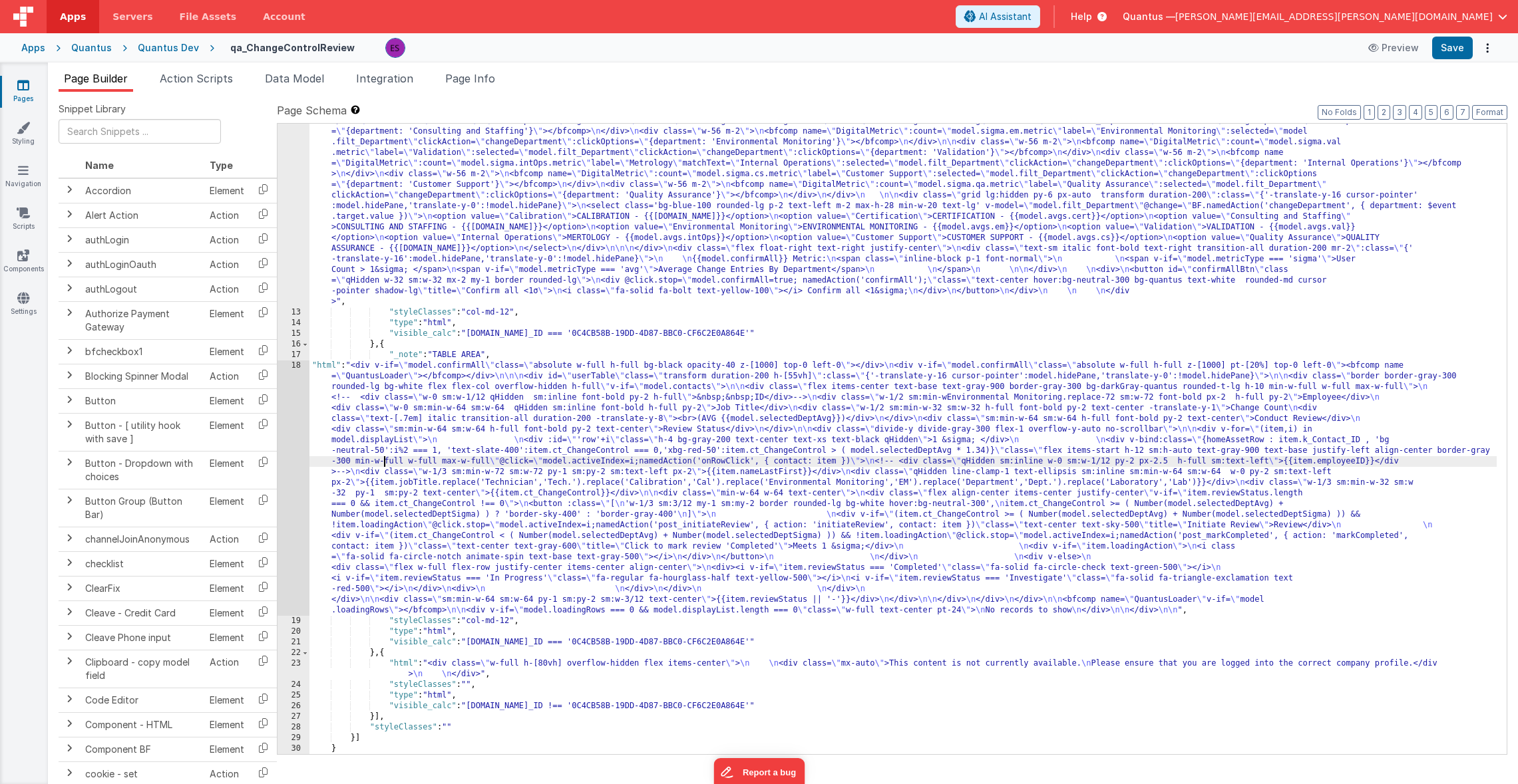
click at [384, 466] on div ""html" : "<div v-if= \" model.metricType==='avg' \" > \n\n <div class='lg:flex …" at bounding box center [902, 431] width 1187 height 1035
click at [417, 237] on div ""html" : "<div v-if= \" model.metricType==='avg' \" > \n\n <div class='lg:flex …" at bounding box center [902, 431] width 1187 height 1035
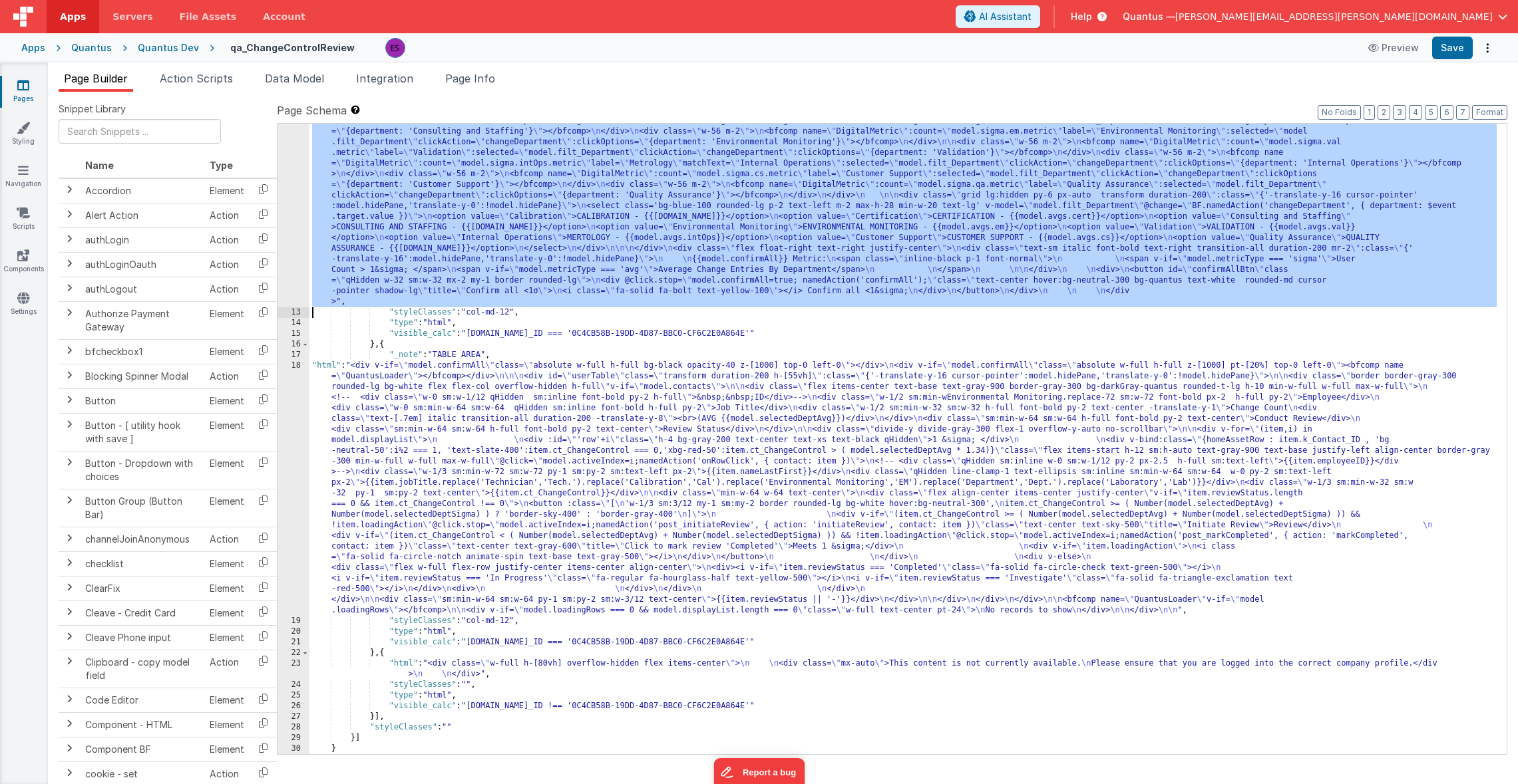
click at [295, 273] on div "12" at bounding box center [293, 110] width 32 height 394
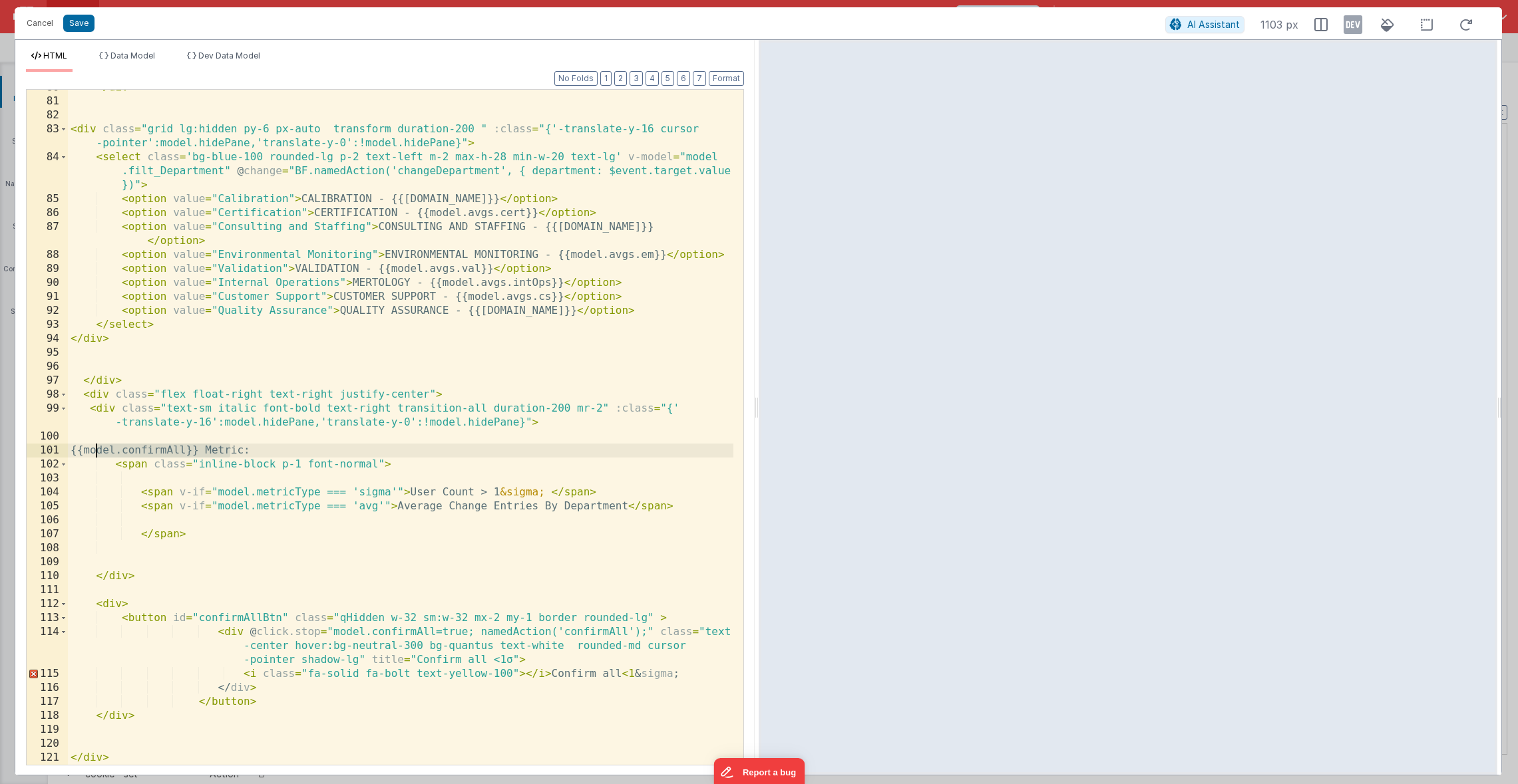
drag, startPoint x: 229, startPoint y: 448, endPoint x: 94, endPoint y: 449, distance: 135.0
click at [94, 449] on div "</ div > < div class = "grid lg:hidden py-6 px-auto transform duration-200 " :c…" at bounding box center [400, 431] width 665 height 703
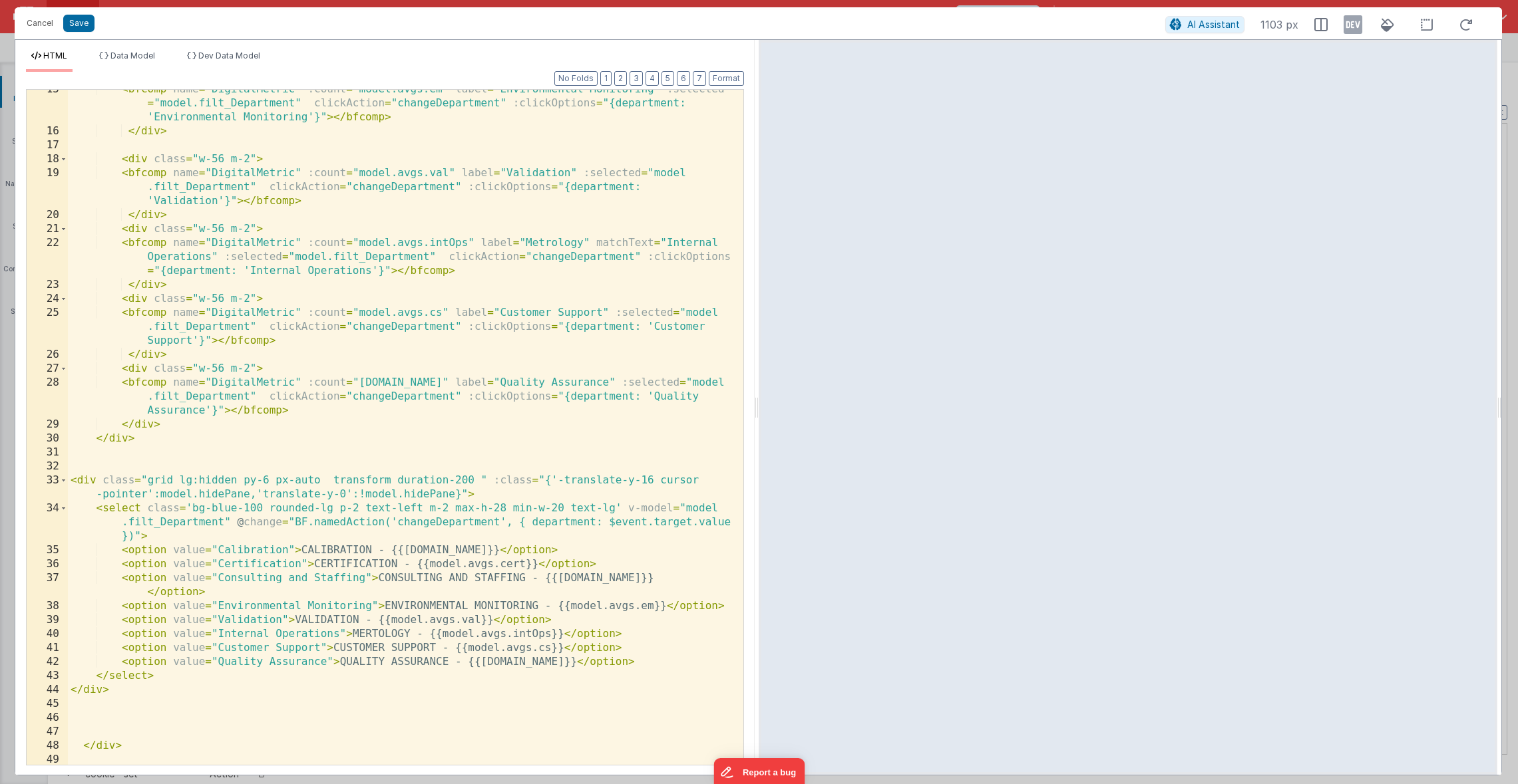
scroll to position [0, 0]
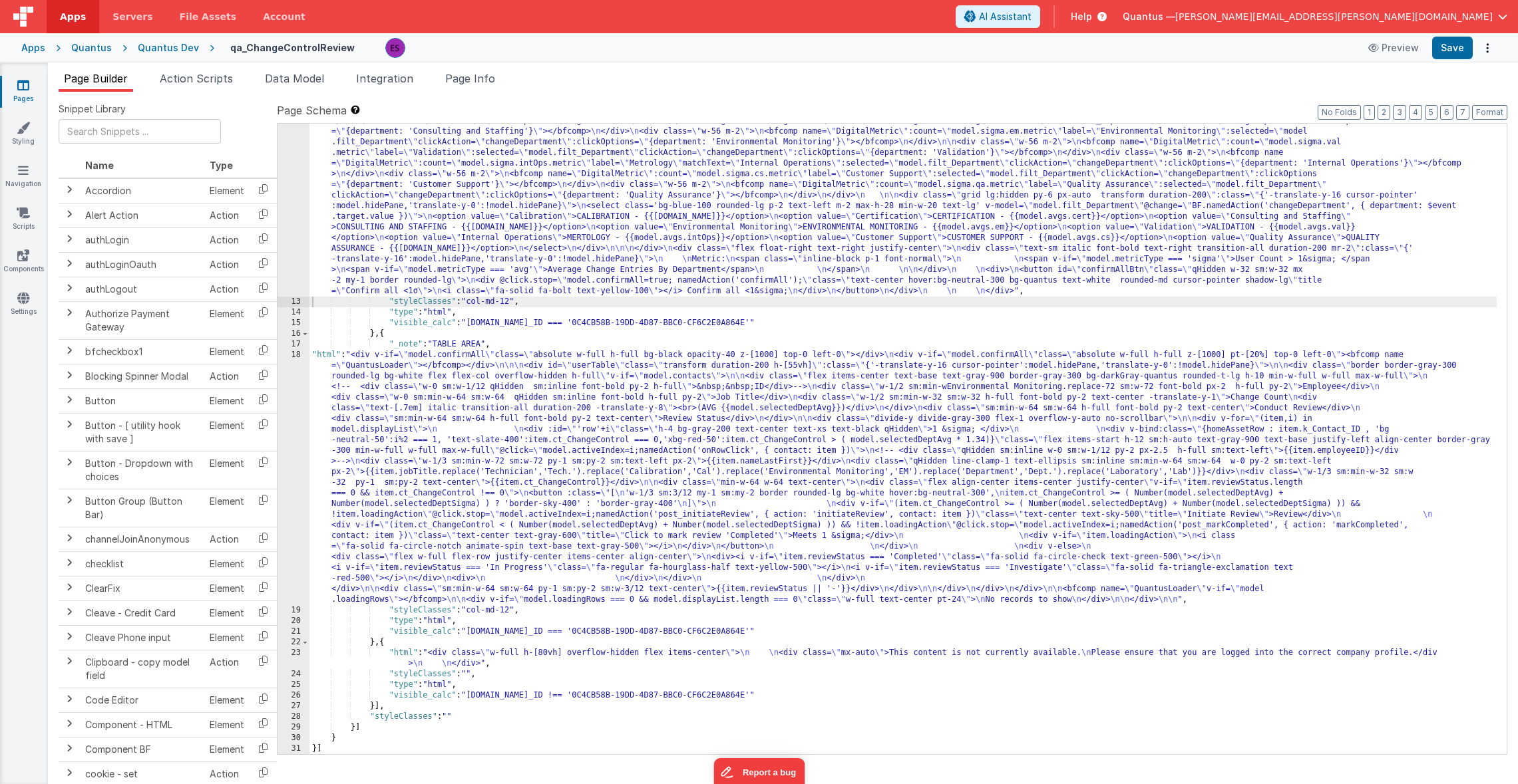
click at [393, 396] on div ""html" : "<div v-if= \" model.metricType==='avg' \" > \n\n <div class='lg:flex …" at bounding box center [902, 425] width 1187 height 1025
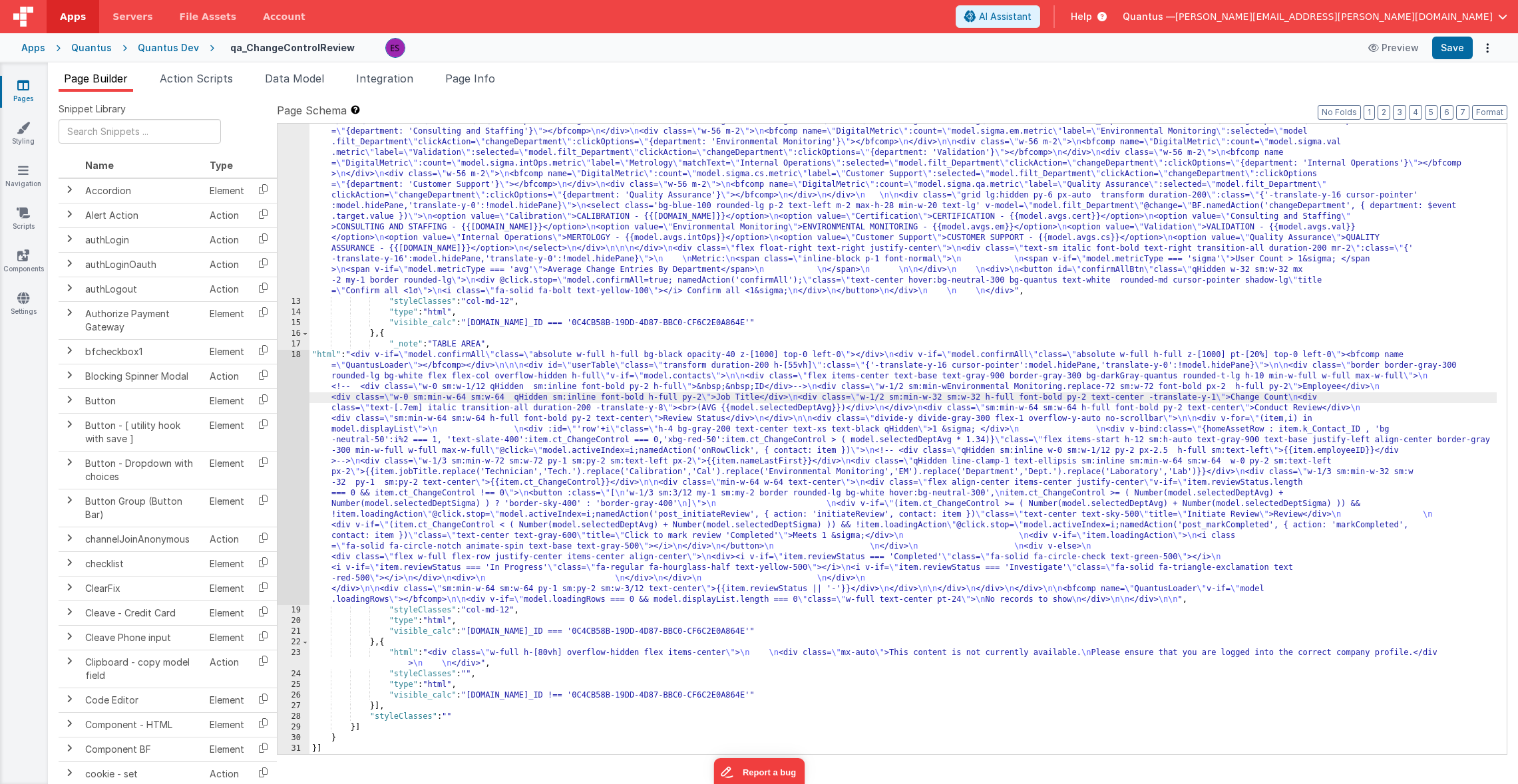
click at [292, 434] on div "18" at bounding box center [293, 478] width 32 height 255
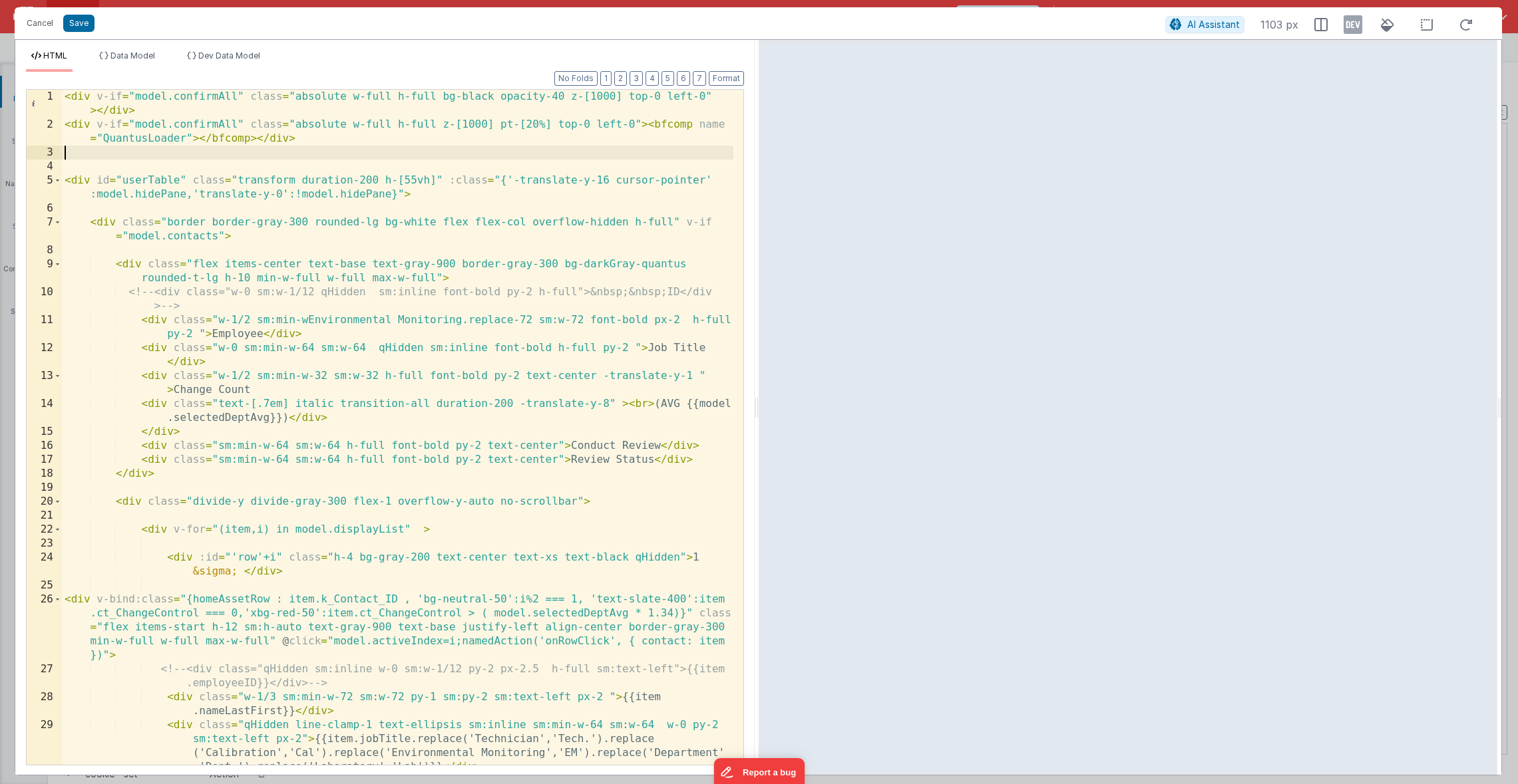
click at [180, 154] on div "< div v-if = "model.confirmAll" class = "absolute w-full h-full bg-black opacit…" at bounding box center [397, 455] width 671 height 731
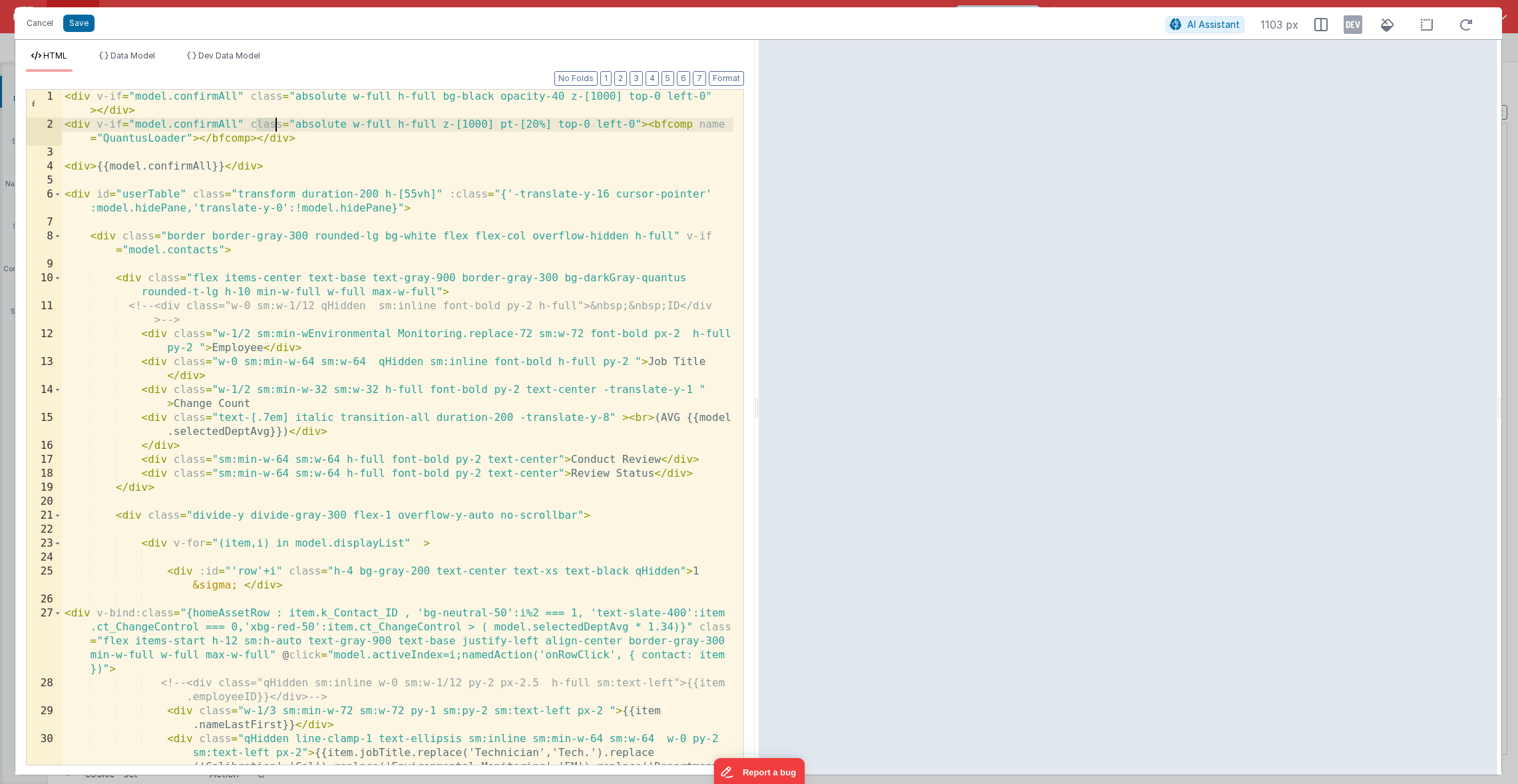
drag, startPoint x: 253, startPoint y: 125, endPoint x: 290, endPoint y: 127, distance: 37.1
click at [290, 127] on div "< div v-if = "model.confirmAll" class = "absolute w-full h-full bg-black opacit…" at bounding box center [397, 469] width 671 height 759
drag, startPoint x: 253, startPoint y: 127, endPoint x: 348, endPoint y: 124, distance: 95.0
click at [348, 124] on div "< div v-if = "model.confirmAll" class = "absolute w-full h-full bg-black opacit…" at bounding box center [397, 469] width 671 height 759
click at [90, 169] on div "< div v-if = "model.confirmAll" class = "absolute w-full h-full bg-black opacit…" at bounding box center [397, 469] width 671 height 759
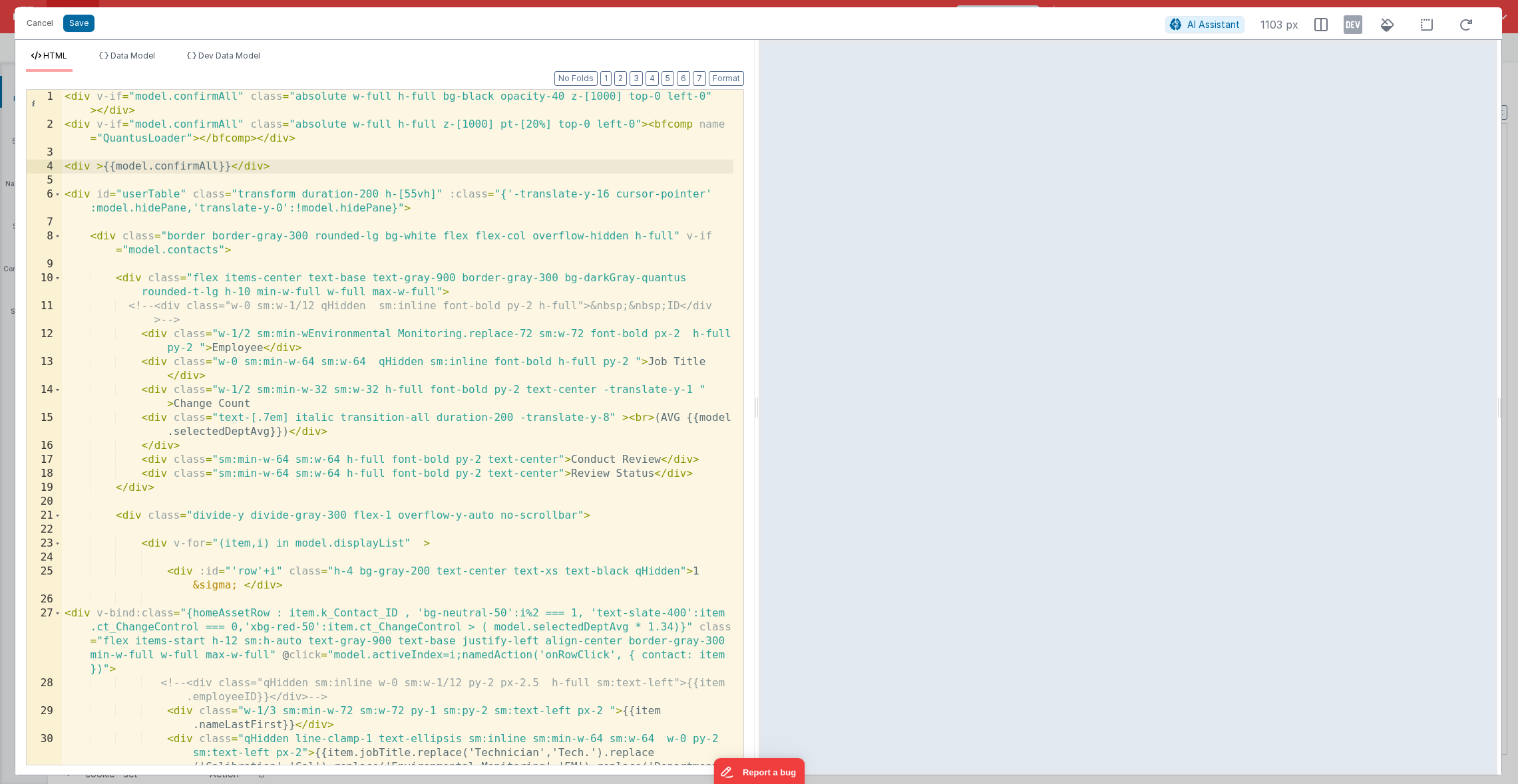
paste textarea
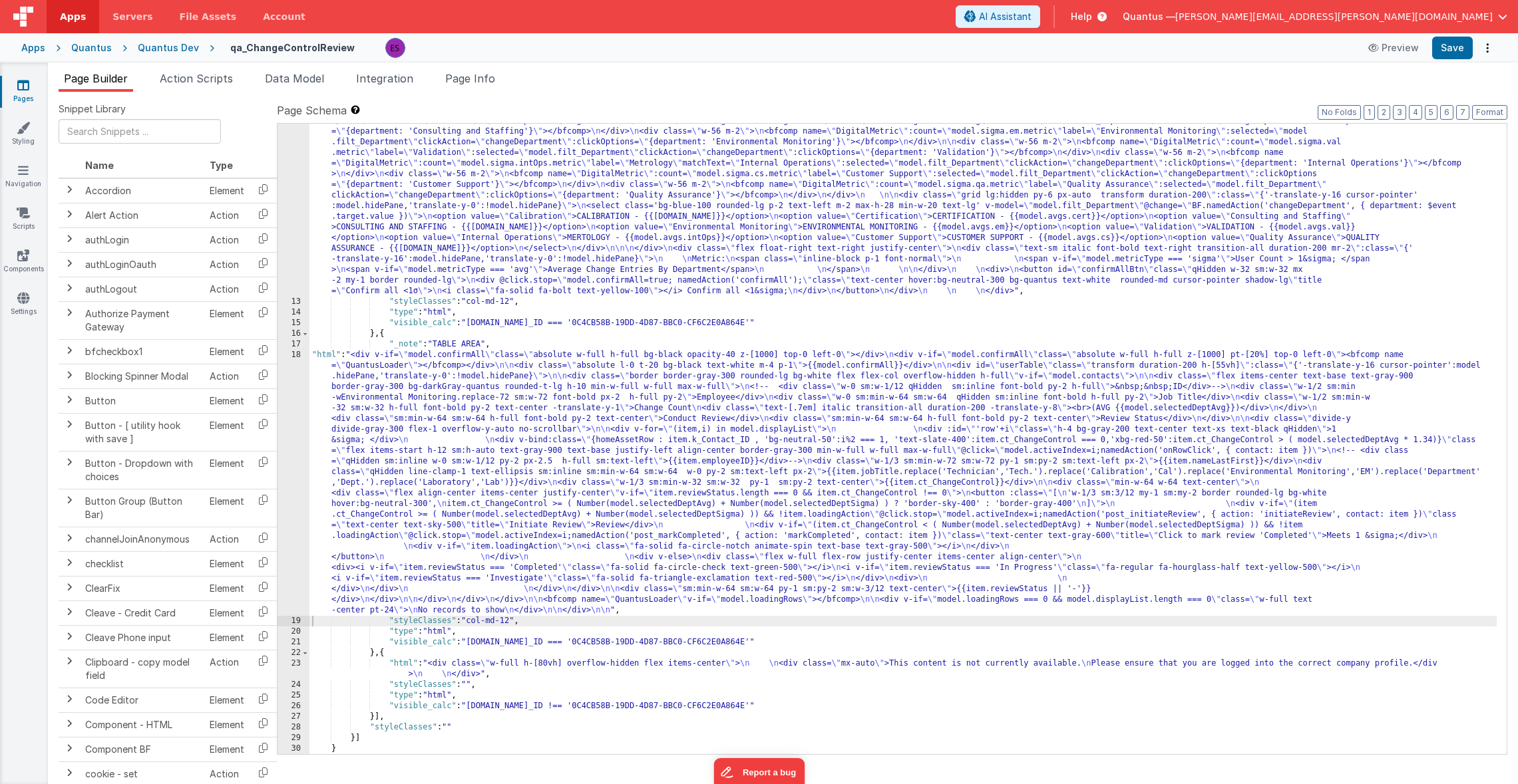
click at [350, 187] on div ""html" : "<div v-if= \" model.metricType==='avg' \" > \n\n <div class='lg:flex …" at bounding box center [902, 425] width 1187 height 1025
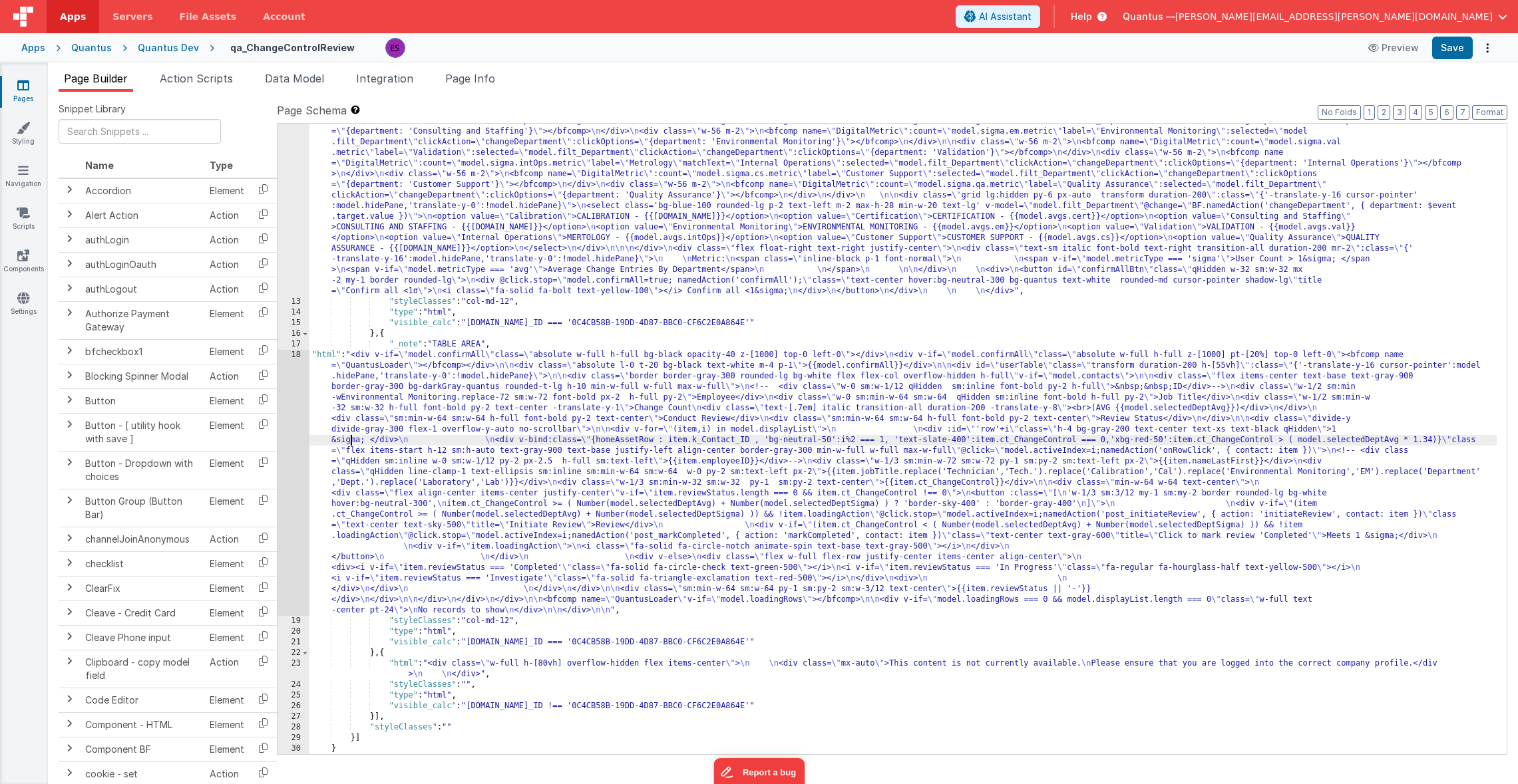
click at [350, 445] on div ""html" : "<div v-if= \" model.metricType==='avg' \" > \n\n <div class='lg:flex …" at bounding box center [902, 425] width 1187 height 1025
click at [289, 441] on div "18" at bounding box center [293, 483] width 32 height 266
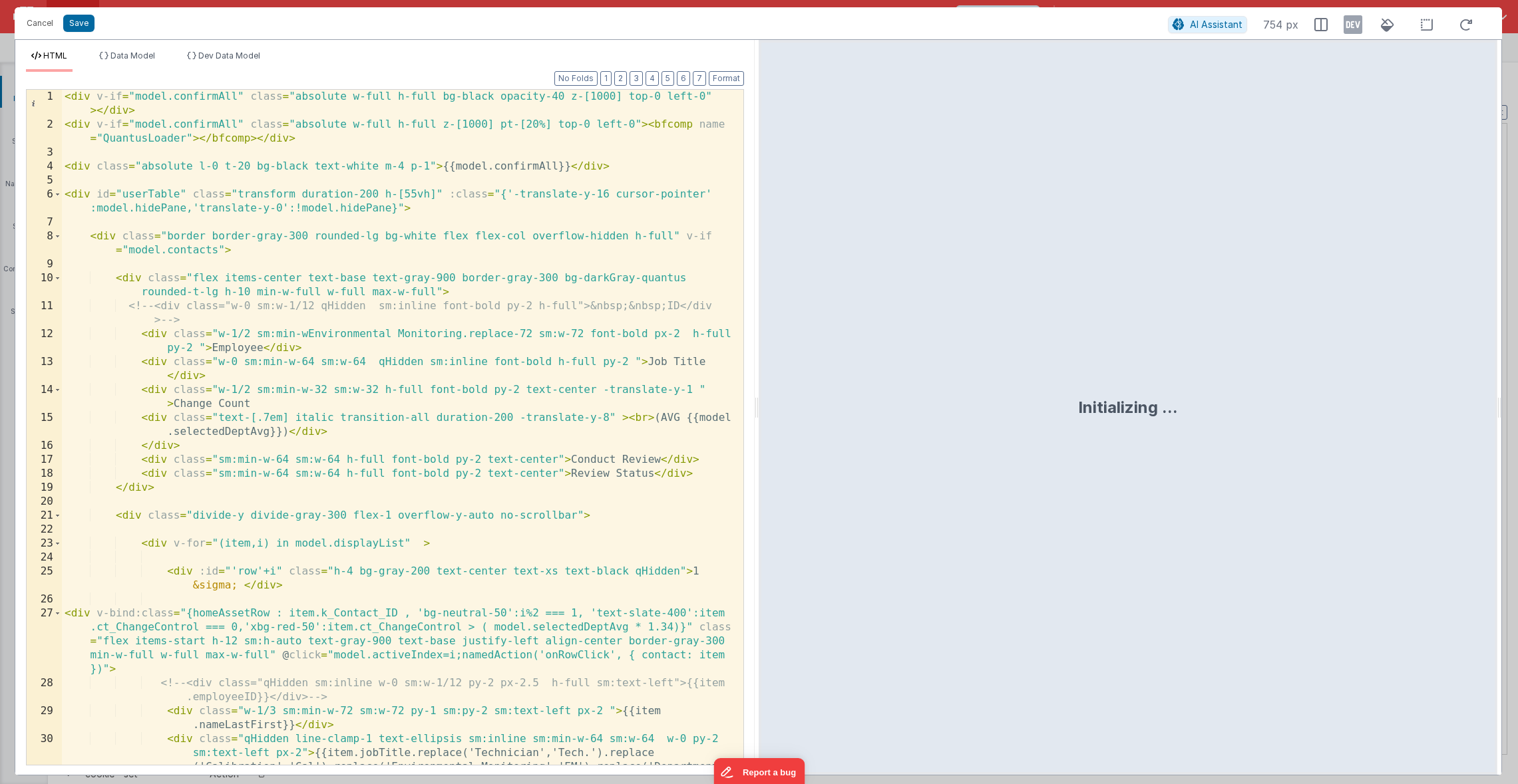
click at [282, 250] on div "< div v-if = "model.confirmAll" class = "absolute w-full h-full bg-black opacit…" at bounding box center [397, 469] width 671 height 759
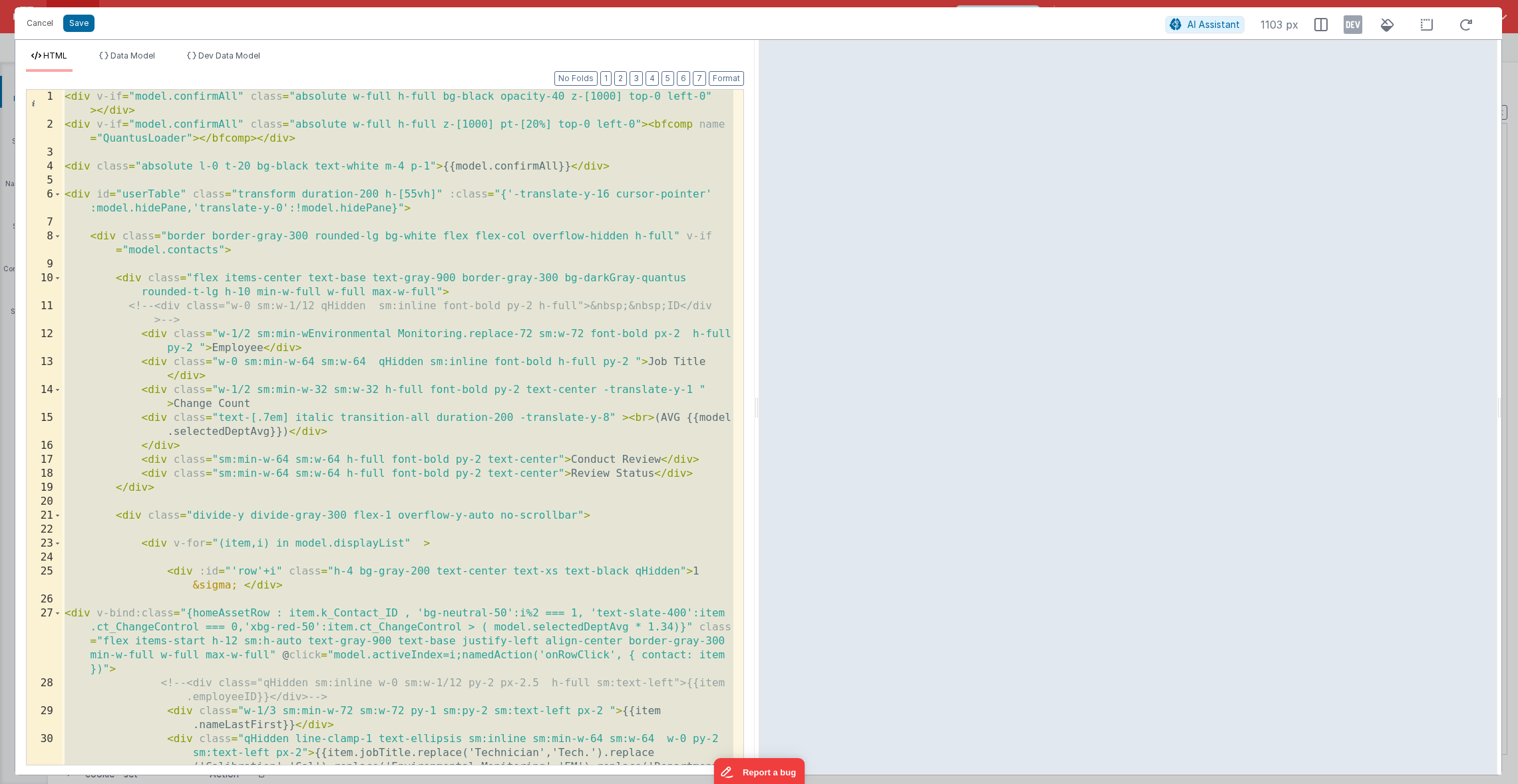
click at [207, 163] on div "< div v-if = "model.confirmAll" class = "absolute w-full h-full bg-black opacit…" at bounding box center [397, 469] width 671 height 759
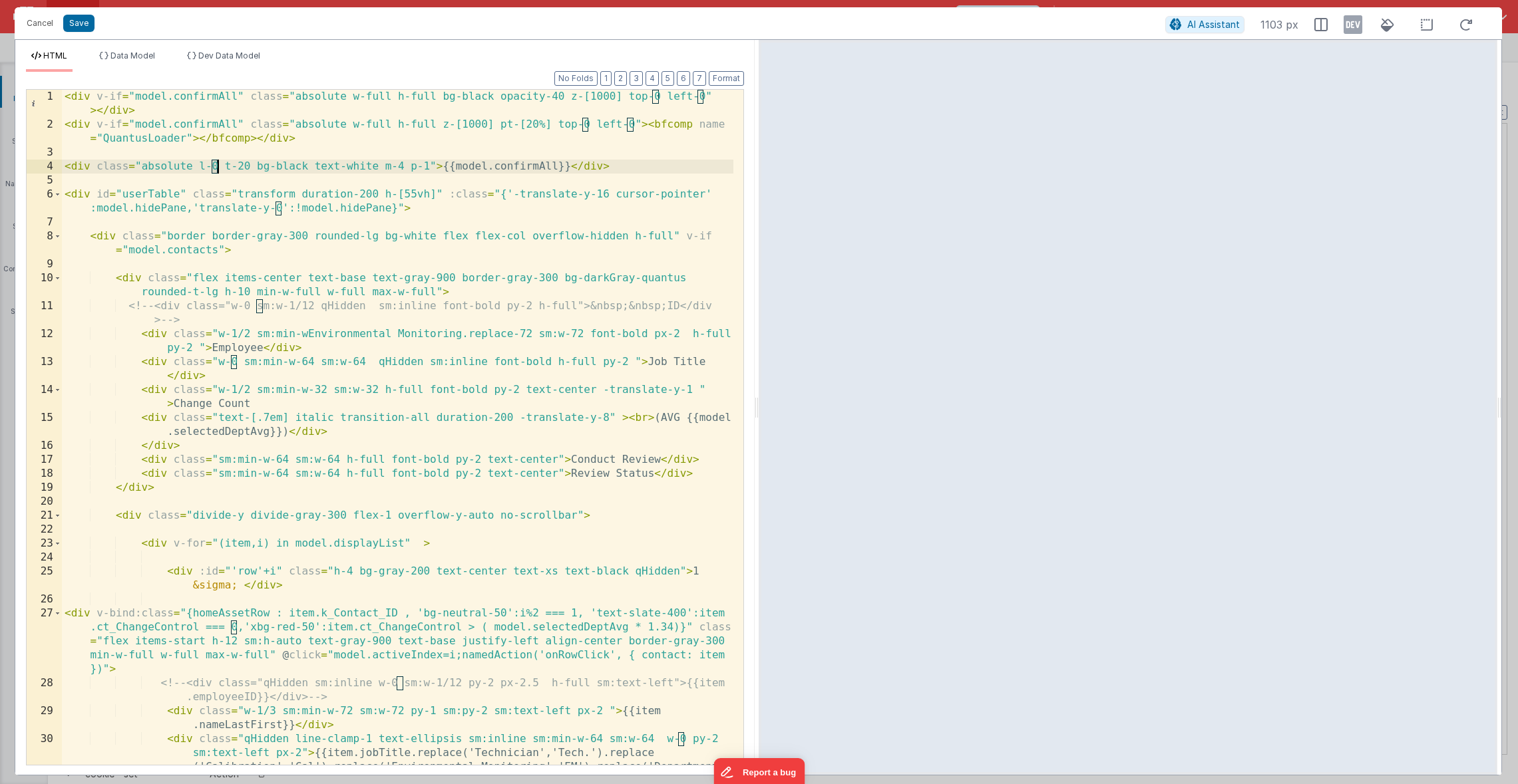
click at [217, 170] on div "< div v-if = "model.confirmAll" class = "absolute w-full h-full bg-black opacit…" at bounding box center [397, 469] width 671 height 759
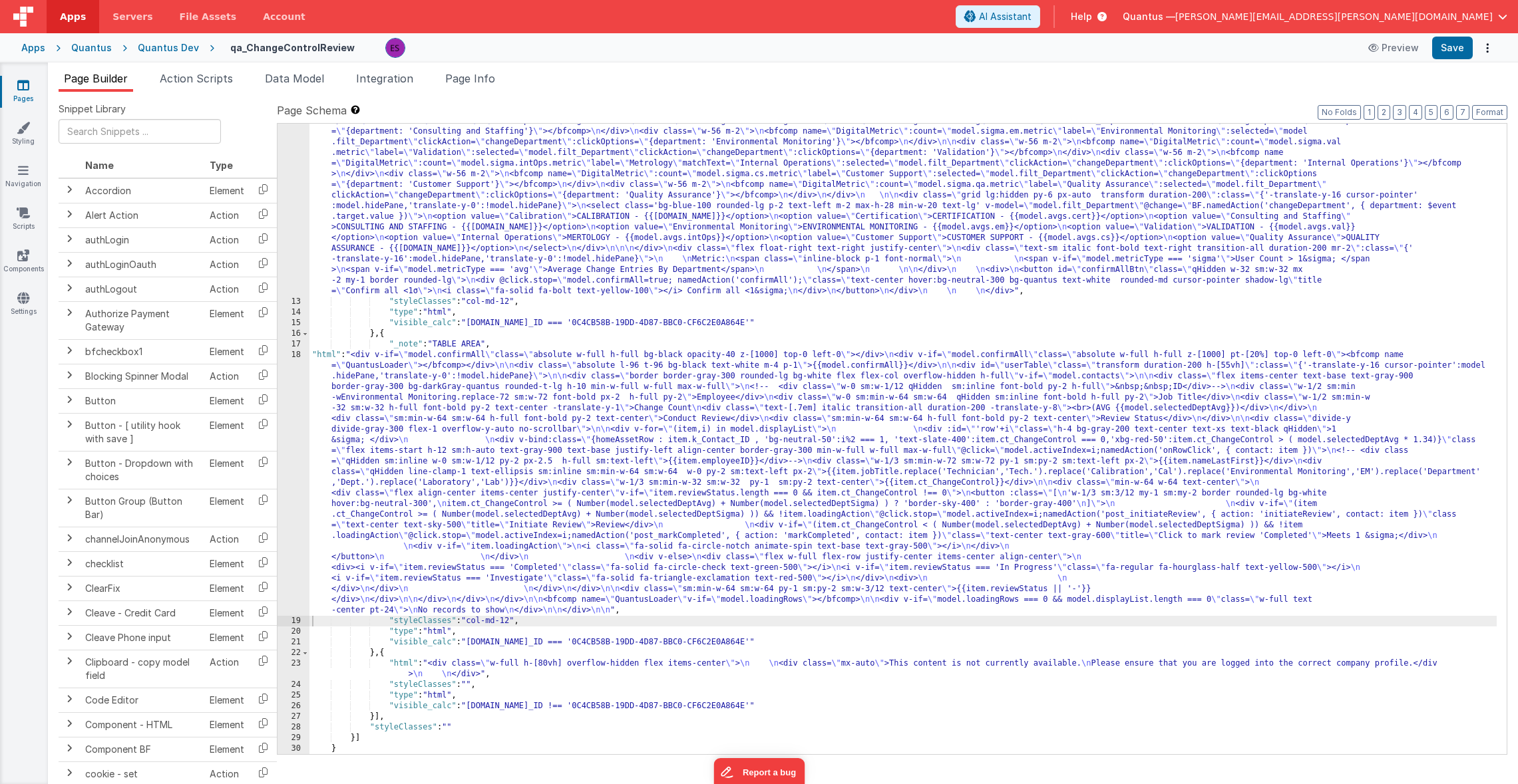
click at [352, 414] on div ""html" : "<div v-if= \" model.metricType==='avg' \" > \n\n <div class='lg:flex …" at bounding box center [902, 425] width 1187 height 1025
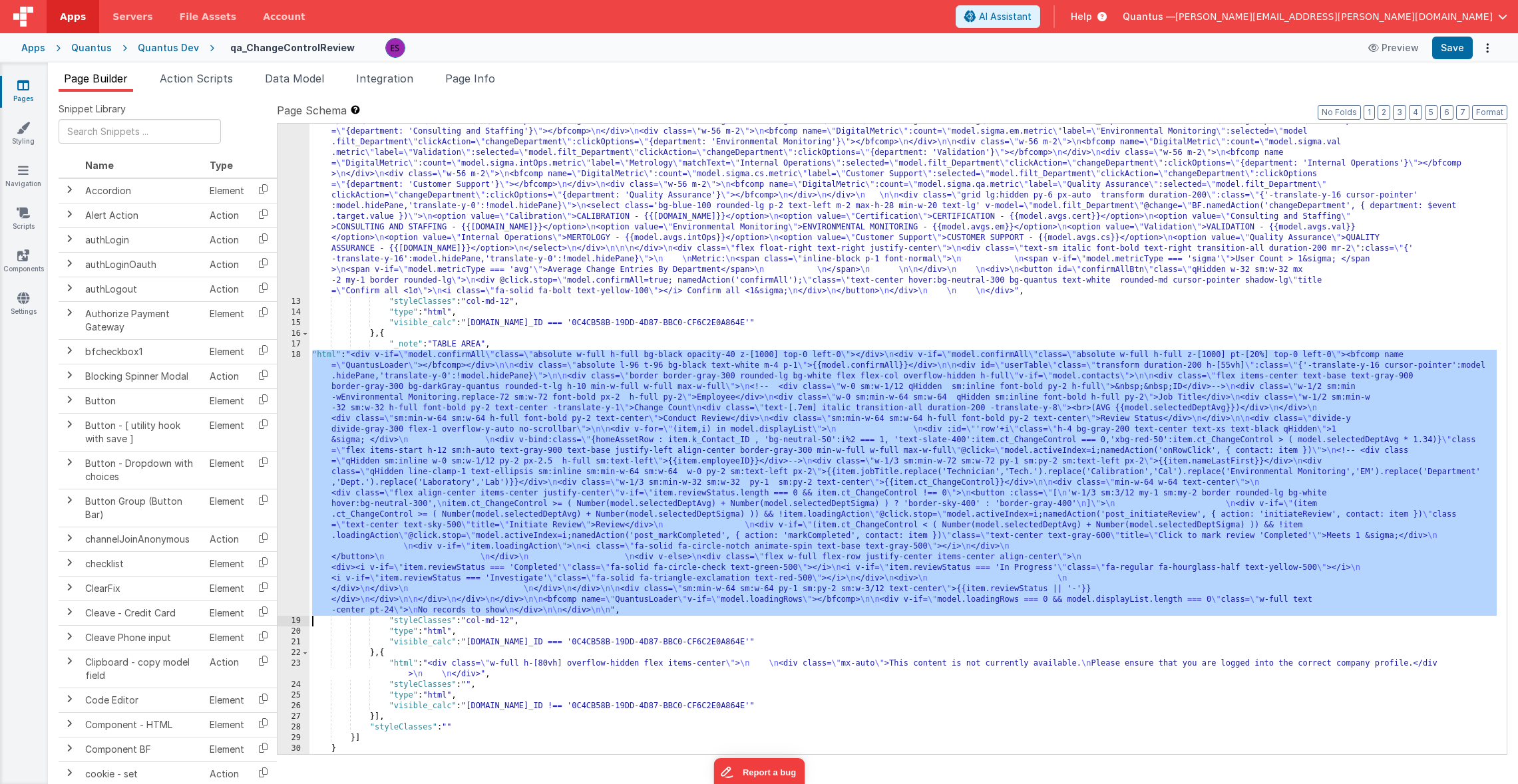
click at [289, 423] on div "18" at bounding box center [293, 483] width 32 height 266
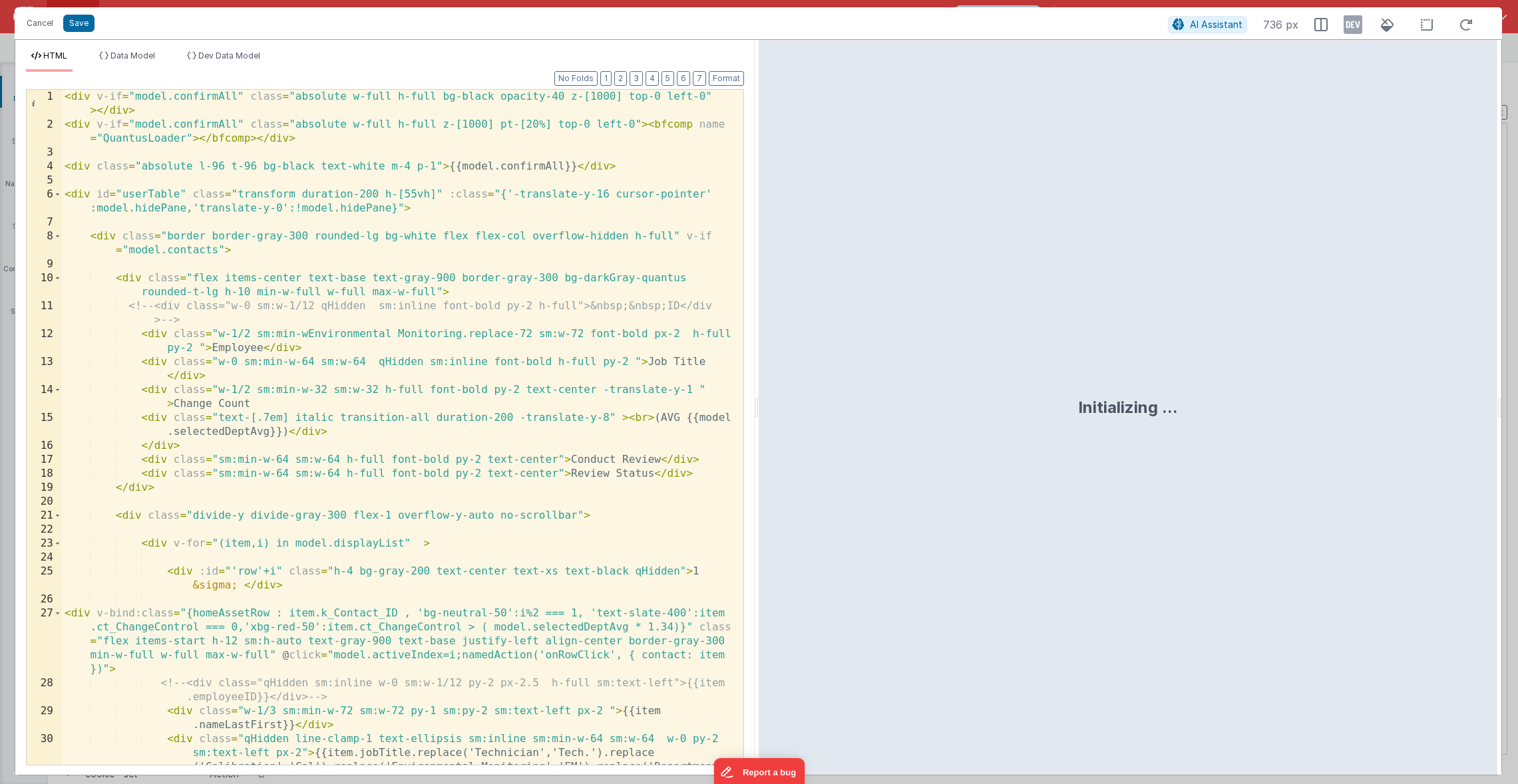
click at [207, 170] on div "< div v-if = "model.confirmAll" class = "absolute w-full h-full bg-black opacit…" at bounding box center [397, 469] width 671 height 759
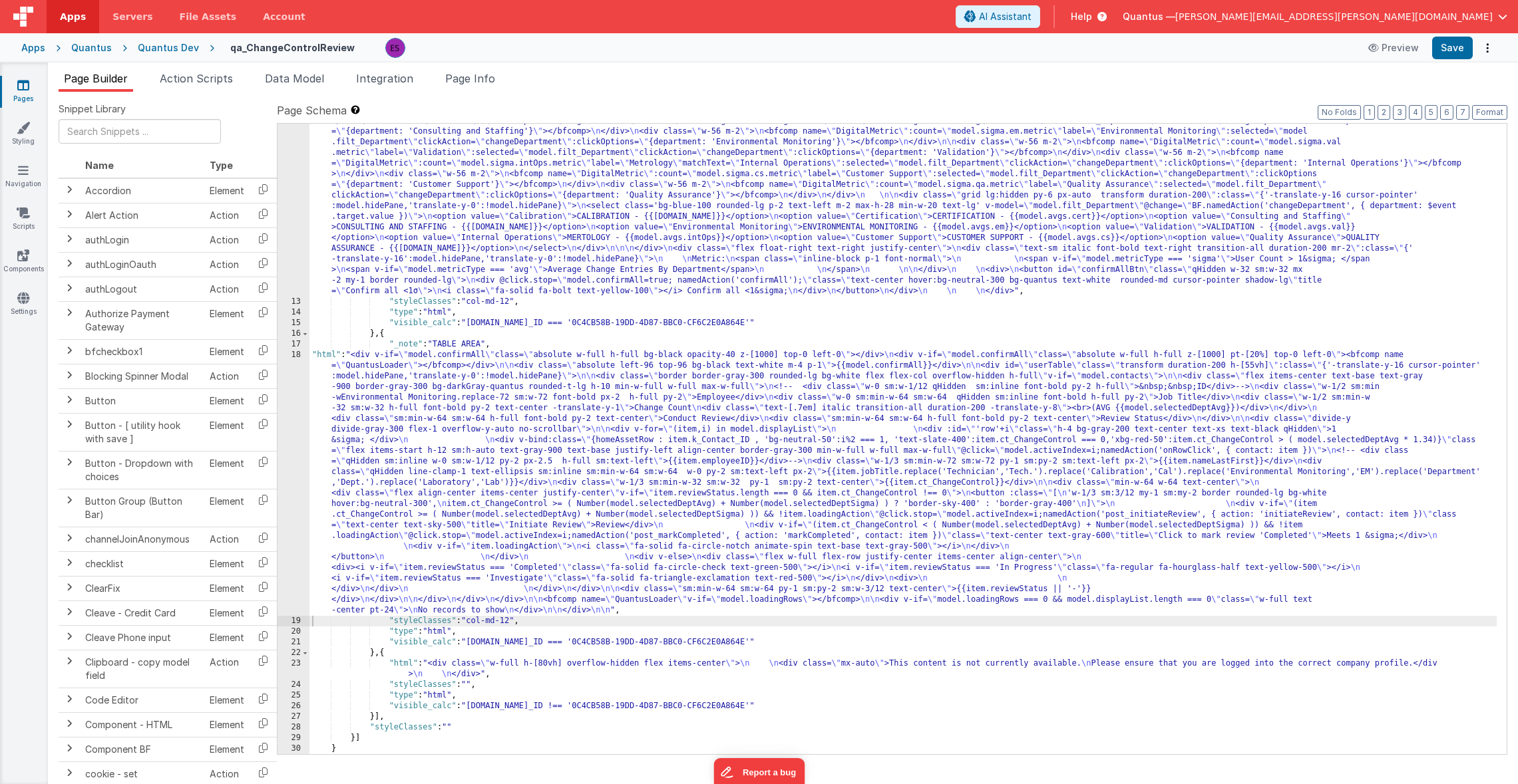
click at [392, 385] on div ""html" : "<div v-if= \" model.metricType==='avg' \" > \n\n <div class='lg:flex …" at bounding box center [902, 425] width 1187 height 1025
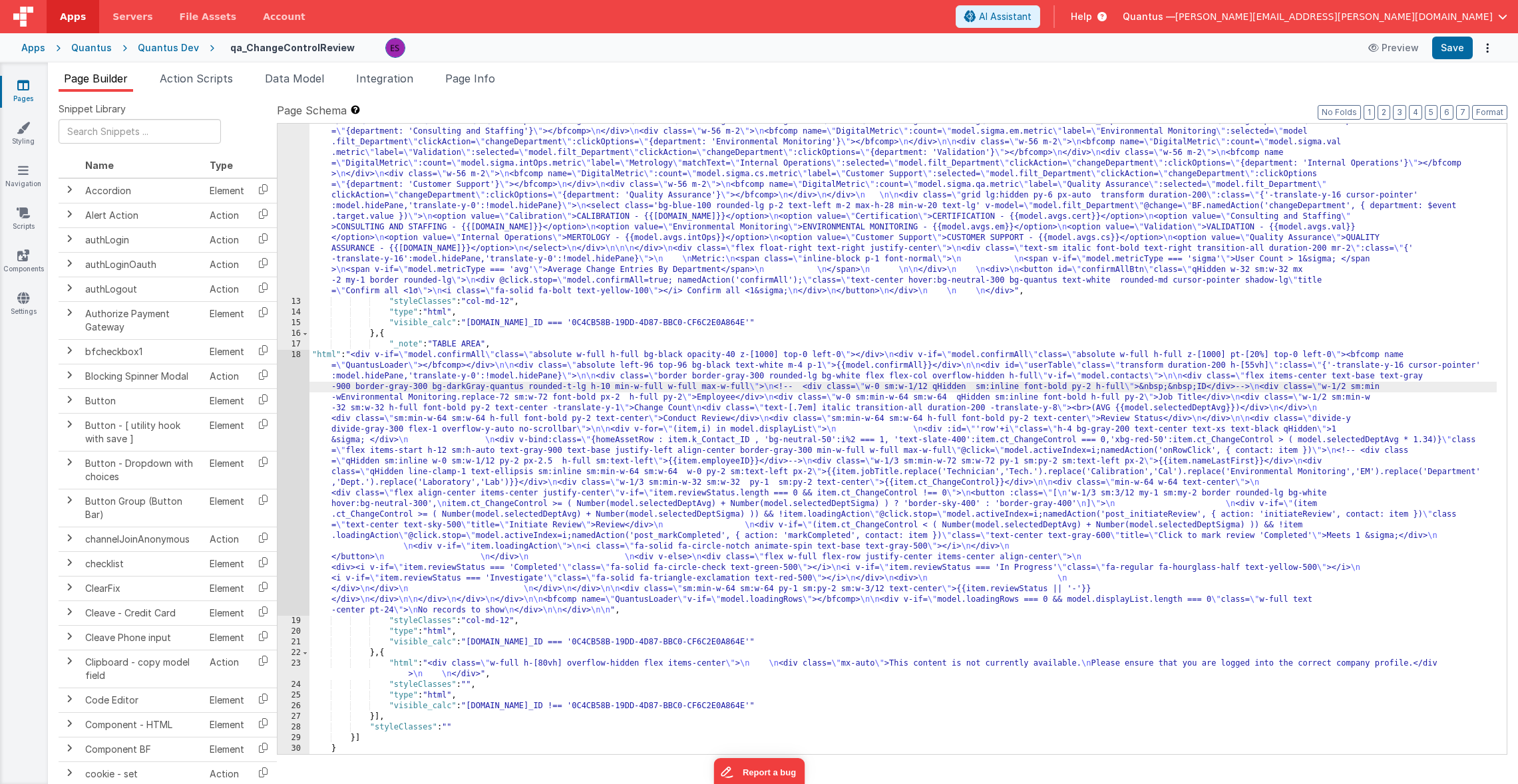
click at [296, 405] on div "18" at bounding box center [293, 483] width 32 height 266
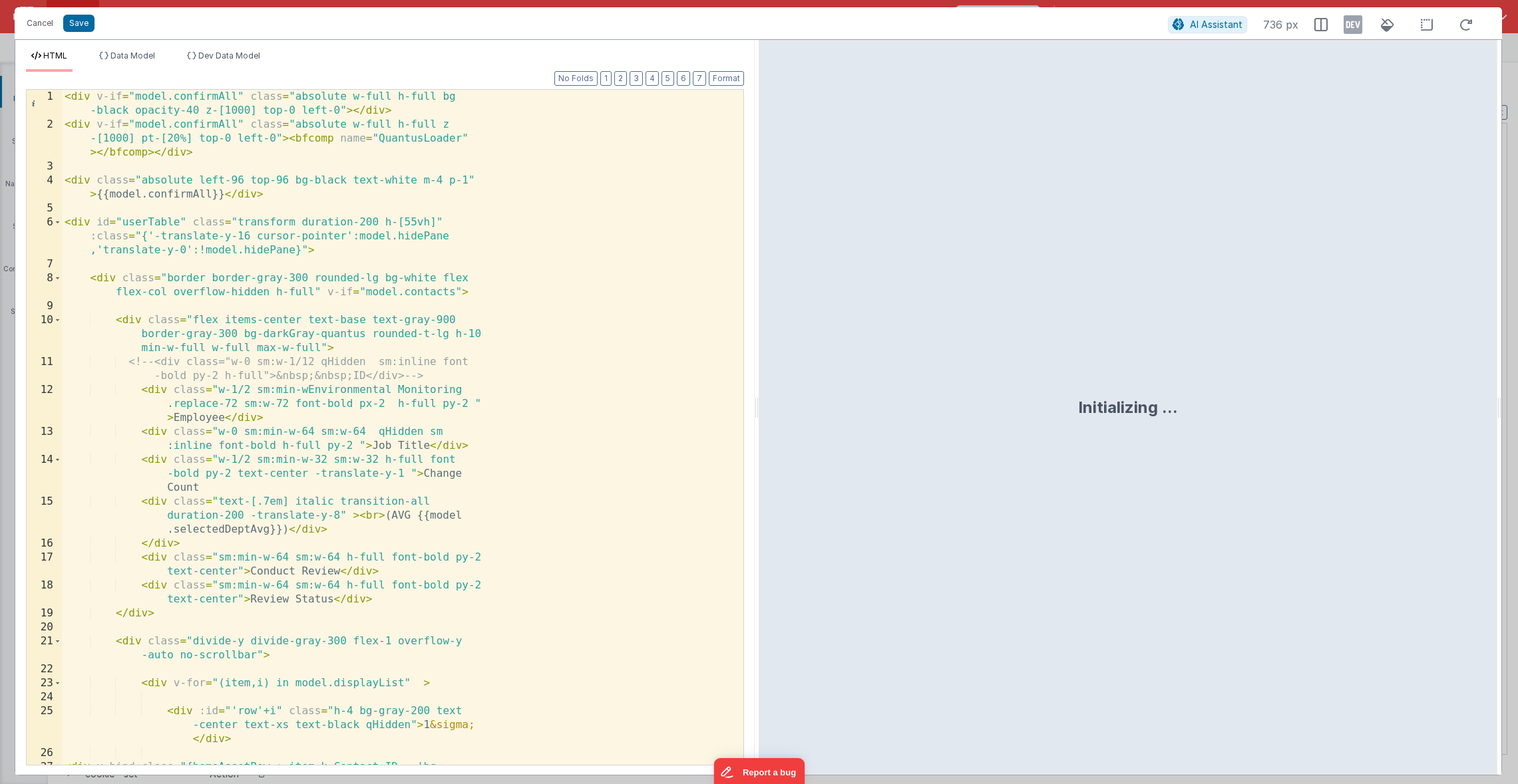
click at [265, 268] on div "< div v-if = "model.confirmAll" class = "absolute w-full h-full bg -black opaci…" at bounding box center [397, 497] width 671 height 815
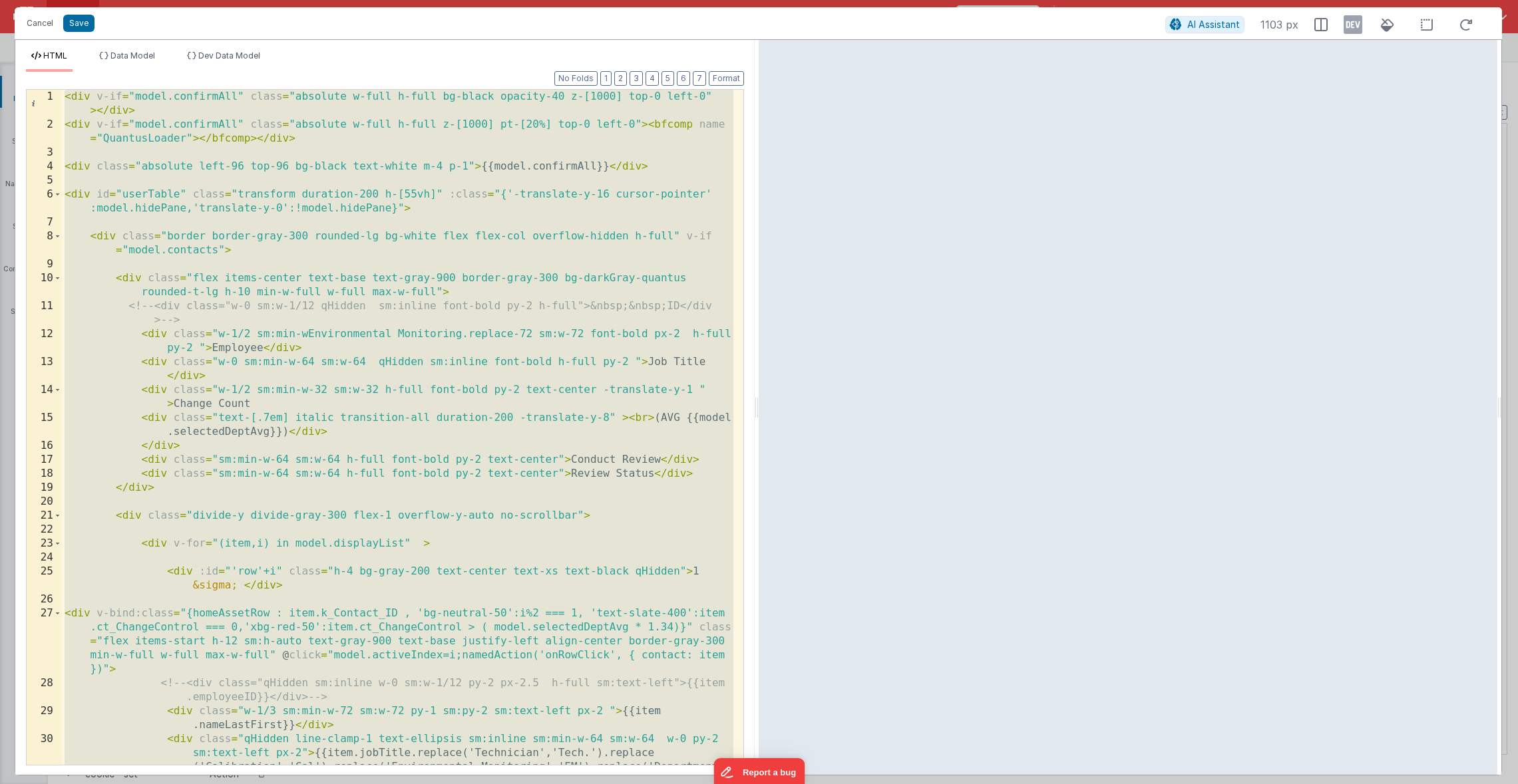
click at [438, 229] on div "< div v-if = "model.confirmAll" class = "absolute w-full h-full bg-black opacit…" at bounding box center [397, 469] width 671 height 759
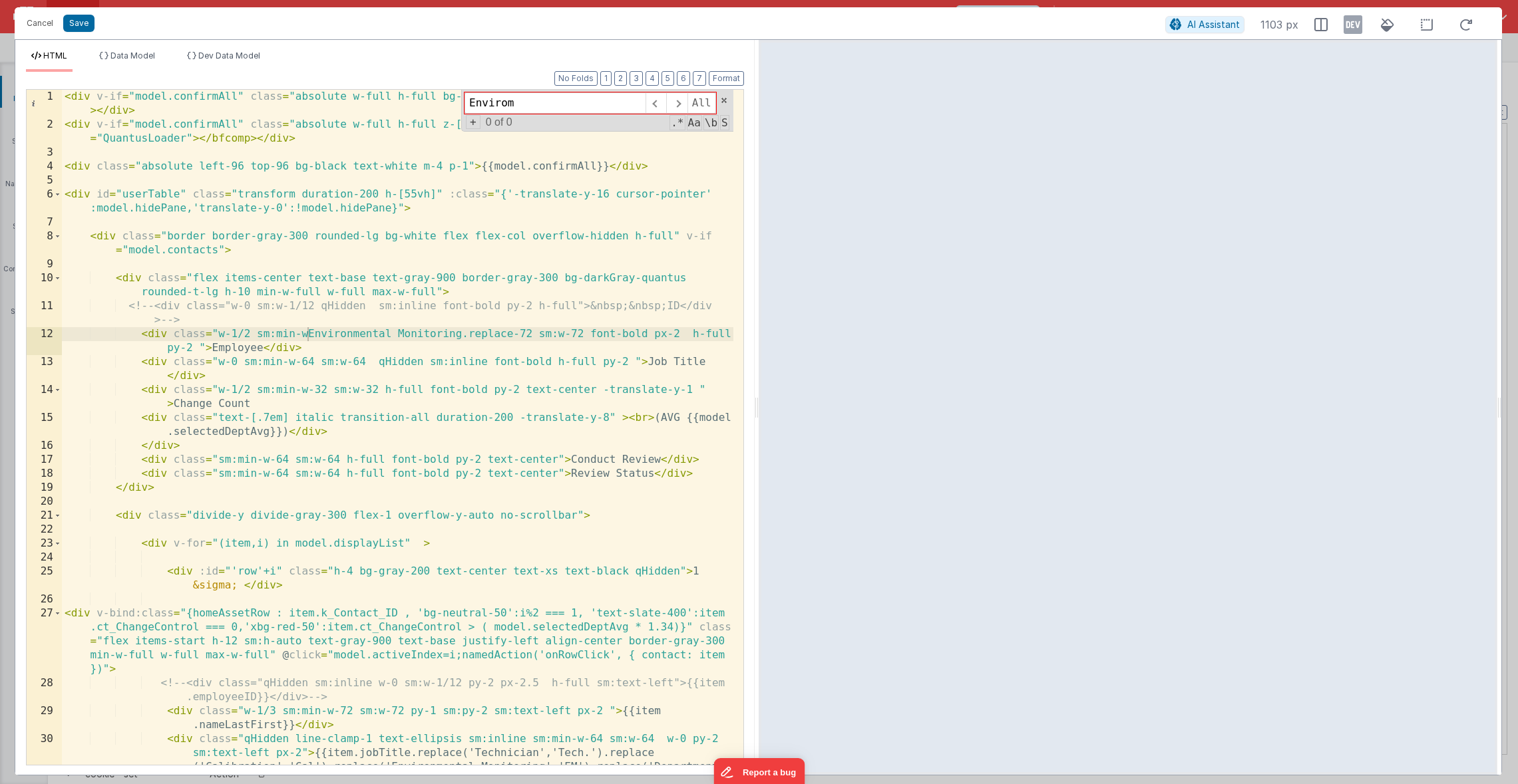
type input "Envirom"
drag, startPoint x: 513, startPoint y: 333, endPoint x: 307, endPoint y: 336, distance: 206.0
click at [307, 336] on div "< div v-if = "model.confirmAll" class = "absolute w-full h-full bg-black opacit…" at bounding box center [397, 469] width 671 height 759
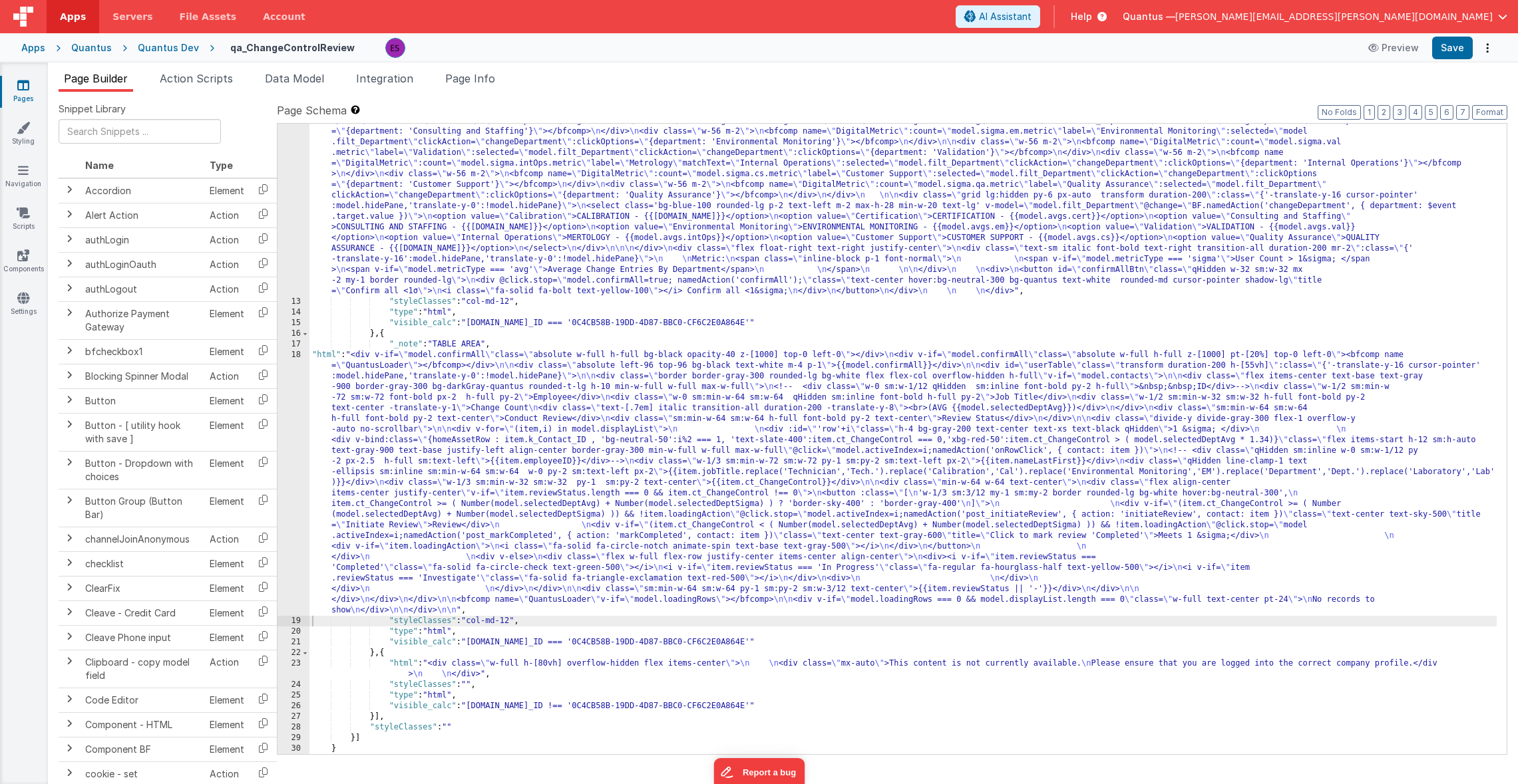
drag, startPoint x: 411, startPoint y: 478, endPoint x: 297, endPoint y: 448, distance: 117.9
click at [411, 478] on div ""html" : "<div v-if= \" model.metricType==='avg' \" > \n\n <div class='lg:flex …" at bounding box center [902, 425] width 1187 height 1025
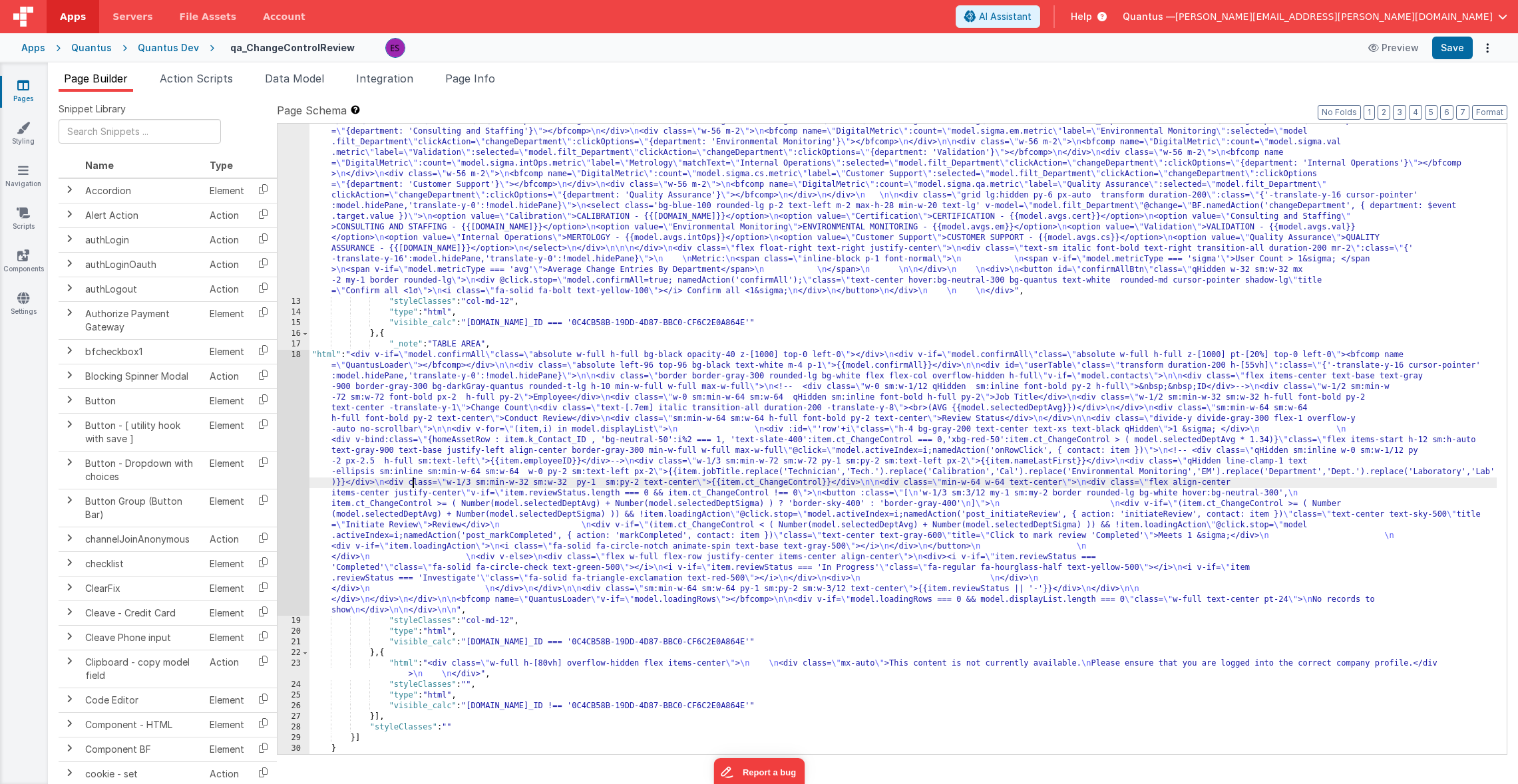
click at [305, 239] on div "12" at bounding box center [293, 105] width 32 height 383
click at [301, 229] on div "12" at bounding box center [293, 105] width 32 height 383
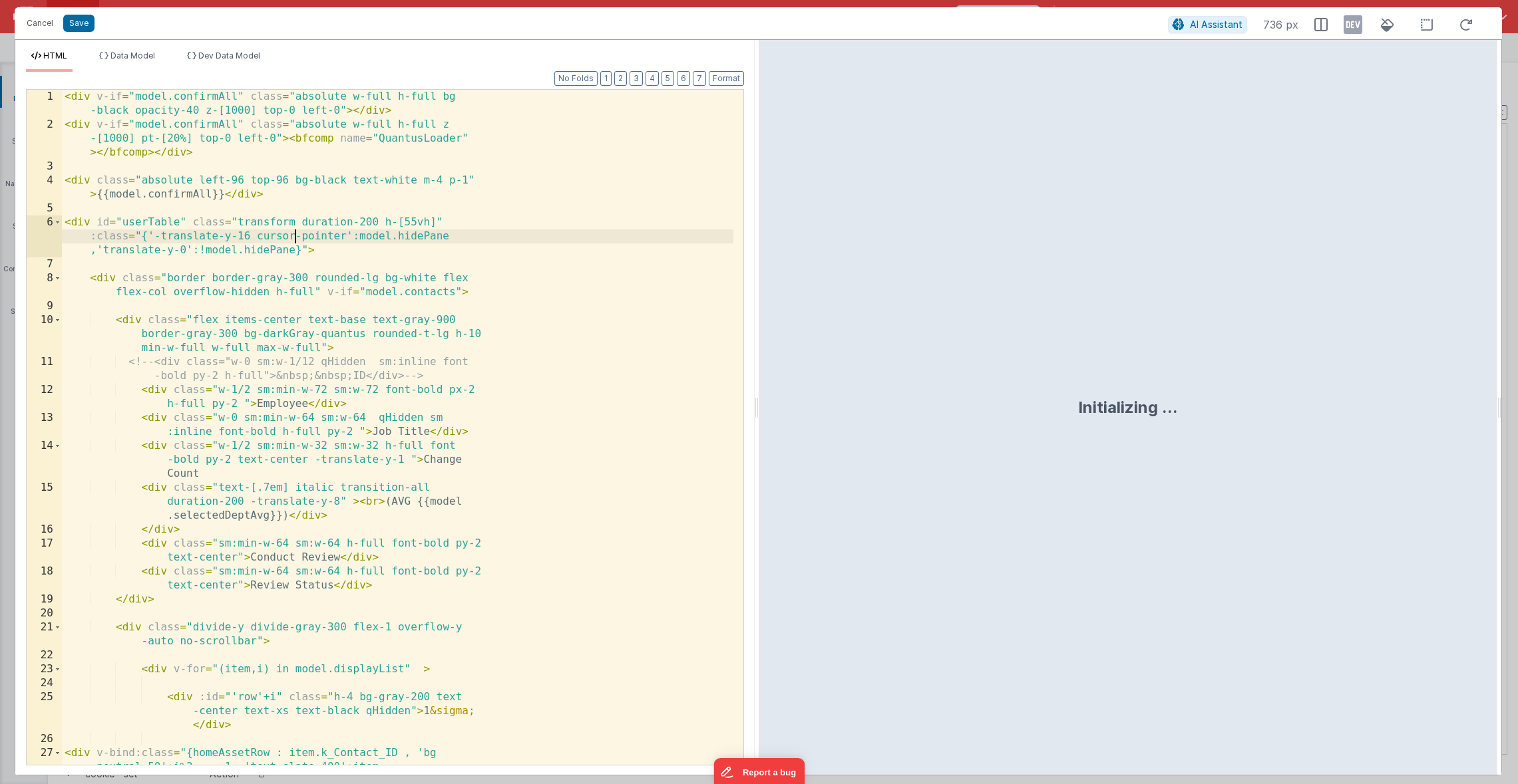
click at [294, 225] on div "< div v-if = "model.confirmAll" class = "absolute w-full h-full bg -black opaci…" at bounding box center [397, 497] width 671 height 815
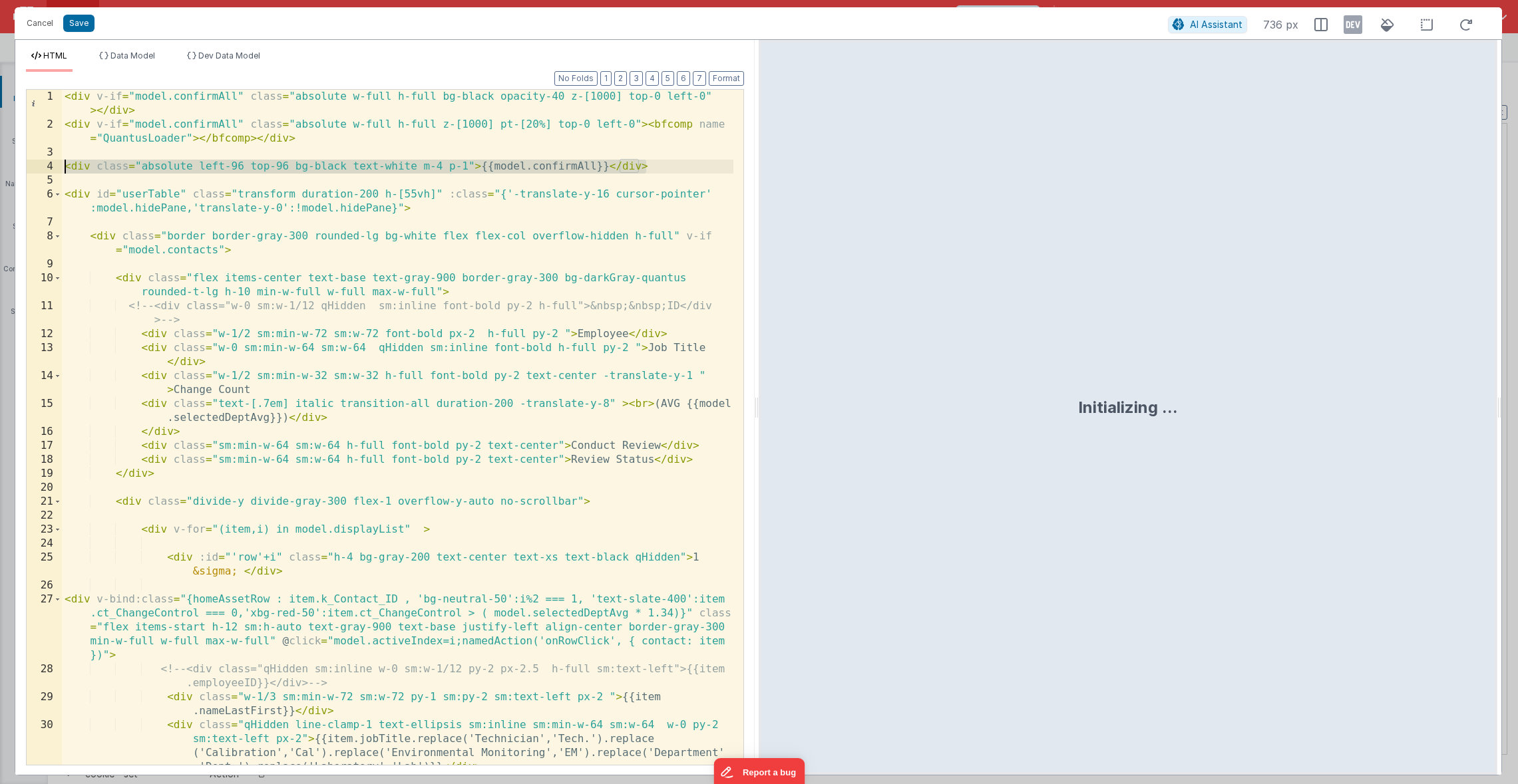
drag, startPoint x: 650, startPoint y: 164, endPoint x: 48, endPoint y: 167, distance: 602.0
click at [48, 167] on div "1 2 3 4 5 6 7 8 9 10 11 12 13 14 15 16 17 18 19 20 21 22 23 24 25 26 27 28 29 3…" at bounding box center [384, 427] width 718 height 676
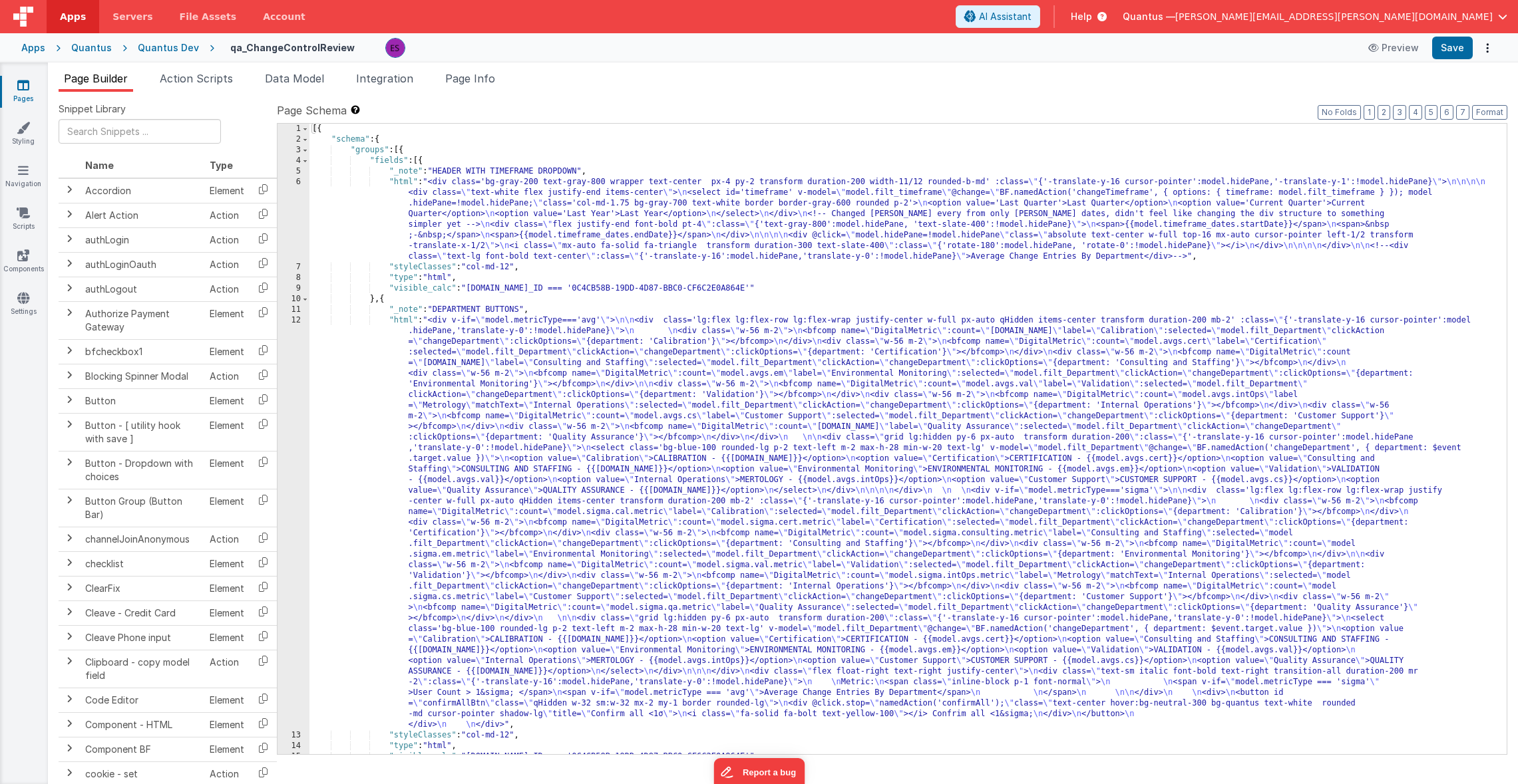
click at [450, 393] on div "[{ "schema" : { "groups" : [{ "fields" : [{ "_note" : "HEADER WITH TIMEFRAME DR…" at bounding box center [902, 450] width 1187 height 652
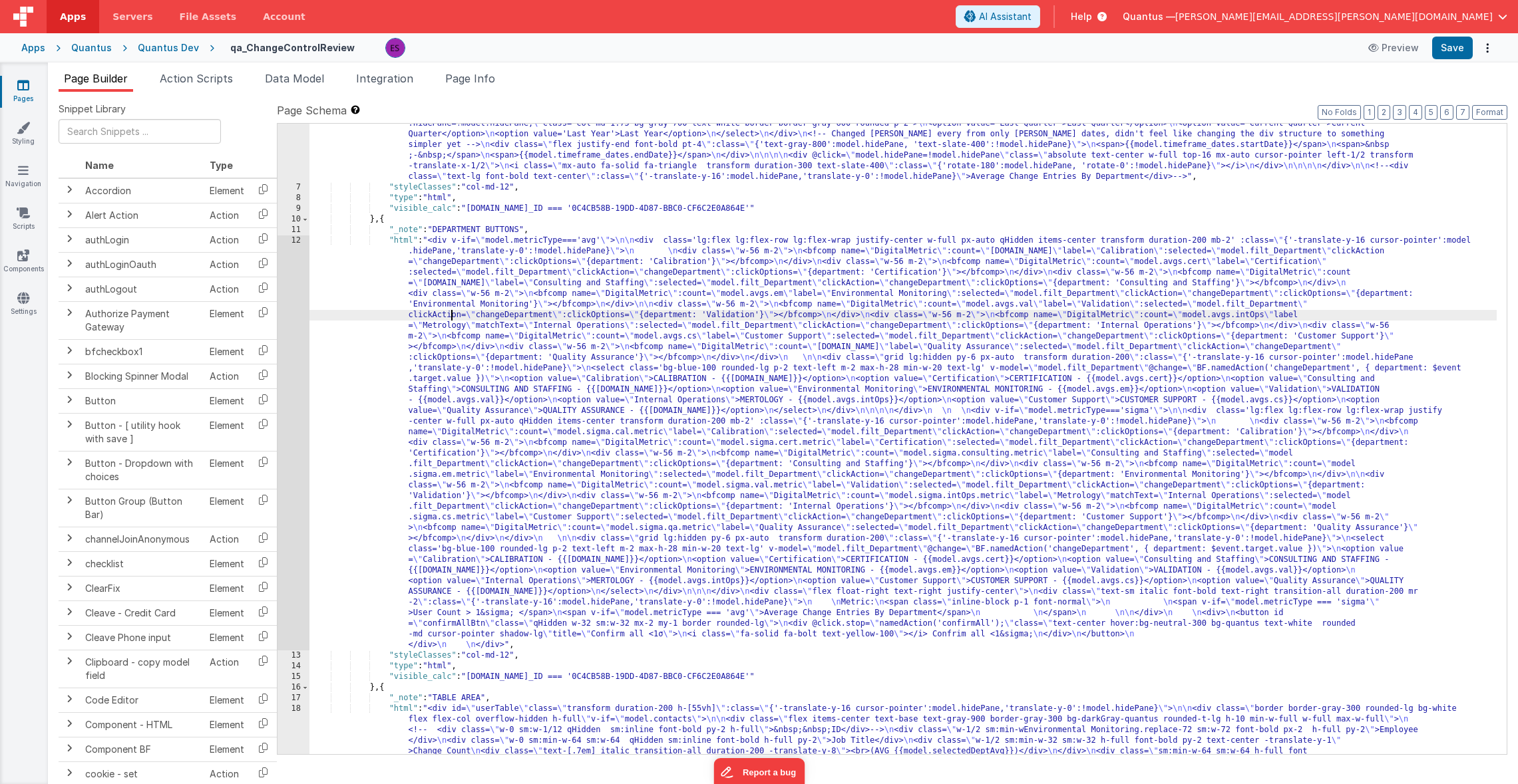
scroll to position [439, 0]
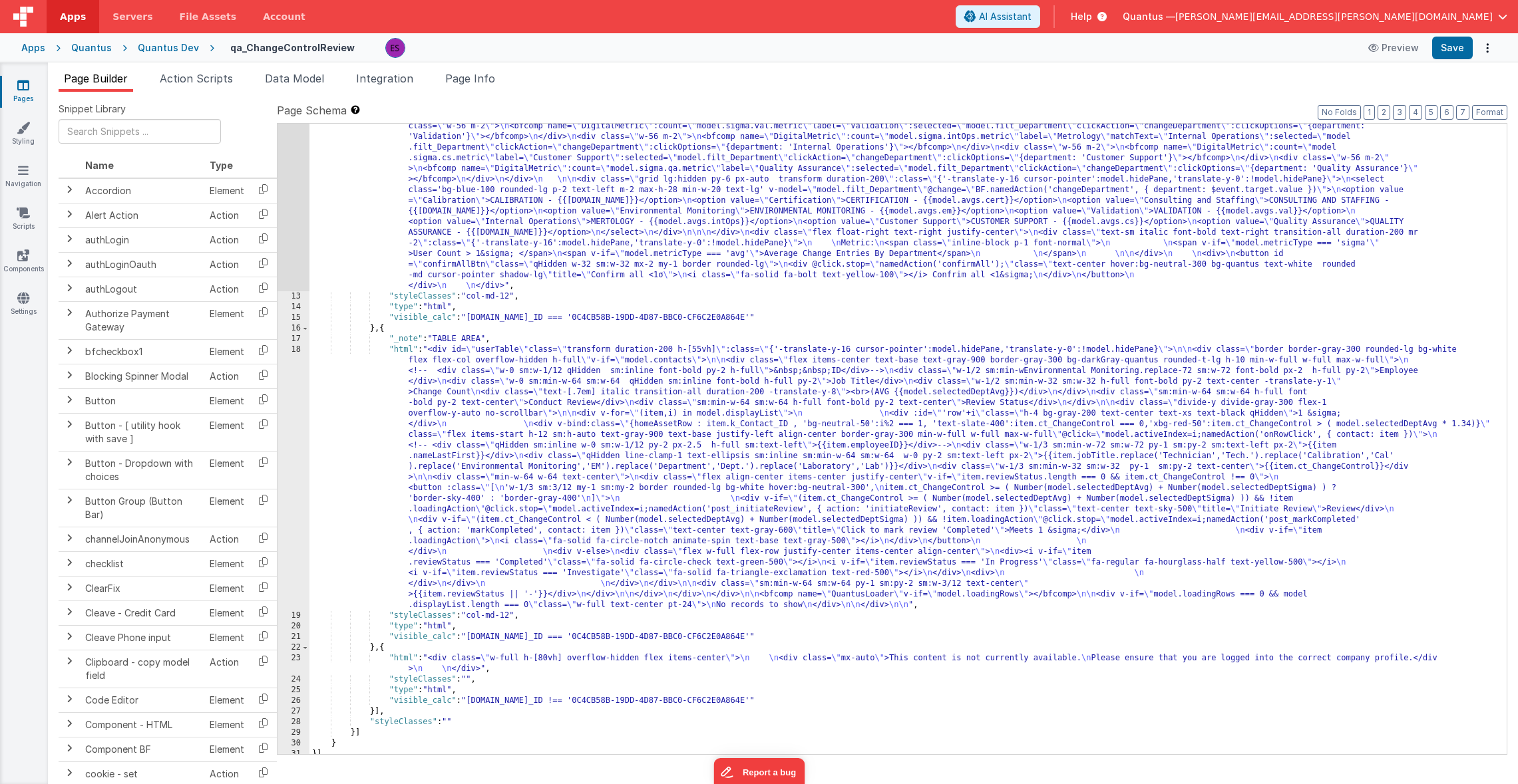
click at [289, 395] on div "18" at bounding box center [293, 478] width 32 height 266
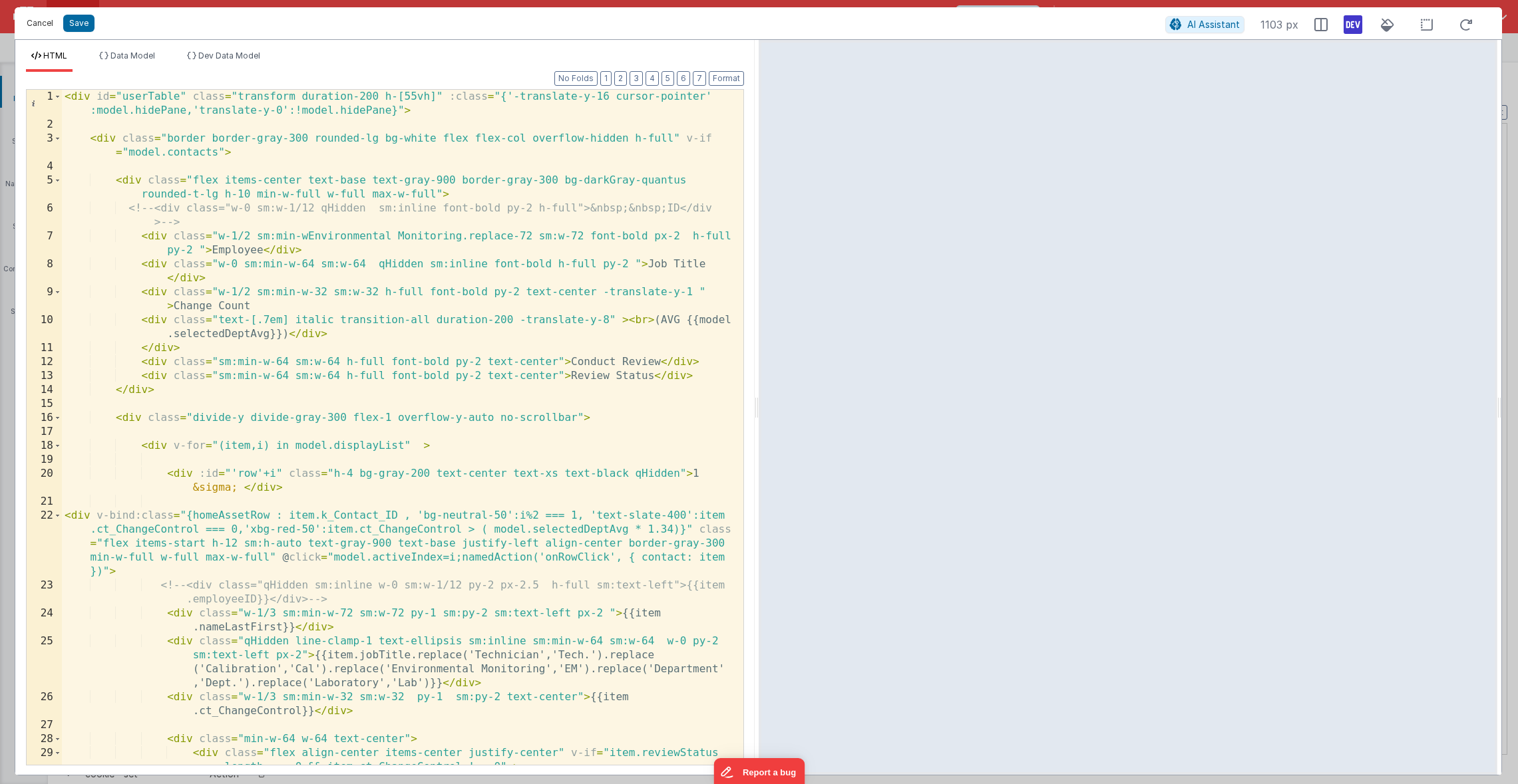
click at [46, 26] on button "Cancel" at bounding box center [39, 23] width 40 height 19
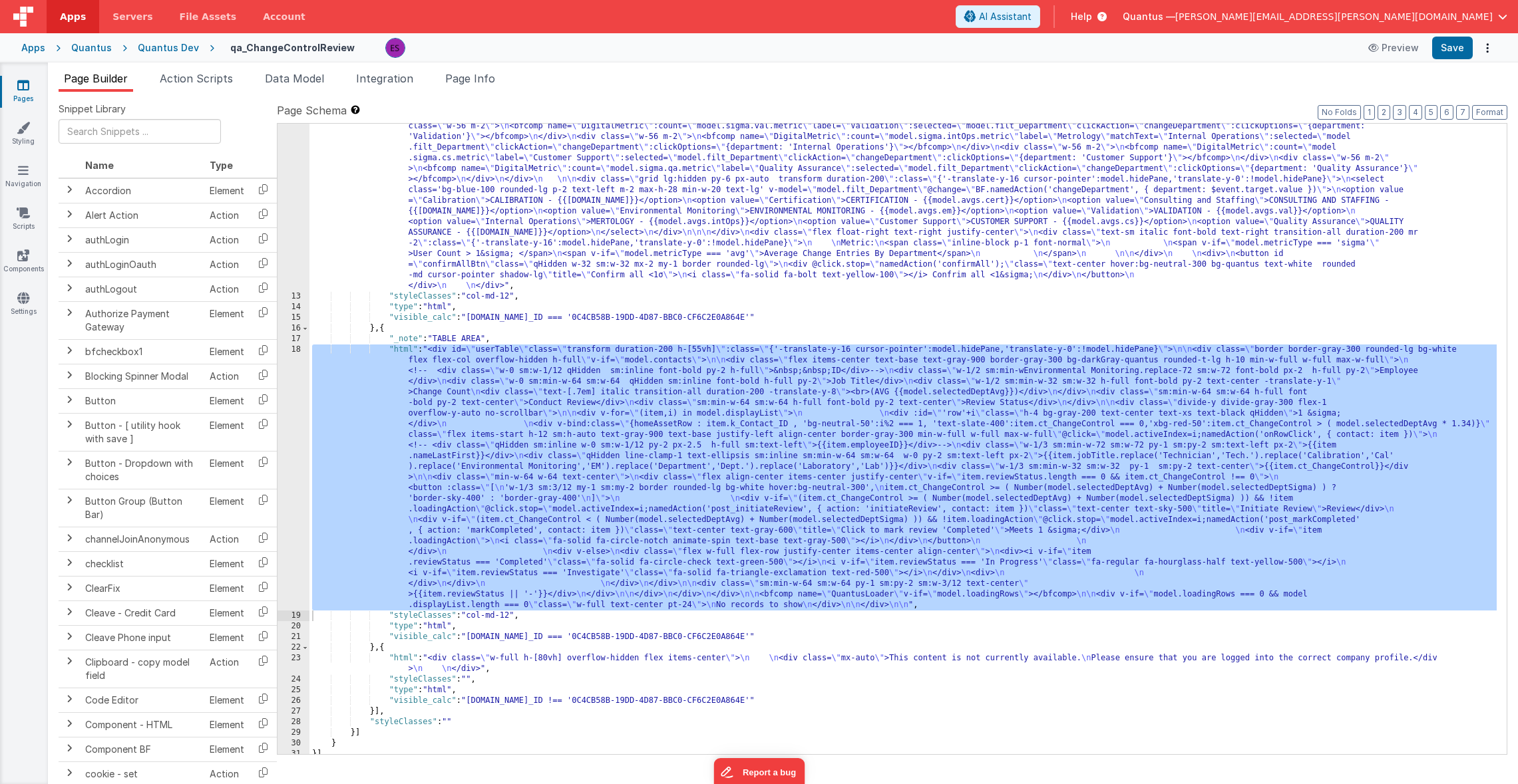
click at [354, 234] on div ""html" : "<div v-if= \" model.metricType==='avg' \" > \n\n <div class='lg:flex …" at bounding box center [902, 404] width 1187 height 1056
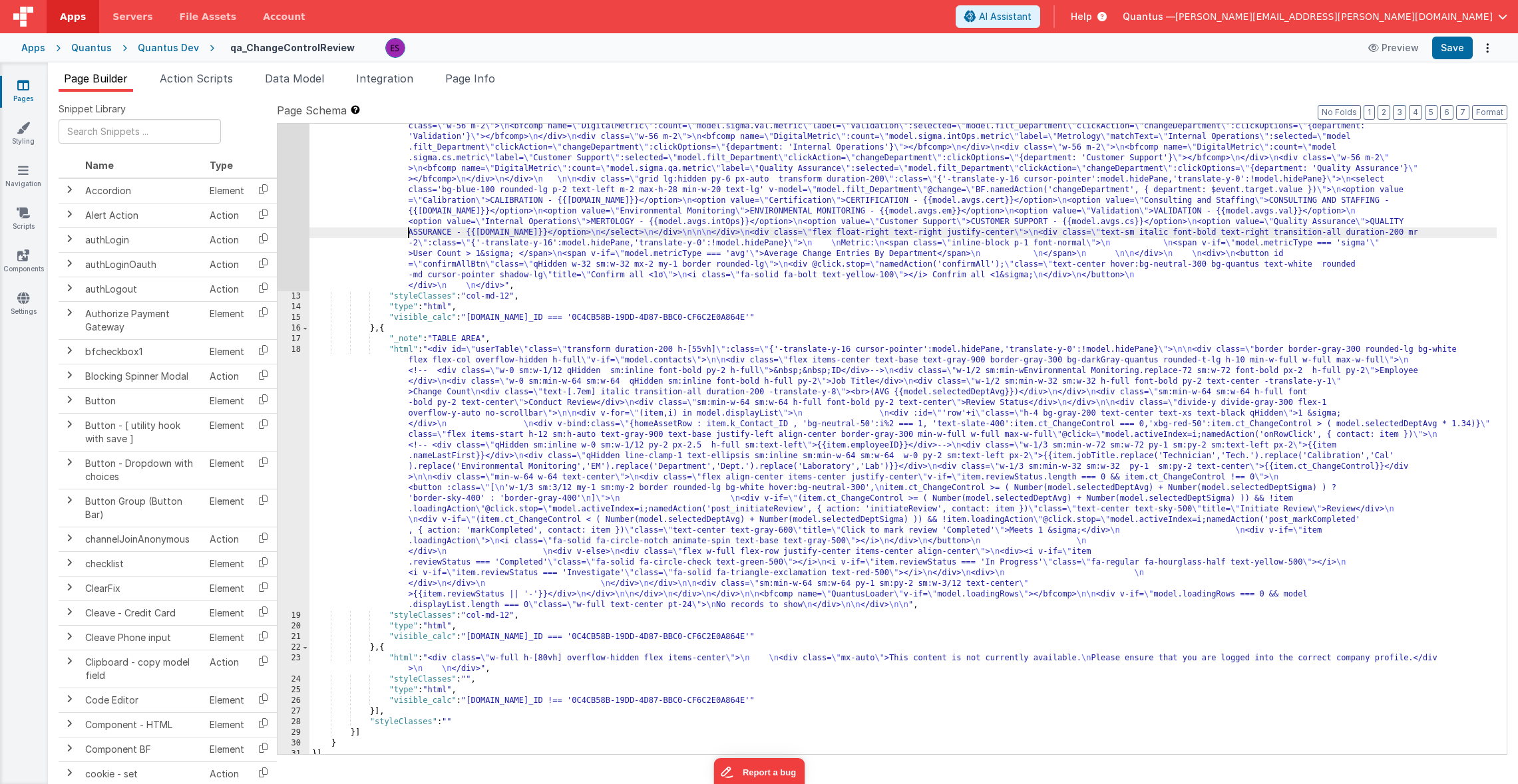
click at [295, 215] on div "12" at bounding box center [293, 83] width 32 height 415
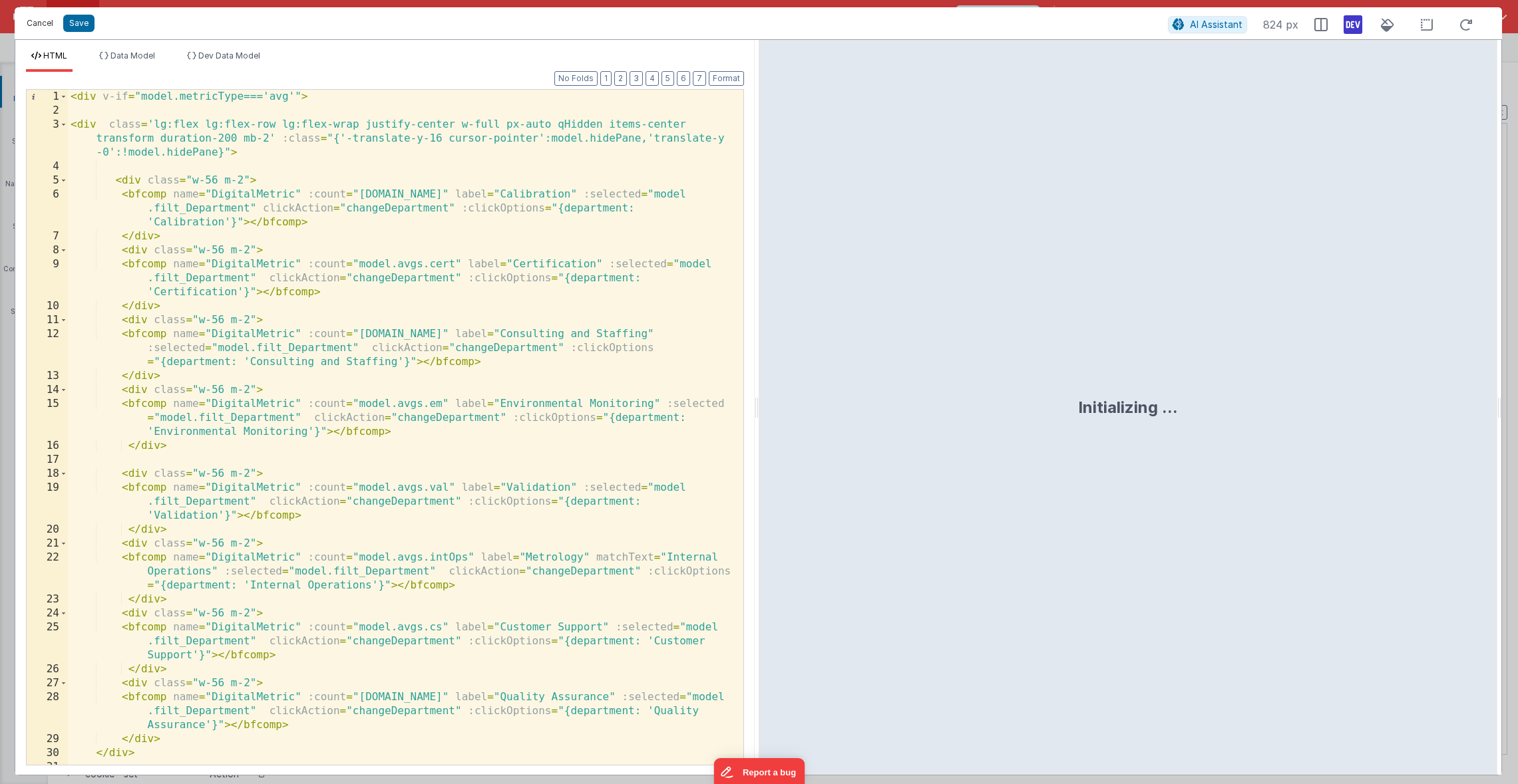
click at [28, 26] on button "Cancel" at bounding box center [39, 23] width 40 height 19
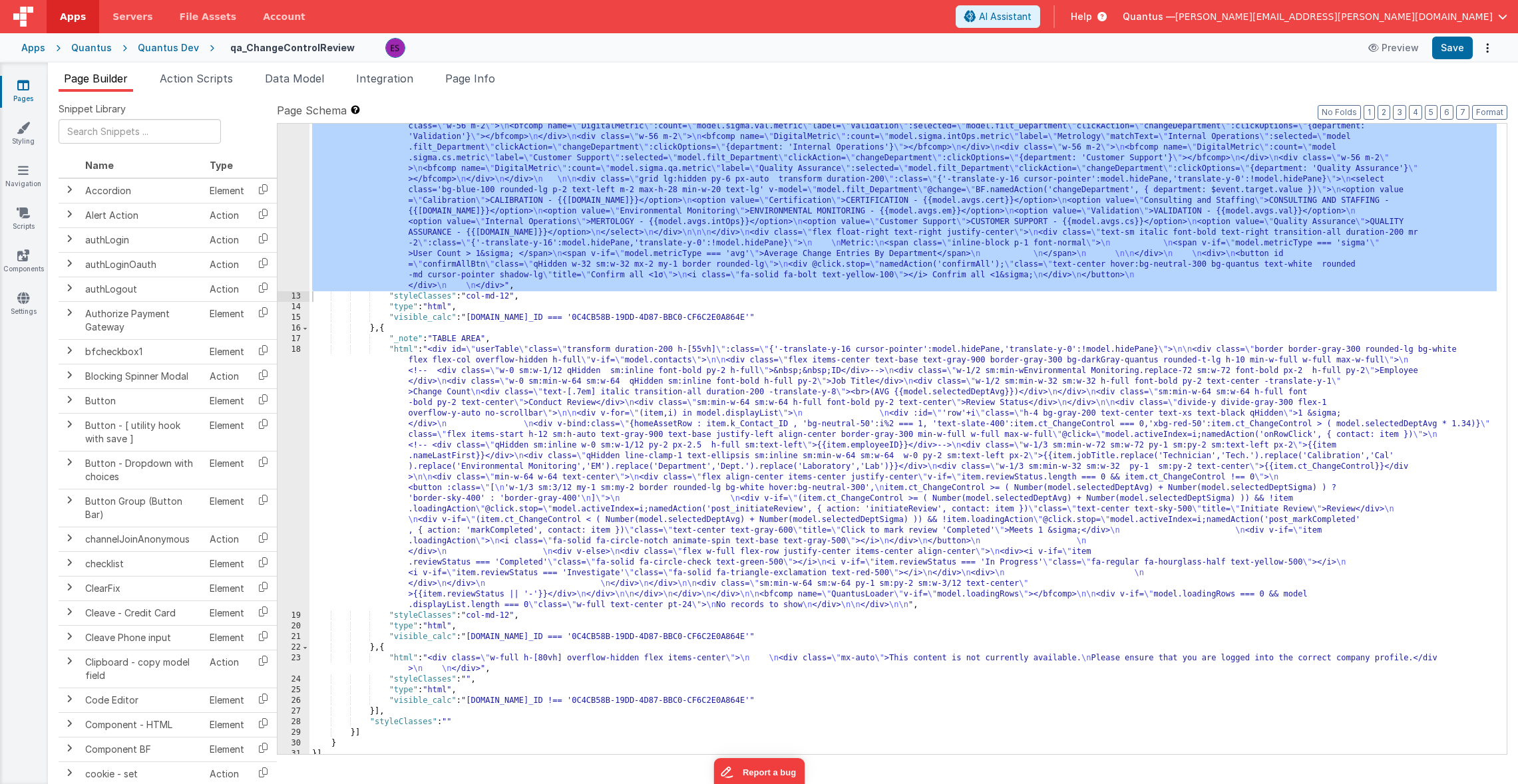
click at [479, 470] on div ""html" : "<div v-if= \" model.metricType==='avg' \" > \n\n <div class='lg:flex …" at bounding box center [902, 404] width 1187 height 1056
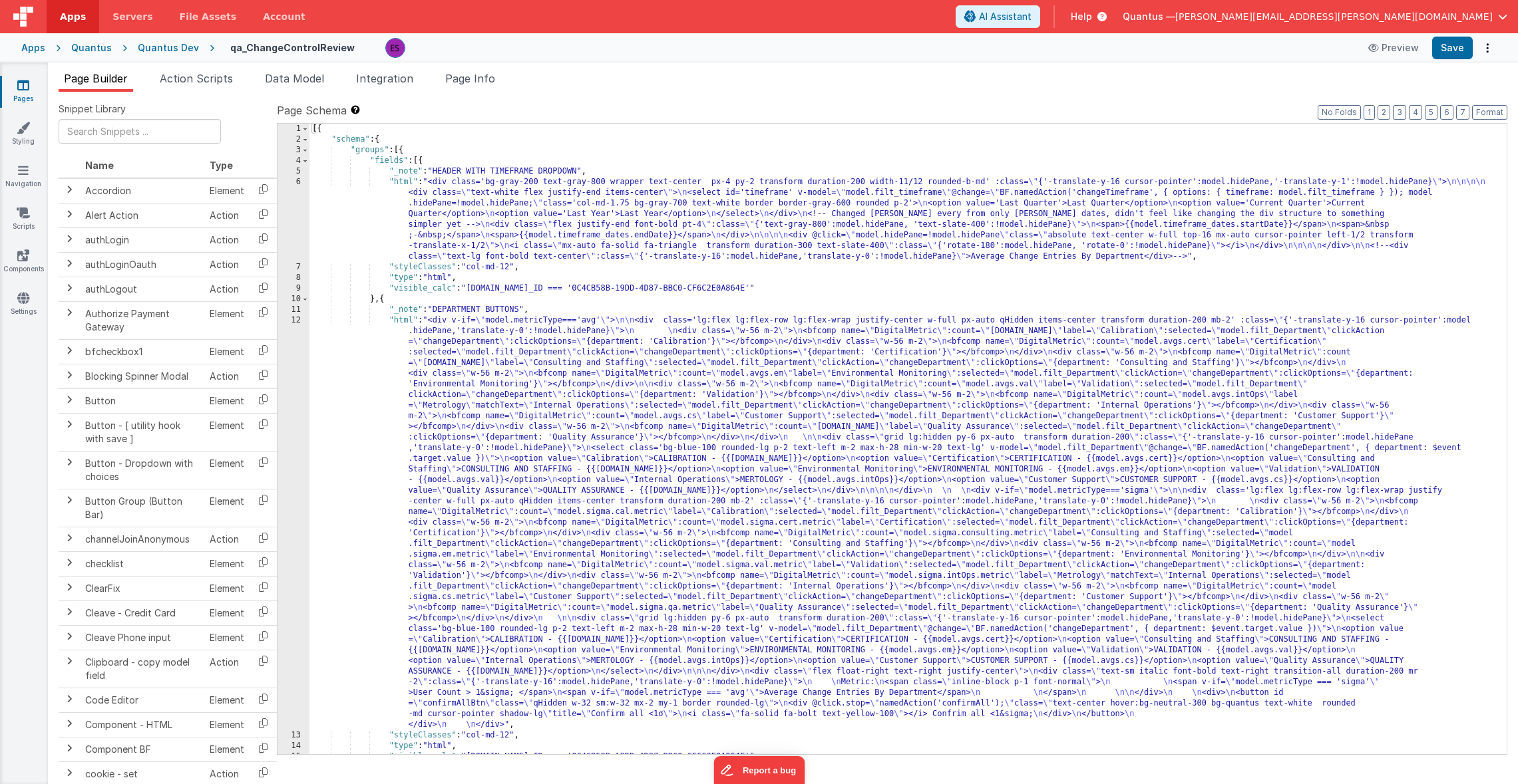
click at [291, 69] on div "Page Builder Action Scripts Data Model Integration Page Info Snippet Library Na…" at bounding box center [783, 423] width 1470 height 722
click at [288, 76] on span "Data Model" at bounding box center [294, 79] width 59 height 14
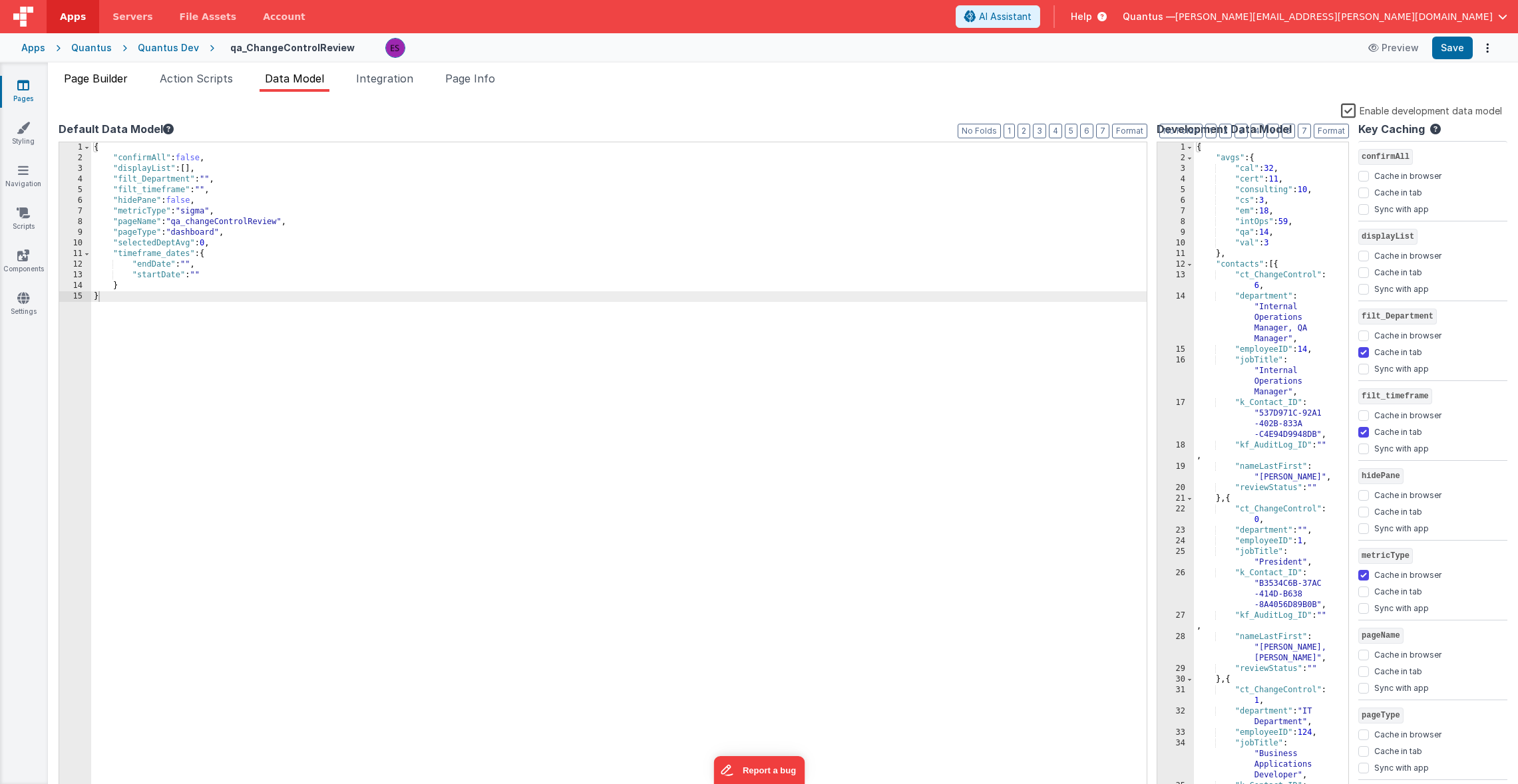
drag, startPoint x: 86, startPoint y: 82, endPoint x: 98, endPoint y: 85, distance: 12.4
click at [86, 82] on span "Page Builder" at bounding box center [96, 79] width 64 height 14
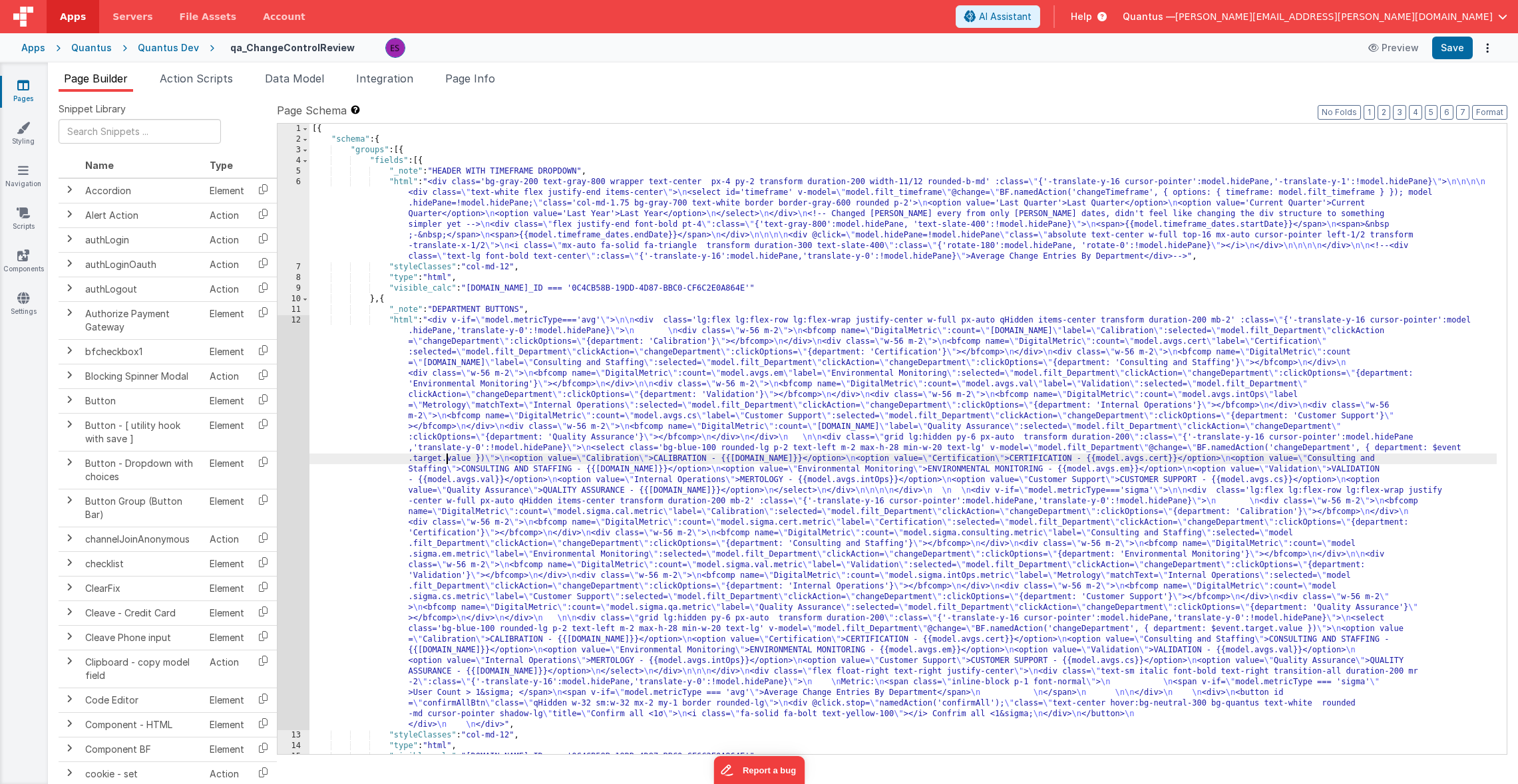
click at [448, 461] on div "[{ "schema" : { "groups" : [{ "fields" : [{ "_note" : "HEADER WITH TIMEFRAME DR…" at bounding box center [902, 450] width 1187 height 652
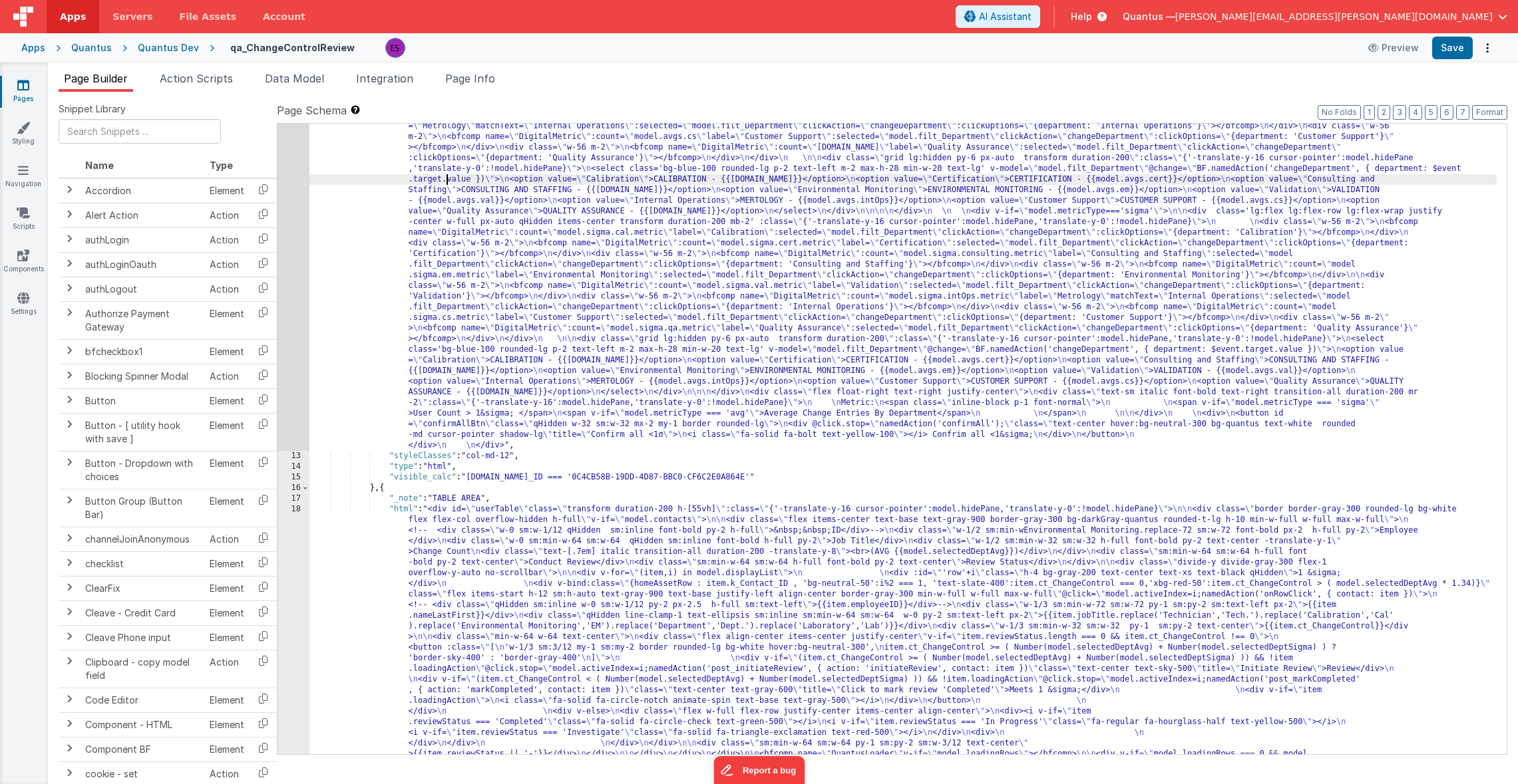
scroll to position [444, 0]
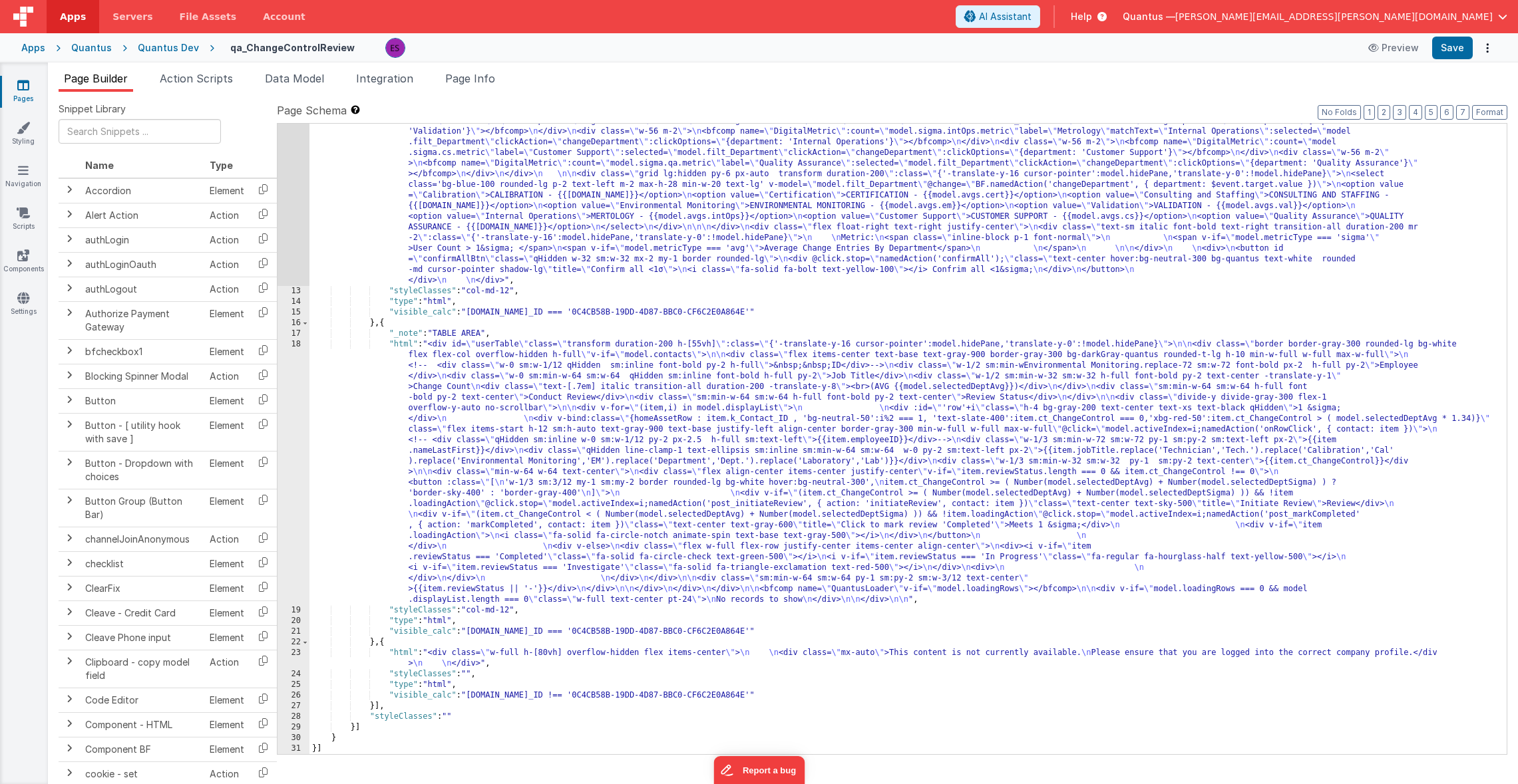
click at [366, 455] on div ""html" : "<div v-if= \" model.metricType==='avg' \" > \n\n <div class='lg:flex …" at bounding box center [902, 399] width 1187 height 1056
click at [303, 444] on div "18" at bounding box center [293, 472] width 32 height 266
click at [293, 446] on div "18" at bounding box center [293, 472] width 32 height 266
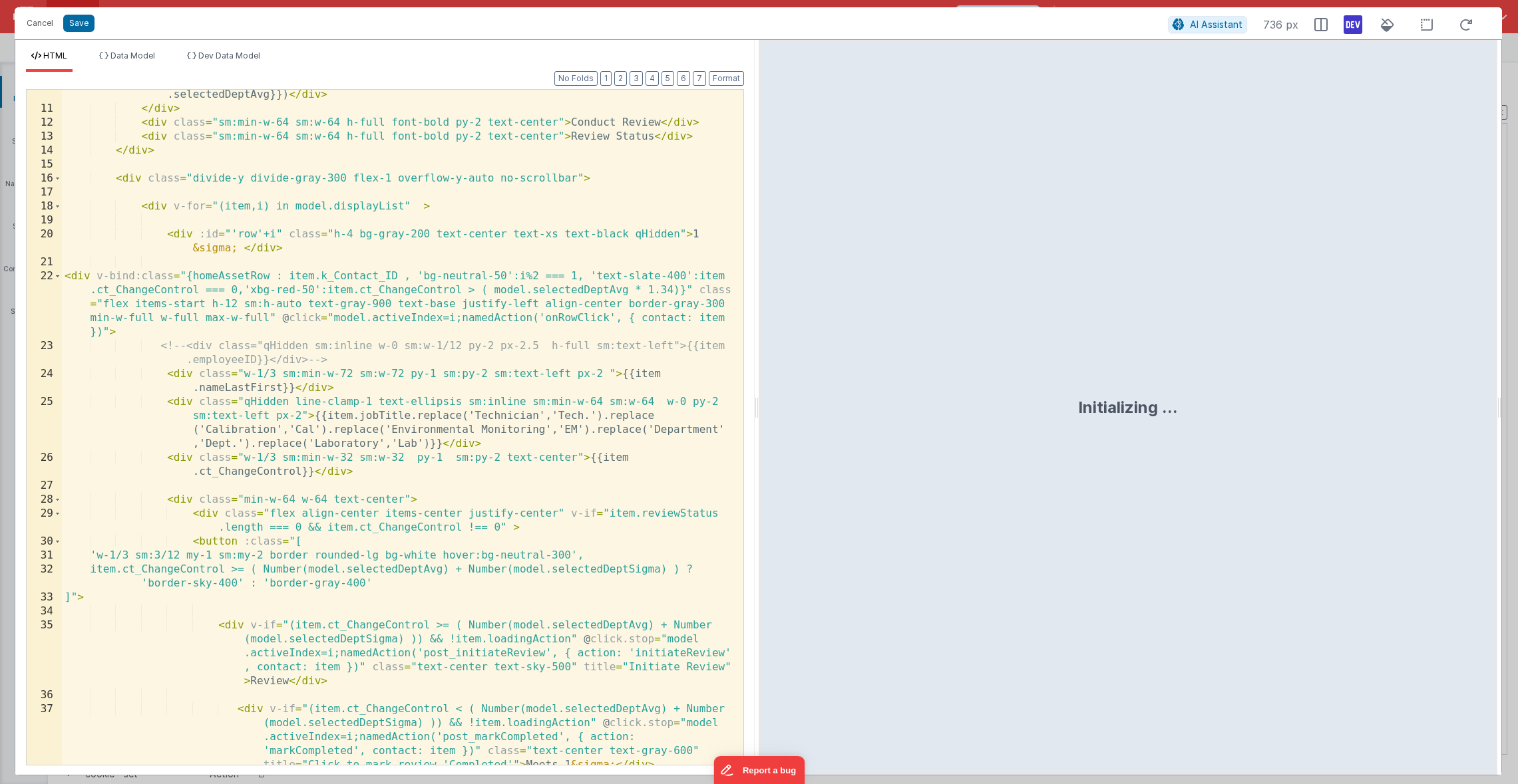
scroll to position [0, 0]
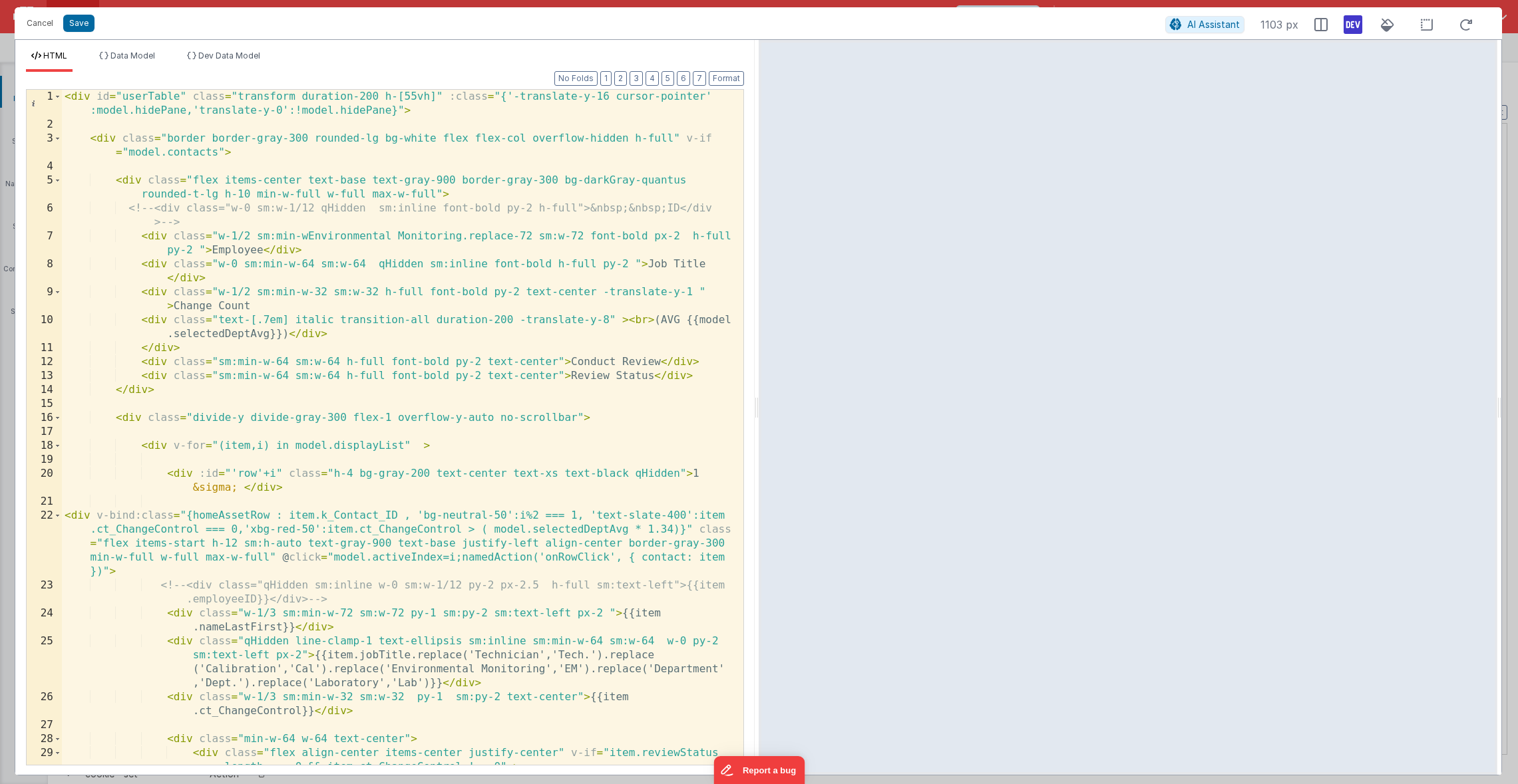
click at [63, 99] on div "< div id = "userTable" class = "transform duration-200 h-[55vh]" :class = "{'-t…" at bounding box center [397, 448] width 671 height 717
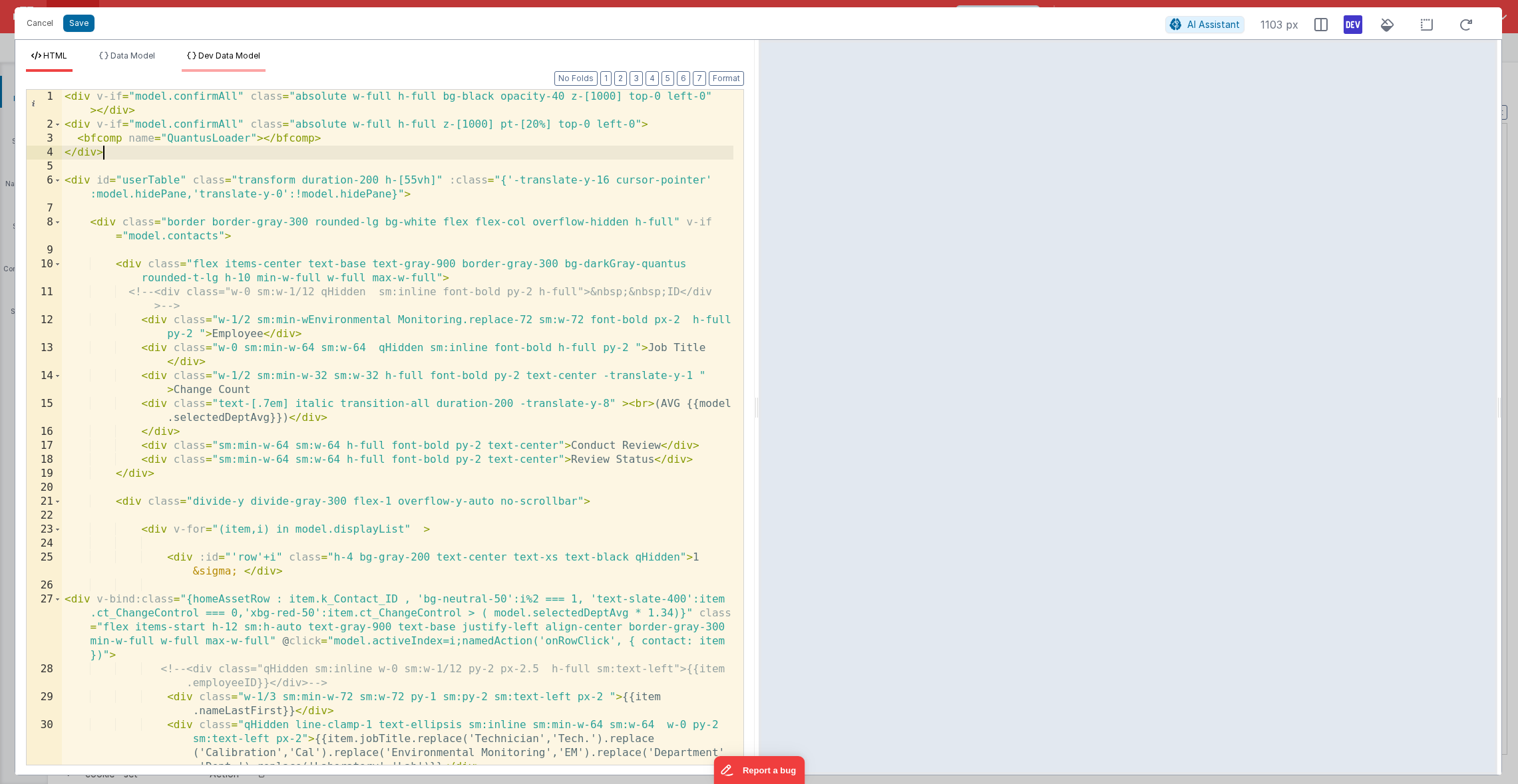
click at [213, 59] on span "Dev Data Model" at bounding box center [229, 56] width 62 height 10
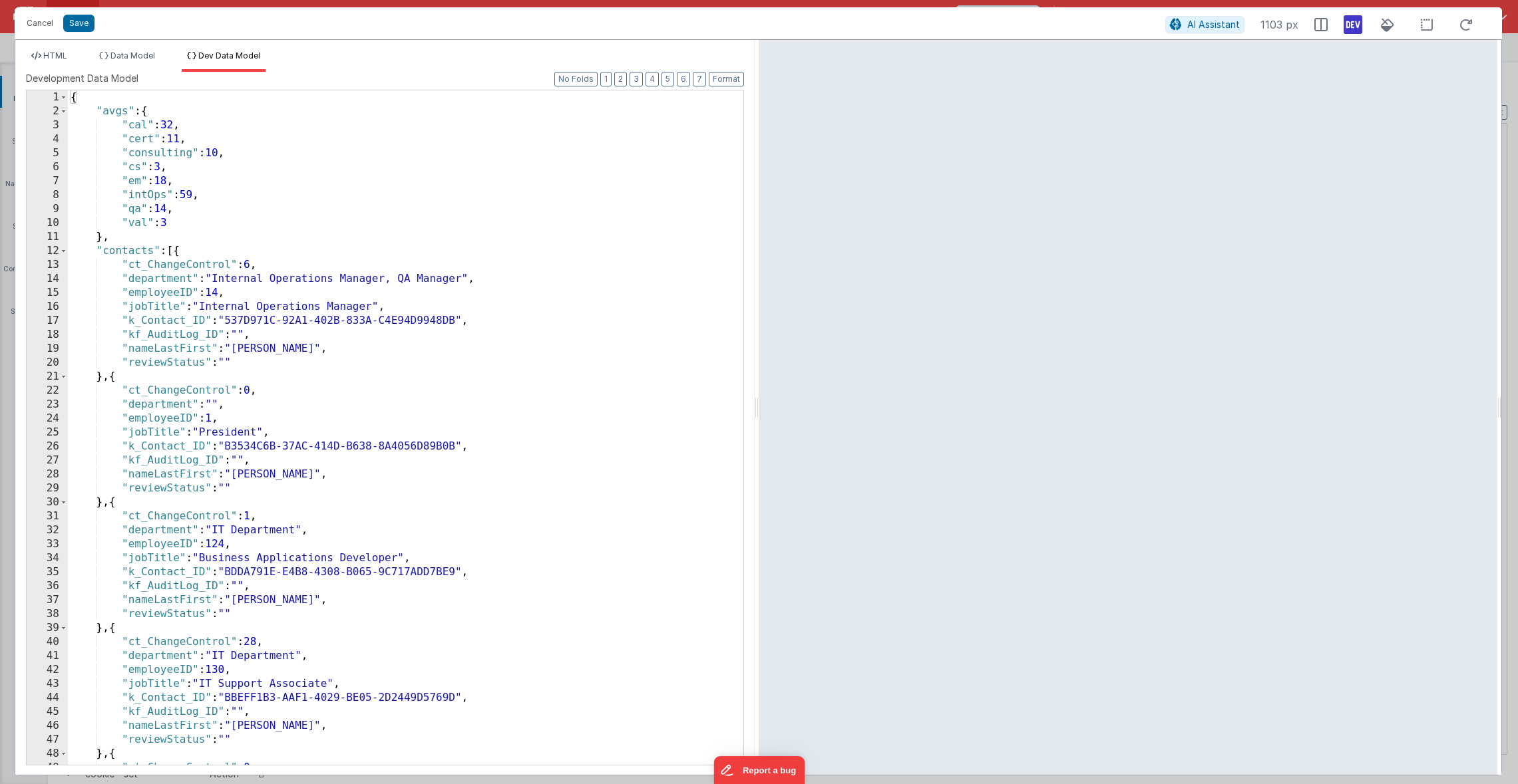
click at [57, 115] on div "2" at bounding box center [47, 111] width 41 height 14
click at [63, 114] on span at bounding box center [63, 111] width 8 height 14
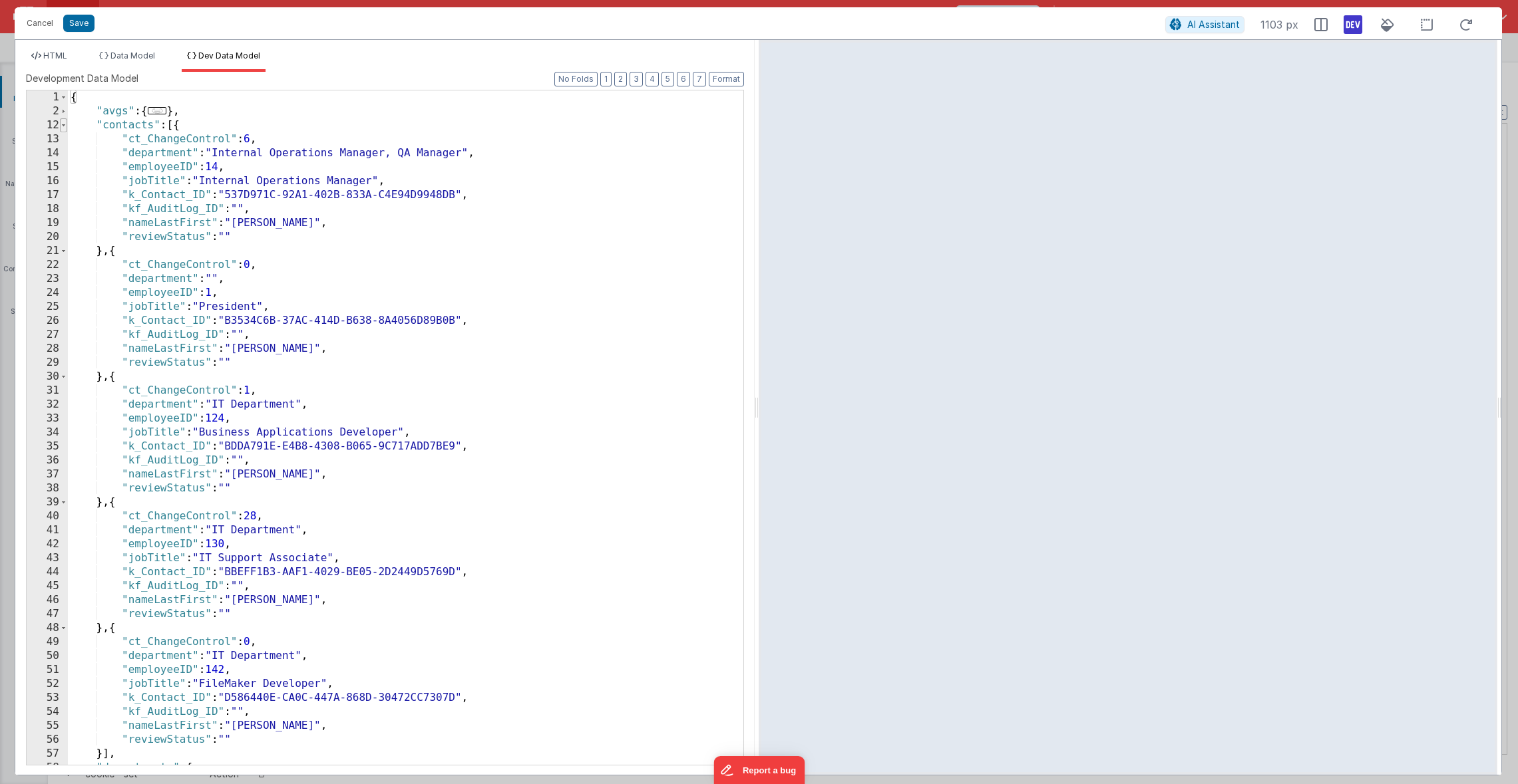
click at [63, 125] on span at bounding box center [63, 125] width 8 height 14
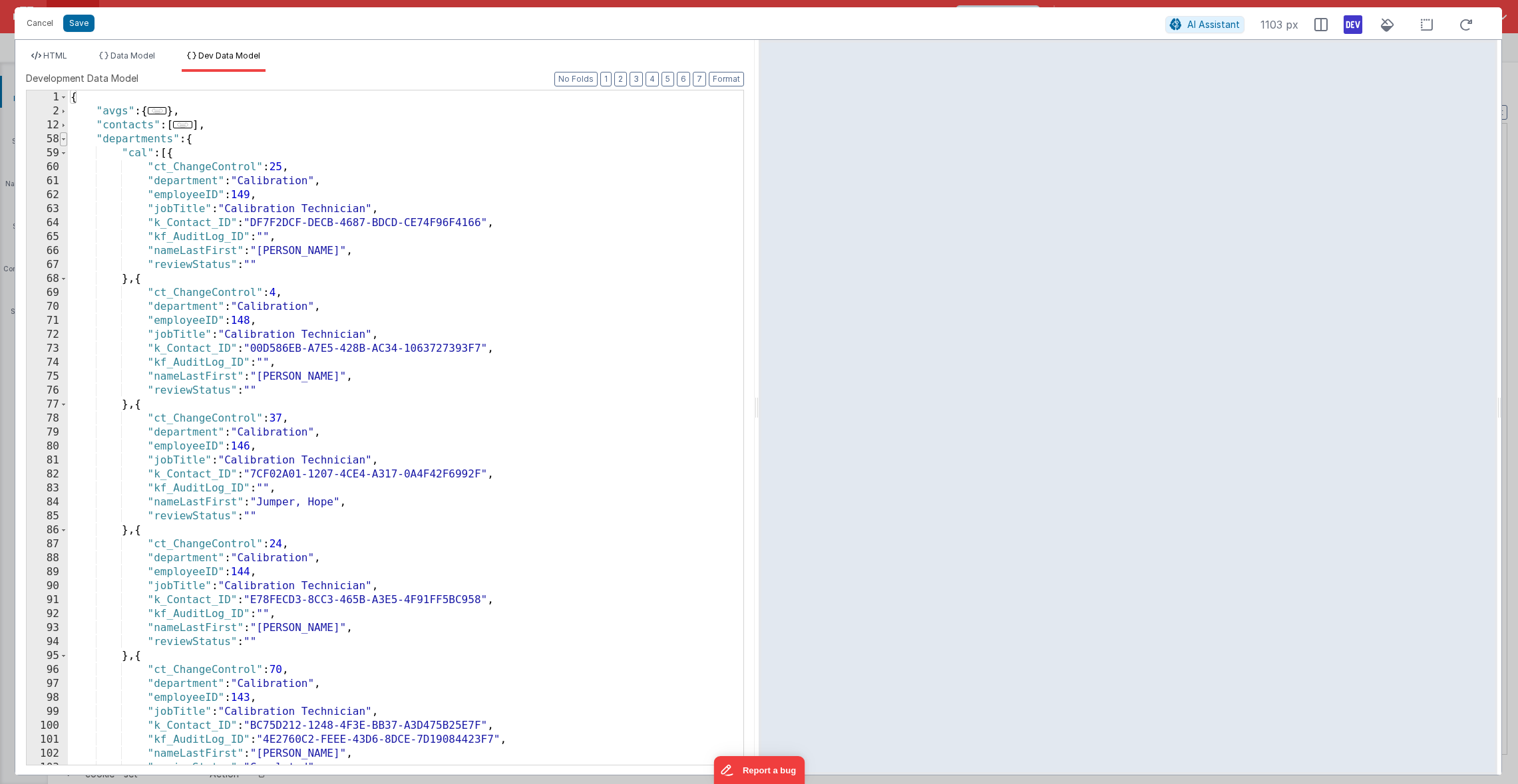
click at [64, 138] on span at bounding box center [63, 140] width 8 height 14
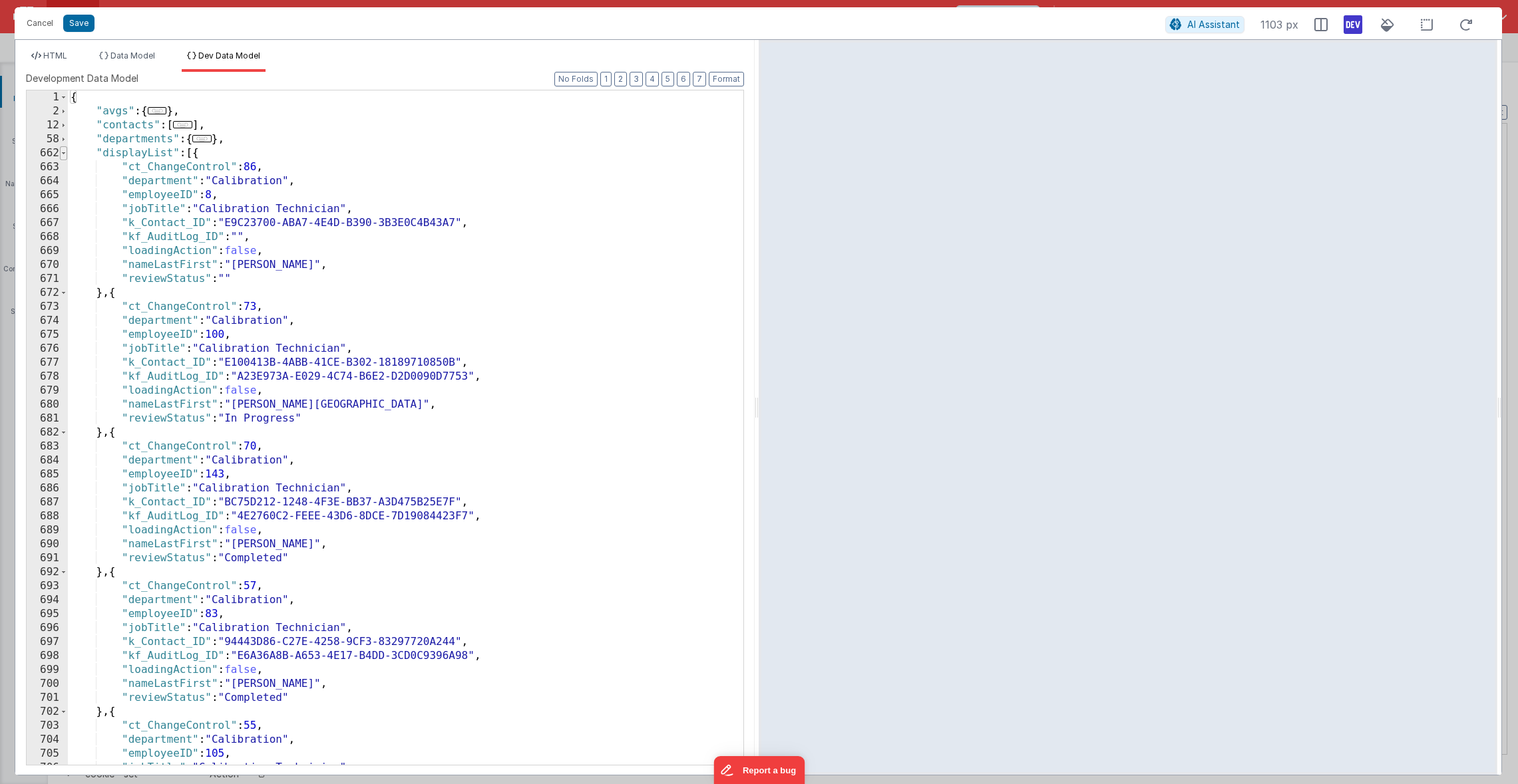
click at [64, 148] on span at bounding box center [63, 153] width 8 height 14
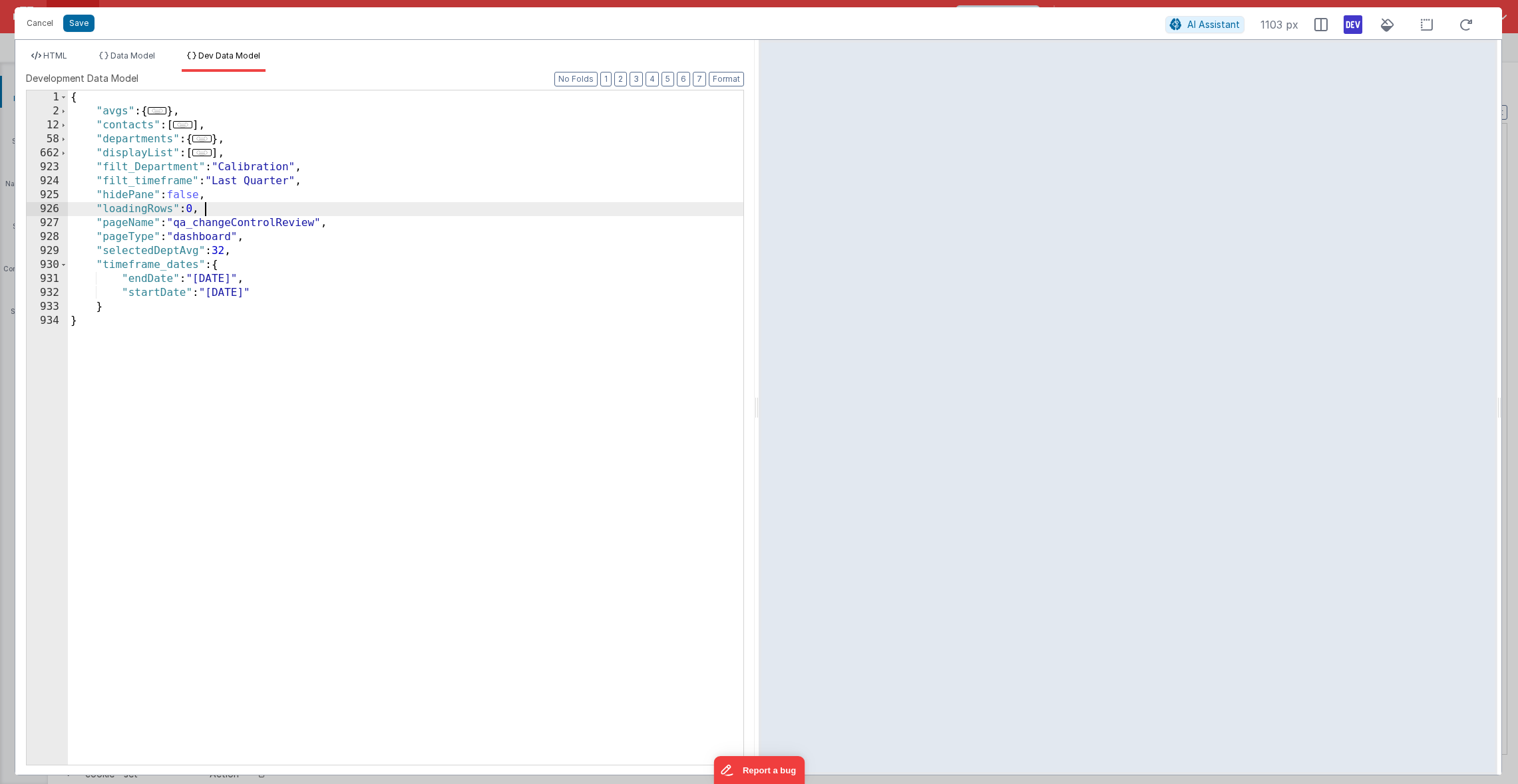
drag, startPoint x: 224, startPoint y: 204, endPoint x: 229, endPoint y: 211, distance: 8.6
click at [224, 204] on div "{ "avgs" : { ... } , "contacts" : [ ... ] , "departments" : { ... } , "displayL…" at bounding box center [405, 442] width 676 height 703
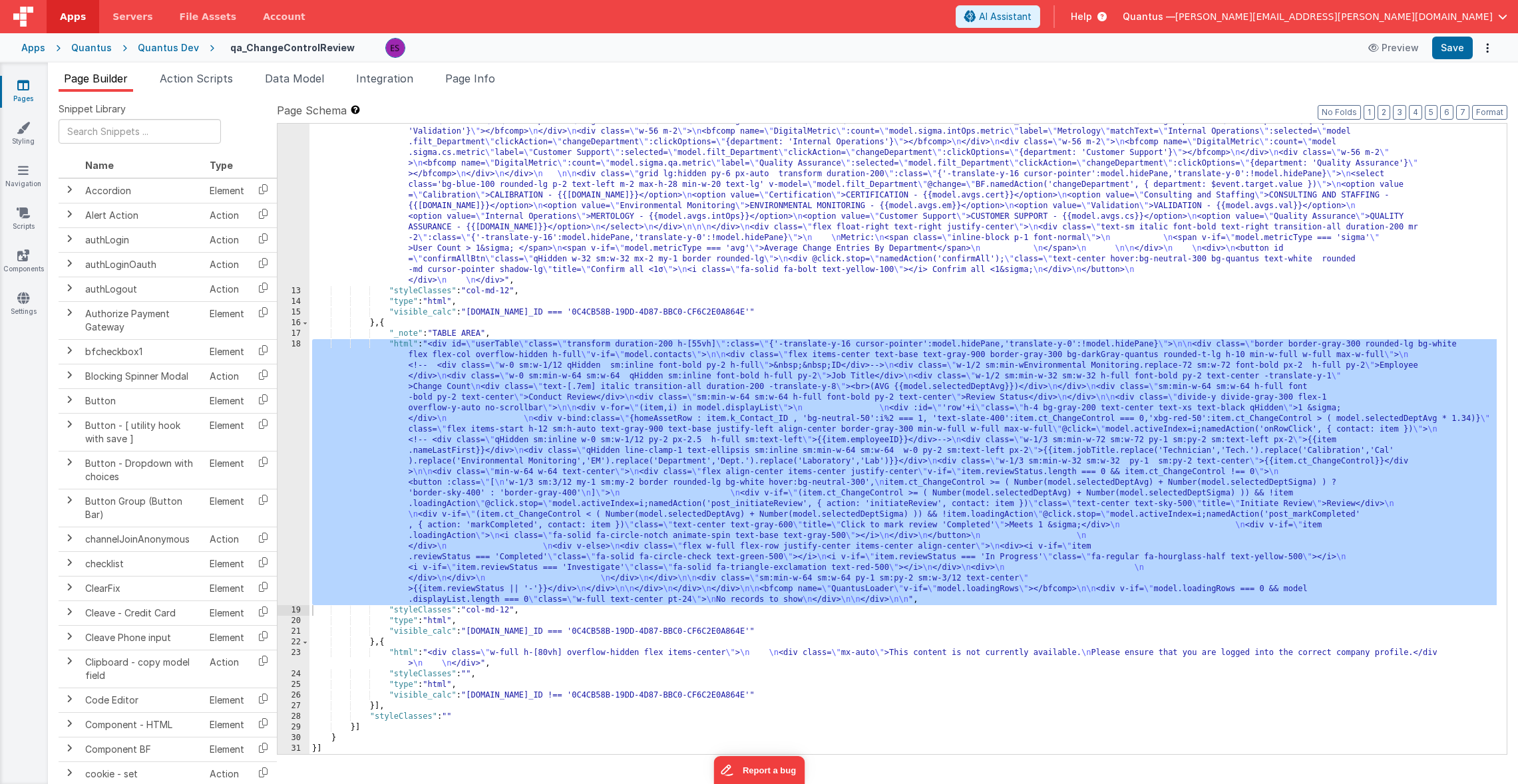
click at [670, 403] on div ""html" : "<div v-if= \" model.metricType==='avg' \" > \n\n <div class='lg:flex …" at bounding box center [902, 399] width 1187 height 1056
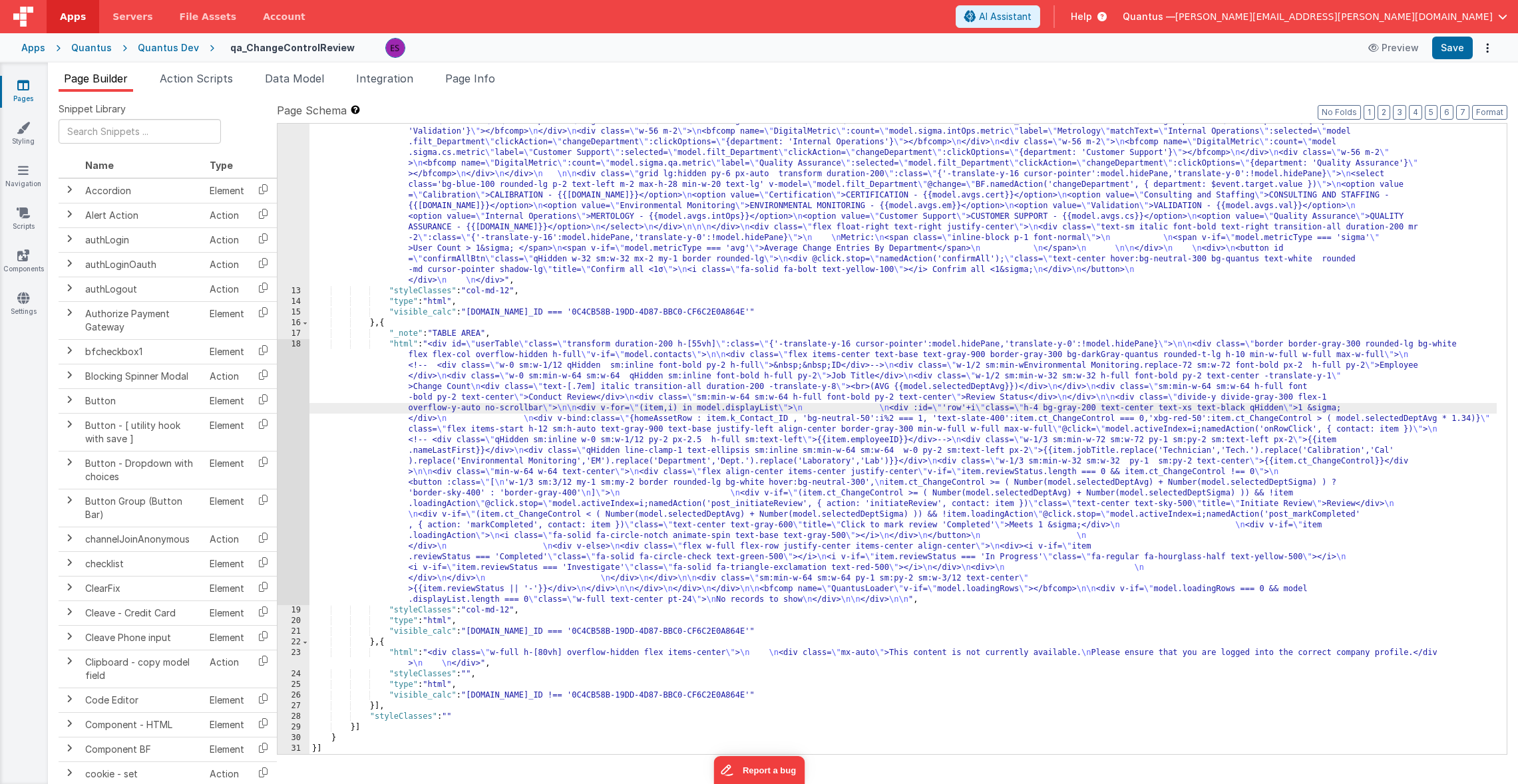
click at [295, 434] on div "18" at bounding box center [293, 472] width 32 height 266
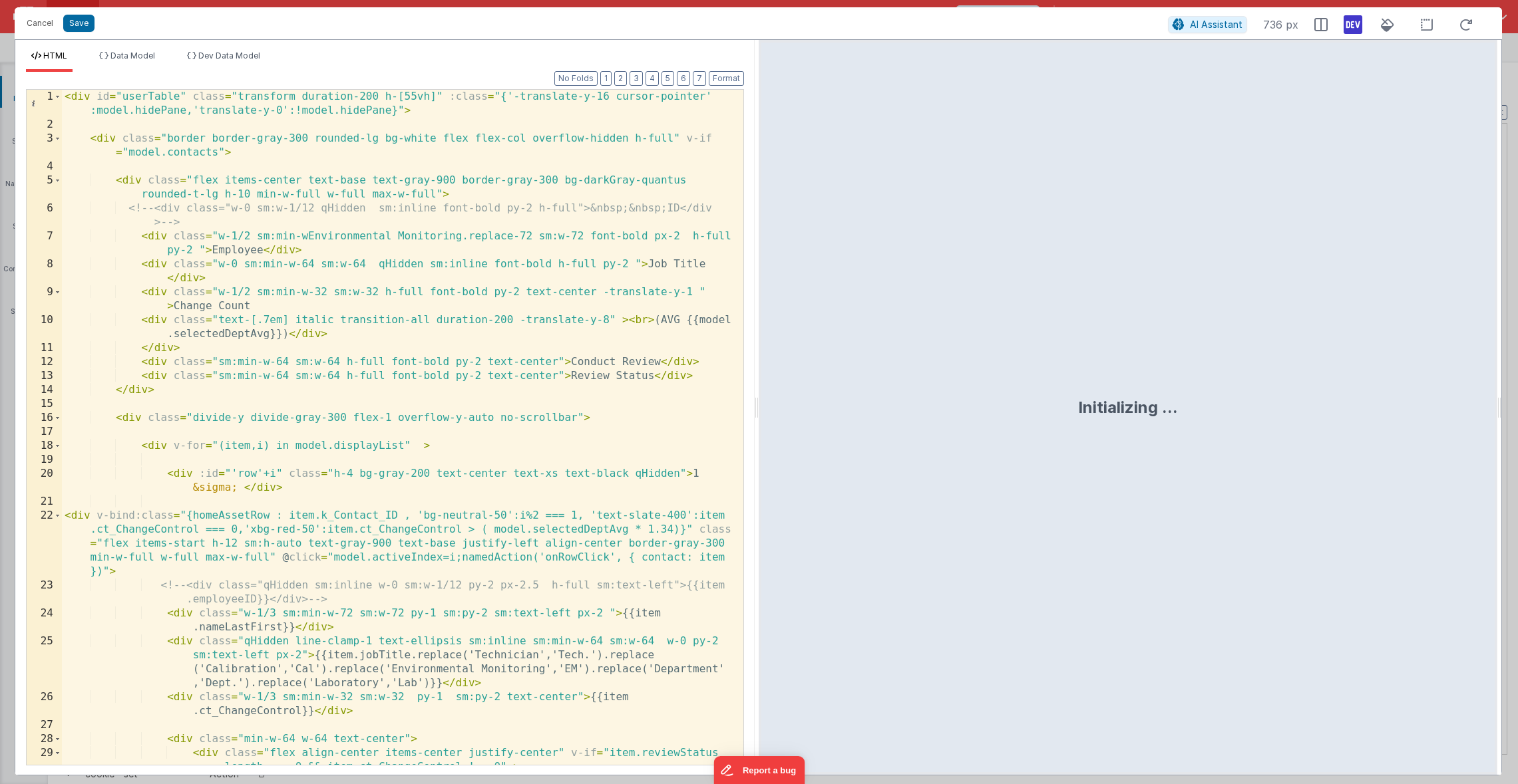
click at [63, 98] on div "< div id = "userTable" class = "transform duration-200 h-[55vh]" :class = "{'-t…" at bounding box center [397, 448] width 671 height 717
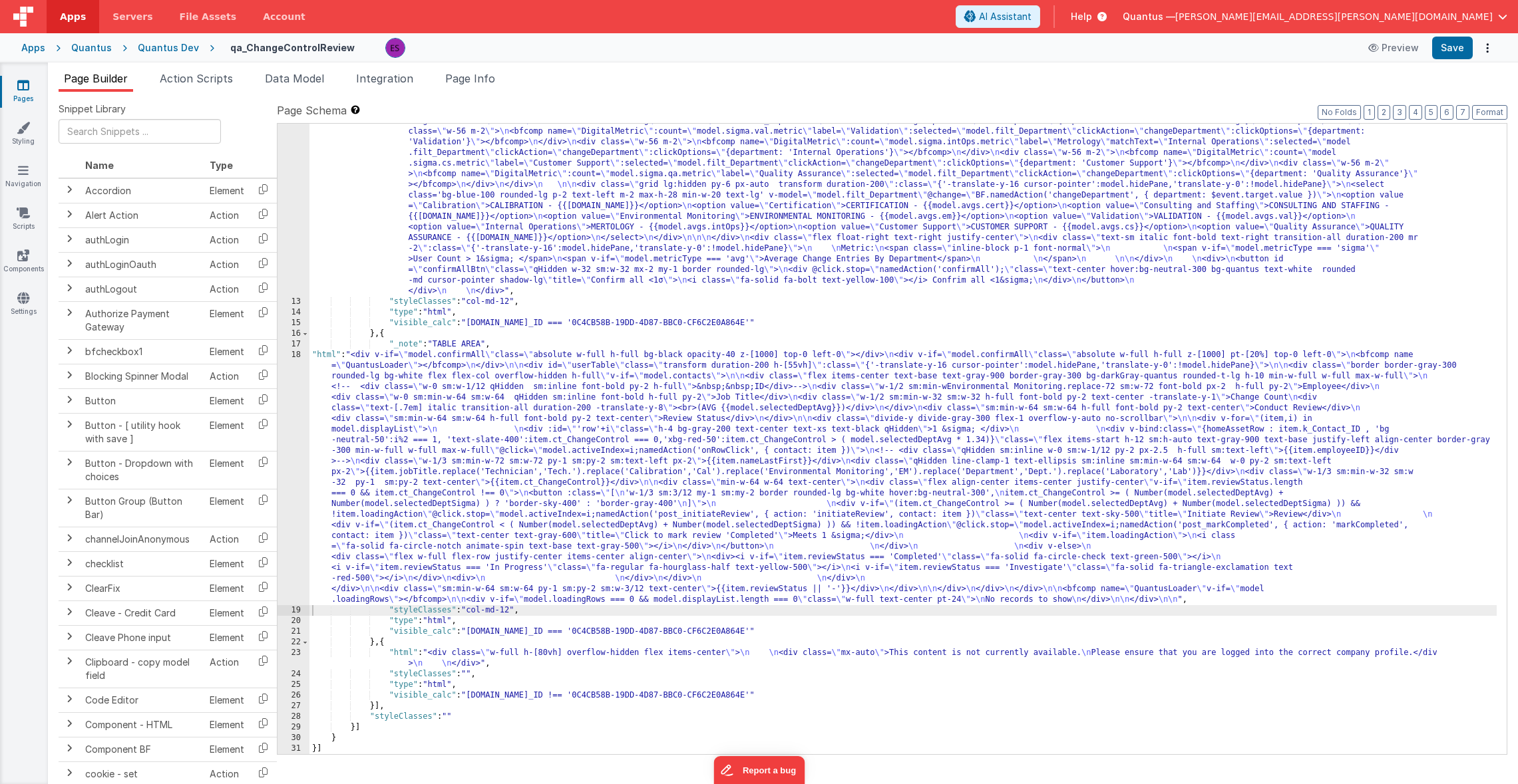
scroll to position [434, 0]
click at [374, 172] on div ""html" : "<div v-if= \" model.metricType==='avg' \" > \n\n <div class='lg:flex …" at bounding box center [902, 410] width 1187 height 1056
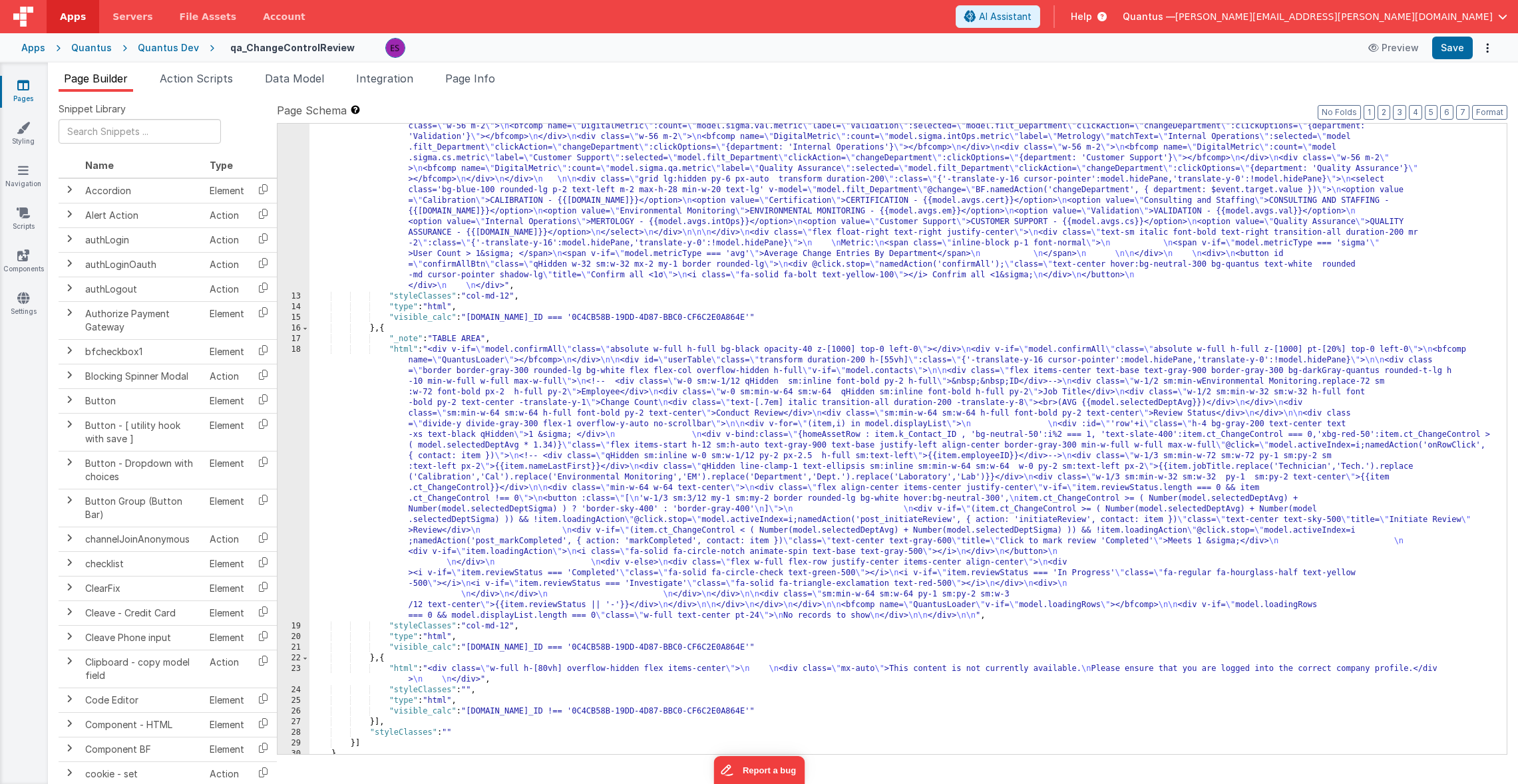
scroll to position [455, 0]
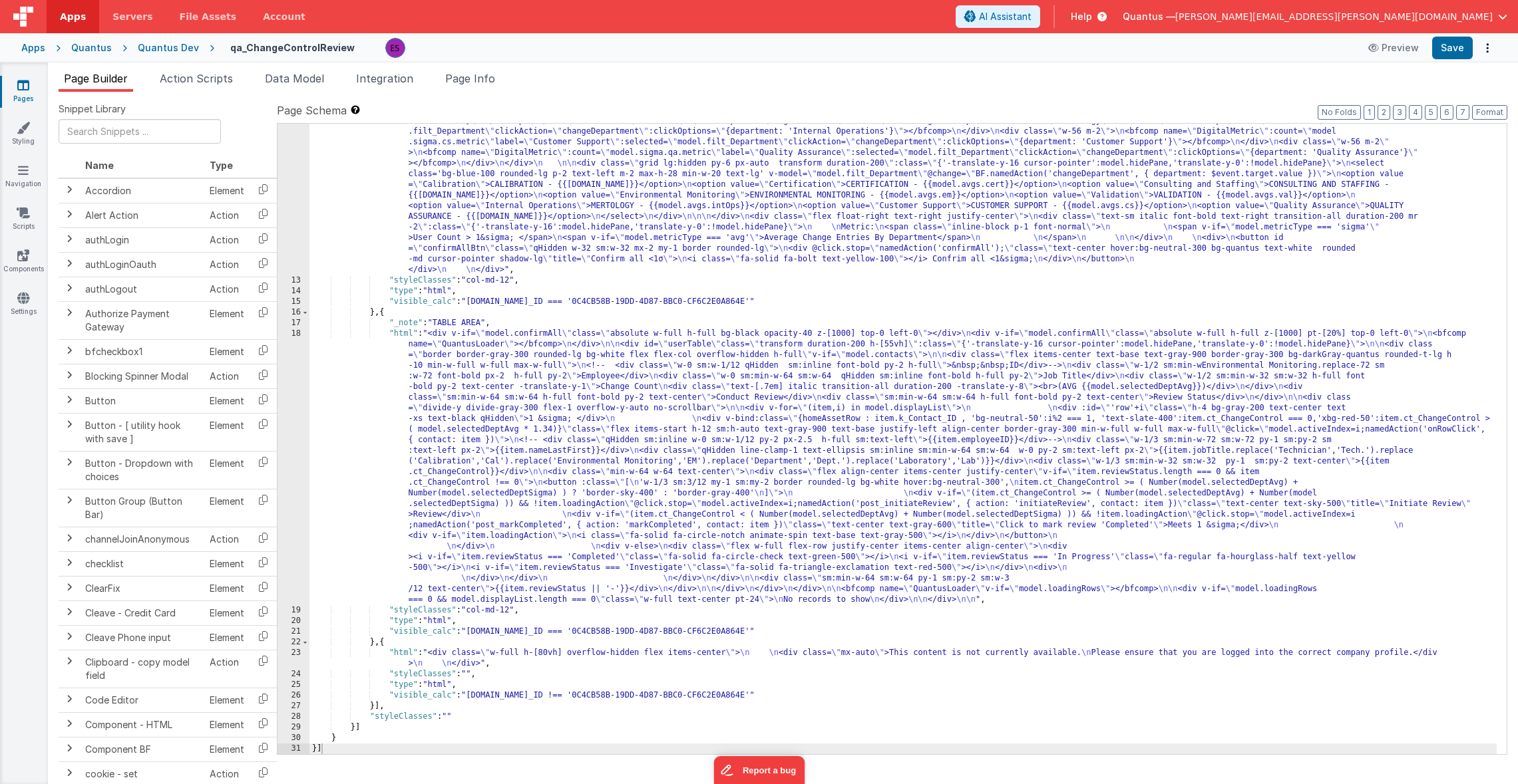
click at [591, 420] on div ""html" : "<div v-if= \" model.metricType==='avg' \" > \n\n <div class='lg:flex …" at bounding box center [902, 389] width 1187 height 1056
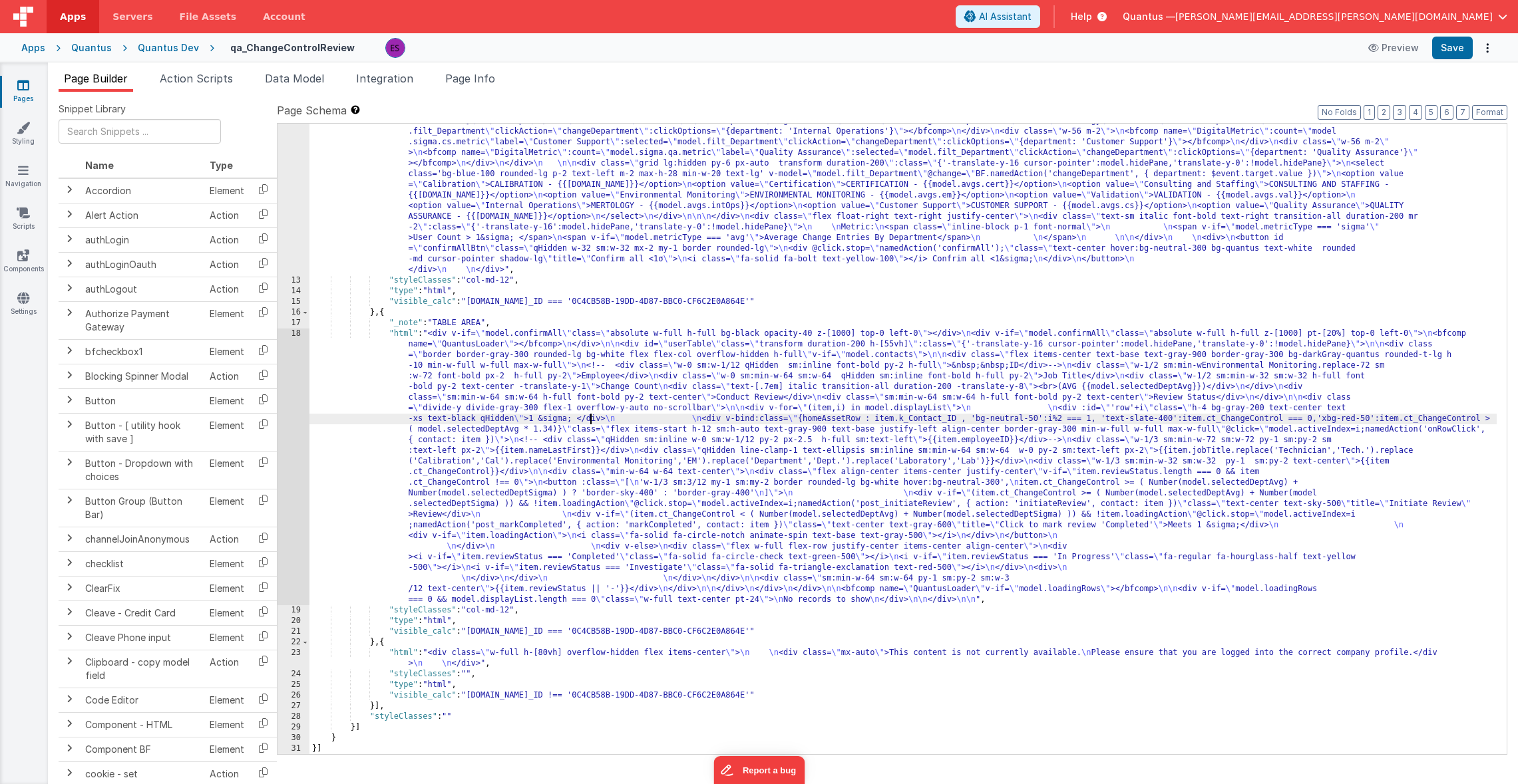
click at [289, 448] on div "18" at bounding box center [293, 466] width 32 height 276
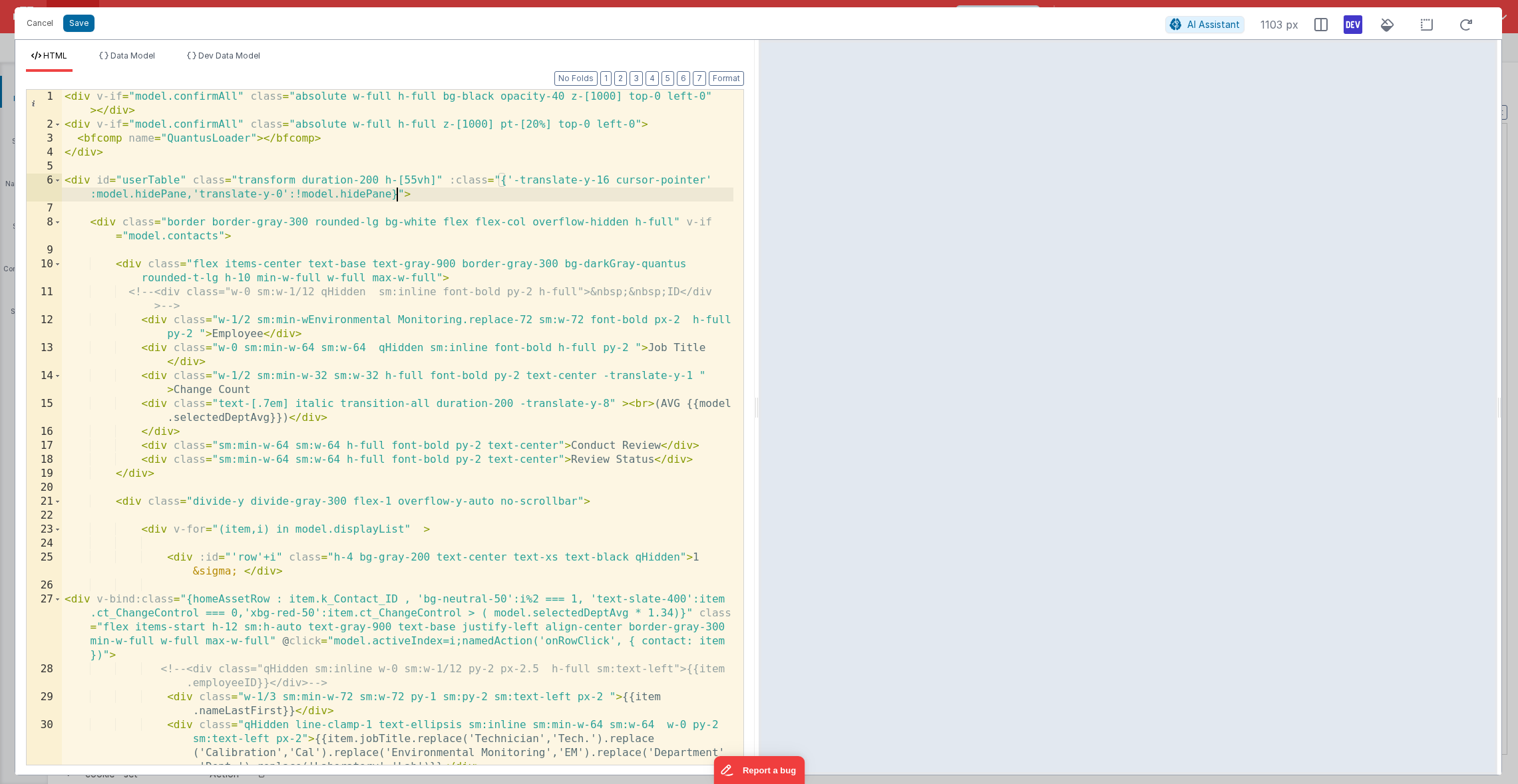
click at [394, 195] on div "< div v-if = "model.confirmAll" class = "absolute w-full h-full bg-black opacit…" at bounding box center [397, 455] width 671 height 731
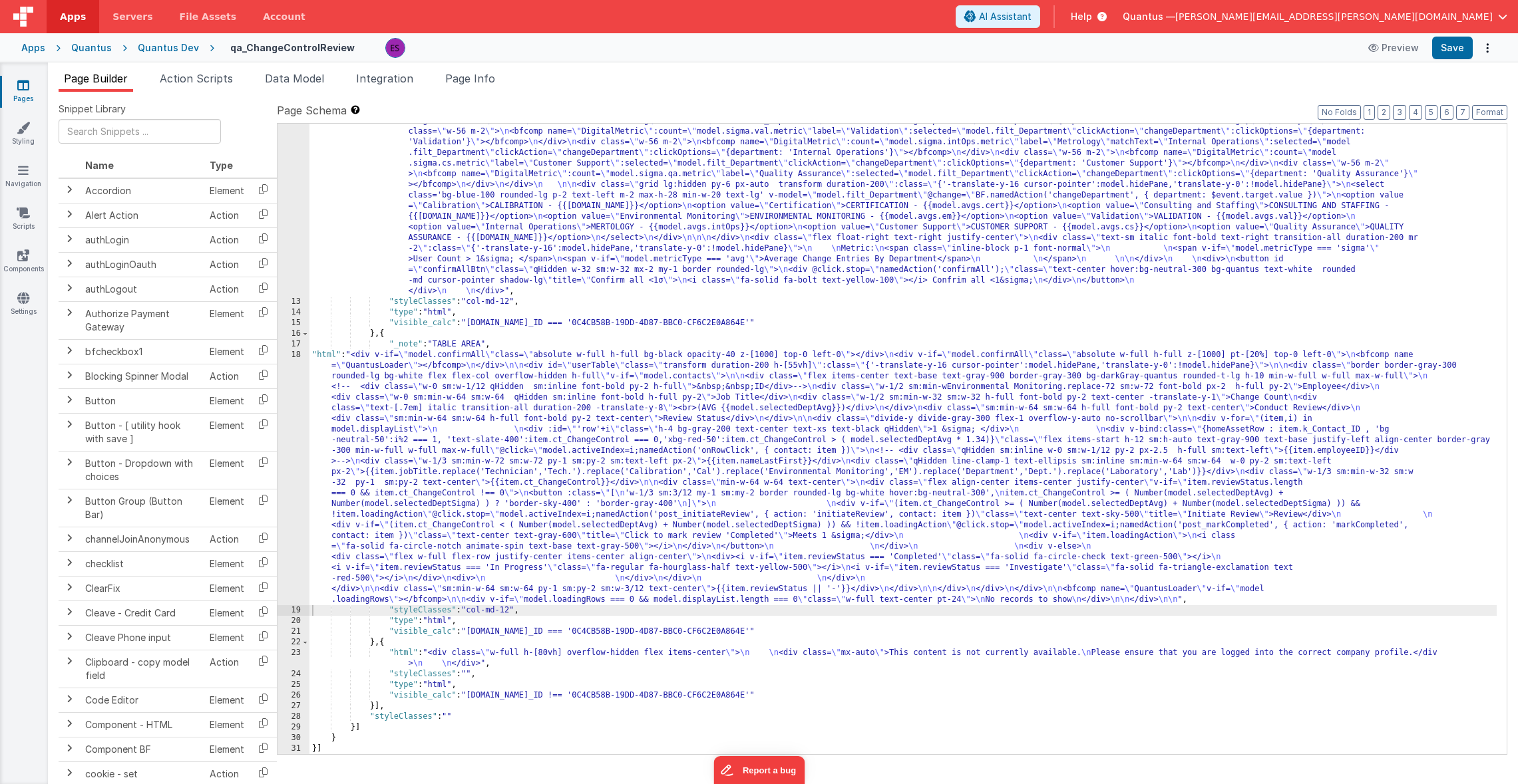
scroll to position [434, 0]
click at [304, 72] on span "Data Model" at bounding box center [294, 79] width 59 height 14
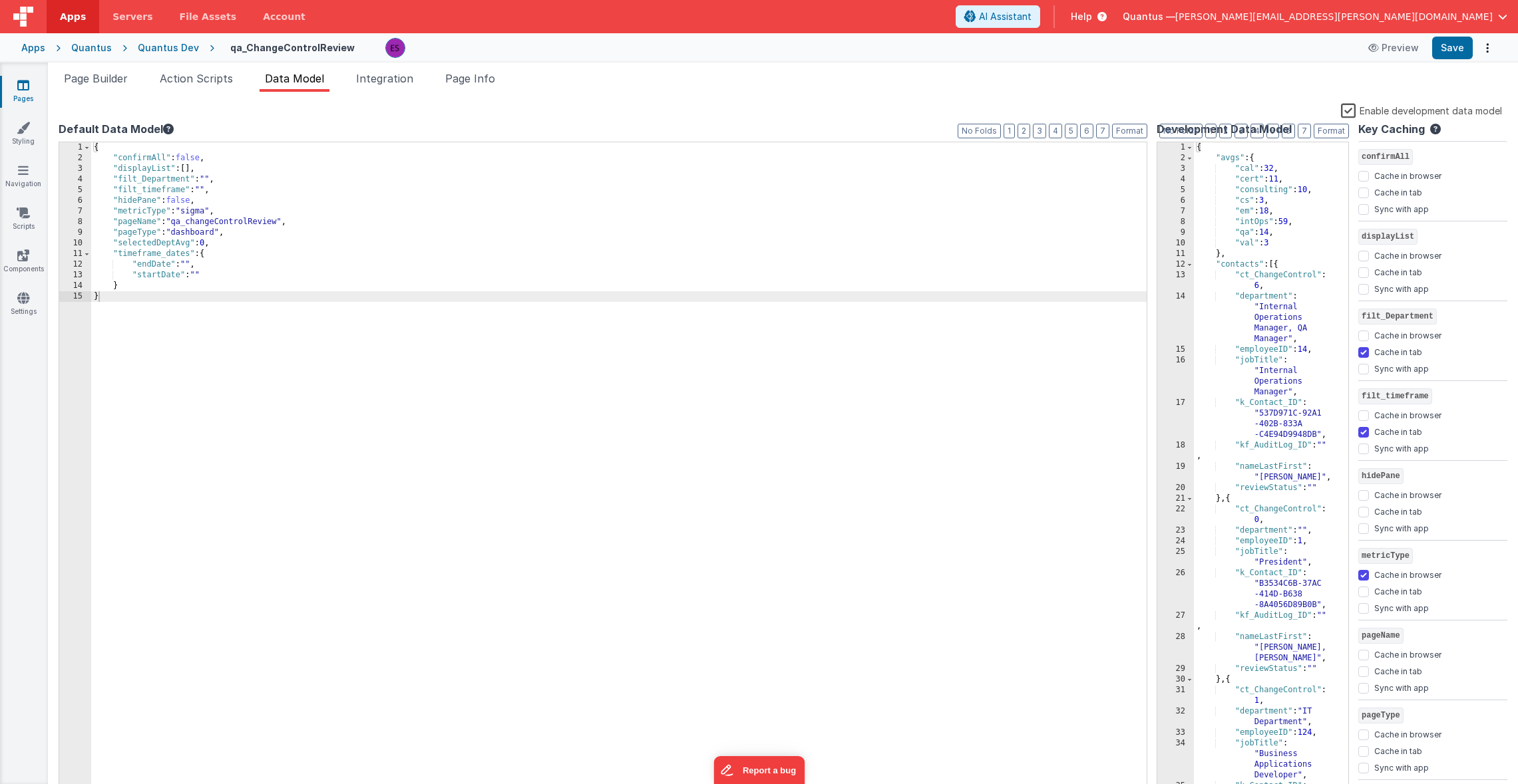
click at [1350, 105] on label "Enable development data model" at bounding box center [1421, 110] width 161 height 15
click at [0, 0] on input "Enable development data model" at bounding box center [0, 0] width 0 height 0
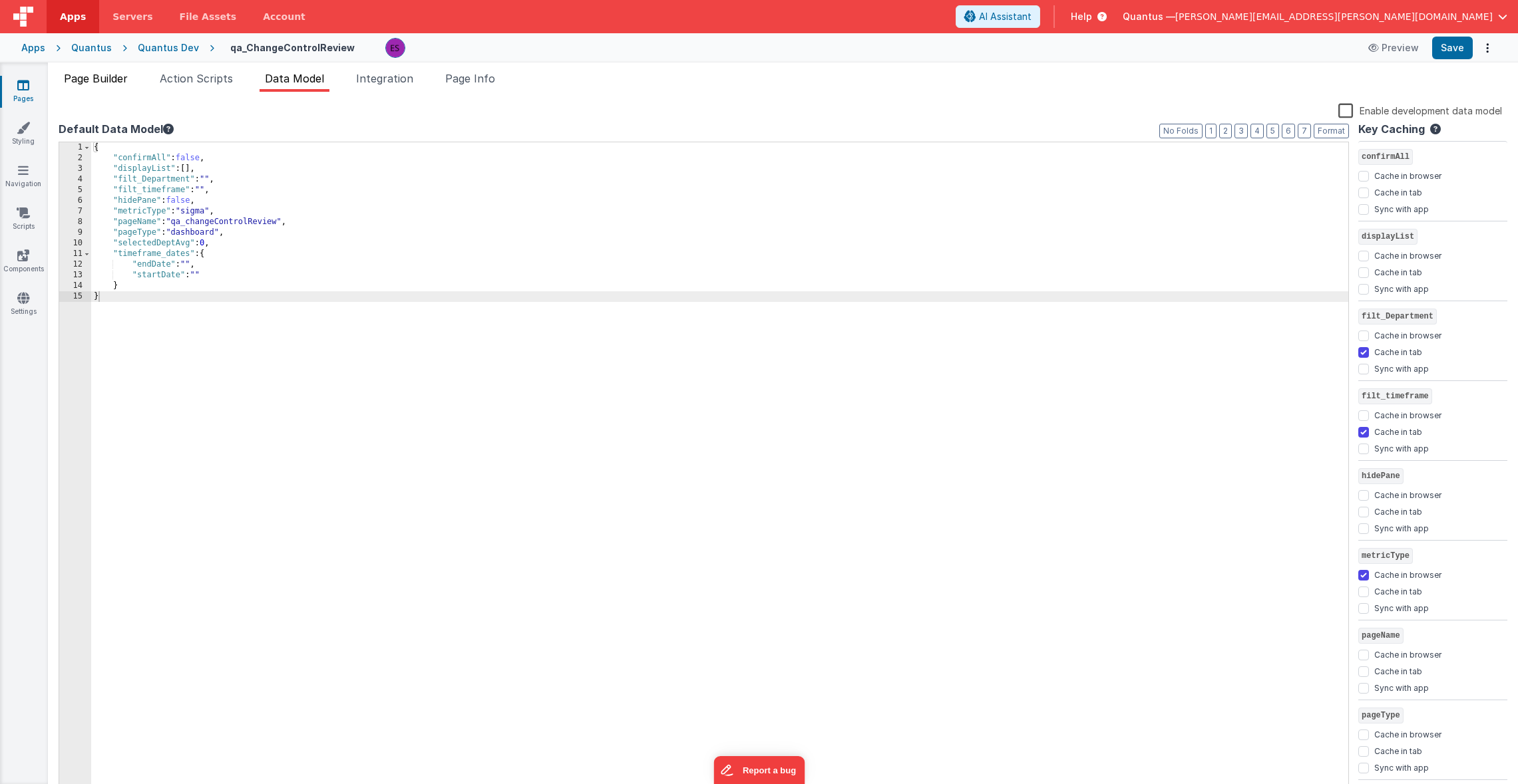
drag, startPoint x: 99, startPoint y: 75, endPoint x: 114, endPoint y: 86, distance: 18.6
click at [99, 75] on span "Page Builder" at bounding box center [96, 79] width 64 height 14
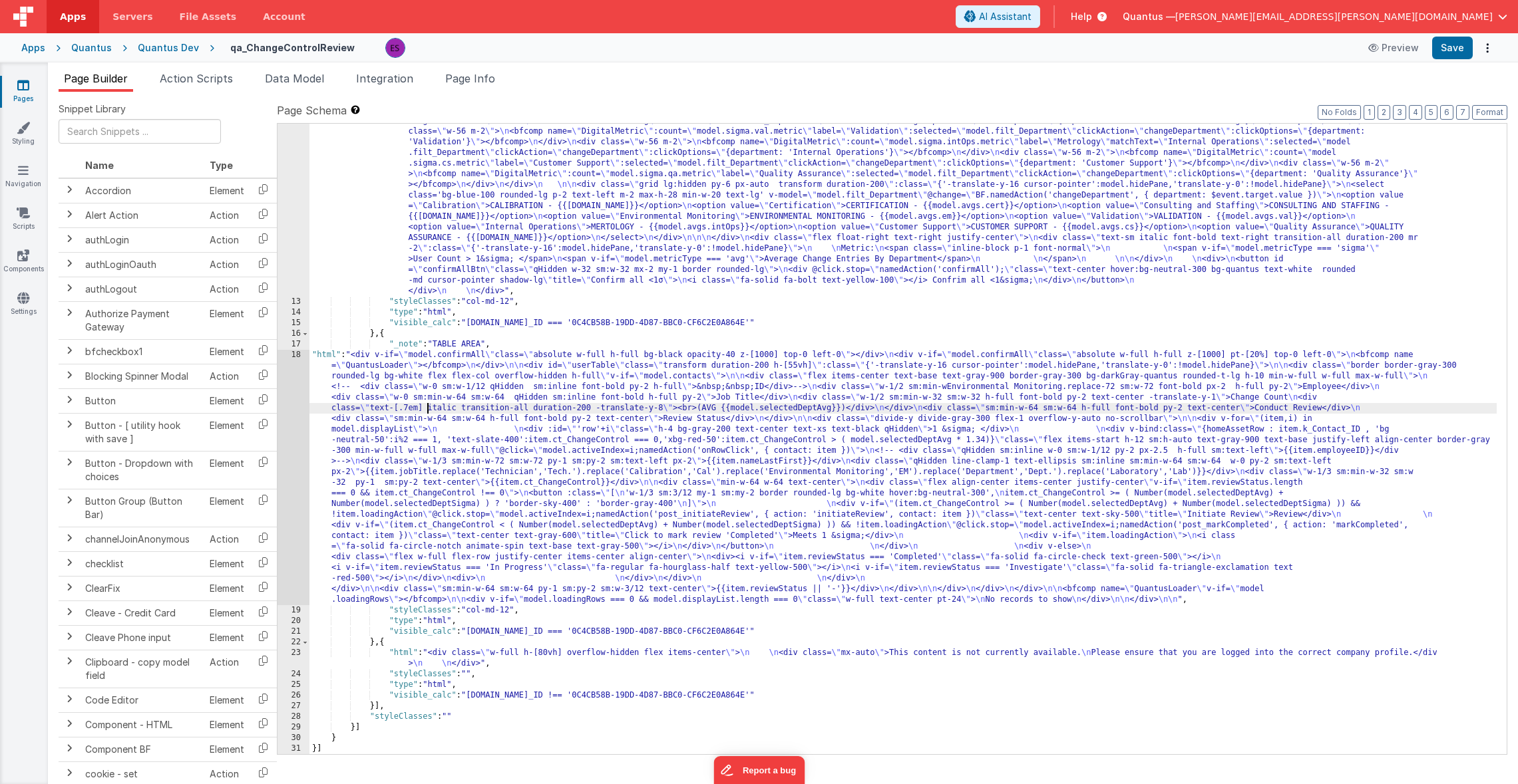
click at [428, 403] on div ""html" : "<div v-if= \" model.metricType==='avg' \" > \n\n <div class='lg:flex …" at bounding box center [902, 410] width 1187 height 1056
click at [295, 401] on div "18" at bounding box center [293, 478] width 32 height 255
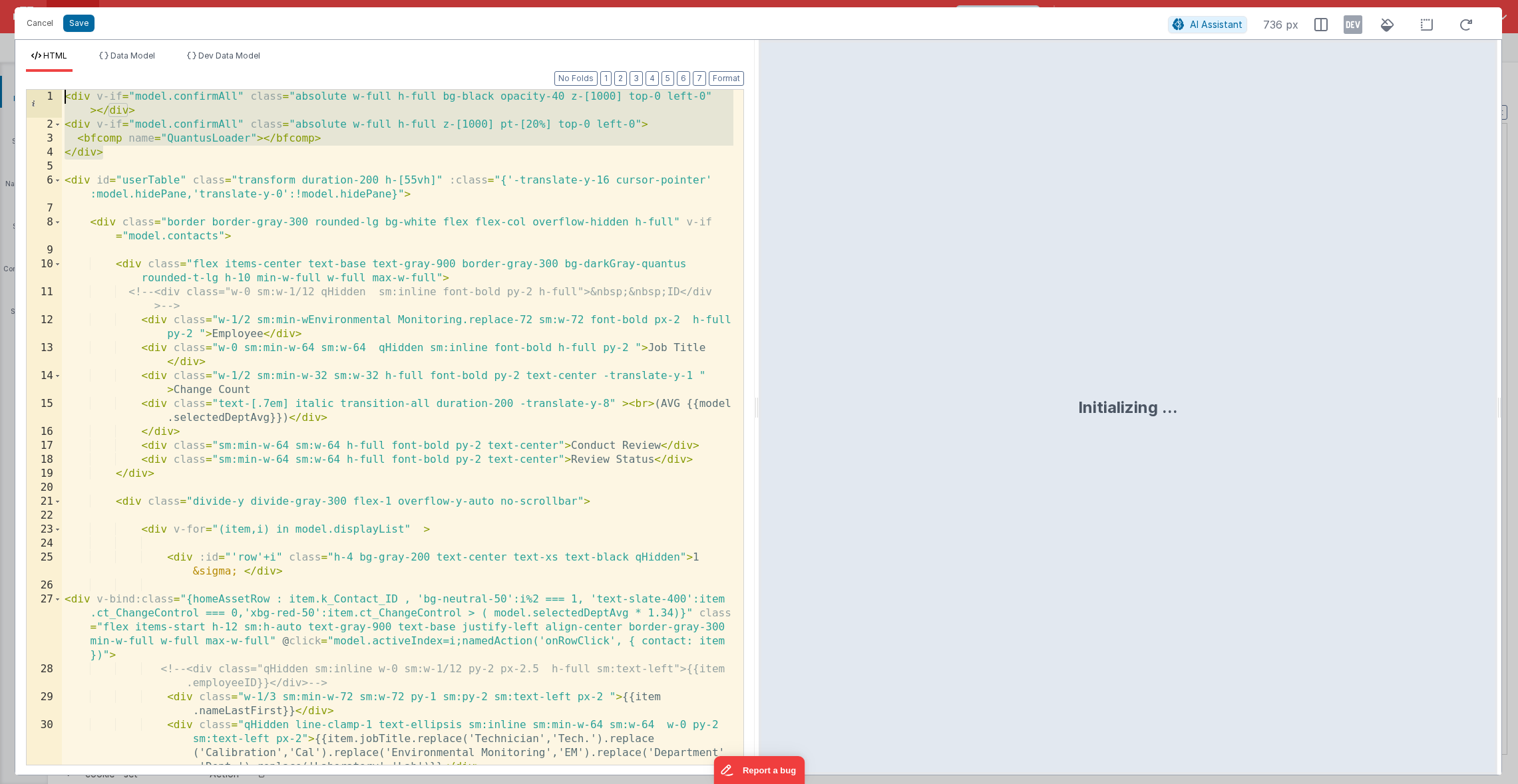
drag, startPoint x: 190, startPoint y: 159, endPoint x: 56, endPoint y: 86, distance: 152.6
click at [56, 86] on div "Format 7 6 5 4 3 2 1 No Folds 1 2 3 4 5 6 7 8 9 10 11 12 13 14 15 16 17 18 19 2…" at bounding box center [384, 418] width 718 height 692
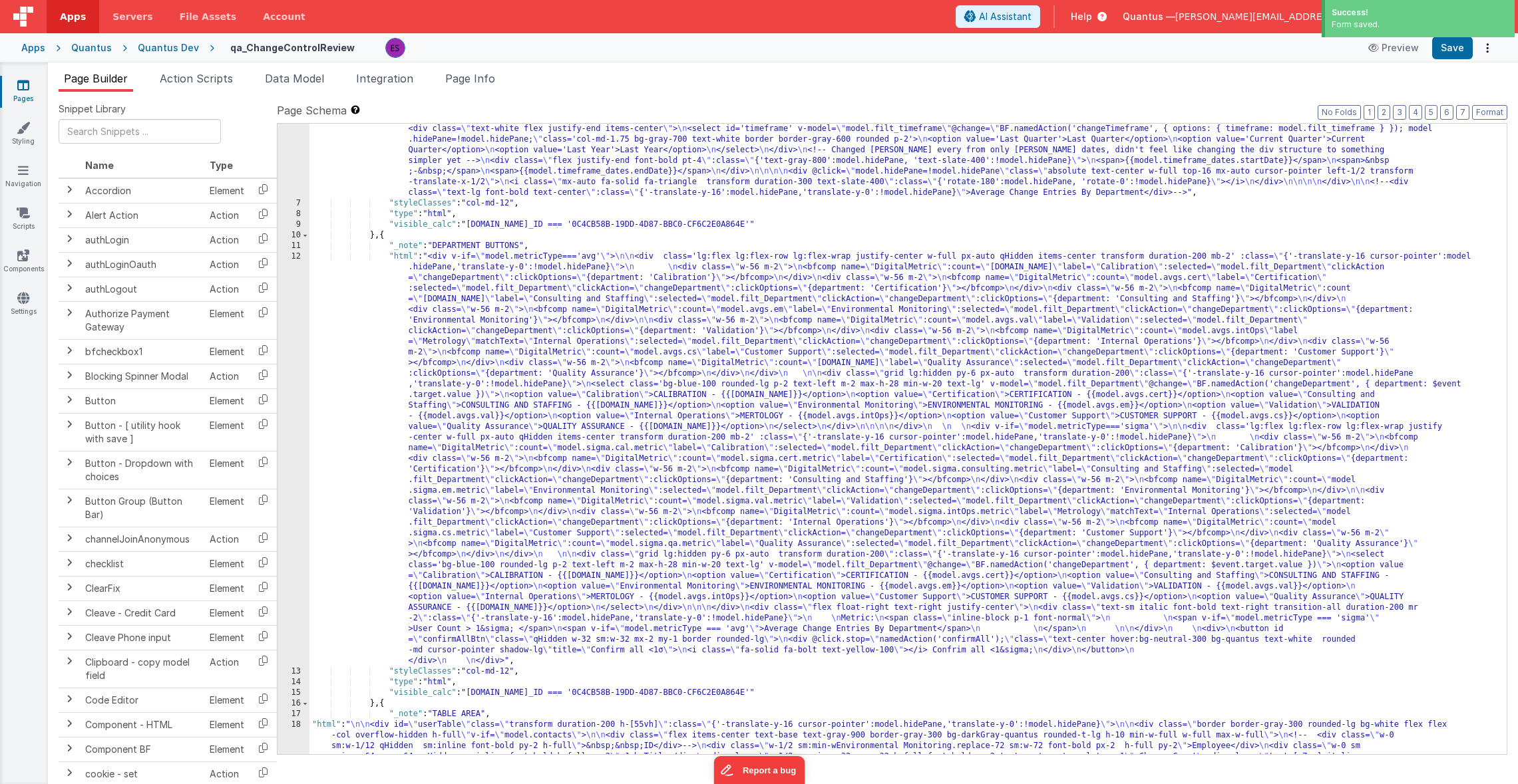
scroll to position [0, 0]
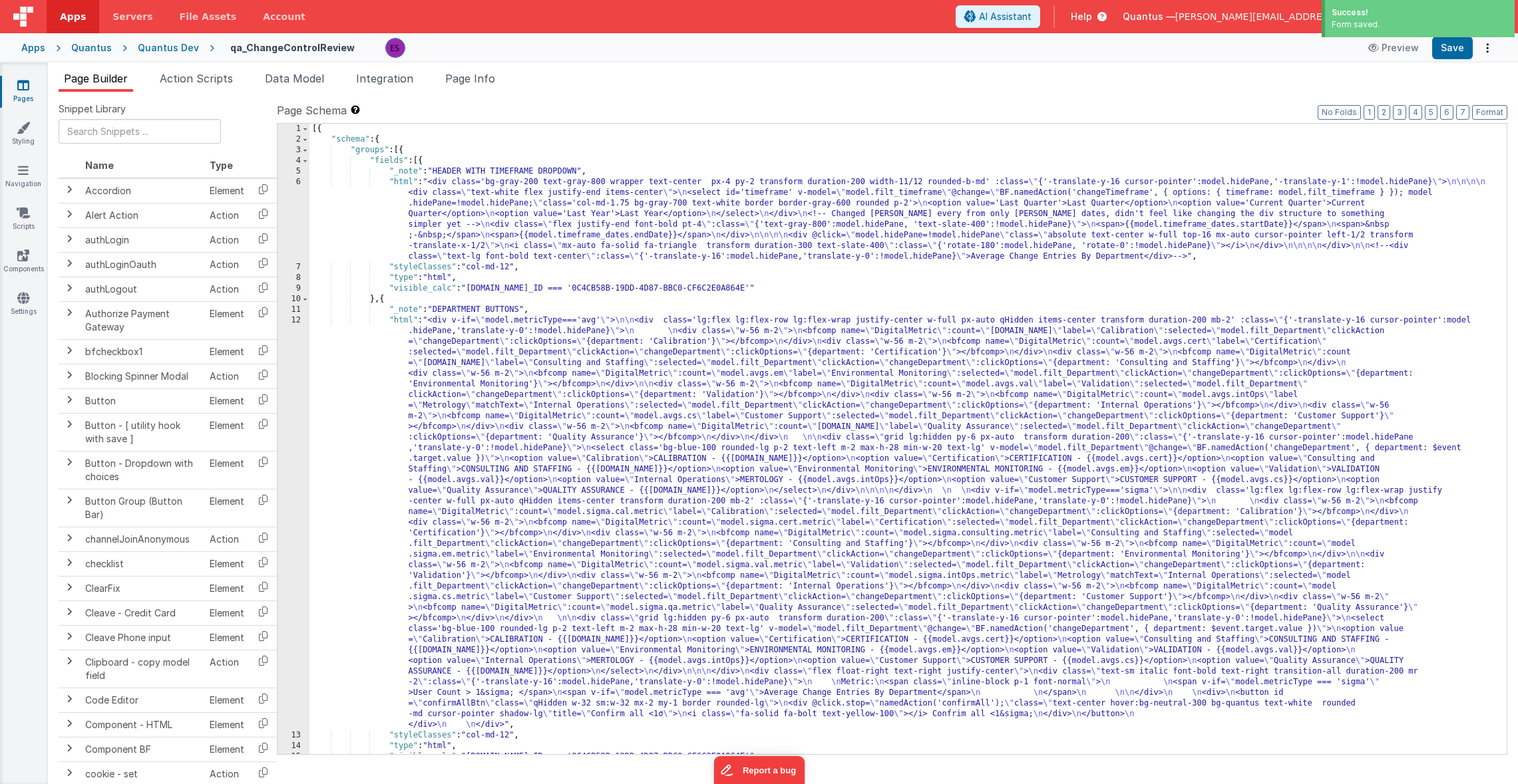
drag, startPoint x: 632, startPoint y: 241, endPoint x: 622, endPoint y: 240, distance: 10.0
click at [632, 241] on div "[{ "schema" : { "groups" : [{ "fields" : [{ "_note" : "HEADER WITH TIMEFRAME DR…" at bounding box center [902, 450] width 1187 height 652
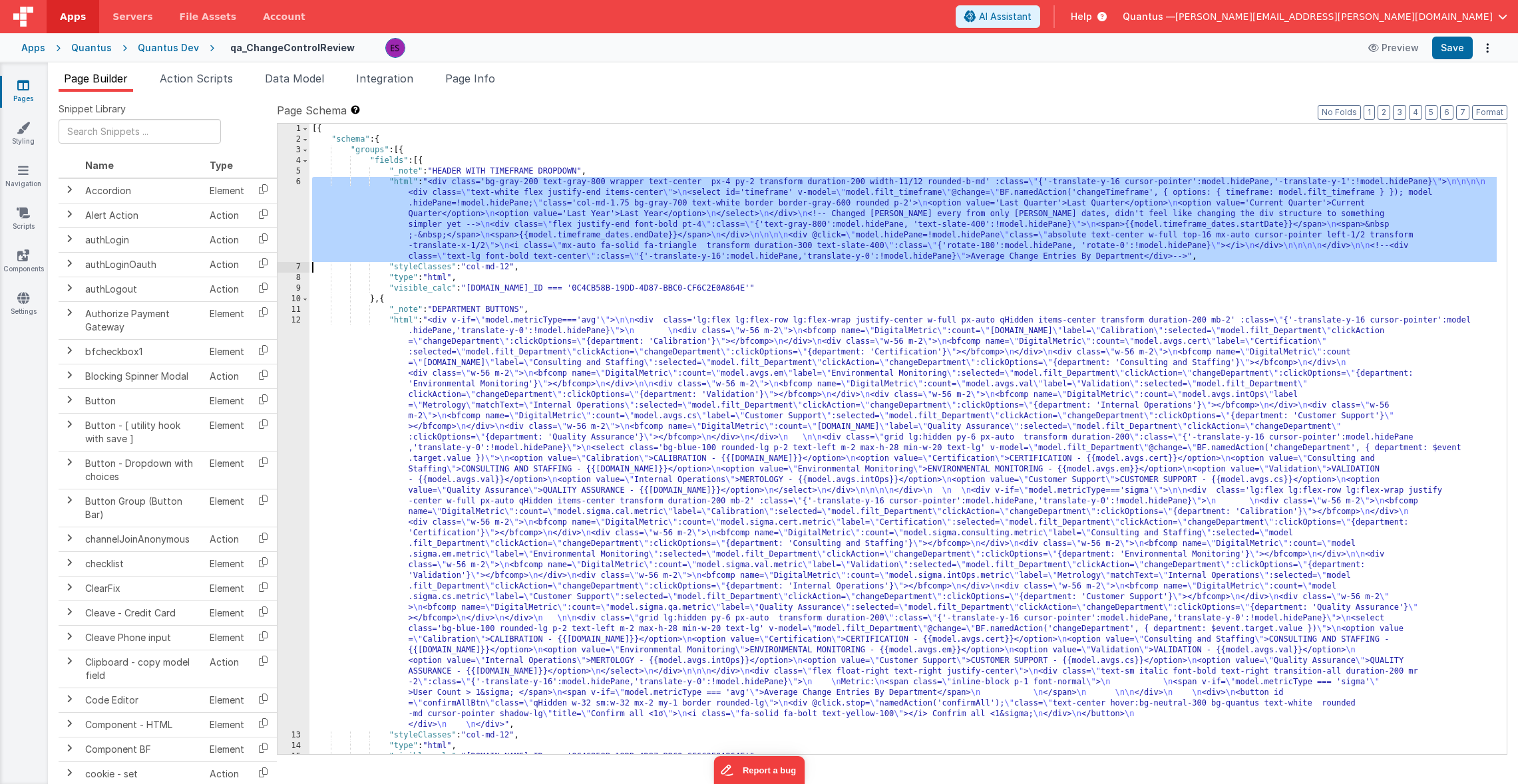
click at [295, 213] on div "6" at bounding box center [293, 219] width 32 height 85
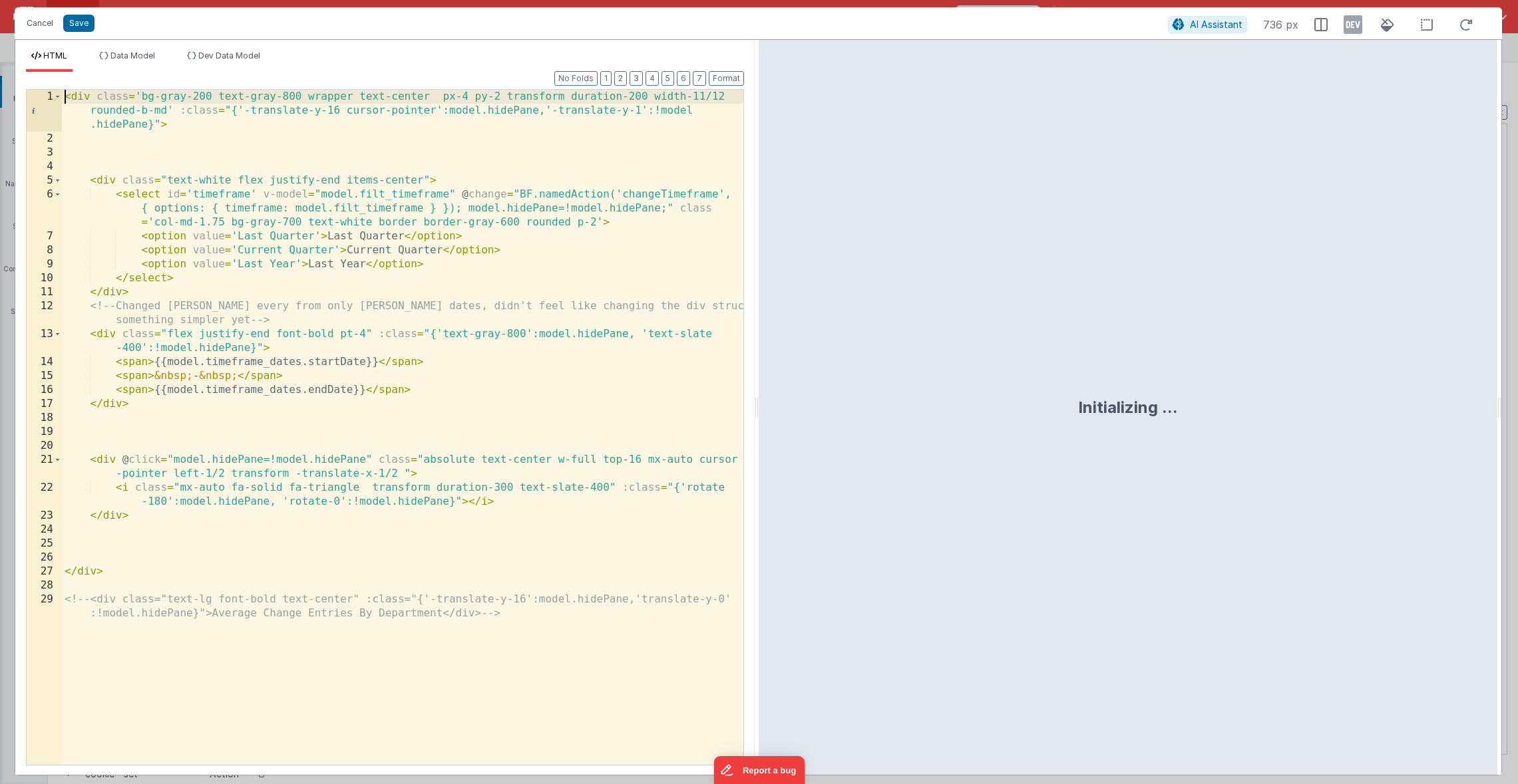
click at [65, 91] on div "< div class = 'bg-gray-200 text-gray-800 wrapper text-center px-4 py-2 transfor…" at bounding box center [402, 462] width 682 height 745
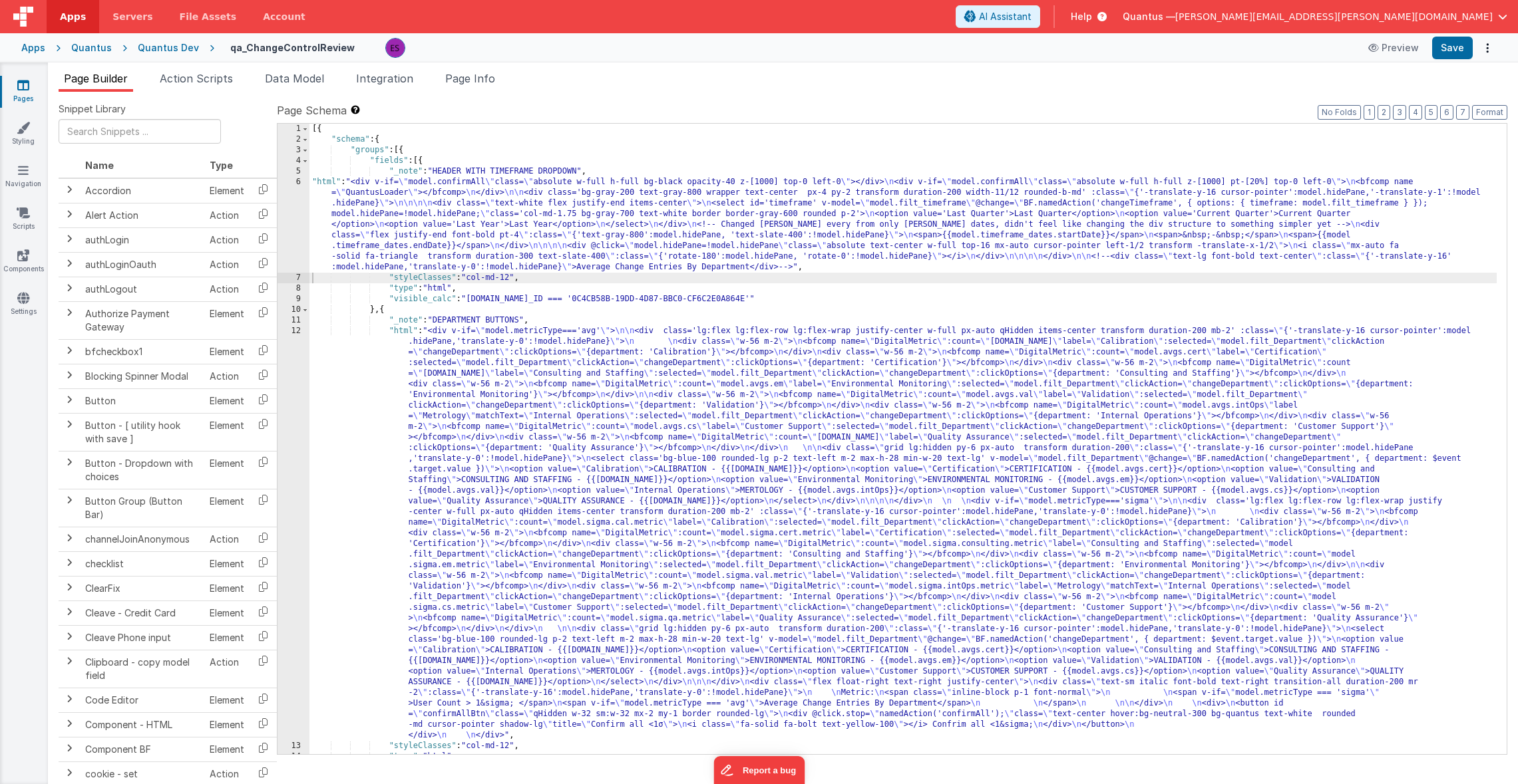
click at [331, 212] on div "[{ "schema" : { "groups" : [{ "fields" : [{ "_note" : "HEADER WITH TIMEFRAME DR…" at bounding box center [902, 450] width 1187 height 652
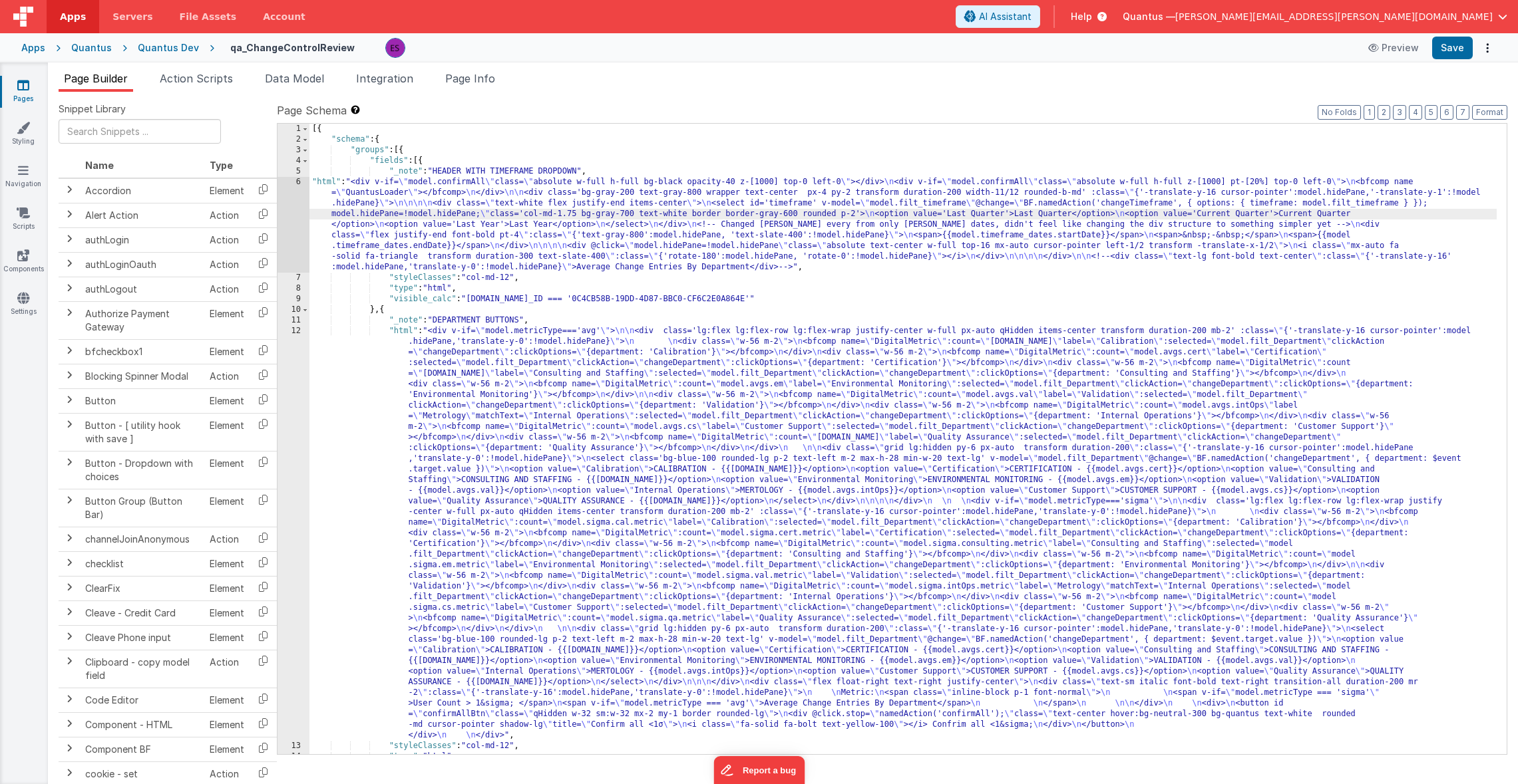
click at [282, 209] on div "6" at bounding box center [293, 225] width 32 height 96
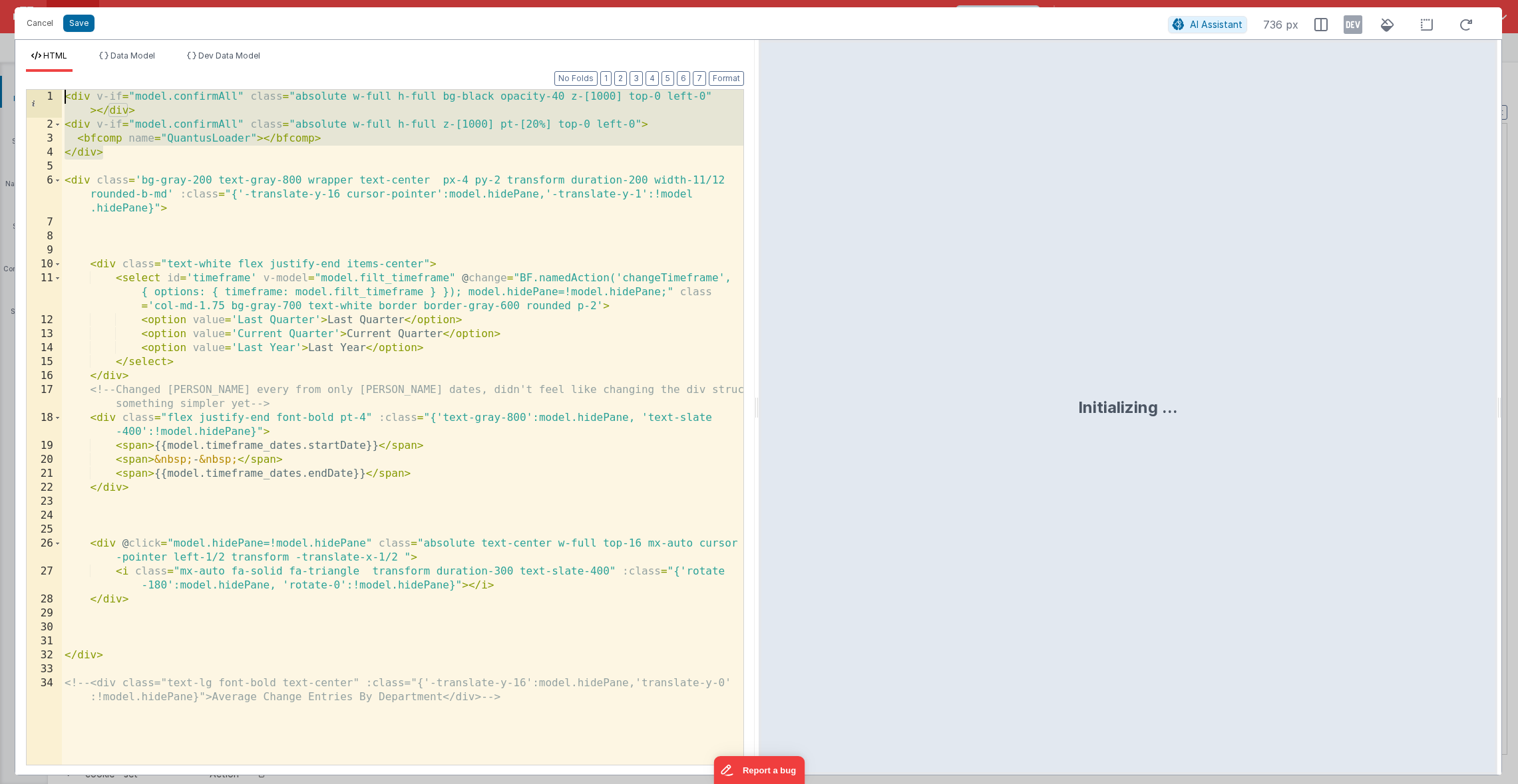
drag, startPoint x: 138, startPoint y: 154, endPoint x: -56, endPoint y: 91, distance: 204.0
click at [0, 91] on html "Cancel Save AI Assistant 736 px HTML Data Model Dev Data Model Format 7 6 5 4 3…" at bounding box center [759, 392] width 1518 height 784
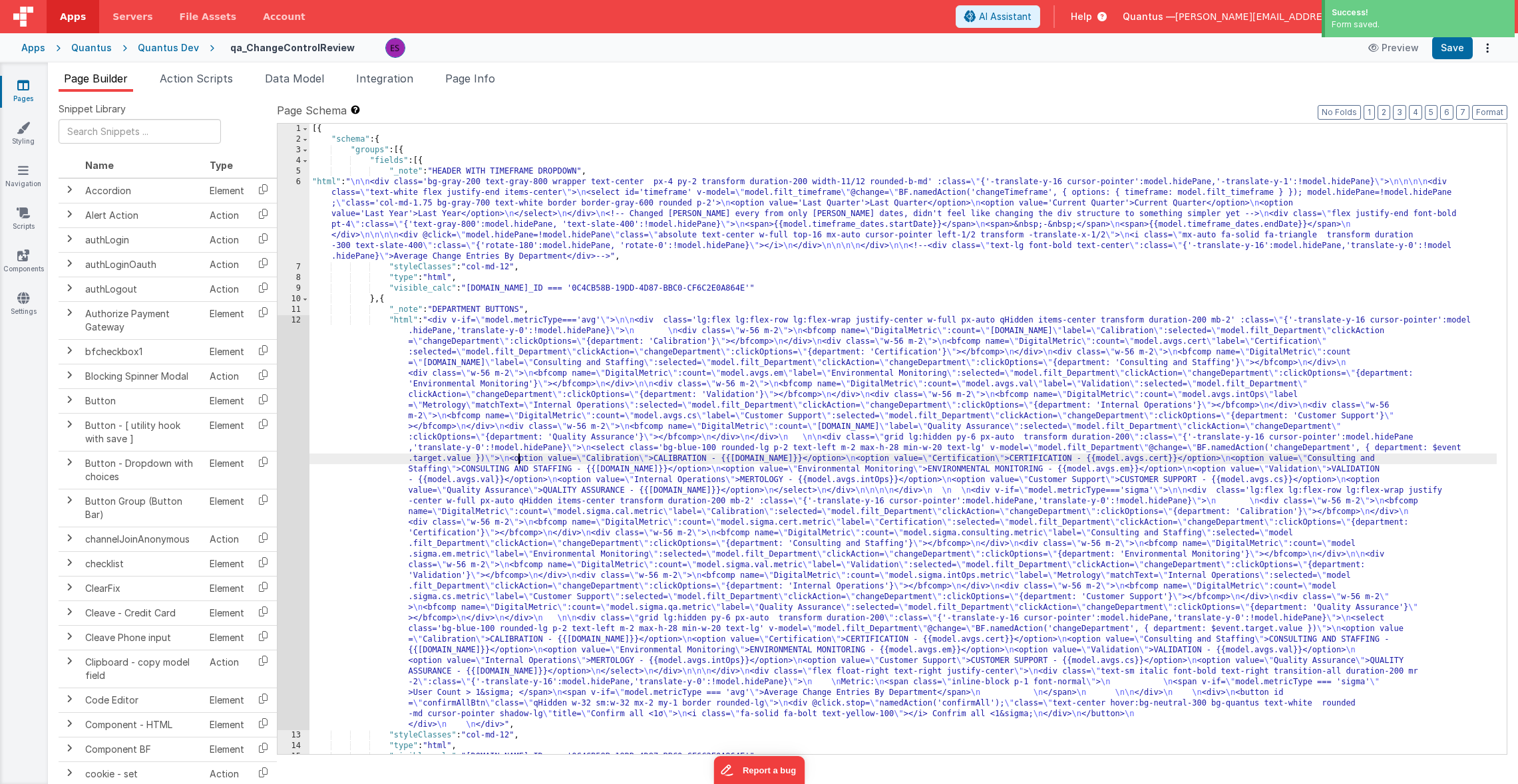
click at [520, 459] on div "[{ "schema" : { "groups" : [{ "fields" : [{ "_note" : "HEADER WITH TIMEFRAME DR…" at bounding box center [902, 450] width 1187 height 652
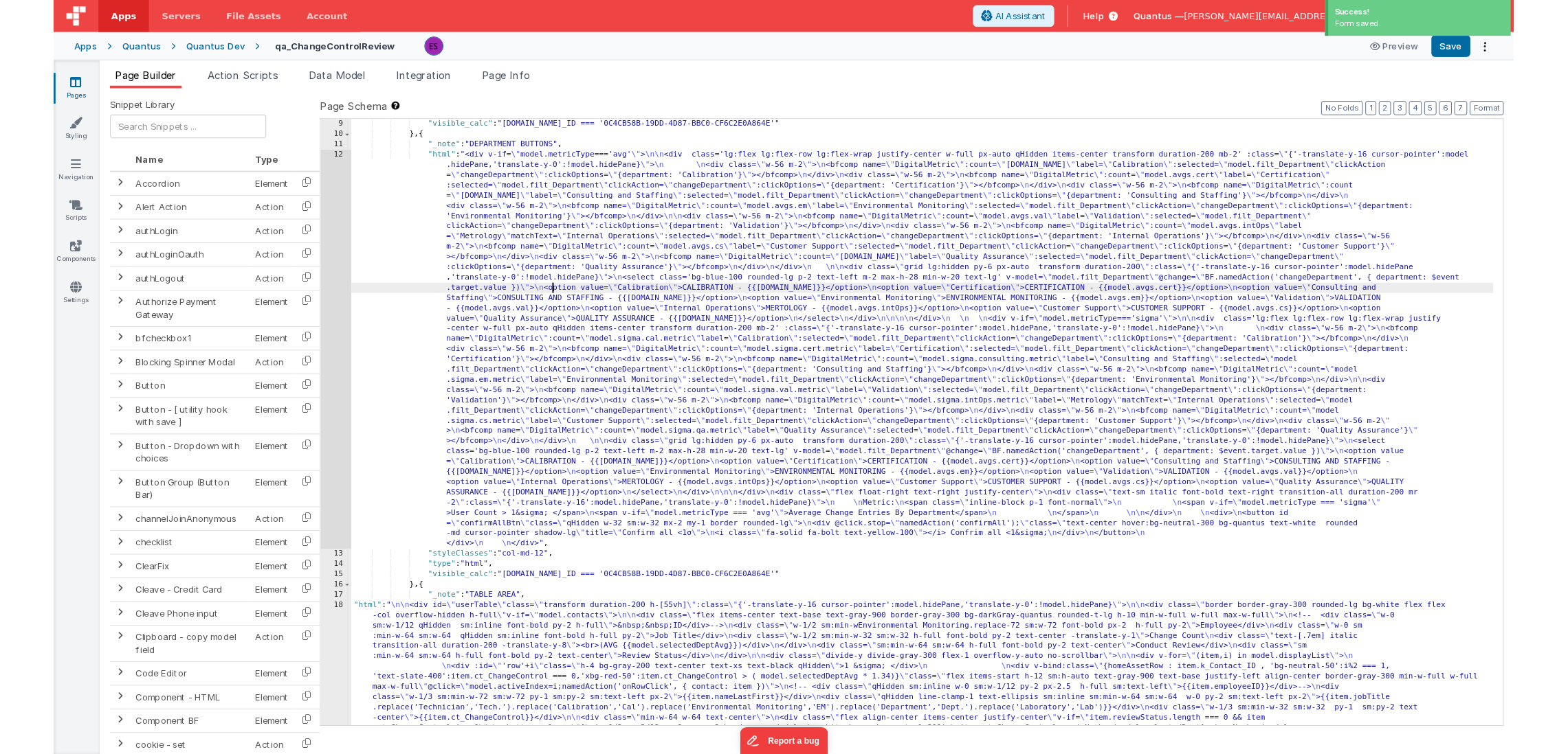
scroll to position [437, 0]
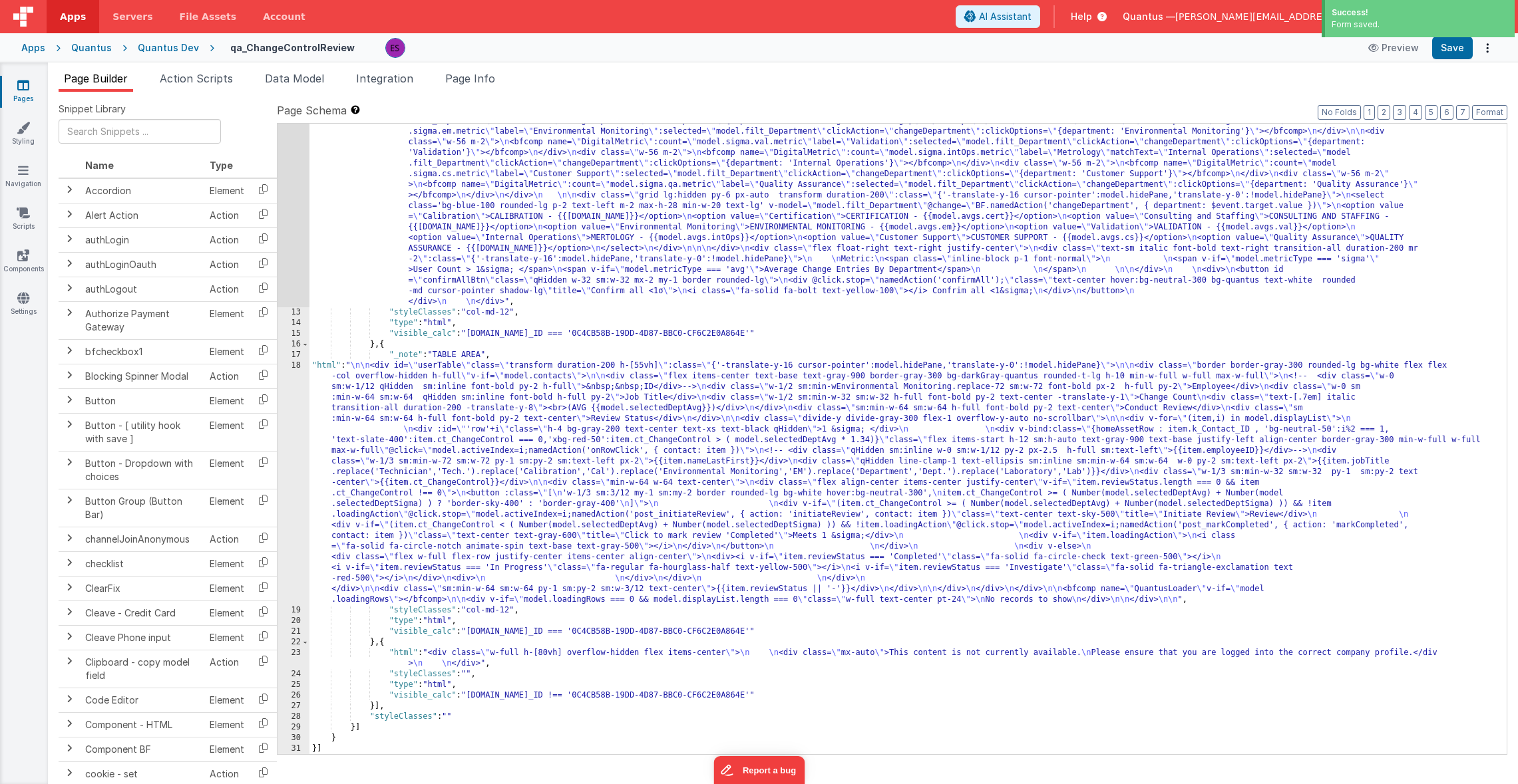
click at [419, 425] on div ""html" : "<div v-if= \" model.metricType==='avg' \" > \n\n <div class='lg:flex …" at bounding box center [902, 420] width 1187 height 1056
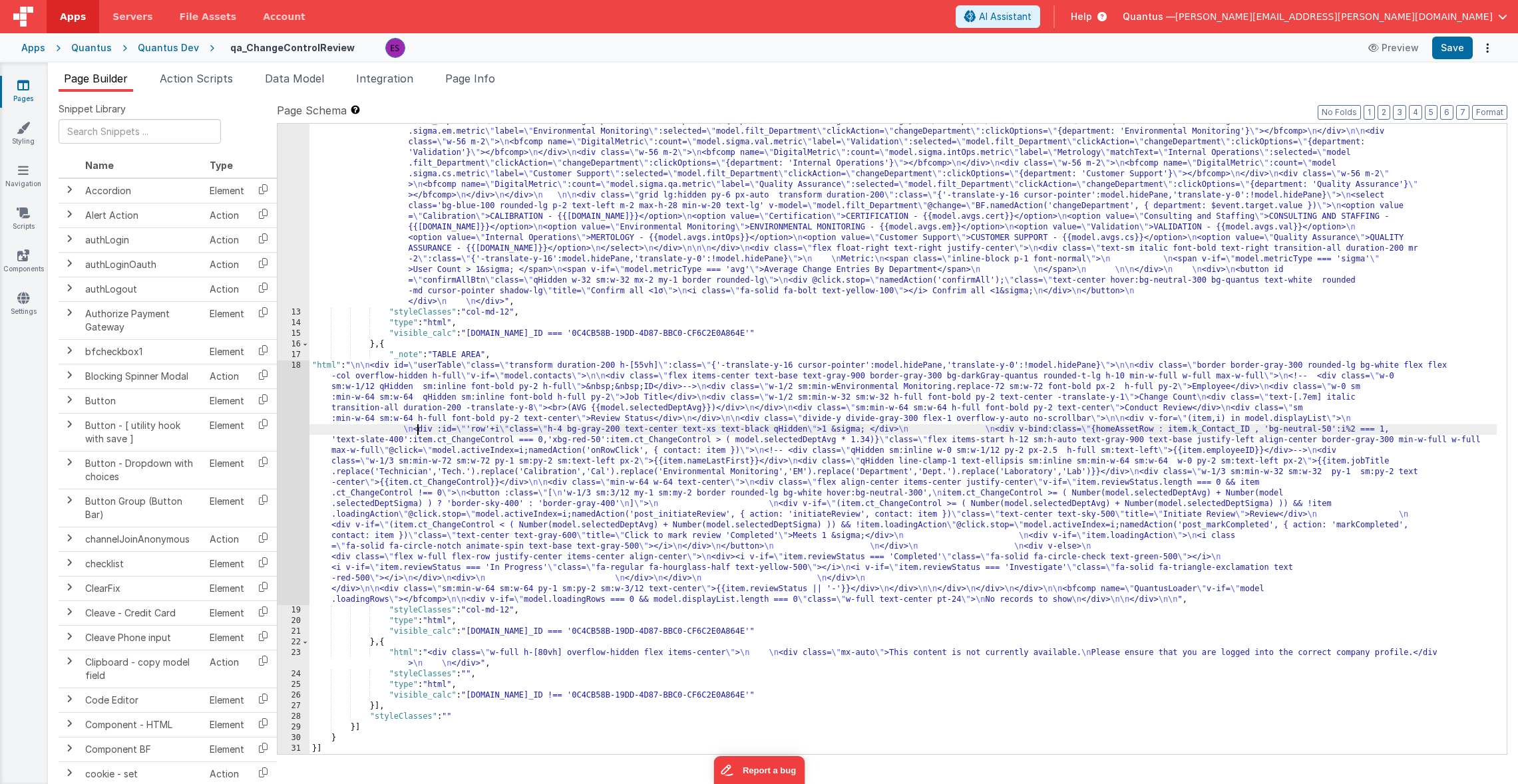
click at [289, 412] on div "18" at bounding box center [293, 483] width 32 height 245
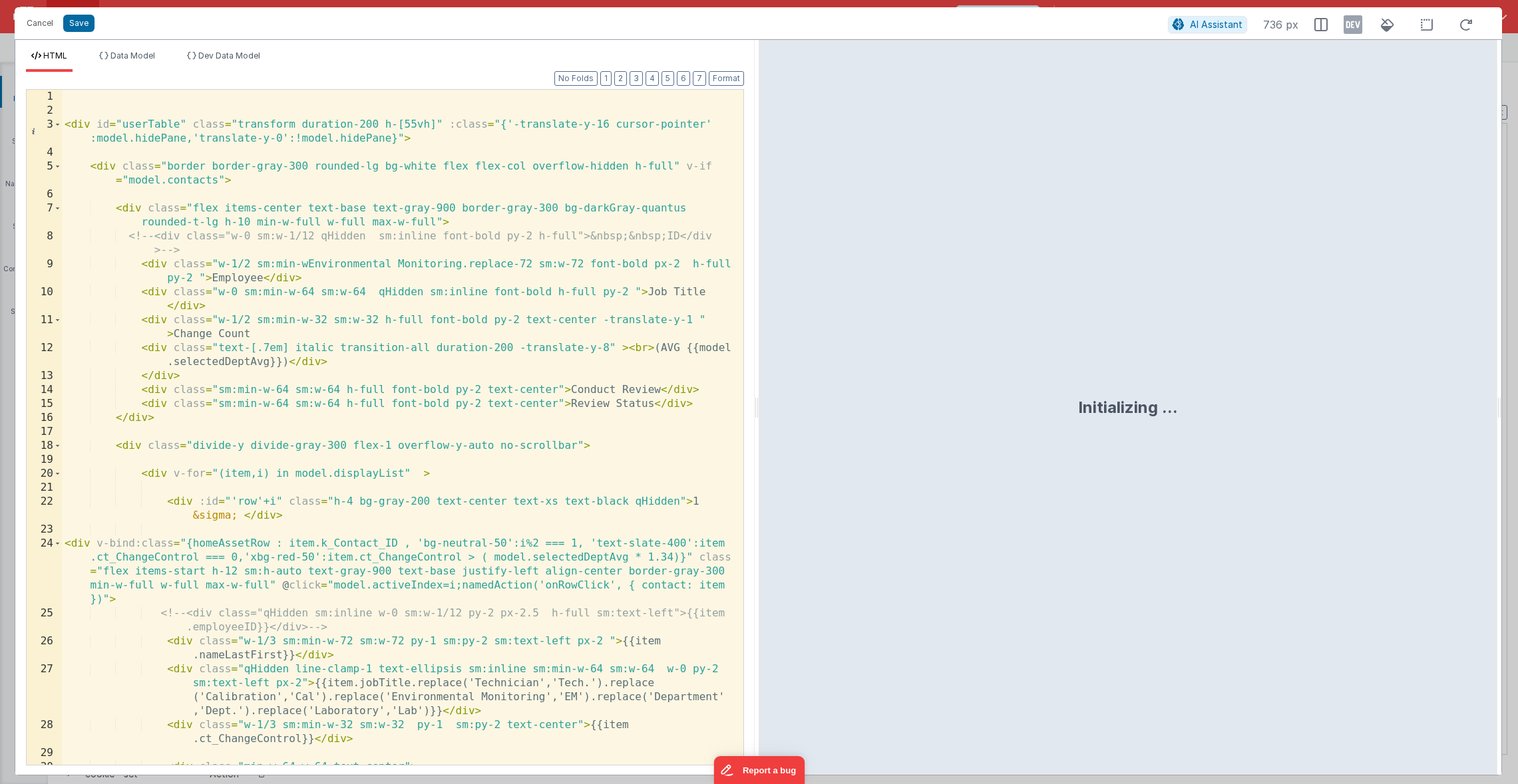
click at [100, 98] on div "< div id = "userTable" class = "transform duration-200 h-[55vh]" :class = "{'-t…" at bounding box center [397, 448] width 671 height 717
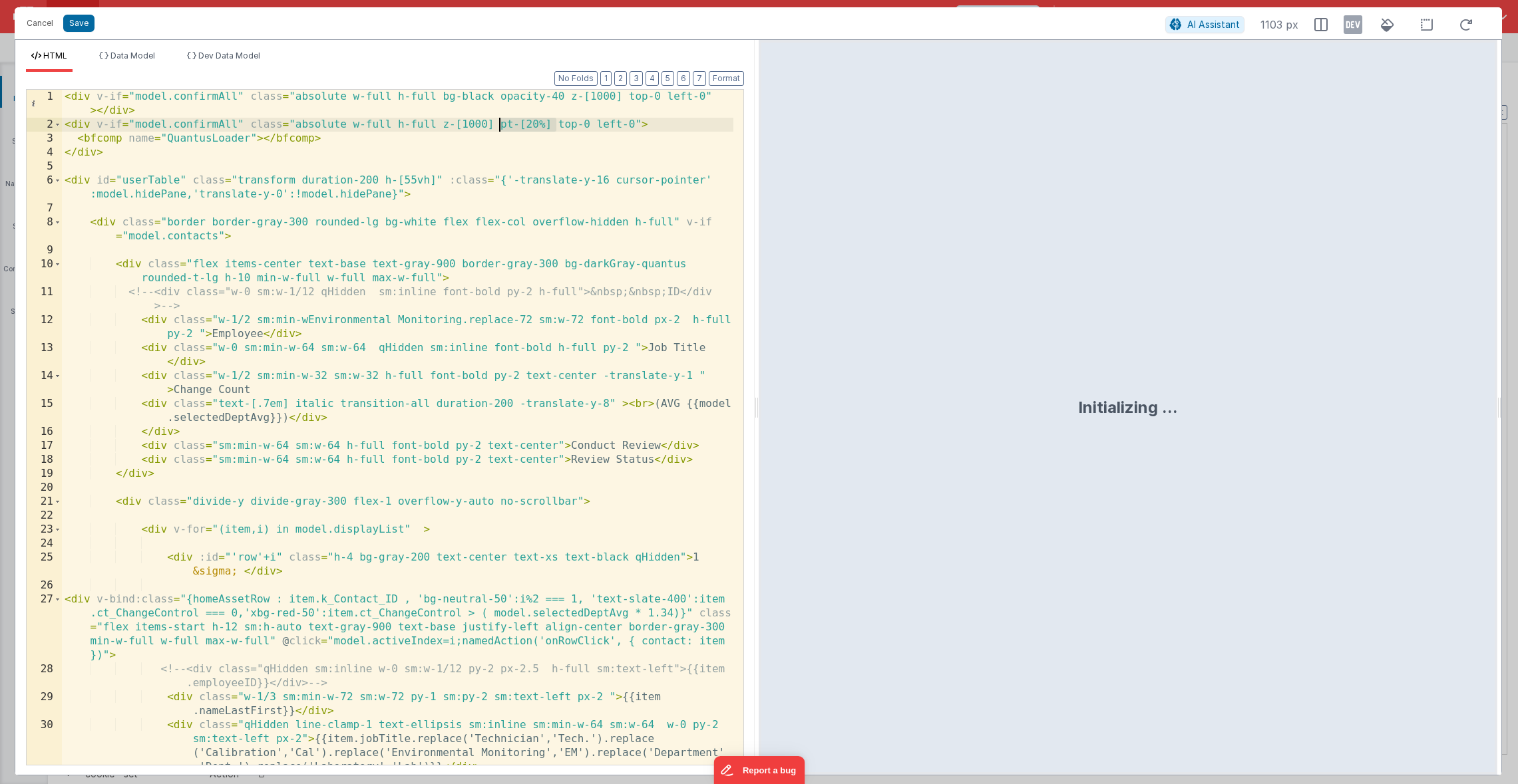
drag, startPoint x: 557, startPoint y: 127, endPoint x: 498, endPoint y: 126, distance: 59.0
click at [498, 126] on div "< div v-if = "model.confirmAll" class = "absolute w-full h-full bg-black opacit…" at bounding box center [397, 455] width 671 height 731
drag, startPoint x: 68, startPoint y: 95, endPoint x: 127, endPoint y: 96, distance: 59.0
click at [127, 96] on div "< div v-if = "model.confirmAll" class = "absolute w-full h-full bg-black opacit…" at bounding box center [397, 455] width 671 height 731
drag, startPoint x: 244, startPoint y: 99, endPoint x: 41, endPoint y: 92, distance: 203.1
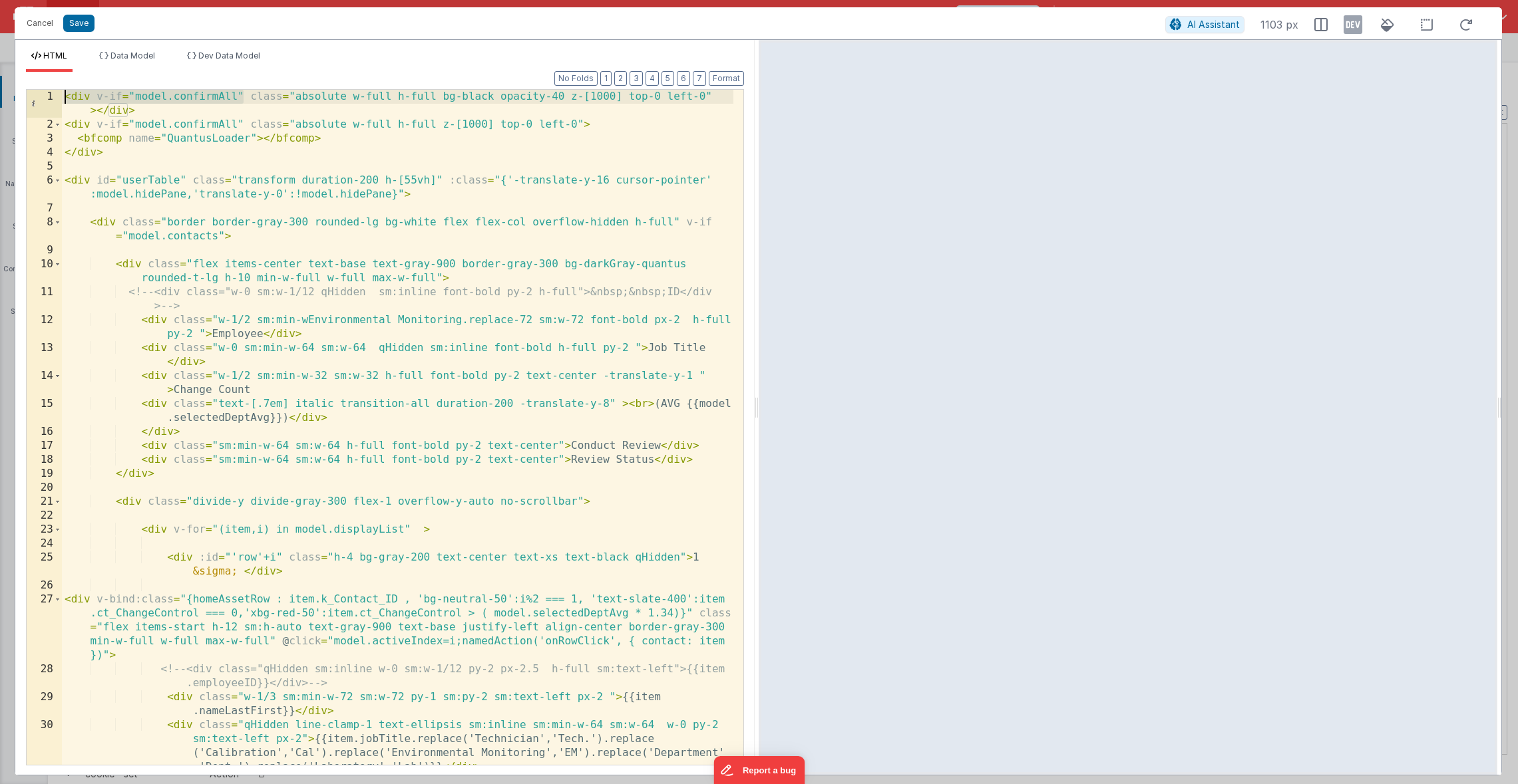
click at [41, 92] on div "1 2 3 4 5 6 7 8 9 10 11 12 13 14 15 16 17 18 19 20 21 22 23 24 25 26 27 28 29 3…" at bounding box center [384, 427] width 718 height 676
paste textarea
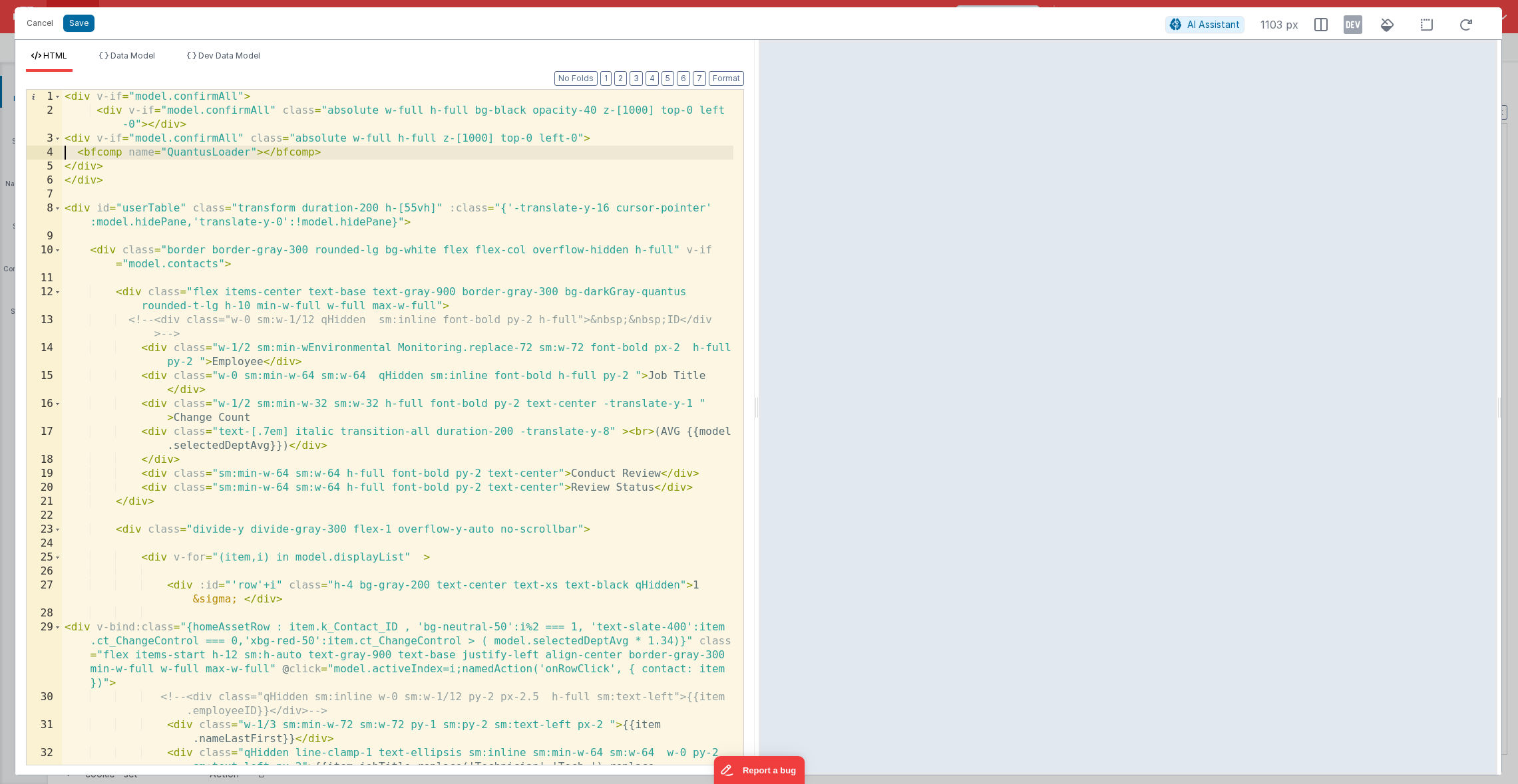
drag, startPoint x: 63, startPoint y: 146, endPoint x: 69, endPoint y: 156, distance: 11.7
click at [63, 146] on div "< div v-if = "model.confirmAll" > < div v-if = "model.confirmAll" class = "abso…" at bounding box center [397, 462] width 671 height 745
drag, startPoint x: 67, startPoint y: 134, endPoint x: 68, endPoint y: 163, distance: 29.0
click at [67, 135] on div "< div v-if = "model.confirmAll" > < div v-if = "model.confirmAll" class = "abso…" at bounding box center [397, 462] width 671 height 745
click at [80, 151] on div "< div v-if = "model.confirmAll" > < div v-if = "model.confirmAll" class = "abso…" at bounding box center [397, 462] width 671 height 745
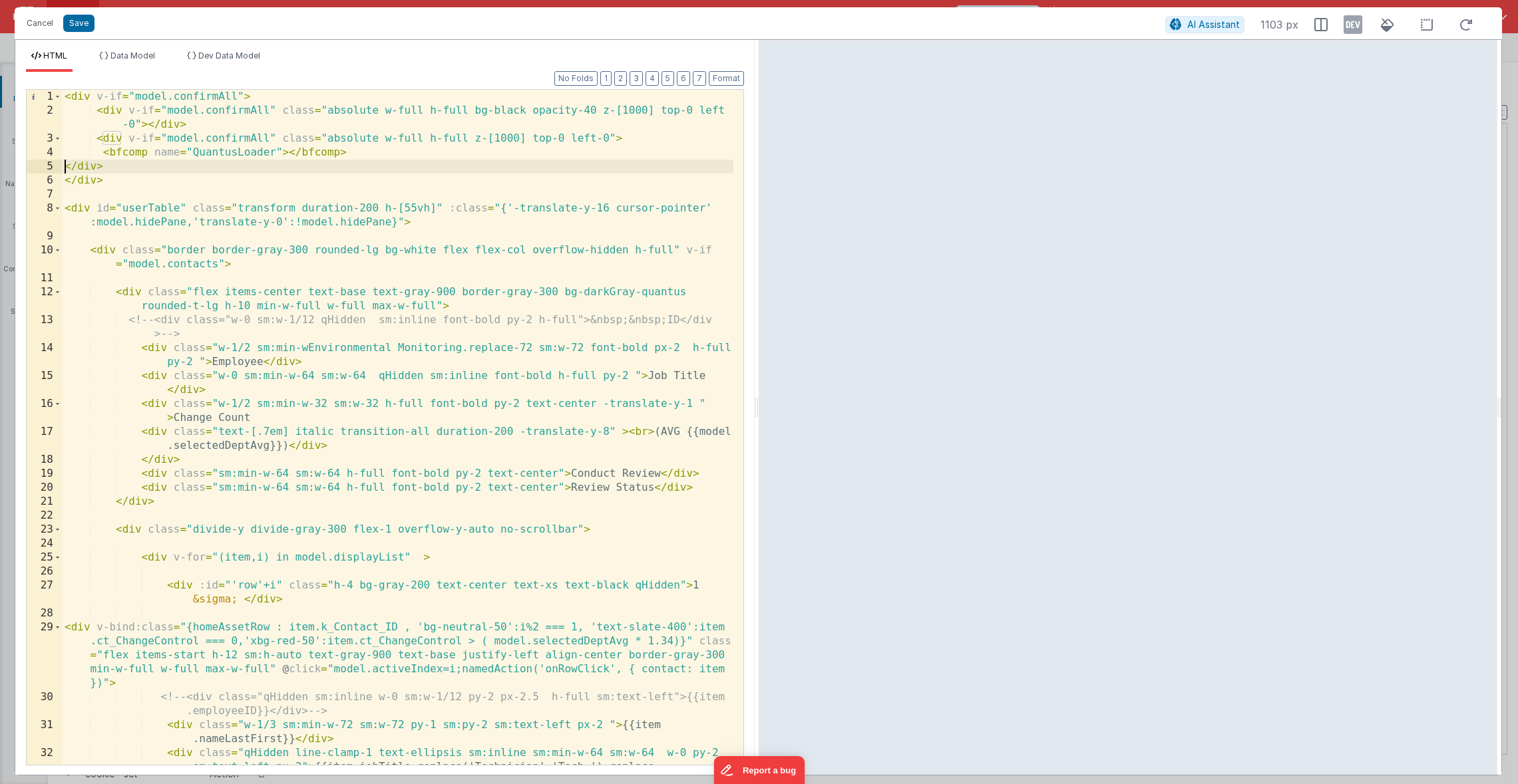
click at [64, 169] on div "< div v-if = "model.confirmAll" > < div v-if = "model.confirmAll" class = "abso…" at bounding box center [397, 462] width 671 height 745
click at [243, 90] on div "< div v-if = "model.confirmAll" > < div v-if = "model.confirmAll" class = "abso…" at bounding box center [397, 462] width 671 height 745
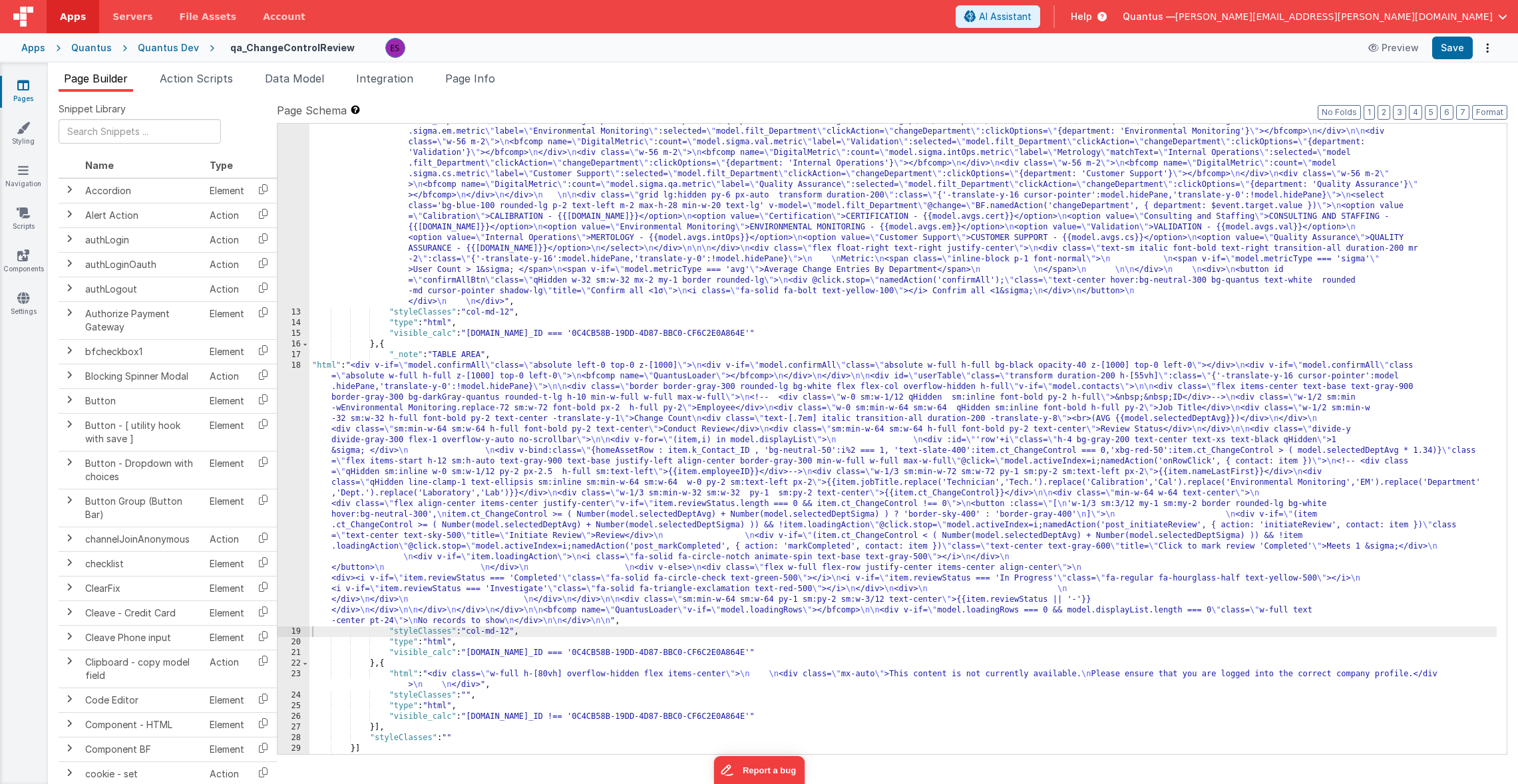
click at [327, 416] on div ""html" : "<div v-if= \" model.metricType==='avg' \" > \n\n <div class='lg:flex …" at bounding box center [902, 420] width 1187 height 1056
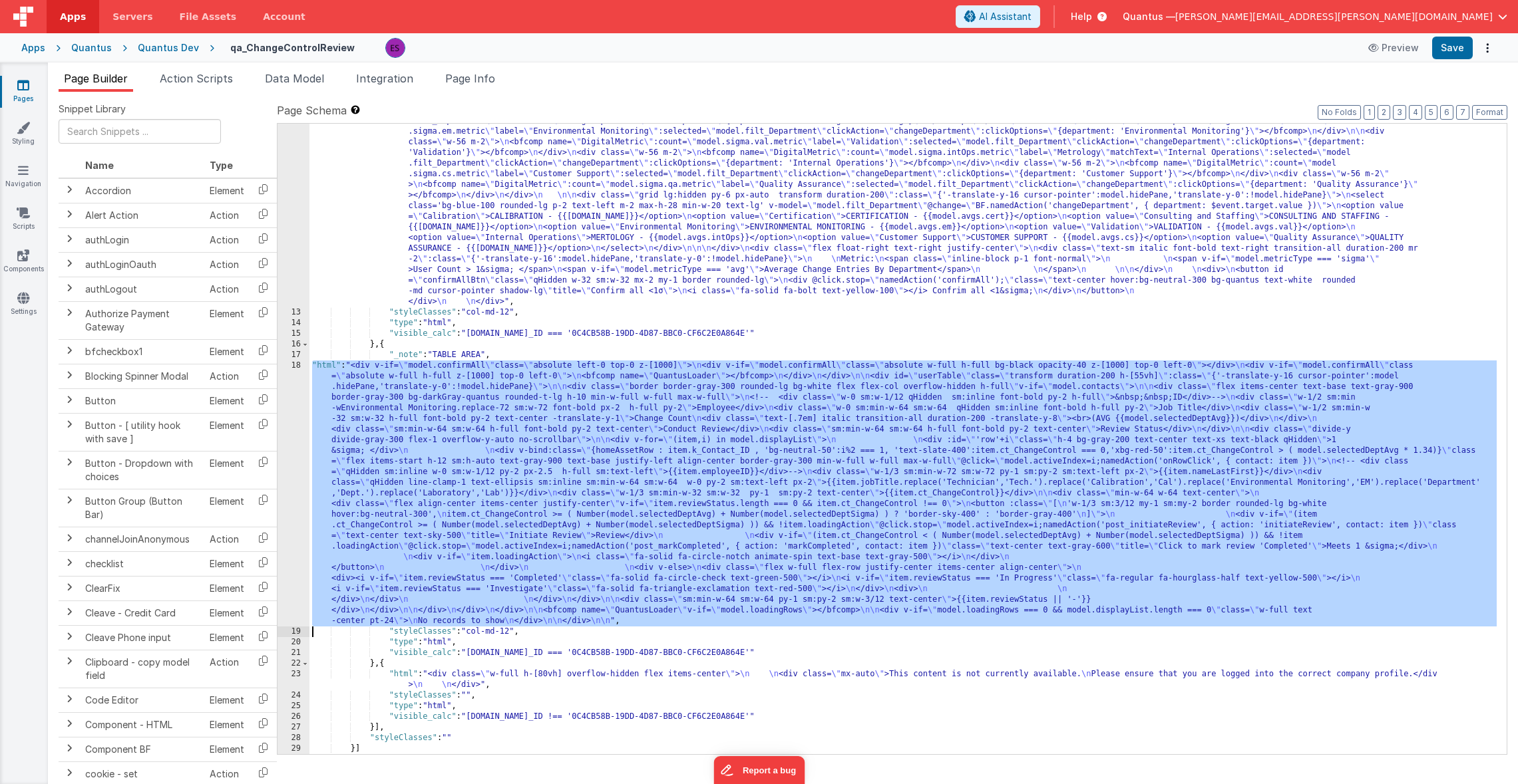
click at [295, 419] on div "18" at bounding box center [293, 493] width 32 height 266
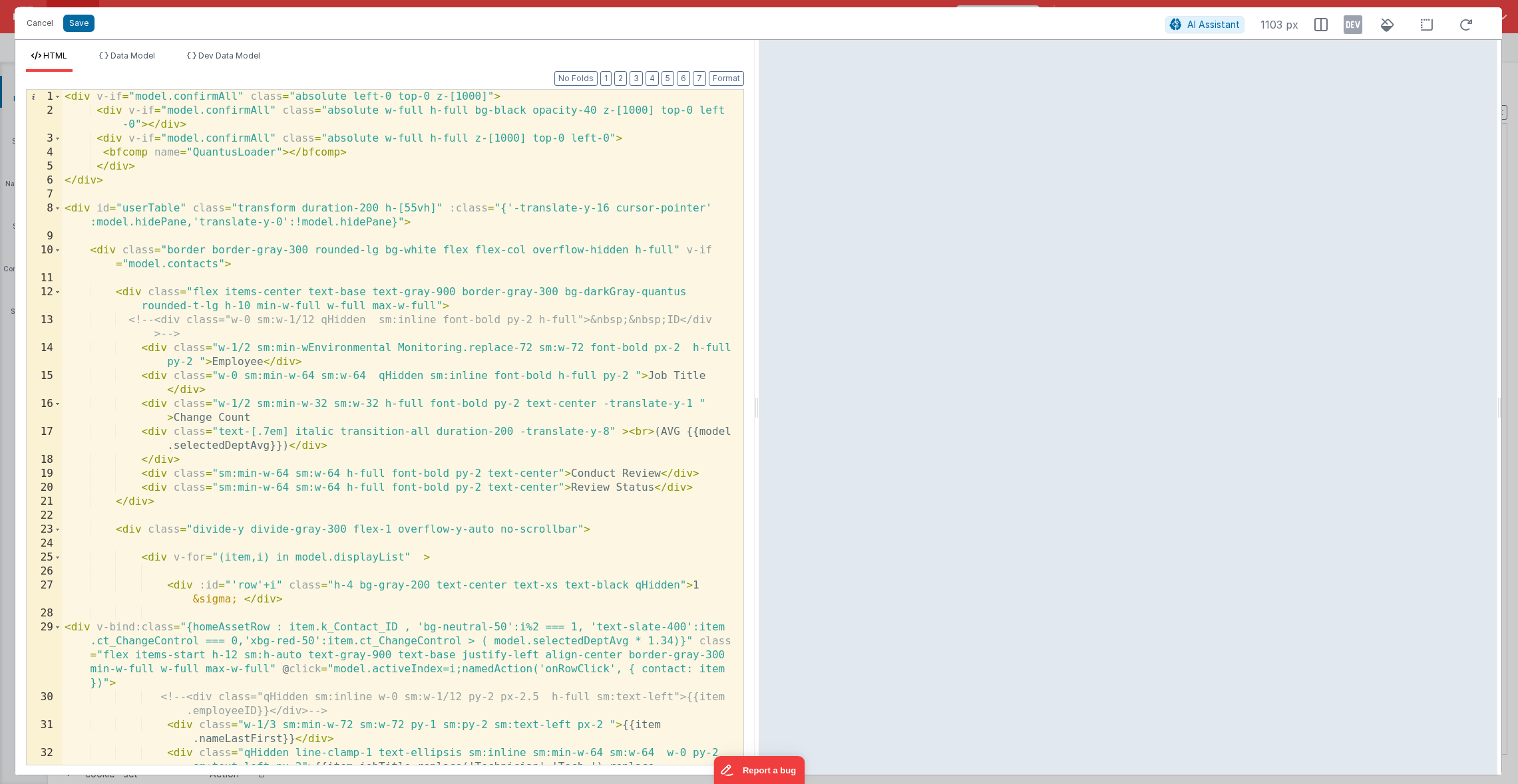
click at [488, 101] on div "< div v-if = "model.confirmAll" class = "absolute left-0 top-0 z-[1000]" > < di…" at bounding box center [397, 462] width 671 height 745
click at [1353, 27] on icon at bounding box center [1353, 24] width 19 height 21
click at [209, 50] on span "Dev Data Model" at bounding box center [229, 56] width 62 height 10
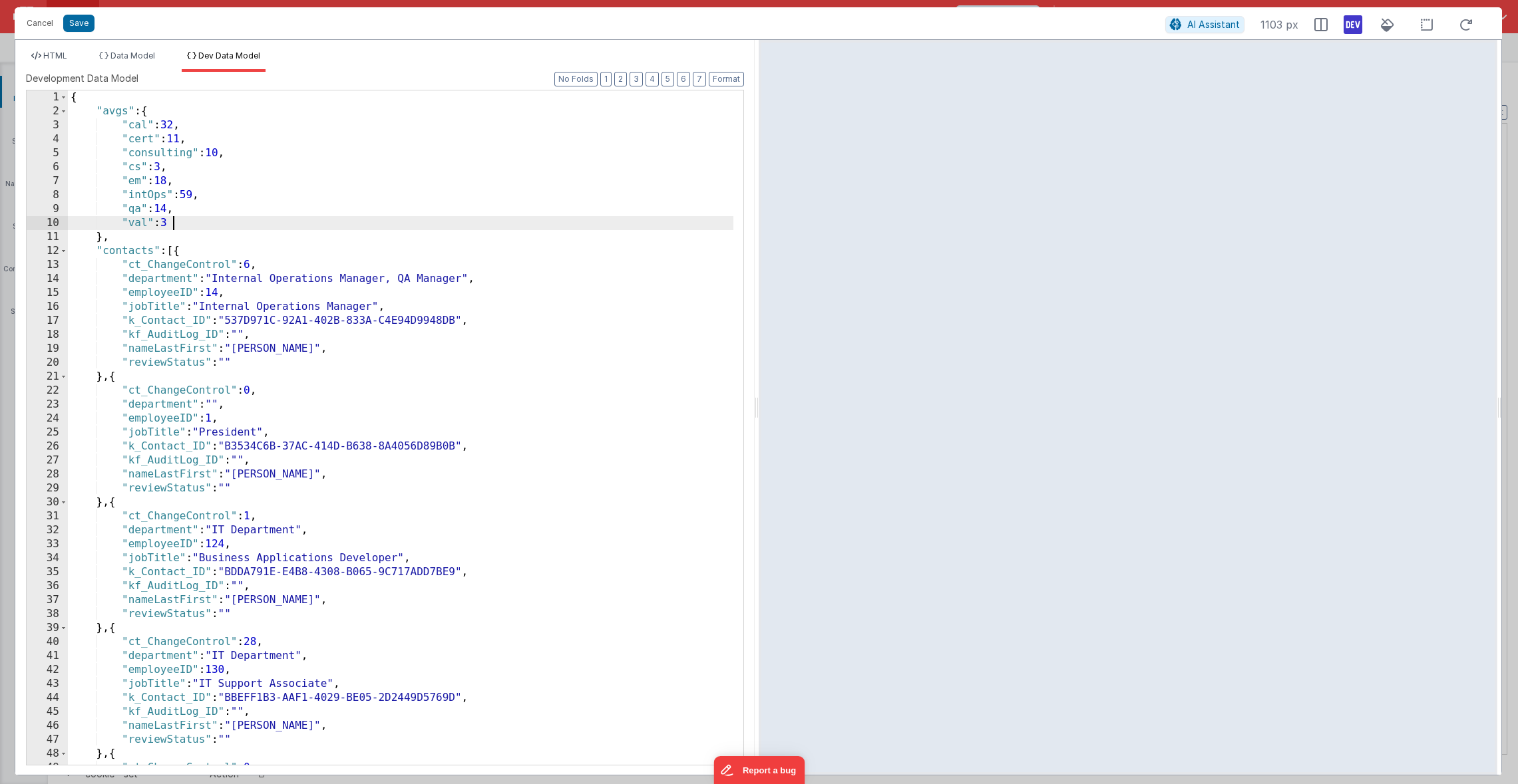
click at [211, 229] on div "{ "avgs" : { "cal" : 32 , "cert" : 11 , "consulting" : 10 , "cs" : 3 , "em" : 1…" at bounding box center [400, 442] width 665 height 703
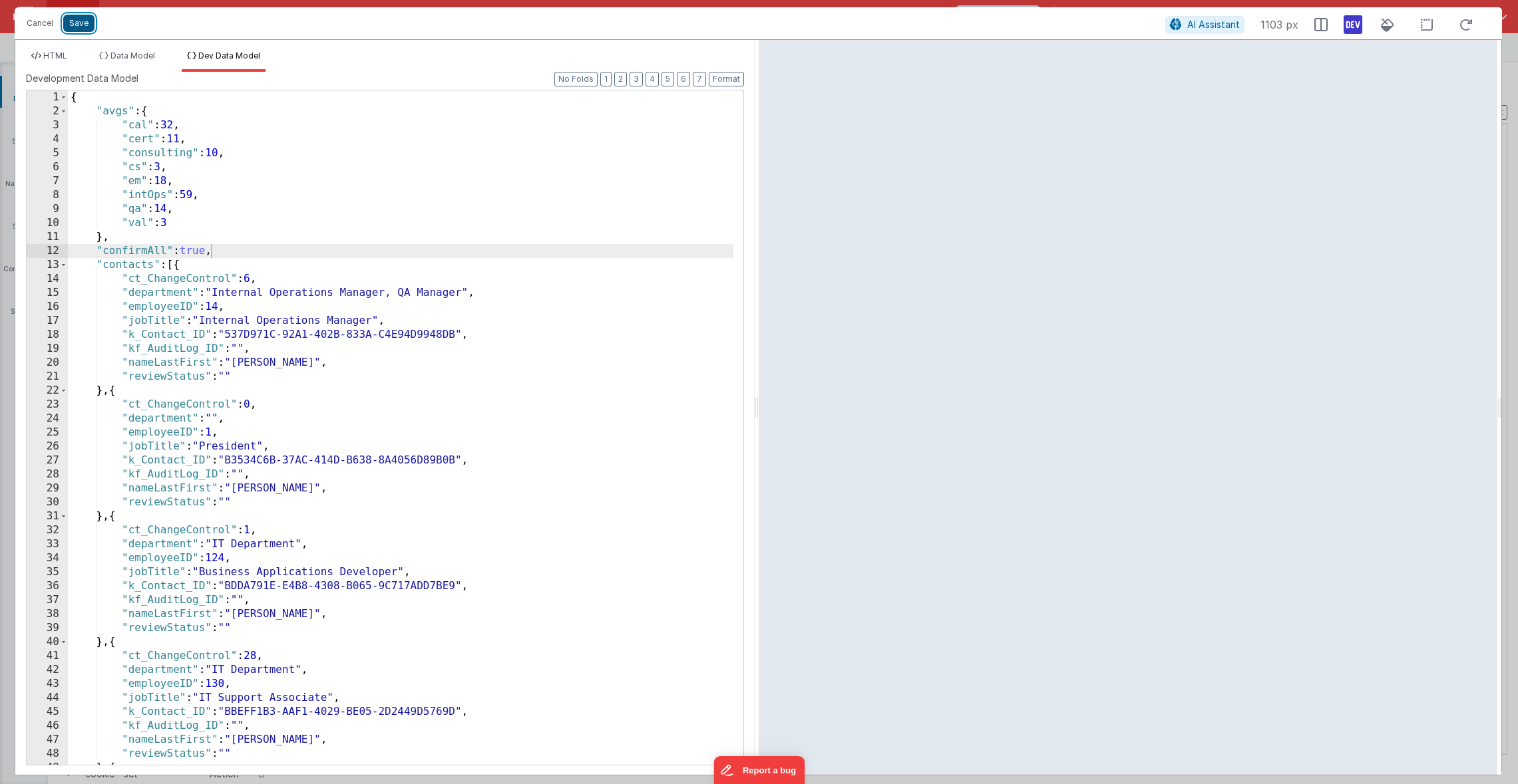
click at [86, 29] on button "Save" at bounding box center [79, 23] width 32 height 17
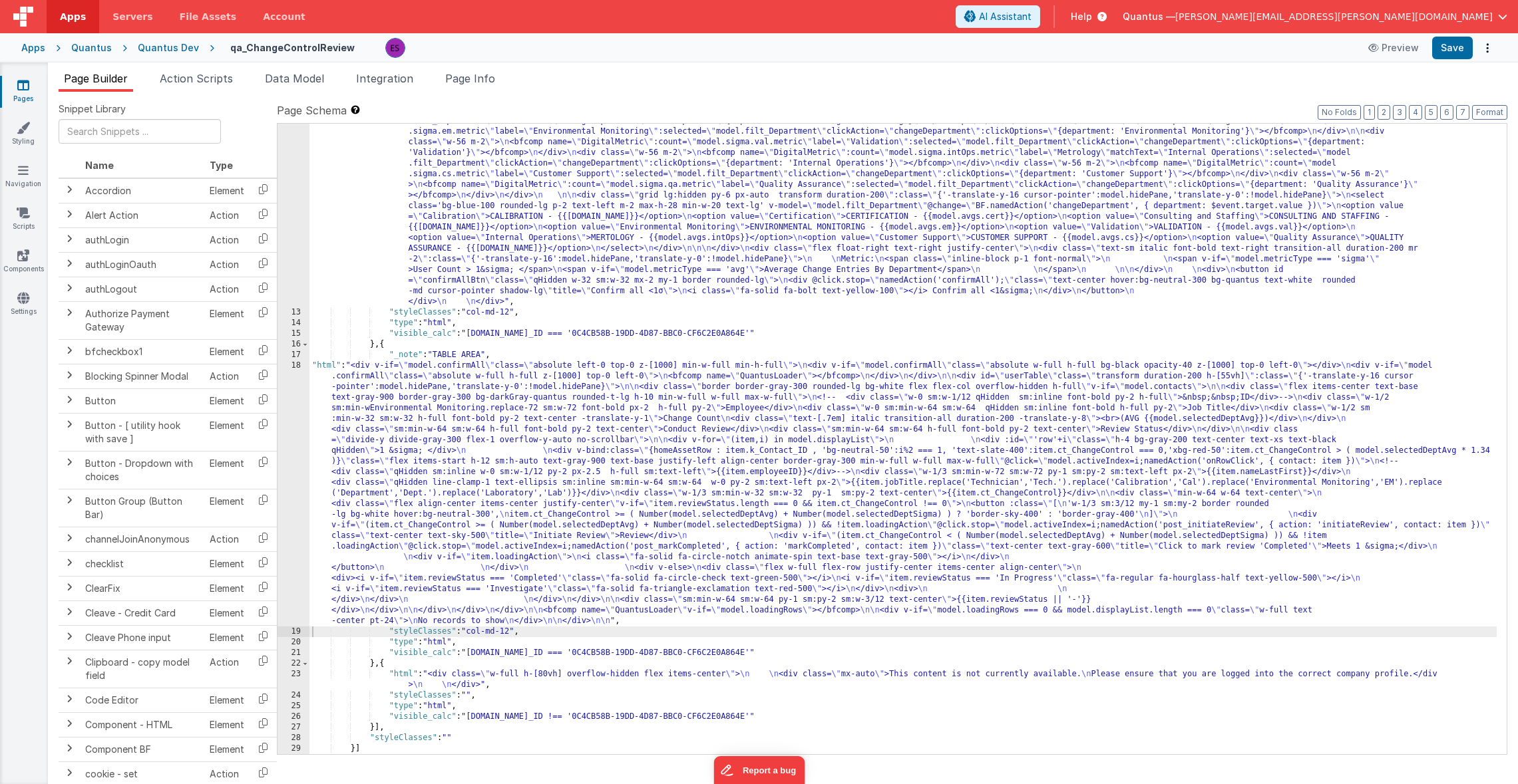
click at [473, 365] on div ""html" : "<div v-if= \" model.metricType==='avg' \" > \n\n <div class='lg:flex …" at bounding box center [902, 420] width 1187 height 1056
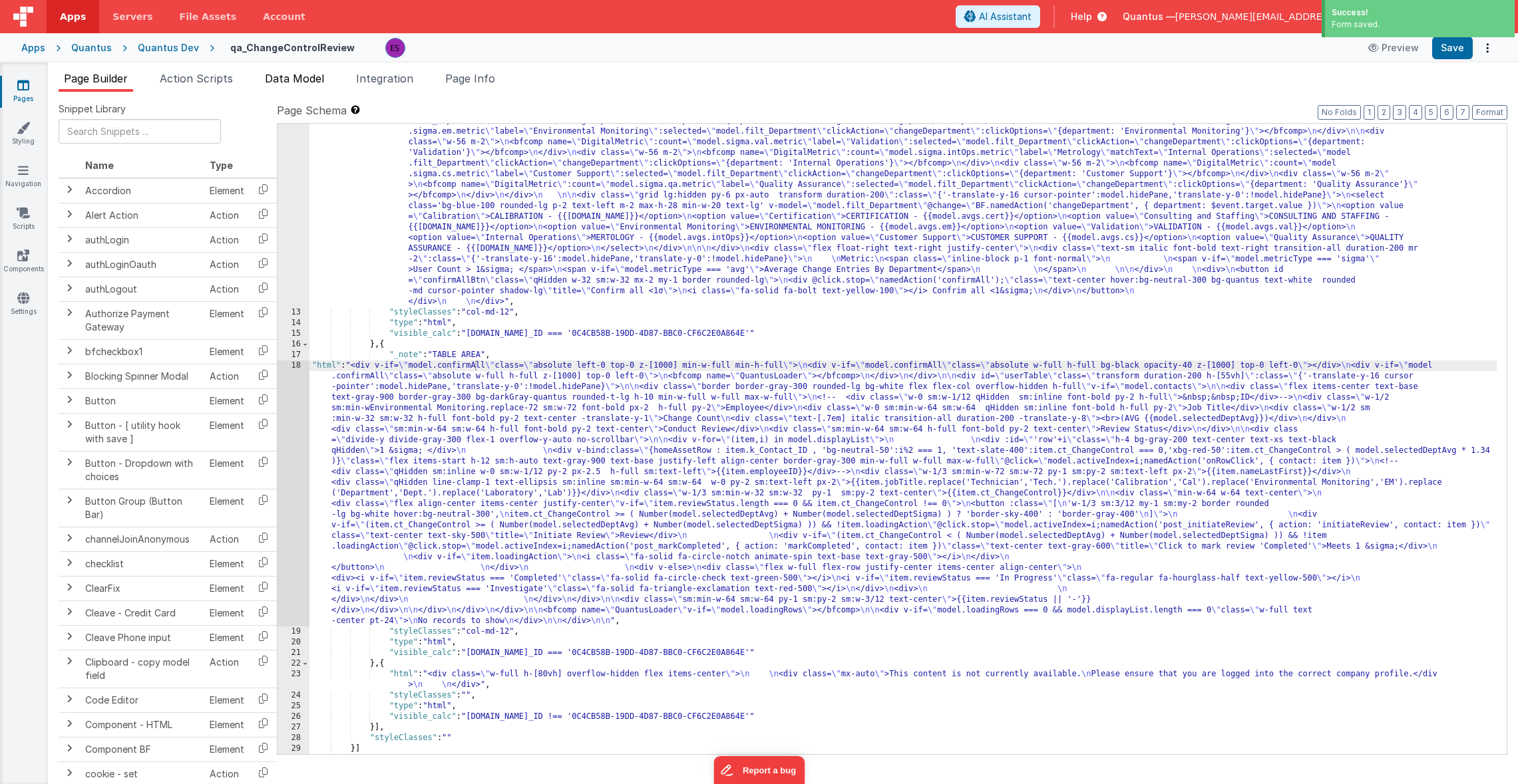
click at [304, 87] on li "Data Model" at bounding box center [295, 80] width 70 height 21
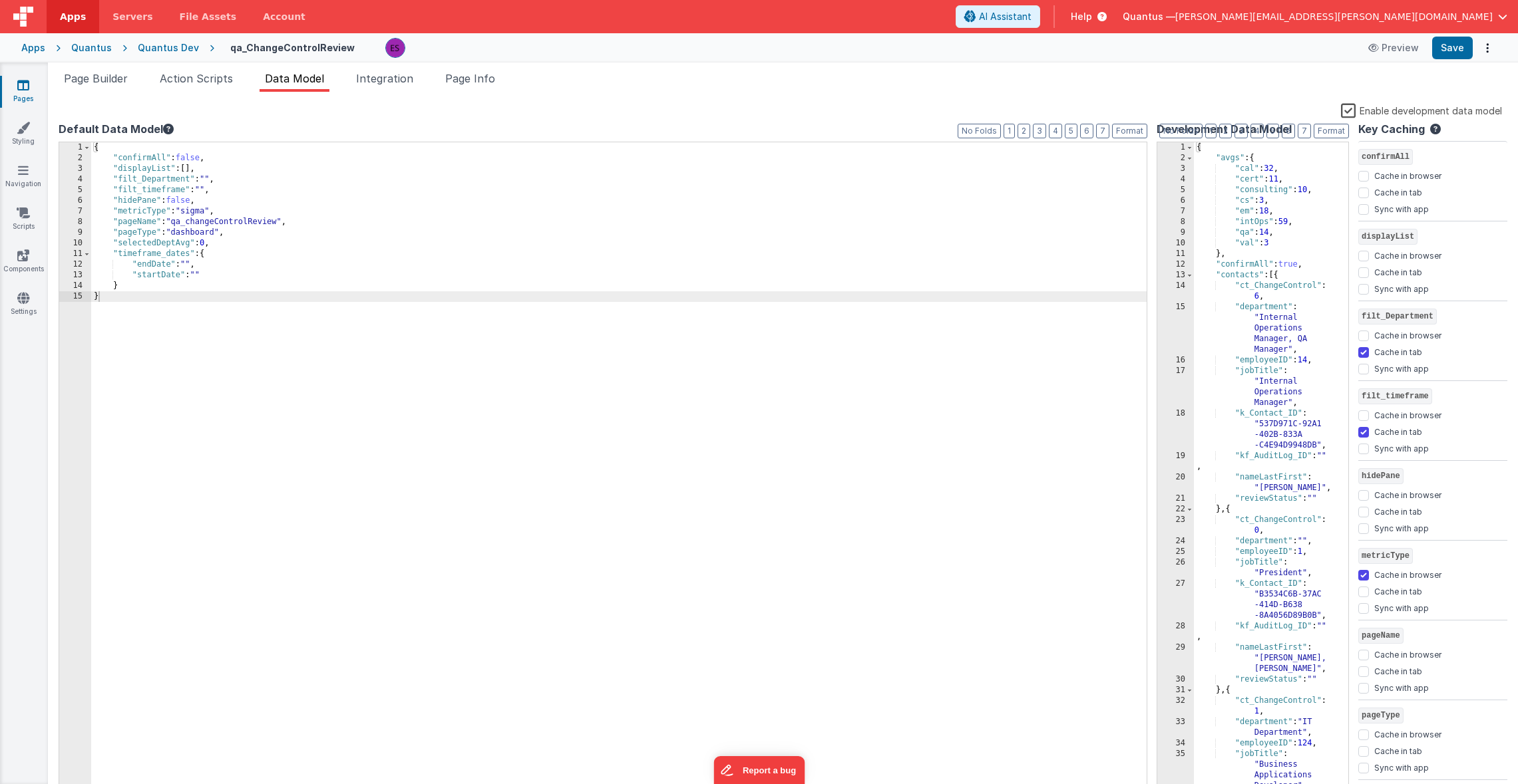
click at [1353, 109] on label "Enable development data model" at bounding box center [1421, 110] width 161 height 15
click at [0, 0] on input "Enable development data model" at bounding box center [0, 0] width 0 height 0
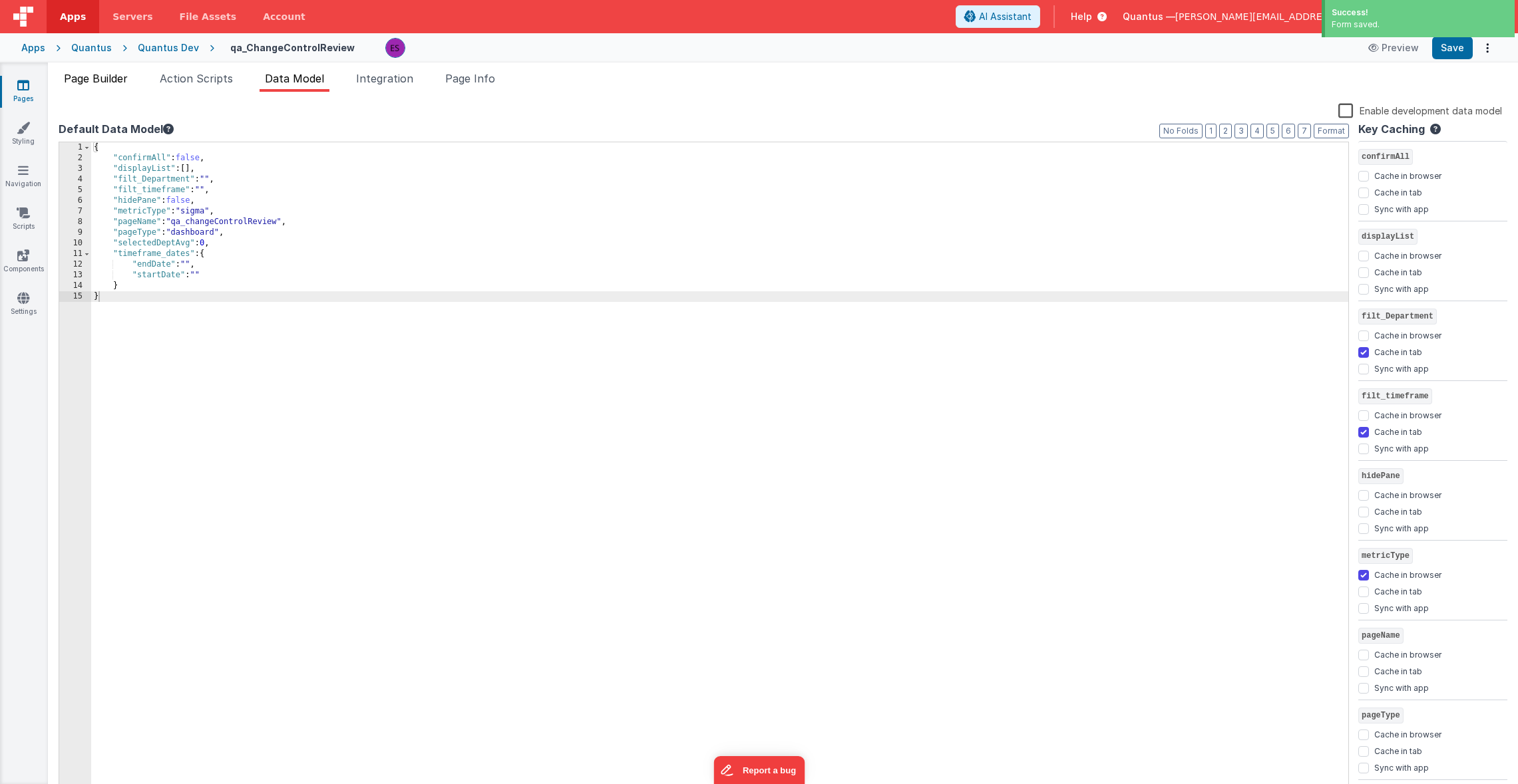
click at [118, 82] on span "Page Builder" at bounding box center [96, 79] width 64 height 14
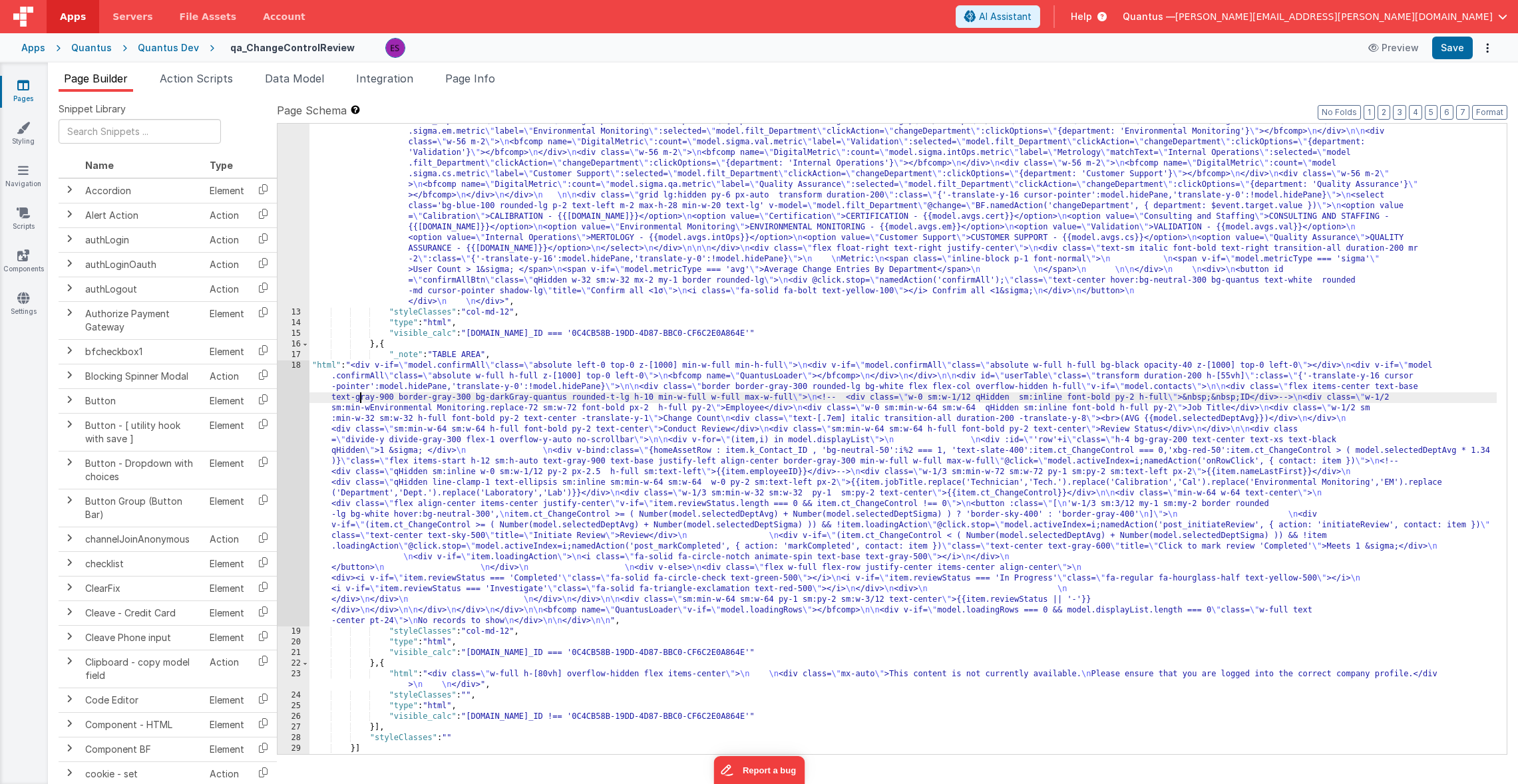
click at [362, 398] on div ""html" : "<div v-if= \" model.metricType==='avg' \" > \n\n <div class='lg:flex …" at bounding box center [902, 420] width 1187 height 1056
click at [289, 409] on div "18" at bounding box center [293, 493] width 32 height 266
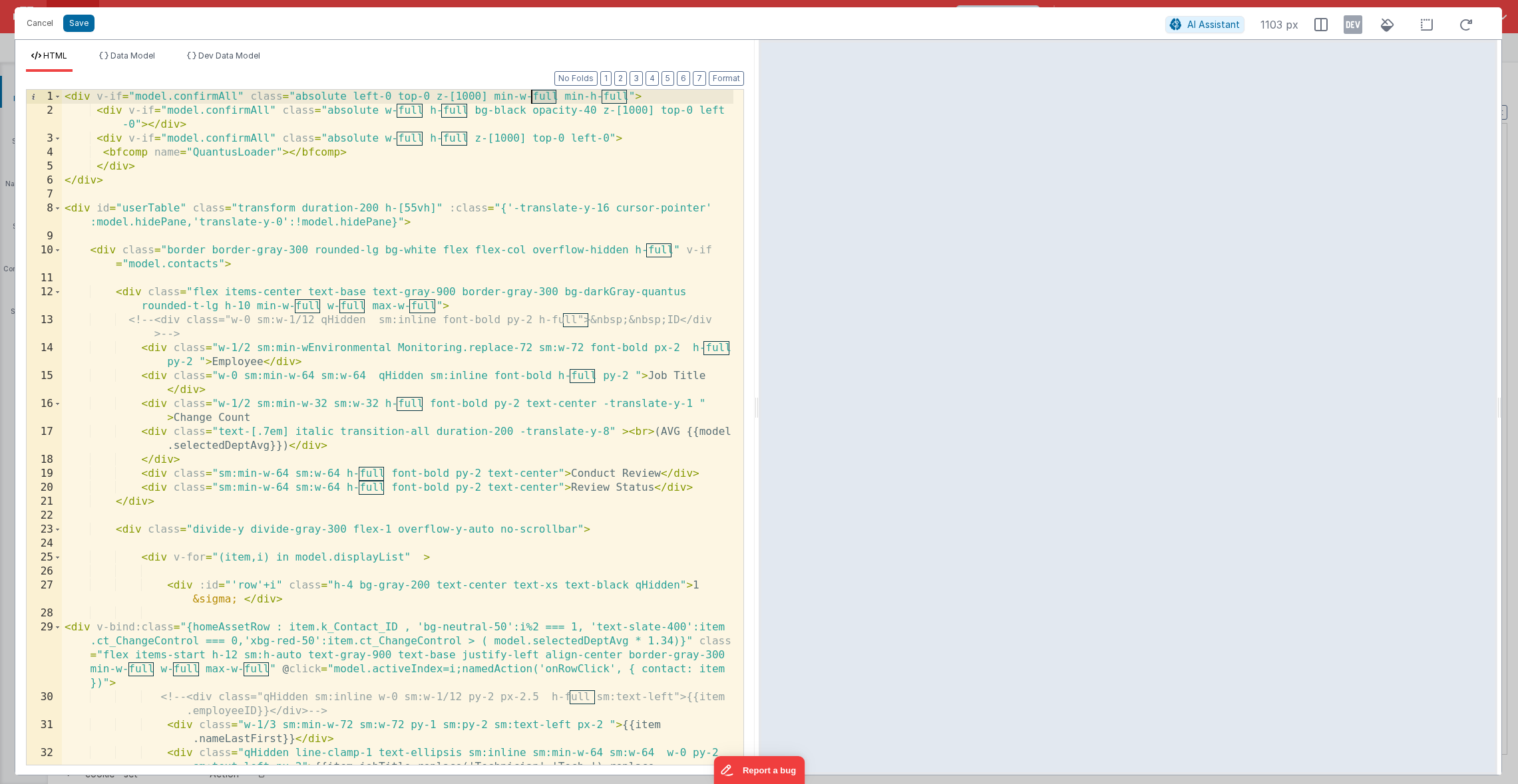
drag, startPoint x: 557, startPoint y: 93, endPoint x: 533, endPoint y: 94, distance: 24.0
click at [533, 94] on div "< div v-if = "model.confirmAll" class = "absolute left-0 top-0 z-[1000] min-w-f…" at bounding box center [397, 462] width 671 height 745
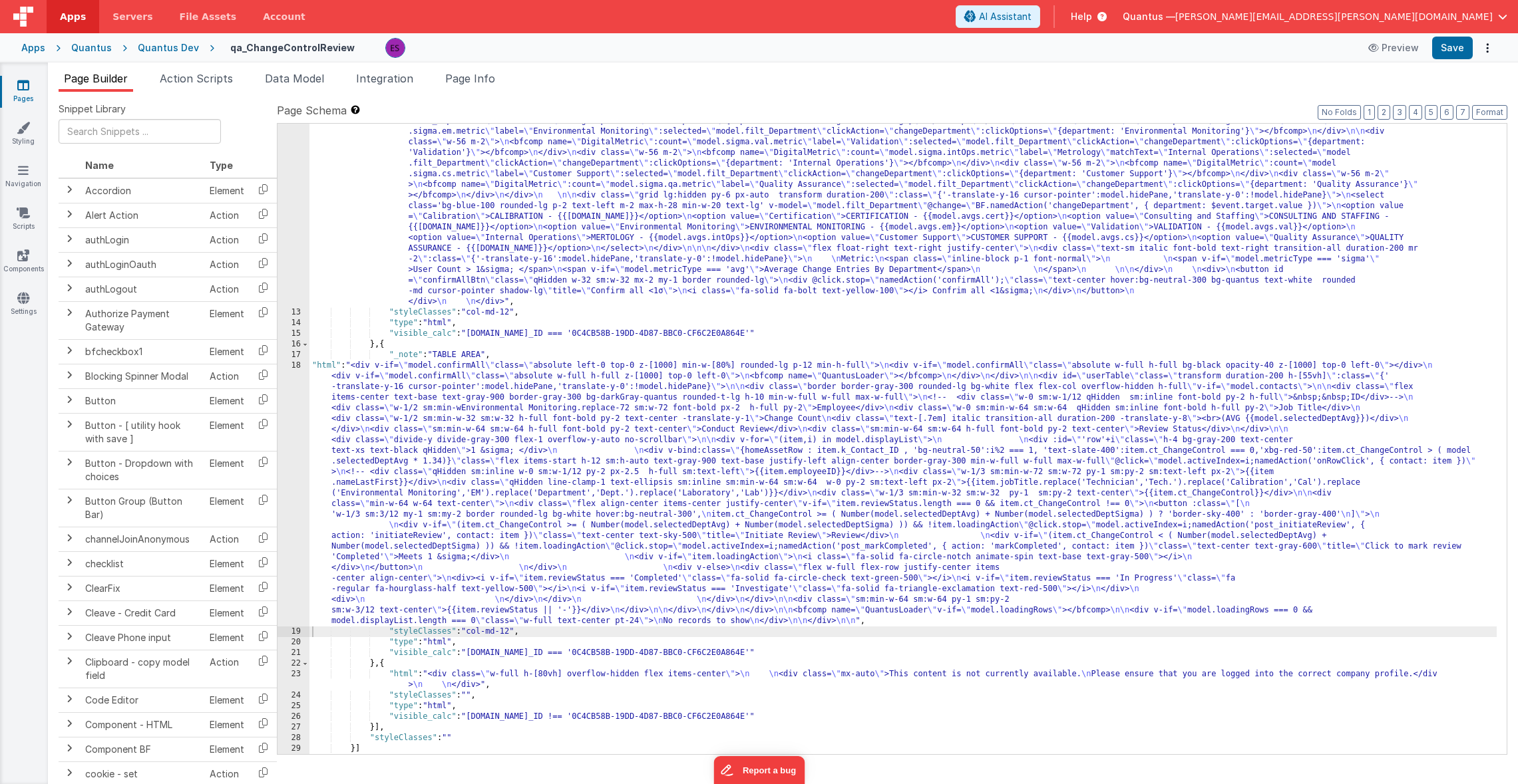
click at [357, 446] on div ""html" : "<div v-if= \" model.metricType==='avg' \" > \n\n <div class='lg:flex …" at bounding box center [902, 420] width 1187 height 1056
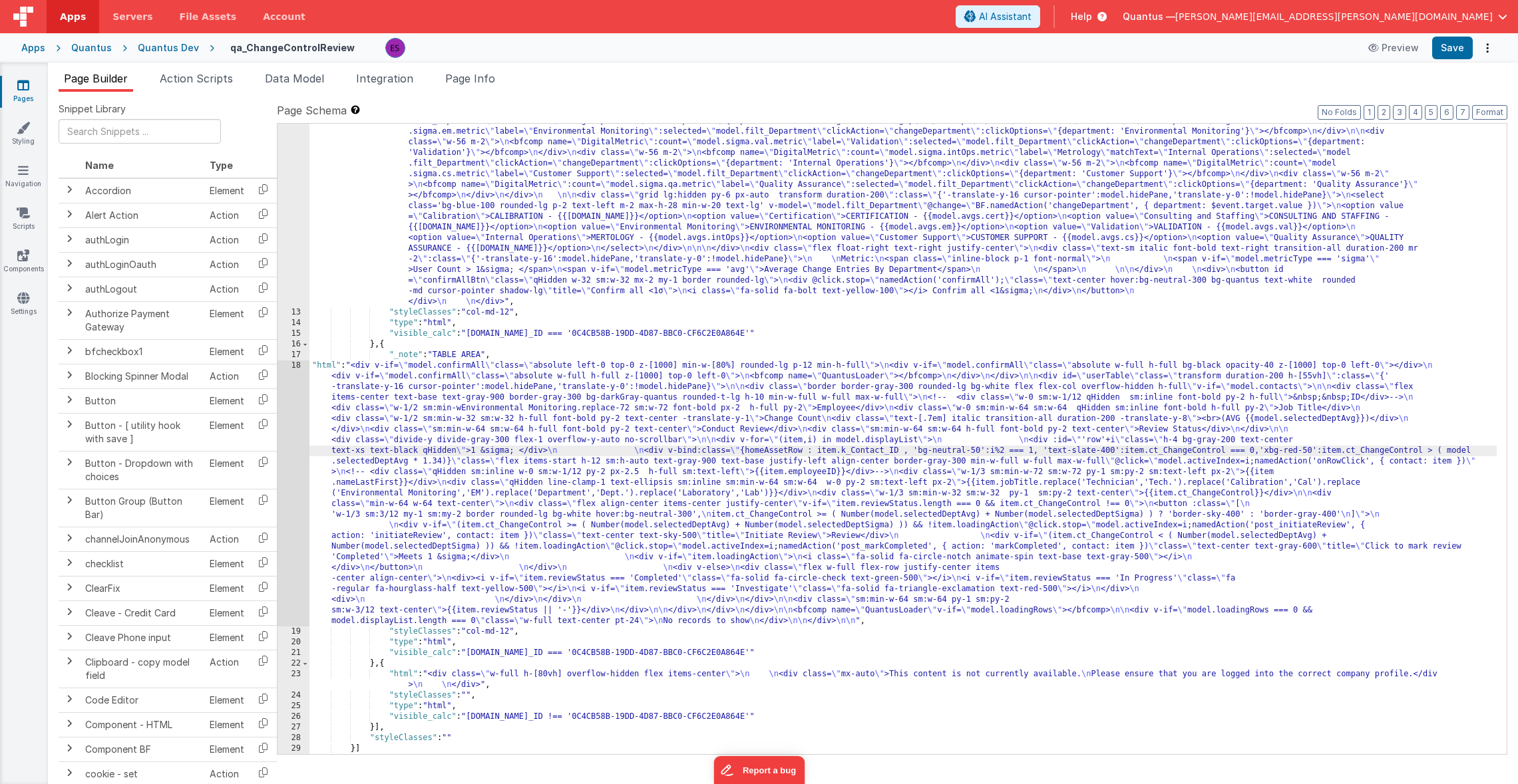
click at [284, 437] on div "18" at bounding box center [293, 493] width 32 height 266
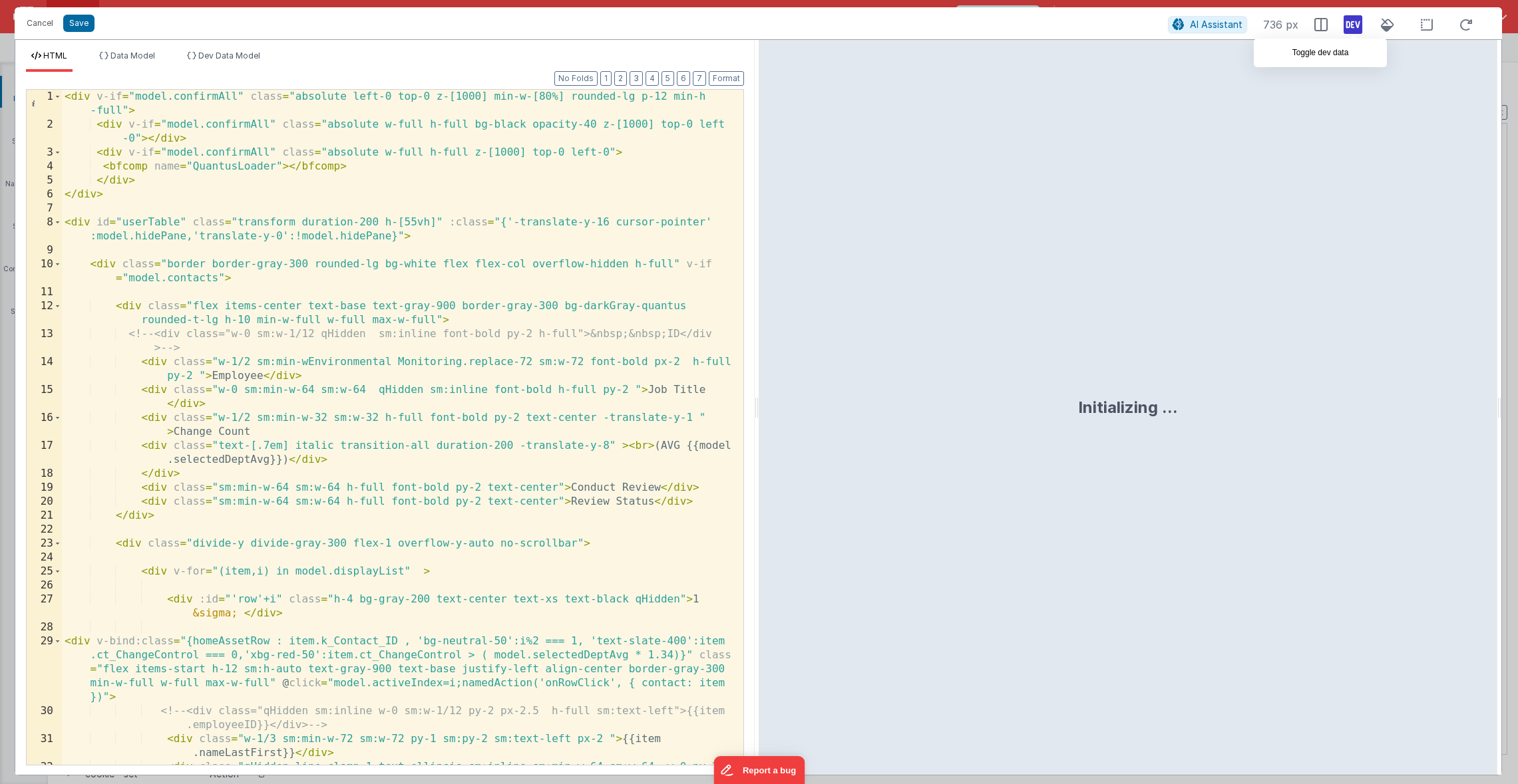
click at [1358, 23] on icon at bounding box center [1353, 24] width 19 height 21
click at [434, 188] on div "< div v-if = "model.confirmAll" class = "absolute left-0 top-0 z-[1000] min-w-[…" at bounding box center [397, 469] width 671 height 759
click at [564, 97] on div "< div v-if = "model.confirmAll" class = "absolute left-0 top-0 z-[1000] min-w-[…" at bounding box center [397, 469] width 671 height 759
drag, startPoint x: 382, startPoint y: 97, endPoint x: 390, endPoint y: 96, distance: 8.1
click at [390, 96] on div "< div v-if = "model.confirmAll" class = "absolute left-0 top-0 z-[1000] min-w-[…" at bounding box center [397, 469] width 671 height 759
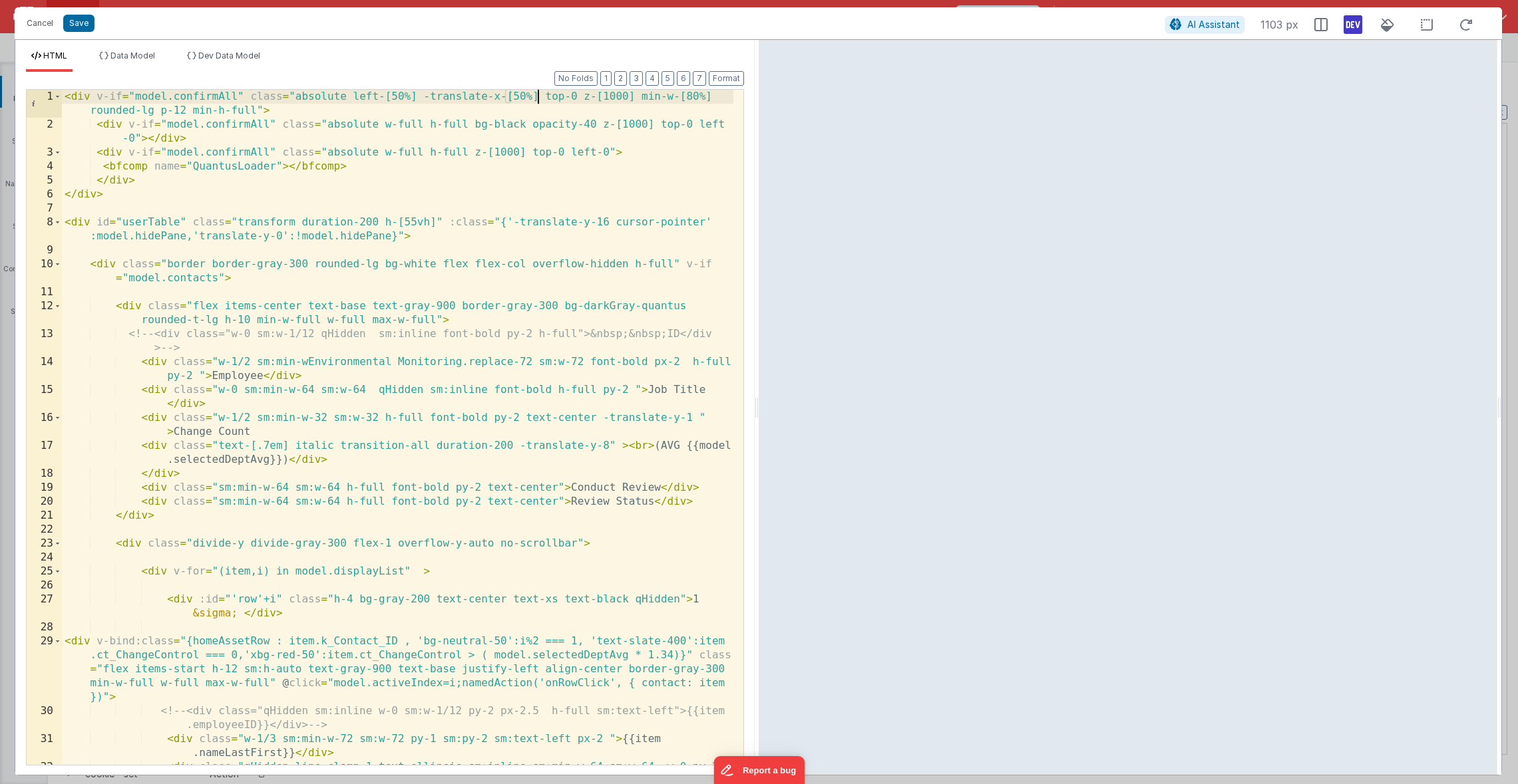
click at [153, 112] on div "< div v-if = "model.confirmAll" class = "absolute left-[50%] -translate-x-[50%]…" at bounding box center [397, 469] width 671 height 759
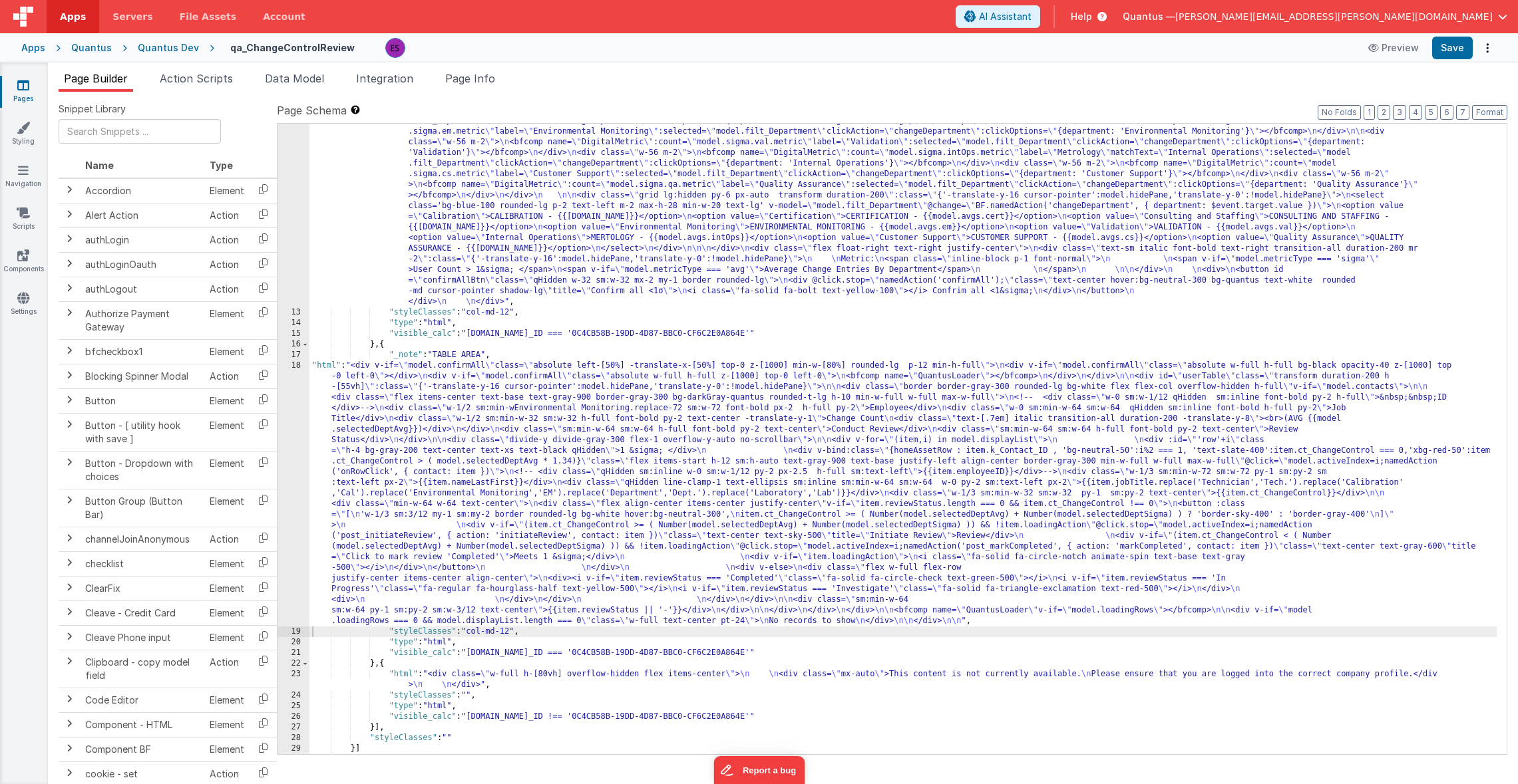
click at [408, 479] on div ""html" : "<div v-if= \" model.metricType==='avg' \" > \n\n <div class='lg:flex …" at bounding box center [902, 420] width 1187 height 1056
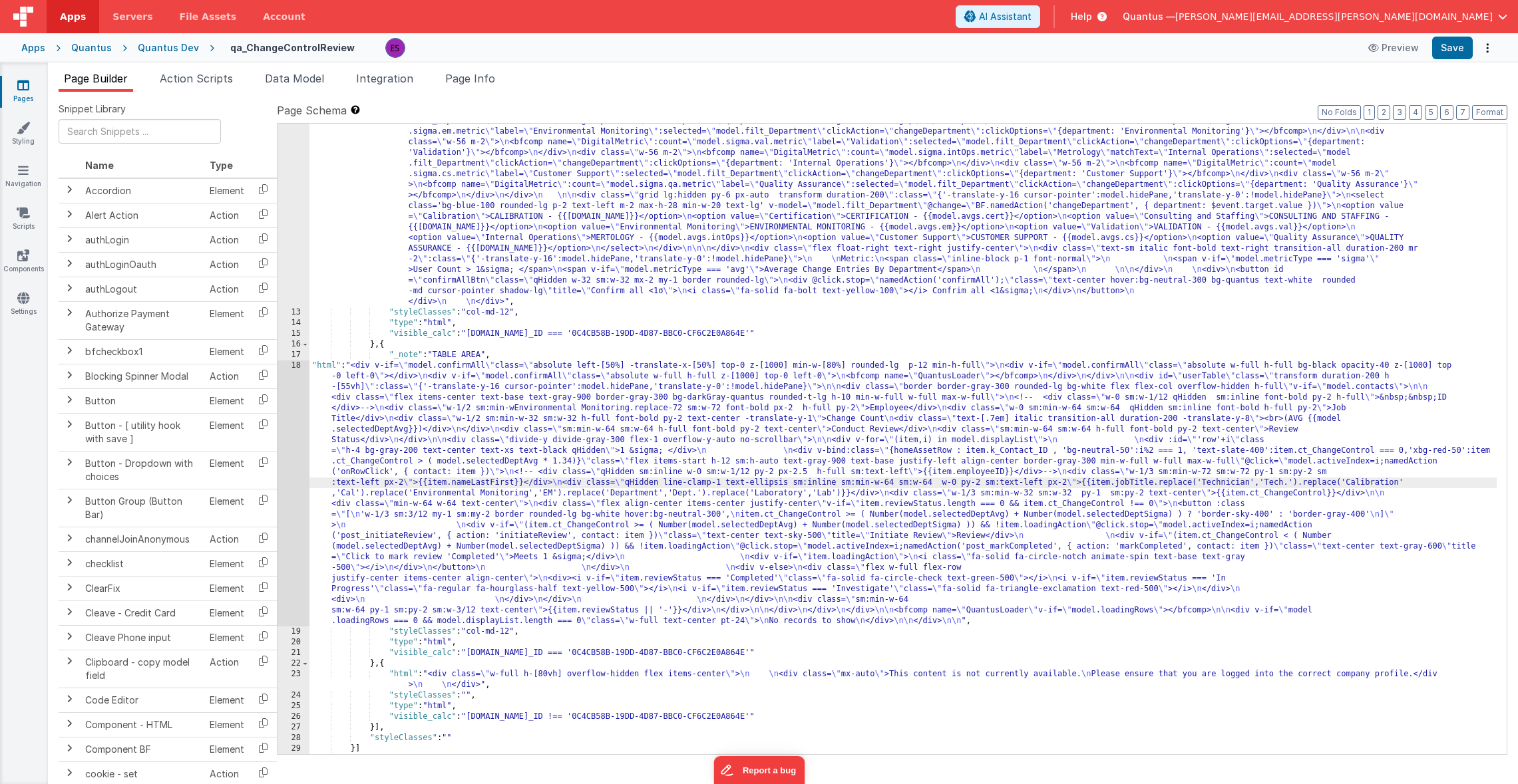
click at [291, 432] on div "18" at bounding box center [293, 493] width 32 height 266
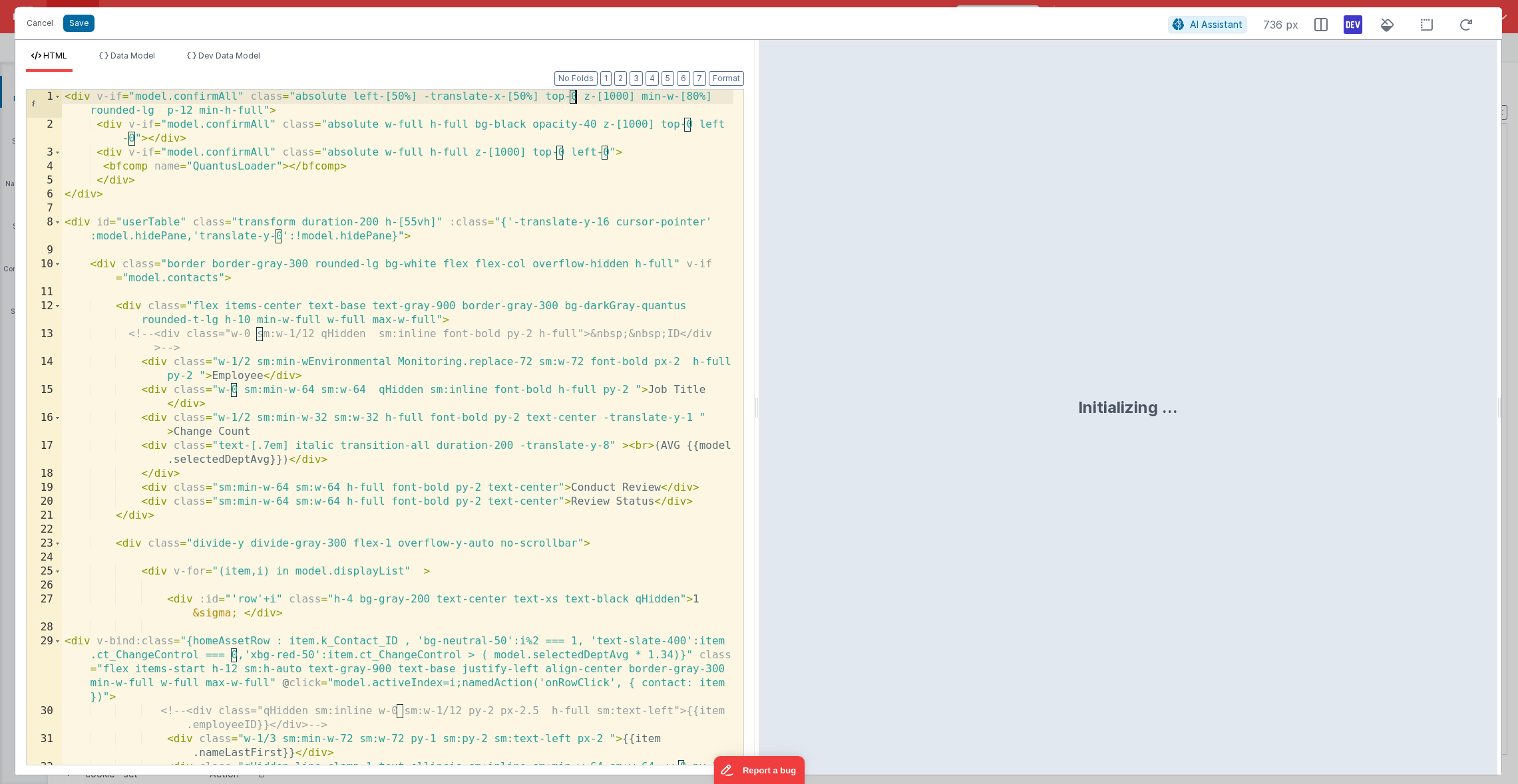
click at [574, 94] on div "< div v-if = "model.confirmAll" class = "absolute left-[50%] -translate-x-[50%]…" at bounding box center [397, 469] width 671 height 759
drag, startPoint x: 196, startPoint y: 107, endPoint x: 188, endPoint y: 106, distance: 8.1
click at [188, 106] on div "< div v-if = "model.confirmAll" class = "absolute left-[50%] -translate-x-[50%]…" at bounding box center [397, 469] width 671 height 759
drag, startPoint x: 199, startPoint y: 106, endPoint x: 133, endPoint y: 106, distance: 66.0
click at [133, 106] on div "< div v-if = "model.confirmAll" class = "absolute left-[50%] -translate-x-[50%]…" at bounding box center [397, 469] width 671 height 759
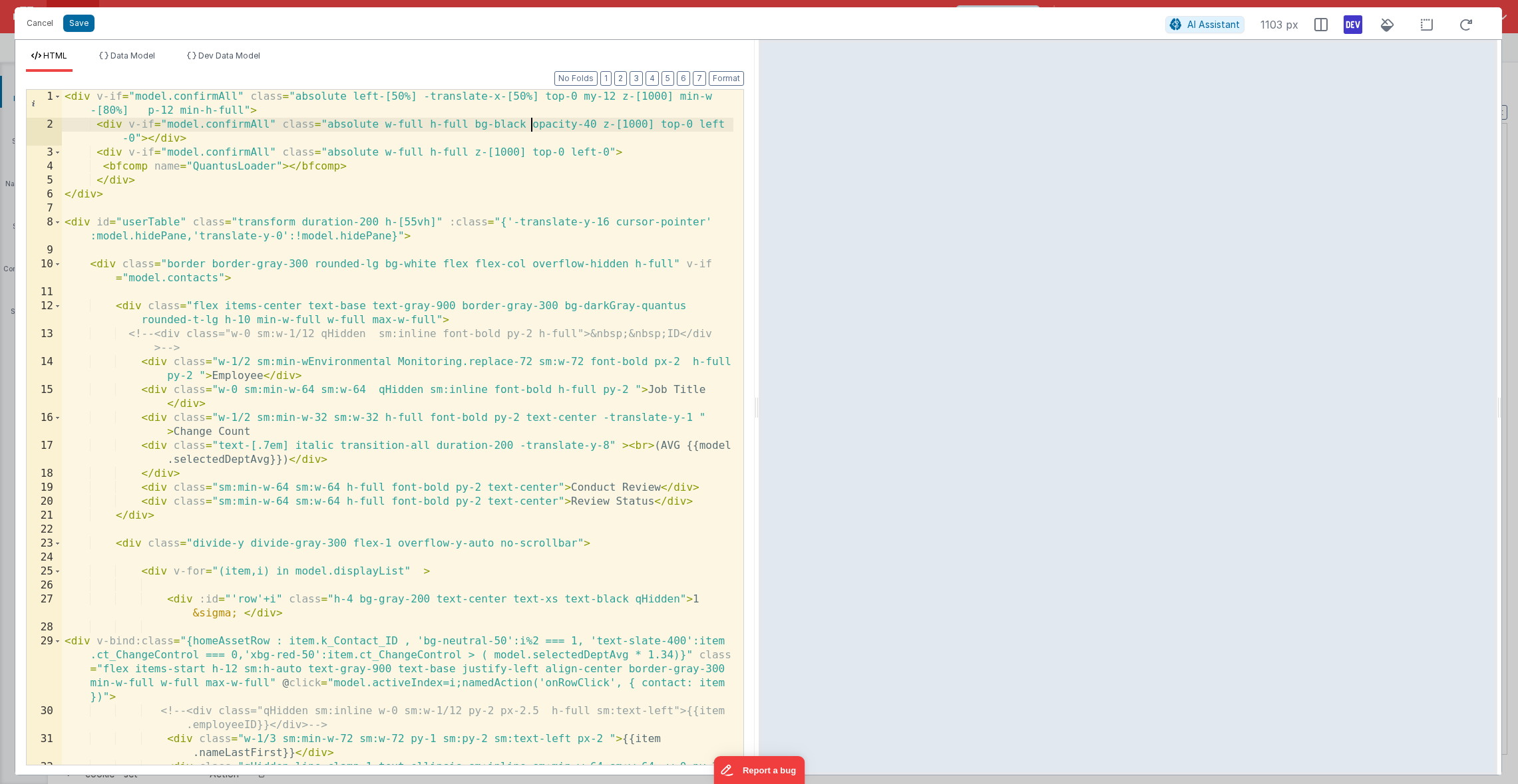
click at [528, 121] on div "< div v-if = "model.confirmAll" class = "absolute left-[50%] -translate-x-[50%]…" at bounding box center [397, 469] width 671 height 759
paste textarea
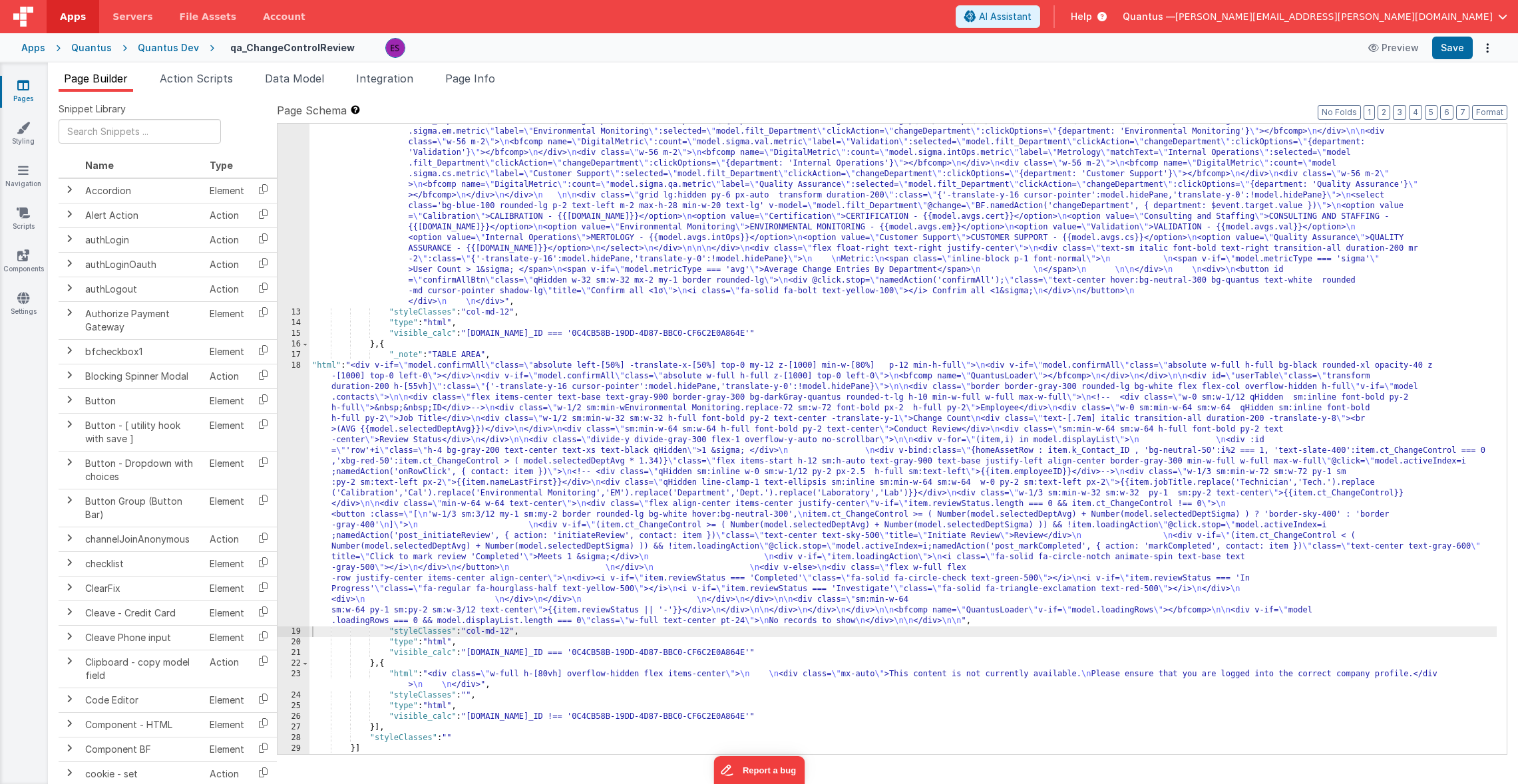
click at [362, 419] on div ""html" : "<div v-if= \" model.metricType==='avg' \" > \n\n <div class='lg:flex …" at bounding box center [902, 420] width 1187 height 1056
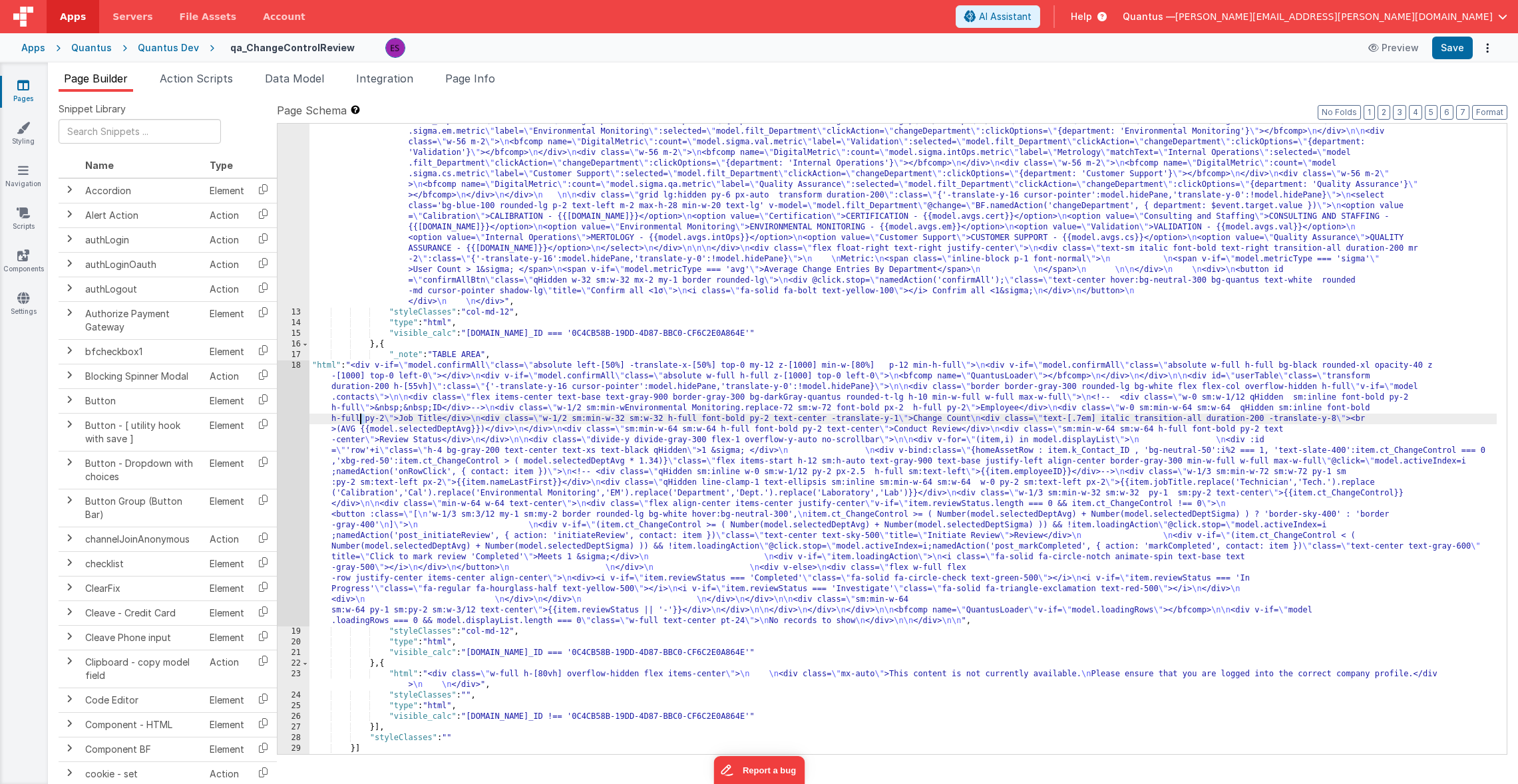
click at [291, 417] on div "18" at bounding box center [293, 493] width 32 height 266
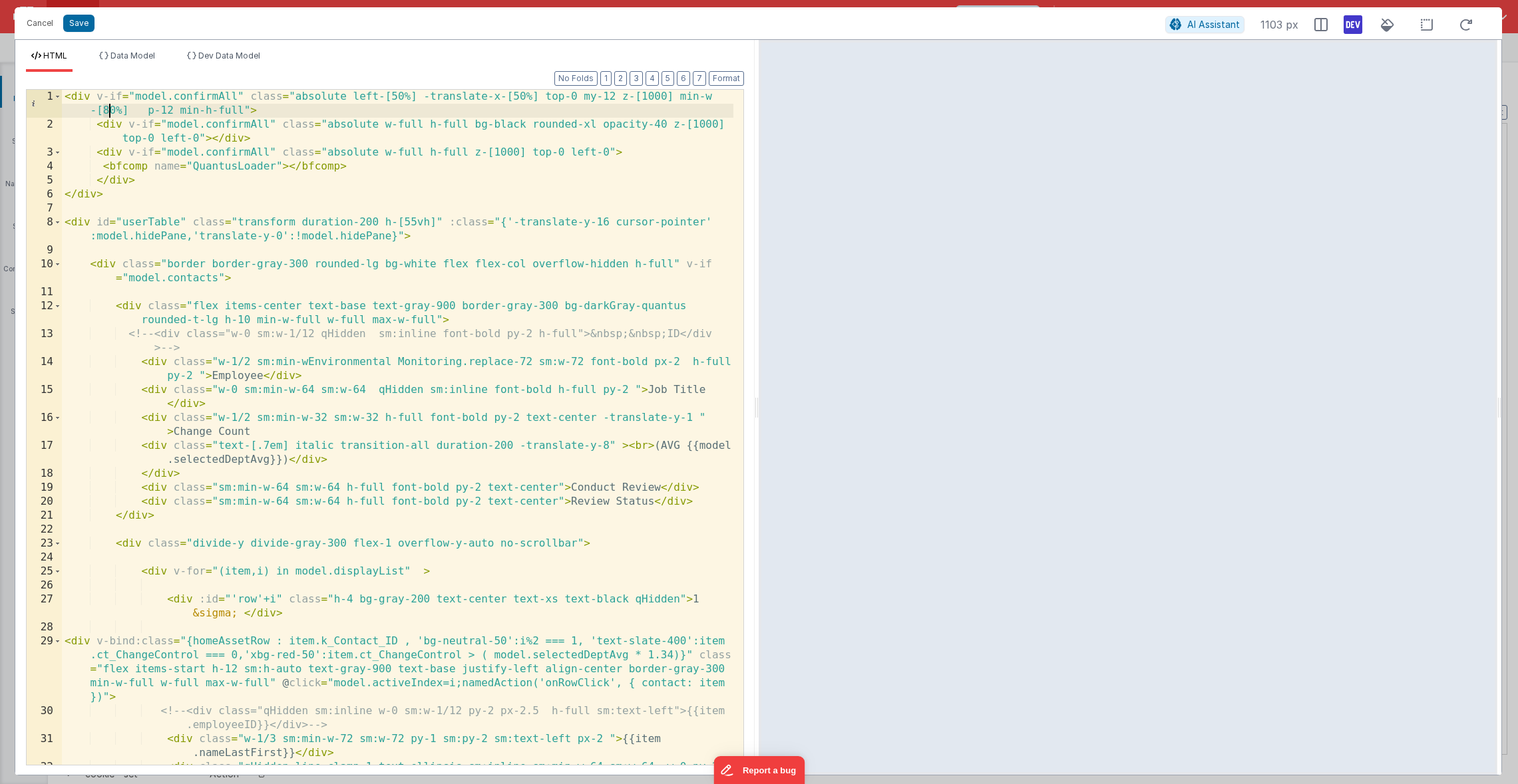
click at [107, 110] on div "< div v-if = "model.confirmAll" class = "absolute left-[50%] -translate-x-[50%]…" at bounding box center [397, 469] width 671 height 759
click at [360, 169] on div "< div v-if = "model.confirmAll" class = "absolute left-[50%] -translate-x-[50%]…" at bounding box center [397, 469] width 671 height 759
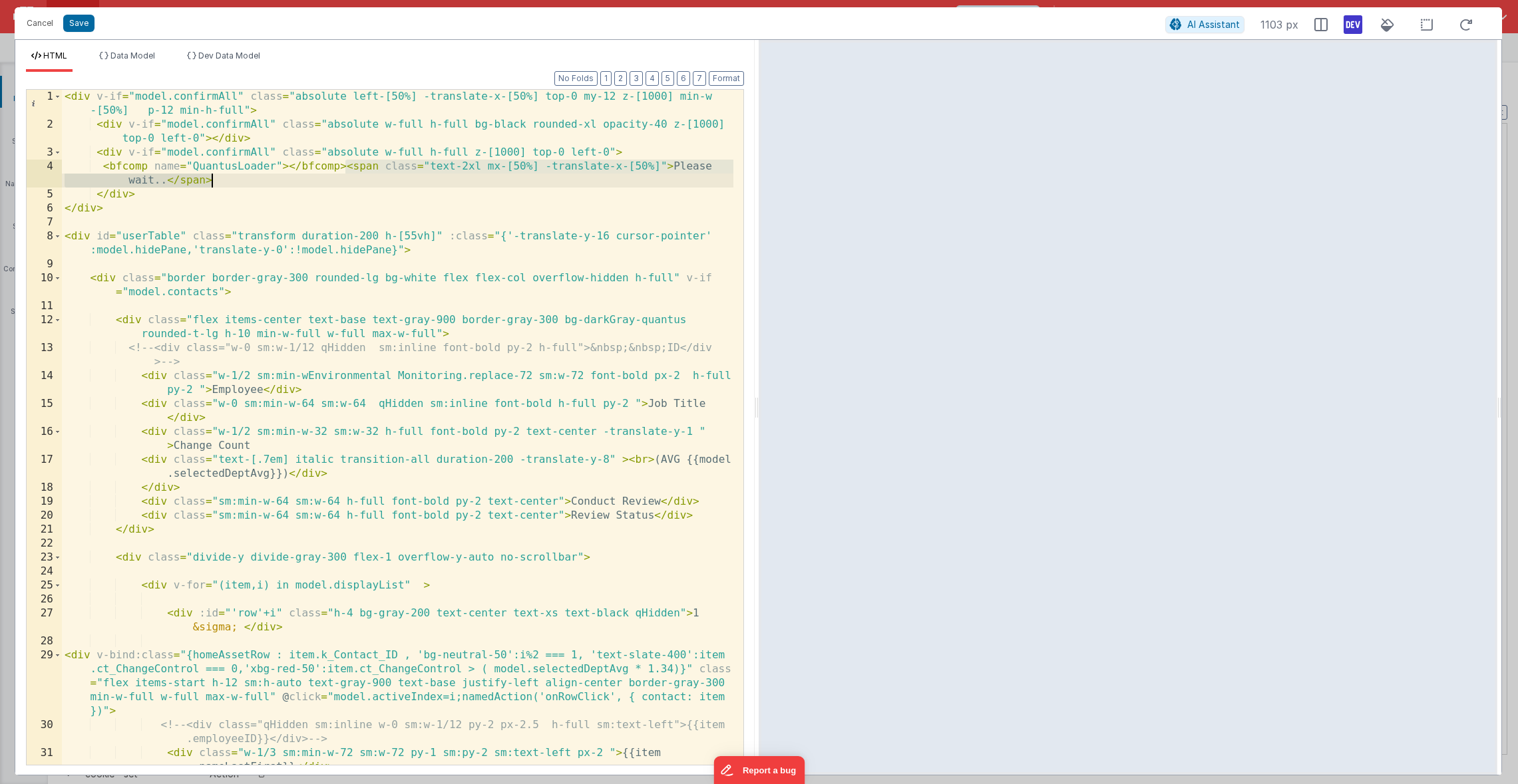
drag, startPoint x: 346, startPoint y: 164, endPoint x: 348, endPoint y: 177, distance: 13.2
click at [348, 177] on div "< div v-if = "model.confirmAll" class = "absolute left-[50%] -translate-x-[50%]…" at bounding box center [397, 469] width 671 height 759
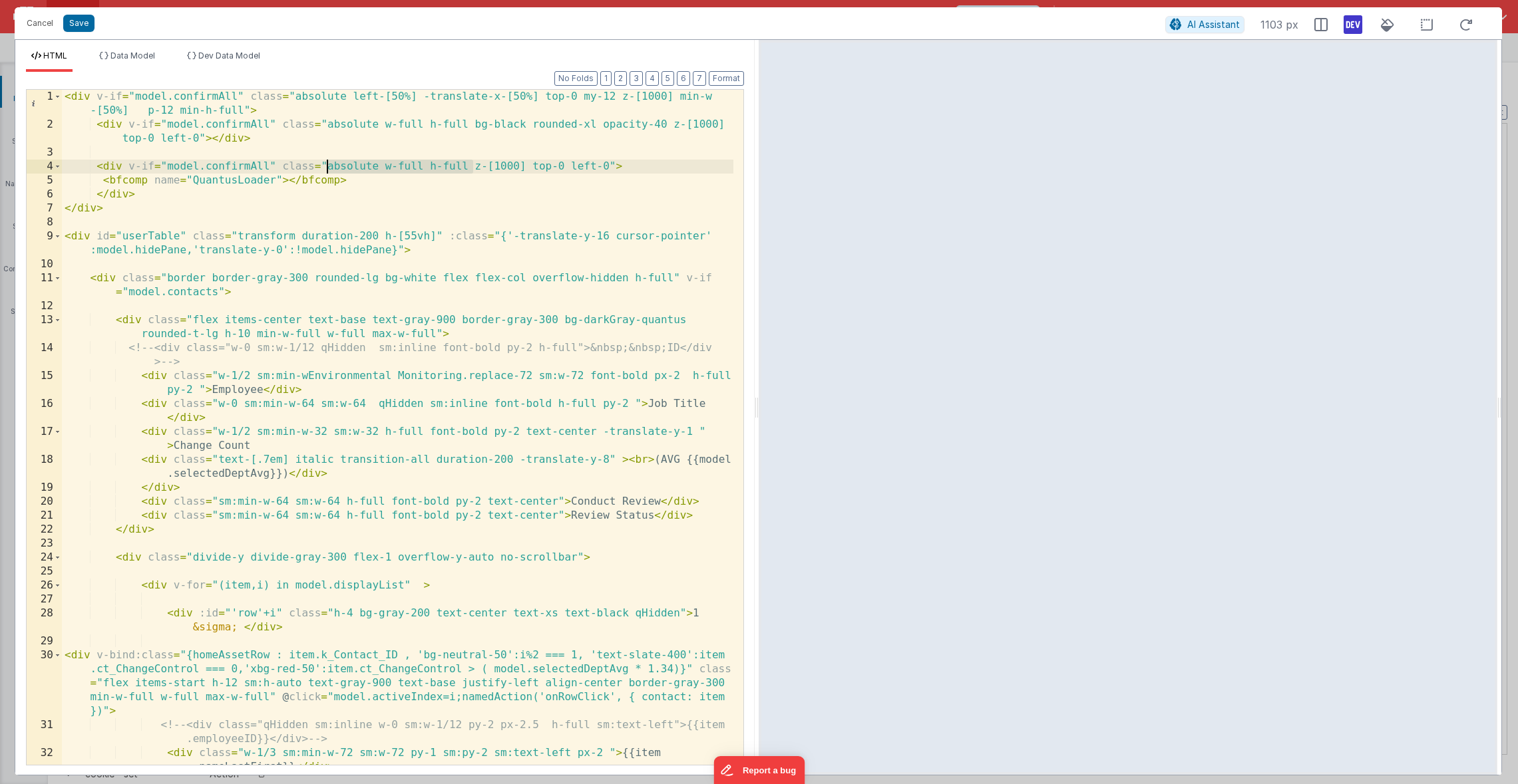
drag, startPoint x: 473, startPoint y: 167, endPoint x: 327, endPoint y: 169, distance: 146.0
click at [327, 169] on div "< div v-if = "model.confirmAll" class = "absolute left-[50%] -translate-x-[50%]…" at bounding box center [397, 469] width 671 height 759
drag, startPoint x: 462, startPoint y: 164, endPoint x: 381, endPoint y: 166, distance: 81.0
click at [381, 166] on div "< div v-if = "model.confirmAll" class = "absolute left-[50%] -translate-x-[50%]…" at bounding box center [397, 469] width 671 height 759
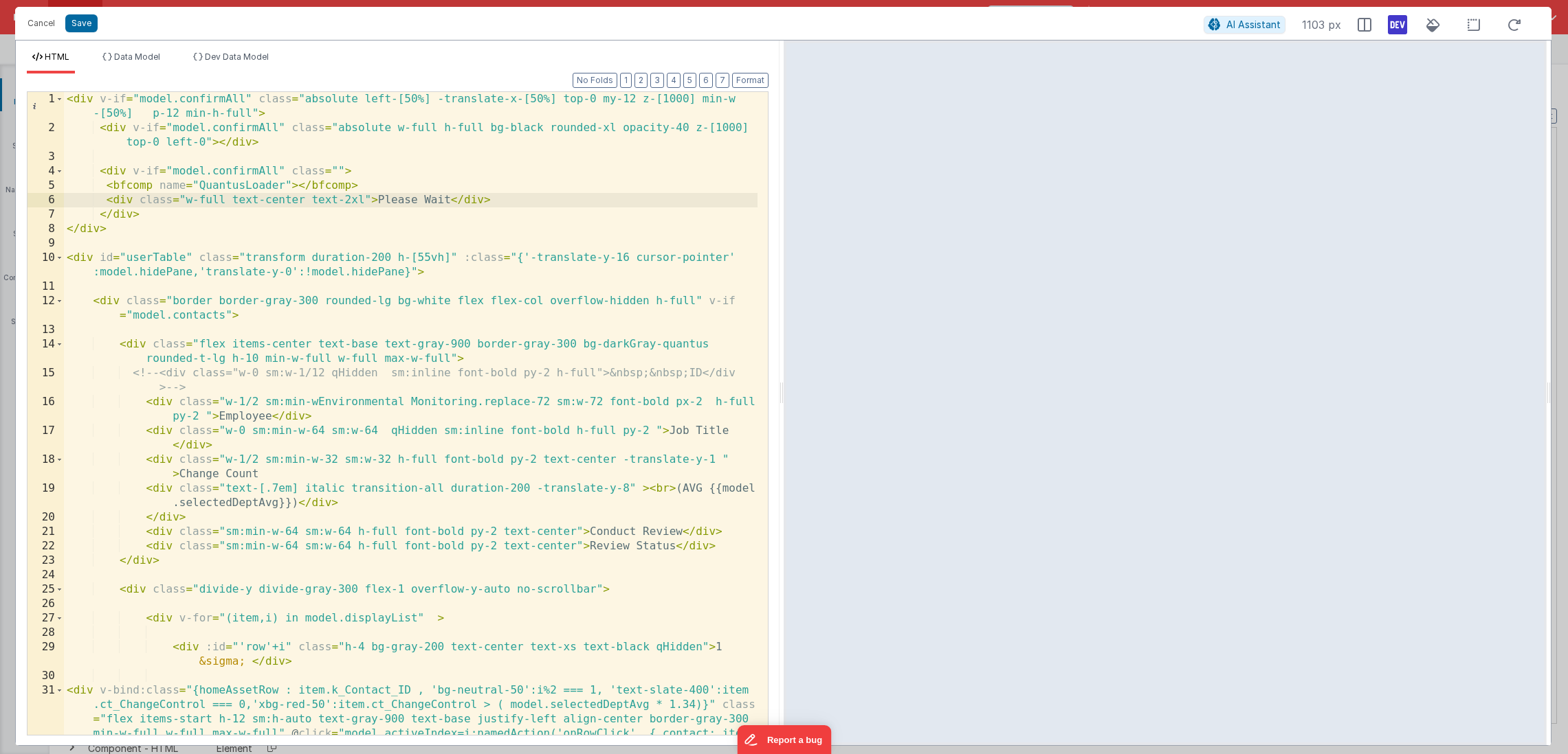
click at [449, 199] on div "< div v-if = "model.confirmAll" class = "absolute left-[50%] -translate-x-[50%]…" at bounding box center [410, 464] width 693 height 744
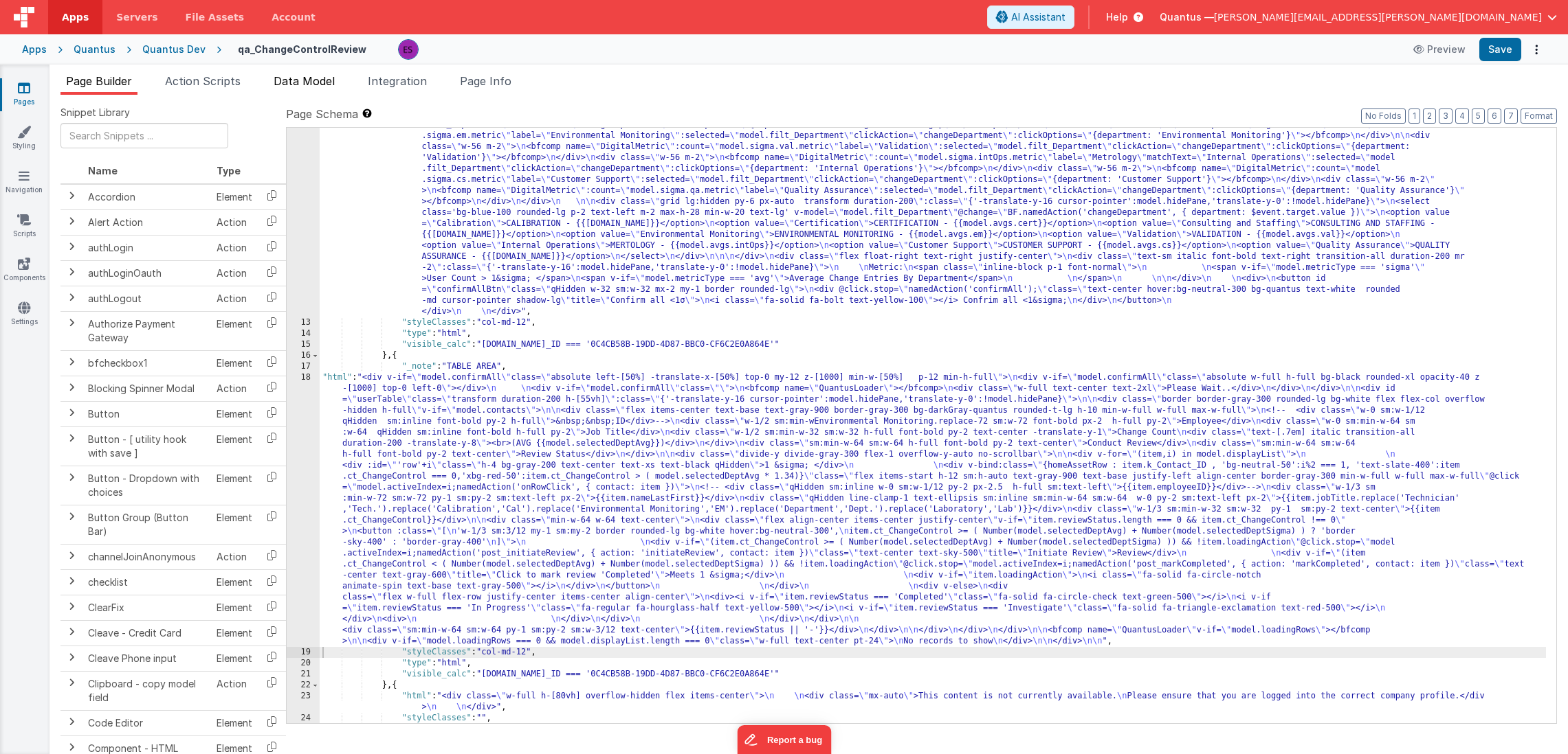
click at [311, 81] on span "Data Model" at bounding box center [303, 81] width 61 height 14
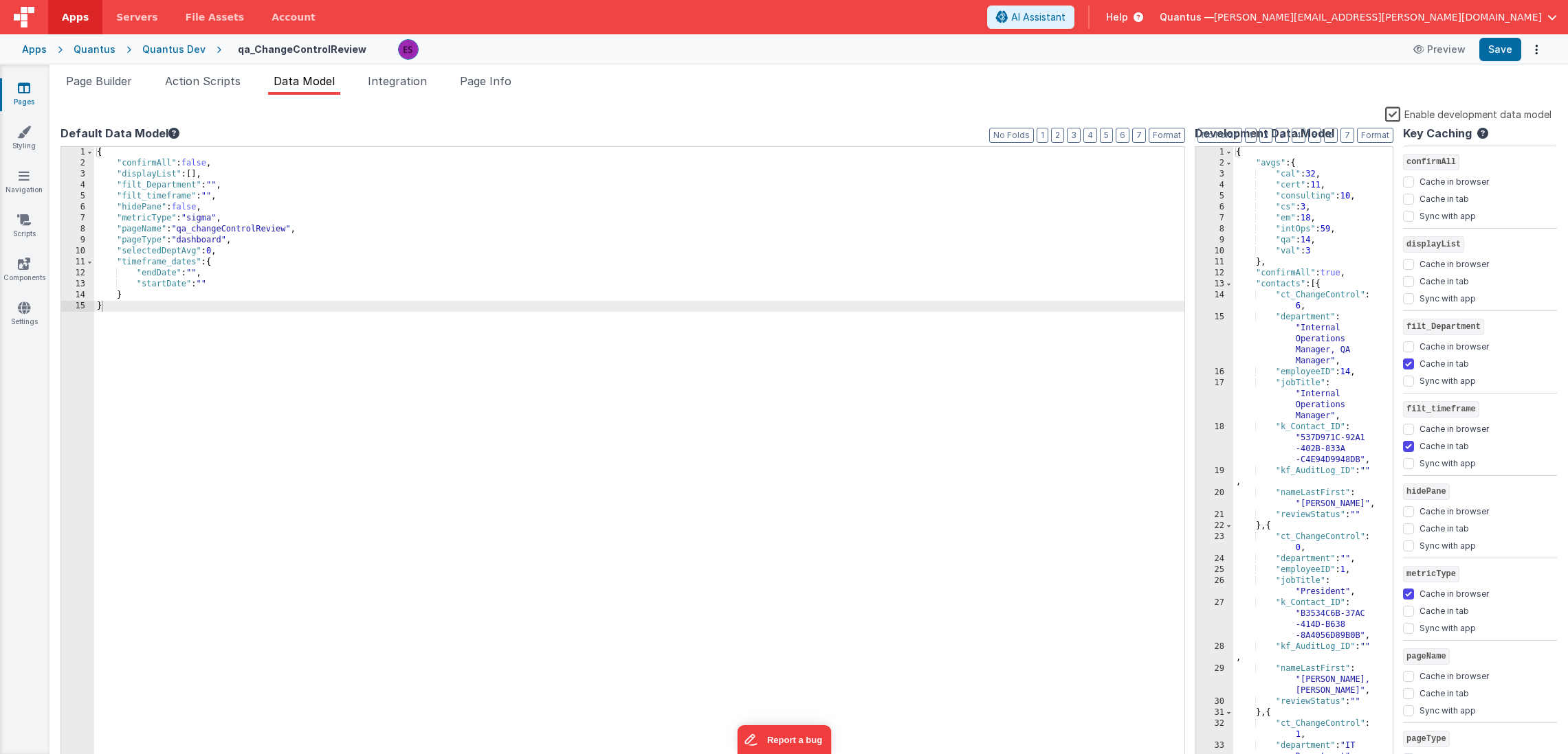
click at [1397, 112] on label "Enable development data model" at bounding box center [1468, 114] width 166 height 16
click at [0, 0] on input "Enable development data model" at bounding box center [0, 0] width 0 height 0
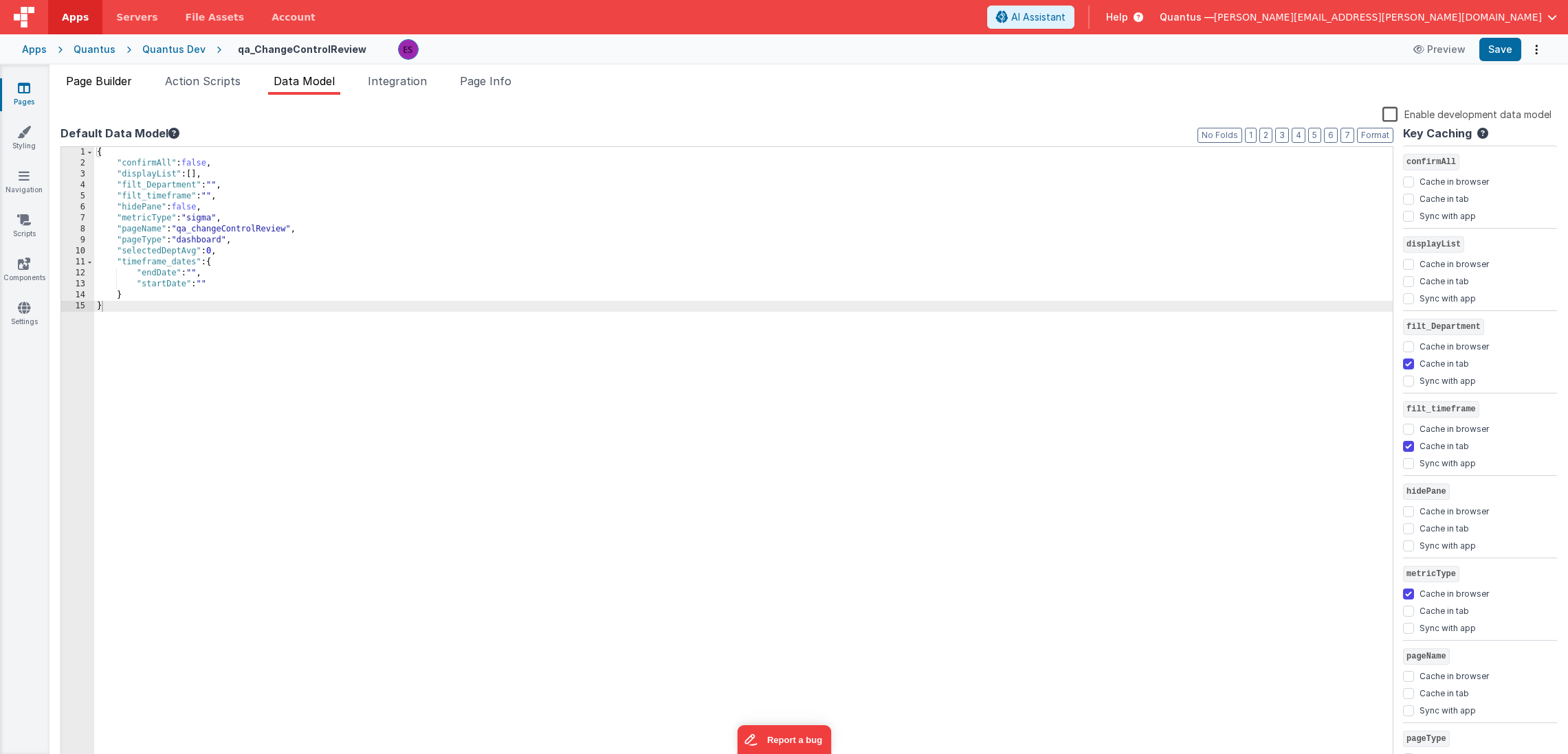
click at [120, 79] on span "Page Builder" at bounding box center [99, 81] width 66 height 14
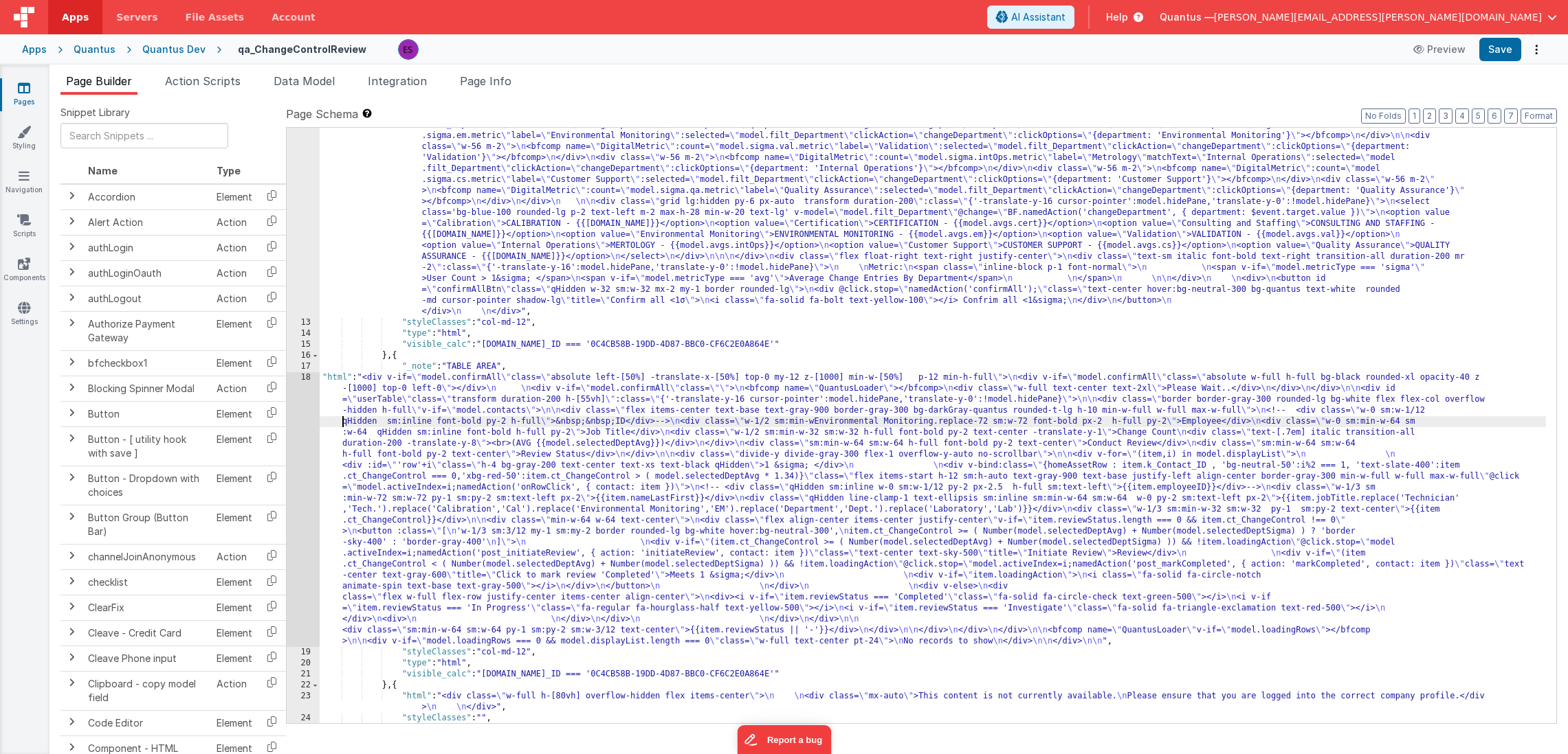
click at [340, 427] on div ""html" : "<div v-if= \" model.metricType==='avg' \" > \n\n <div class='lg:flex …" at bounding box center [932, 406] width 1226 height 1035
click at [298, 408] on div "18" at bounding box center [302, 509] width 33 height 275
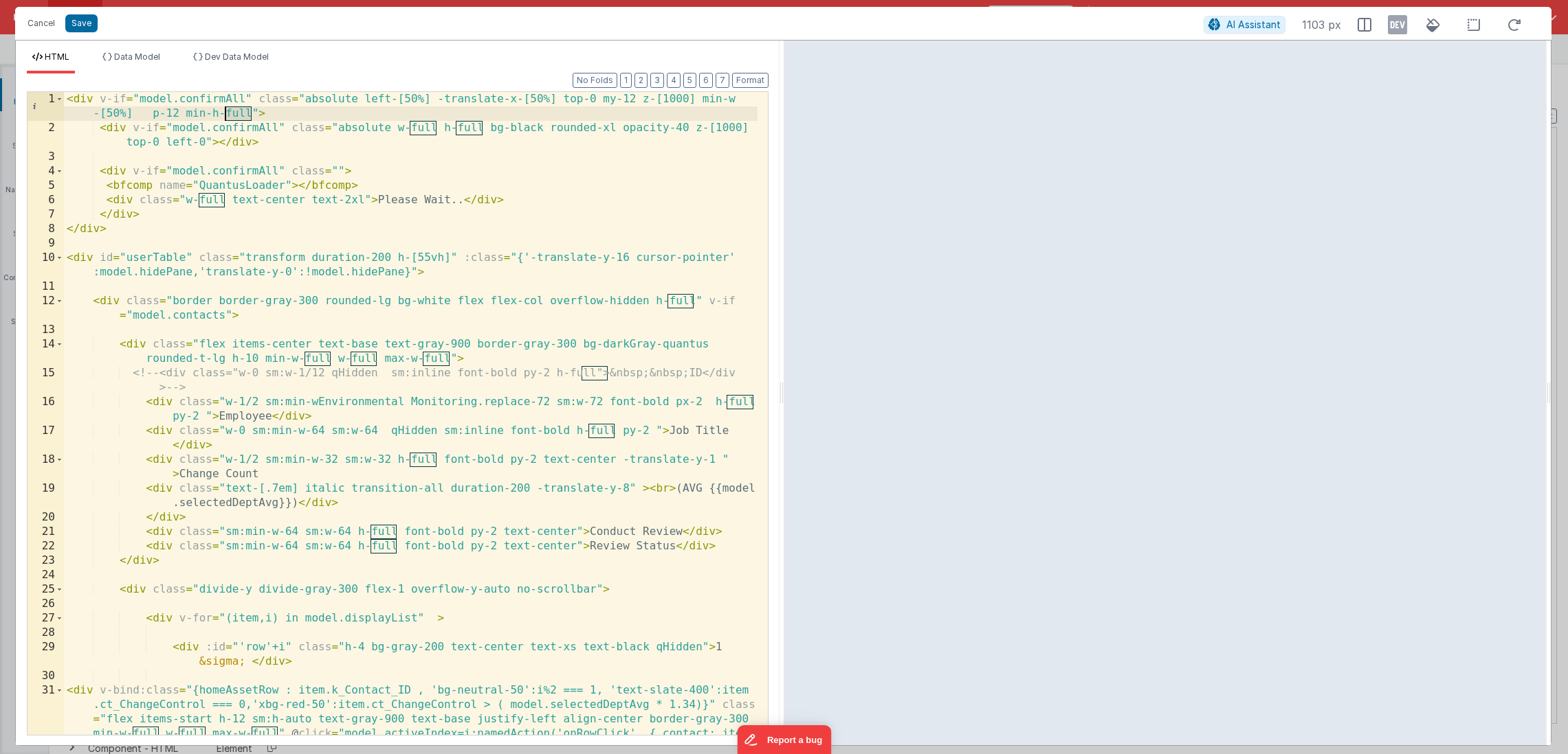
drag, startPoint x: 252, startPoint y: 116, endPoint x: 224, endPoint y: 116, distance: 28.0
click at [223, 116] on div "< div v-if = "model.confirmAll" class = "absolute left-[50%] -translate-x-[50%]…" at bounding box center [410, 464] width 693 height 744
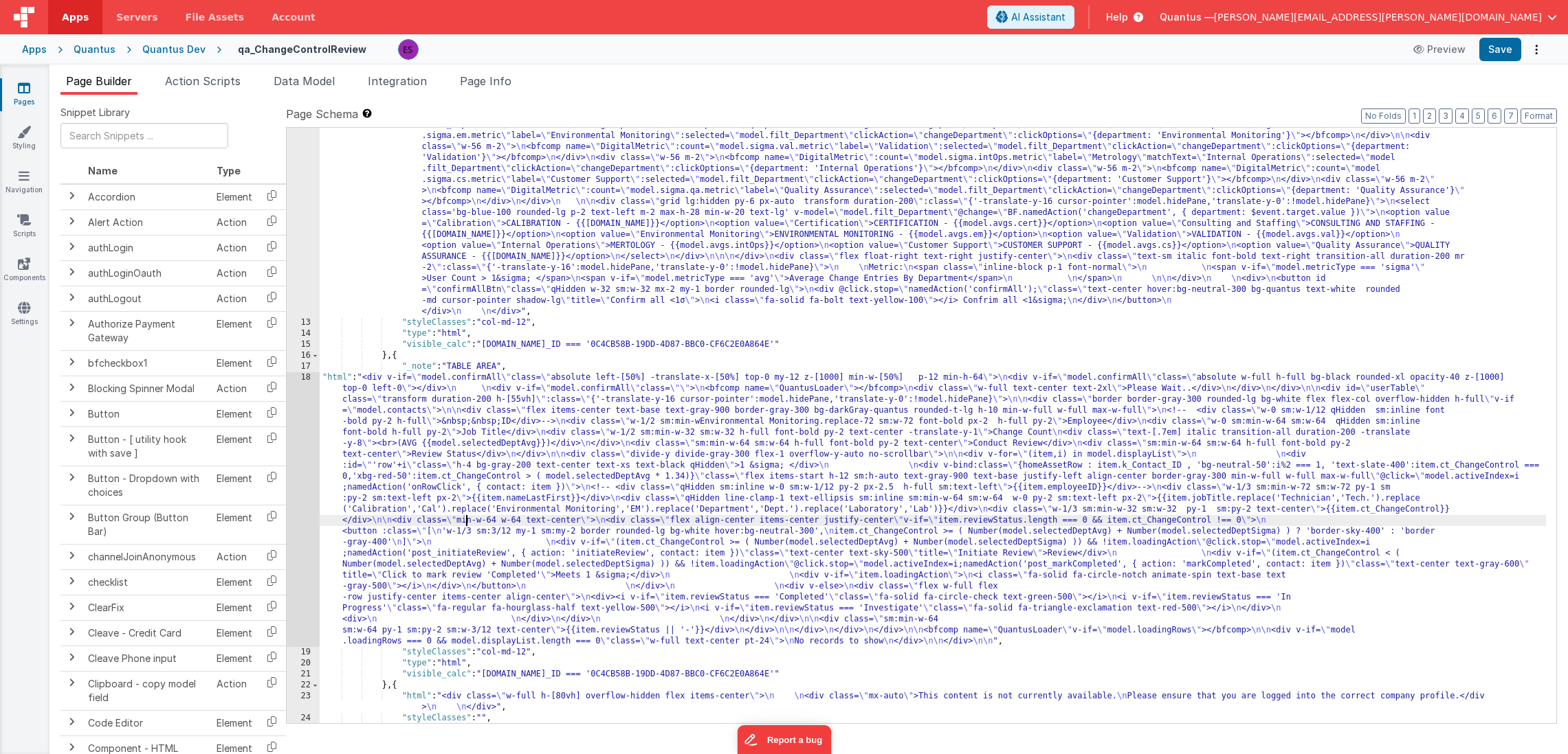
click at [467, 518] on div ""html" : "<div v-if= \" model.metricType==='avg' \" > \n\n <div class='lg:flex …" at bounding box center [932, 406] width 1226 height 1035
click at [300, 448] on div "18" at bounding box center [302, 509] width 33 height 275
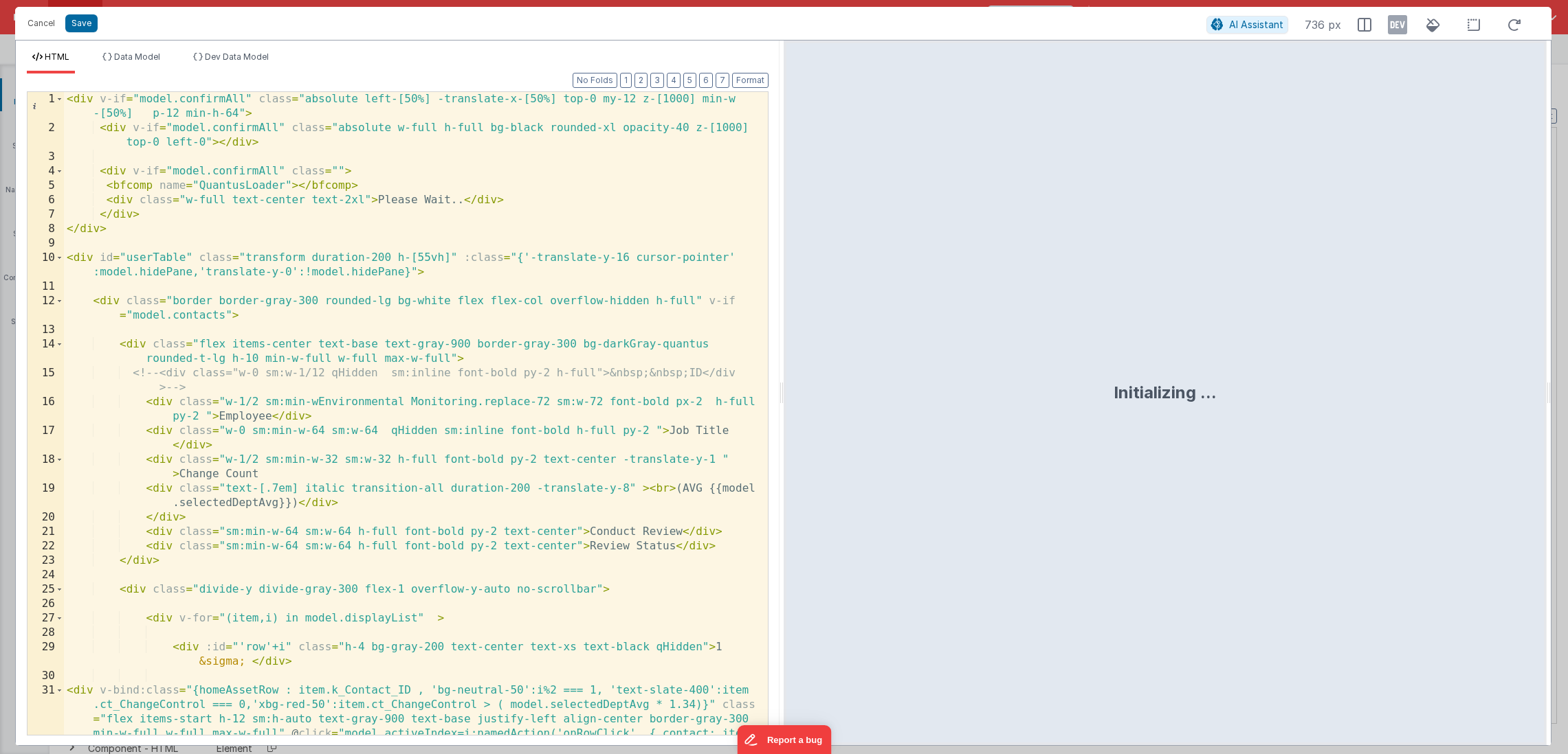
drag, startPoint x: 1399, startPoint y: 20, endPoint x: 1382, endPoint y: 27, distance: 18.4
click at [1399, 20] on icon at bounding box center [1397, 25] width 19 height 22
drag, startPoint x: 211, startPoint y: 113, endPoint x: 180, endPoint y: 112, distance: 31.0
click at [180, 112] on div "< div v-if = "model.confirmAll" class = "absolute left-[50%] -translate-x-[50%]…" at bounding box center [410, 464] width 693 height 744
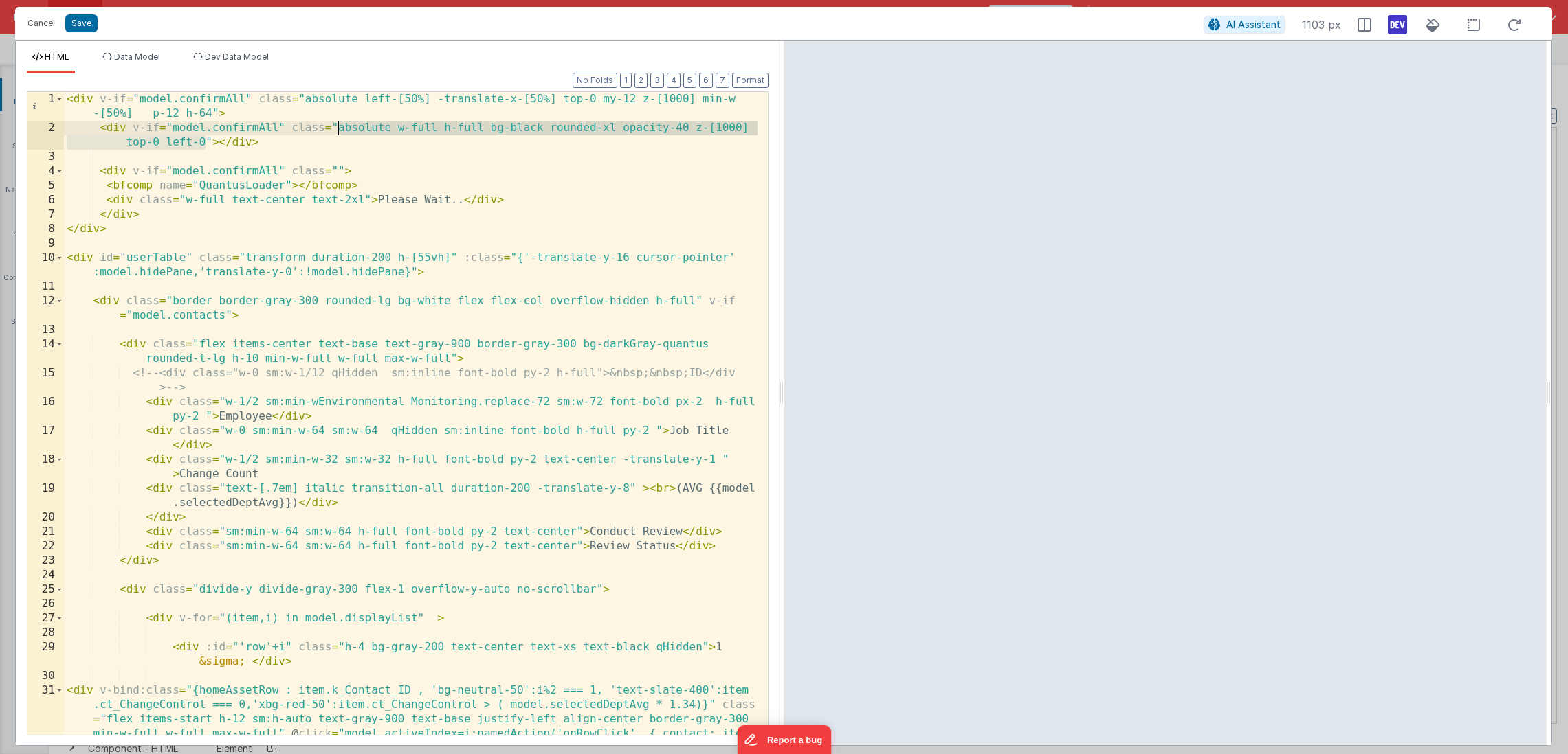
drag, startPoint x: 205, startPoint y: 141, endPoint x: 338, endPoint y: 126, distance: 133.8
click at [338, 126] on div "< div v-if = "model.confirmAll" class = "absolute left-[50%] -translate-x-[50%]…" at bounding box center [410, 464] width 693 height 744
click at [339, 126] on div "< div v-if = "model.confirmAll" class = "absolute left-[50%] -translate-x-[50%]…" at bounding box center [410, 464] width 693 height 744
drag, startPoint x: 492, startPoint y: 125, endPoint x: 445, endPoint y: 122, distance: 47.1
click at [445, 122] on div "< div v-if = "model.confirmAll" class = "absolute left-[50%] -translate-x-[50%]…" at bounding box center [410, 464] width 693 height 744
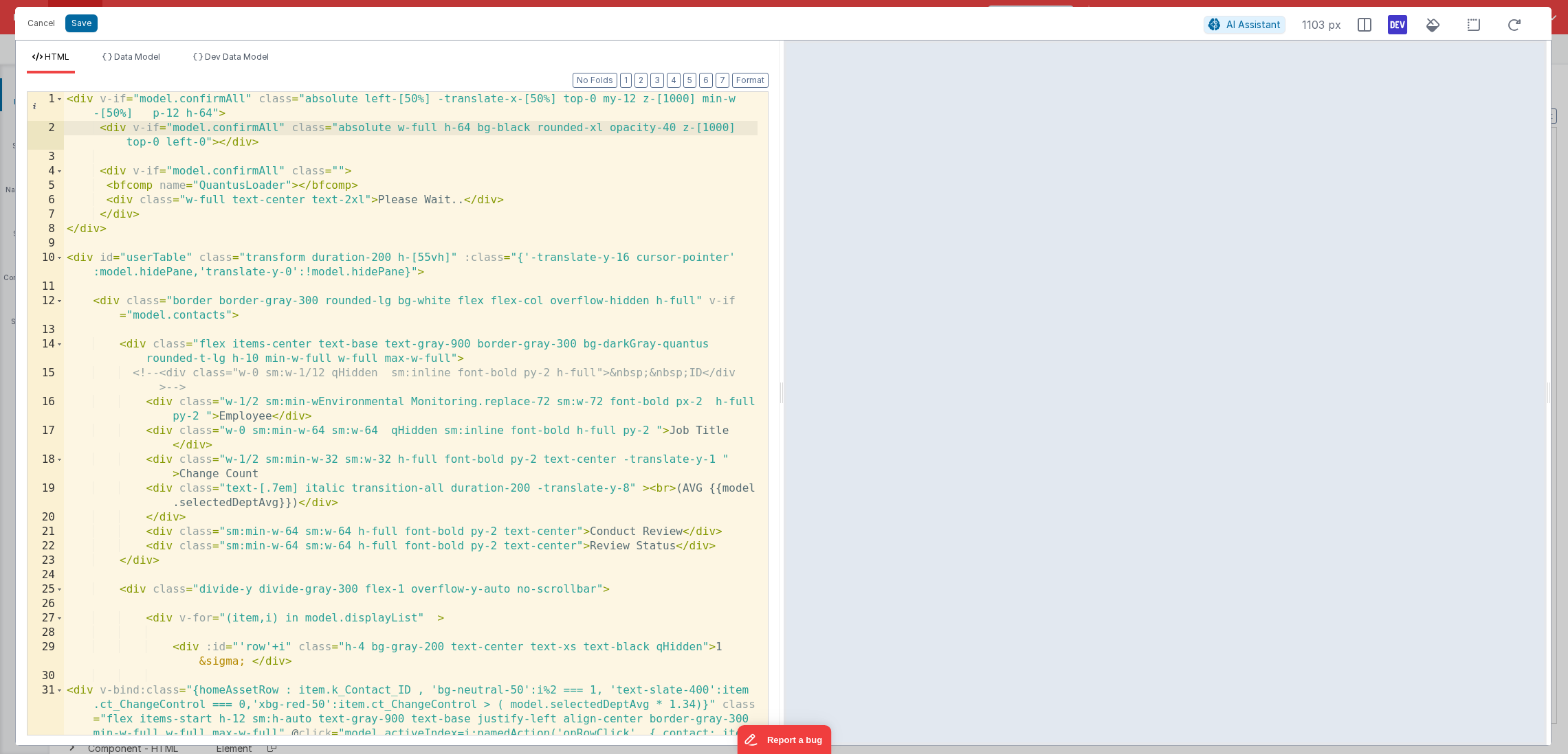
click at [119, 170] on div "< div v-if = "model.confirmAll" class = "absolute left-[50%] -translate-x-[50%]…" at bounding box center [410, 464] width 693 height 744
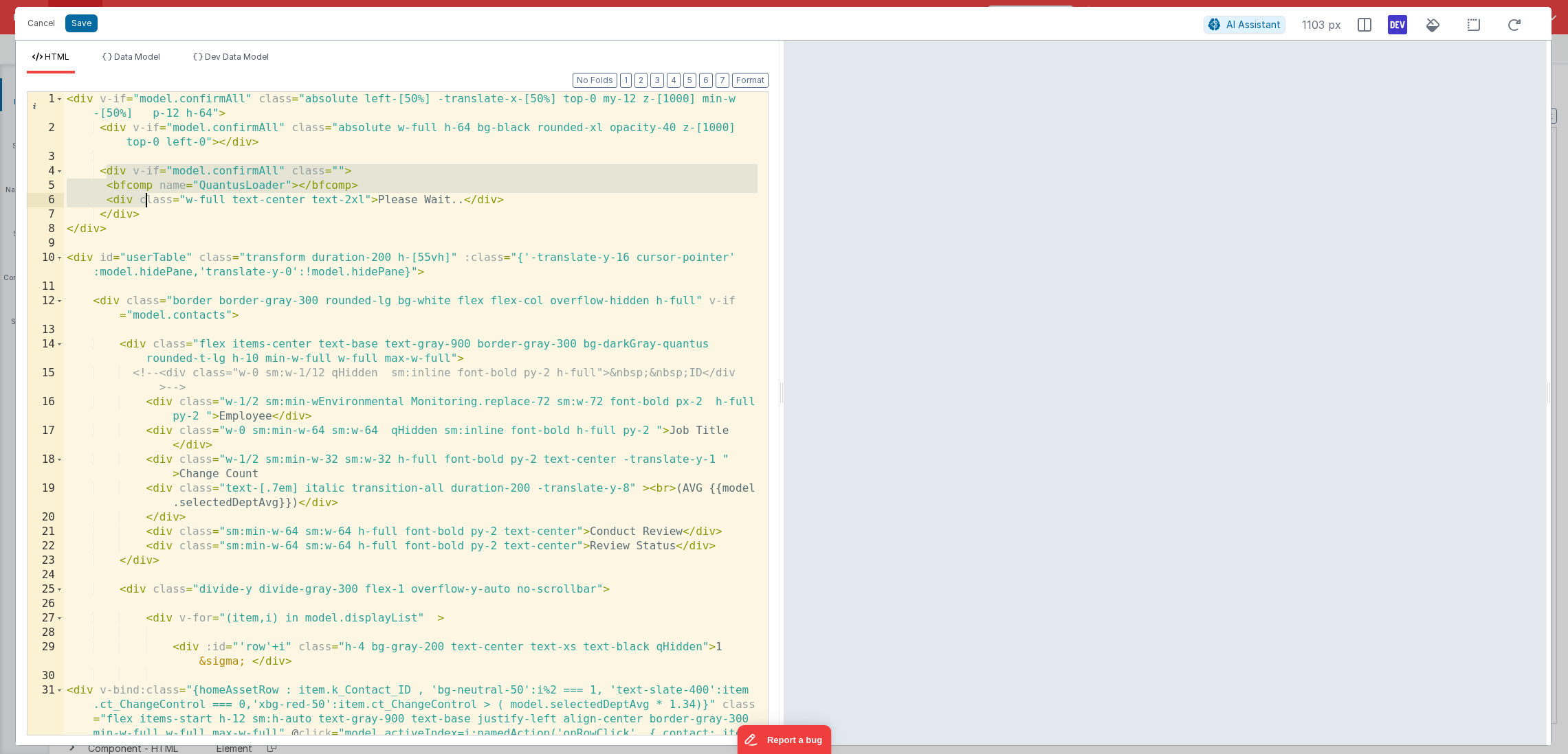
drag, startPoint x: 103, startPoint y: 168, endPoint x: 138, endPoint y: 200, distance: 47.4
click at [145, 201] on div "< div v-if = "model.confirmAll" class = "absolute left-[50%] -translate-x-[50%]…" at bounding box center [410, 464] width 693 height 744
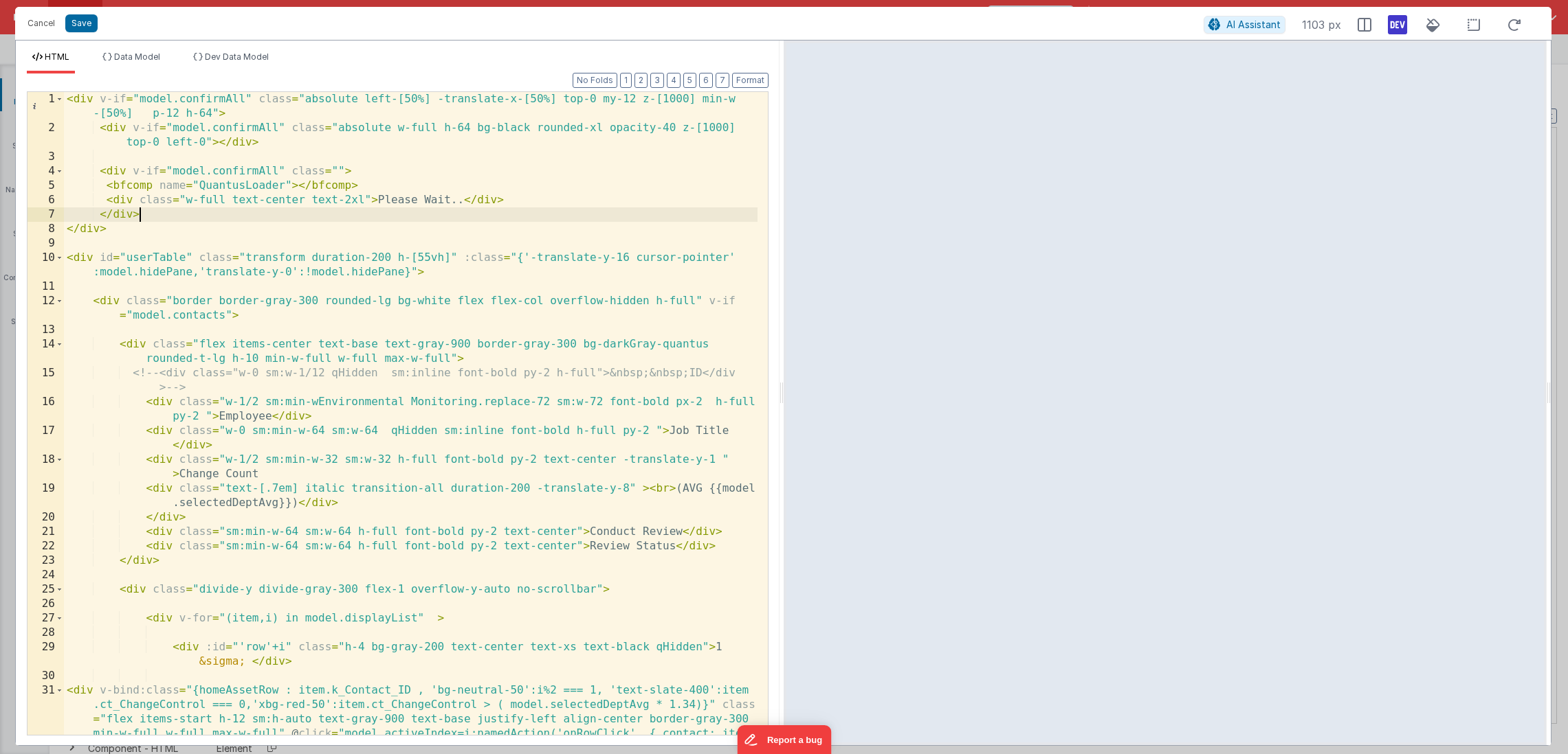
click at [138, 214] on div "< div v-if = "model.confirmAll" class = "absolute left-[50%] -translate-x-[50%]…" at bounding box center [410, 464] width 693 height 744
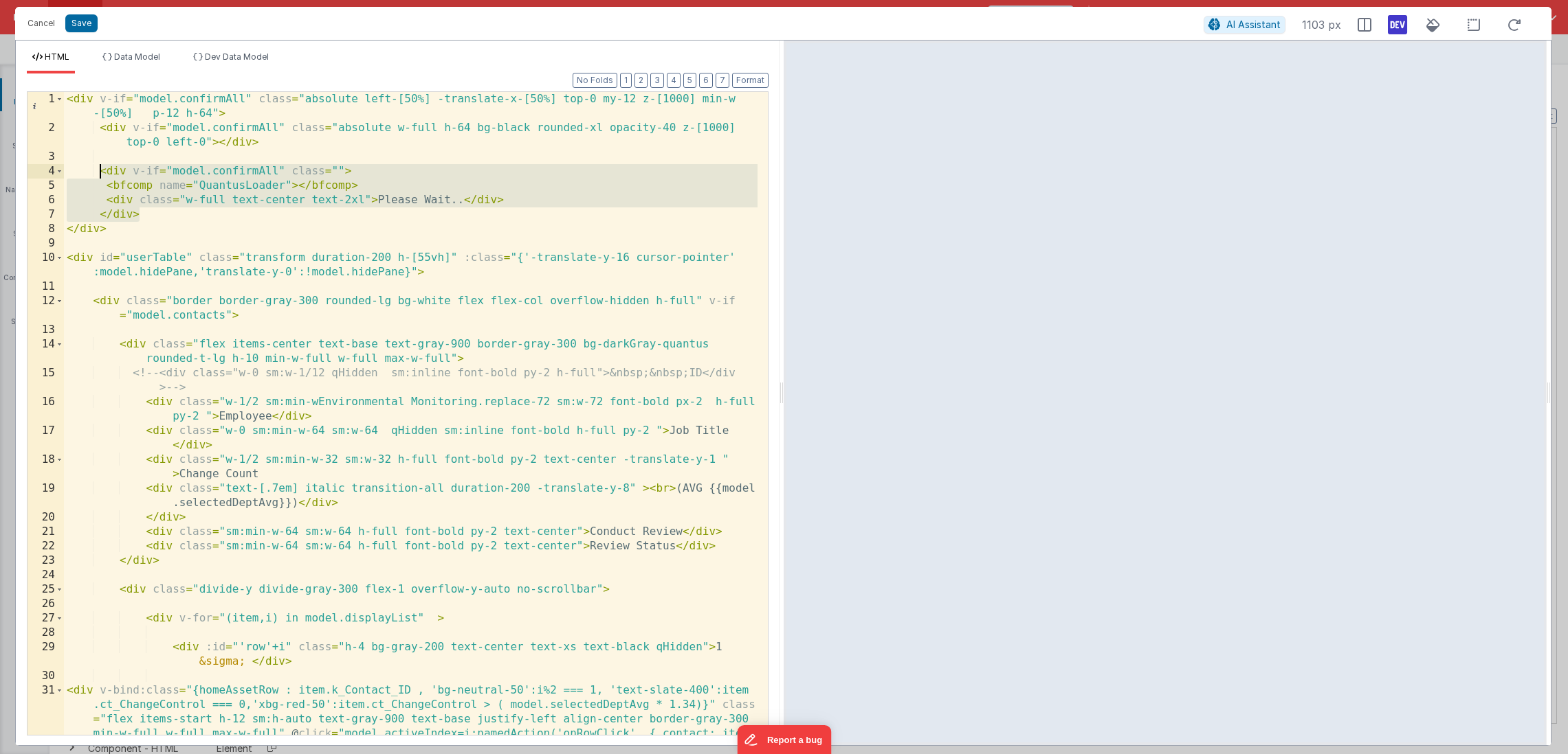
drag, startPoint x: 149, startPoint y: 211, endPoint x: 99, endPoint y: 174, distance: 62.2
click at [99, 174] on div "< div v-if = "model.confirmAll" class = "absolute left-[50%] -translate-x-[50%]…" at bounding box center [410, 464] width 693 height 744
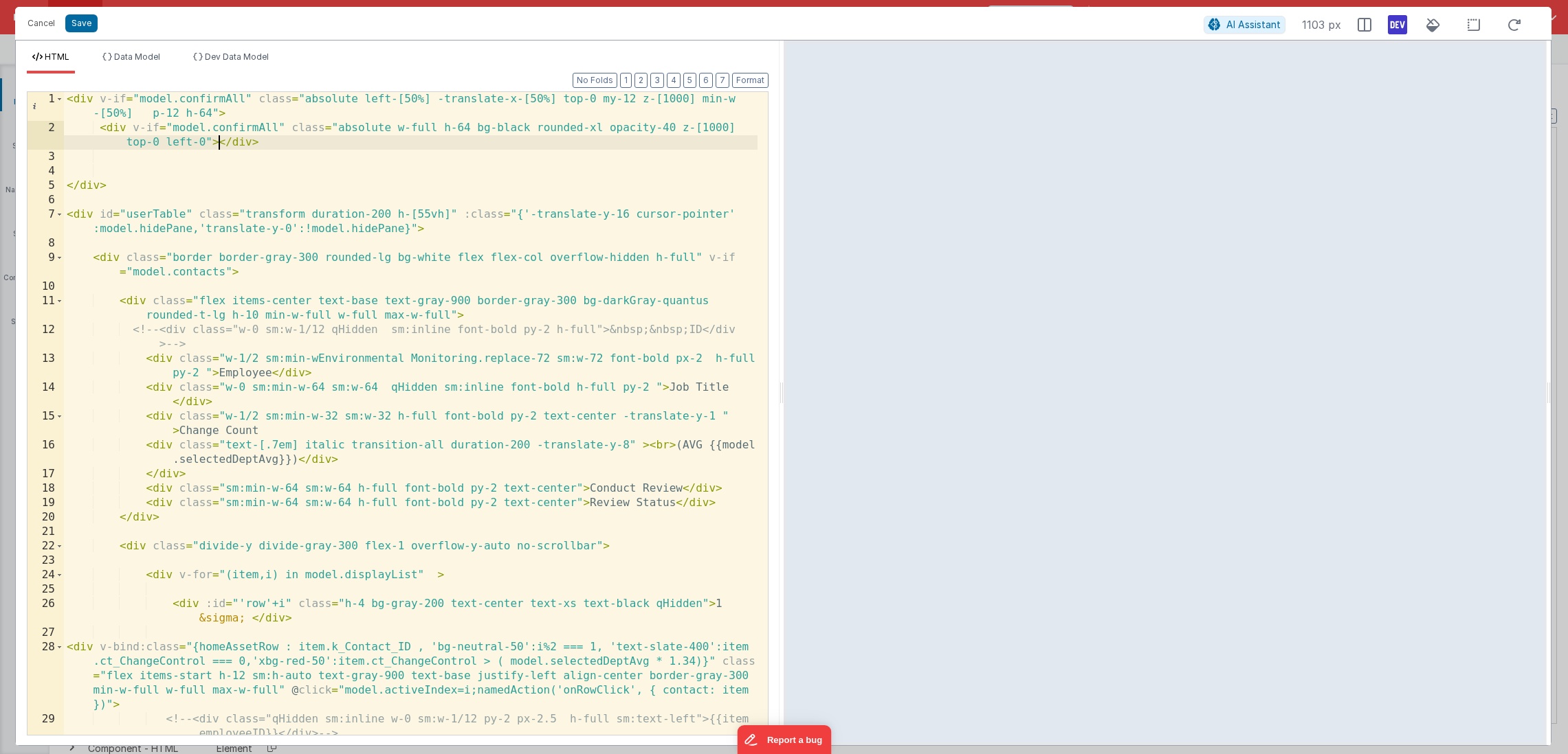
click at [218, 138] on div "< div v-if = "model.confirmAll" class = "absolute left-[50%] -translate-x-[50%]…" at bounding box center [410, 442] width 693 height 701
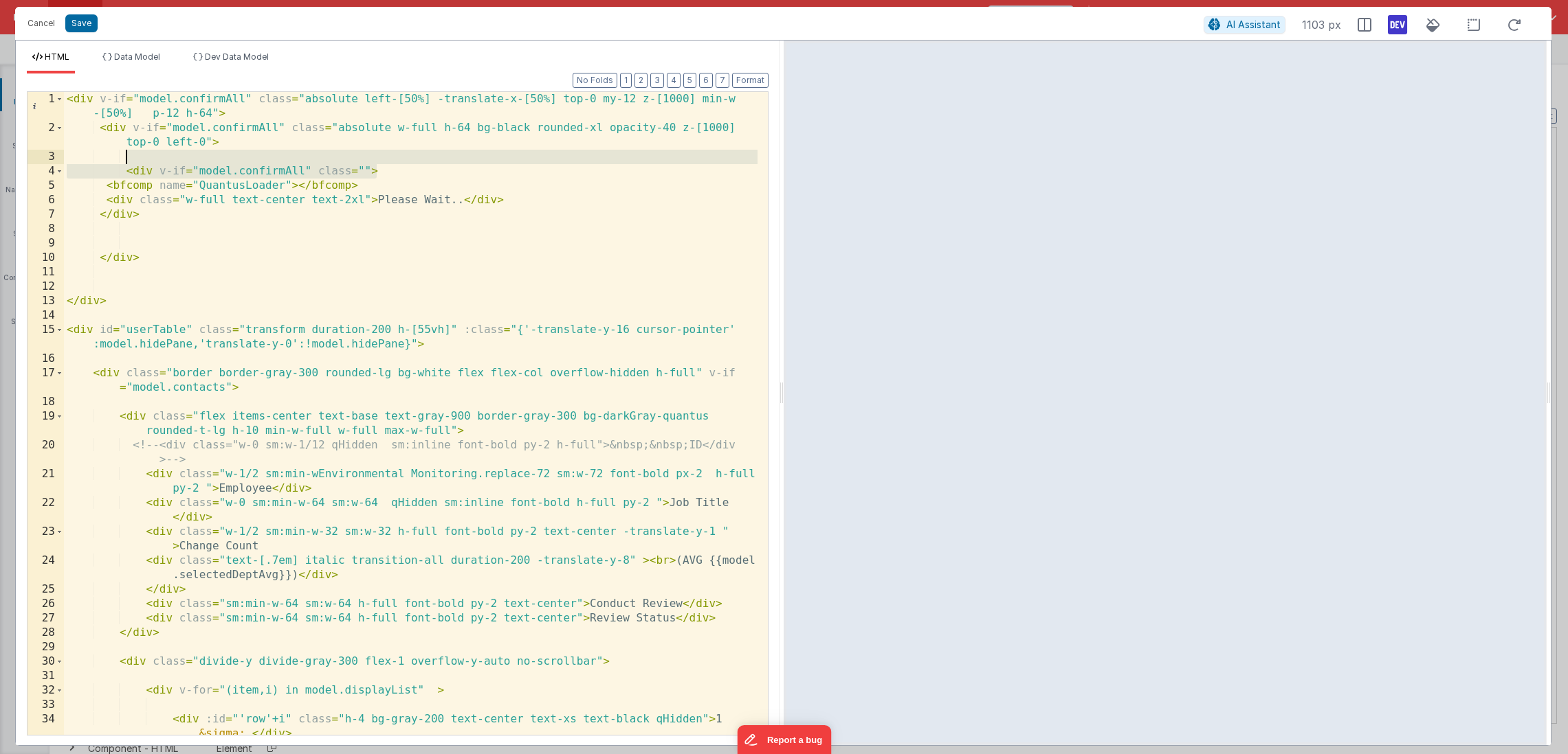
drag, startPoint x: 388, startPoint y: 165, endPoint x: 393, endPoint y: 152, distance: 13.9
click at [393, 152] on div "< div v-if = "model.confirmAll" class = "absolute left-[50%] -translate-x-[50%]…" at bounding box center [410, 435] width 693 height 686
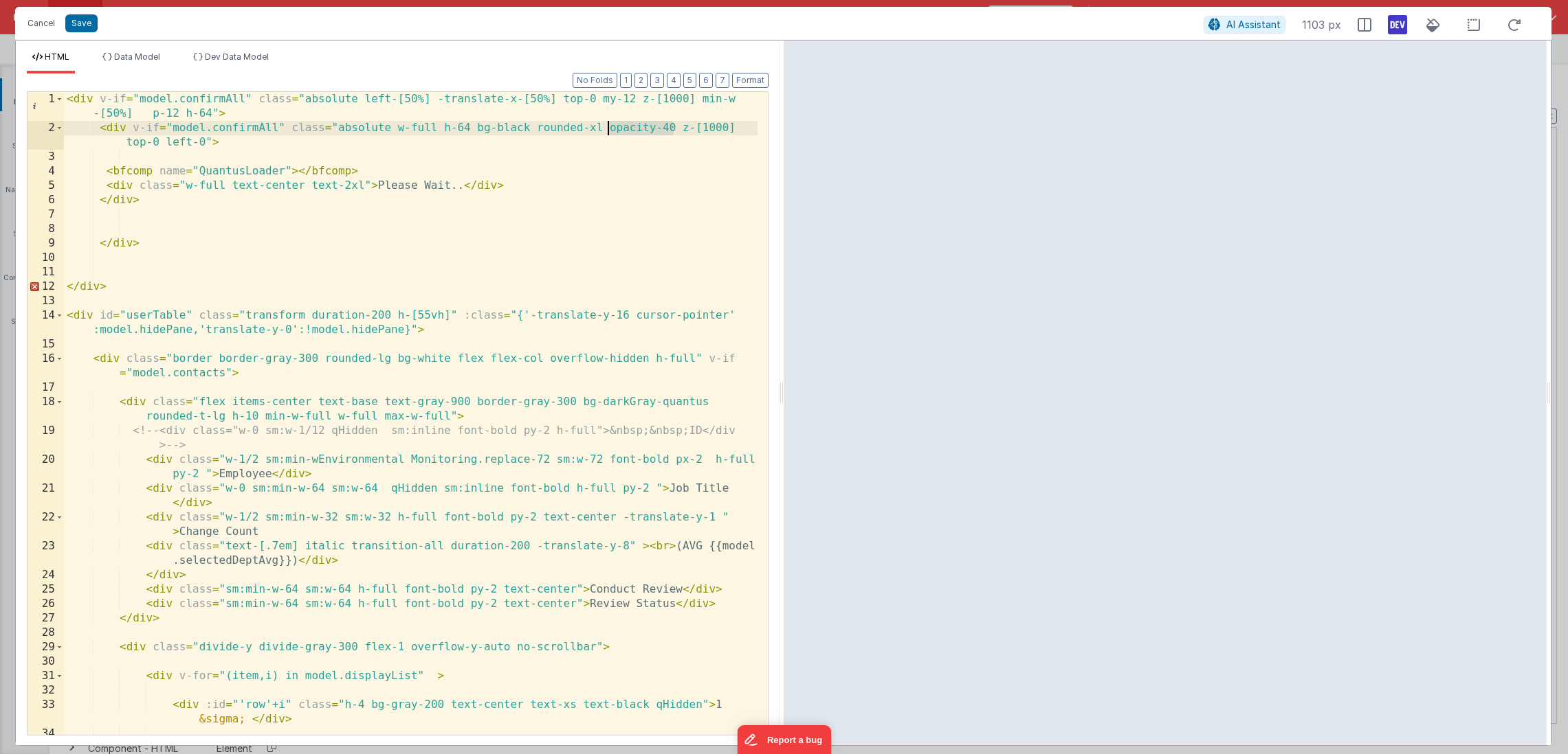
drag, startPoint x: 675, startPoint y: 127, endPoint x: 607, endPoint y: 131, distance: 68.1
click at [607, 131] on div "< div v-if = "model.confirmAll" class = "absolute left-[50%] -translate-x-[50%]…" at bounding box center [410, 464] width 693 height 744
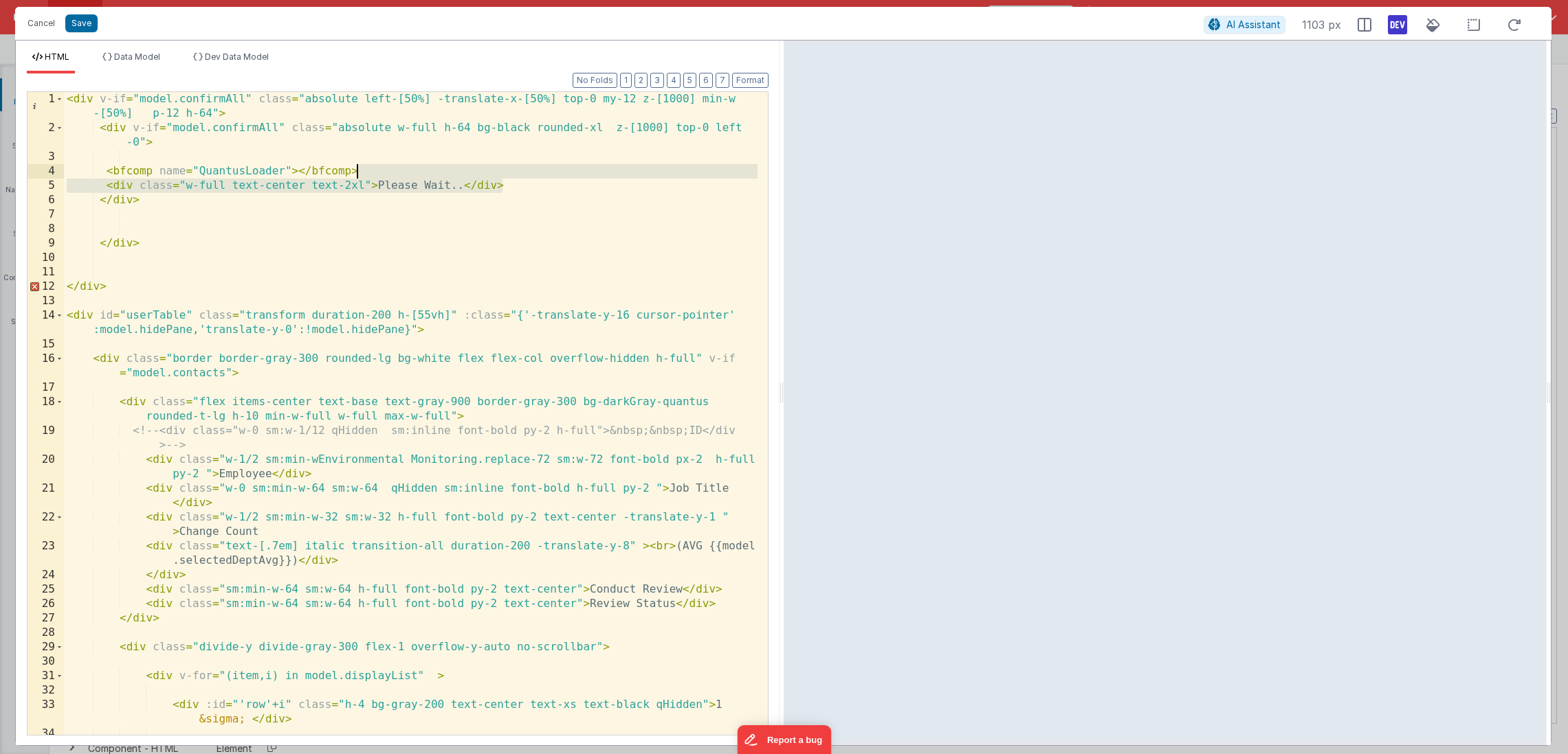
drag, startPoint x: 509, startPoint y: 184, endPoint x: 510, endPoint y: 176, distance: 8.1
click at [510, 176] on div "< div v-if = "model.confirmAll" class = "absolute left-[50%] -translate-x-[50%]…" at bounding box center [410, 464] width 693 height 744
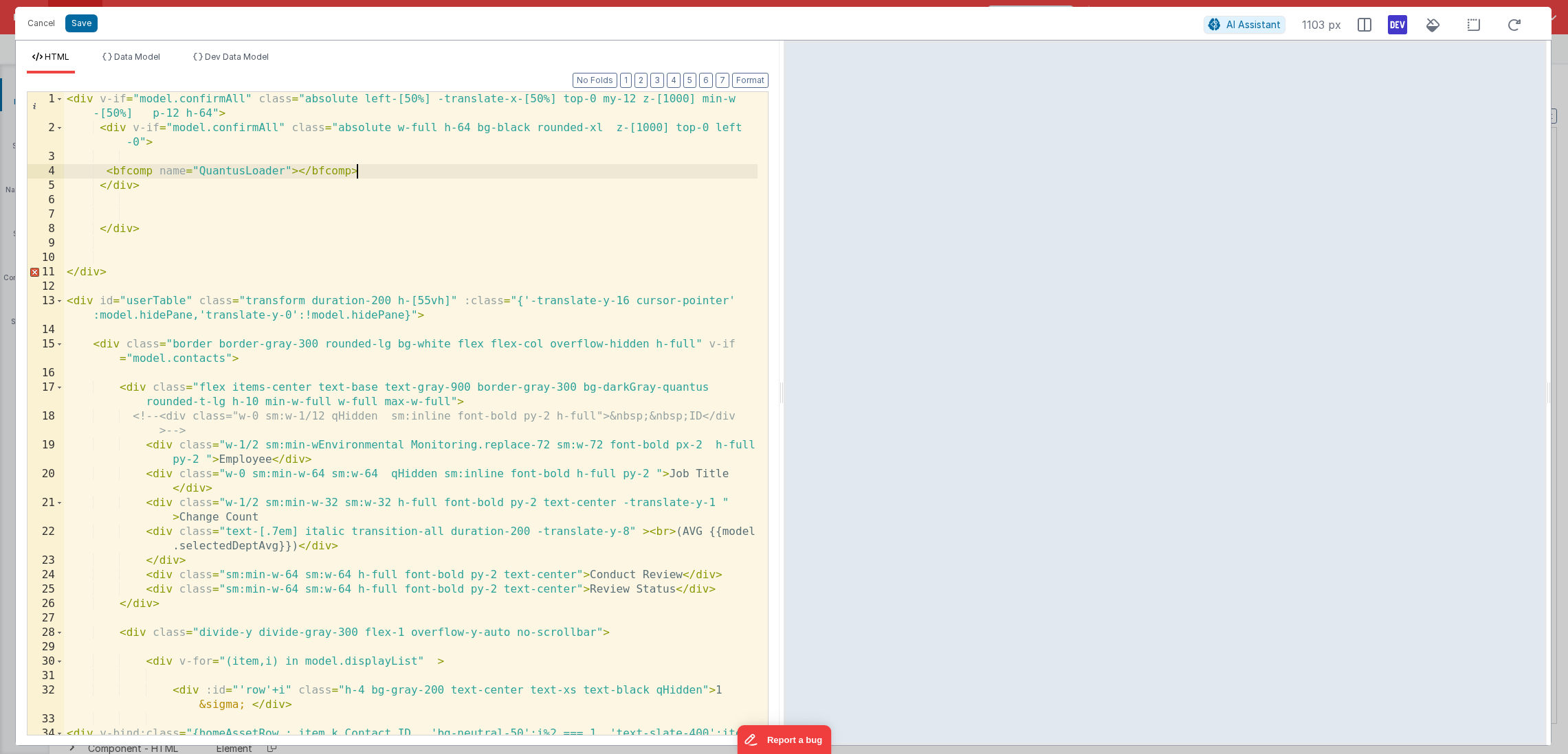
click at [300, 171] on div "< div v-if = "model.confirmAll" class = "absolute left-[50%] -translate-x-[50%]…" at bounding box center [410, 464] width 693 height 744
click at [501, 125] on div "< div v-if = "model.confirmAll" class = "absolute left-[50%] -translate-x-[50%]…" at bounding box center [410, 464] width 693 height 744
drag, startPoint x: 497, startPoint y: 127, endPoint x: 531, endPoint y: 129, distance: 34.1
click at [531, 129] on div "< div v-if = "model.confirmAll" class = "absolute left-[50%] -translate-x-[50%]…" at bounding box center [410, 464] width 693 height 744
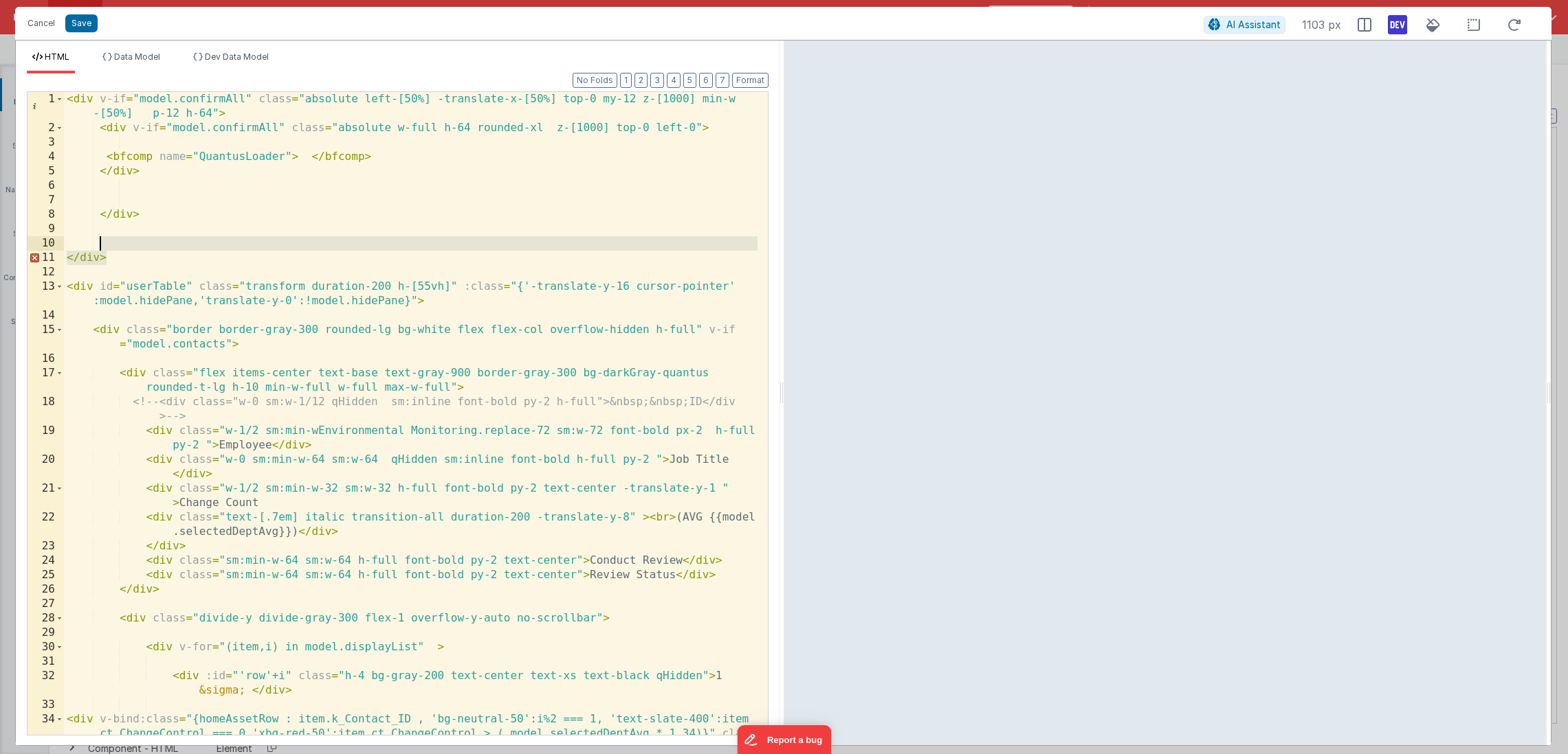
drag, startPoint x: 195, startPoint y: 263, endPoint x: 198, endPoint y: 241, distance: 22.2
click at [194, 242] on div "< div v-if = "model.confirmAll" class = "absolute left-[50%] -translate-x-[50%]…" at bounding box center [410, 464] width 693 height 744
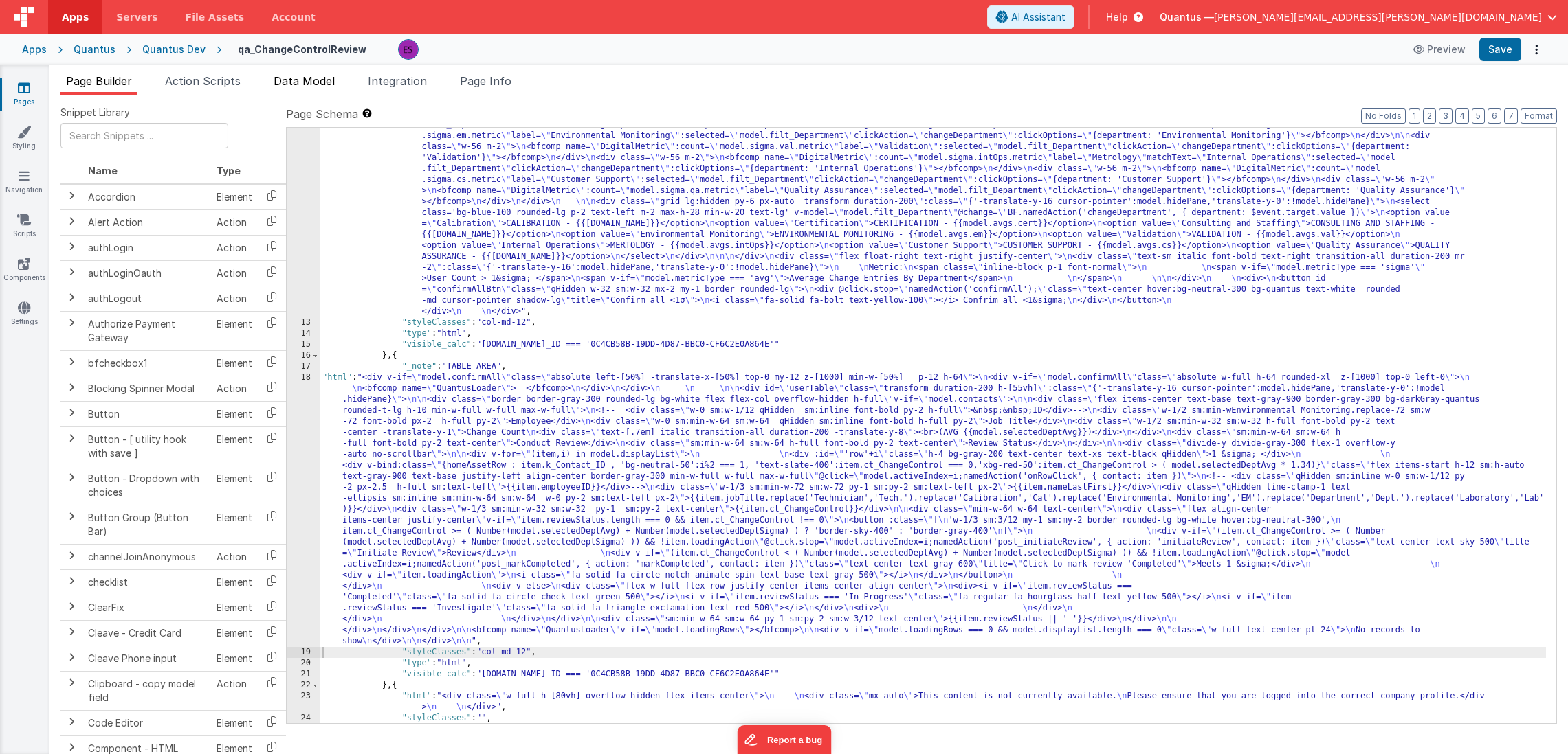
click at [327, 79] on span "Data Model" at bounding box center [303, 81] width 61 height 14
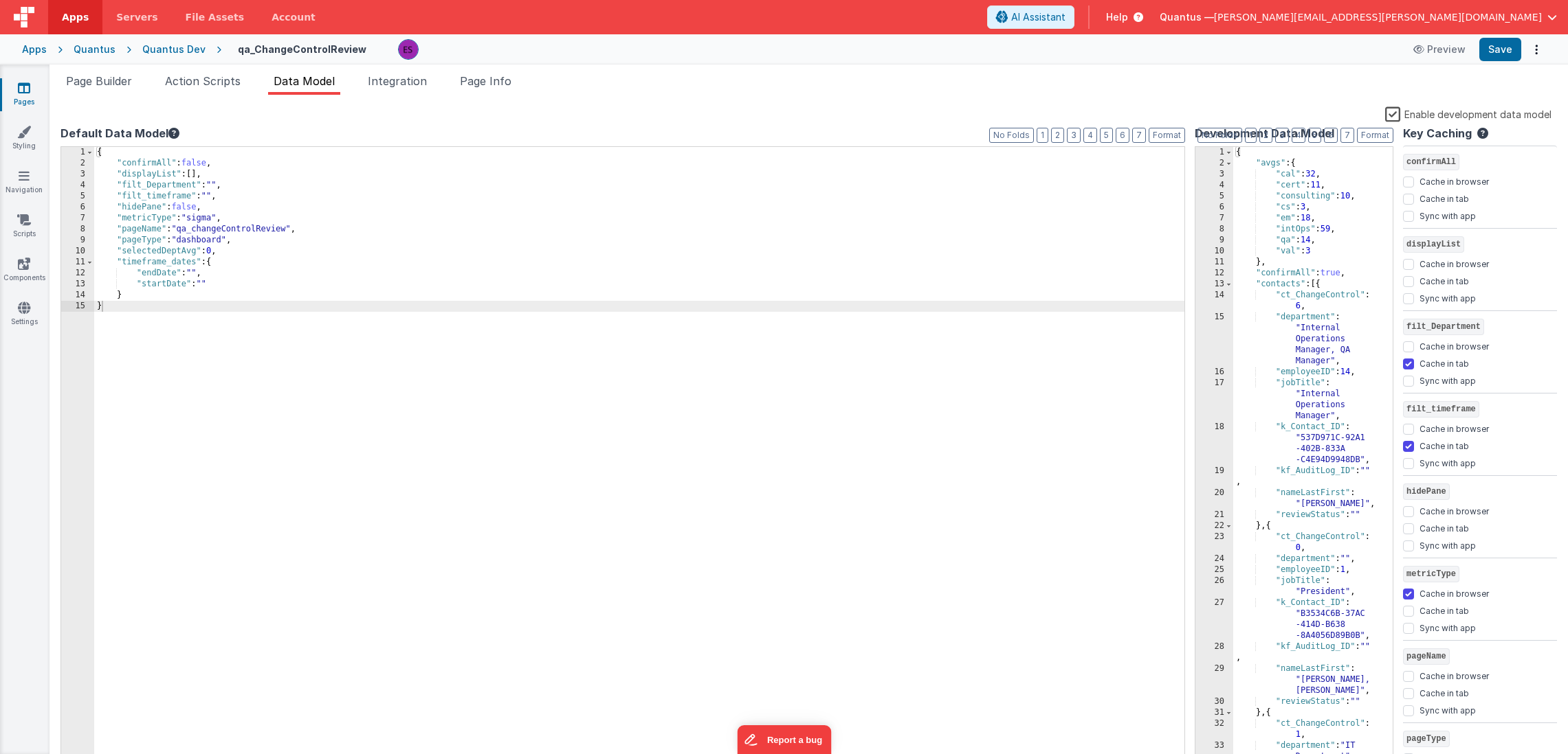
click at [1396, 116] on label "Enable development data model" at bounding box center [1468, 114] width 166 height 16
click at [0, 0] on input "Enable development data model" at bounding box center [0, 0] width 0 height 0
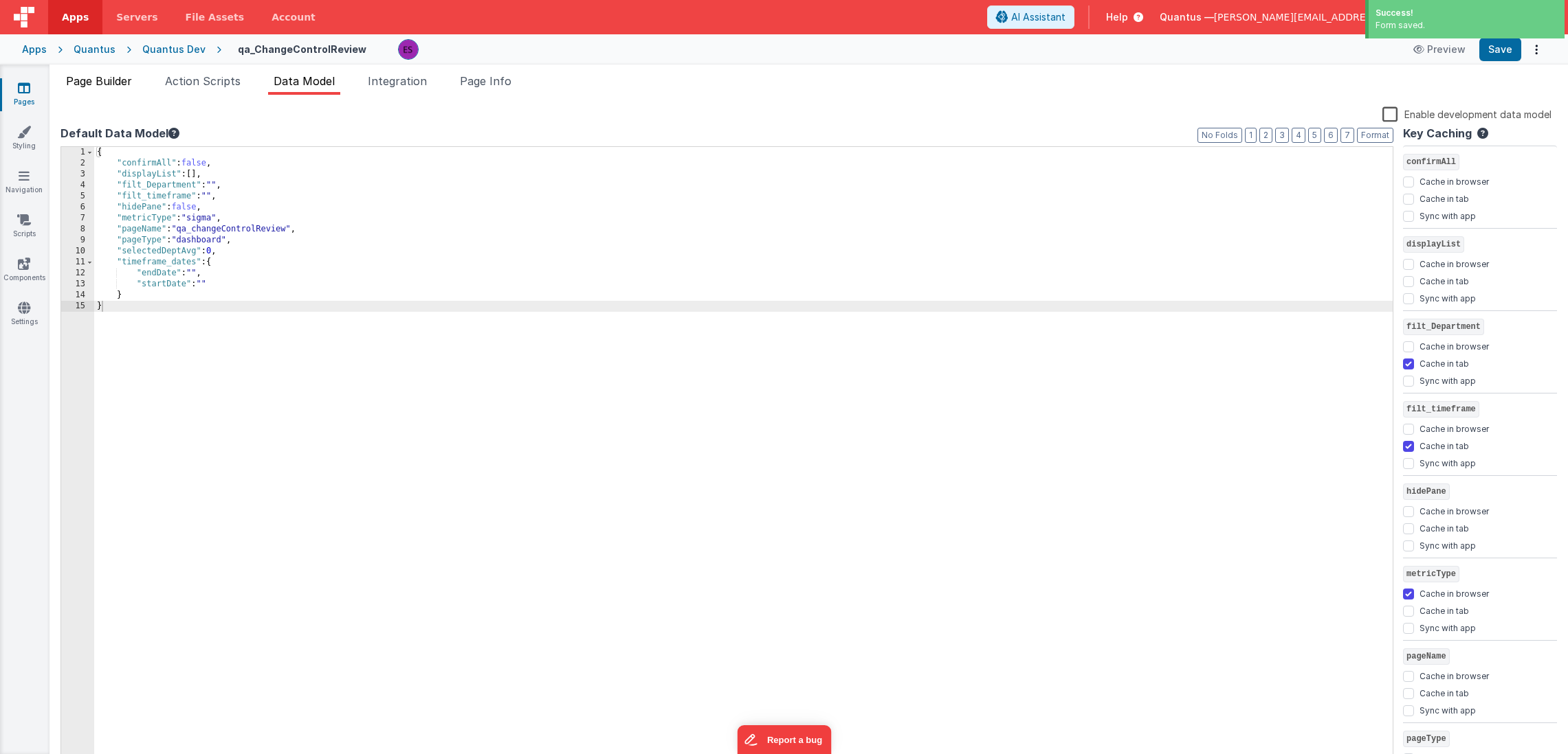
click at [112, 86] on span "Page Builder" at bounding box center [99, 81] width 66 height 14
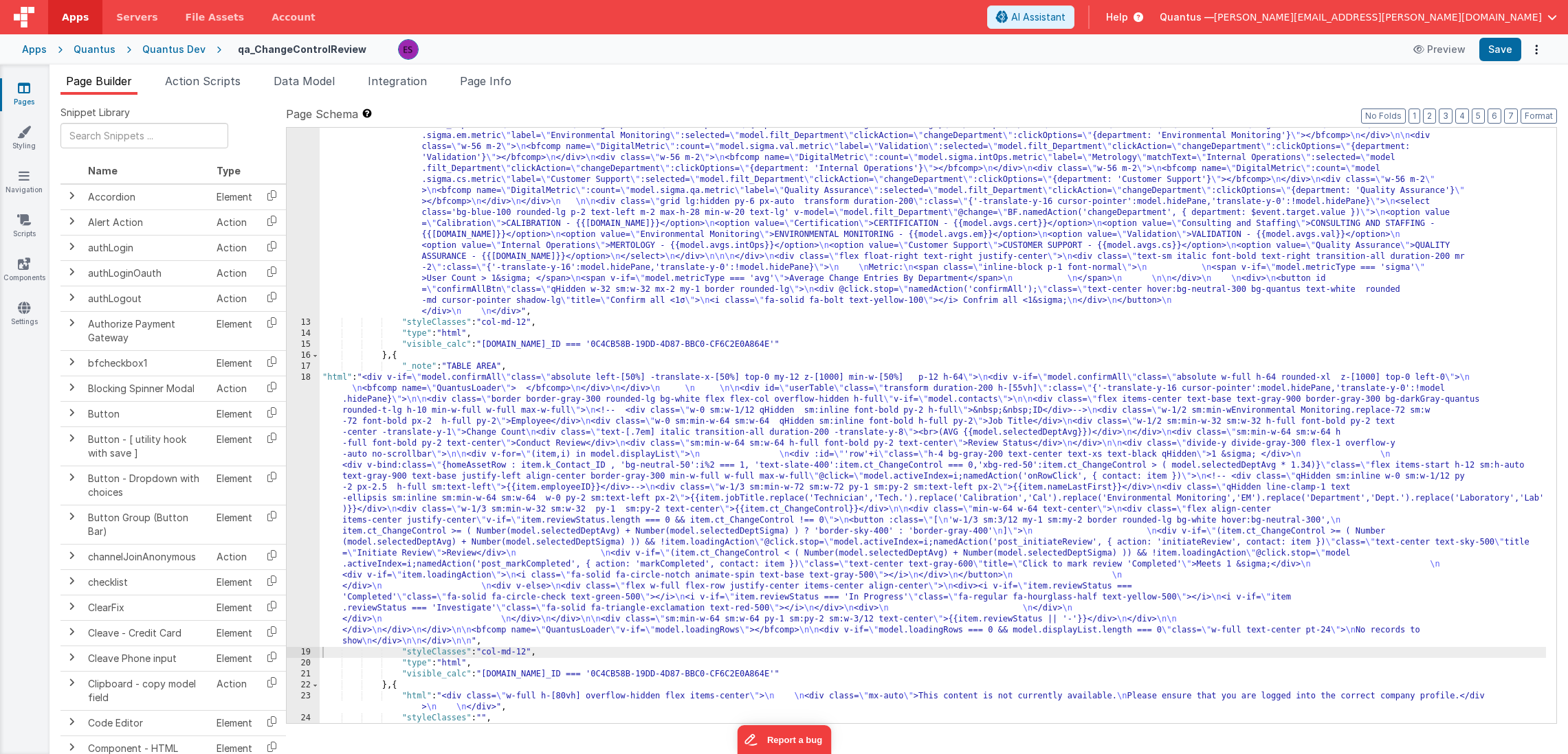
click at [440, 255] on div ""html" : "<div v-if= \" model.metricType==='avg' \" > \n\n <div class='lg:flex …" at bounding box center [932, 406] width 1226 height 1035
click at [196, 78] on span "Action Scripts" at bounding box center [203, 81] width 75 height 14
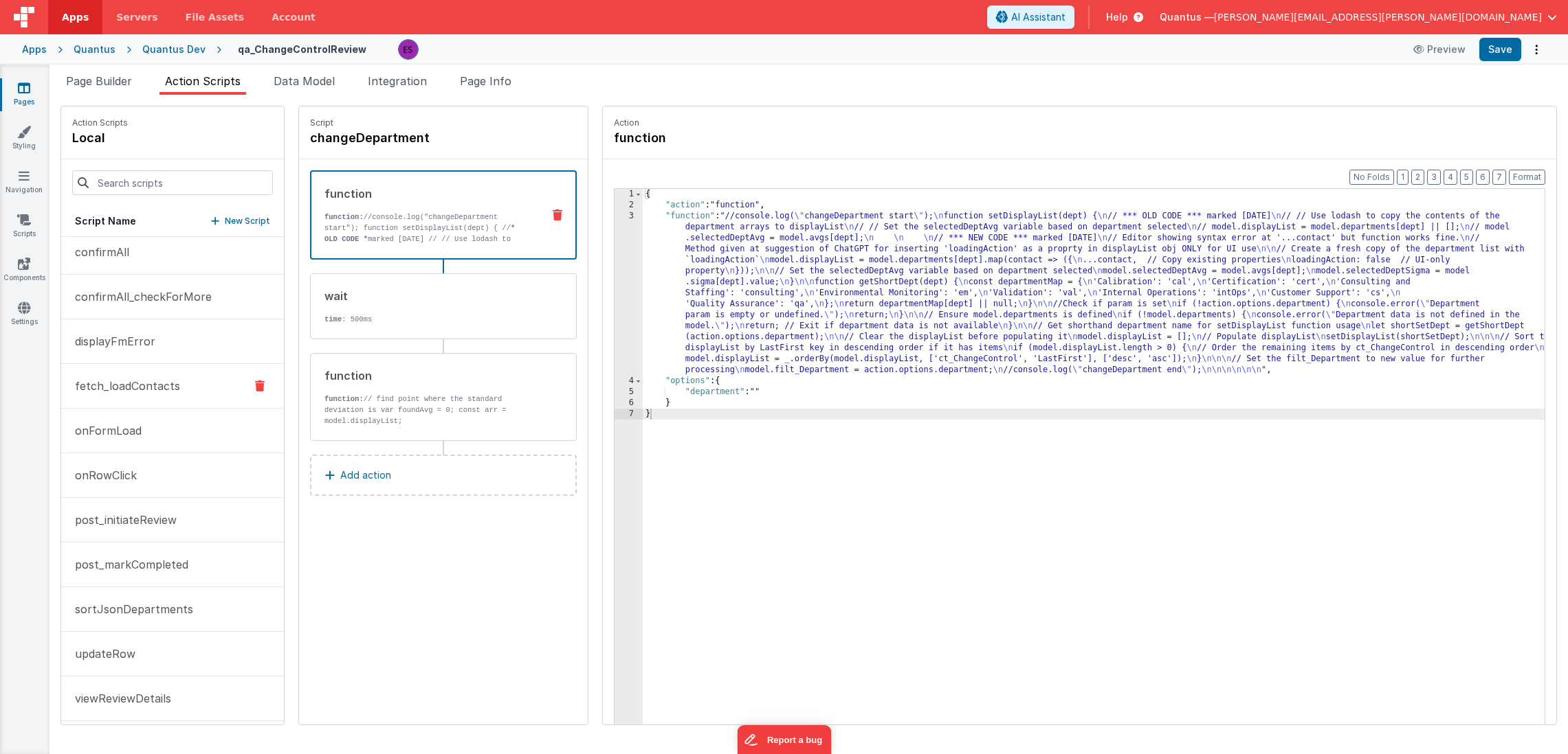
scroll to position [103, 0]
click at [123, 613] on button "sortJsonDepartments" at bounding box center [172, 602] width 223 height 45
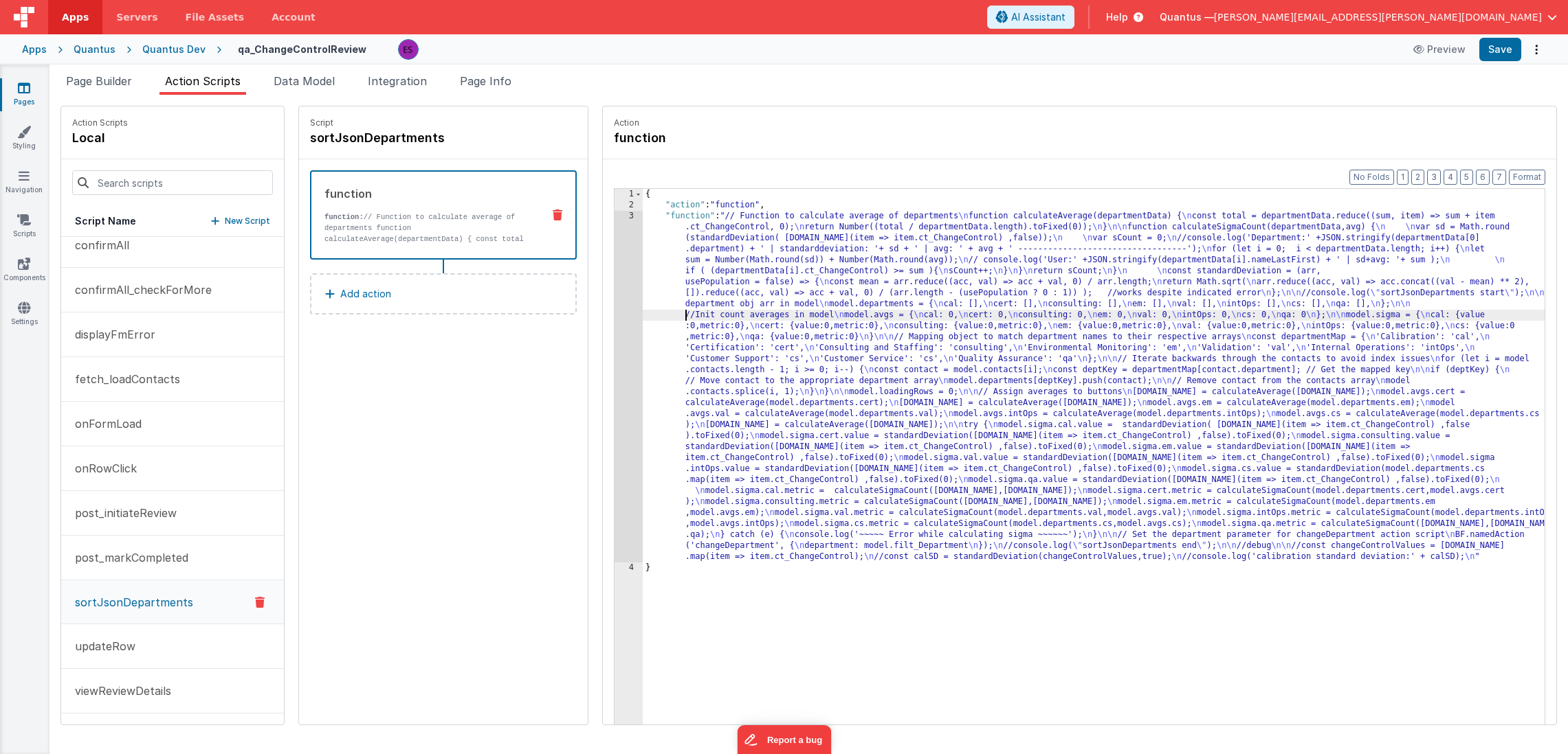
click at [647, 319] on div "{ "action" : "function" , "function" : "// Function to calculate average of dep…" at bounding box center [1110, 489] width 935 height 600
click at [615, 335] on div "3" at bounding box center [629, 387] width 28 height 352
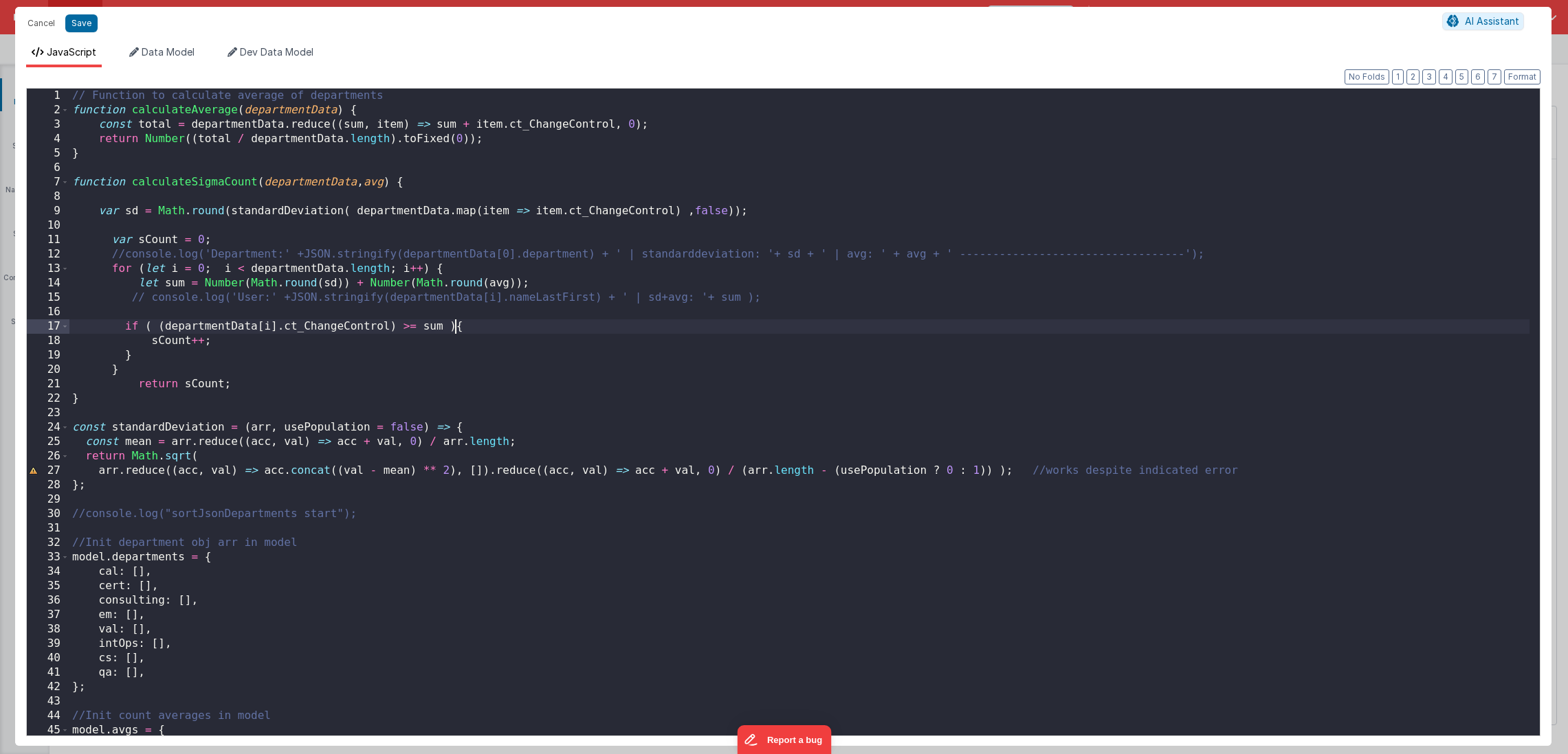
click at [458, 327] on div "// Function to calculate average of departments function calculateAverage ( dep…" at bounding box center [799, 426] width 1460 height 676
click at [147, 325] on div "// Function to calculate average of departments function calculateAverage ( dep…" at bounding box center [799, 426] width 1460 height 676
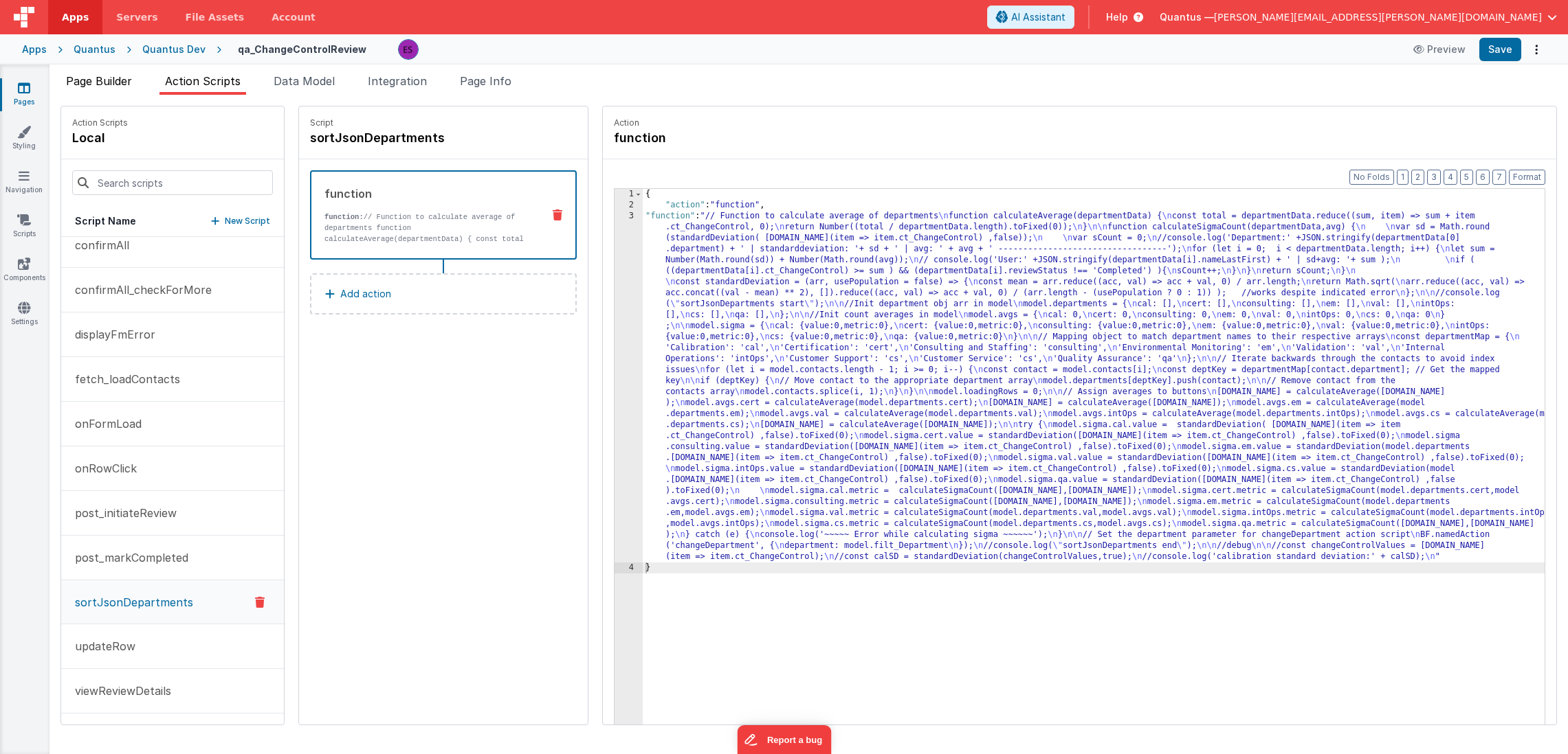
click at [80, 80] on span "Page Builder" at bounding box center [99, 81] width 66 height 14
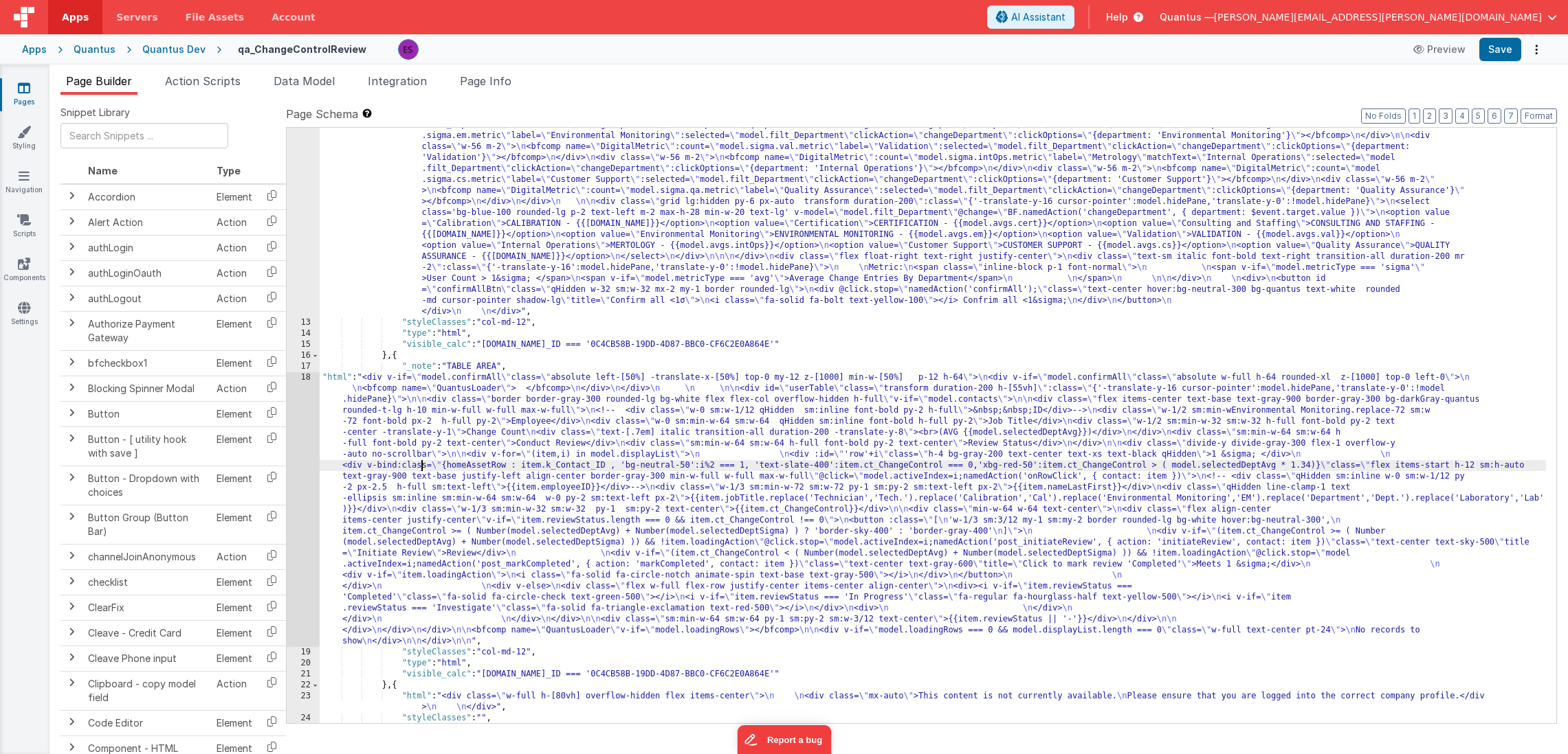
click at [423, 461] on div ""html" : "<div v-if= \" model.metricType==='avg' \" > \n\n <div class='lg:flex …" at bounding box center [932, 406] width 1226 height 1035
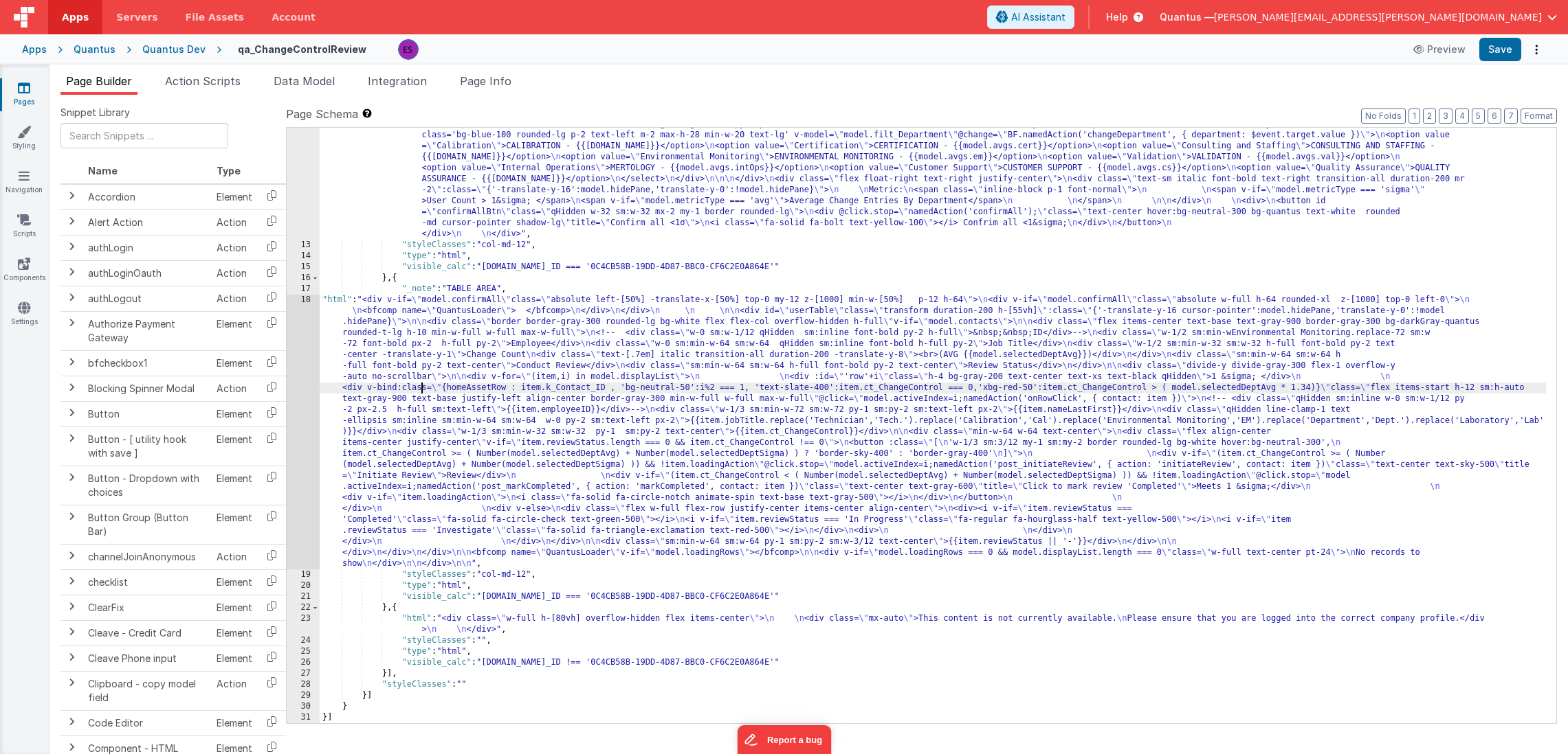
scroll to position [143, 0]
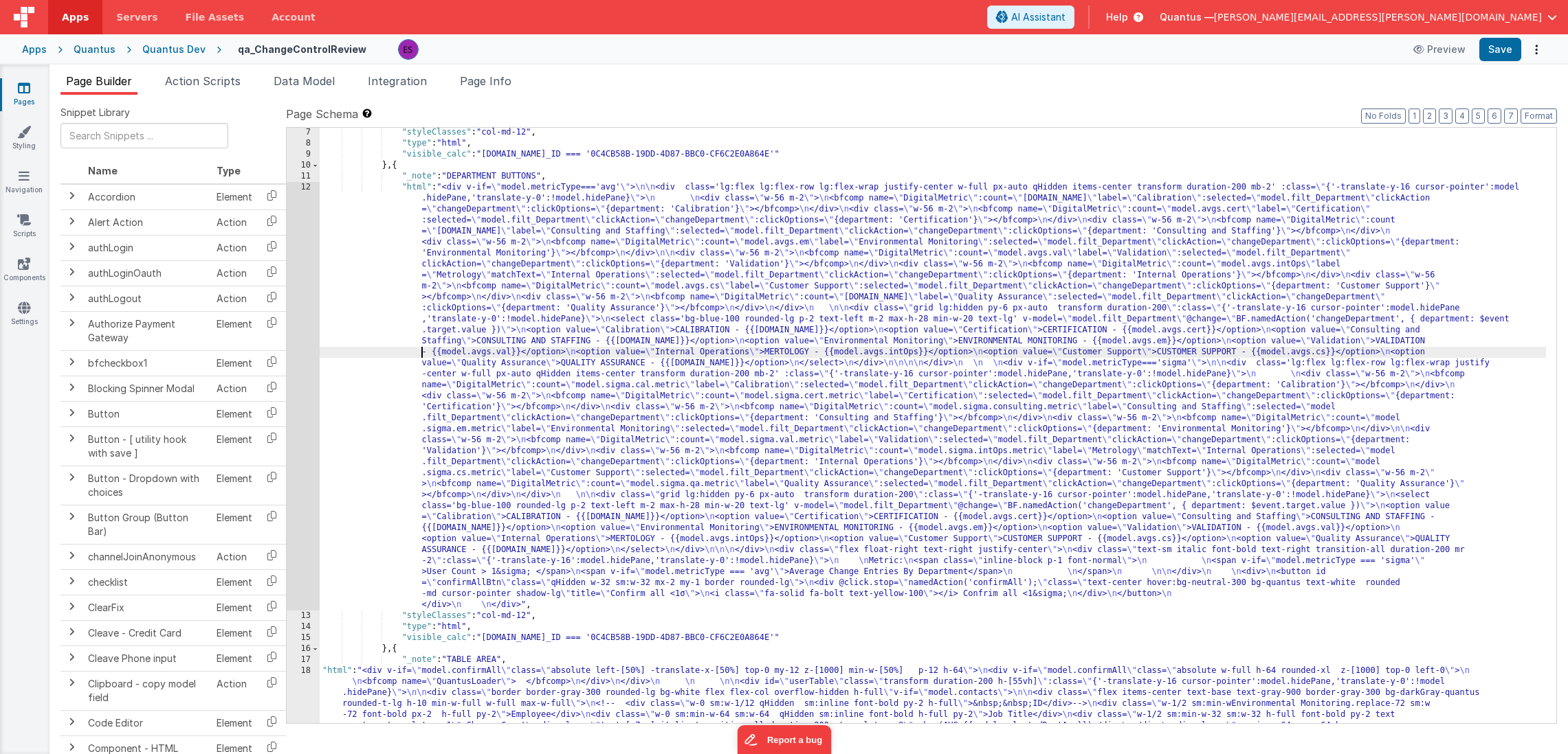
click at [351, 351] on div ""styleClasses" : "col-md-12" , "type" : "html" , "visible_calc" : "[DOMAIN_NAME…" at bounding box center [932, 567] width 1226 height 881
click at [300, 340] on div "12" at bounding box center [302, 396] width 33 height 429
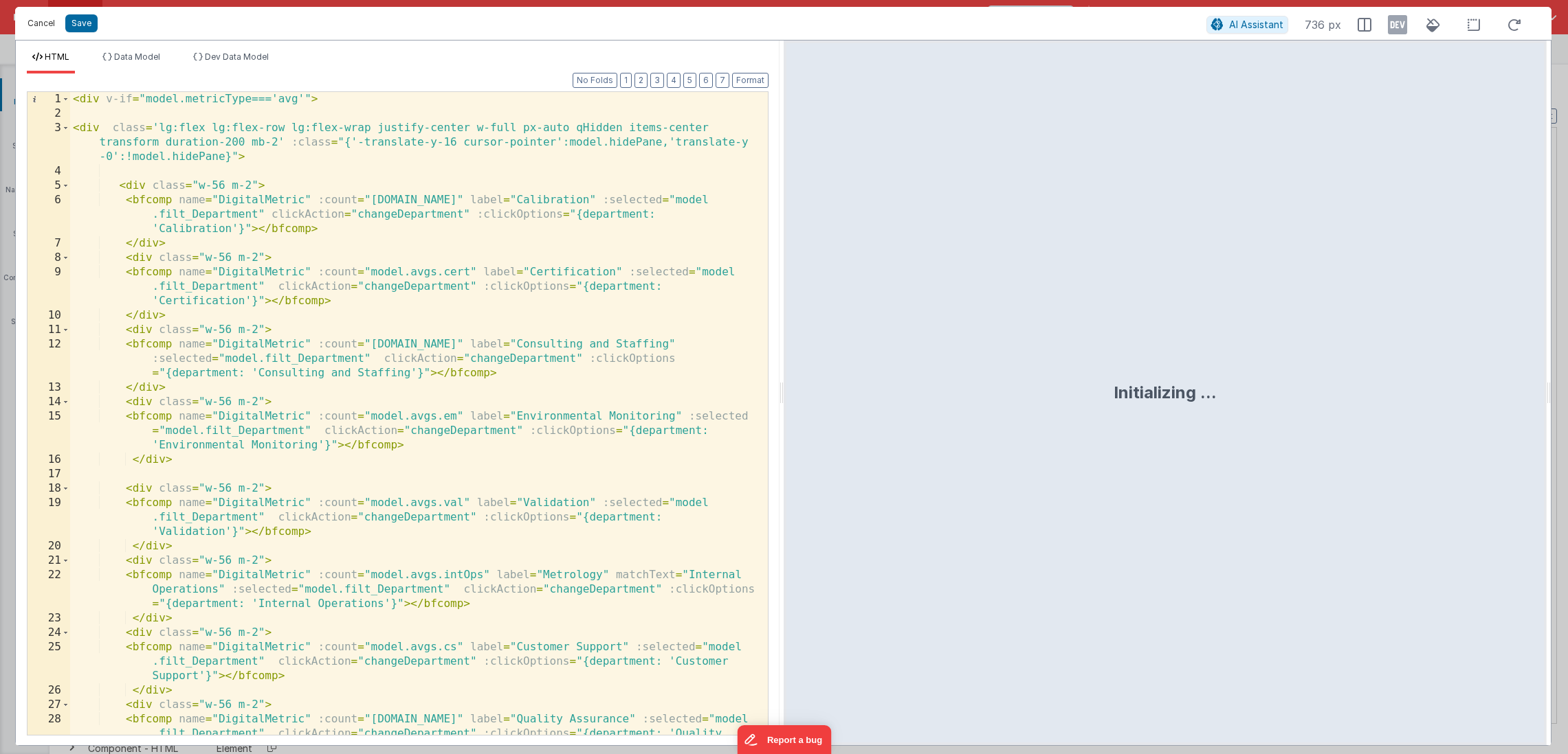
click at [39, 23] on button "Cancel" at bounding box center [41, 24] width 42 height 19
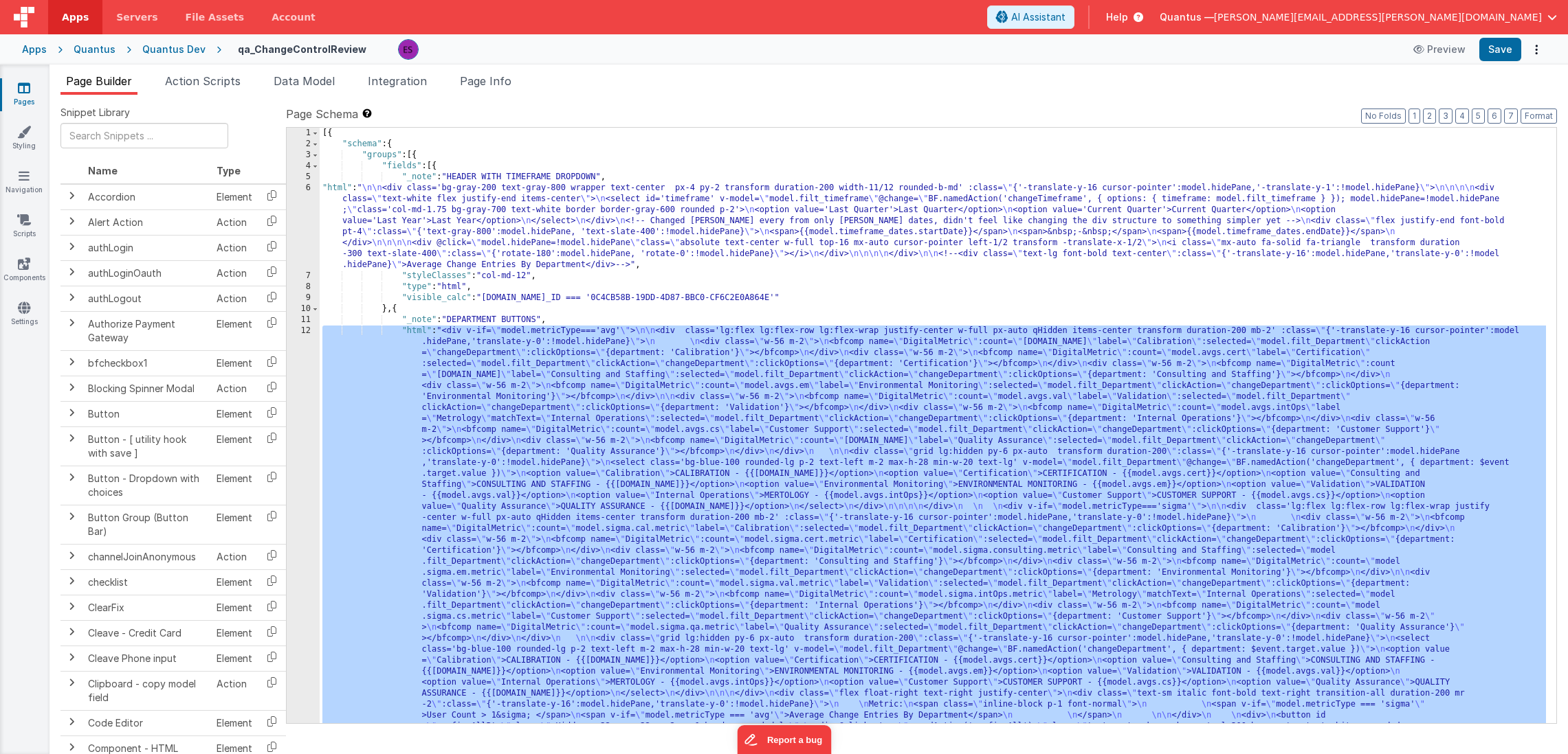
scroll to position [495, 0]
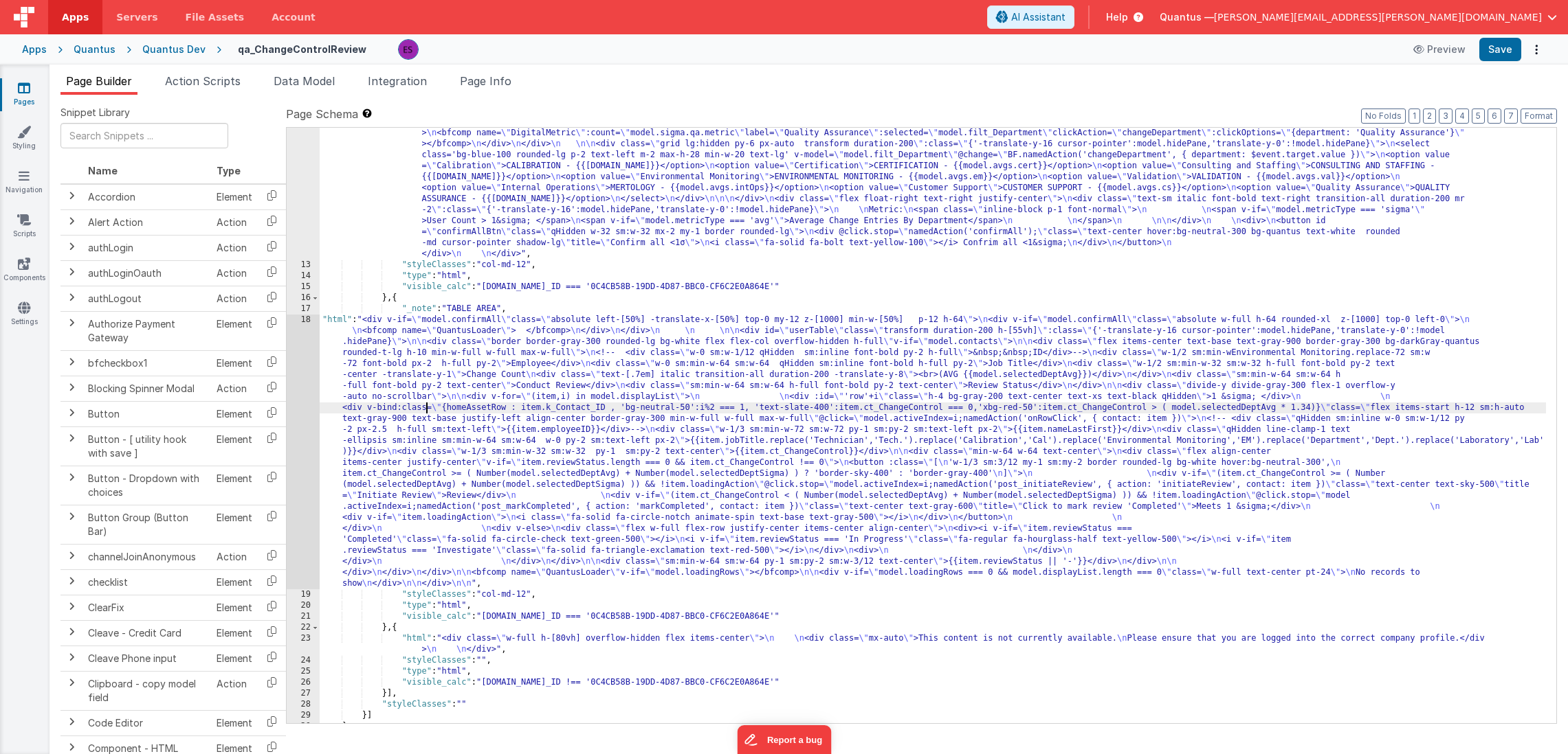
click at [425, 406] on div ""html" : "<div v-if= \" model.metricType==='avg' \" > \n\n <div class='lg:flex …" at bounding box center [932, 348] width 1226 height 1035
click at [294, 378] on div "18" at bounding box center [302, 452] width 33 height 275
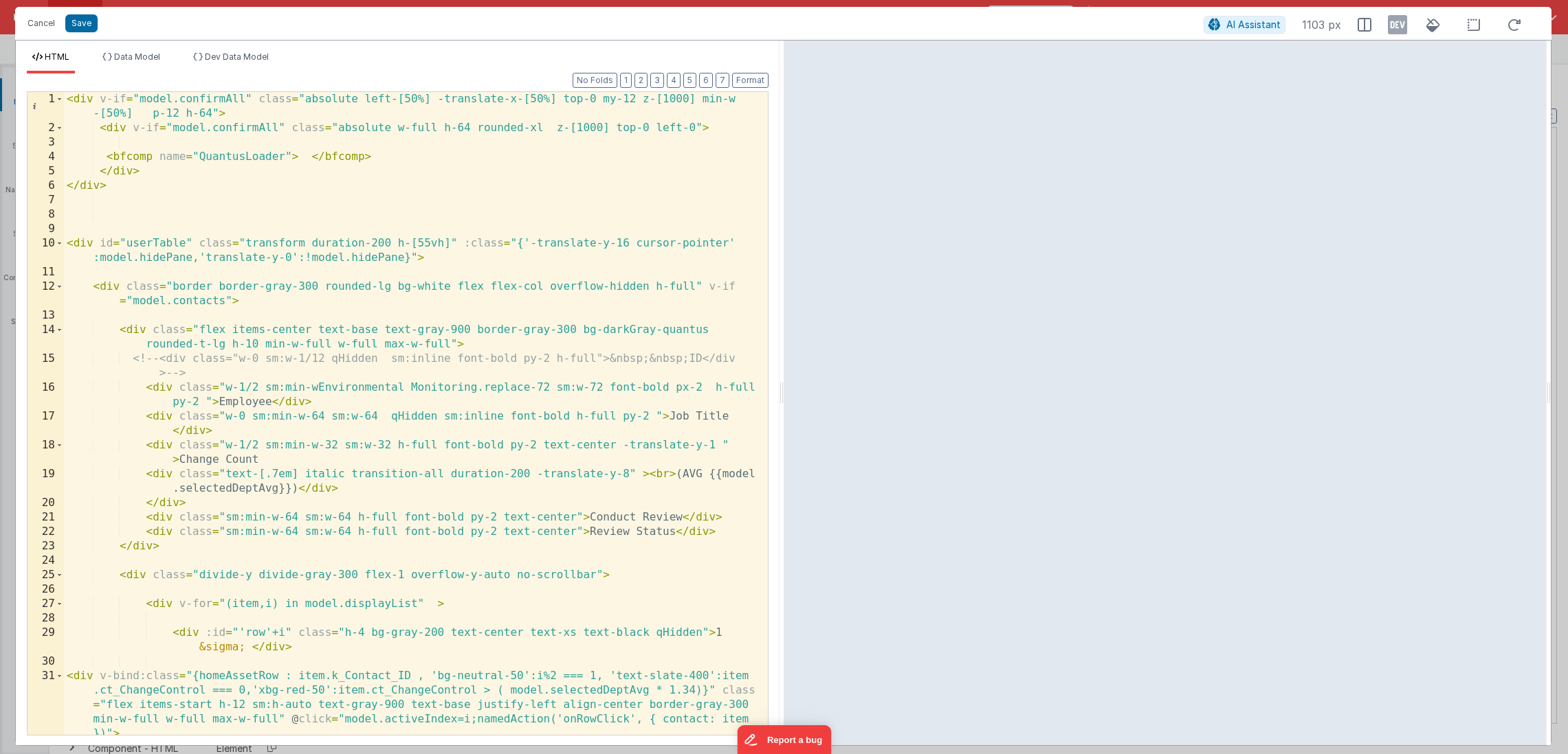
click at [214, 114] on div "< div v-if = "model.confirmAll" class = "absolute left-[50%] -translate-x-[50%]…" at bounding box center [410, 442] width 693 height 701
click at [1398, 28] on icon at bounding box center [1397, 25] width 19 height 22
click at [255, 114] on div "< div v-if = "model.confirmAll" class = "absolute left-[50%] -translate-x-[50%]…" at bounding box center [410, 442] width 693 height 701
drag, startPoint x: 102, startPoint y: 112, endPoint x: 134, endPoint y: 106, distance: 32.6
click at [134, 106] on div "< div v-if = "model.confirmAll" class = "absolute left-[50%] -translate-x-[50%]…" at bounding box center [410, 442] width 693 height 701
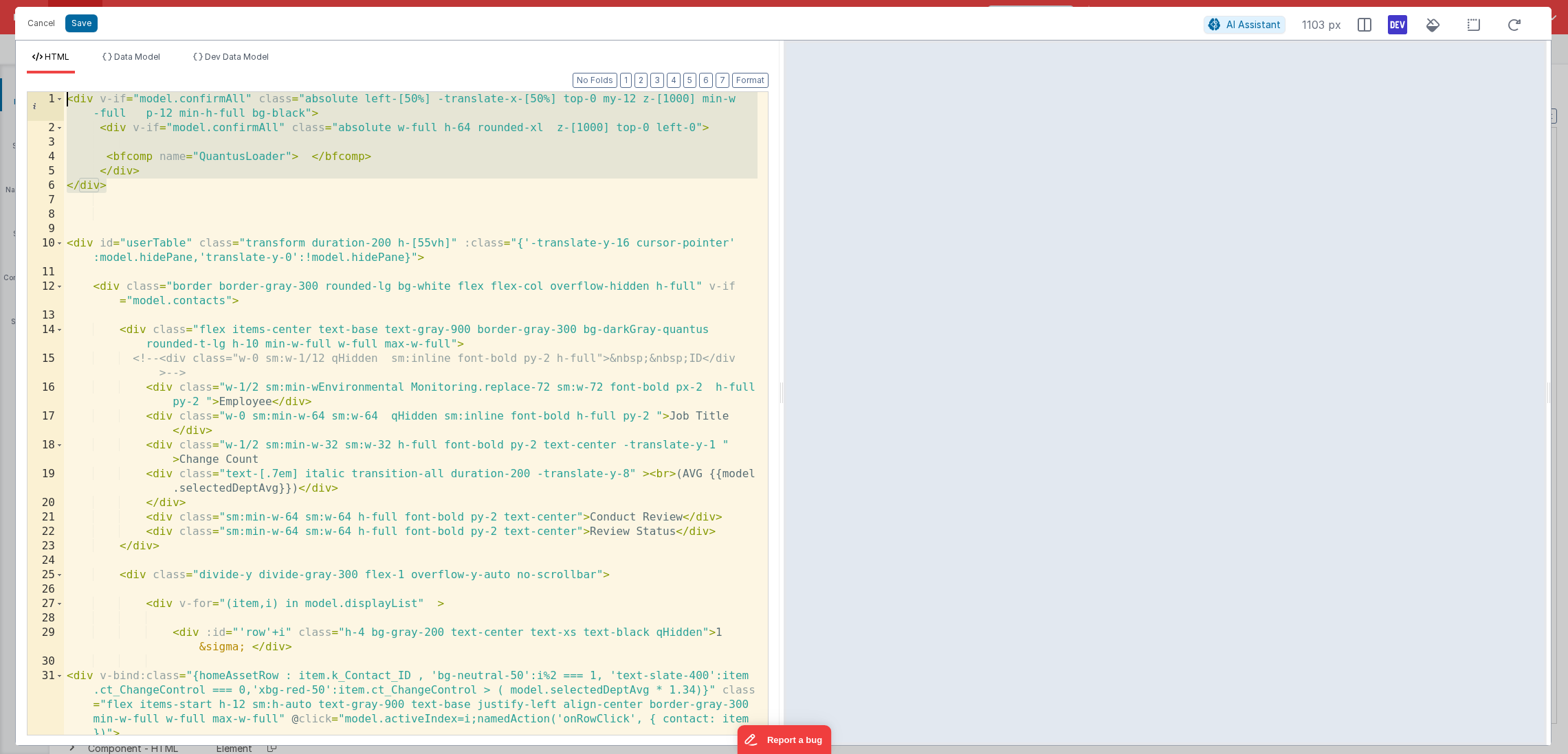
drag, startPoint x: 139, startPoint y: 188, endPoint x: 38, endPoint y: 80, distance: 147.9
click at [38, 80] on div "Format 7 6 5 4 3 2 1 No Folds 1 2 3 4 5 6 7 8 9 10 11 12 13 14 15 16 17 18 19 2…" at bounding box center [397, 404] width 742 height 661
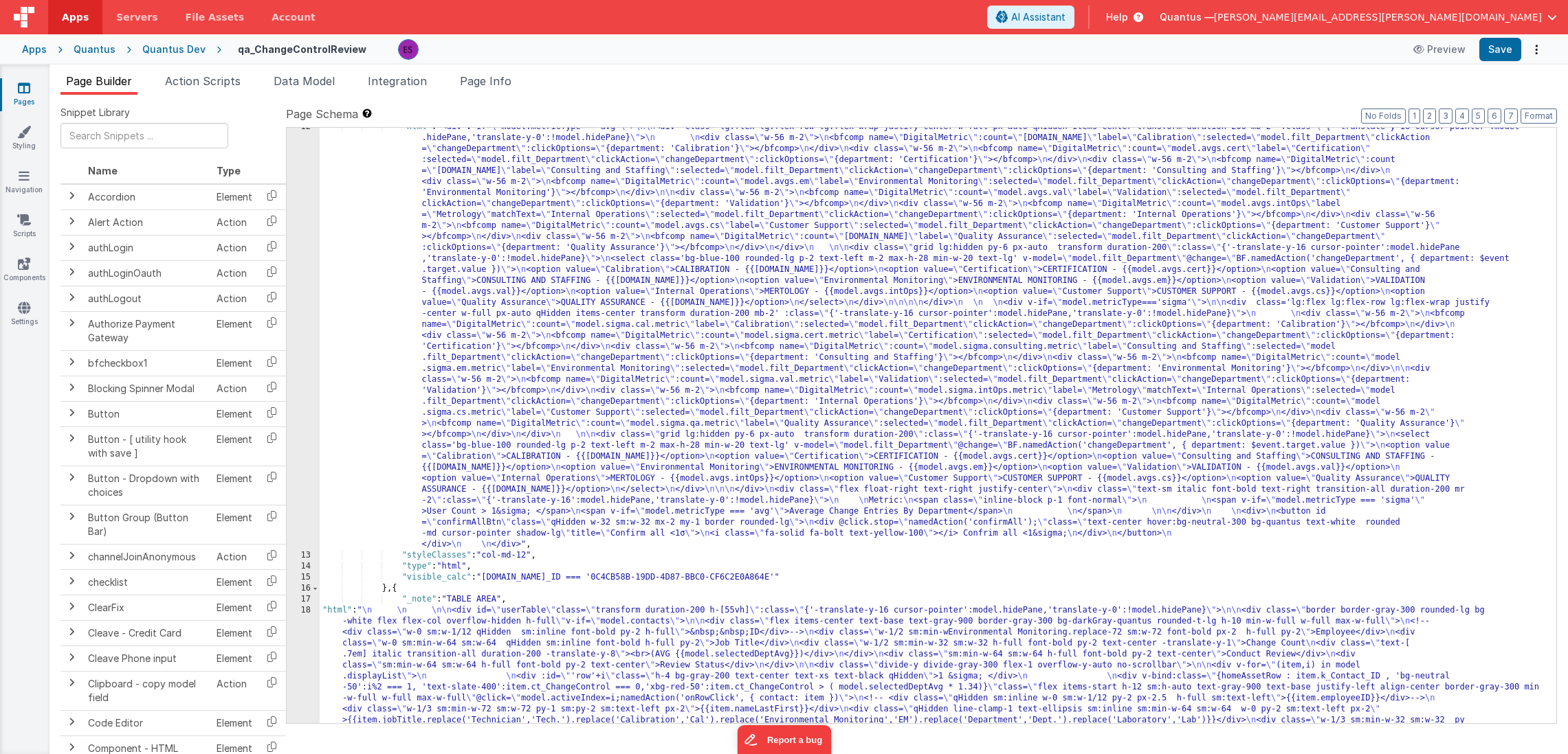
scroll to position [0, 0]
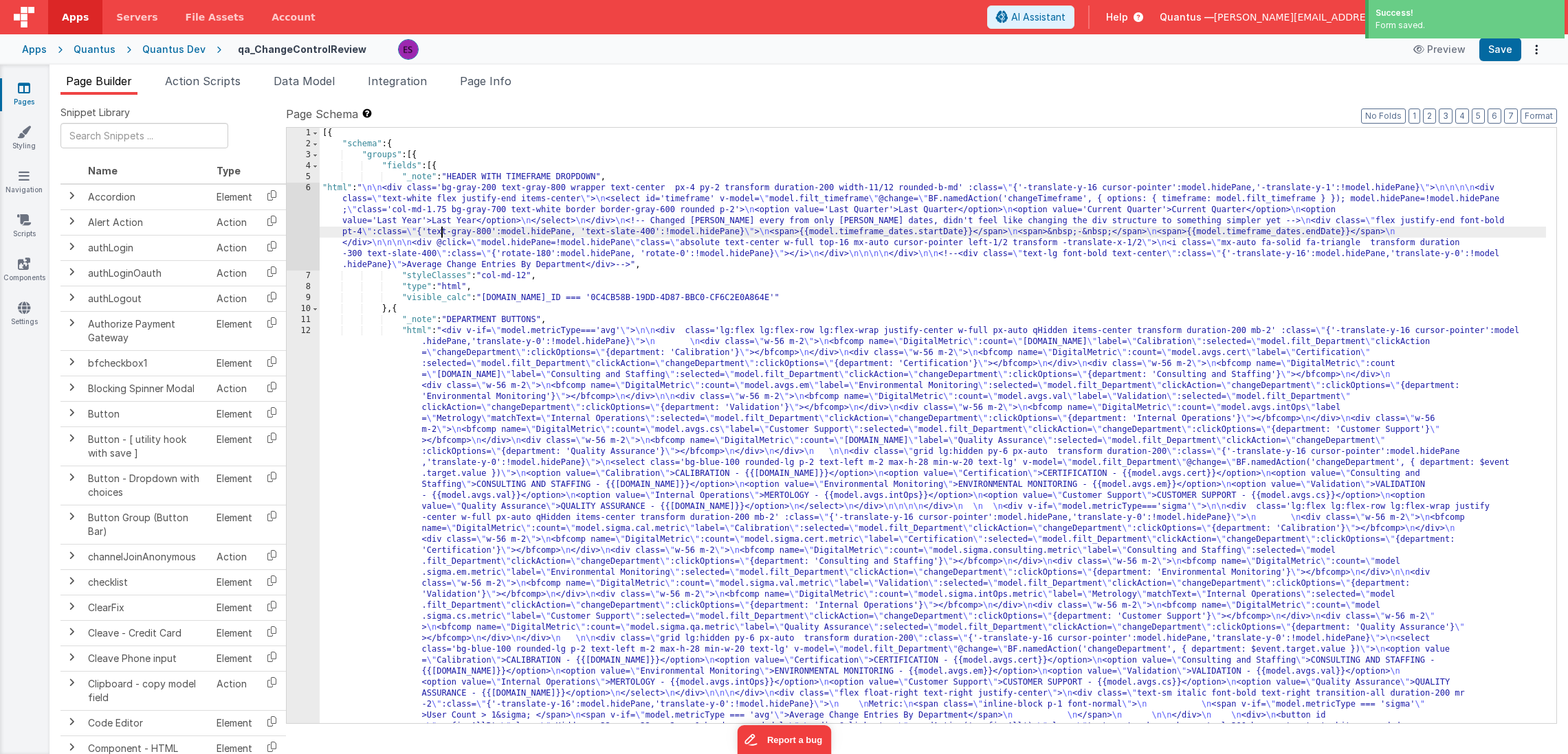
click at [442, 230] on div "[{ "schema" : { "groups" : [{ "fields" : [{ "_note" : "HEADER WITH TIMEFRAME DR…" at bounding box center [932, 645] width 1226 height 1035
click at [292, 220] on div "6" at bounding box center [302, 226] width 33 height 88
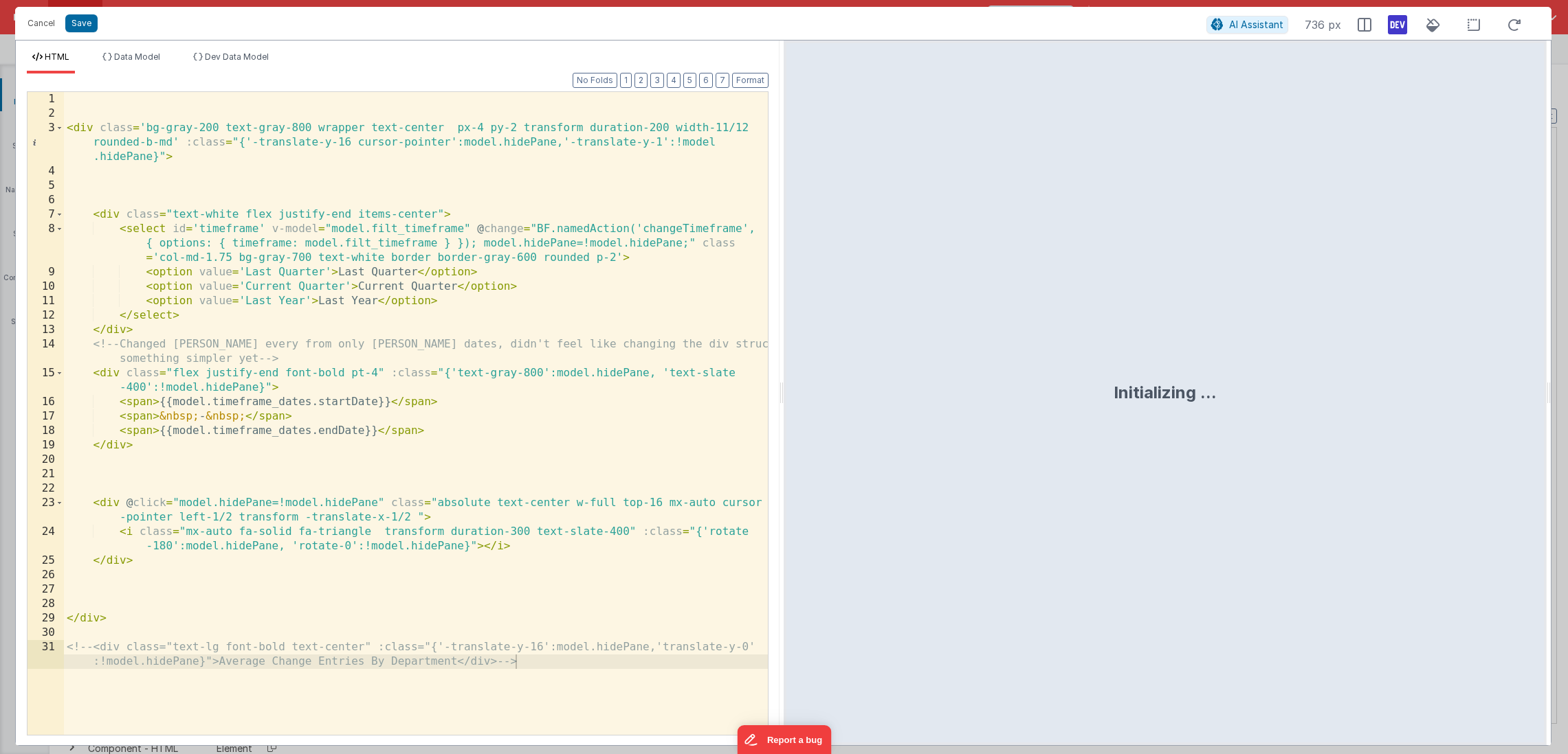
click at [176, 98] on div "< div class = 'bg-gray-200 text-gray-800 wrapper text-center px-4 py-2 transfor…" at bounding box center [416, 435] width 704 height 686
click at [48, 28] on button "Cancel" at bounding box center [41, 24] width 42 height 19
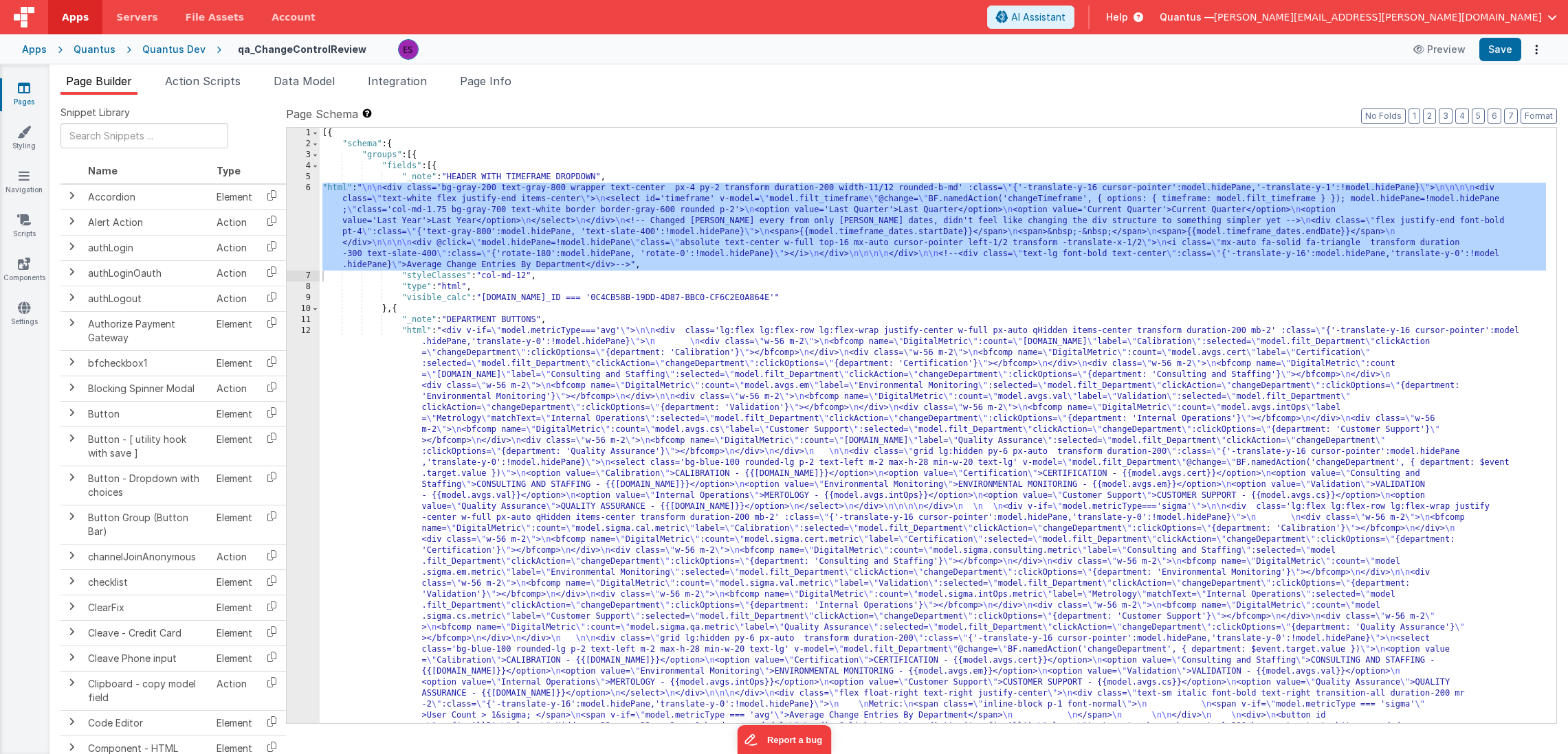
click at [368, 218] on div "[{ "schema" : { "groups" : [{ "fields" : [{ "_note" : "HEADER WITH TIMEFRAME DR…" at bounding box center [932, 645] width 1226 height 1035
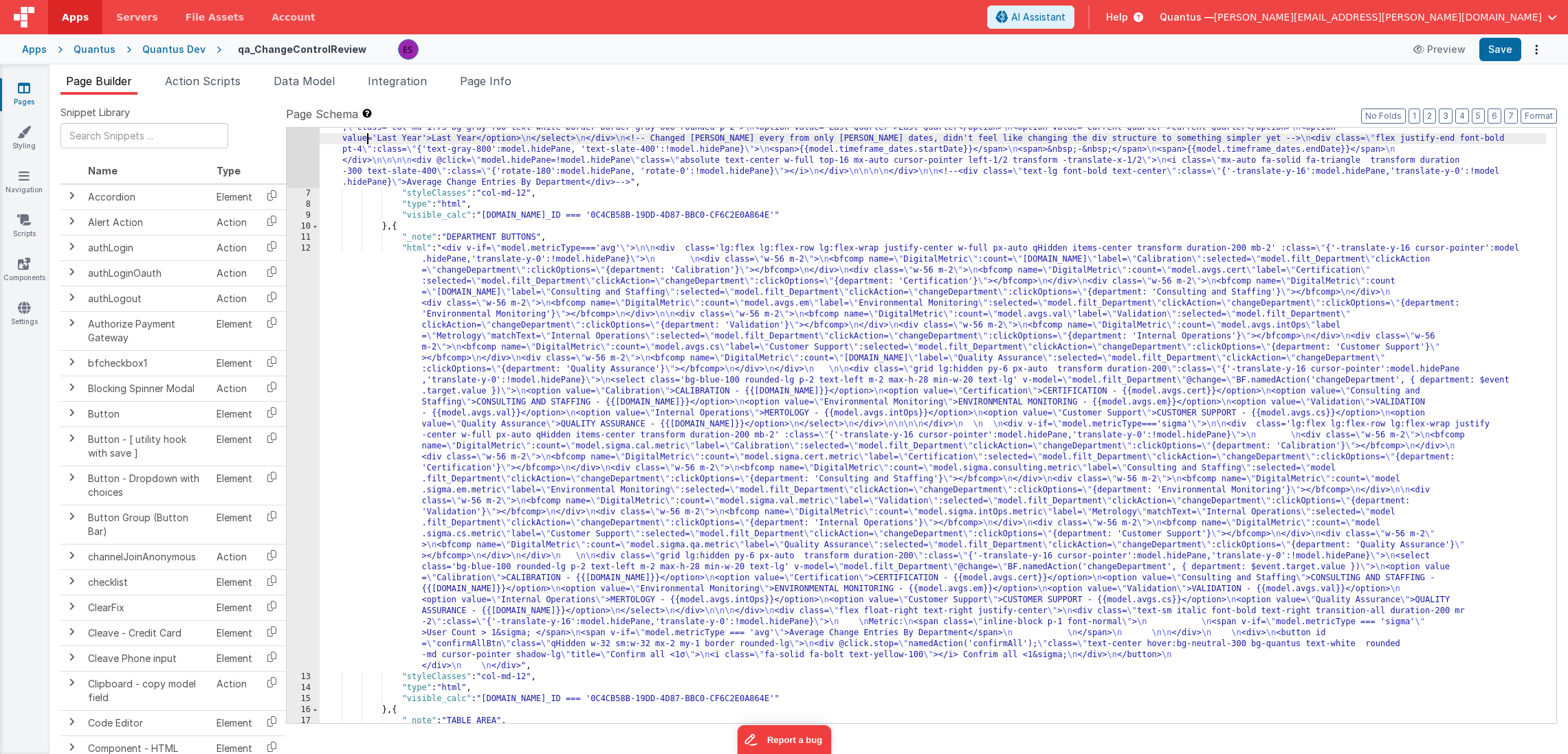
scroll to position [492, 0]
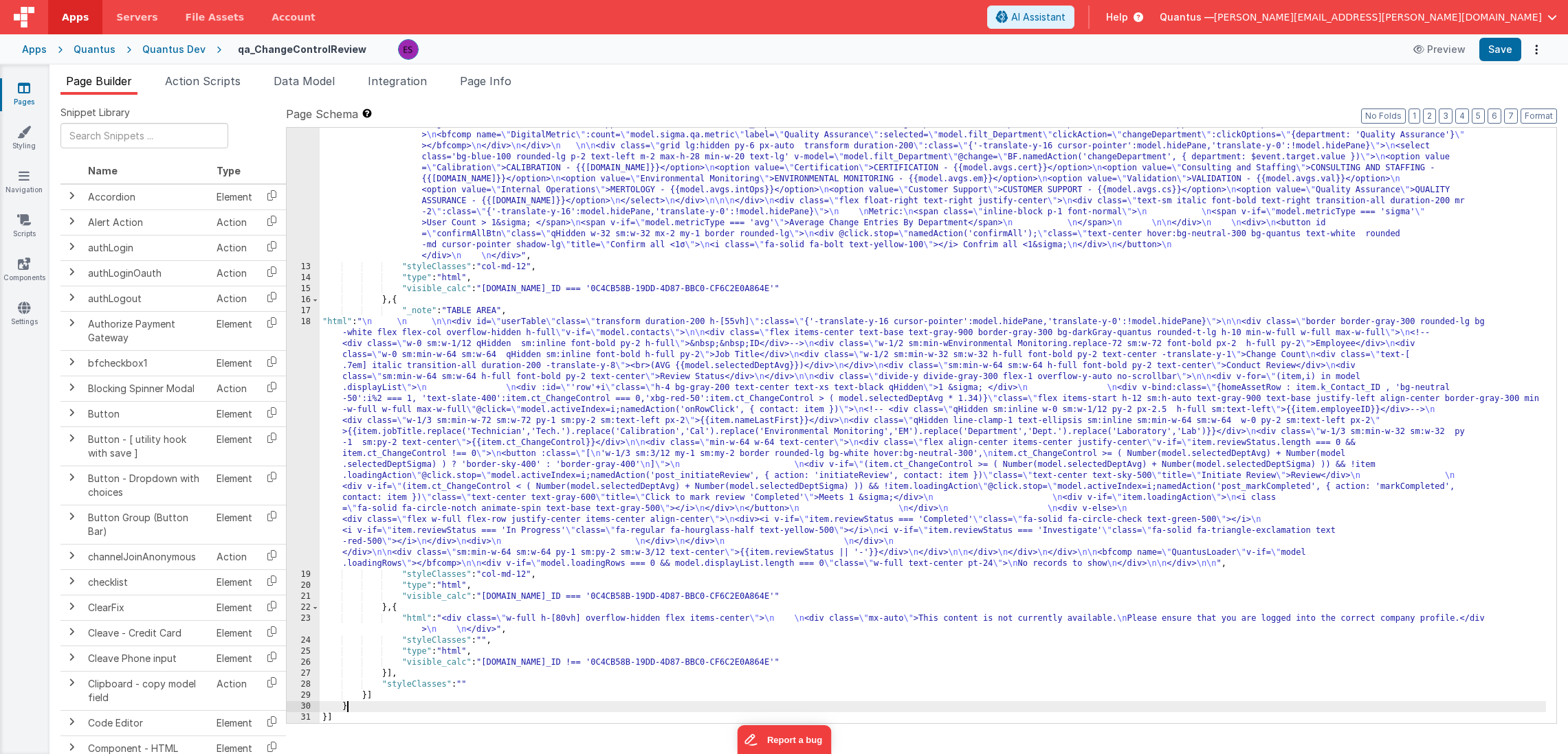
click at [361, 707] on div ""html" : "<div v-if= \" model.metricType==='avg' \" > \n\n <div class='lg:flex …" at bounding box center [932, 350] width 1226 height 1035
click at [302, 696] on div "29" at bounding box center [302, 696] width 33 height 11
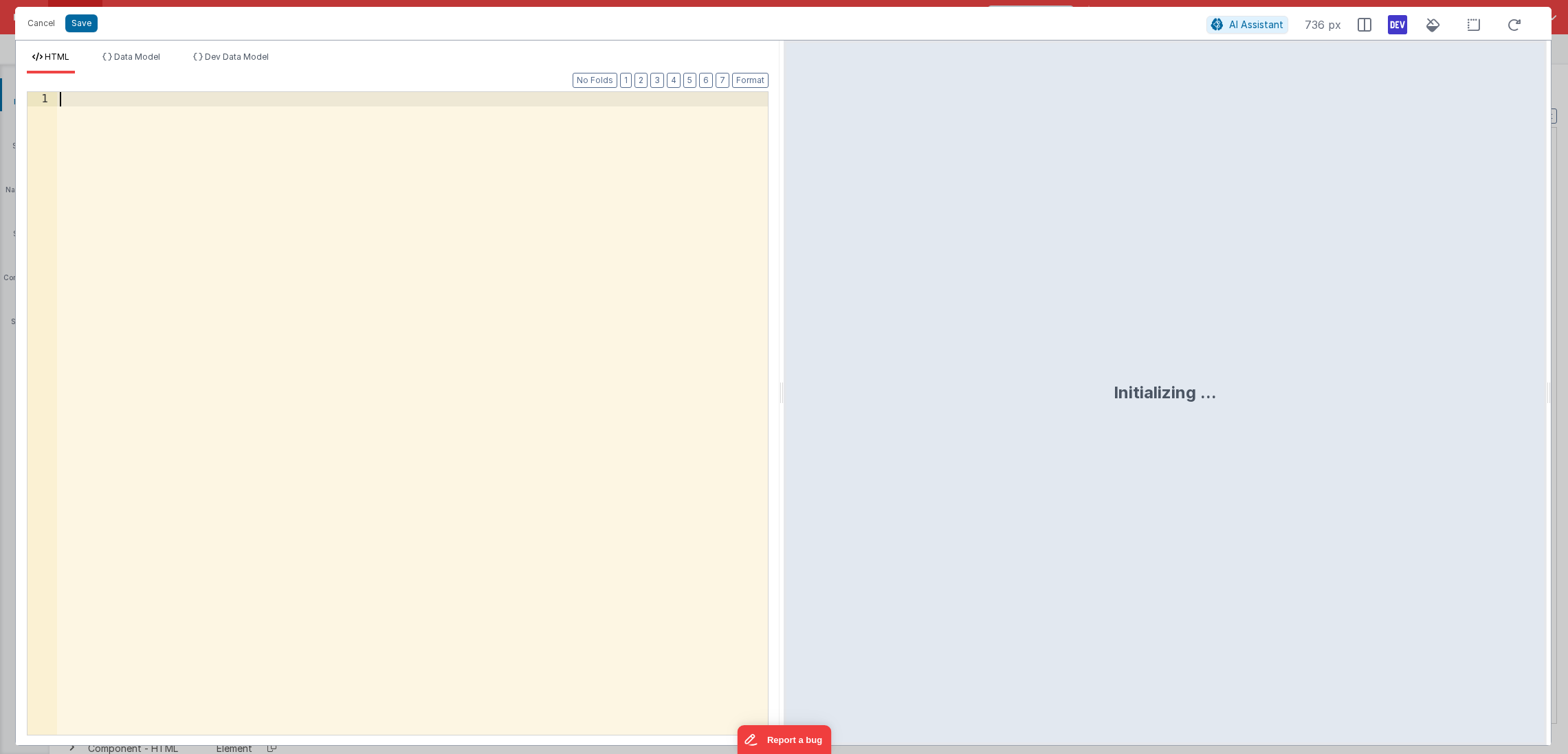
click at [395, 356] on div at bounding box center [413, 428] width 711 height 672
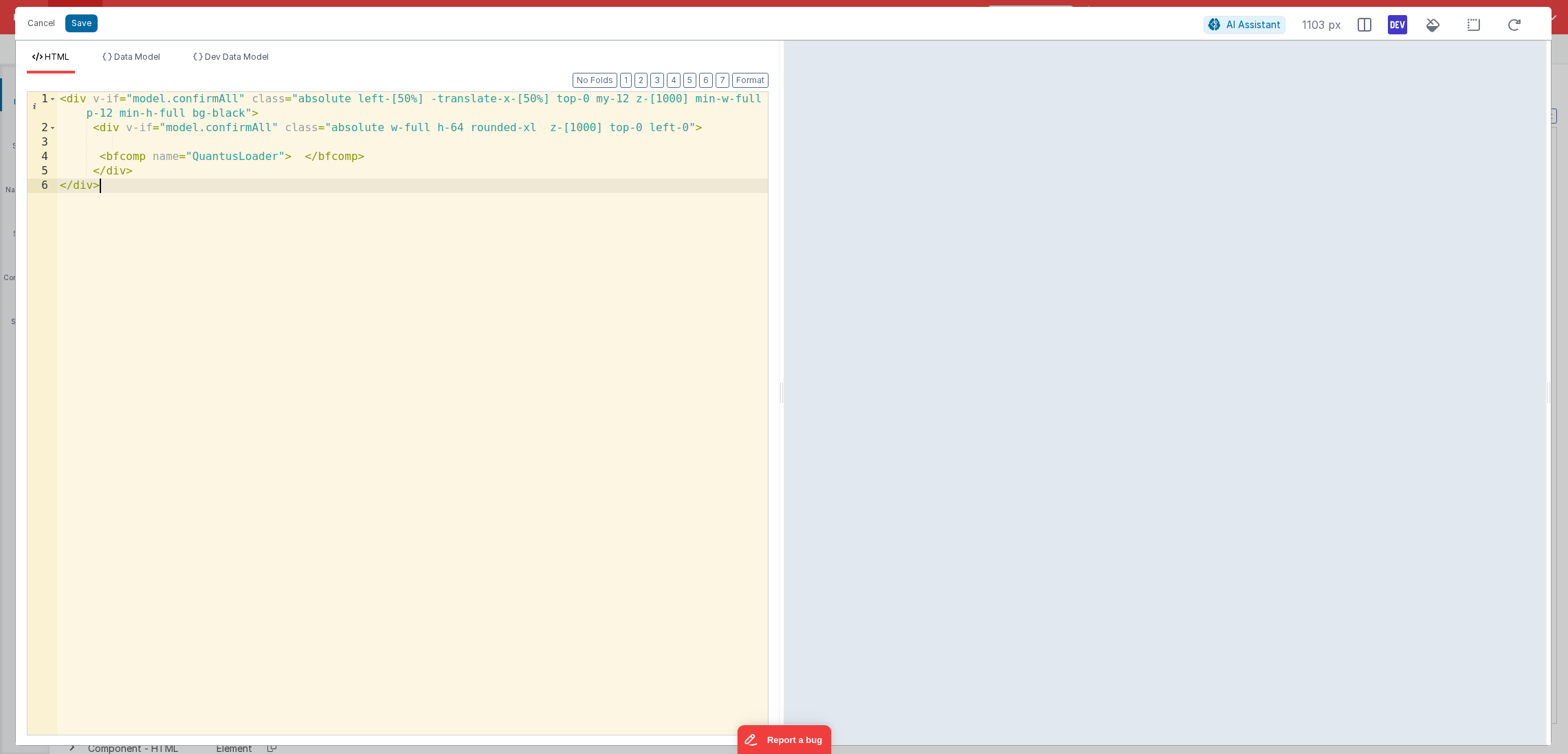
click at [261, 116] on div "< div v-if = "model.confirmAll" class = "absolute left-[50%] -translate-x-[50%]…" at bounding box center [413, 435] width 711 height 686
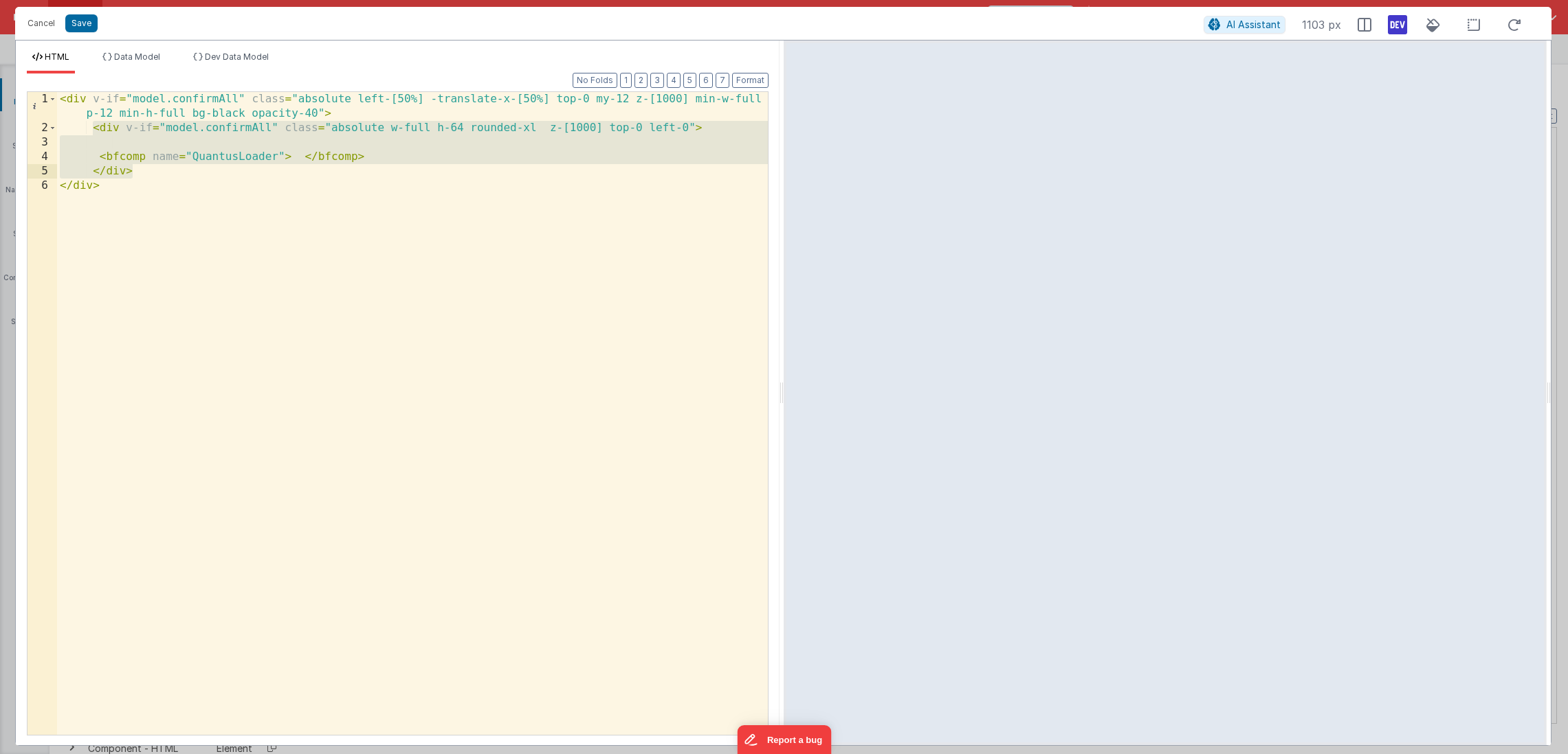
drag, startPoint x: 91, startPoint y: 129, endPoint x: 168, endPoint y: 168, distance: 86.3
click at [168, 168] on div "< div v-if = "model.confirmAll" class = "absolute left-[50%] -translate-x-[50%]…" at bounding box center [413, 435] width 711 height 686
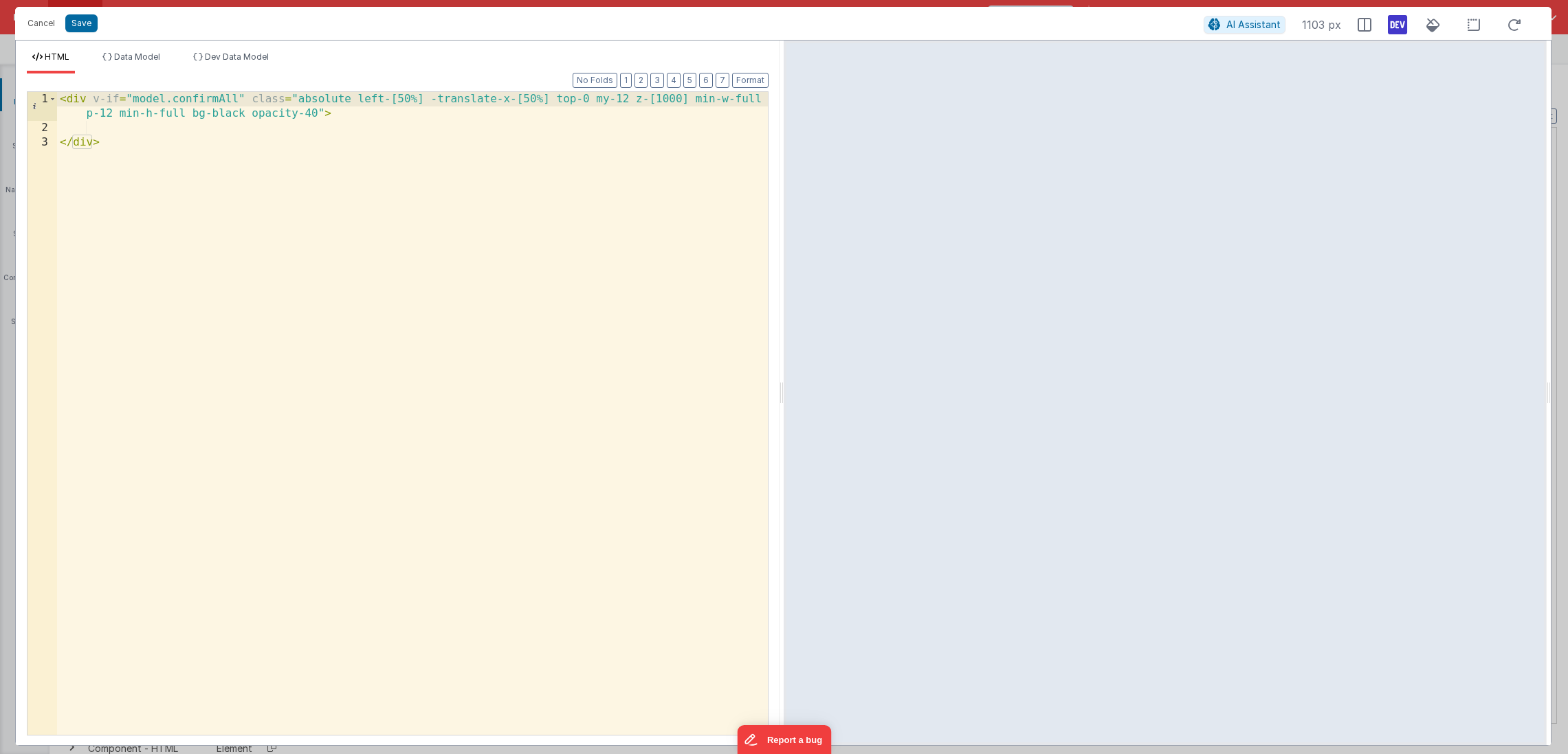
paste textarea
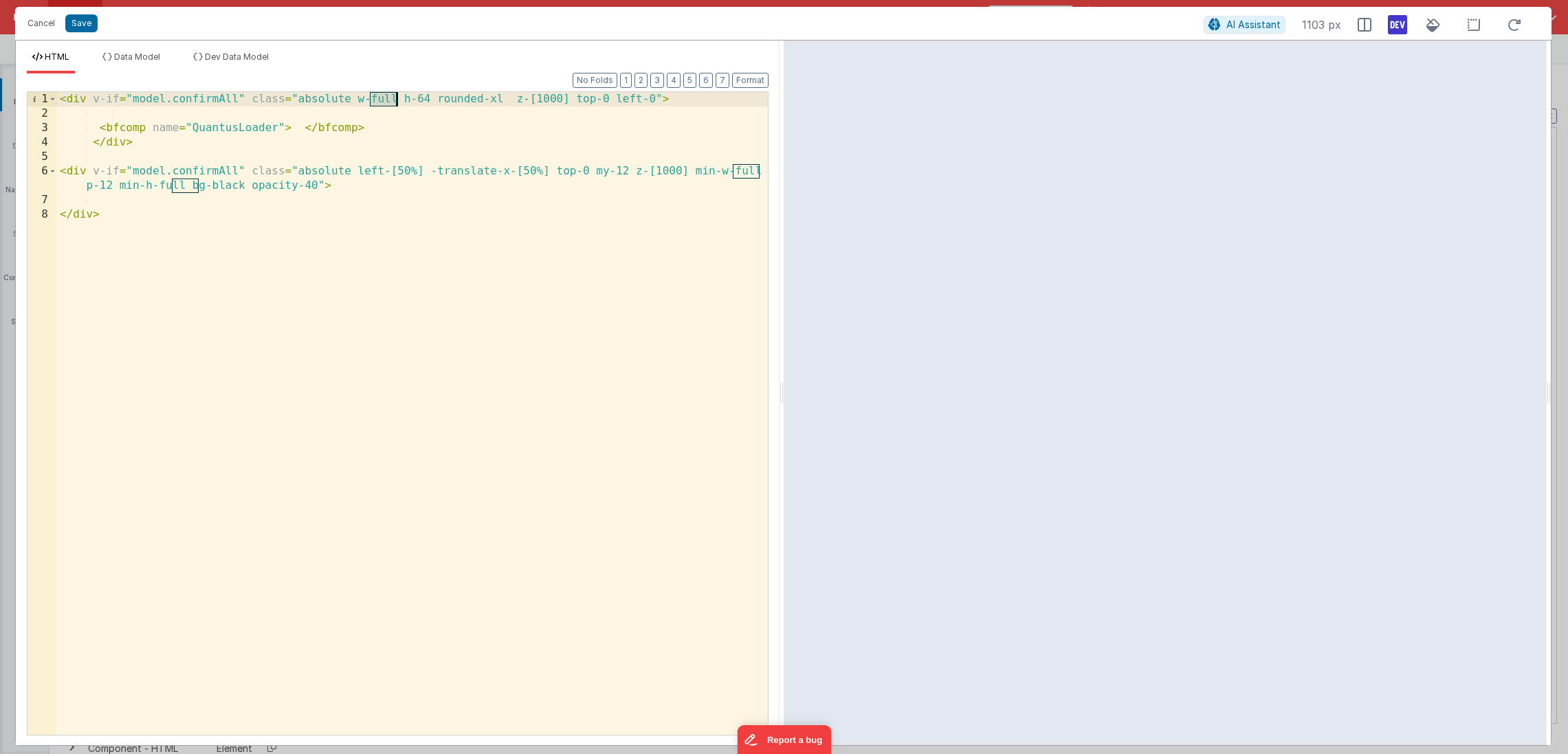
drag, startPoint x: 371, startPoint y: 97, endPoint x: 398, endPoint y: 98, distance: 27.0
click at [398, 98] on div "< div v-if = "model.confirmAll" class = "absolute w-full h-64 rounded-xl z-[100…" at bounding box center [413, 428] width 711 height 672
drag, startPoint x: 356, startPoint y: 100, endPoint x: 298, endPoint y: 100, distance: 58.0
click at [298, 100] on div "< div v-if = "model.confirmAll" class = "absolute w-full bg-white h-64 rounded-…" at bounding box center [413, 428] width 711 height 672
click at [91, 142] on div "< div v-if = "model.confirmAll" class = "w-full bg-white h-64 rounded-xl z-[100…" at bounding box center [413, 428] width 711 height 672
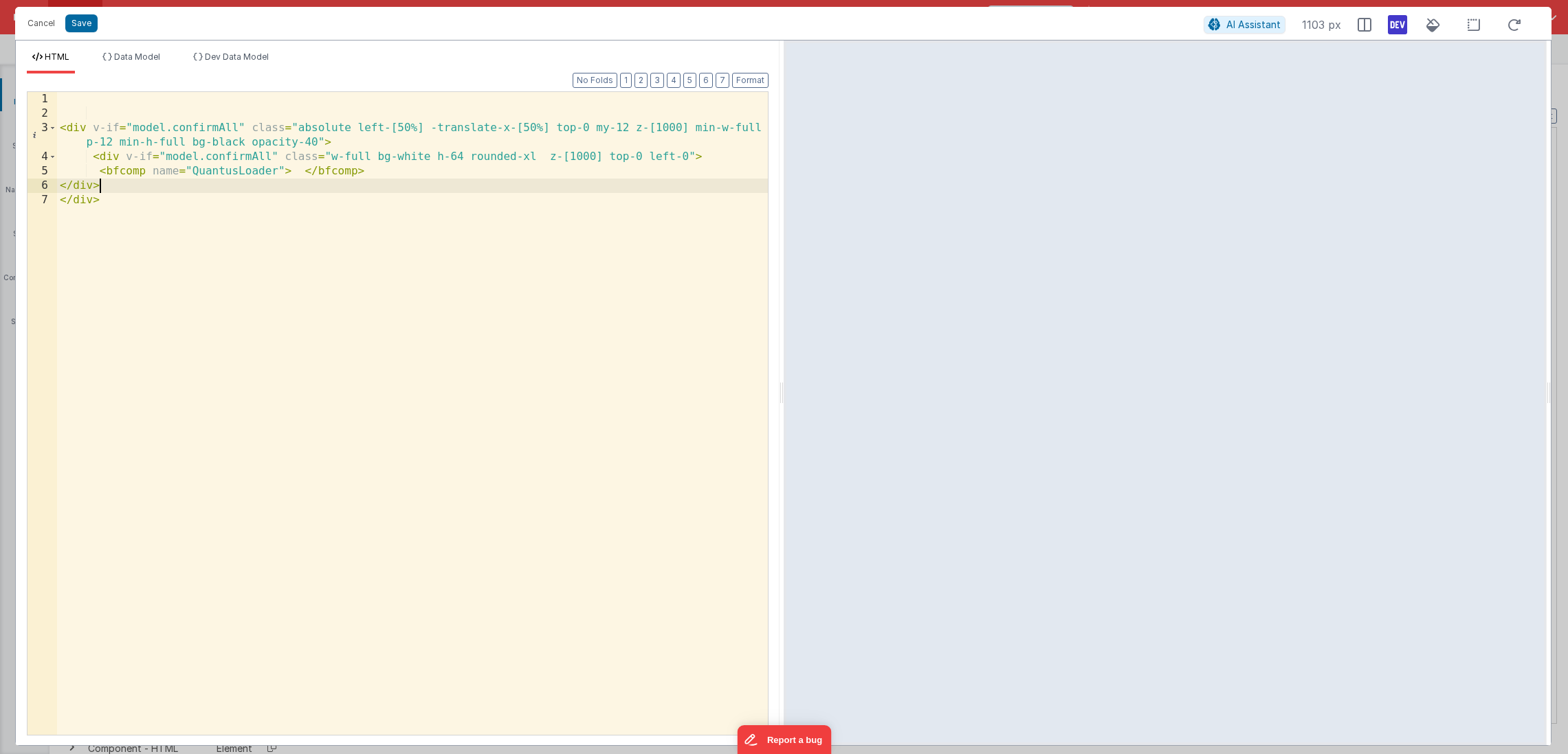
click at [291, 165] on div "< div v-if = "model.confirmAll" class = "absolute left-[50%] -translate-x-[50%]…" at bounding box center [413, 428] width 711 height 672
click at [84, 190] on div "< div v-if = "model.confirmAll" class = "absolute left-[50%] -translate-x-[50%]…" at bounding box center [413, 428] width 711 height 672
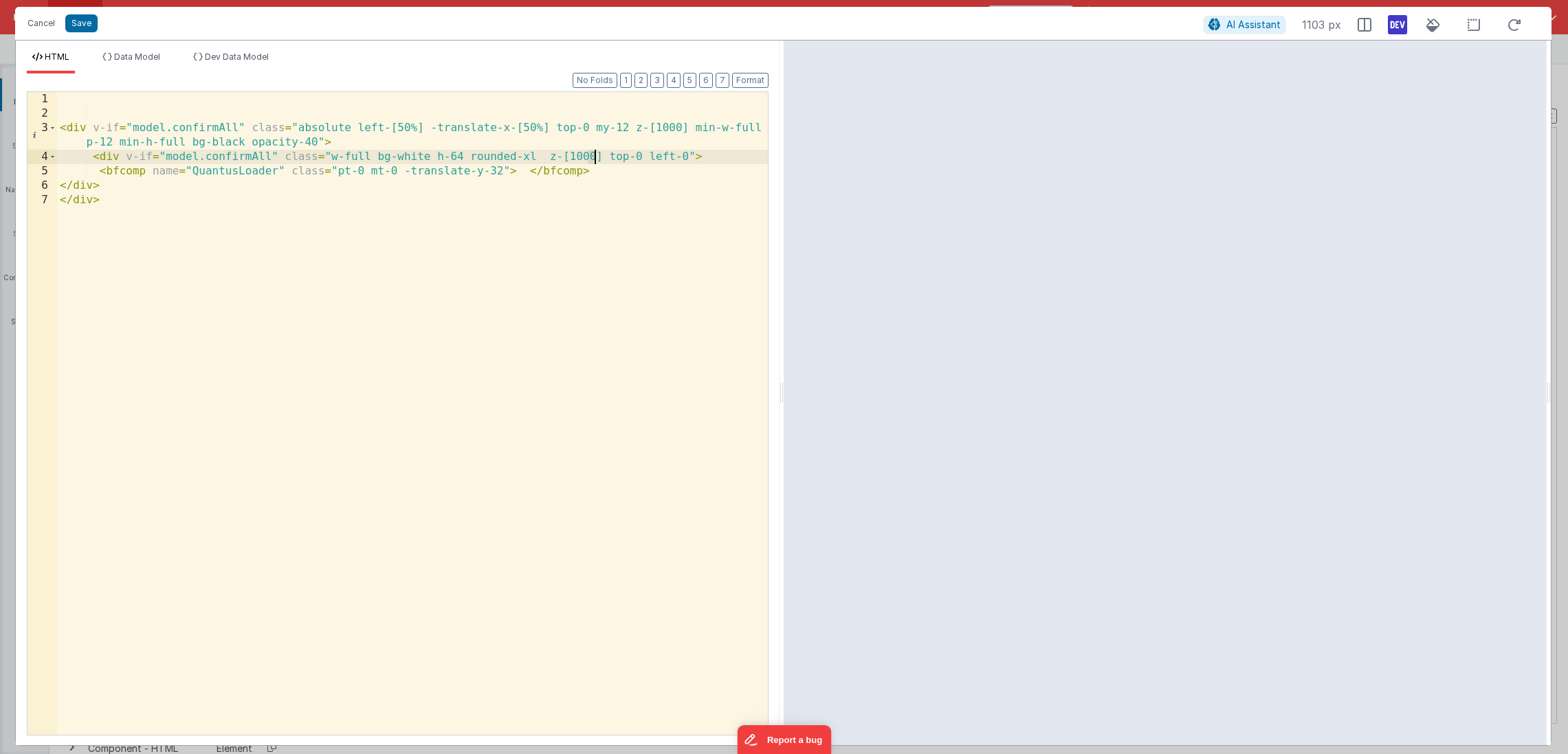
click at [595, 155] on div "< div v-if = "model.confirmAll" class = "absolute left-[50%] -translate-x-[50%]…" at bounding box center [413, 428] width 711 height 672
drag, startPoint x: 91, startPoint y: 158, endPoint x: 116, endPoint y: 185, distance: 36.8
click at [116, 185] on div "< div v-if = "model.confirmAll" class = "absolute left-[50%] -translate-x-[50%]…" at bounding box center [413, 428] width 711 height 672
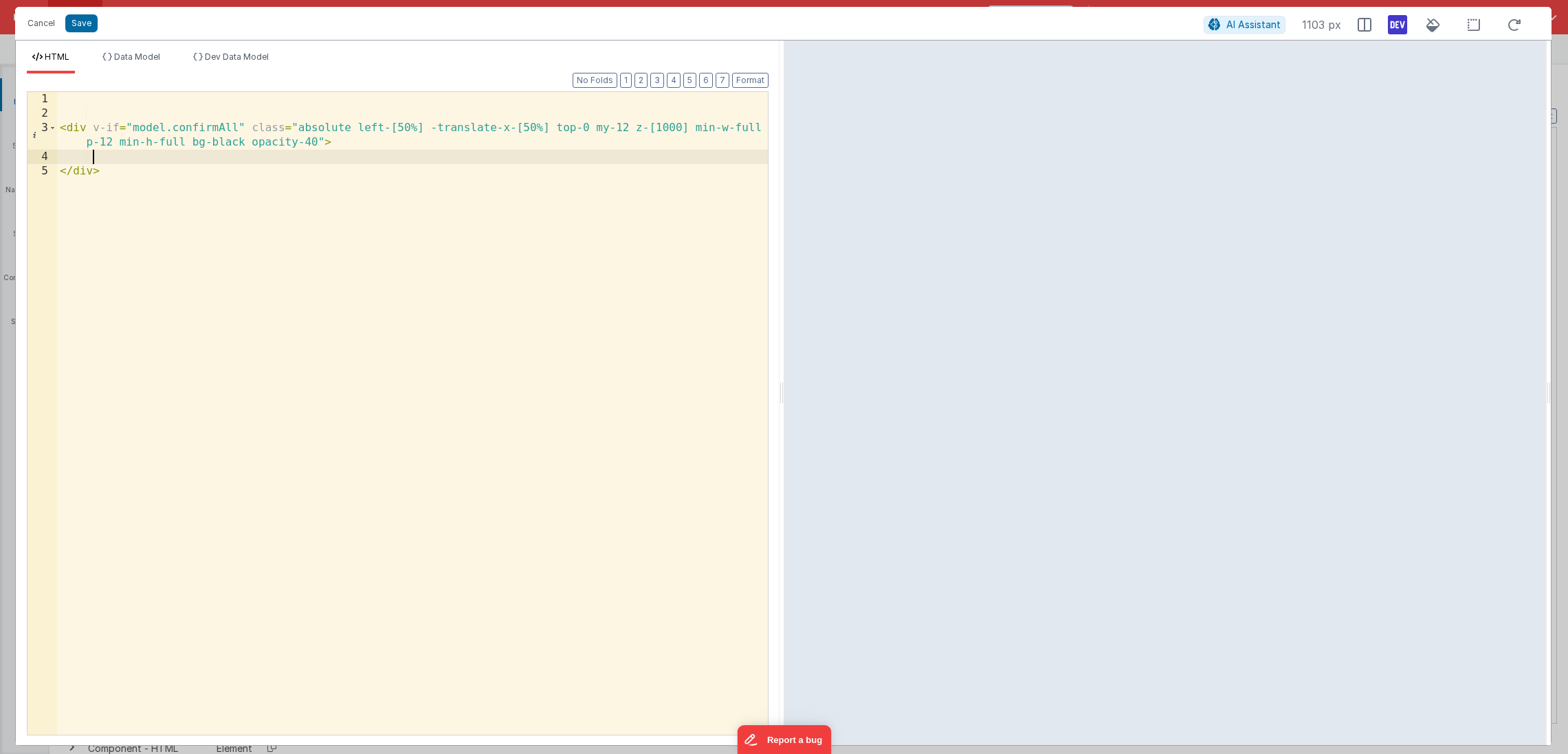
click at [134, 197] on div "< div v-if = "model.confirmAll" class = "absolute left-[50%] -translate-x-[50%]…" at bounding box center [413, 428] width 711 height 672
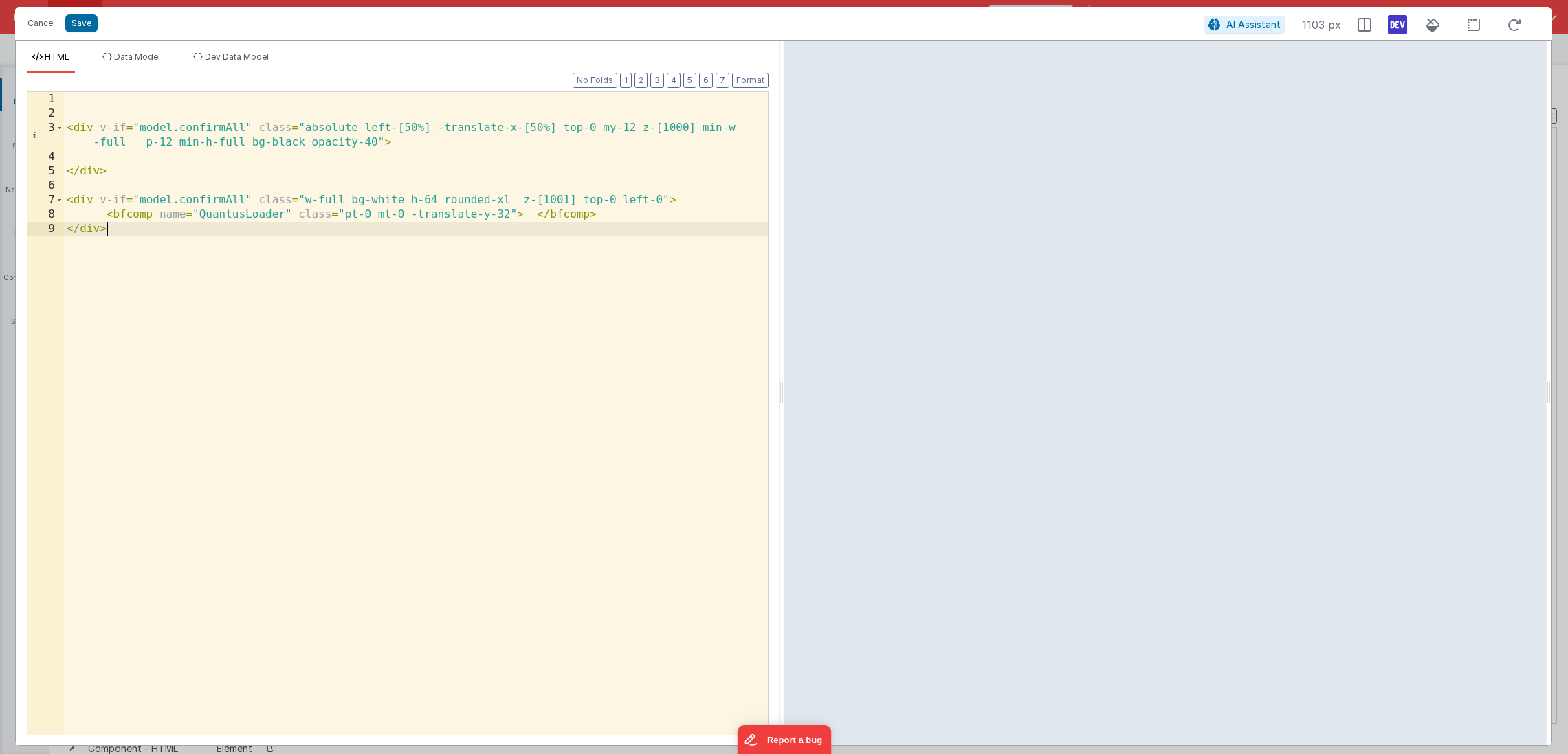
click at [304, 200] on div "< div v-if = "model.confirmAll" class = "absolute left-[50%] -translate-x-[50%]…" at bounding box center [416, 428] width 704 height 672
click at [672, 201] on div "< div v-if = "model.confirmAll" class = "absolute left-[50%] -translate-x-[50%]…" at bounding box center [416, 428] width 704 height 672
click at [610, 226] on div "< div v-if = "model.confirmAll" class = "absolute left-[50%] -translate-x-[50%]…" at bounding box center [416, 428] width 704 height 672
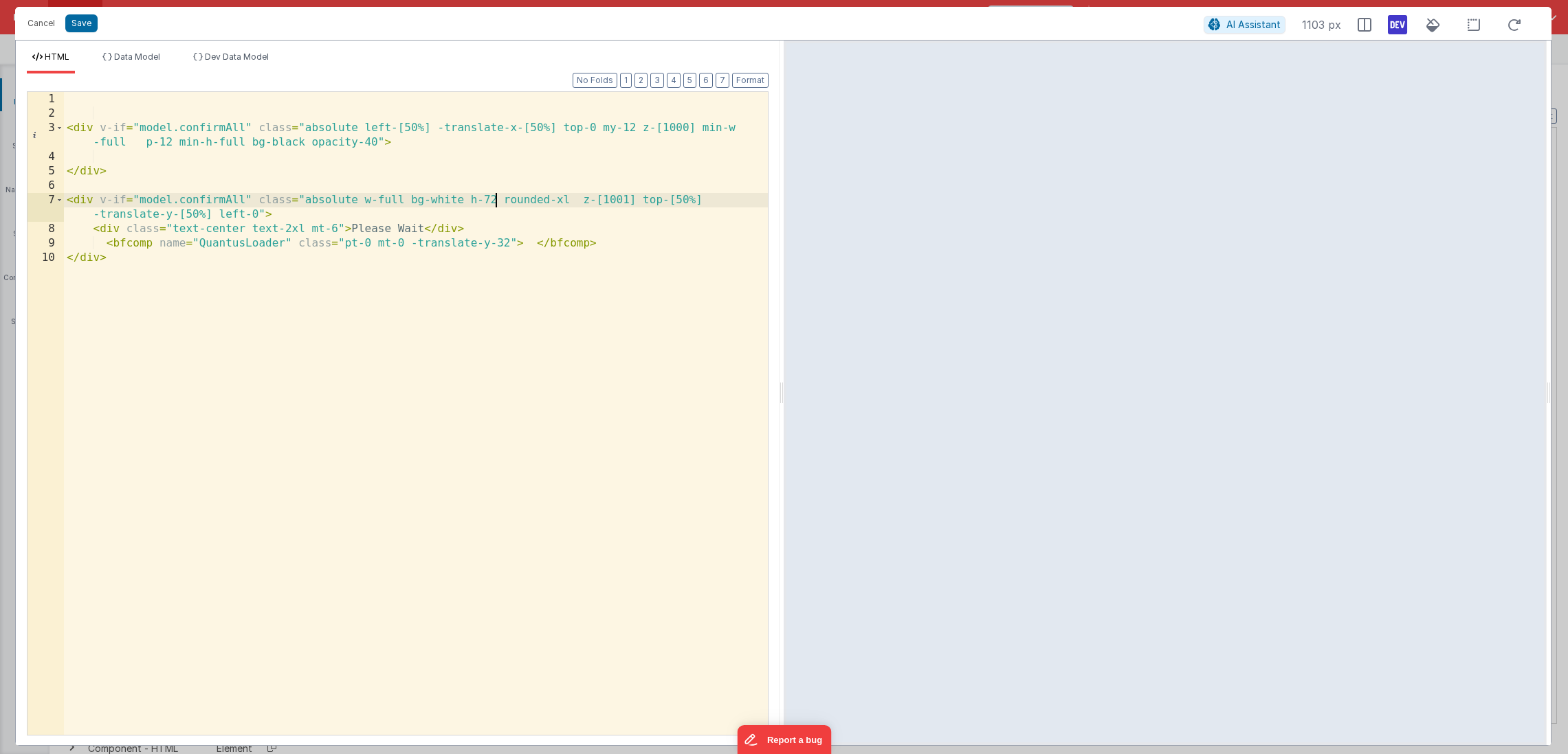
click at [142, 156] on div "< div v-if = "model.confirmAll" class = "absolute left-[50%] -translate-x-[50%]…" at bounding box center [416, 428] width 704 height 672
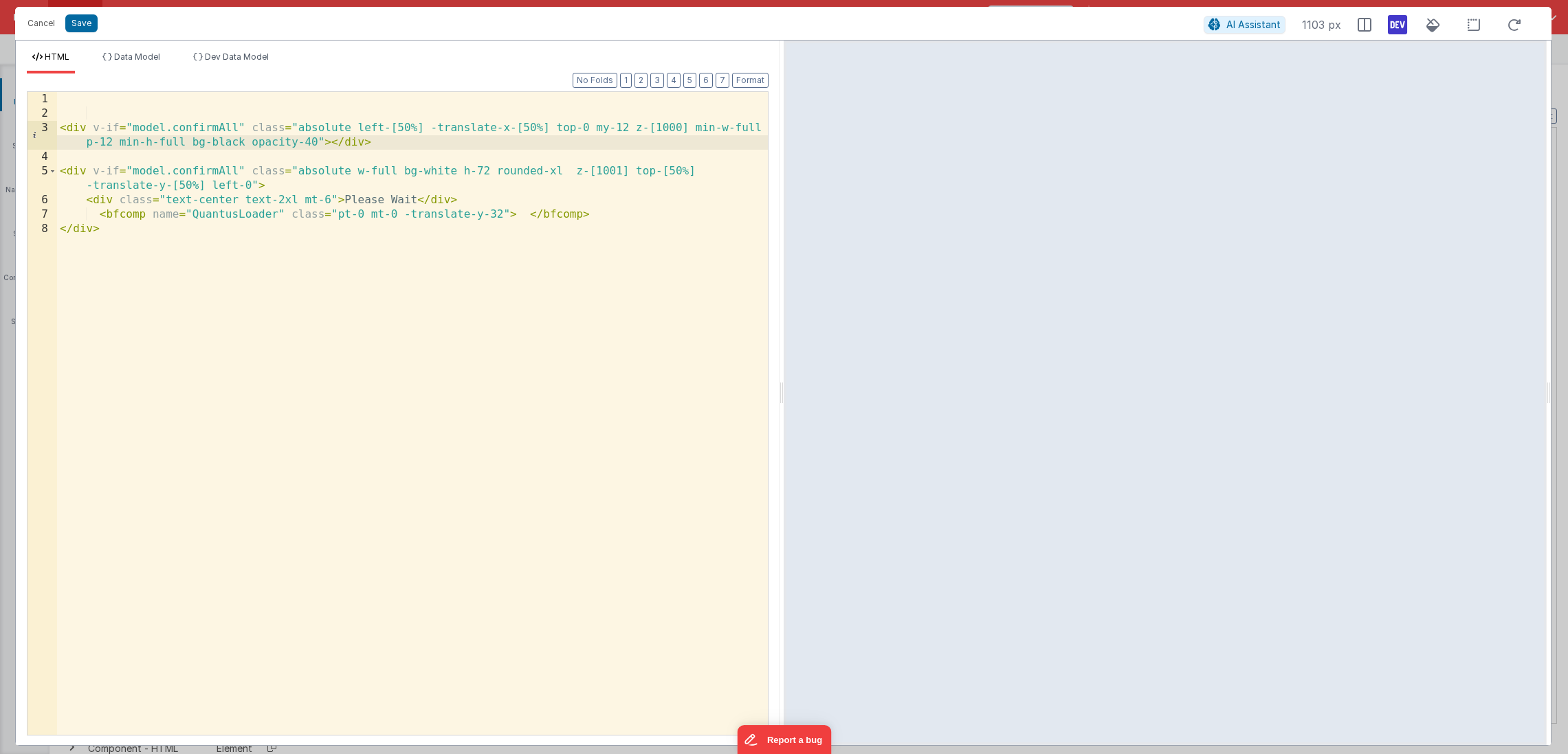
click at [255, 183] on div "< div v-if = "model.confirmAll" class = "absolute left-[50%] -translate-x-[50%]…" at bounding box center [413, 428] width 711 height 672
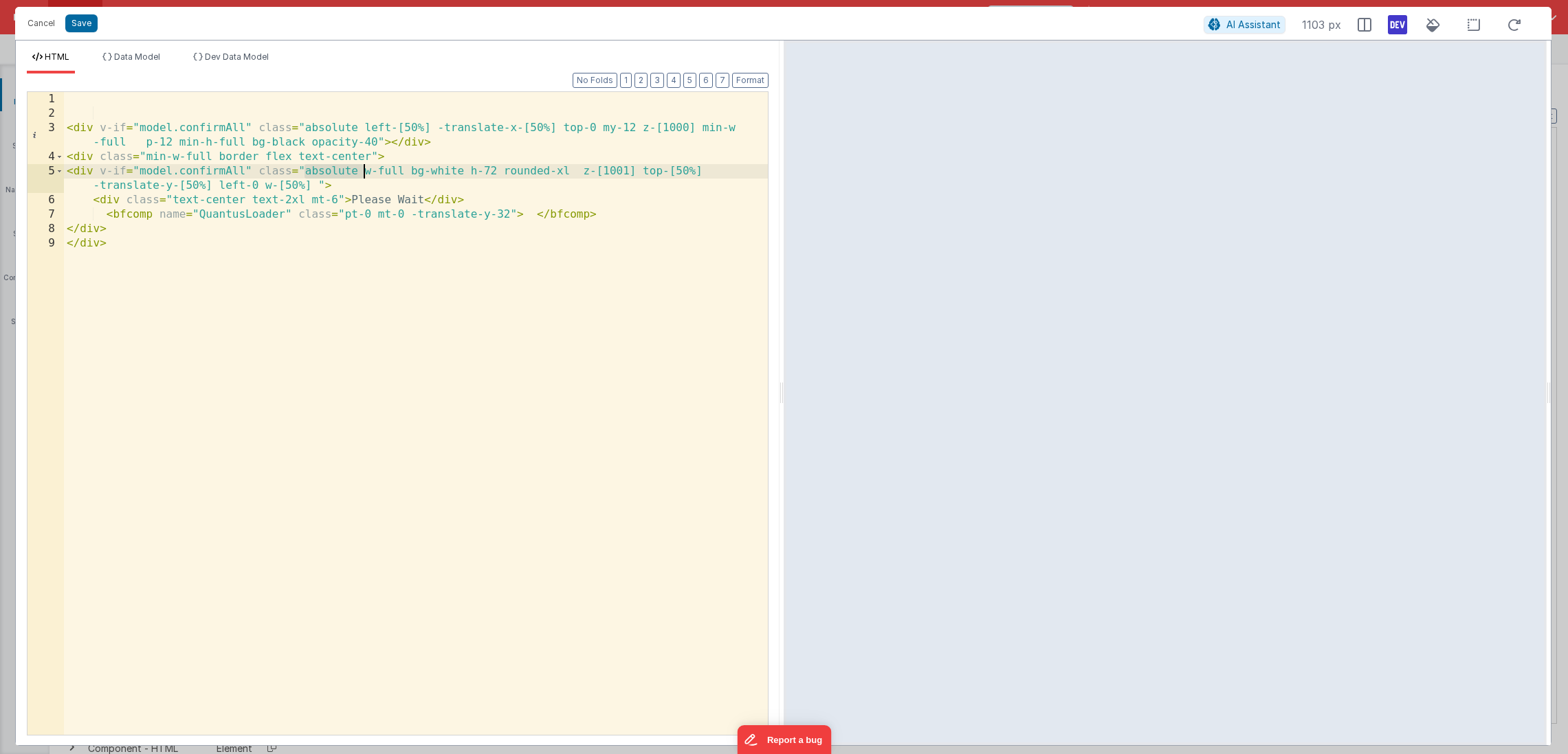
drag, startPoint x: 302, startPoint y: 169, endPoint x: 365, endPoint y: 167, distance: 63.0
click at [365, 167] on div "< div v-if = "model.confirmAll" class = "absolute left-[50%] -translate-x-[50%]…" at bounding box center [416, 428] width 704 height 672
drag, startPoint x: 389, startPoint y: 156, endPoint x: -57, endPoint y: 164, distance: 446.1
click at [0, 164] on html "Cancel Save AI Assistant 1103 px HTML Data Model Dev Data Model Format 7 6 5 4 …" at bounding box center [784, 377] width 1568 height 754
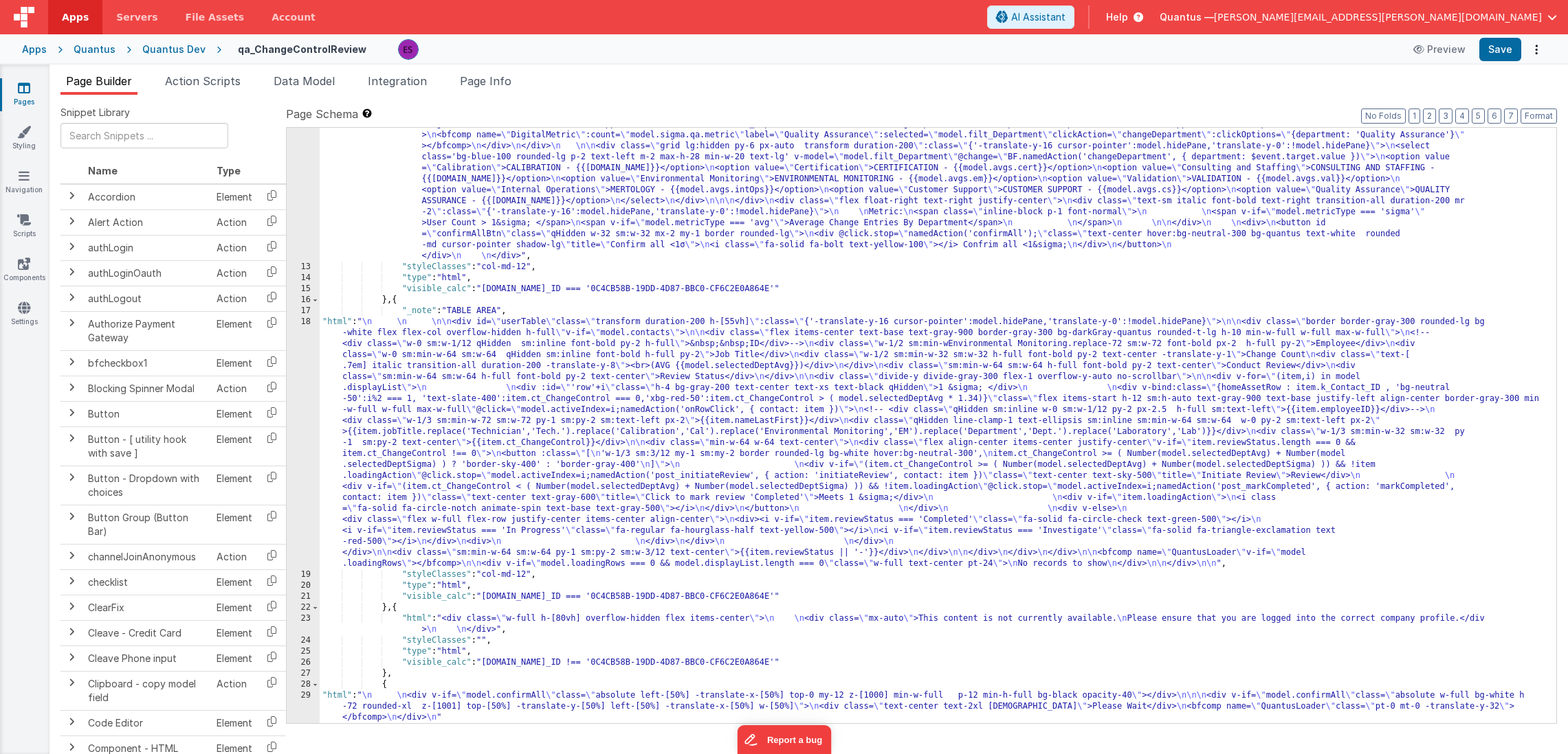
click at [419, 398] on div ""html" : "<div v-if= \" model.metricType==='avg' \" > \n\n <div class='lg:flex …" at bounding box center [932, 350] width 1226 height 1035
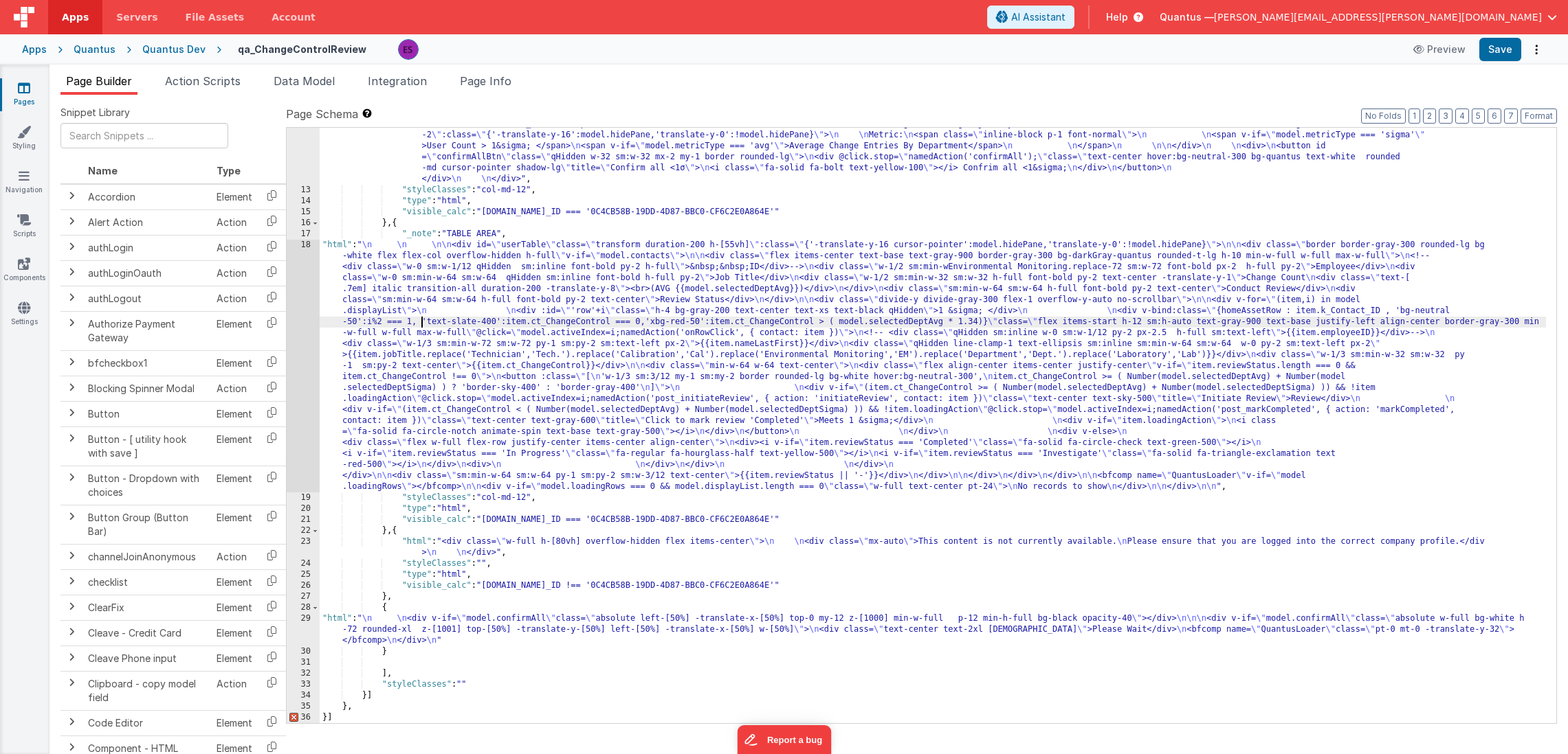
scroll to position [569, 0]
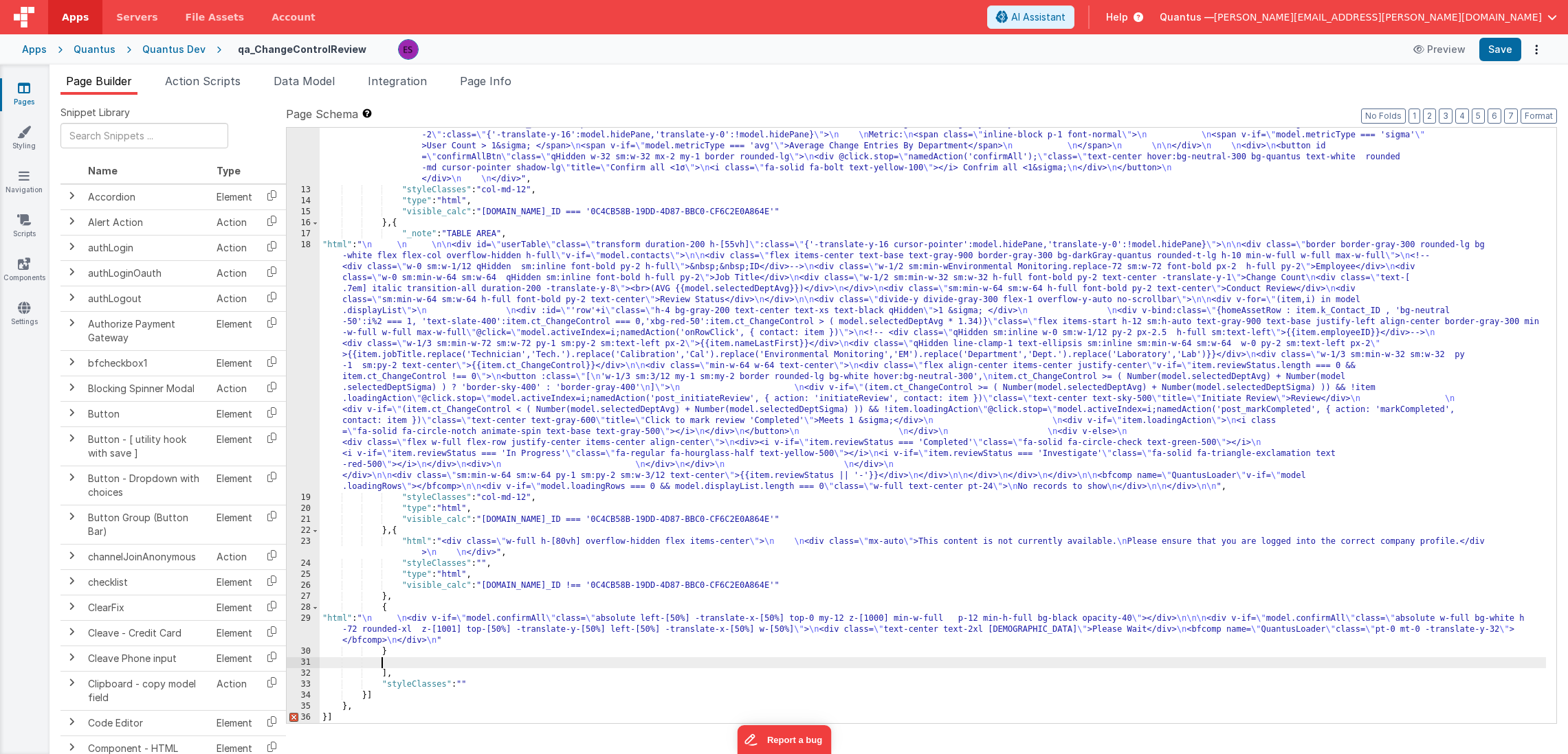
click at [389, 661] on div ""html" : "<div v-if= \" model.metricType==='avg' \" > \n\n <div class='lg:flex …" at bounding box center [932, 273] width 1226 height 1035
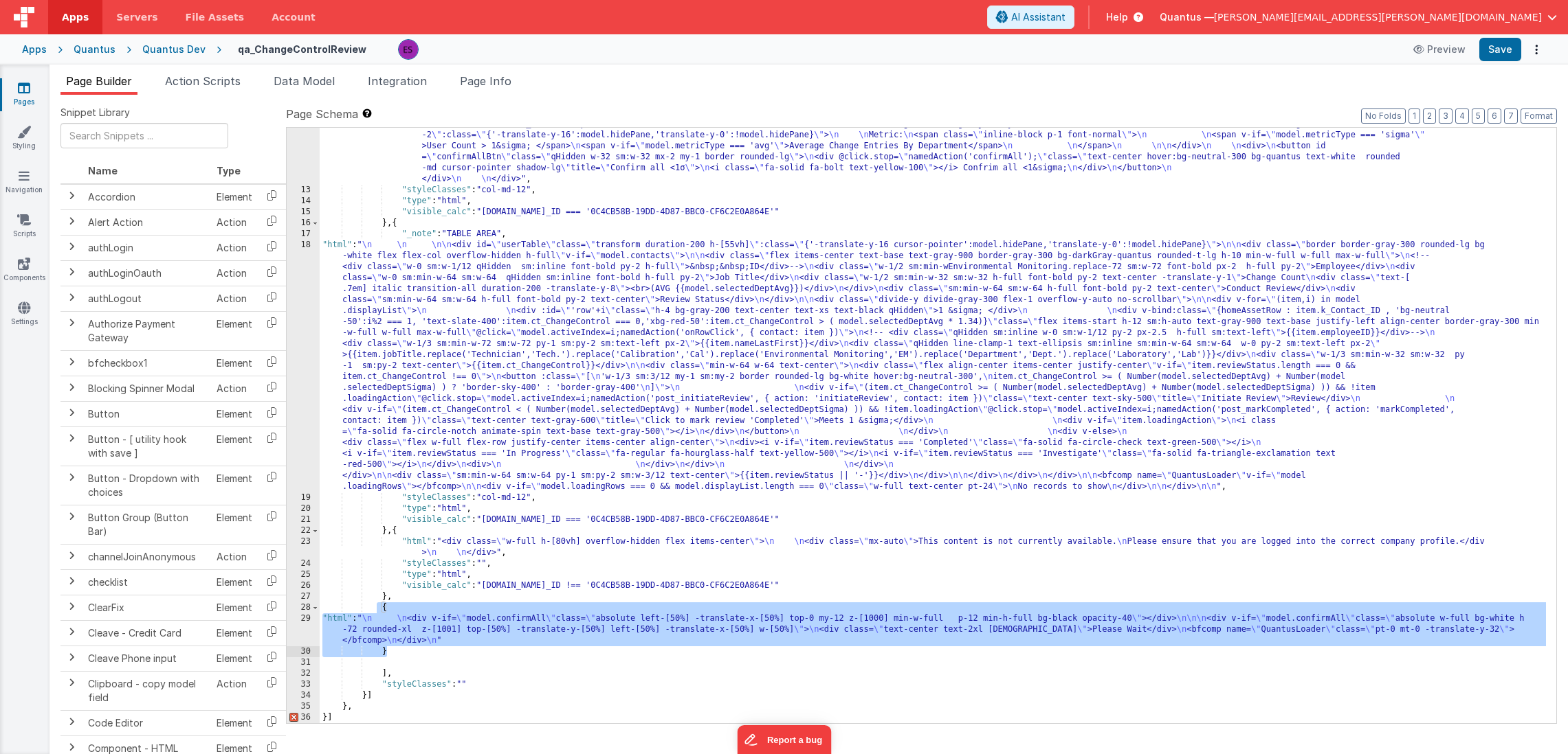
drag, startPoint x: 375, startPoint y: 605, endPoint x: 406, endPoint y: 652, distance: 56.3
click at [406, 652] on div ""html" : "<div v-if= \" model.metricType==='avg' \" > \n\n <div class='lg:flex …" at bounding box center [932, 273] width 1226 height 1035
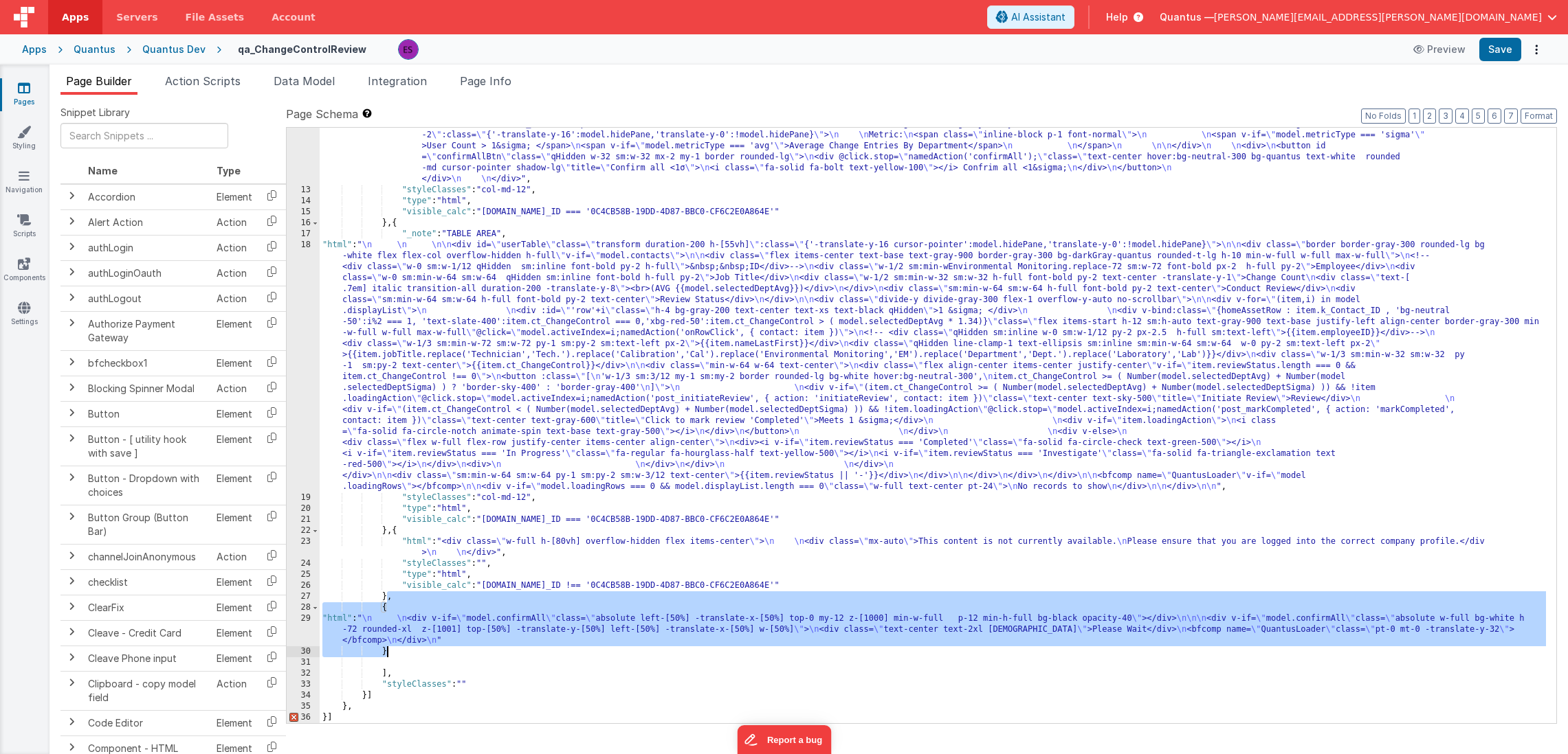
scroll to position [514, 0]
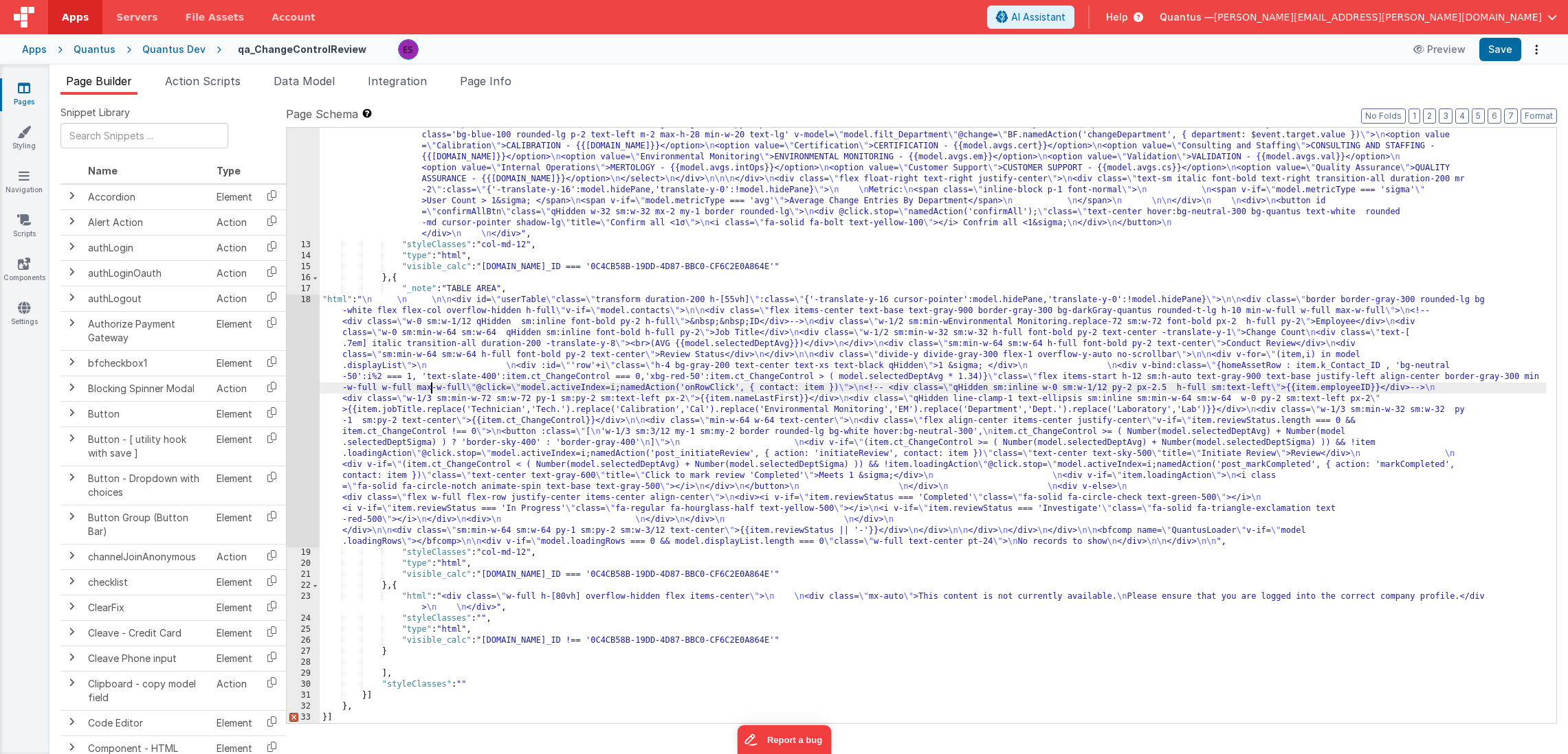
click at [432, 392] on div ""html" : "<div v-if= \" model.metricType==='avg' \" > \n\n <div class='lg:flex …" at bounding box center [932, 328] width 1226 height 1035
click at [359, 707] on div ""html" : "<div v-if= \" model.metricType==='avg' \" > \n\n <div class='lg:flex …" at bounding box center [932, 328] width 1226 height 1035
click at [418, 650] on div ""html" : "<div v-if= \" model.metricType==='avg' \" > \n\n <div class='lg:flex …" at bounding box center [932, 328] width 1226 height 1035
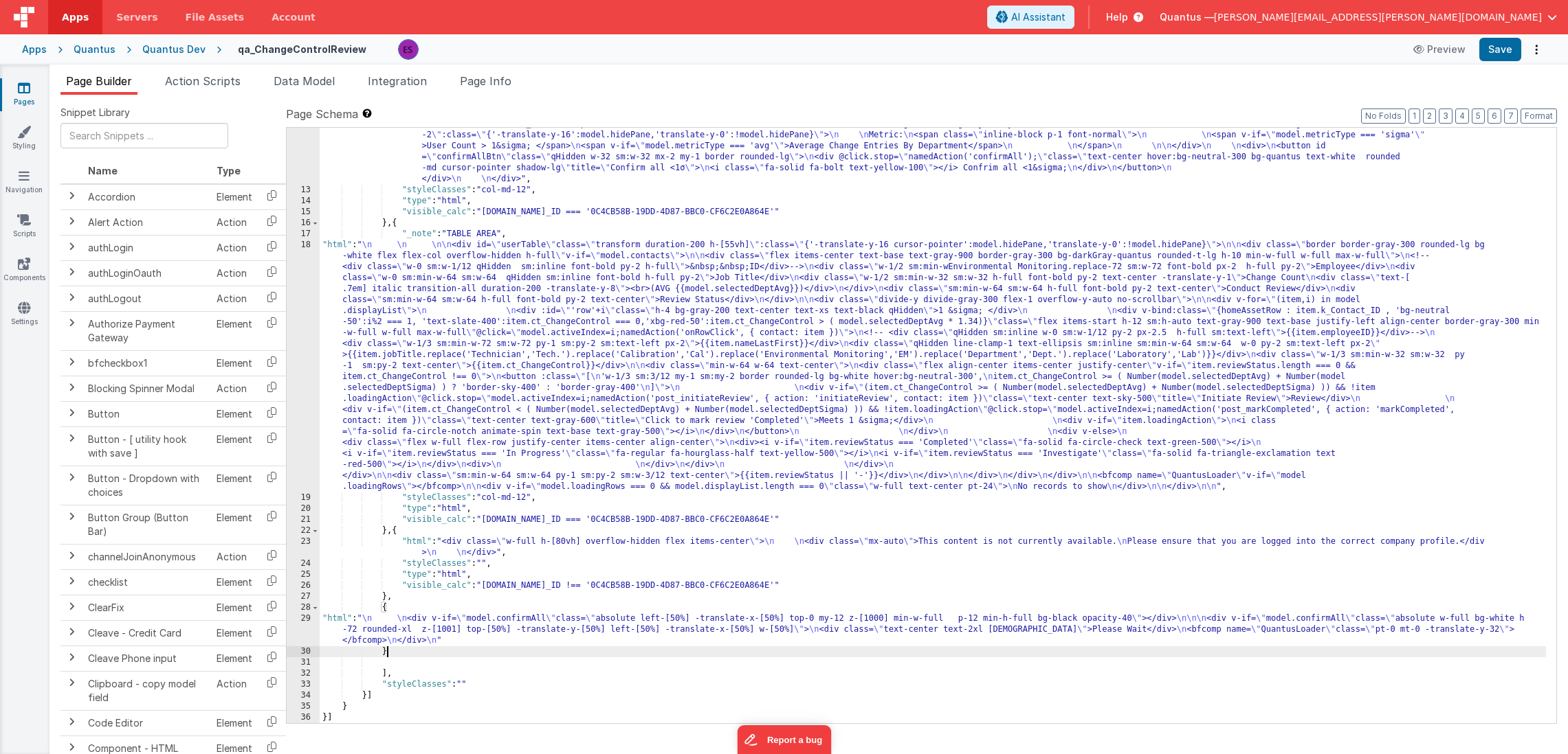
scroll to position [569, 0]
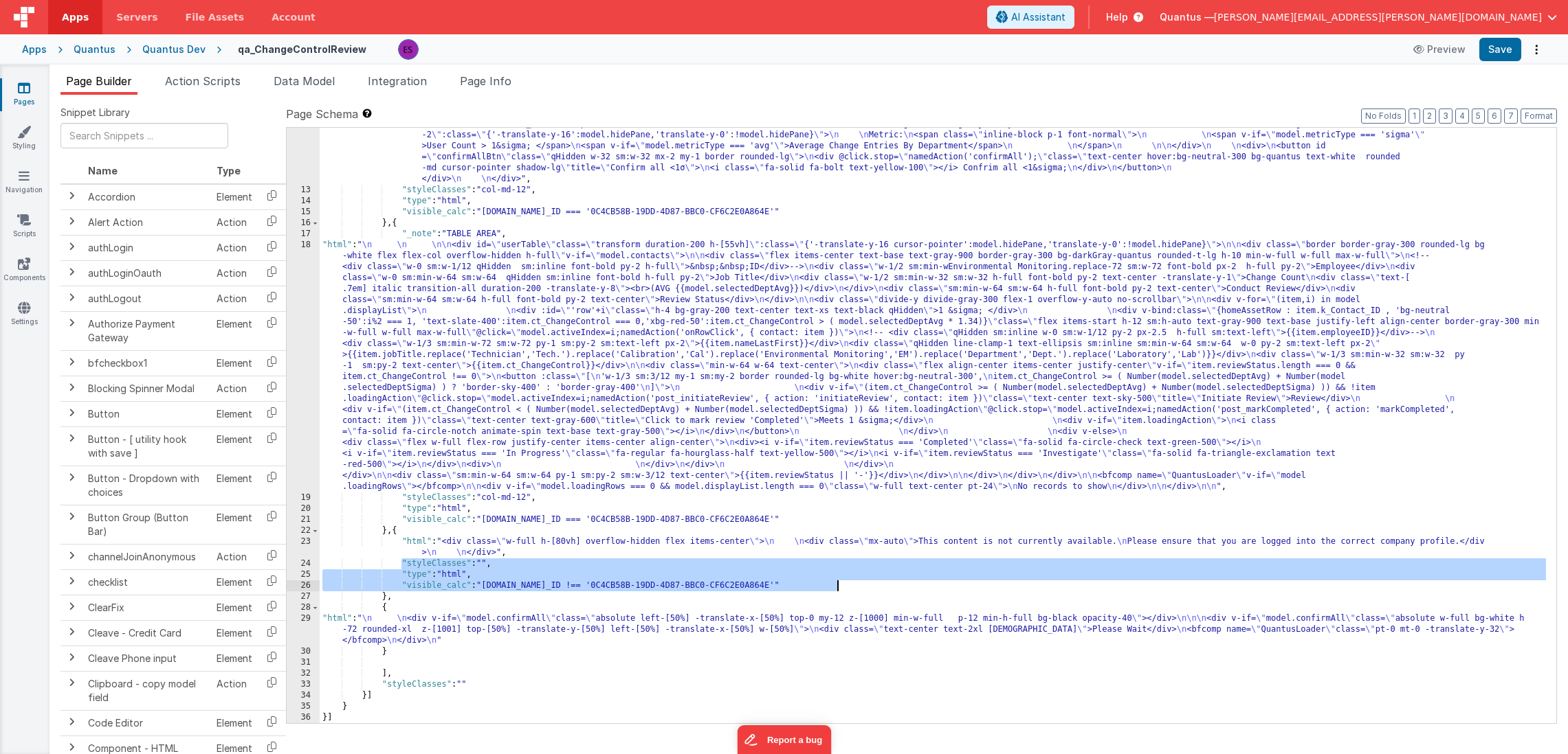
drag, startPoint x: 401, startPoint y: 561, endPoint x: 900, endPoint y: 581, distance: 499.4
click at [900, 581] on div ""html" : "<div v-if= \" model.metricType==='avg' \" > \n\n <div class='lg:flex …" at bounding box center [932, 273] width 1226 height 1035
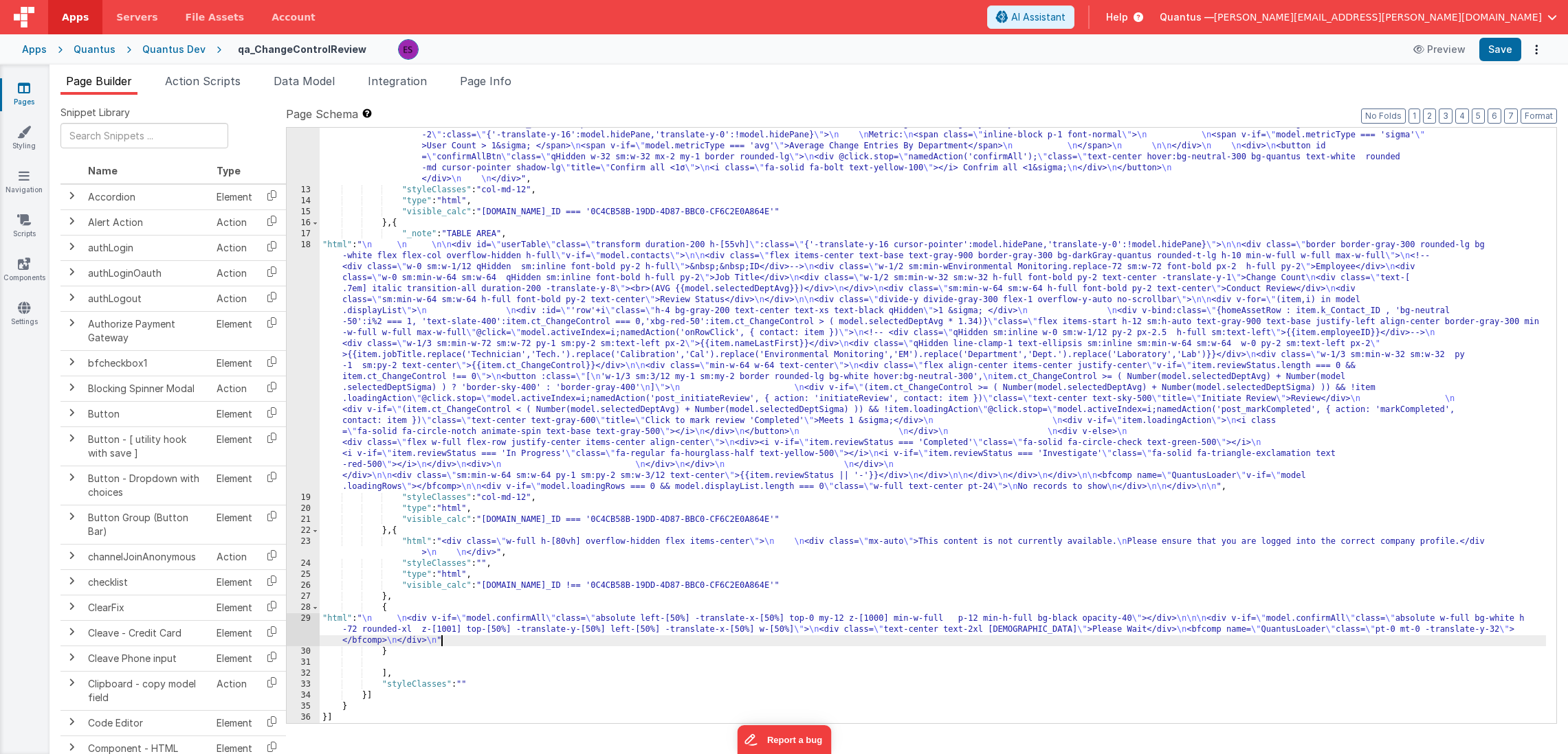
click at [473, 637] on div ""html" : "<div v-if= \" model.metricType==='avg' \" > \n\n <div class='lg:flex …" at bounding box center [932, 273] width 1226 height 1035
paste textarea
drag, startPoint x: 487, startPoint y: 677, endPoint x: 838, endPoint y: 661, distance: 351.4
click at [830, 674] on div ""html" : "<div v-if= \" model.metricType==='avg' \" > \n\n <div class='lg:flex …" at bounding box center [932, 273] width 1226 height 1035
click at [471, 621] on div ""html" : "<div v-if= \" model.metricType==='avg' \" > \n\n <div class='lg:flex …" at bounding box center [932, 273] width 1226 height 1035
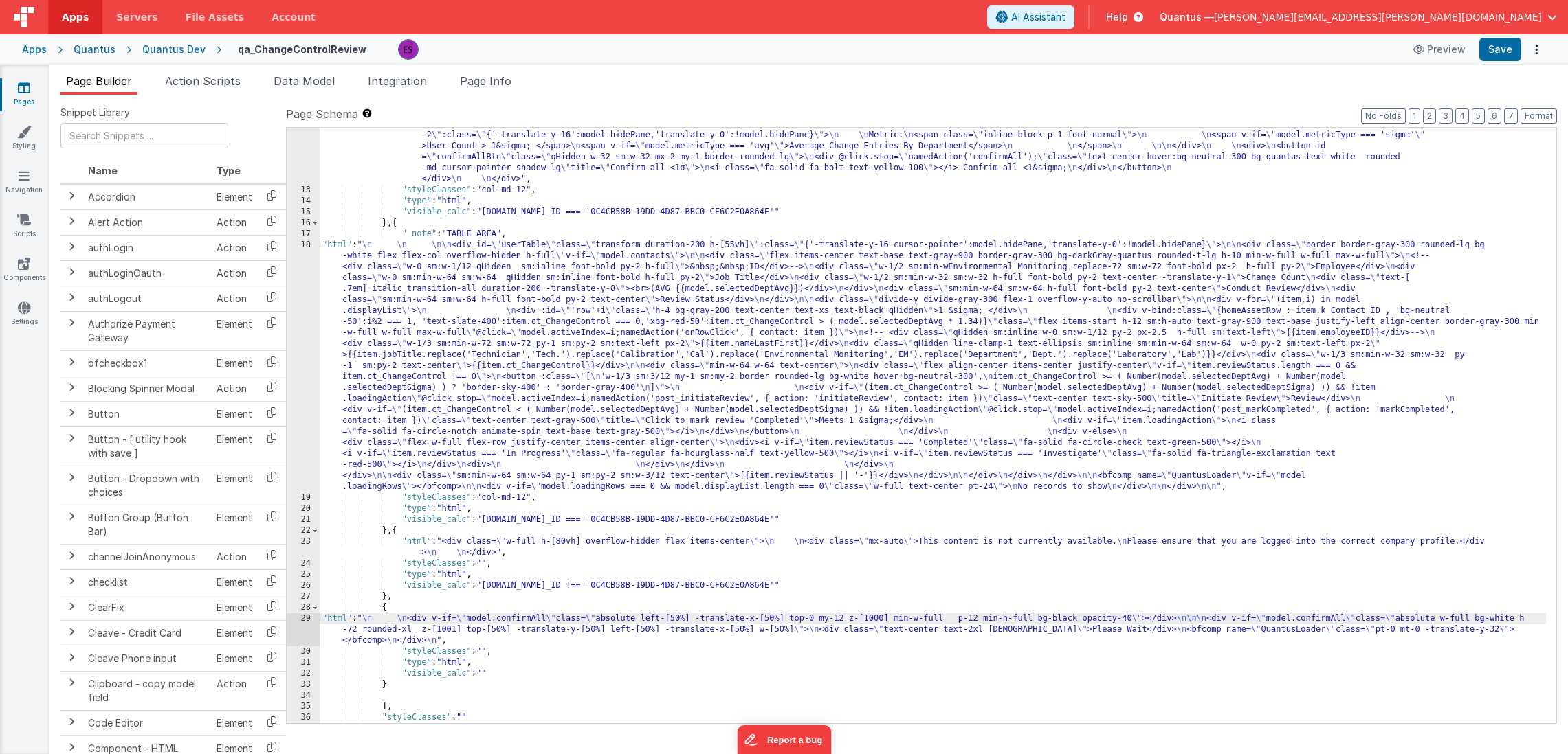
click at [307, 635] on div "29" at bounding box center [302, 629] width 33 height 33
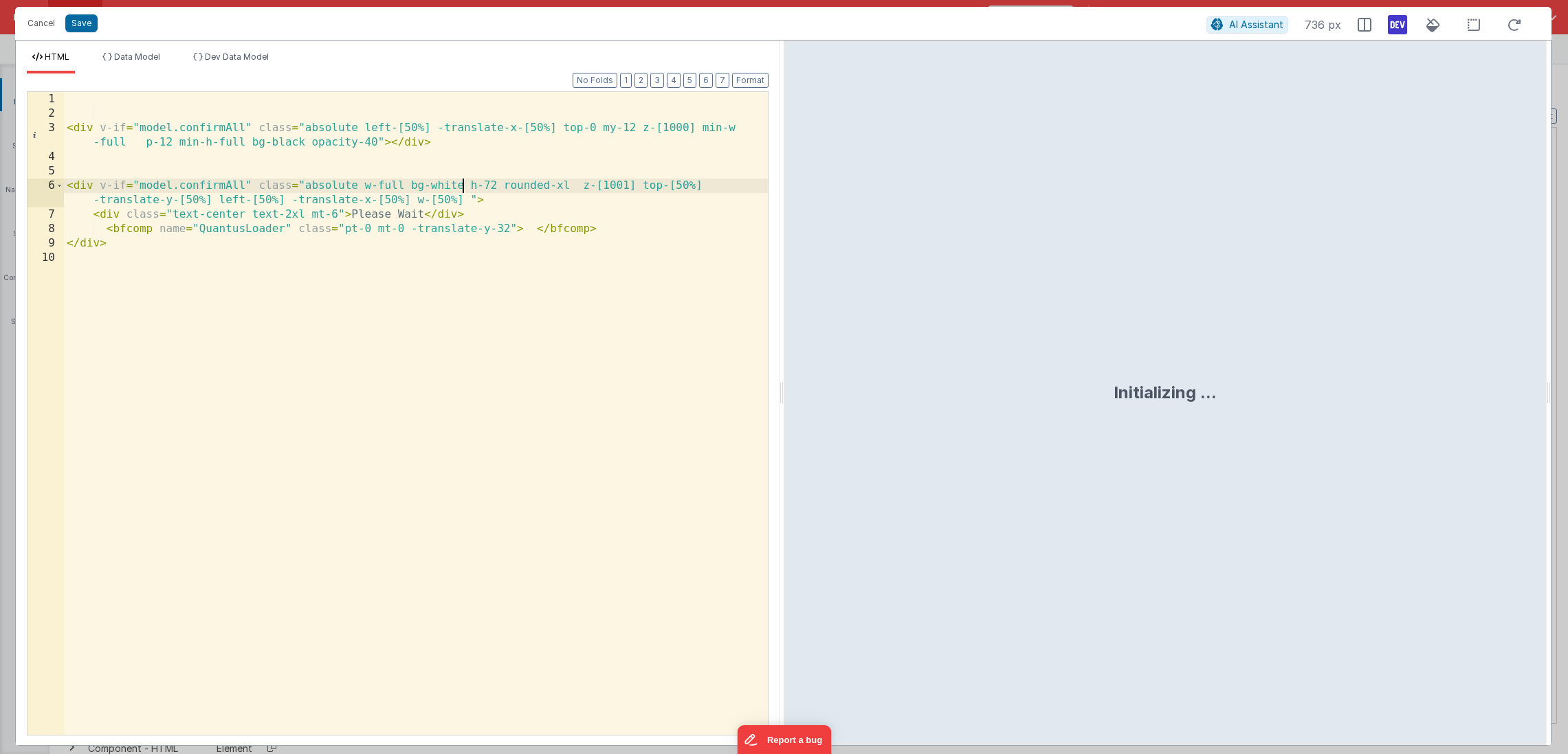
click at [465, 182] on div "< div v-if = "model.confirmAll" class = "absolute left-[50%] -translate-x-[50%]…" at bounding box center [416, 428] width 704 height 672
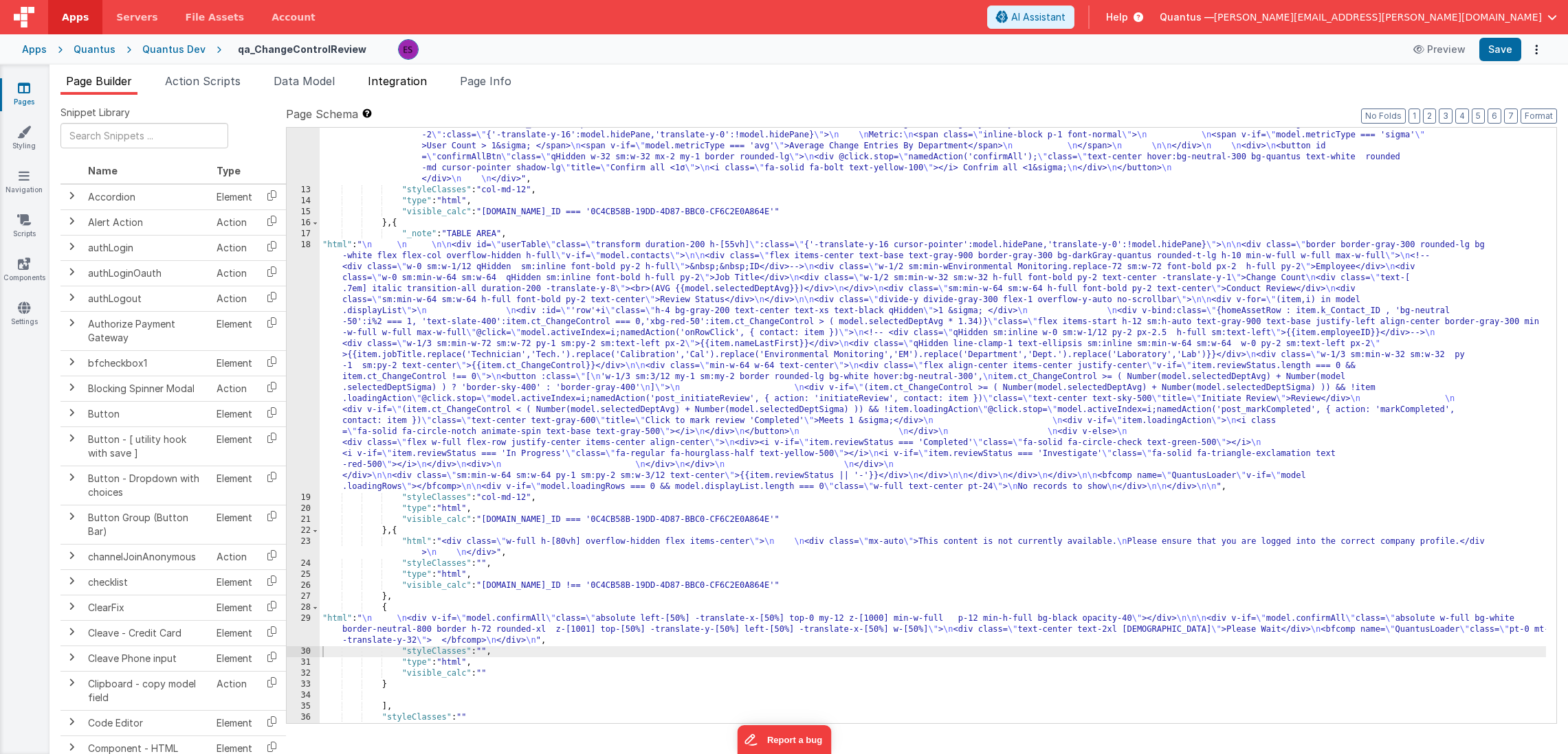
drag, startPoint x: 334, startPoint y: 81, endPoint x: 403, endPoint y: 92, distance: 69.9
click at [334, 81] on span "Data Model" at bounding box center [303, 81] width 61 height 14
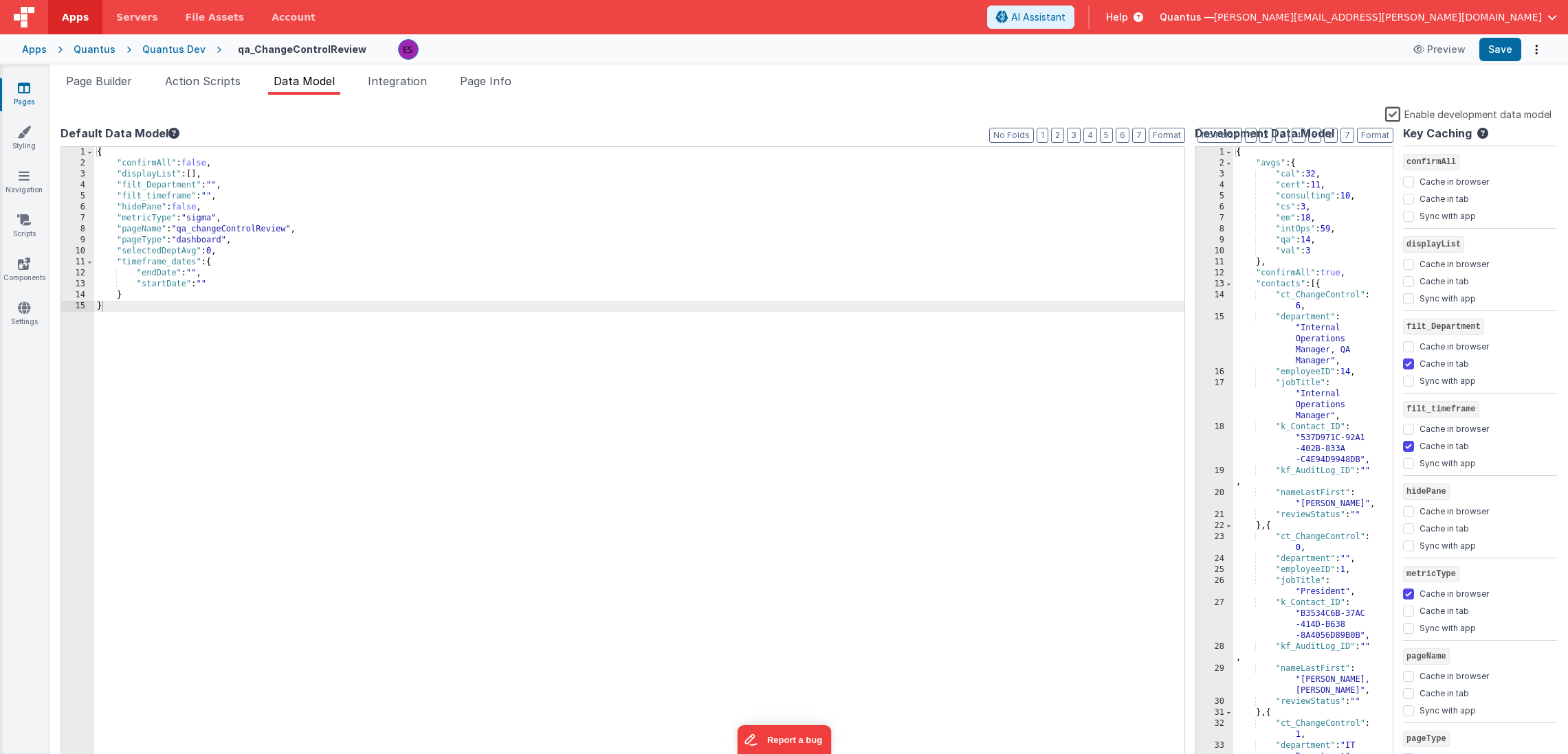
click at [1395, 119] on label "Enable development data model" at bounding box center [1468, 114] width 166 height 16
click at [0, 0] on input "Enable development data model" at bounding box center [0, 0] width 0 height 0
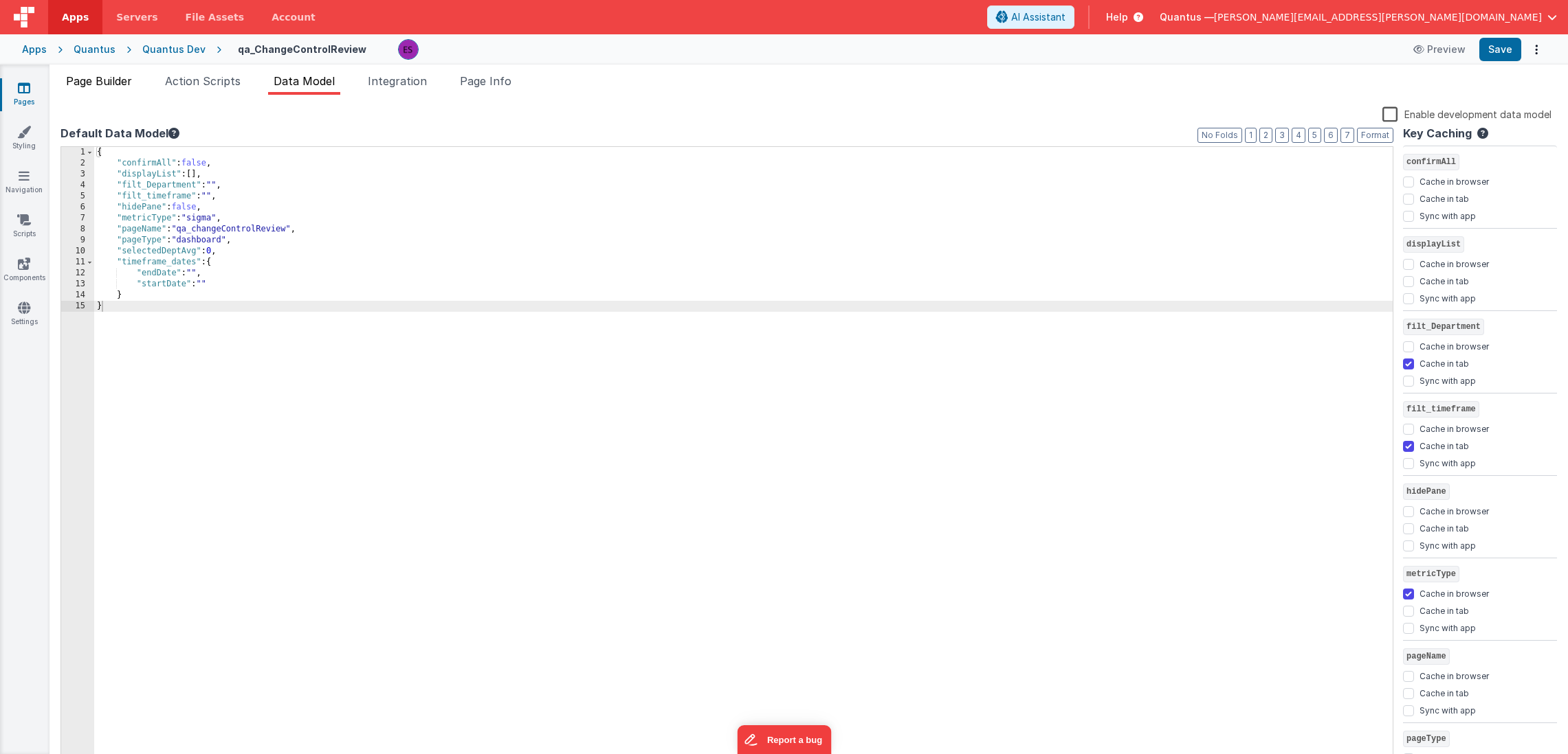
click at [119, 90] on li "Page Builder" at bounding box center [98, 83] width 77 height 22
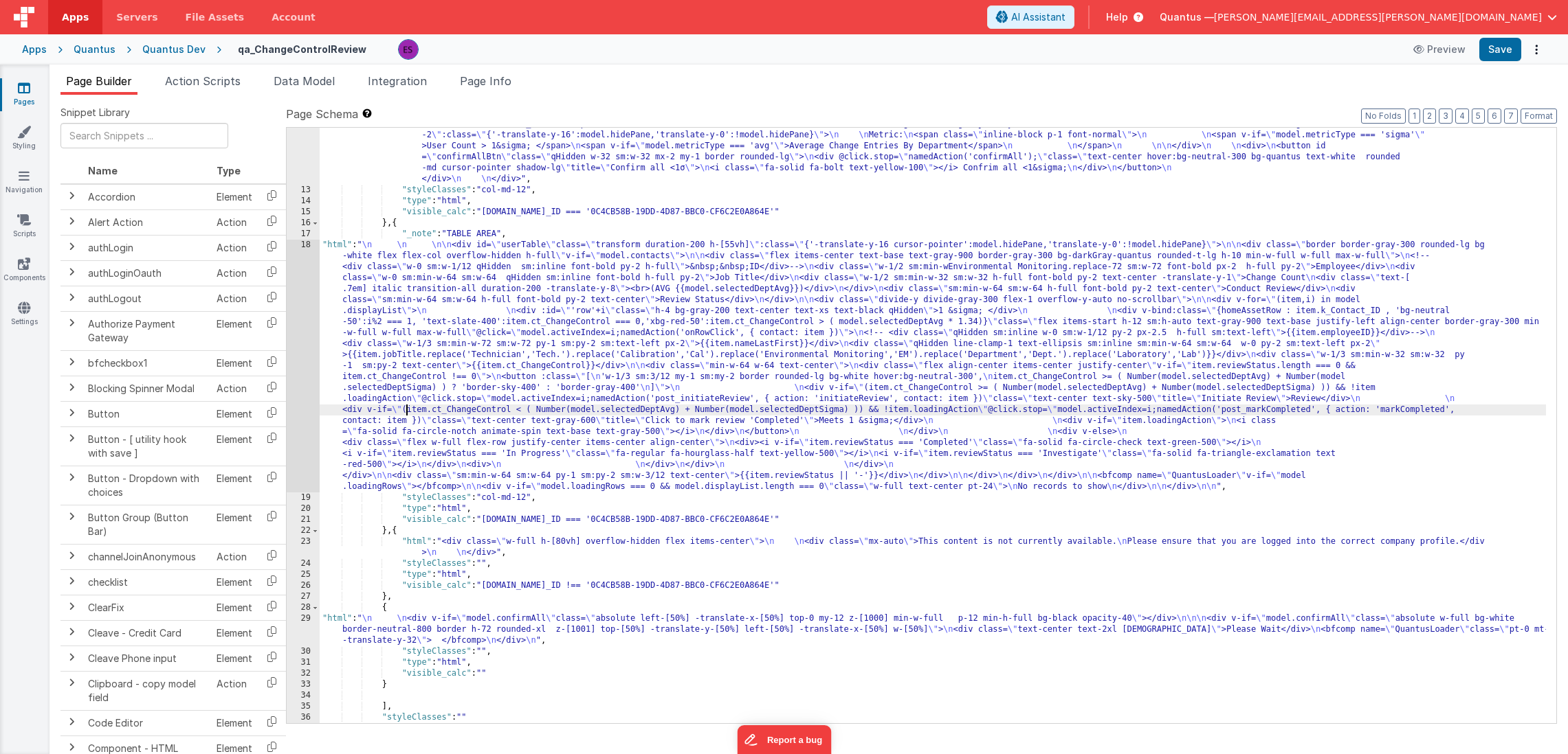
drag, startPoint x: 406, startPoint y: 408, endPoint x: 392, endPoint y: 401, distance: 15.7
click at [403, 408] on div ""html" : "<div v-if= \" model.metricType==='avg' \" > \n\n <div class='lg:flex …" at bounding box center [932, 273] width 1226 height 1035
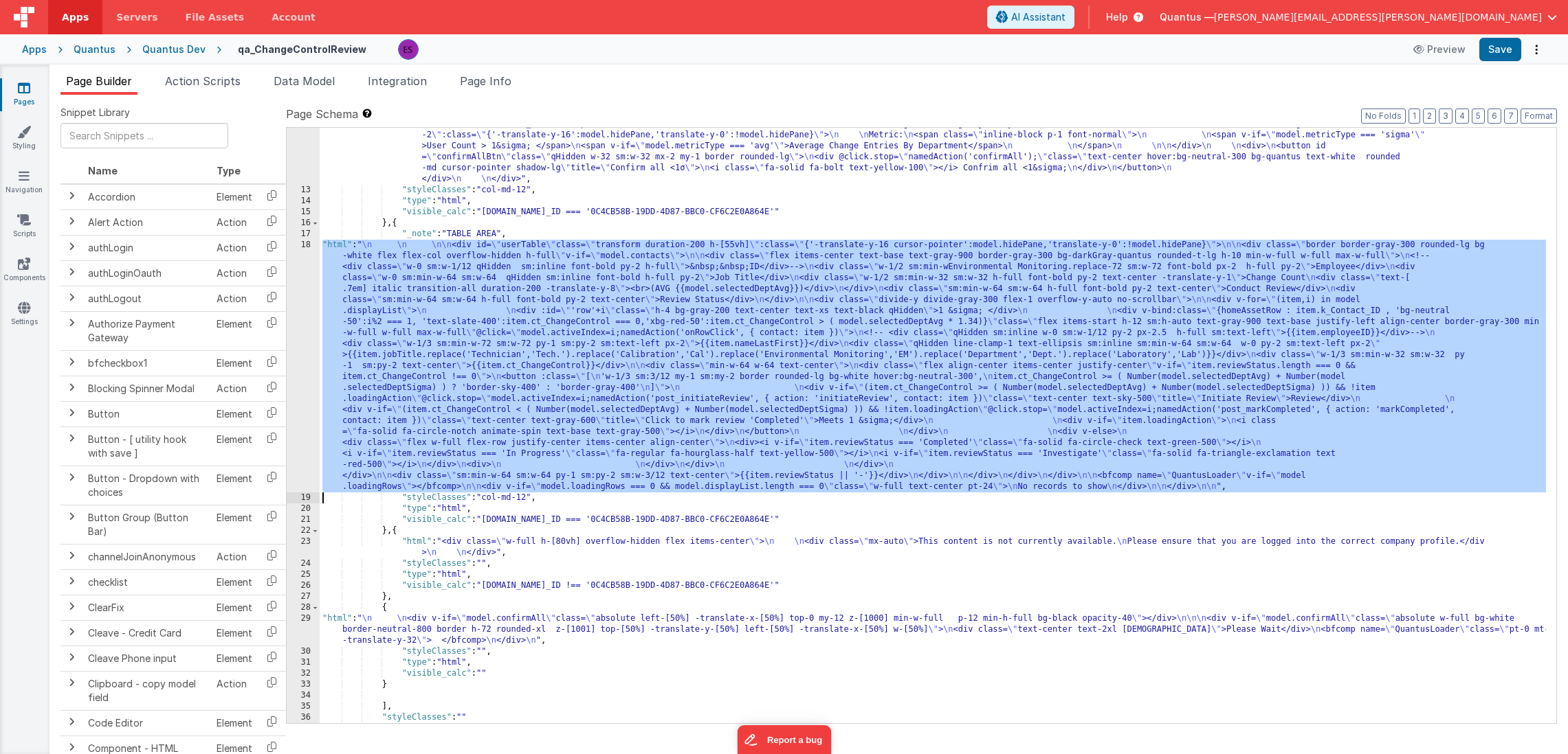
click at [298, 377] on div "18" at bounding box center [302, 366] width 33 height 253
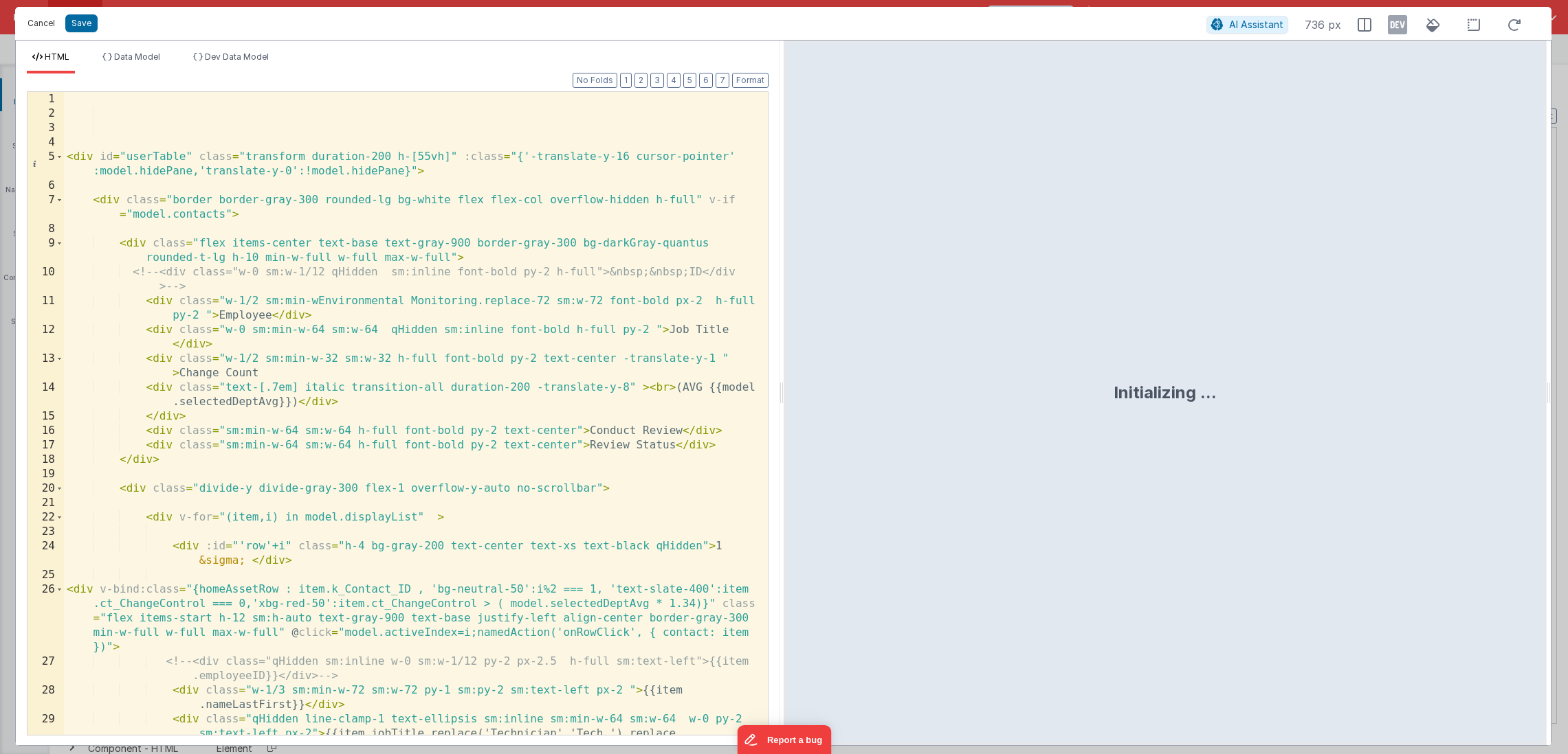
drag, startPoint x: 42, startPoint y: 23, endPoint x: 118, endPoint y: 115, distance: 119.3
click at [42, 23] on button "Cancel" at bounding box center [41, 24] width 42 height 19
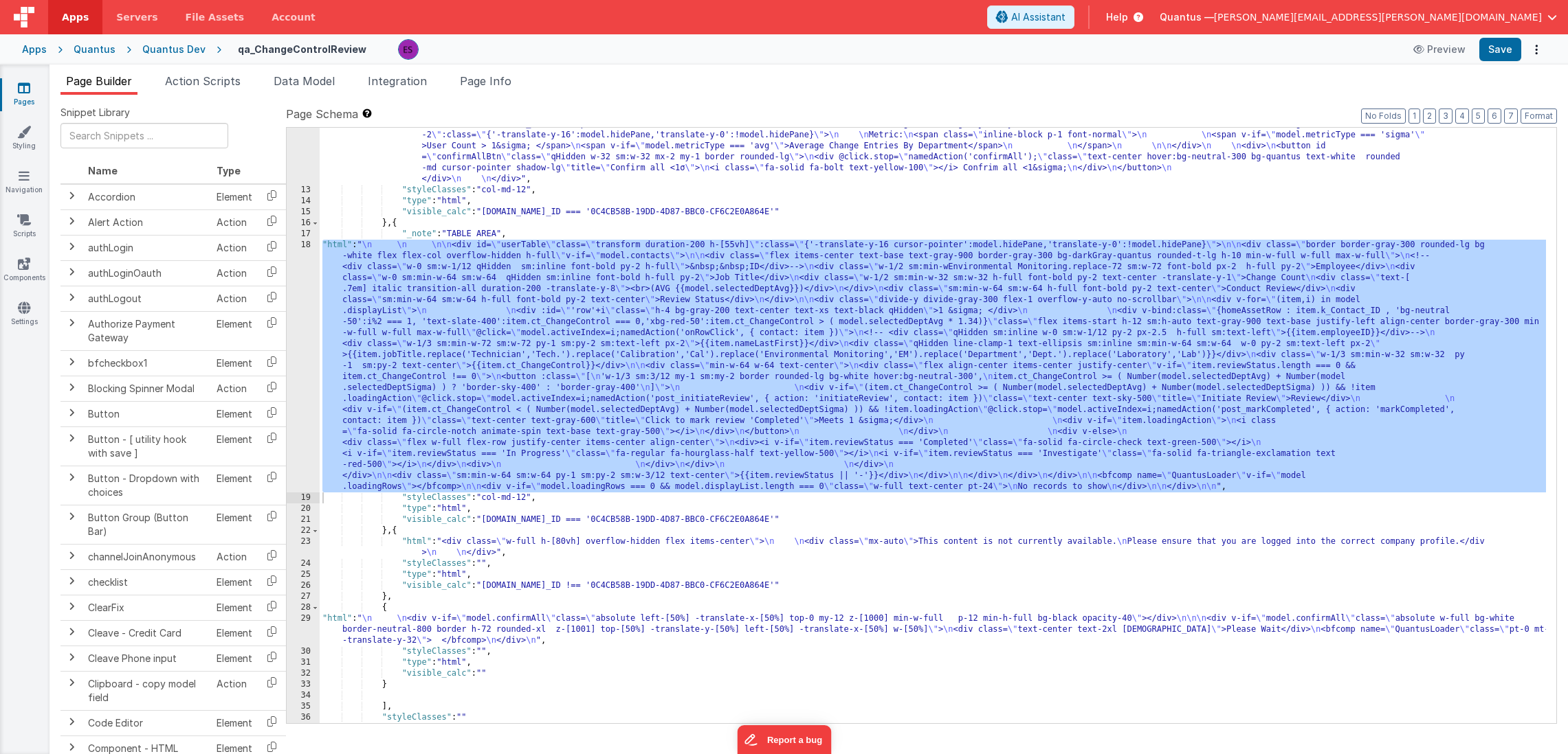
click at [427, 640] on div ""html" : "<div v-if= \" model.metricType==='avg' \" > \n\n <div class='lg:flex …" at bounding box center [932, 273] width 1226 height 1035
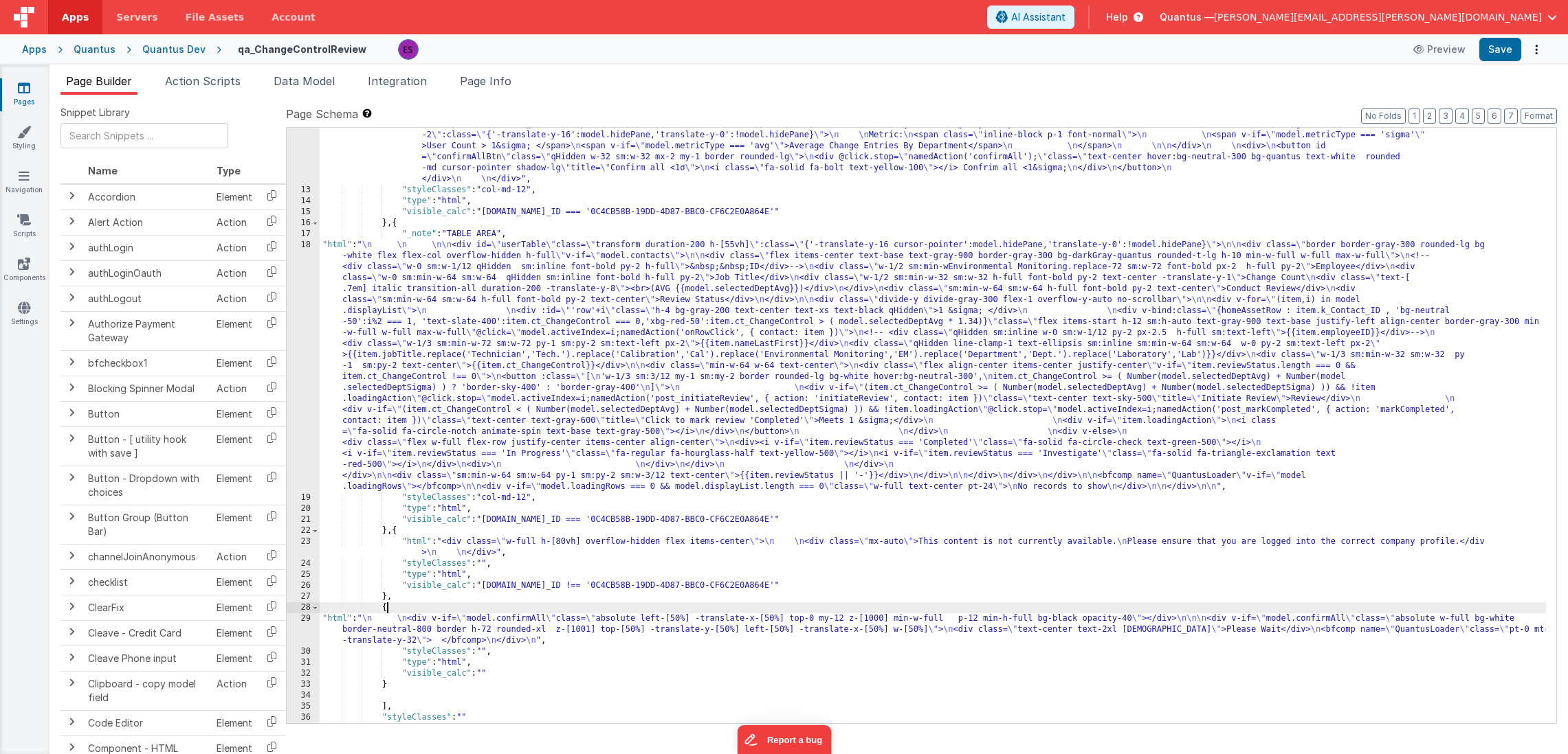
click at [417, 608] on div ""html" : "<div v-if= \" model.metricType==='avg' \" > \n\n <div class='lg:flex …" at bounding box center [932, 273] width 1226 height 1035
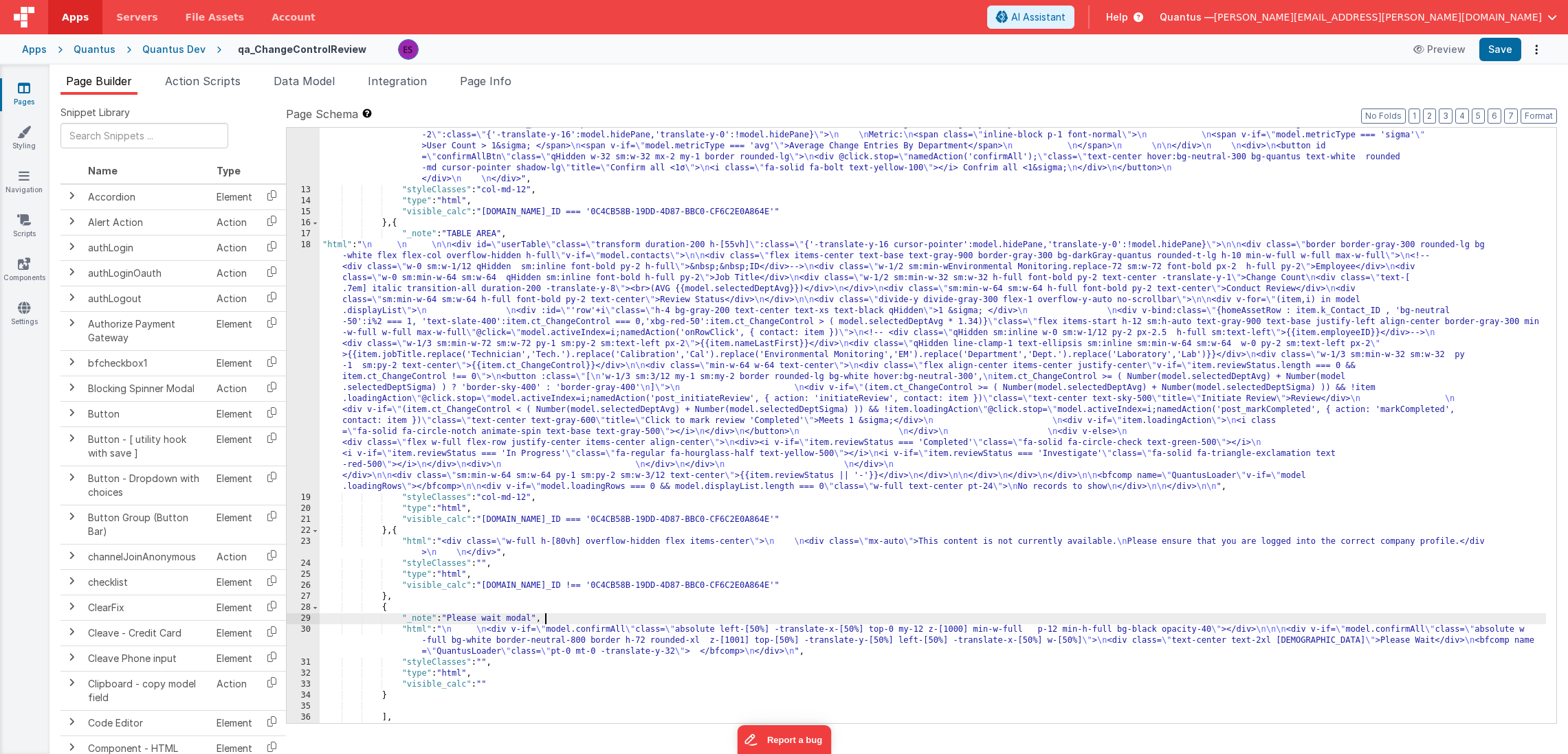
click at [359, 643] on div ""html" : "<div v-if= \" model.metricType==='avg' \" > \n\n <div class='lg:flex …" at bounding box center [932, 273] width 1226 height 1035
click at [302, 644] on div "30" at bounding box center [302, 640] width 33 height 33
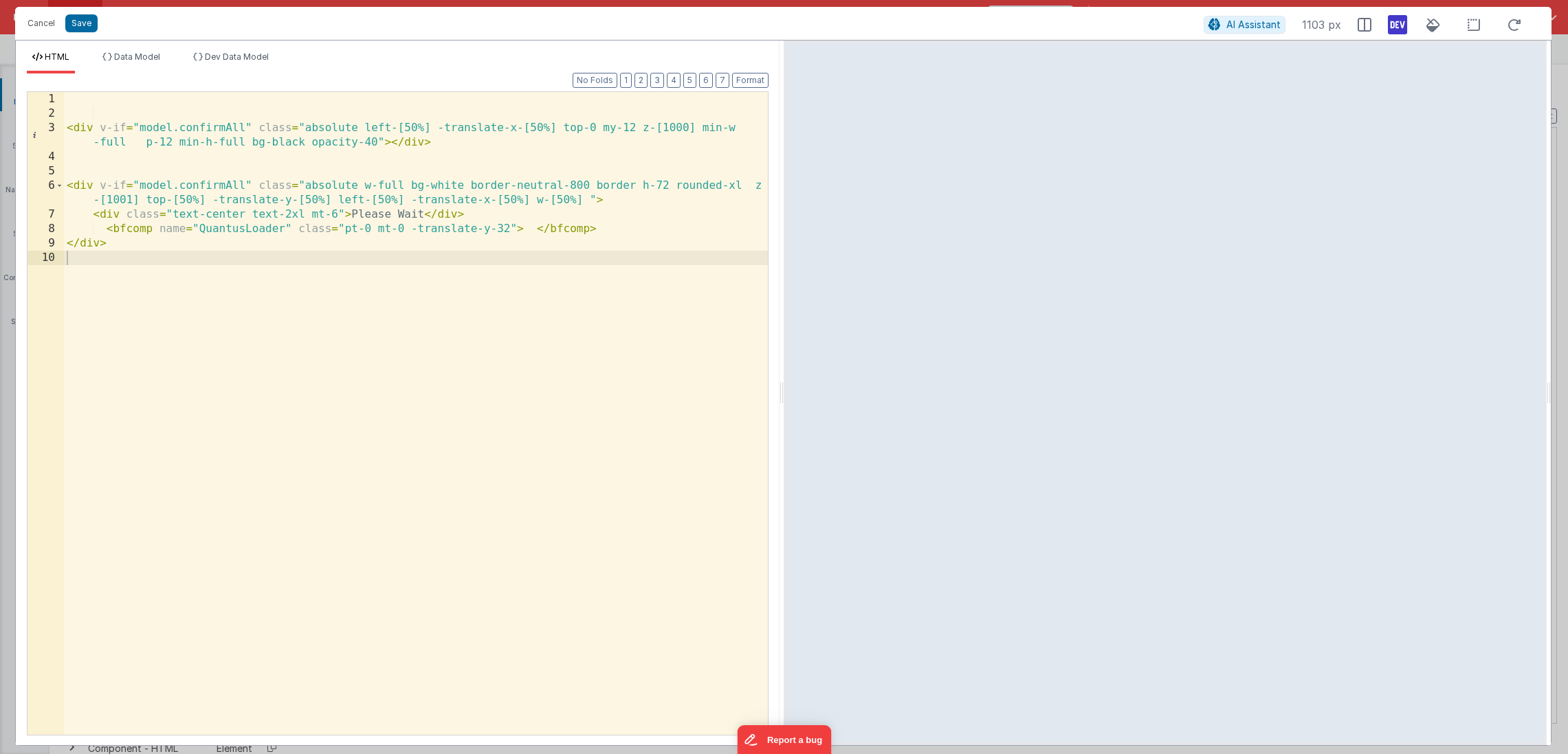
click at [1405, 33] on icon at bounding box center [1397, 25] width 19 height 22
click at [560, 196] on div "< div v-if = "model.confirmAll" class = "absolute left-[50%] -translate-x-[50%]…" at bounding box center [416, 428] width 704 height 672
click at [390, 319] on div "< div v-if = "model.confirmAll" class = "absolute left-[50%] -translate-x-[50%]…" at bounding box center [416, 428] width 704 height 672
click at [1388, 23] on icon at bounding box center [1397, 25] width 19 height 22
click at [617, 345] on div "< div v-if = "model.confirmAll" class = "absolute left-[50%] -translate-x-[50%]…" at bounding box center [416, 428] width 704 height 672
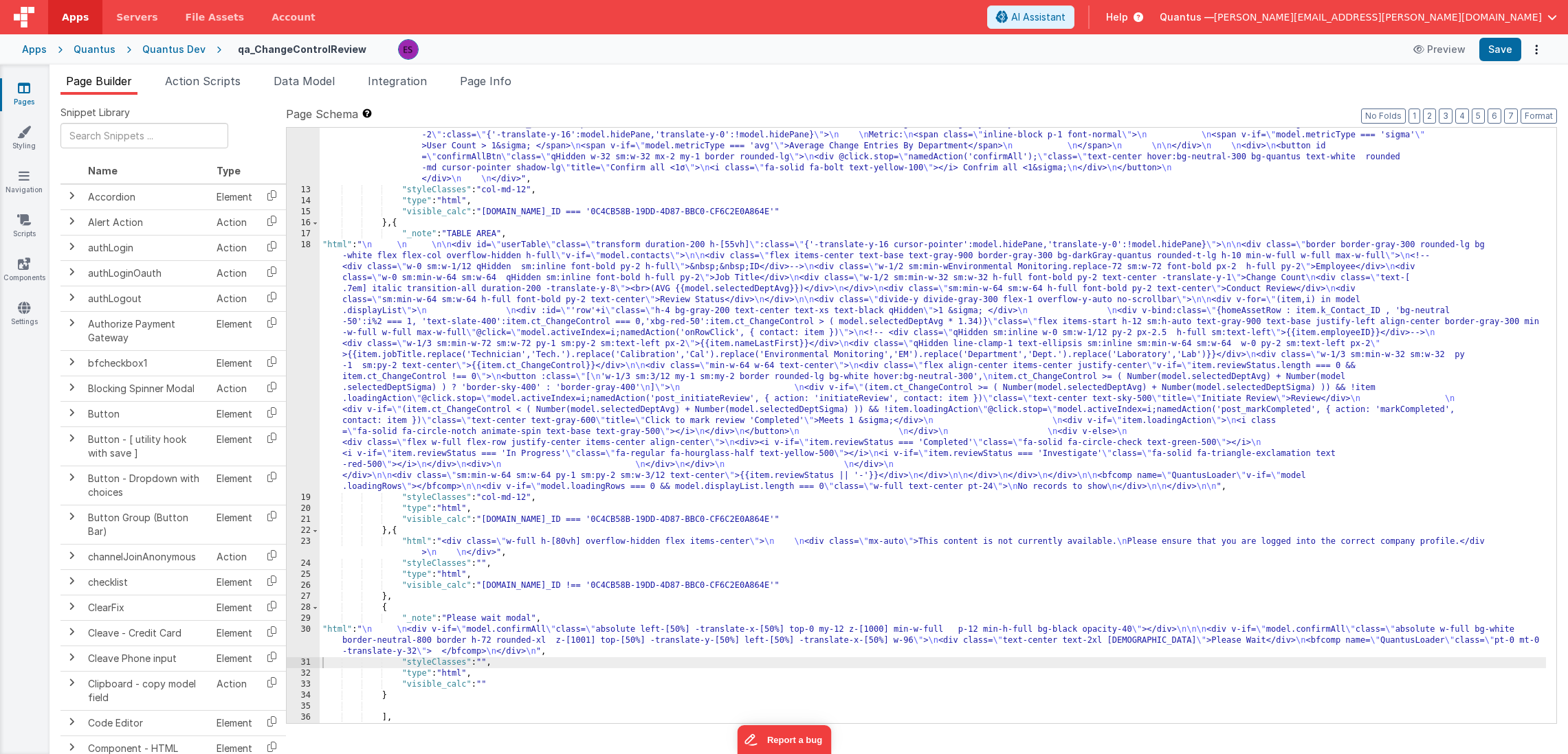
click at [852, 637] on div ""html" : "<div v-if= \" model.metricType==='avg' \" > \n\n <div class='lg:flex …" at bounding box center [932, 273] width 1226 height 1035
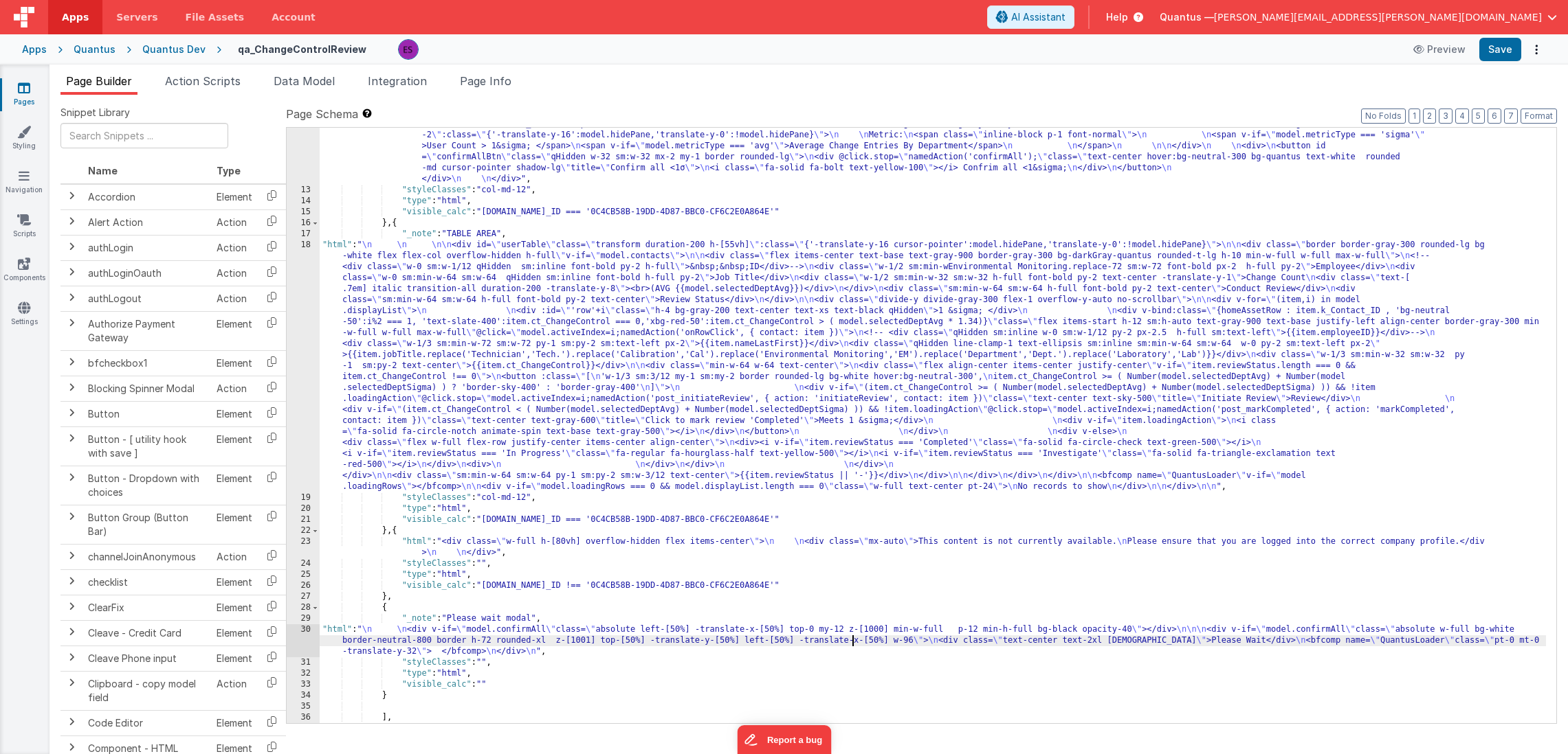
click at [301, 638] on div "30" at bounding box center [302, 640] width 33 height 33
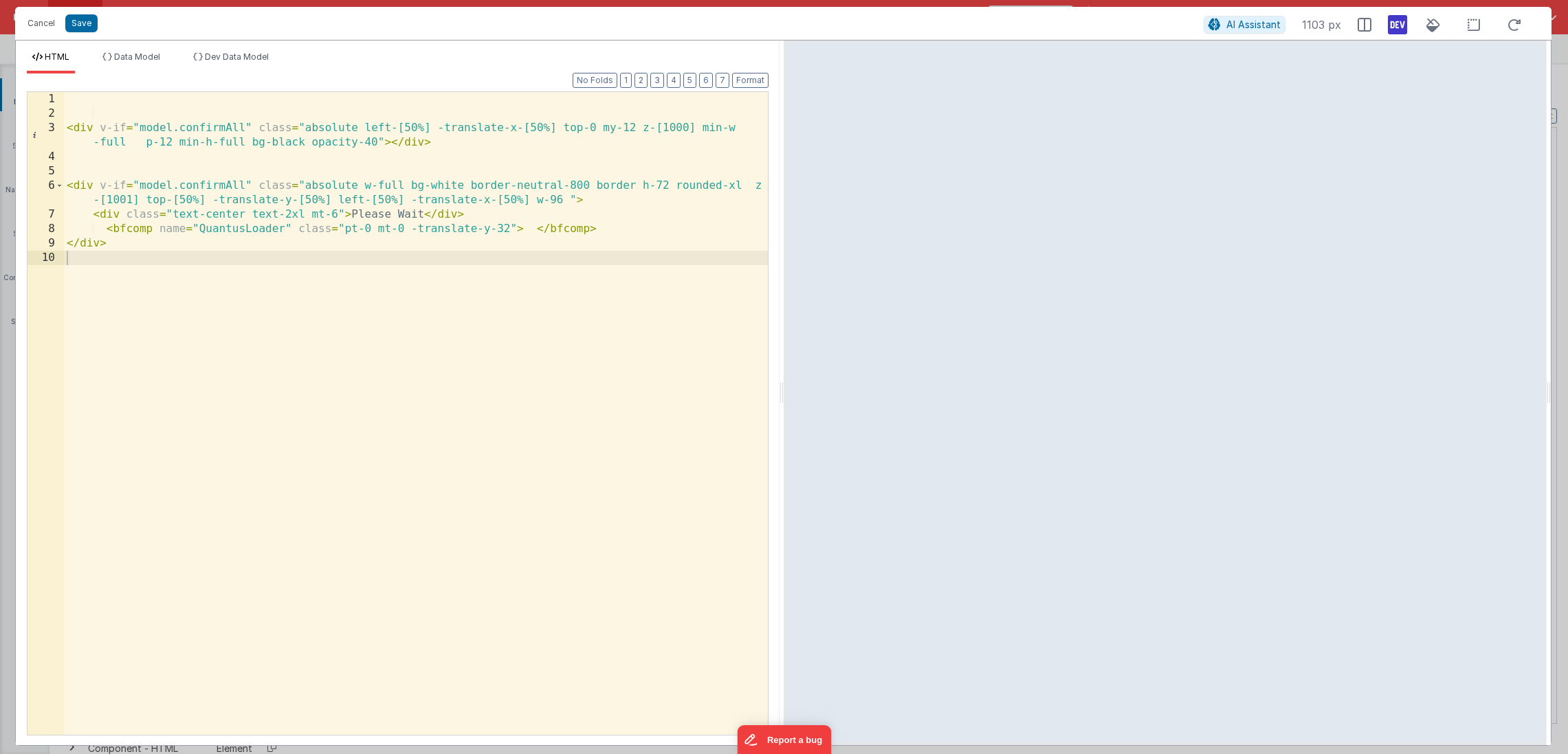
click at [1390, 20] on icon at bounding box center [1397, 25] width 19 height 22
drag, startPoint x: 547, startPoint y: 199, endPoint x: 561, endPoint y: 202, distance: 14.3
click at [561, 202] on div "< div v-if = "model.confirmAll" class = "absolute left-[50%] -translate-x-[50%]…" at bounding box center [416, 428] width 704 height 672
click at [487, 554] on div "< div v-if = "model.confirmAll" class = "absolute left-[50%] -translate-x-[50%]…" at bounding box center [416, 428] width 704 height 672
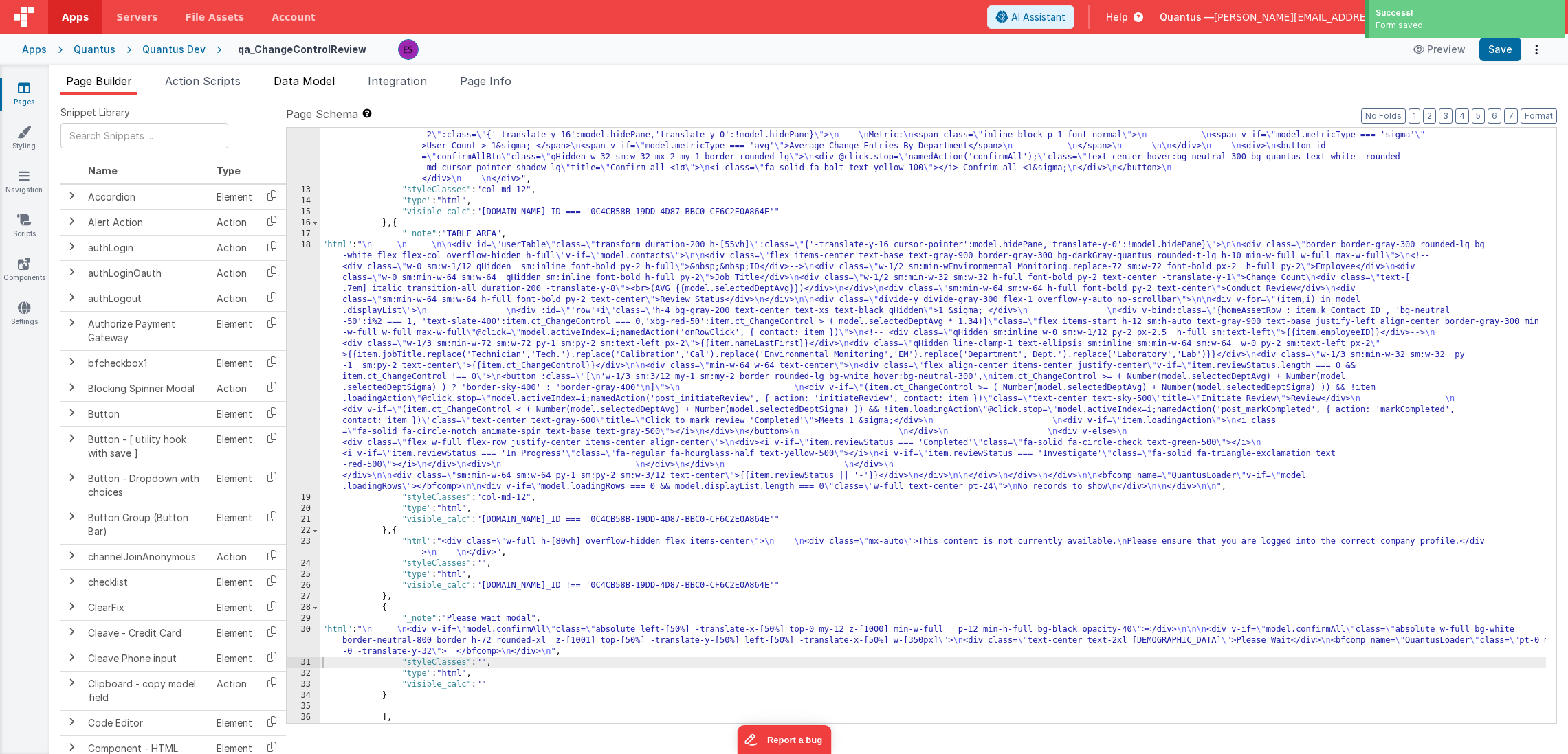
click at [324, 91] on li "Data Model" at bounding box center [304, 83] width 73 height 22
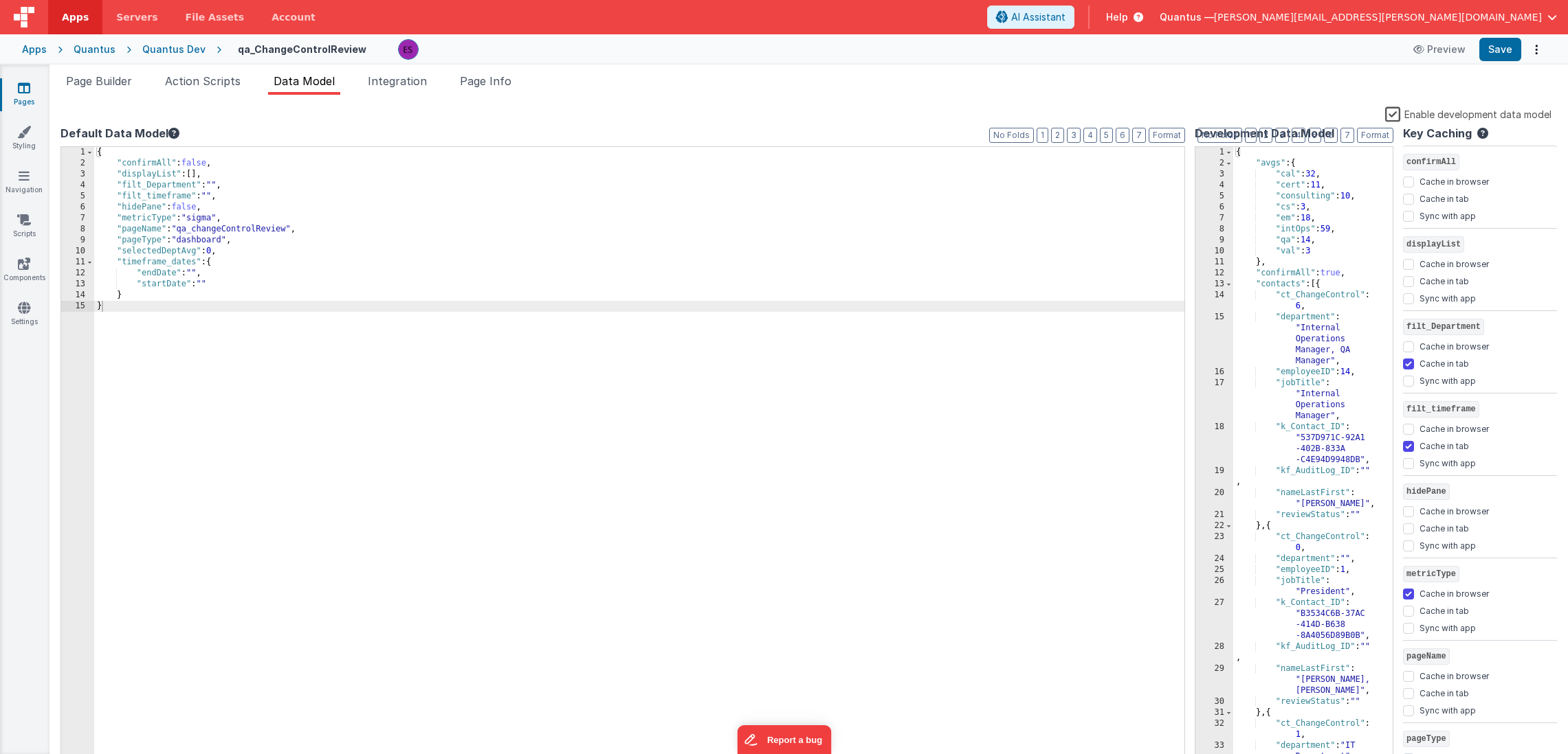
click at [1393, 114] on label "Enable development data model" at bounding box center [1468, 114] width 166 height 16
click at [0, 0] on input "Enable development data model" at bounding box center [0, 0] width 0 height 0
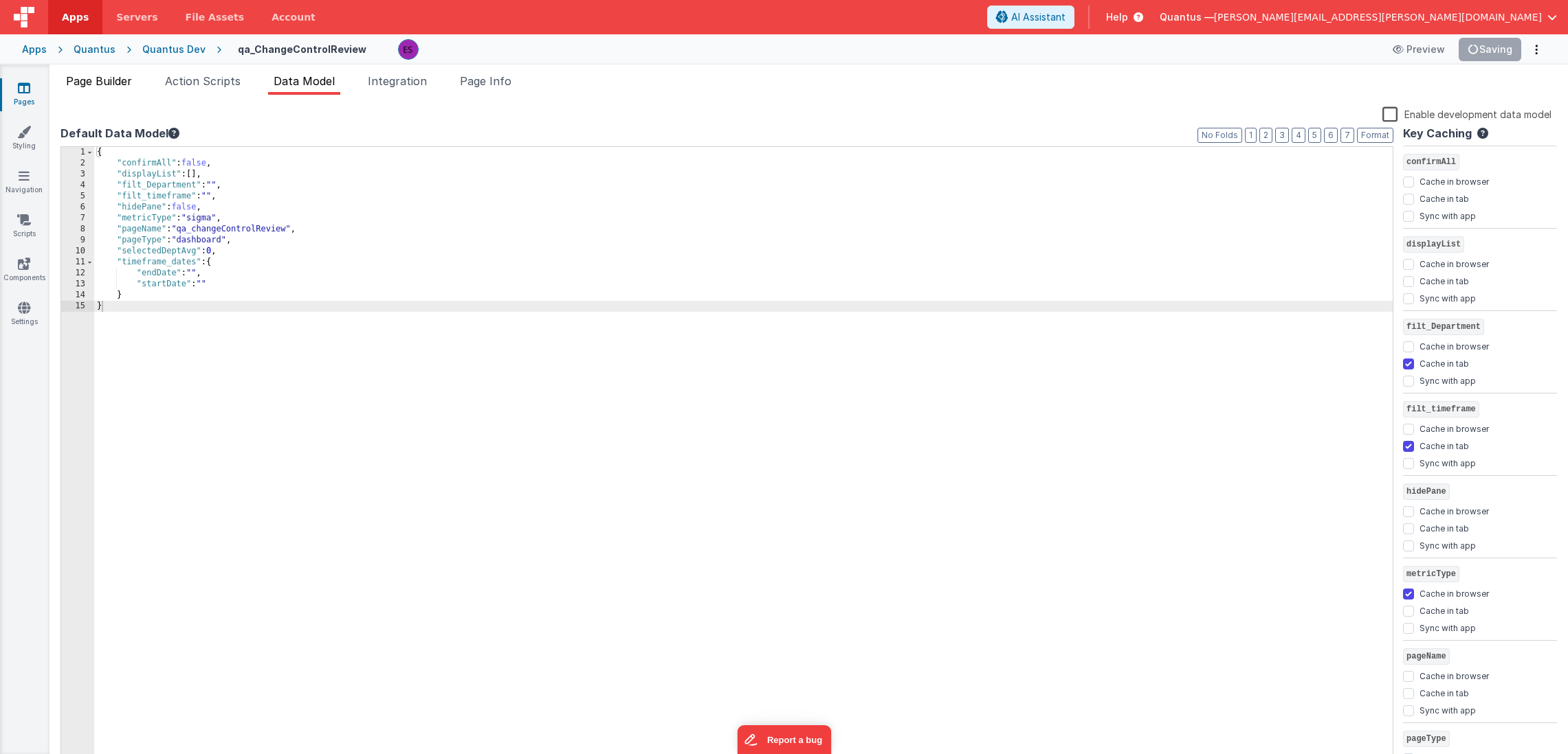
click at [81, 81] on span "Page Builder" at bounding box center [99, 81] width 66 height 14
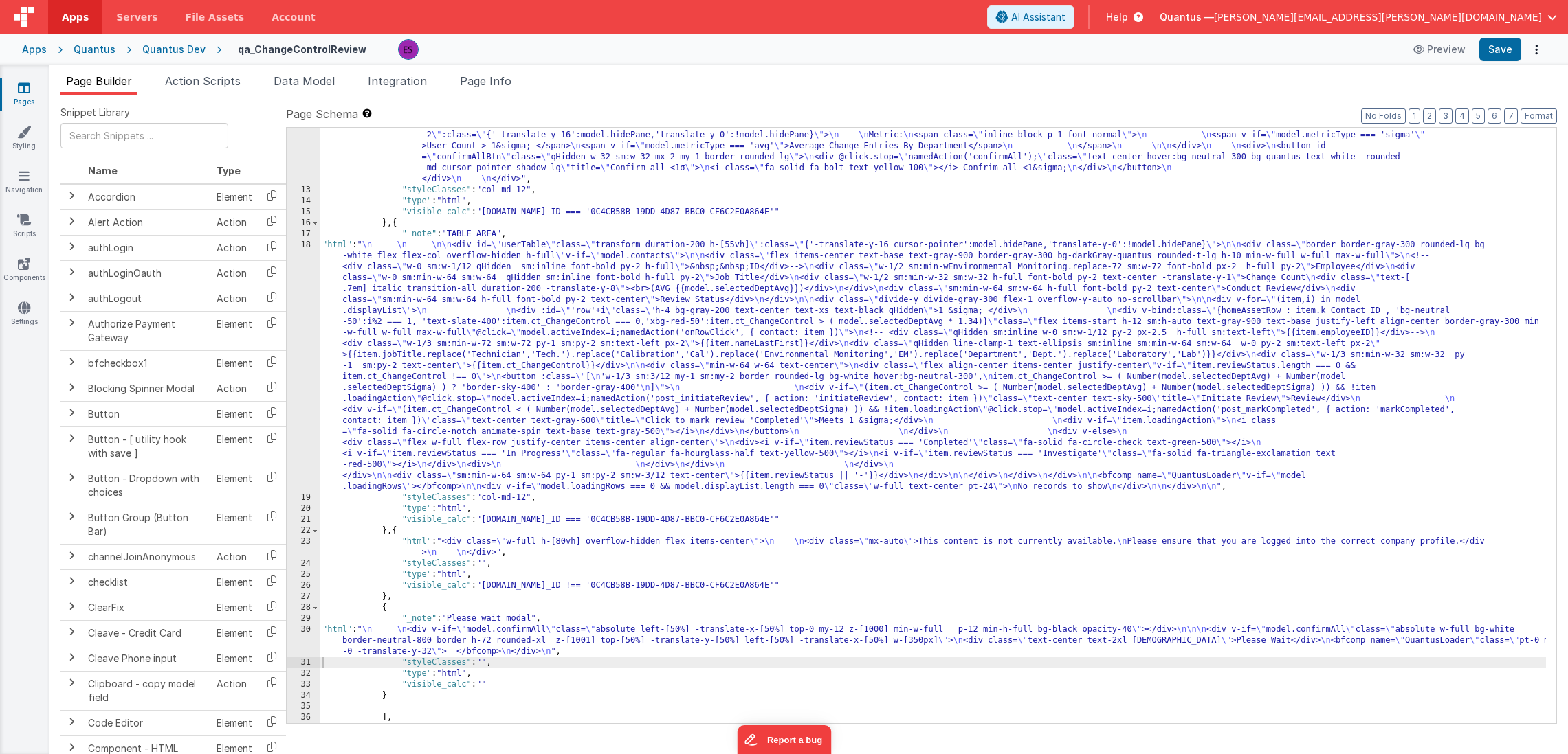
click at [421, 362] on div ""html" : "<div v-if= \" model.metricType==='avg' \" > \n\n <div class='lg:flex …" at bounding box center [932, 273] width 1226 height 1035
drag, startPoint x: 334, startPoint y: 651, endPoint x: 326, endPoint y: 654, distance: 8.5
click at [330, 654] on div ""html" : "<div v-if= \" model.metricType==='avg' \" > \n\n <div class='lg:flex …" at bounding box center [932, 273] width 1226 height 1035
click at [296, 651] on div "30" at bounding box center [302, 640] width 33 height 33
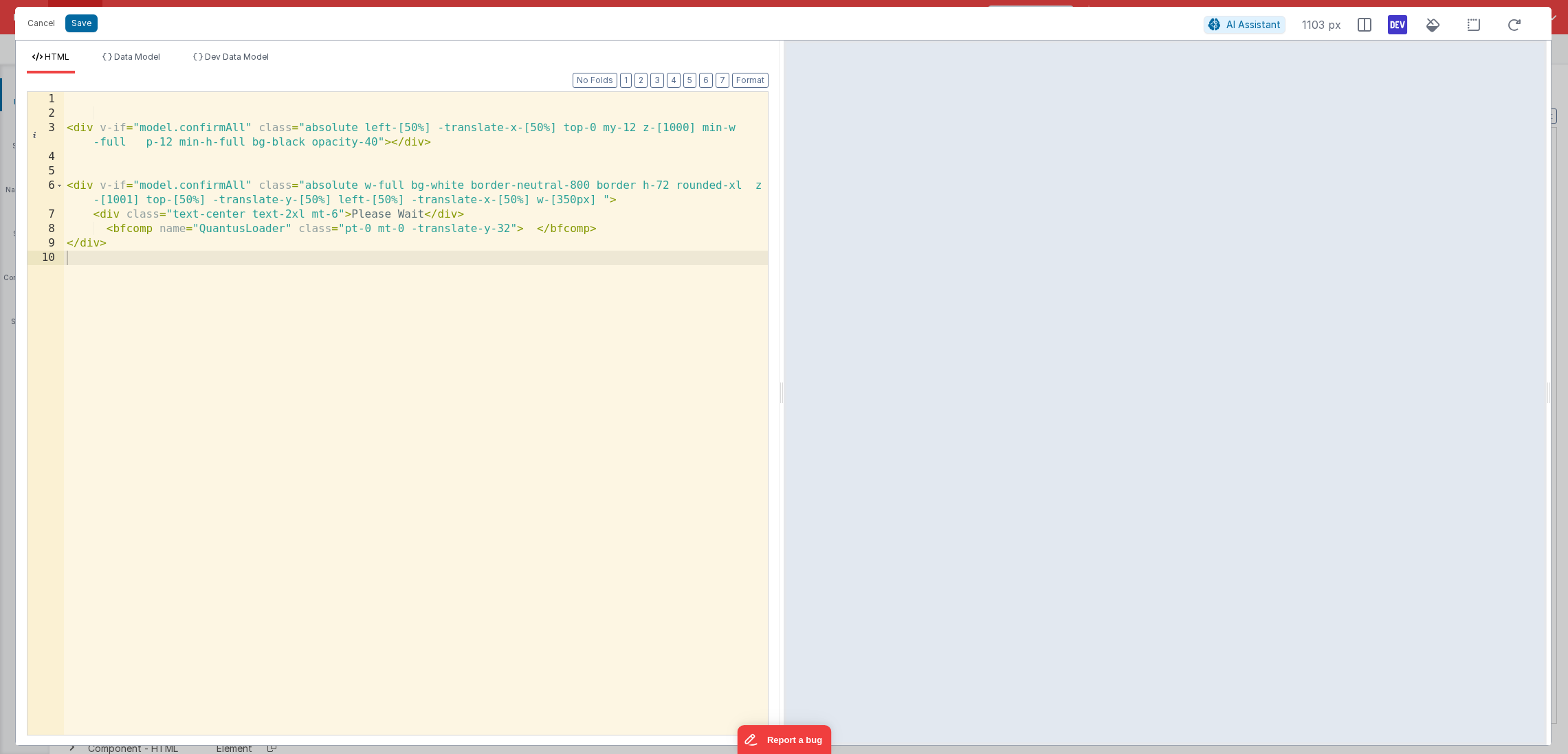
click at [1404, 22] on icon at bounding box center [1397, 25] width 19 height 22
click at [508, 228] on div "< div v-if = "model.confirmAll" class = "absolute left-[50%] -translate-x-[50%]…" at bounding box center [416, 428] width 704 height 672
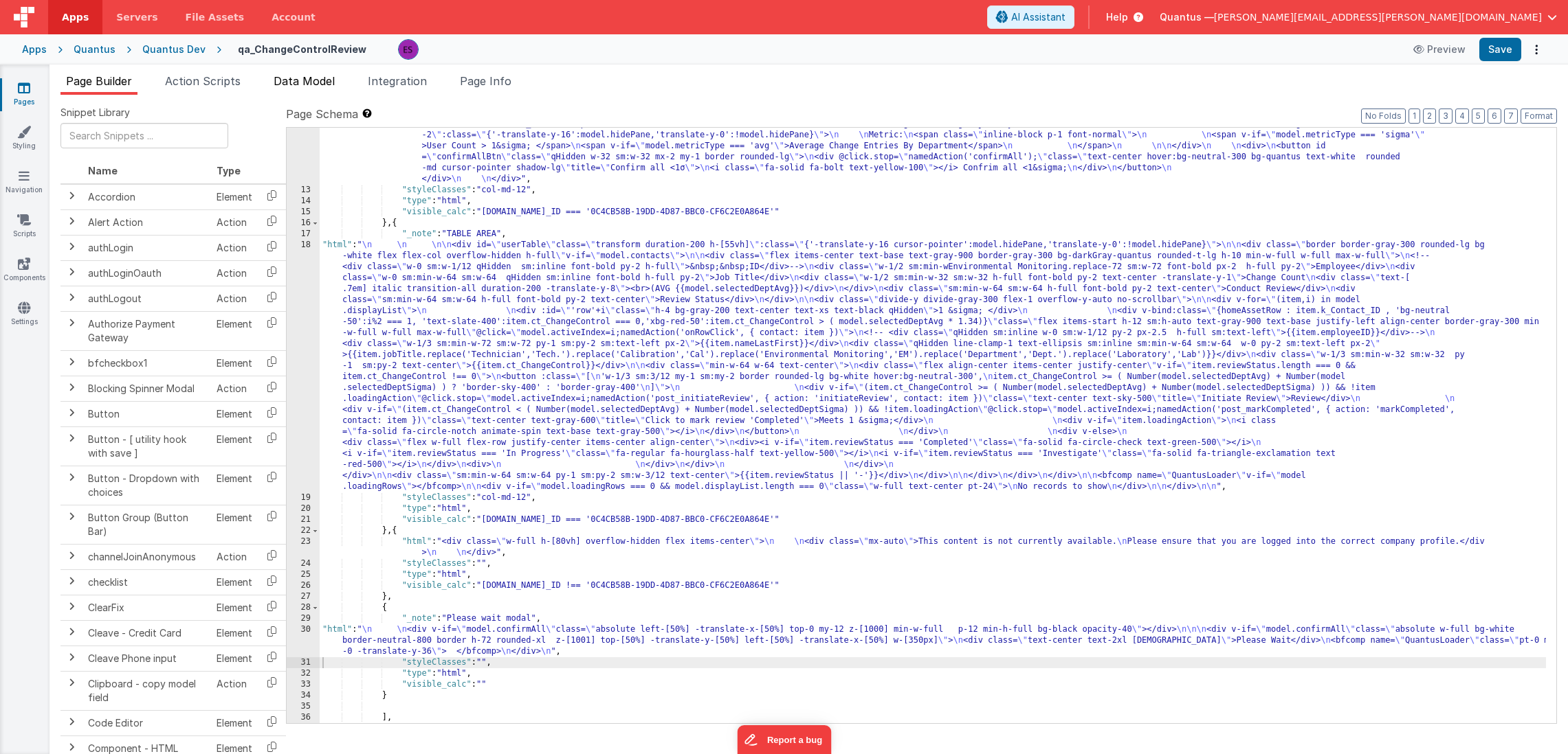
click at [311, 74] on li "Data Model" at bounding box center [304, 83] width 73 height 22
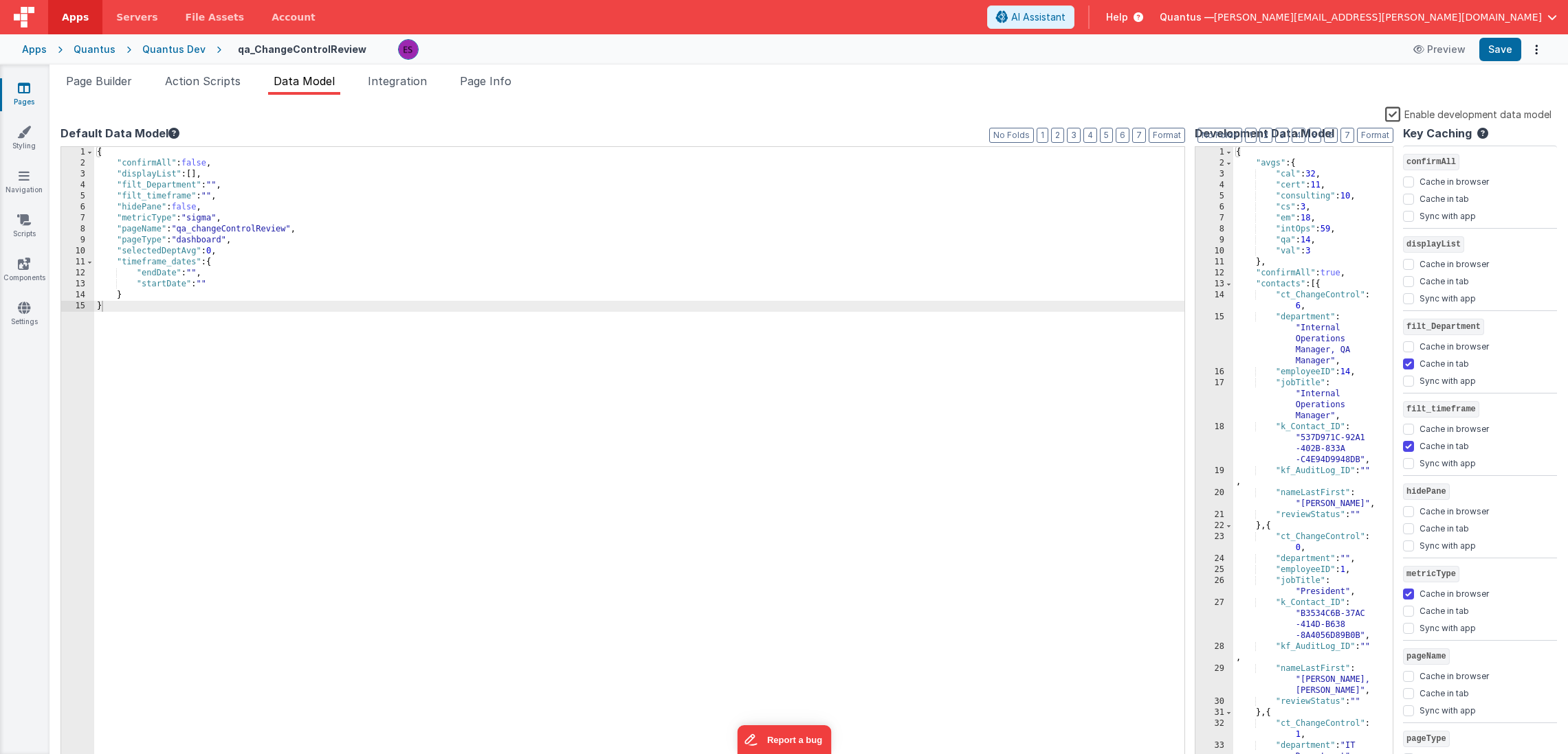
click at [1396, 112] on label "Enable development data model" at bounding box center [1468, 114] width 166 height 16
click at [0, 0] on input "Enable development data model" at bounding box center [0, 0] width 0 height 0
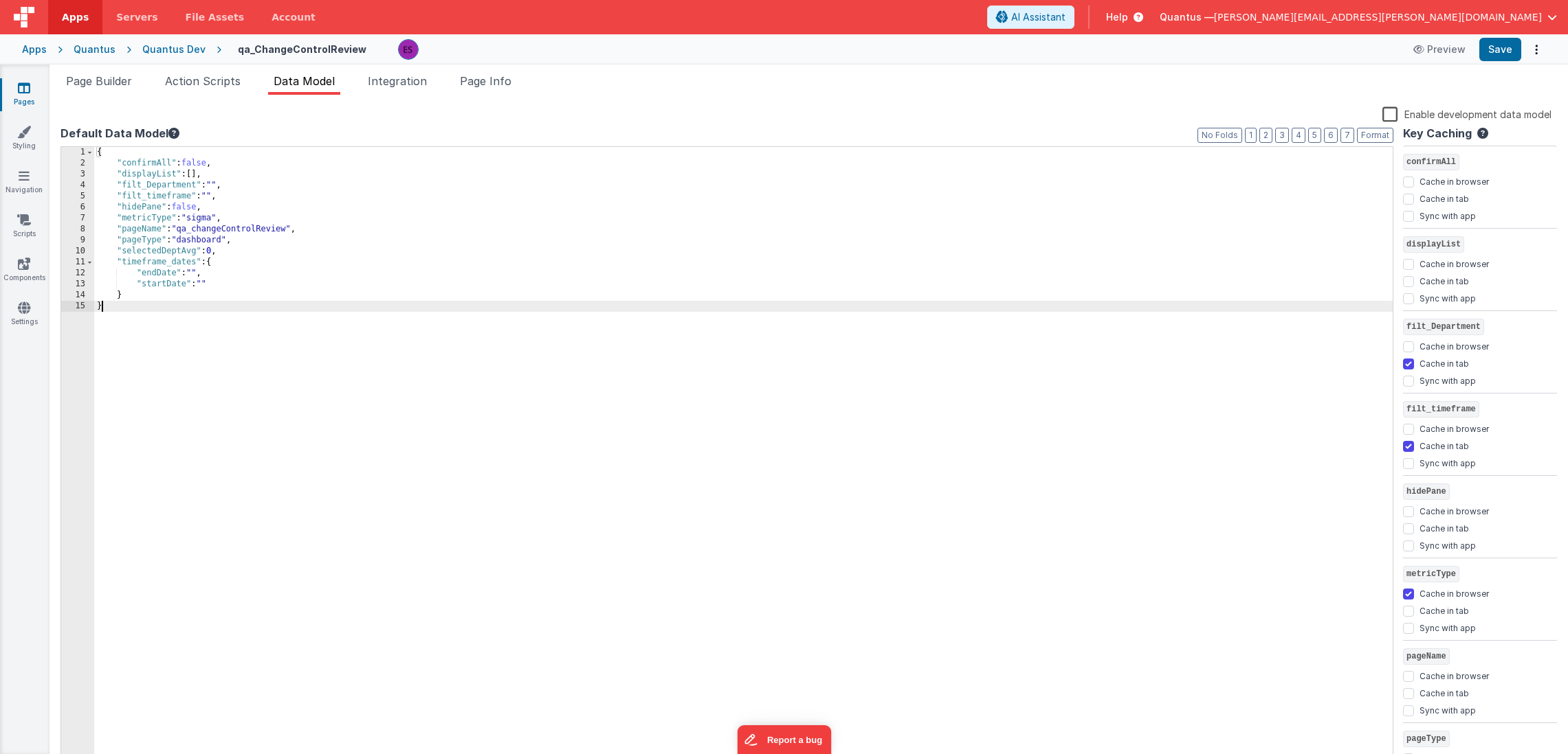
click at [680, 402] on div "{ "confirmAll" : false , "displayList" : [ ] , "filt_Department" : "" , "filt_t…" at bounding box center [743, 467] width 1298 height 641
click at [103, 81] on span "Page Builder" at bounding box center [99, 81] width 66 height 14
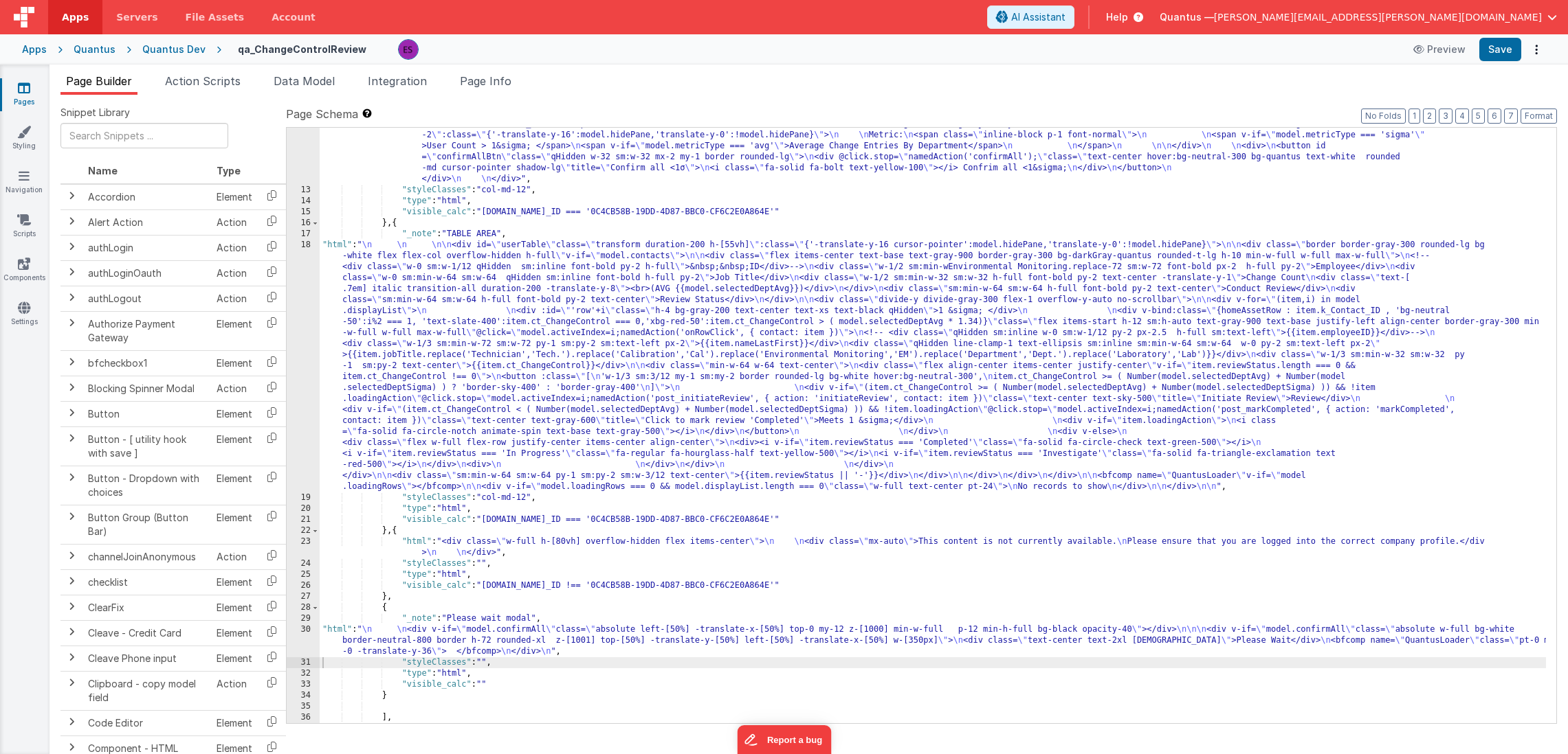
click at [387, 312] on div ""html" : "<div v-if= \" model.metricType==='avg' \" > \n\n <div class='lg:flex …" at bounding box center [932, 273] width 1226 height 1035
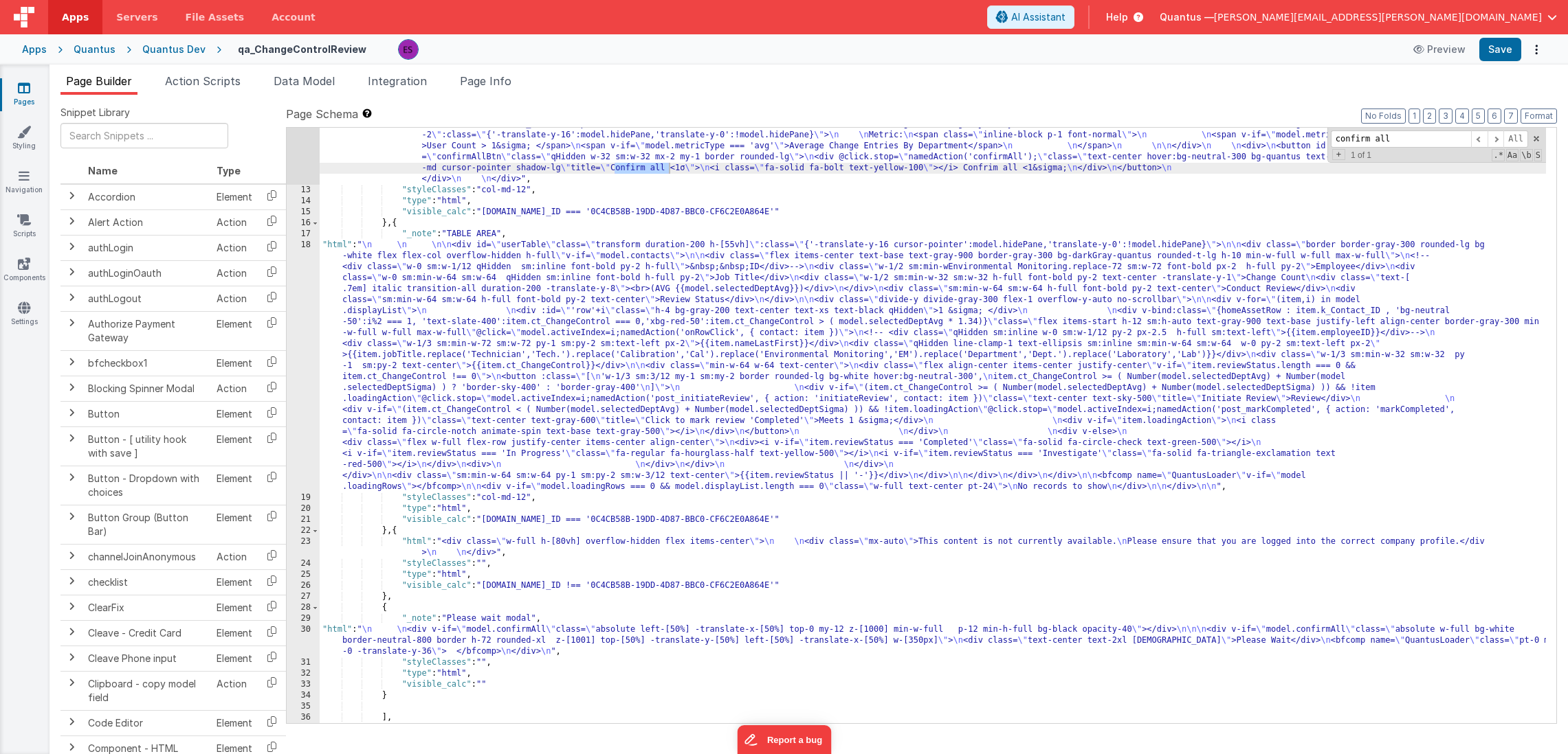
type input "confirm all"
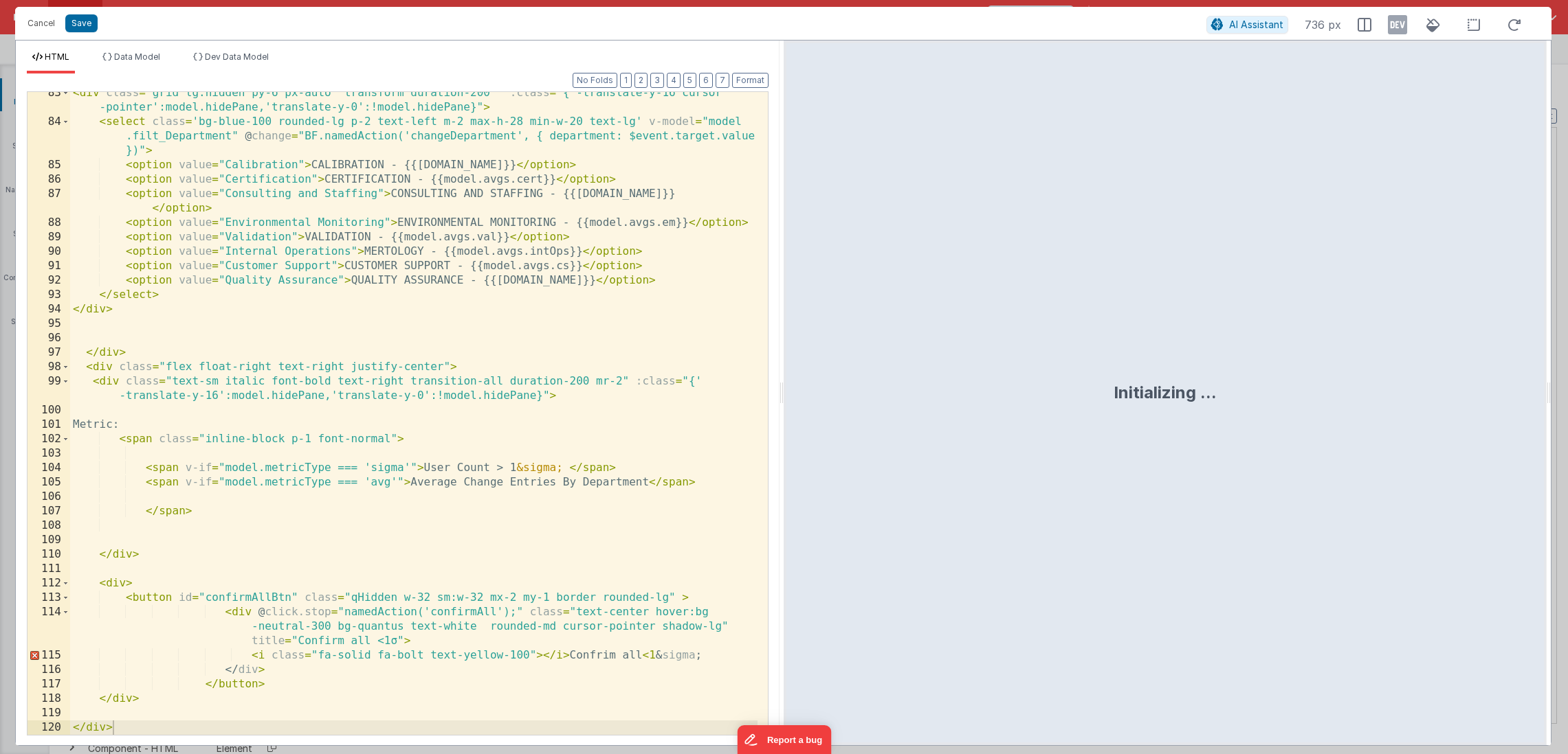
scroll to position [1766, 0]
click at [122, 576] on div "< div class = "grid lg:hidden py-6 px-auto transform duration-200 " :class = "{…" at bounding box center [413, 429] width 687 height 686
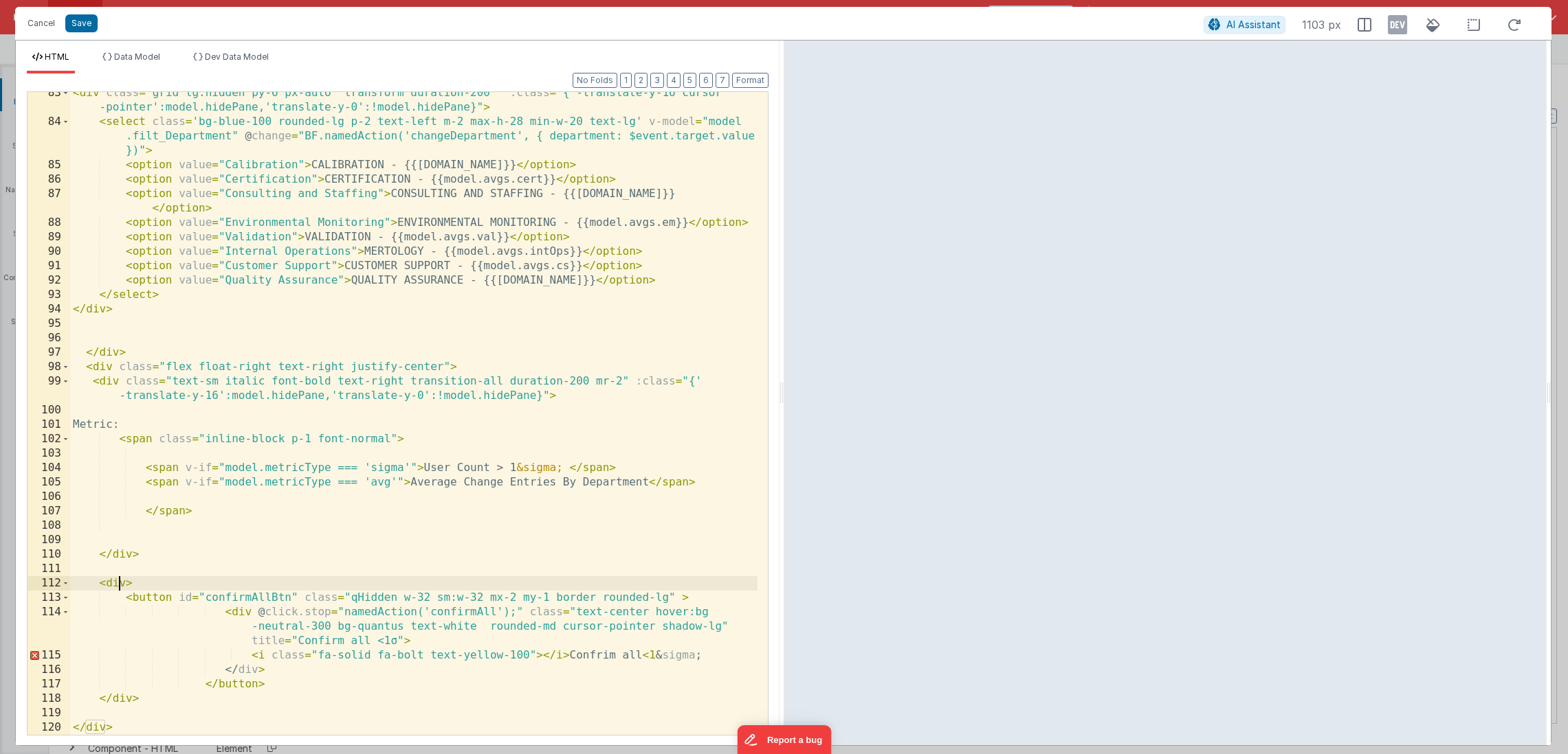
click at [116, 556] on div "< div class = "grid lg:hidden py-6 px-auto transform duration-200 " :class = "{…" at bounding box center [413, 429] width 687 height 686
click at [655, 656] on div "< div class = "grid lg:hidden py-6 px-auto transform duration-200 " :class = "{…" at bounding box center [413, 429] width 687 height 686
click at [244, 671] on div "< div class = "grid lg:hidden py-6 px-auto transform duration-200 " :class = "{…" at bounding box center [413, 429] width 687 height 686
click at [1398, 20] on icon at bounding box center [1397, 25] width 19 height 22
click at [1399, 27] on icon at bounding box center [1397, 25] width 19 height 22
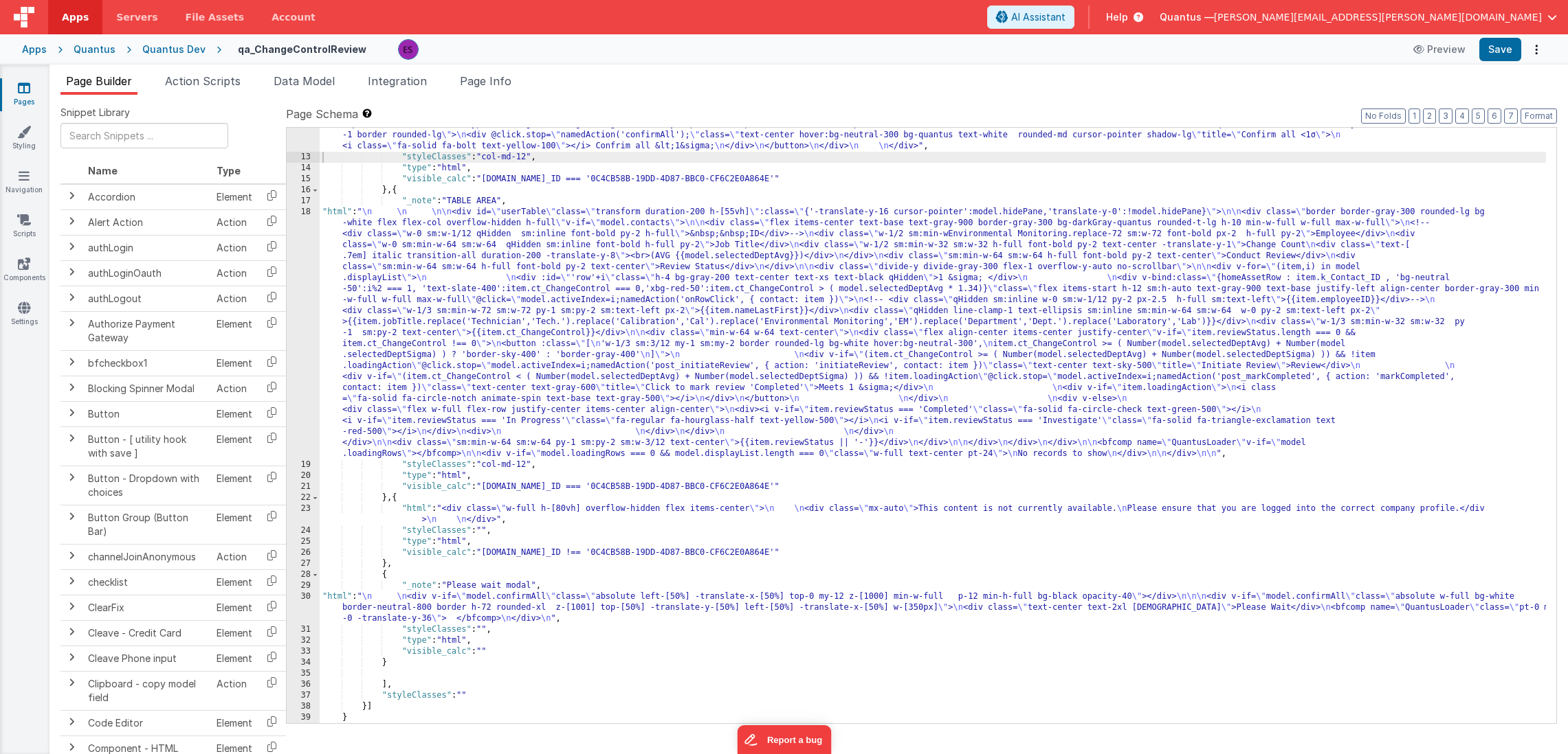
click at [420, 328] on div ""html" : "<div v-if= \" model.metricType==='avg' \" > \n\n <div class='lg:flex …" at bounding box center [932, 257] width 1226 height 1002
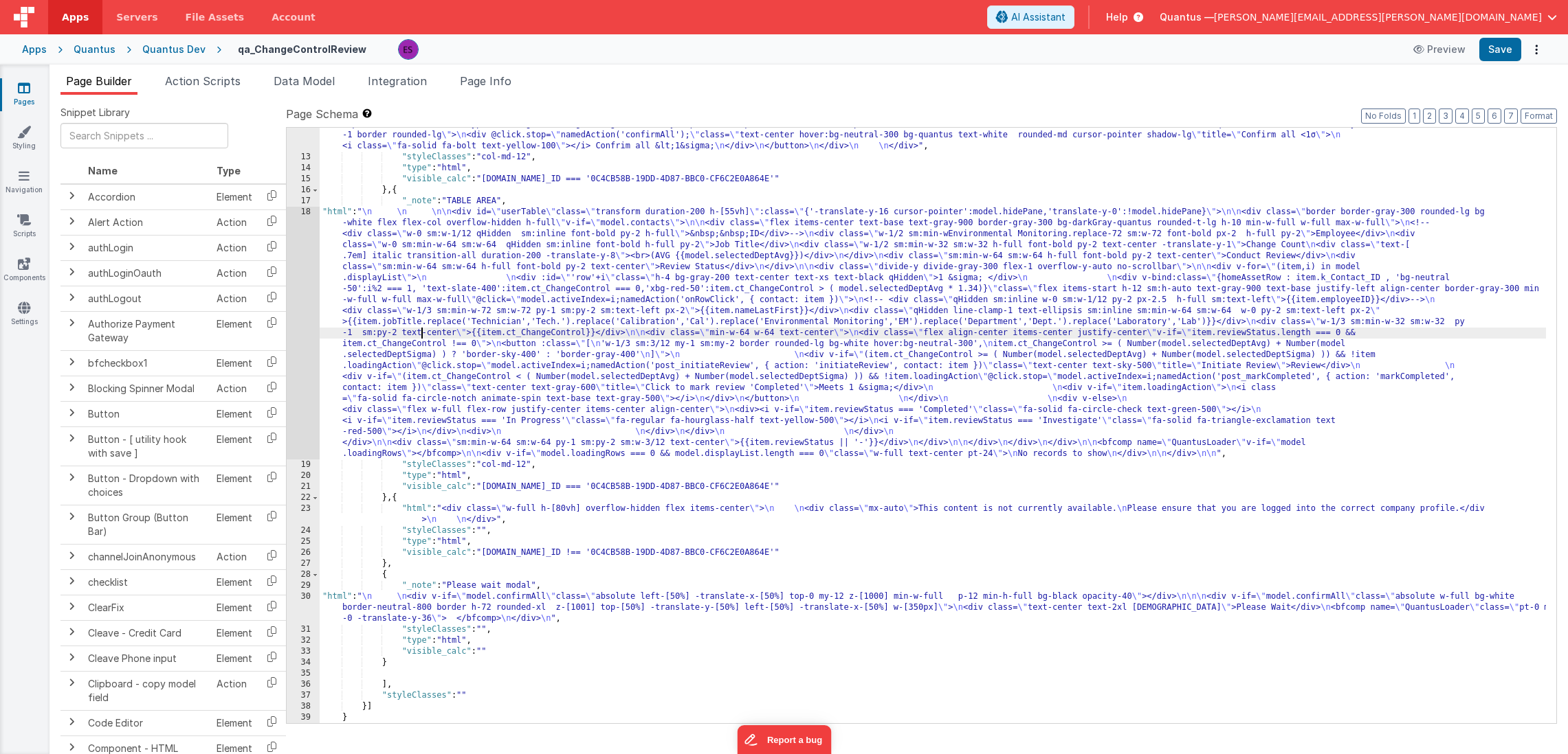
click at [464, 299] on div ""html" : "<div v-if= \" model.metricType==='avg' \" > \n\n <div class='lg:flex …" at bounding box center [932, 257] width 1226 height 1002
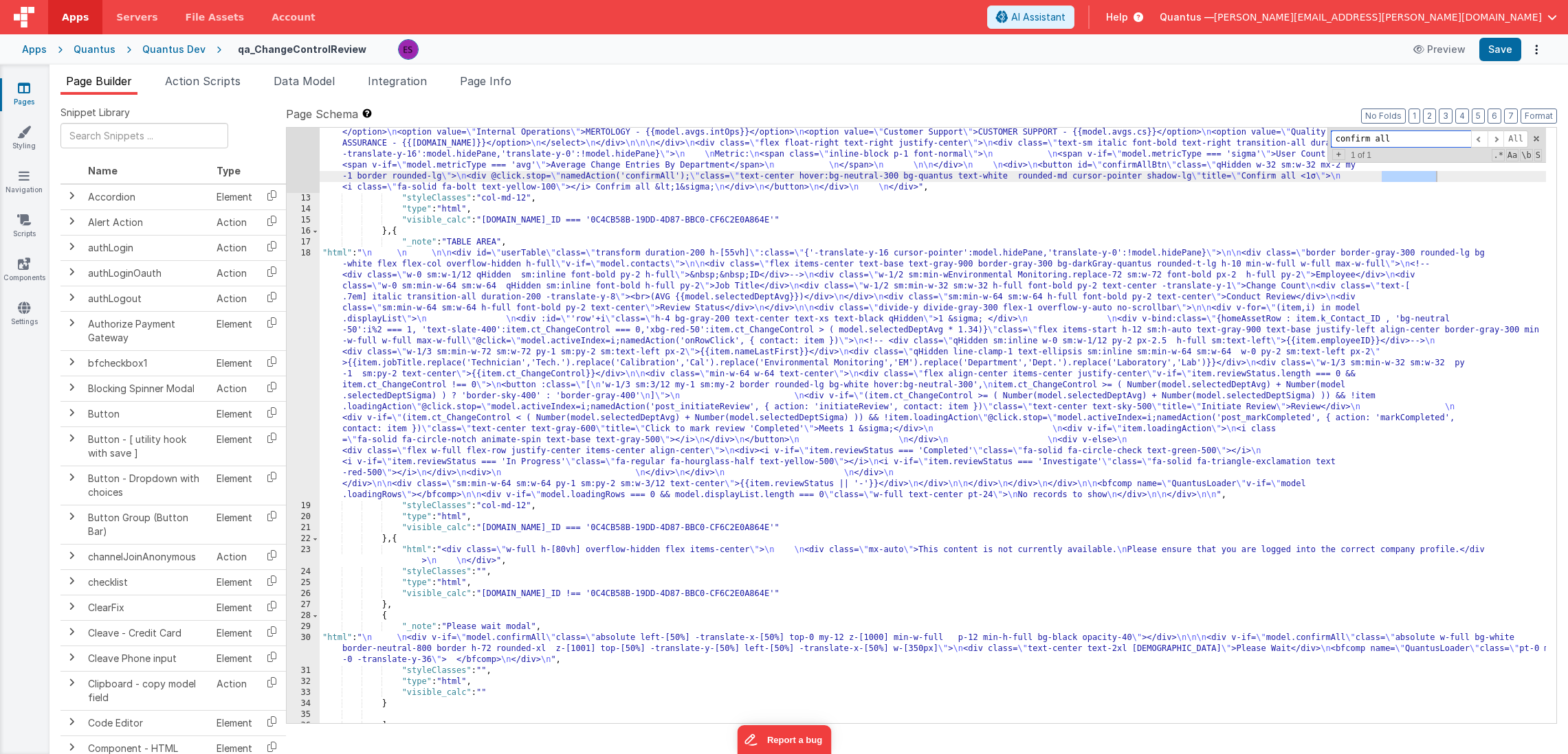
scroll to position [363, 0]
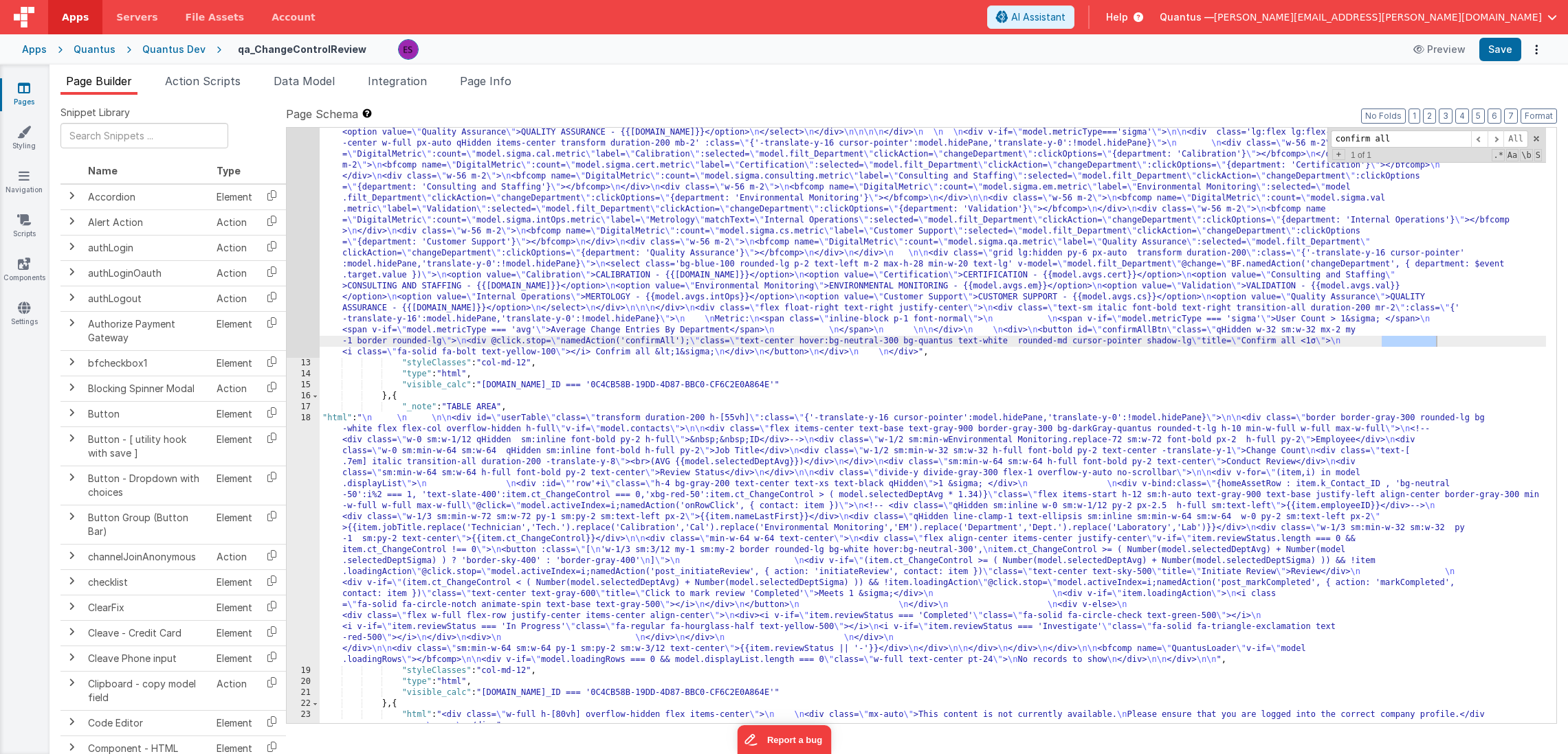
click at [764, 255] on div ""html" : "<div v-if= \" model.metricType==='avg' \" > \n\n <div class='lg:flex …" at bounding box center [932, 463] width 1226 height 1002
click at [303, 217] on div "12" at bounding box center [302, 160] width 33 height 396
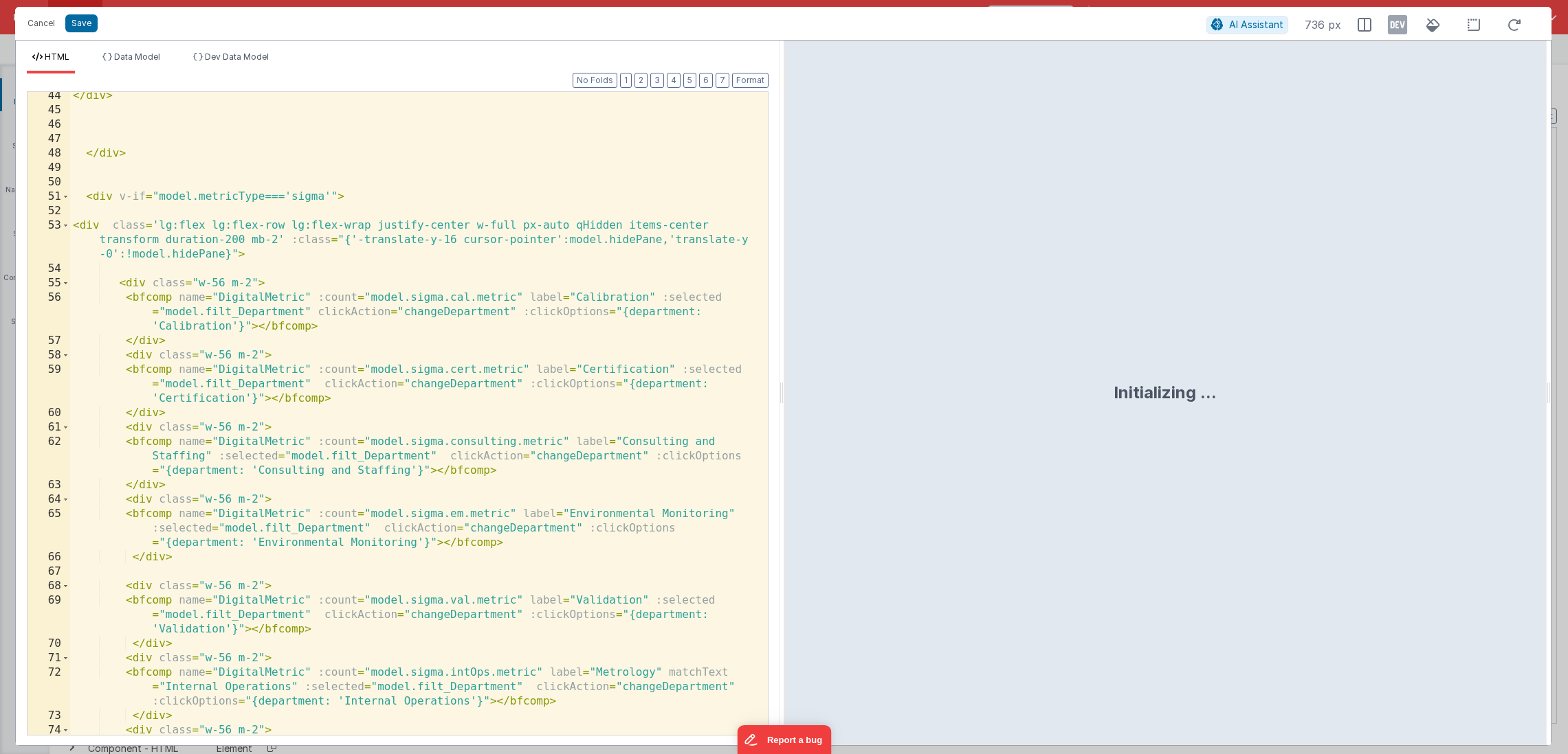
scroll to position [1766, 0]
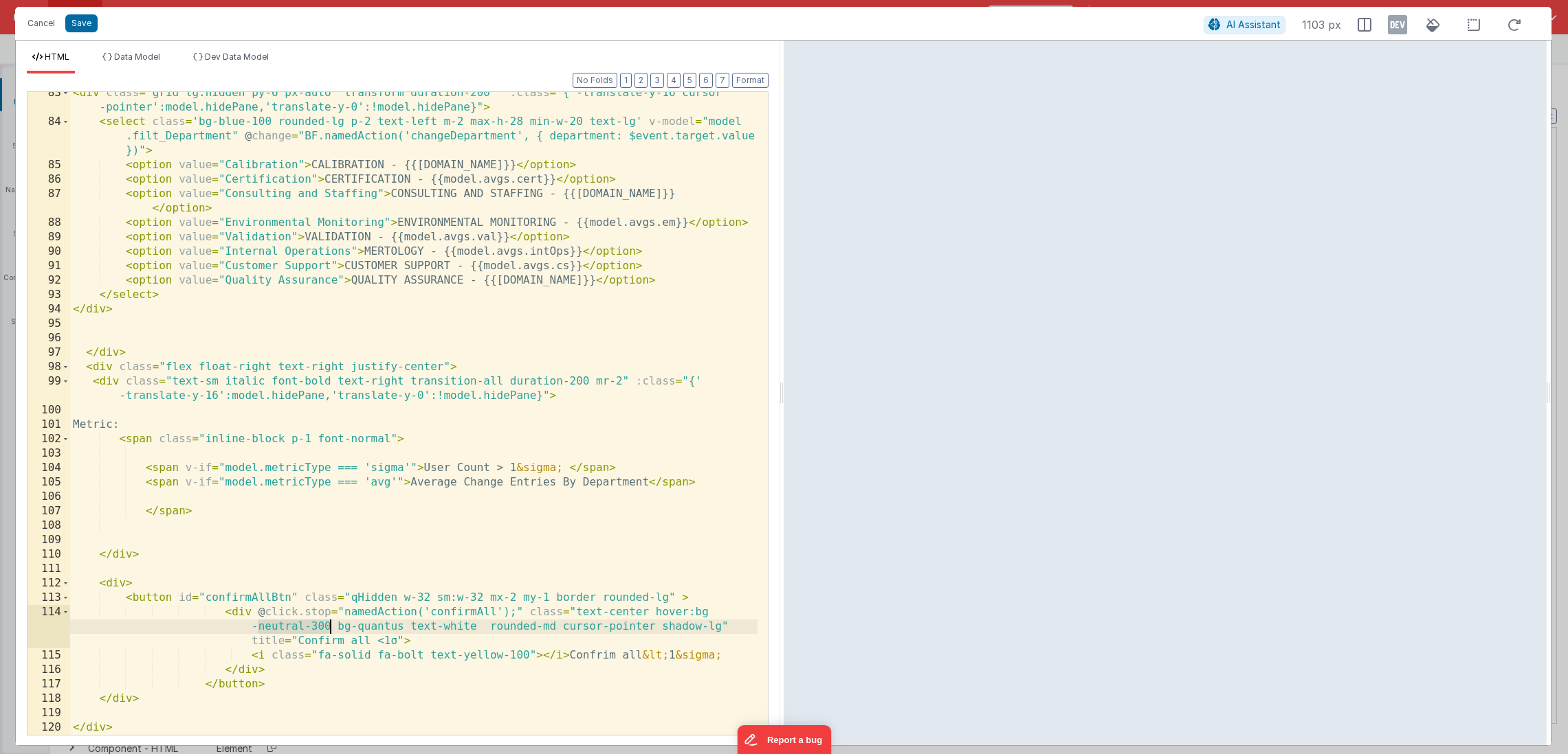
drag, startPoint x: 258, startPoint y: 627, endPoint x: 329, endPoint y: 628, distance: 71.0
click at [329, 628] on div "< div class = "grid lg:hidden py-6 px-auto transform duration-200 " :class = "{…" at bounding box center [413, 429] width 687 height 686
click at [1398, 27] on icon at bounding box center [1397, 25] width 19 height 22
click at [274, 628] on div "< div class = "grid lg:hidden py-6 px-auto transform duration-200 " :class = "{…" at bounding box center [413, 429] width 687 height 686
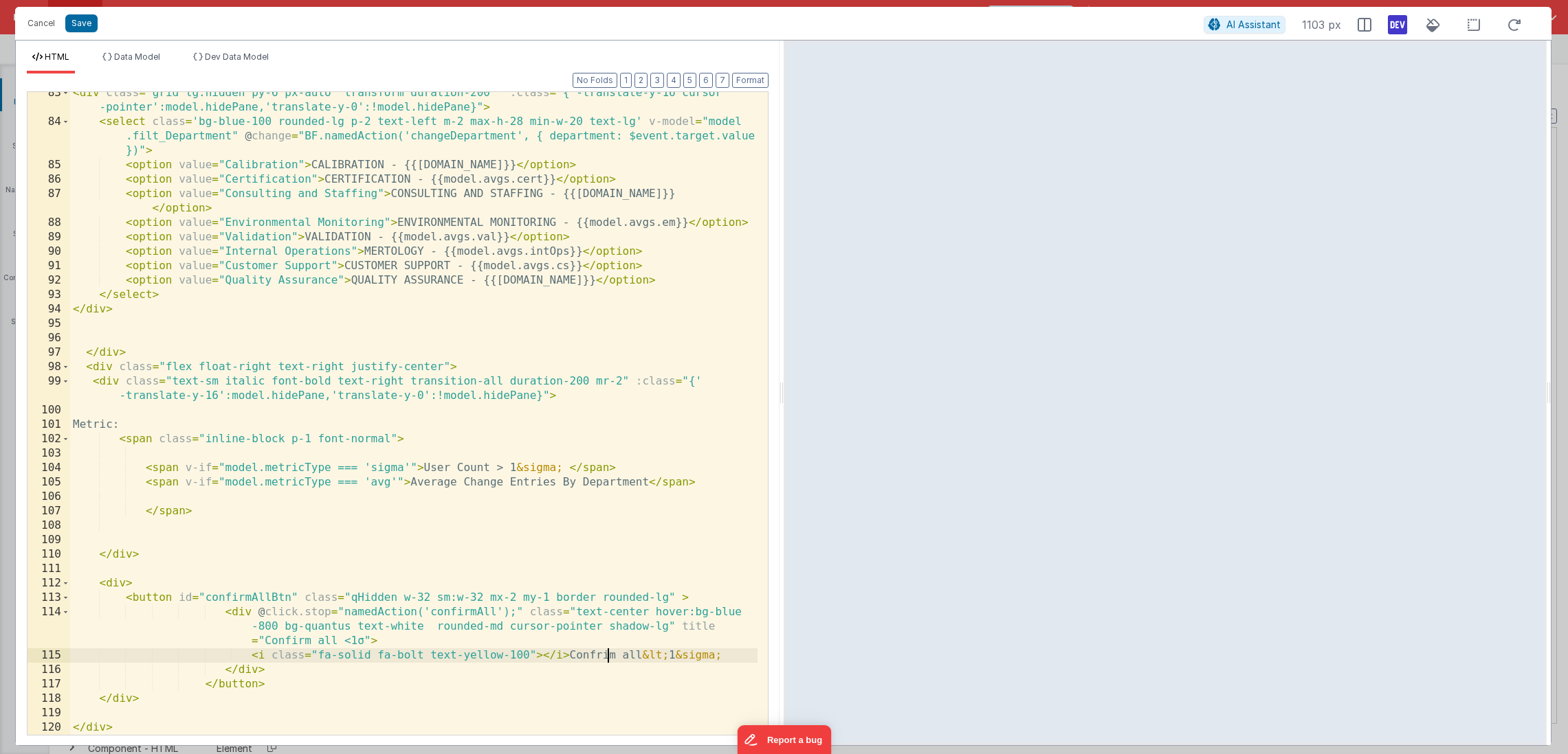
drag, startPoint x: 607, startPoint y: 659, endPoint x: 605, endPoint y: 674, distance: 15.1
click at [607, 659] on div "< div class = "grid lg:hidden py-6 px-auto transform duration-200 " :class = "{…" at bounding box center [413, 429] width 687 height 686
click at [443, 367] on div "< div class = "grid lg:hidden py-6 px-auto transform duration-200 " :class = "{…" at bounding box center [413, 429] width 687 height 686
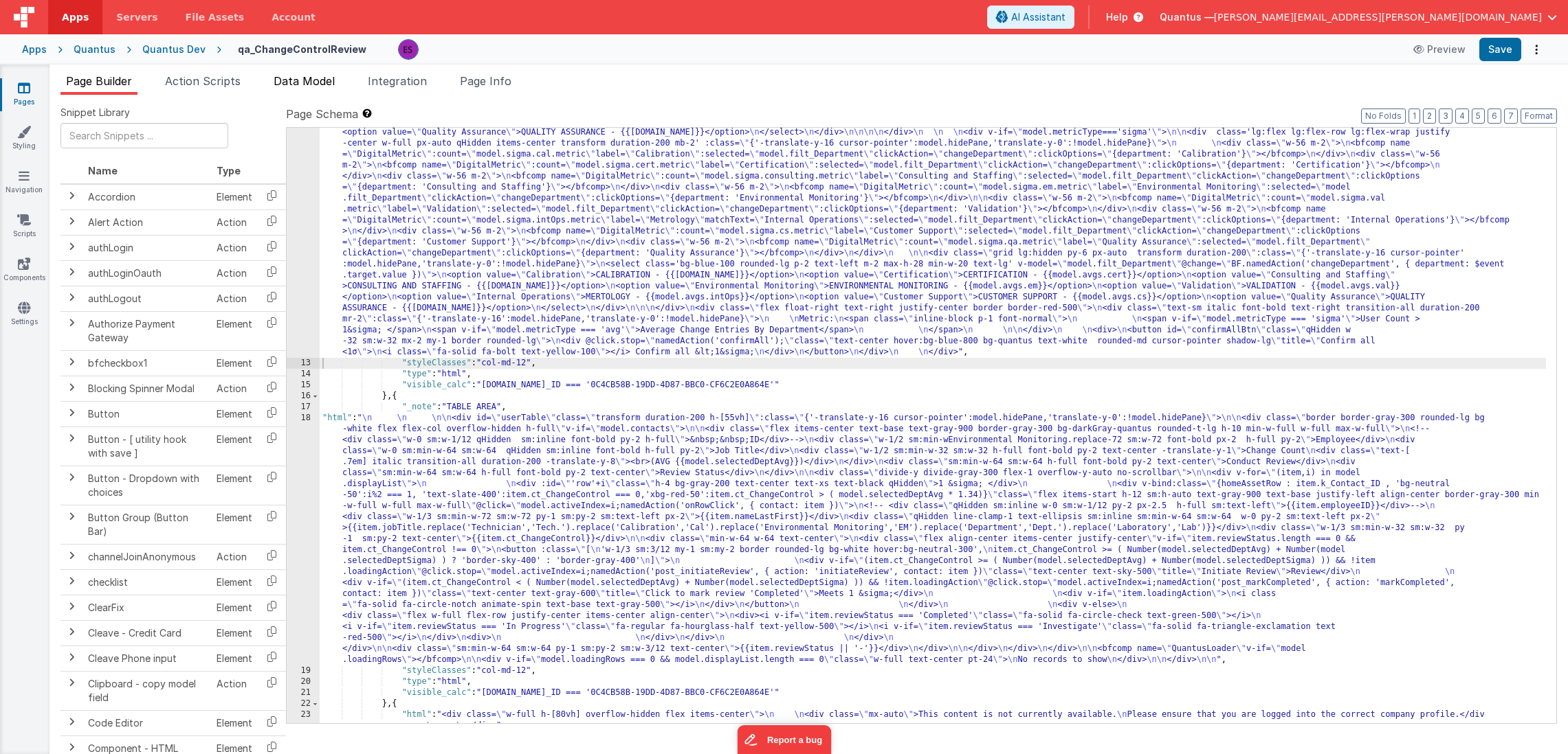
click at [326, 82] on span "Data Model" at bounding box center [303, 81] width 61 height 14
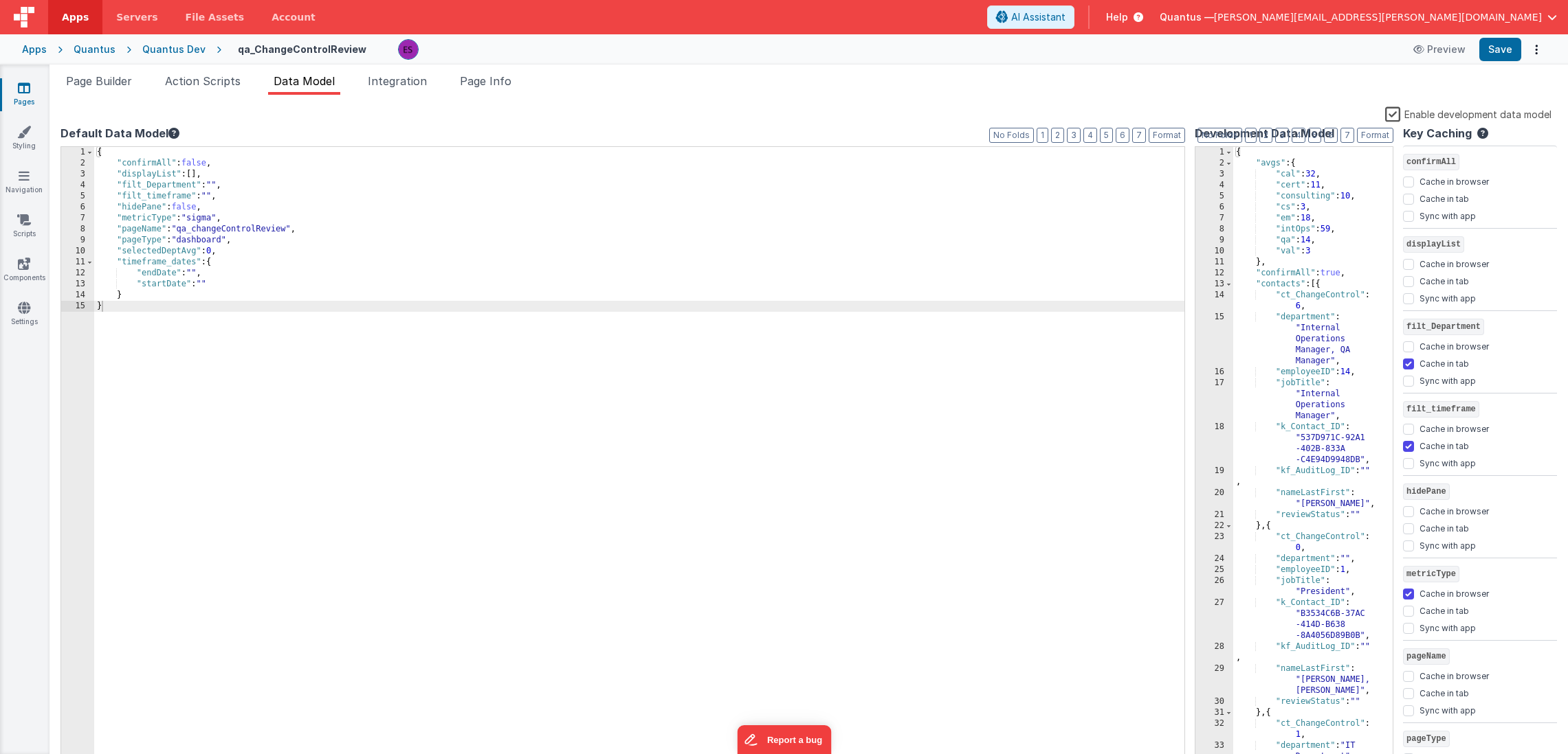
drag, startPoint x: 1392, startPoint y: 119, endPoint x: 1332, endPoint y: 146, distance: 65.8
click at [1392, 119] on label "Enable development data model" at bounding box center [1468, 114] width 166 height 16
click at [0, 0] on input "Enable development data model" at bounding box center [0, 0] width 0 height 0
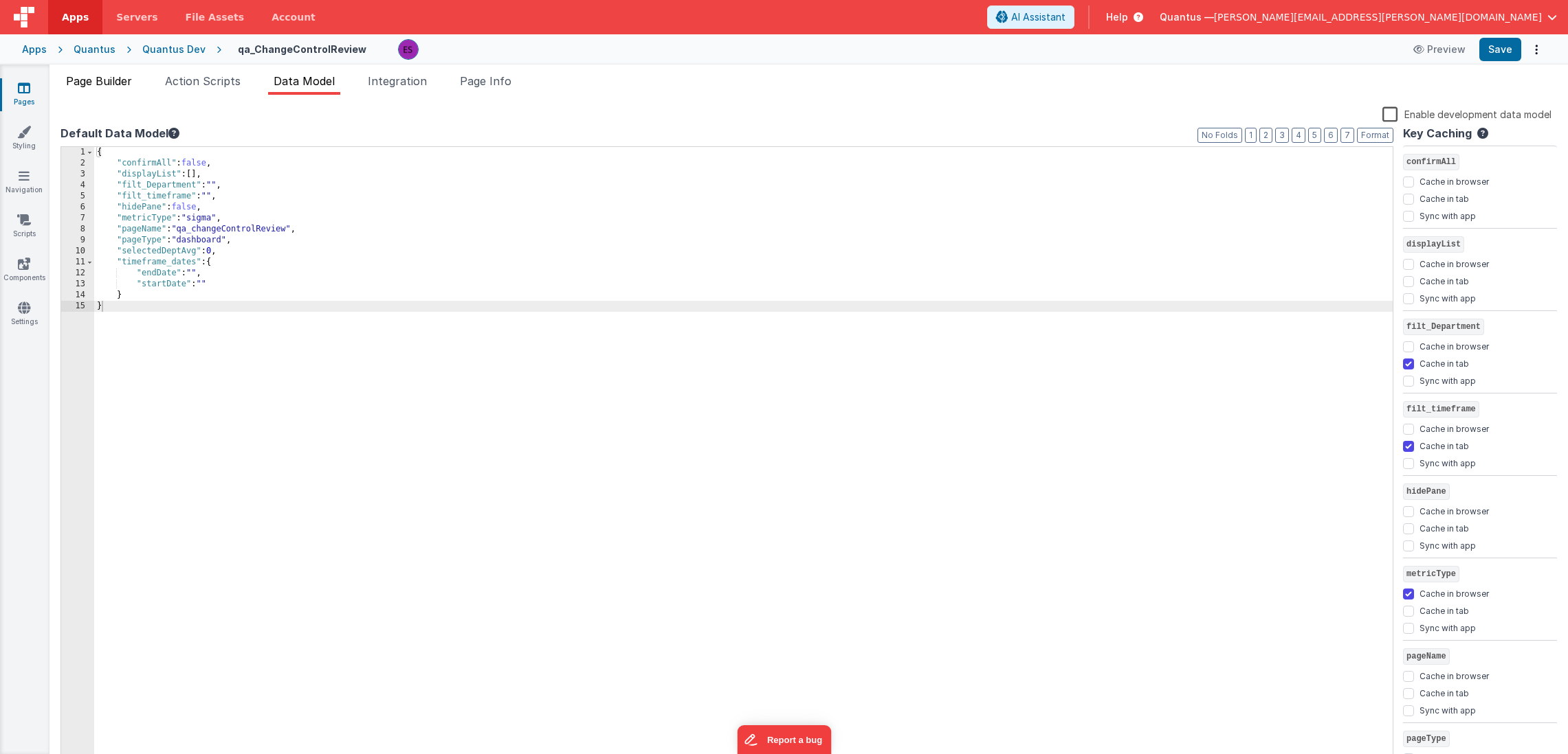
click at [86, 81] on span "Page Builder" at bounding box center [99, 81] width 66 height 14
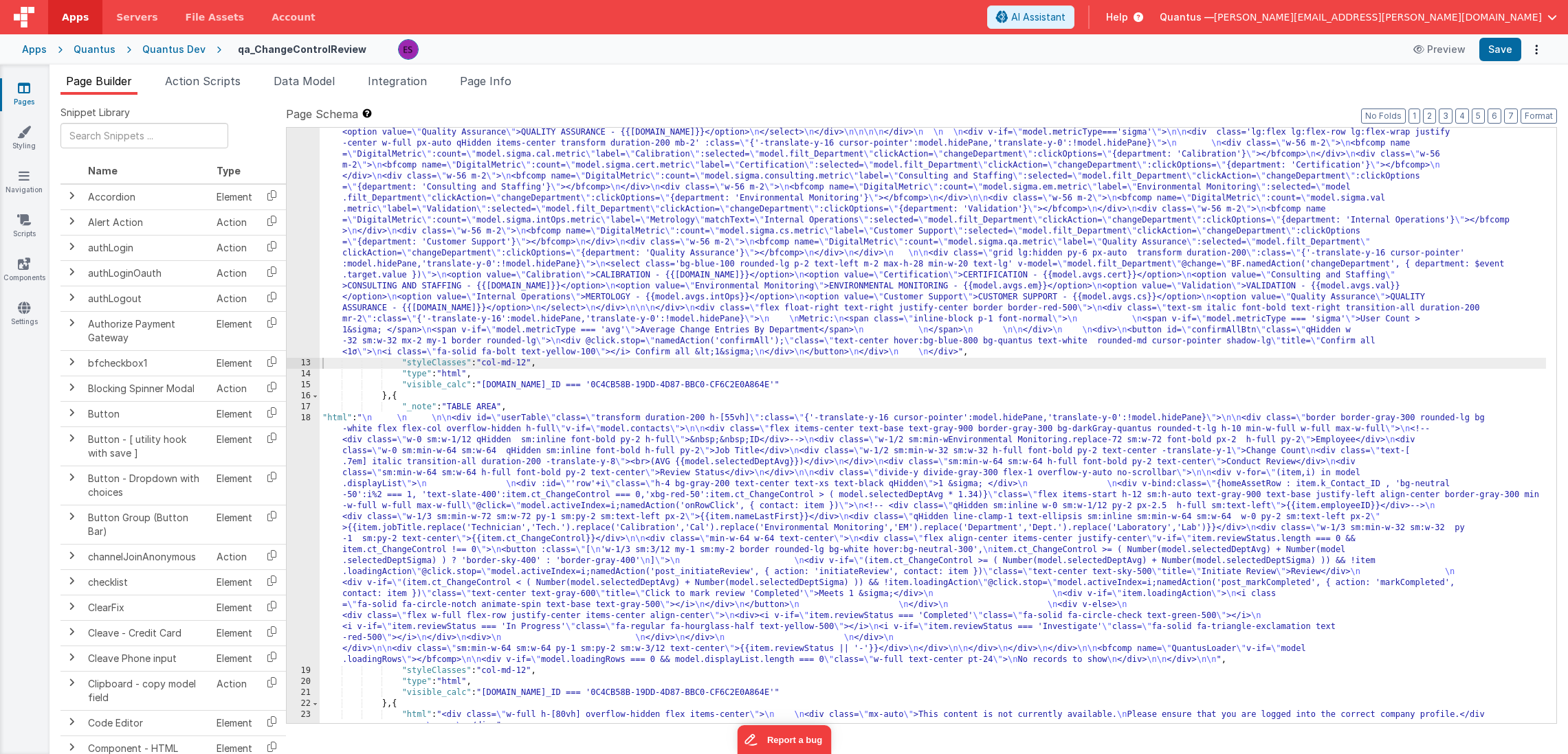
click at [701, 243] on div ""html" : "<div v-if= \" model.metricType==='avg' \" > \n\n <div class='lg:flex …" at bounding box center [932, 463] width 1226 height 1002
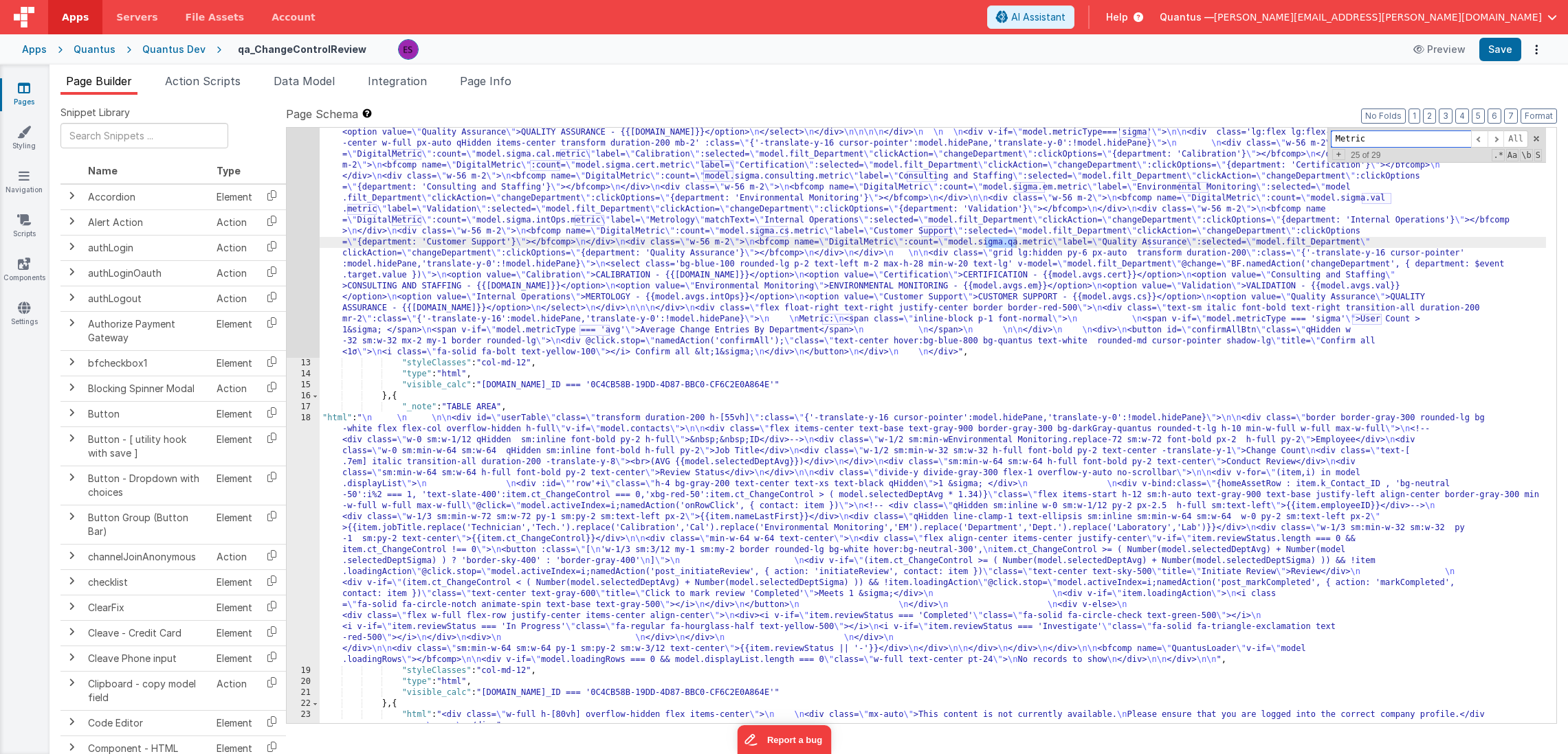
type input "Metric:"
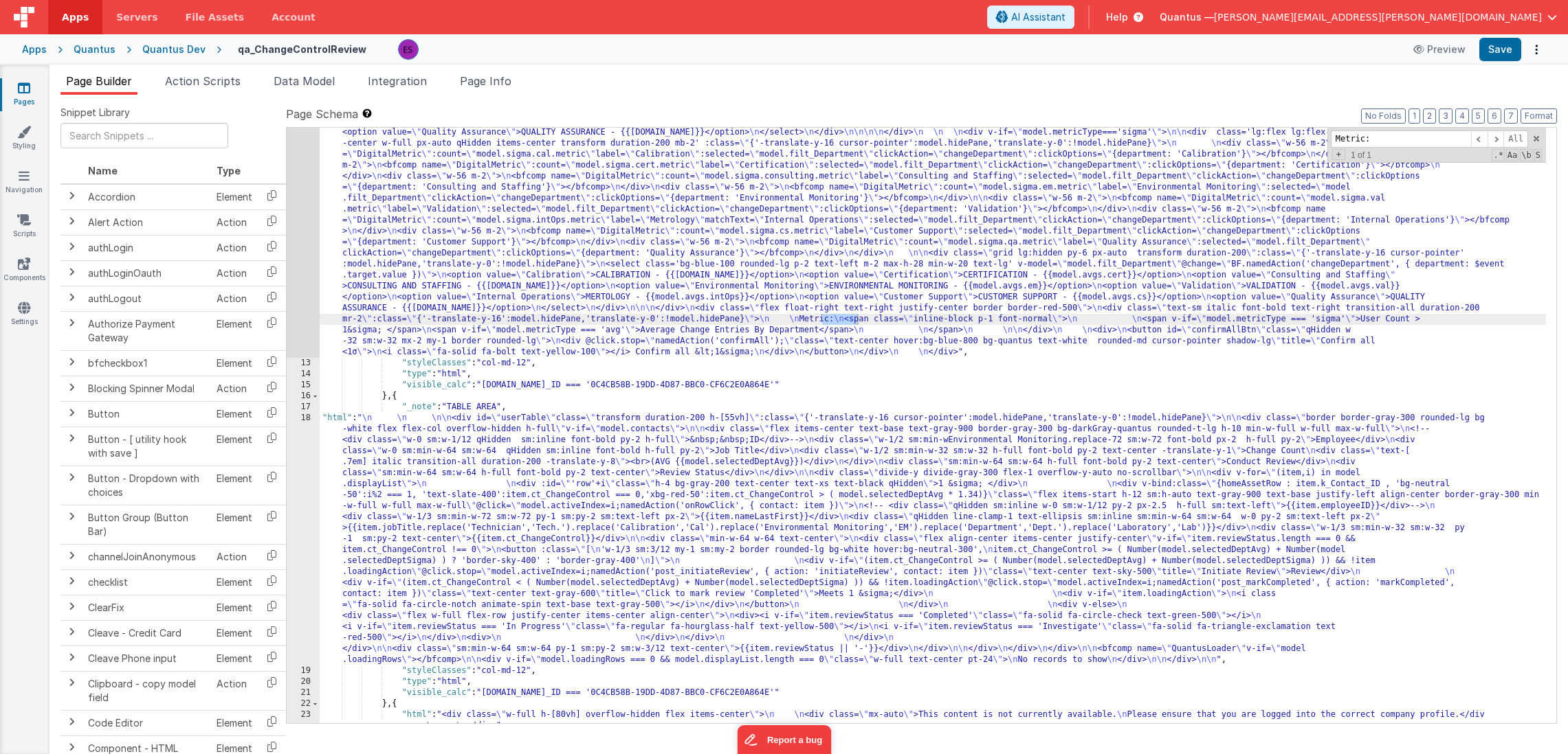
click at [294, 281] on div "12" at bounding box center [302, 160] width 33 height 396
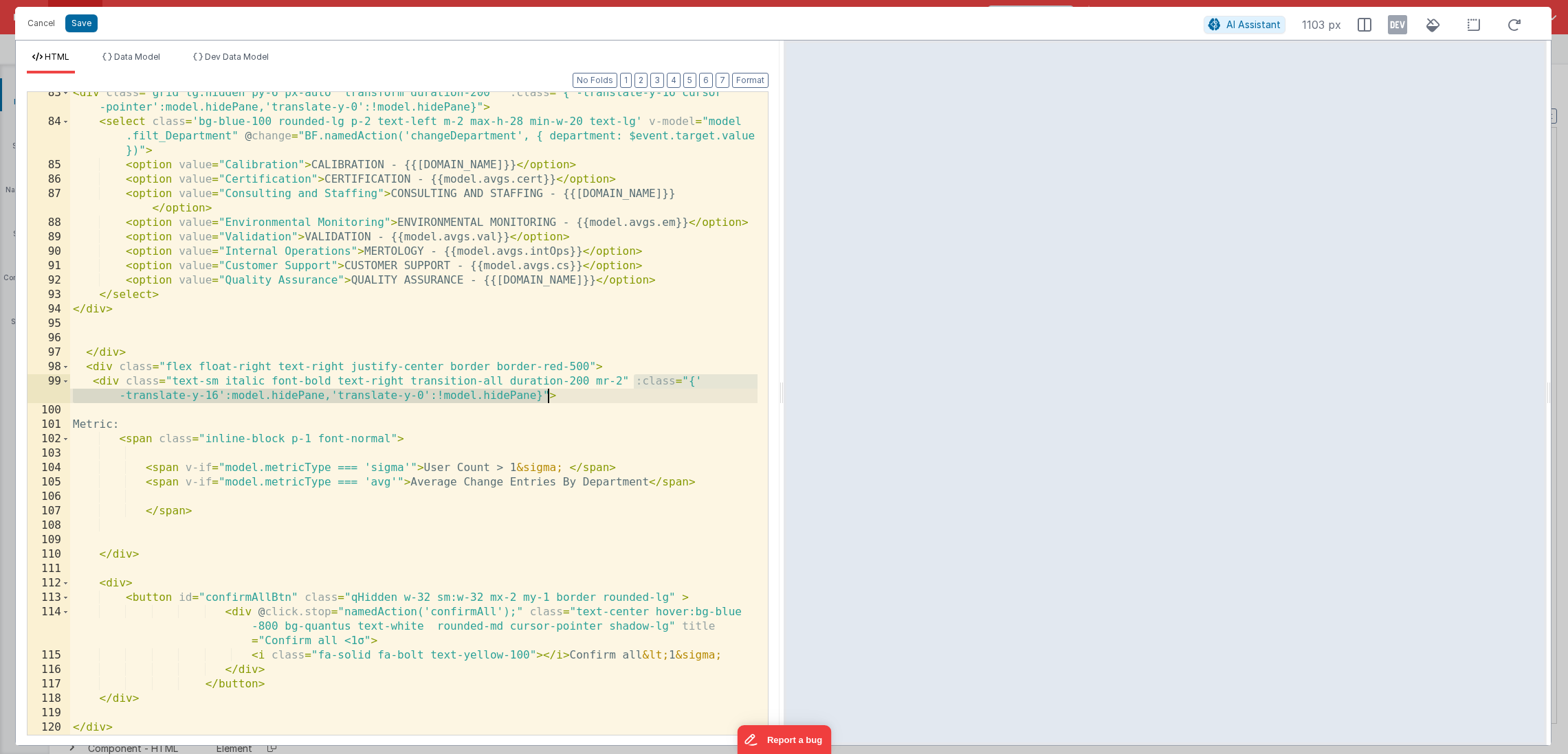
drag, startPoint x: 631, startPoint y: 379, endPoint x: 547, endPoint y: 395, distance: 85.5
click at [547, 395] on div "< div class = "grid lg:hidden py-6 px-auto transform duration-200 " :class = "{…" at bounding box center [413, 429] width 687 height 686
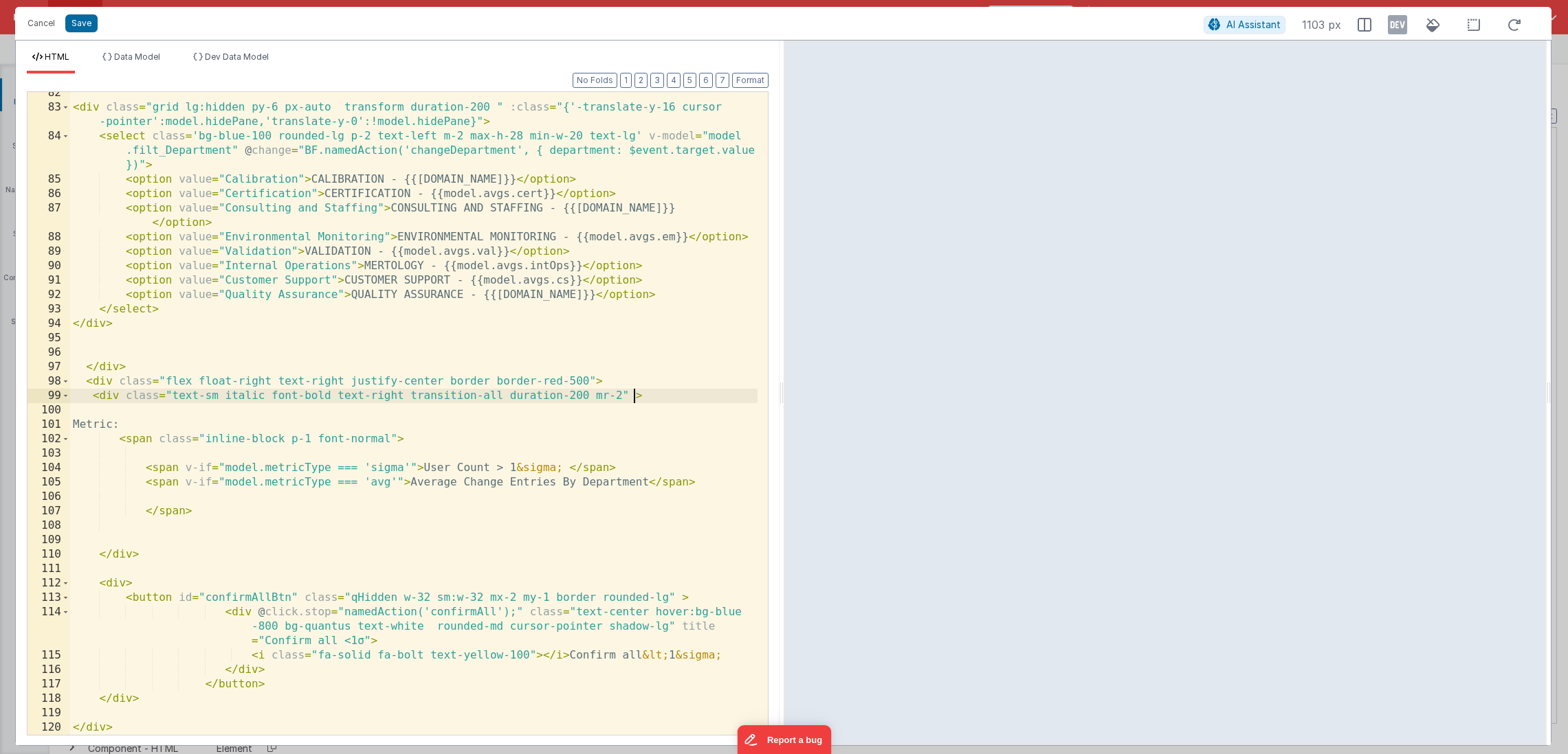
scroll to position [1752, 0]
click at [597, 383] on div "< div class = "grid lg:hidden py-6 px-auto transform duration-200 " :class = "{…" at bounding box center [413, 422] width 687 height 672
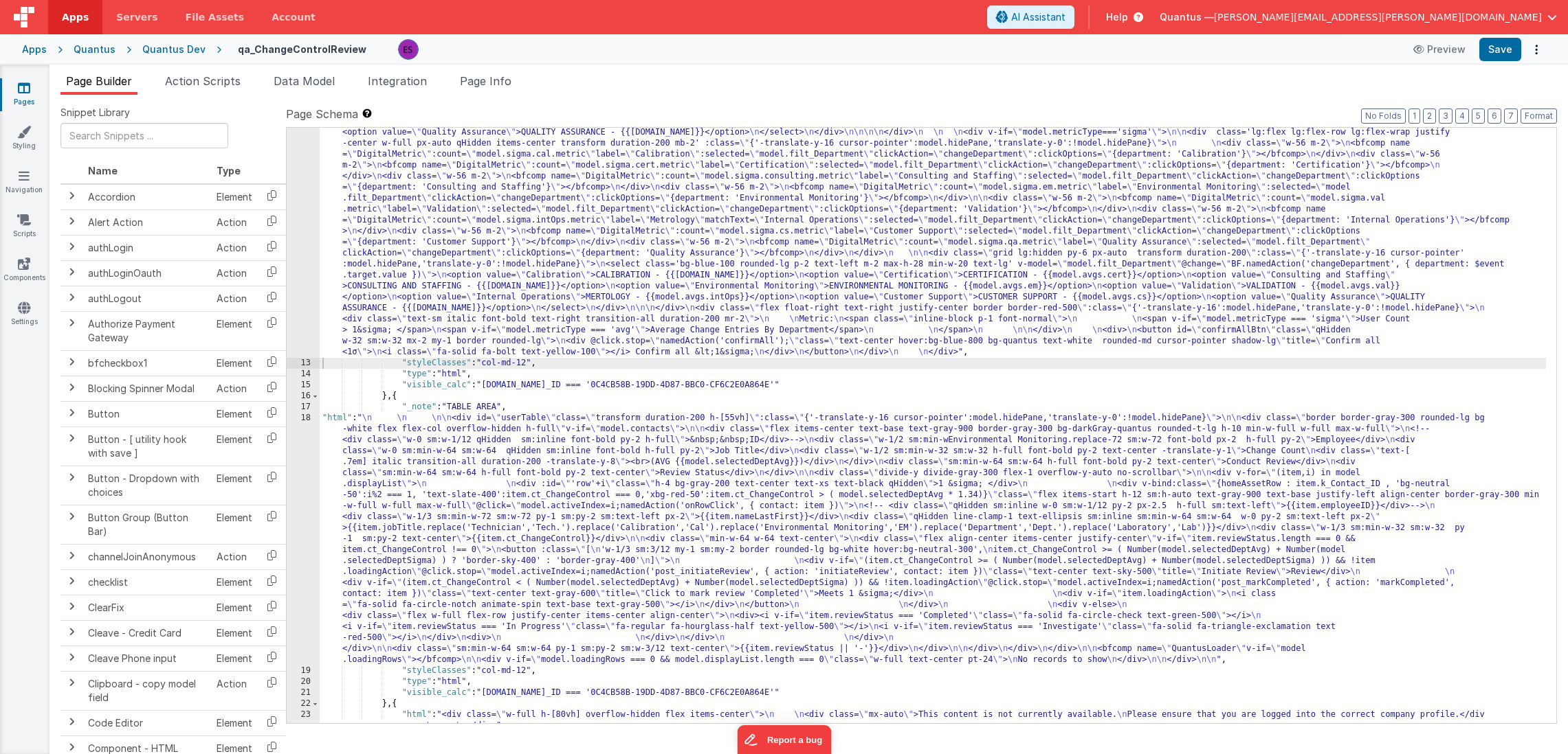
click at [304, 294] on div "12" at bounding box center [302, 160] width 33 height 396
click at [300, 292] on div "12" at bounding box center [302, 160] width 33 height 396
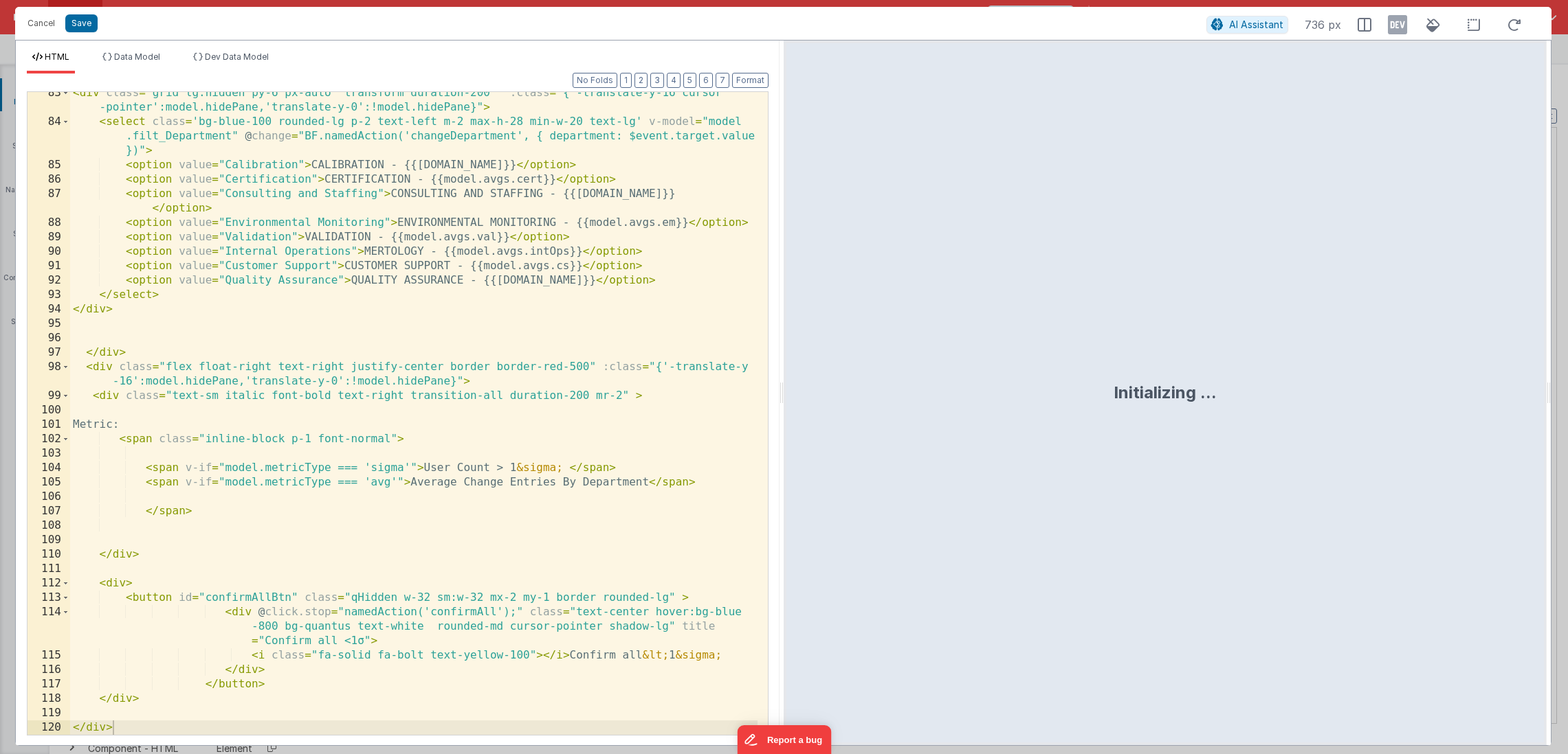
scroll to position [1766, 0]
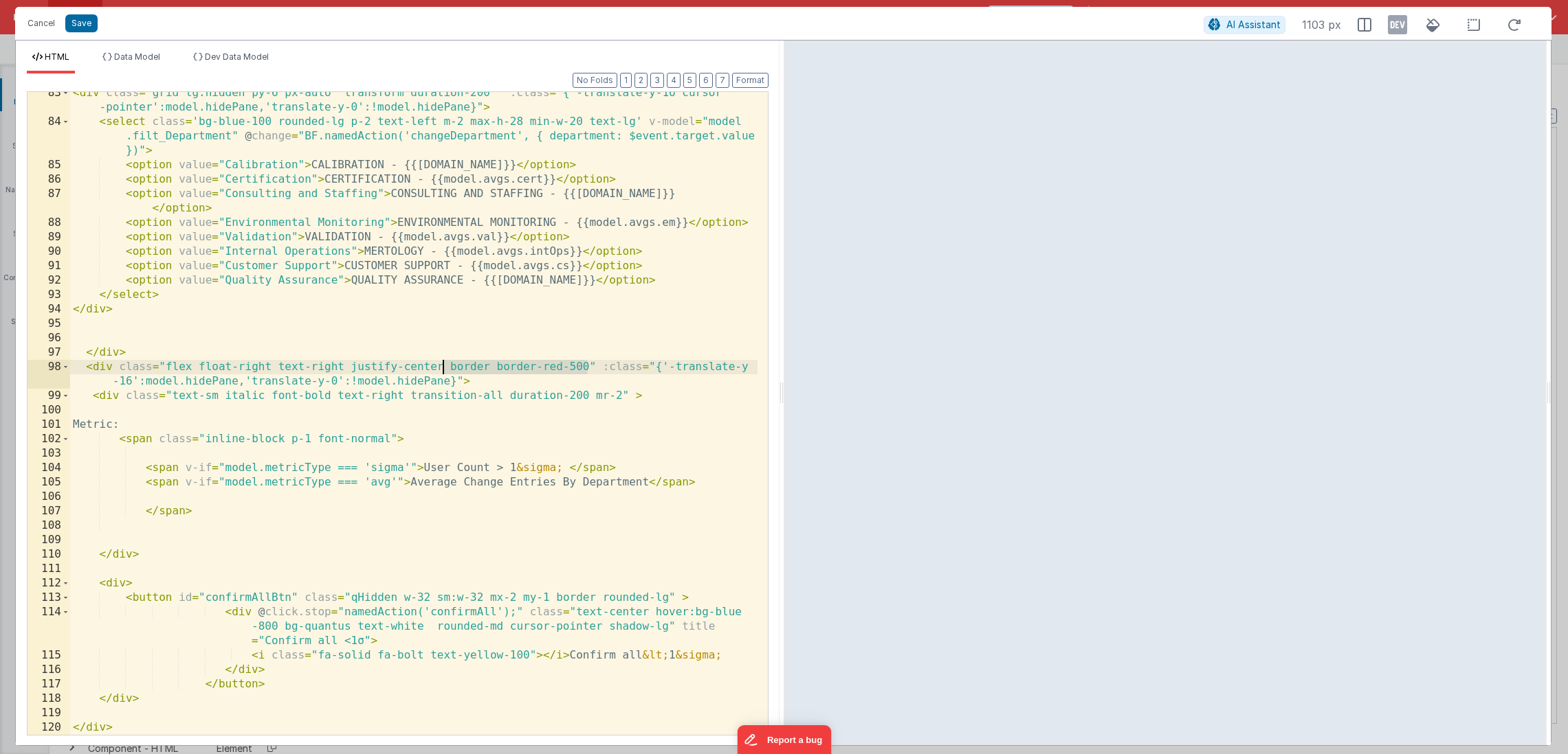
drag, startPoint x: 588, startPoint y: 365, endPoint x: 442, endPoint y: 372, distance: 146.2
click at [442, 372] on div "< div class = "grid lg:hidden py-6 px-auto transform duration-200 " :class = "{…" at bounding box center [413, 429] width 687 height 686
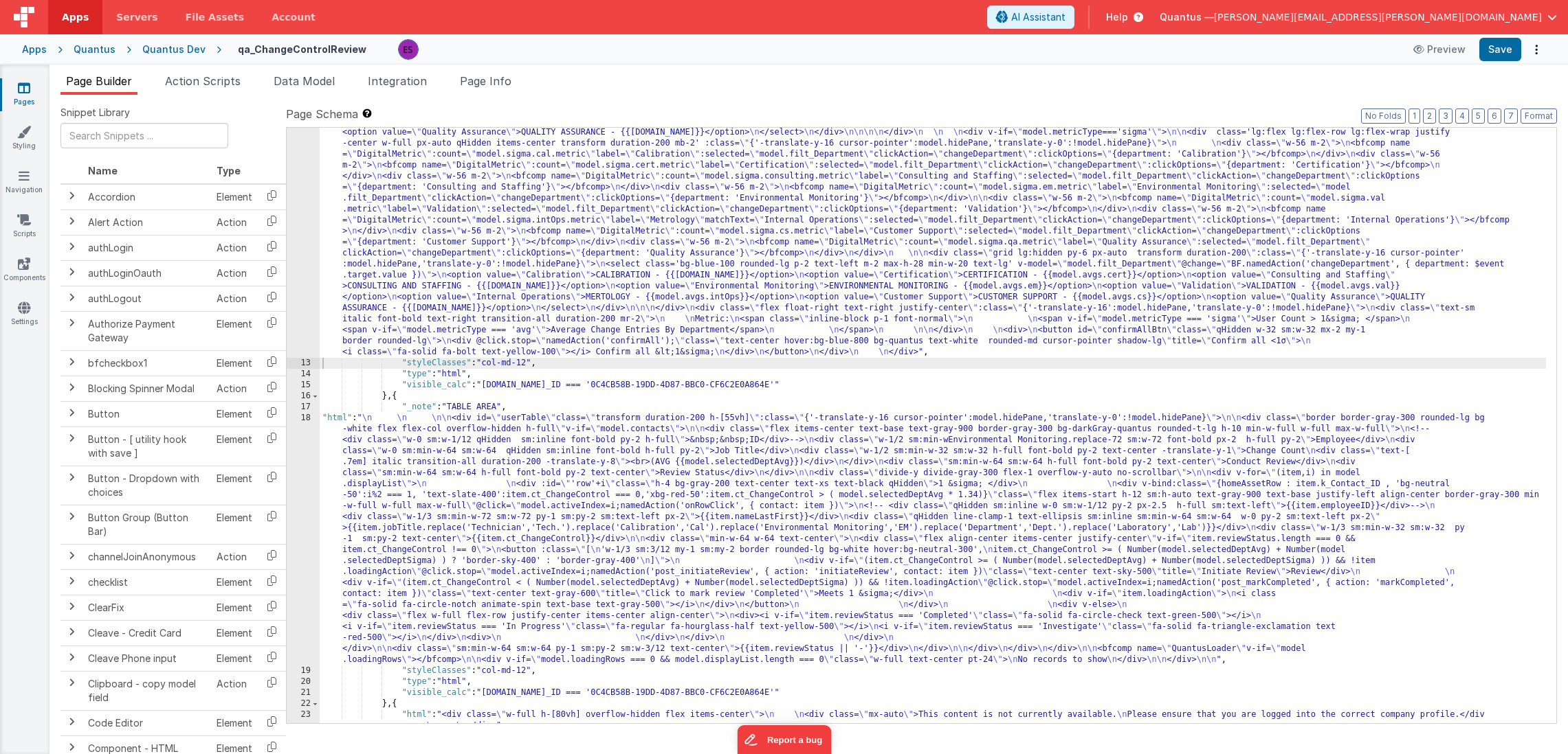
click at [391, 552] on div ""html" : "<div v-if= \" model.metricType==='avg' \" > \n\n <div class='lg:flex …" at bounding box center [932, 463] width 1226 height 1002
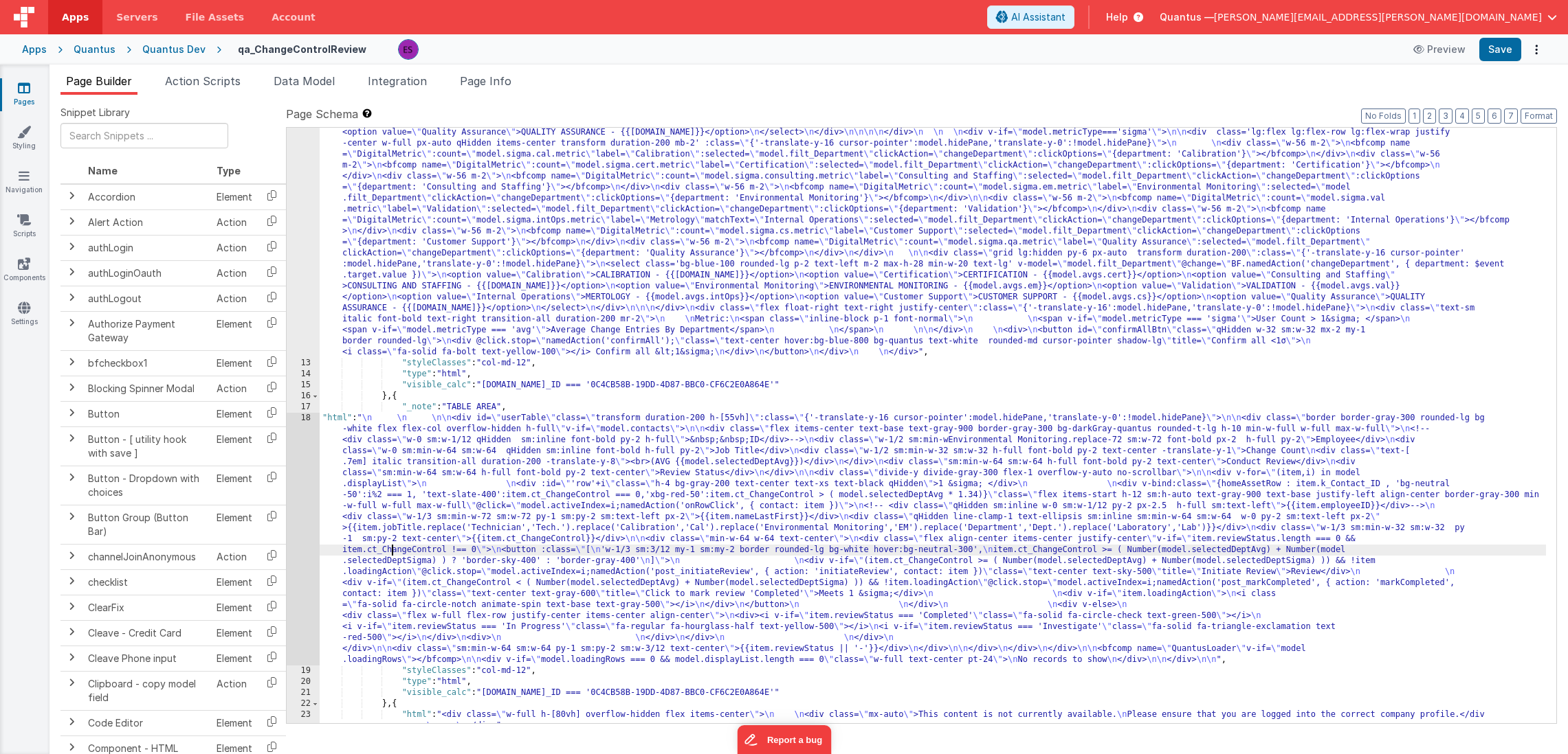
click at [303, 545] on div "18" at bounding box center [302, 539] width 33 height 253
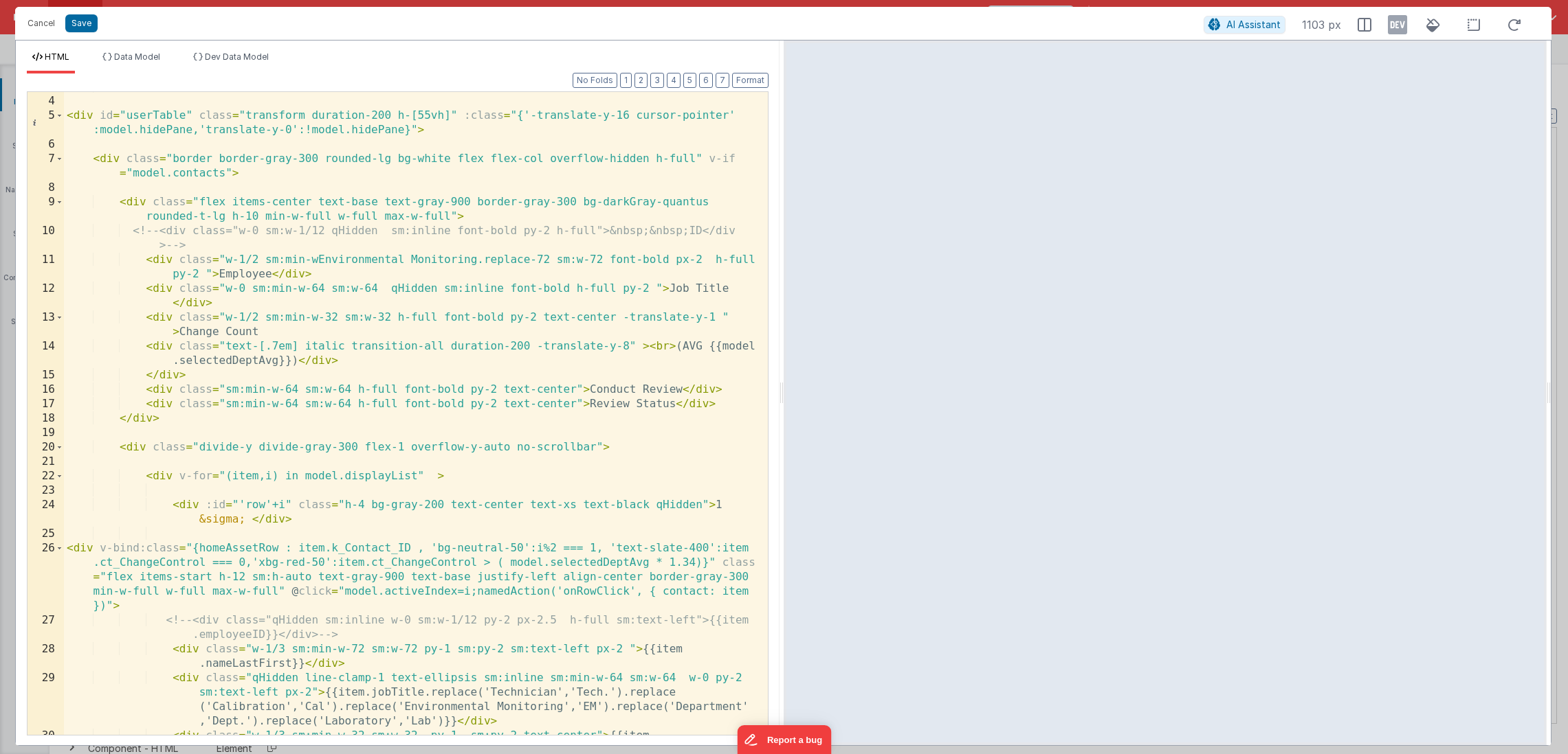
scroll to position [124, 0]
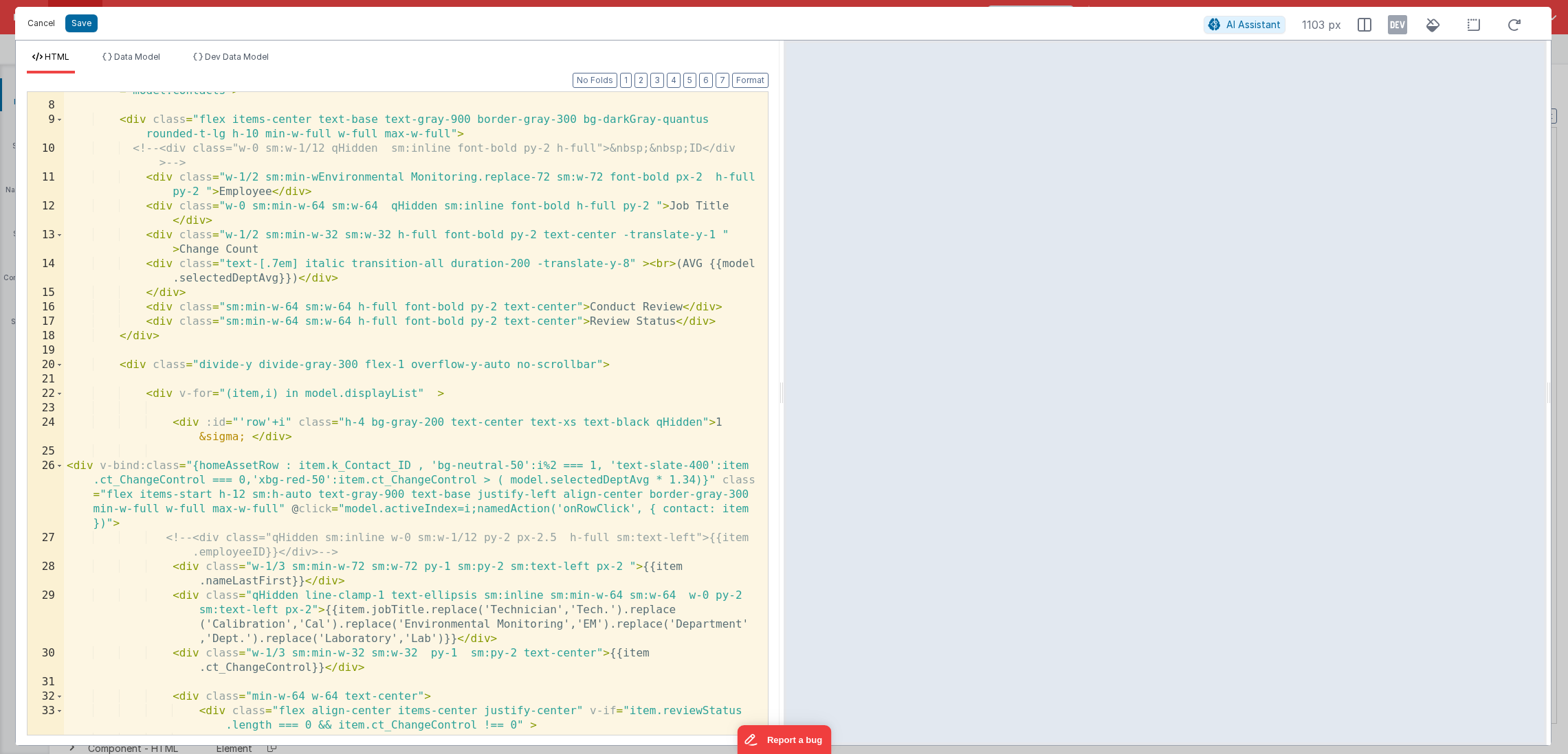
click at [48, 20] on button "Cancel" at bounding box center [41, 24] width 42 height 19
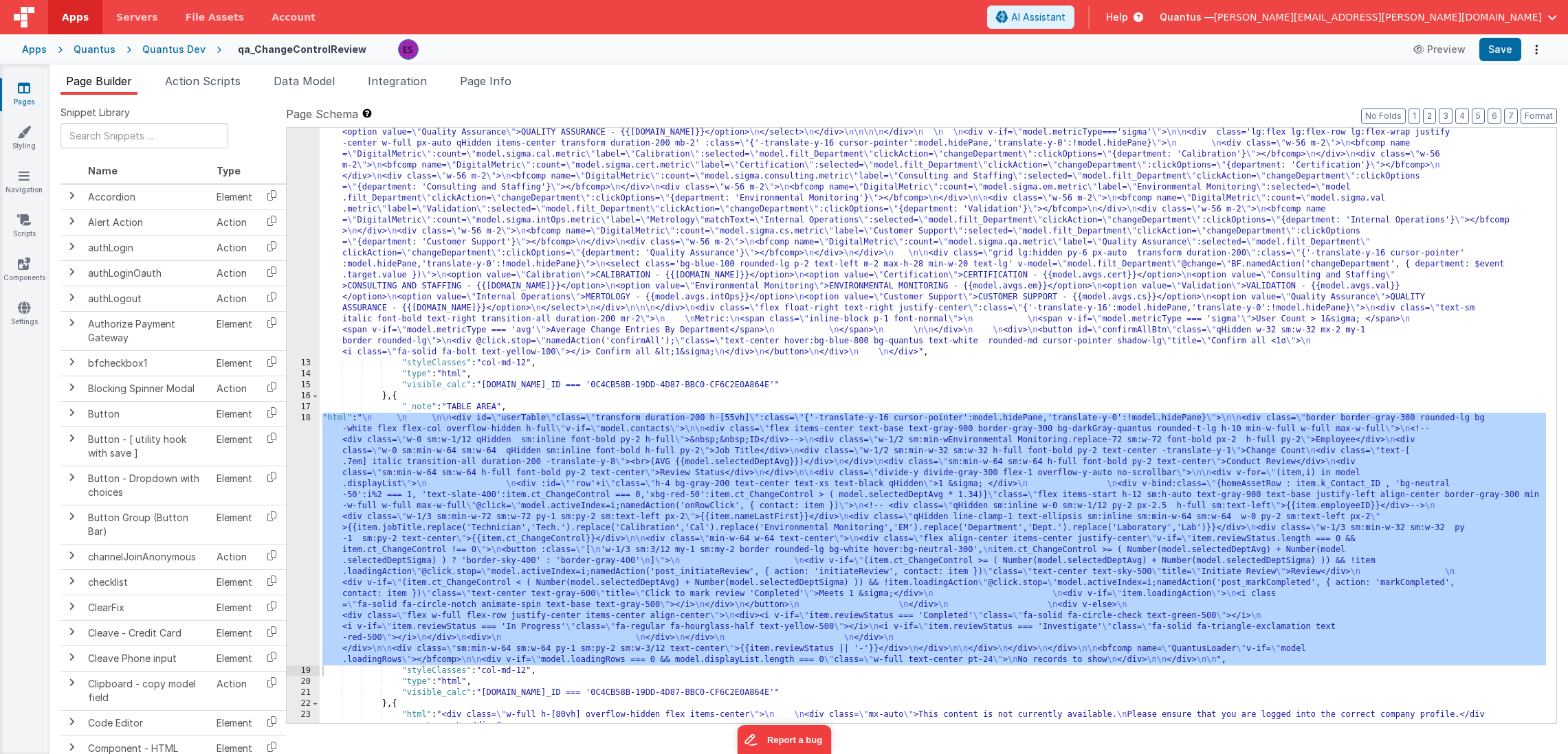
click at [578, 286] on div ""html" : "<div v-if= \" model.metricType==='avg' \" > \n\n <div class='lg:flex …" at bounding box center [932, 463] width 1226 height 1002
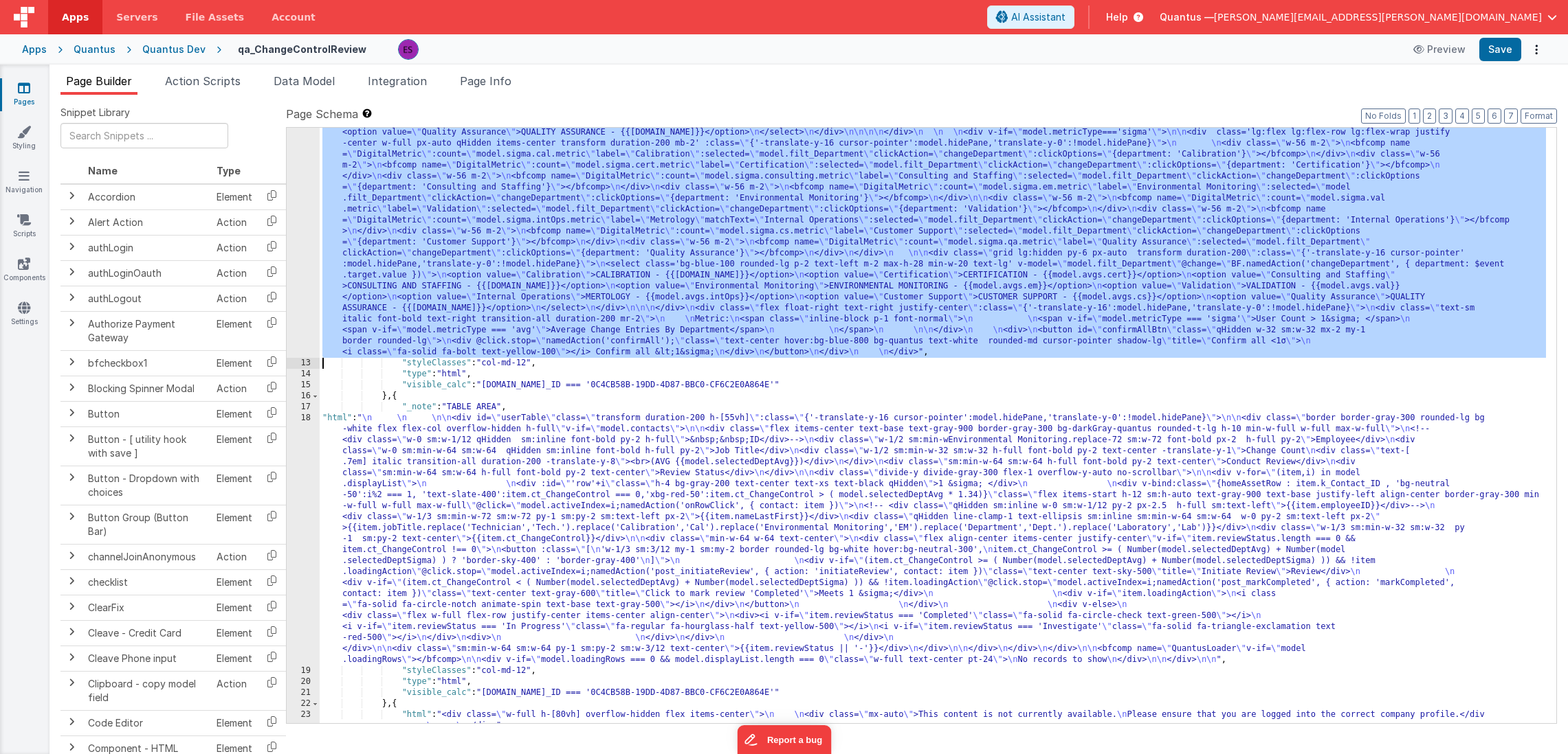
click at [299, 240] on div "12" at bounding box center [302, 160] width 33 height 396
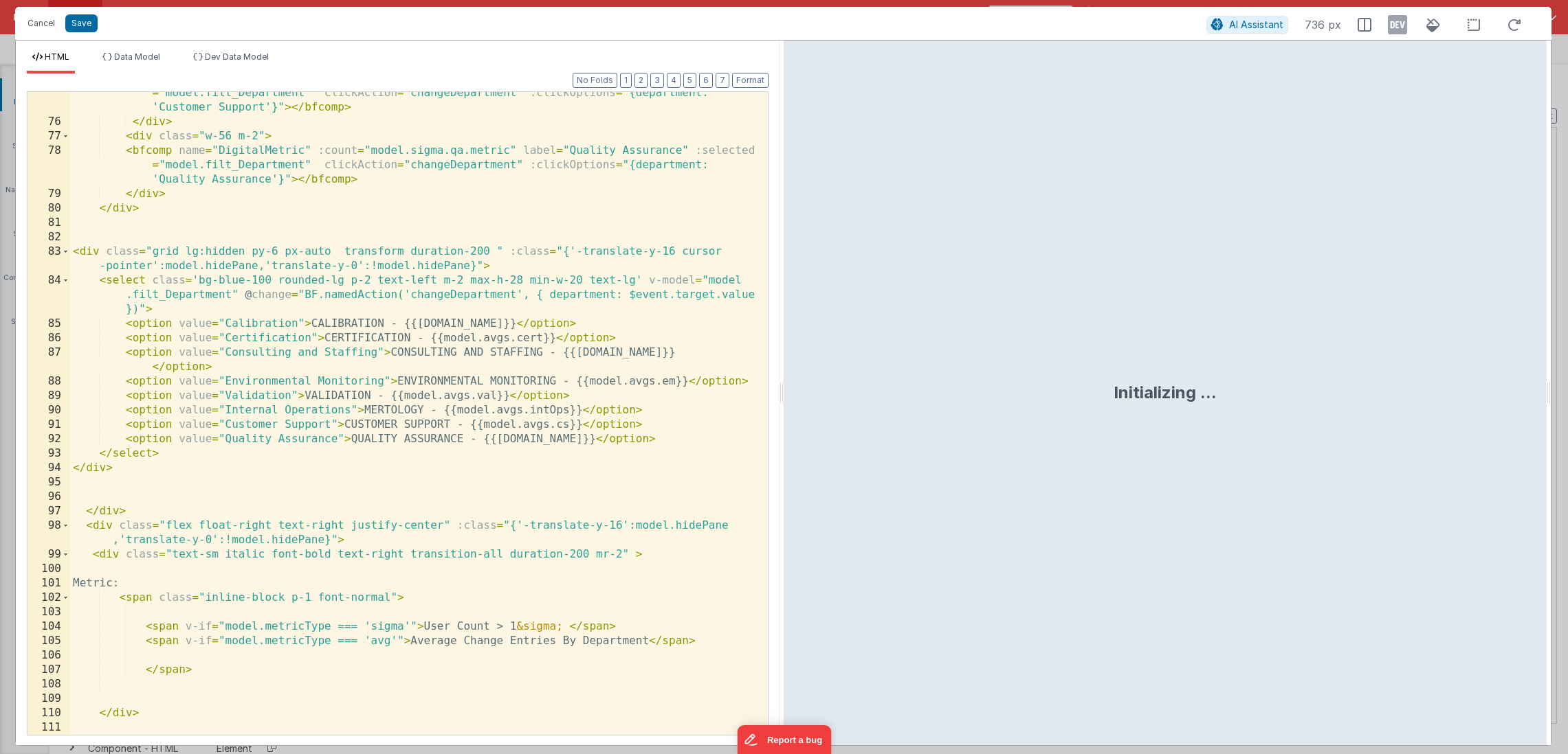
scroll to position [1766, 0]
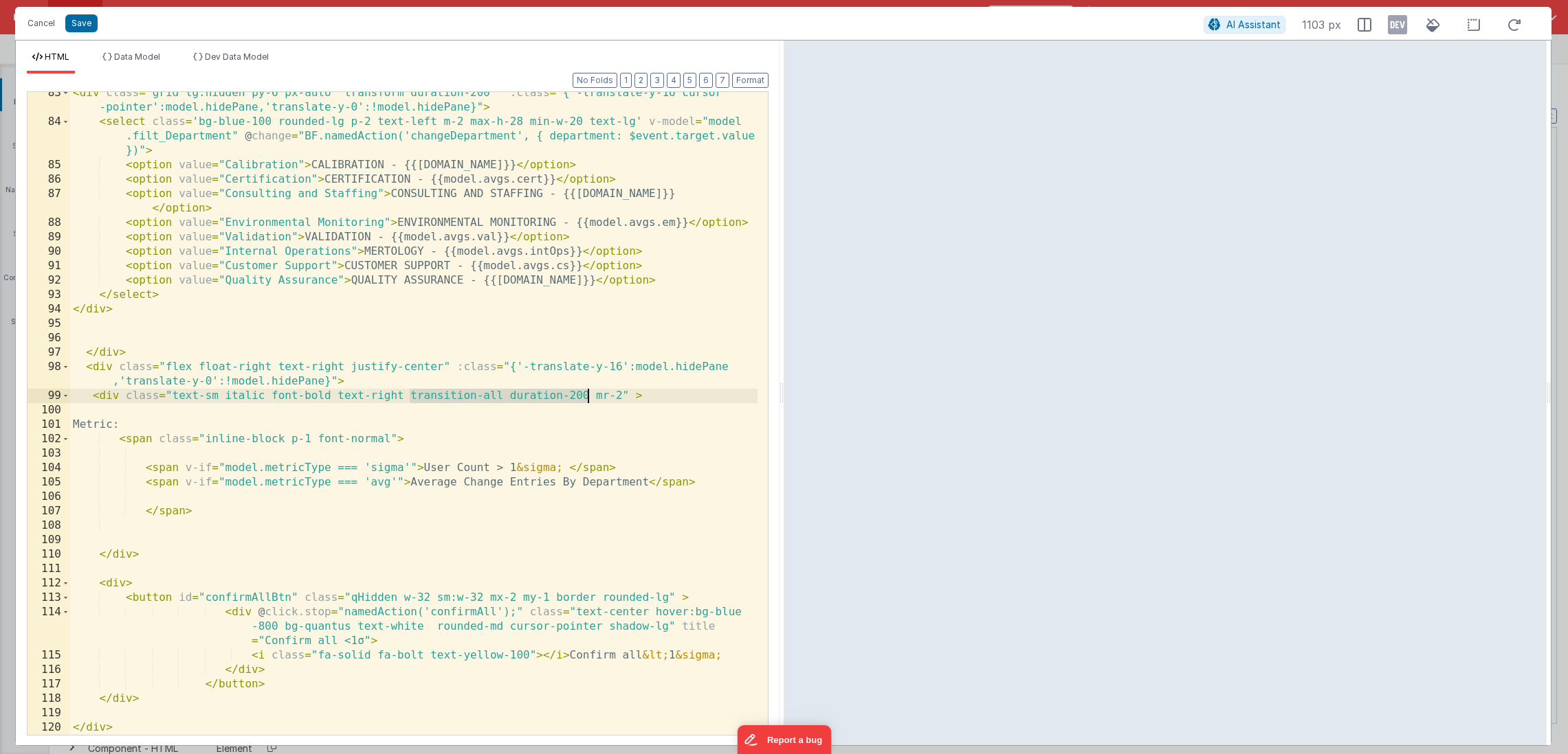
drag, startPoint x: 412, startPoint y: 396, endPoint x: 588, endPoint y: 397, distance: 176.0
click at [588, 397] on div "< div class = "grid lg:hidden py-6 px-auto transform duration-200 " :class = "{…" at bounding box center [413, 429] width 687 height 686
click at [442, 363] on div "< div class = "grid lg:hidden py-6 px-auto transform duration-200 " :class = "{…" at bounding box center [413, 429] width 687 height 686
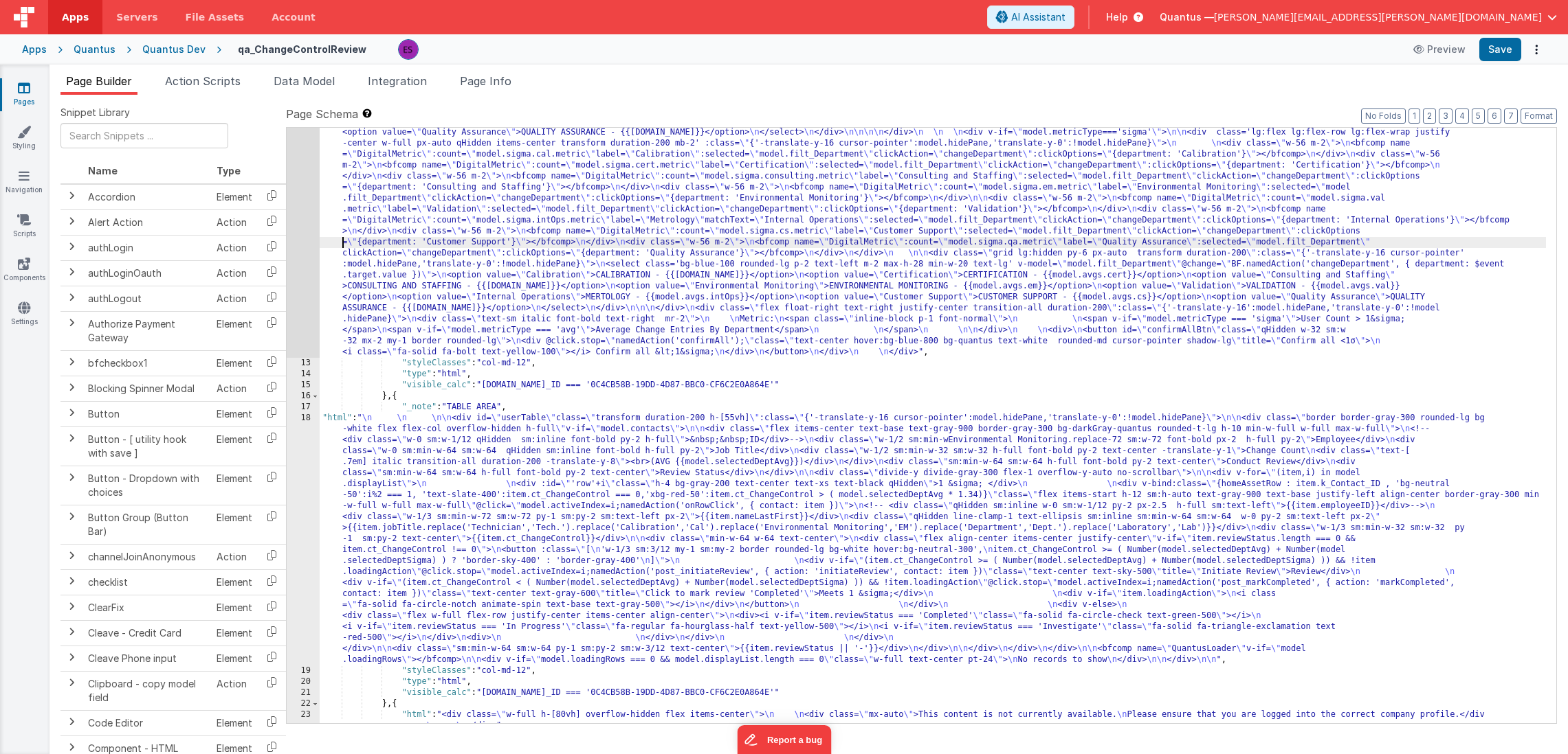
click at [333, 245] on div ""html" : "<div v-if= \" model.metricType==='avg' \" > \n\n <div class='lg:flex …" at bounding box center [932, 463] width 1226 height 1002
click at [297, 272] on div "12" at bounding box center [302, 160] width 33 height 396
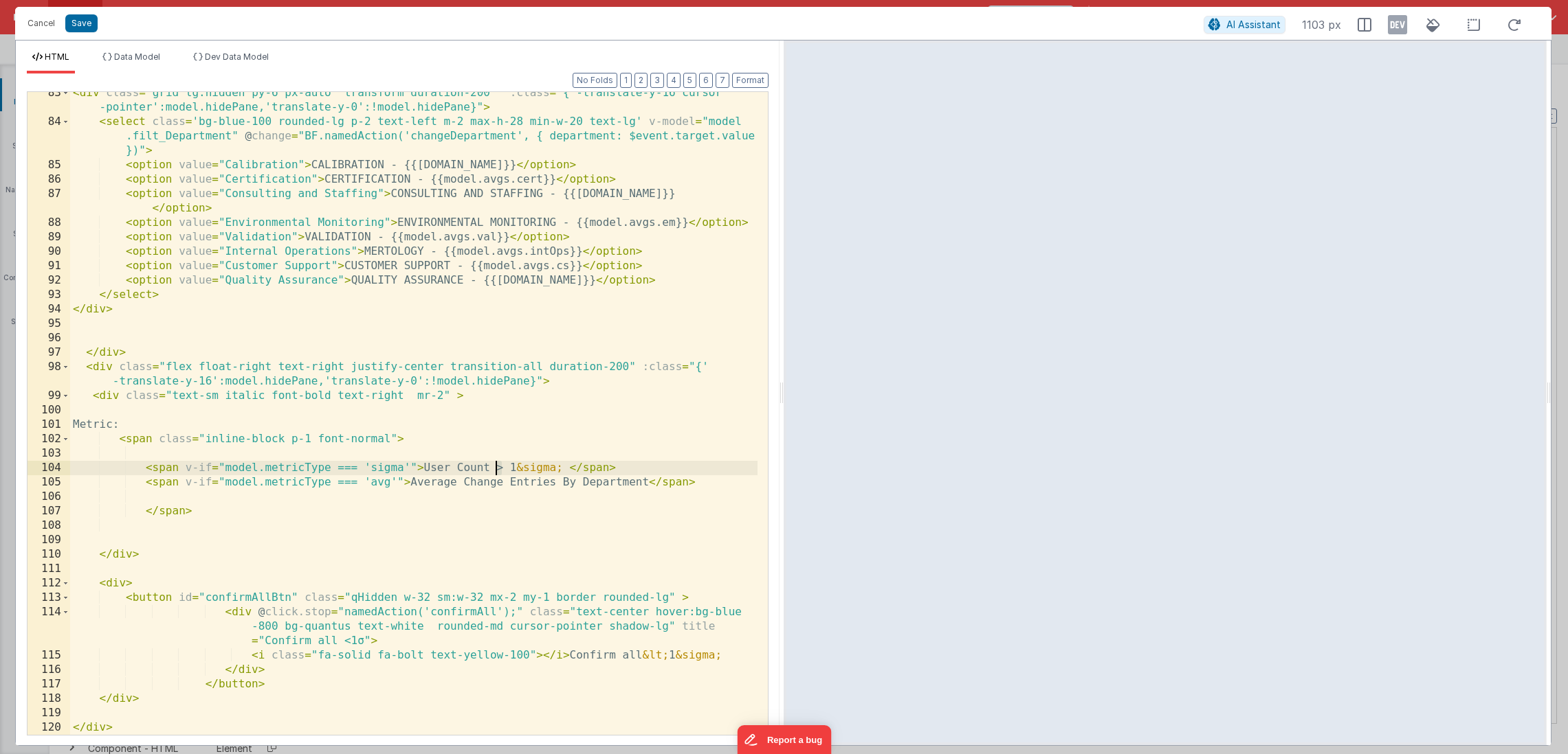
drag, startPoint x: 502, startPoint y: 469, endPoint x: 493, endPoint y: 468, distance: 9.1
click at [493, 468] on div "< div class = "grid lg:hidden py-6 px-auto transform duration-200 " :class = "{…" at bounding box center [413, 429] width 687 height 686
drag, startPoint x: 81, startPoint y: 25, endPoint x: 80, endPoint y: 49, distance: 24.0
click at [81, 25] on button "Save" at bounding box center [81, 23] width 33 height 18
